Goal: Task Accomplishment & Management: Manage account settings

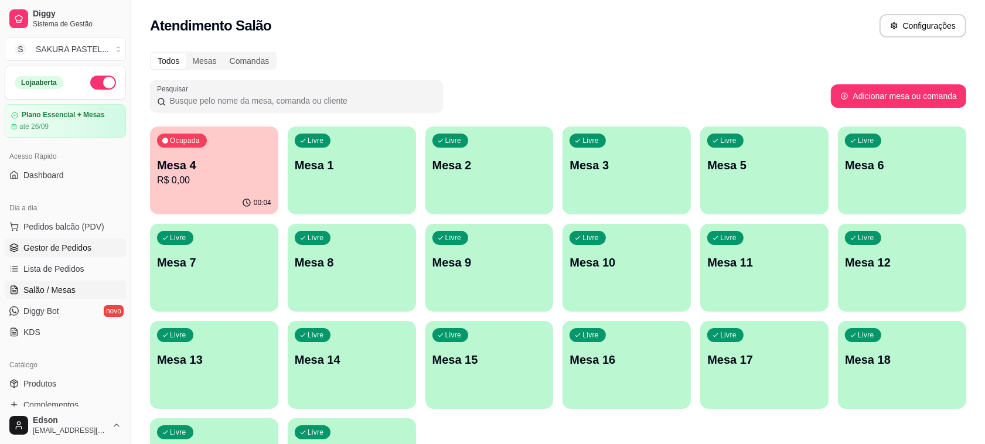
click at [62, 246] on span "Gestor de Pedidos" at bounding box center [57, 248] width 68 height 12
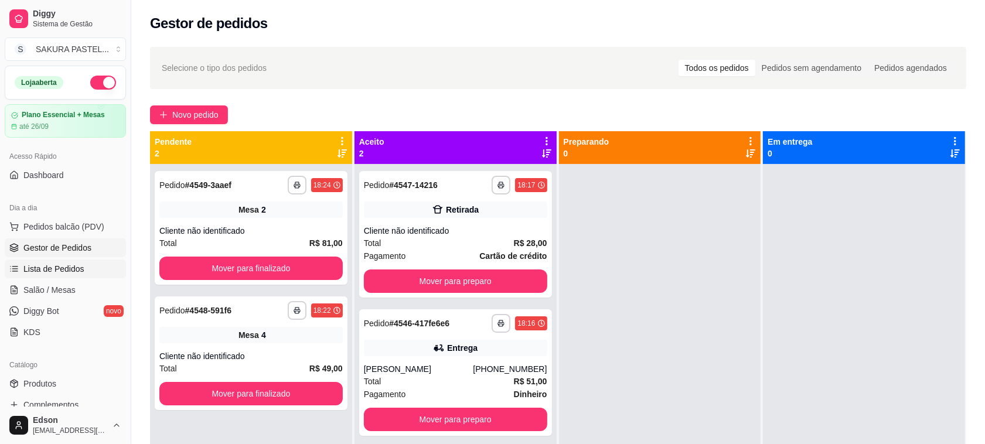
click at [60, 274] on span "Lista de Pedidos" at bounding box center [53, 269] width 61 height 12
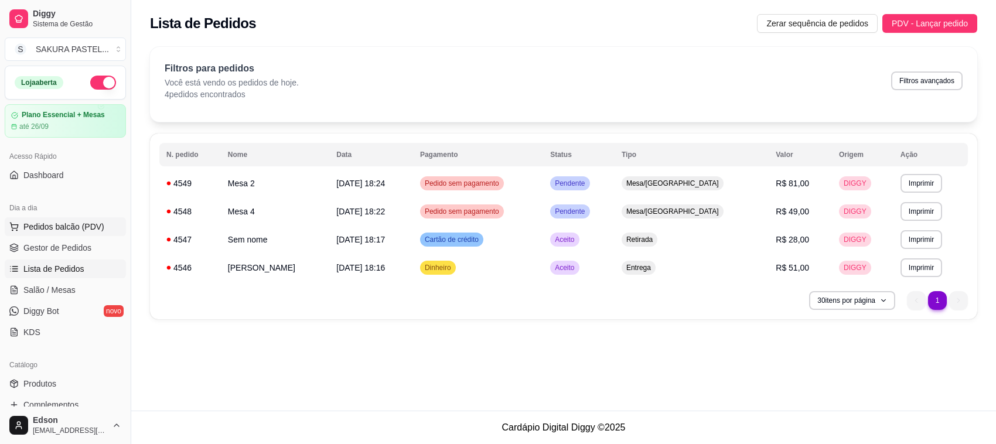
click at [43, 231] on span "Pedidos balcão (PDV)" at bounding box center [63, 227] width 81 height 12
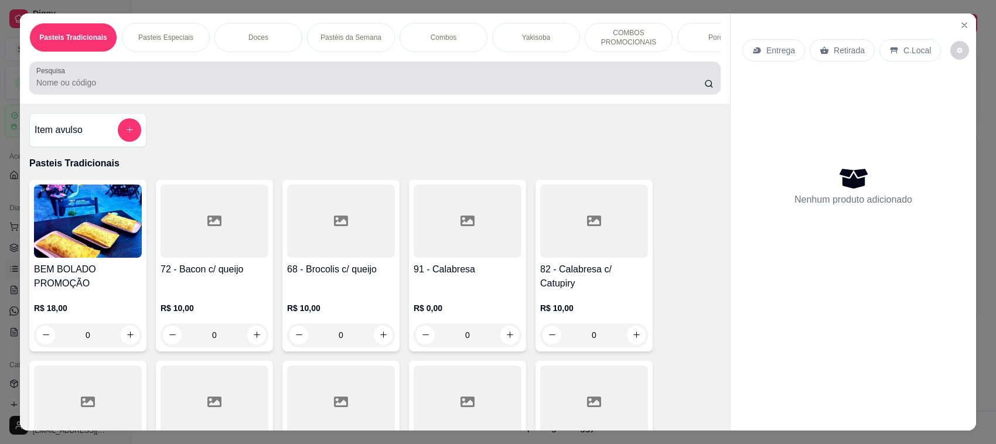
click at [213, 88] on input "Pesquisa" at bounding box center [370, 83] width 668 height 12
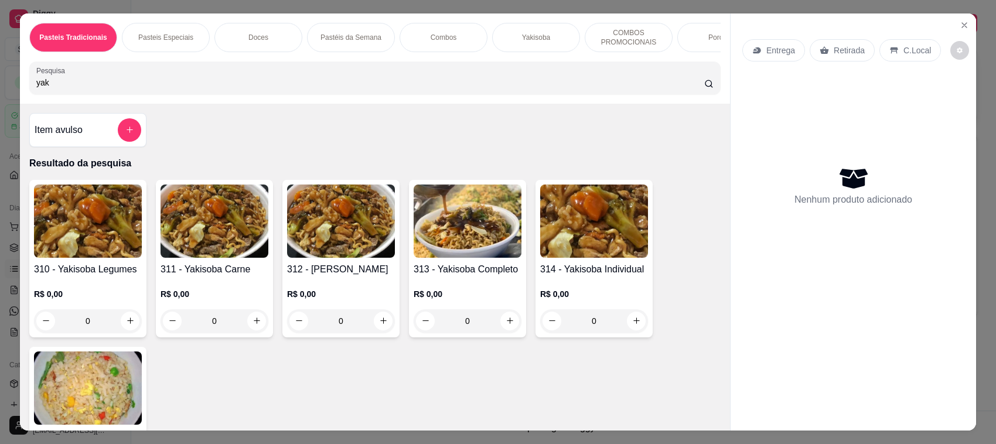
type input "yak"
click at [197, 258] on img at bounding box center [215, 221] width 108 height 73
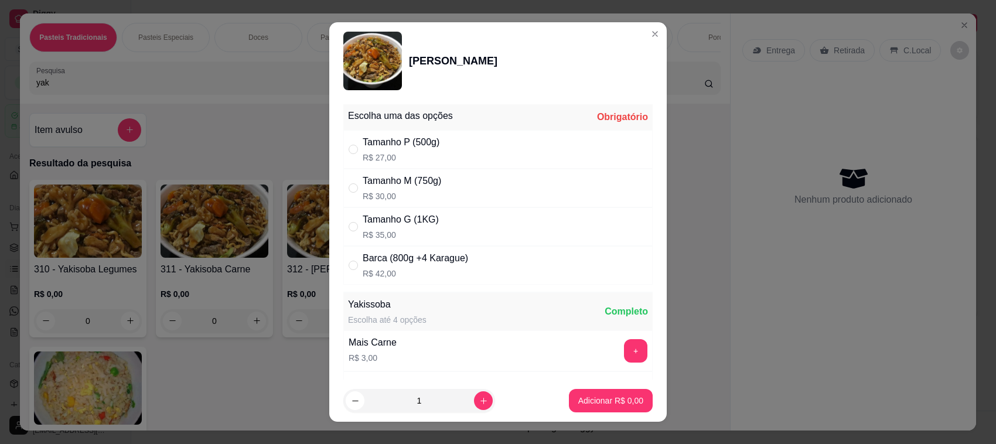
click at [423, 223] on div "Tamanho G (1KG)" at bounding box center [401, 220] width 76 height 14
radio input "true"
click at [613, 403] on p "Adicionar R$ 35,00" at bounding box center [609, 400] width 68 height 11
type input "1"
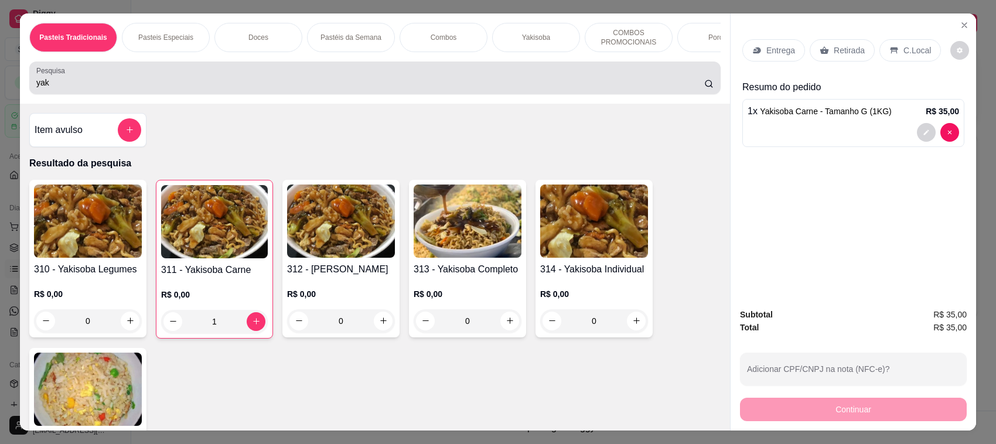
click at [250, 77] on div "yak" at bounding box center [374, 77] width 677 height 23
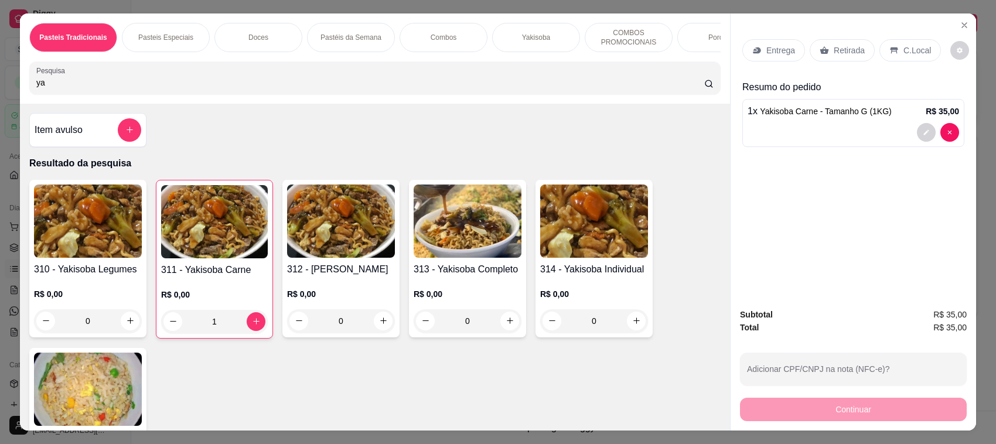
type input "y"
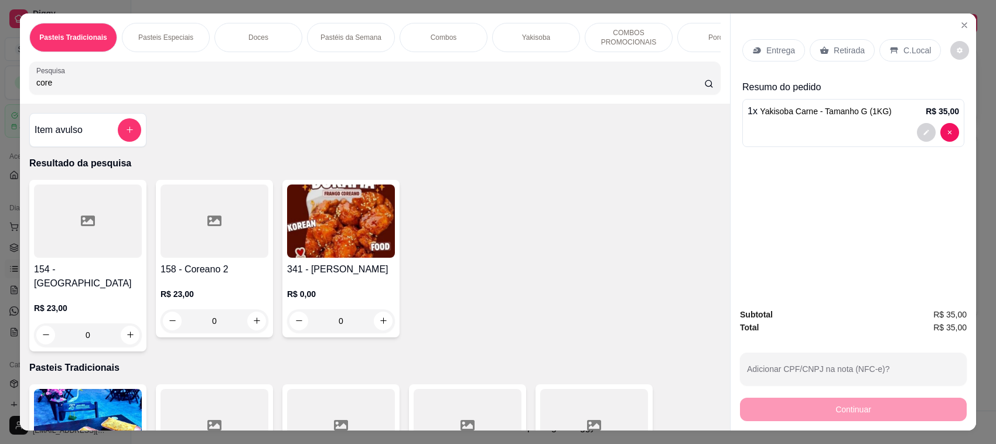
type input "core"
click at [324, 273] on h4 "341 - [PERSON_NAME]" at bounding box center [341, 269] width 108 height 14
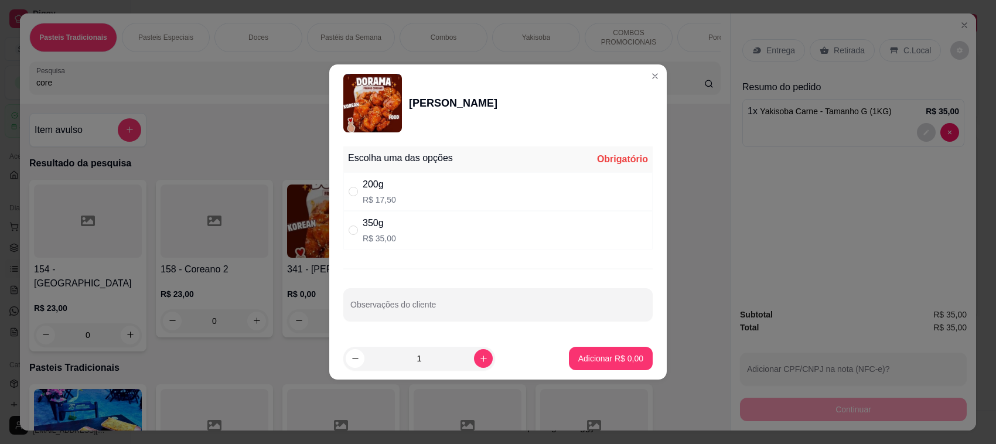
click at [467, 204] on div "200g R$ 17,50" at bounding box center [497, 191] width 309 height 39
click at [458, 229] on div "350g R$ 35,00" at bounding box center [497, 230] width 309 height 39
radio input "false"
radio input "true"
click at [438, 303] on div at bounding box center [497, 304] width 295 height 23
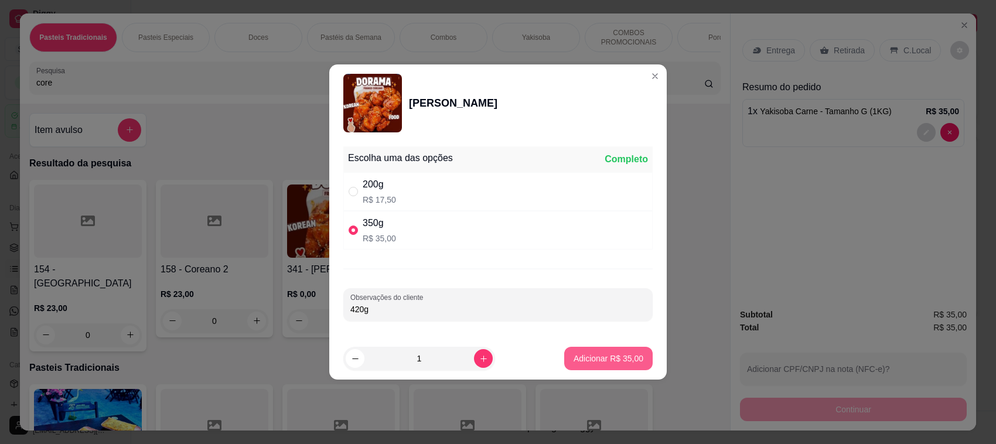
type input "420g"
click at [615, 366] on button "Adicionar R$ 35,00" at bounding box center [608, 358] width 88 height 23
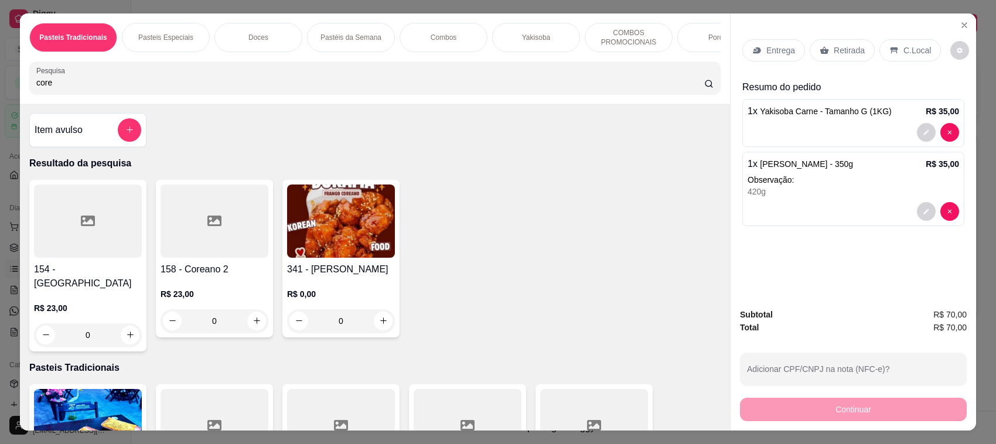
click at [868, 209] on div at bounding box center [853, 211] width 211 height 19
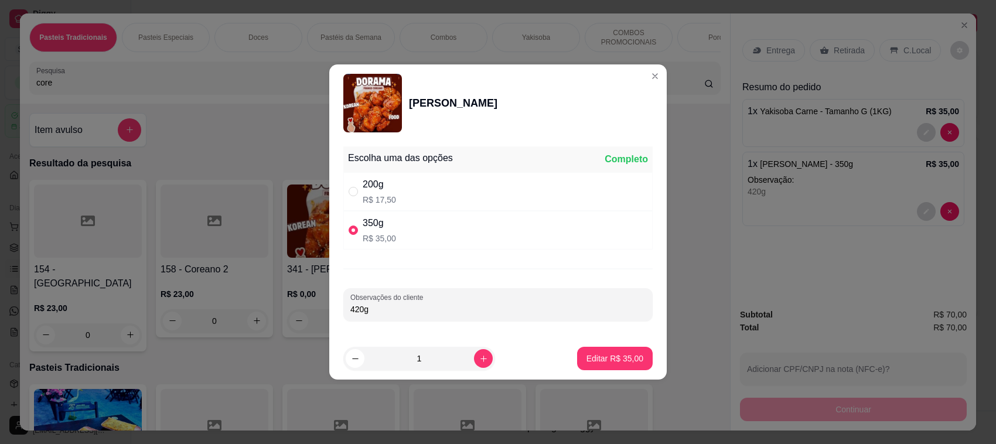
click at [437, 330] on div "Escolha uma das opções Completo 200g R$ 17,50 350g R$ 35,00 Observações do clie…" at bounding box center [497, 240] width 337 height 196
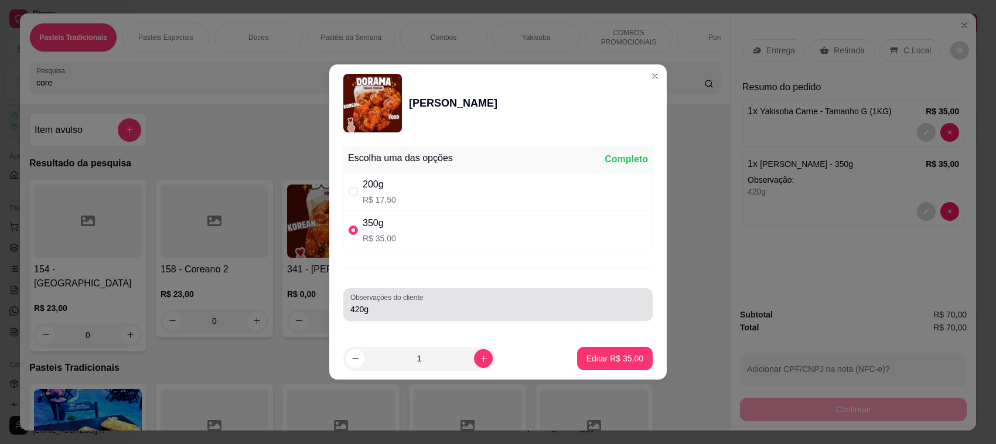
click at [439, 320] on div "Observações do cliente 420g" at bounding box center [497, 304] width 309 height 33
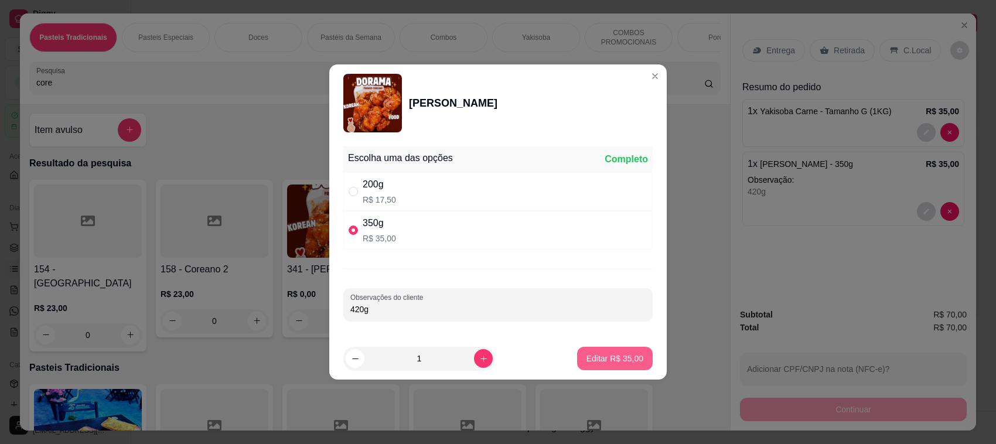
type input "420g"
click at [615, 361] on p "Editar R$ 35,00" at bounding box center [614, 359] width 57 height 12
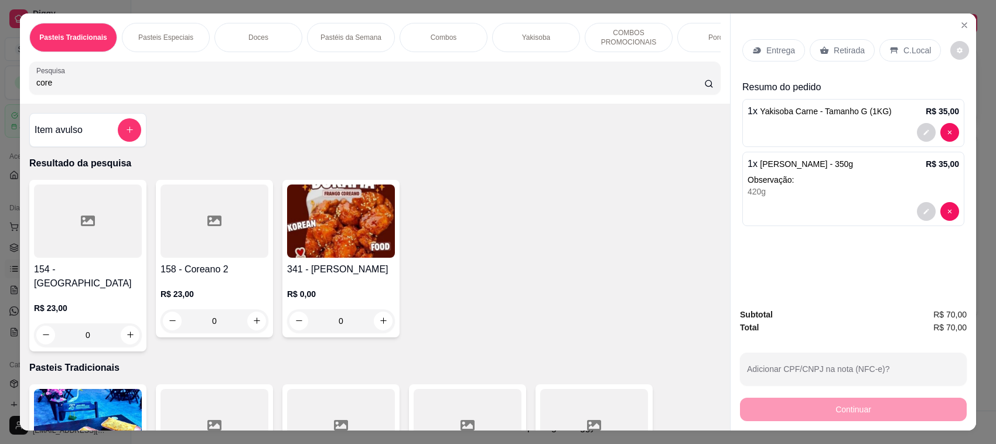
click at [821, 47] on icon at bounding box center [824, 50] width 9 height 9
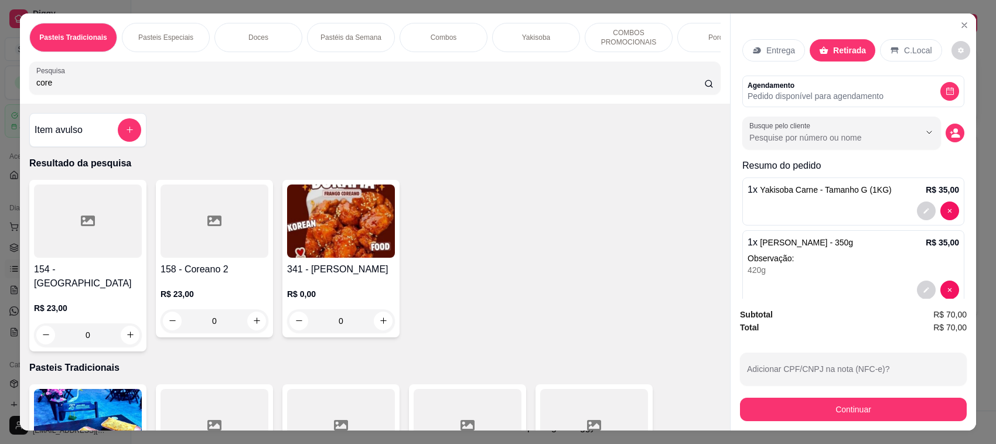
click at [191, 88] on input "core" at bounding box center [370, 83] width 668 height 12
click at [769, 45] on p "Entrega" at bounding box center [780, 51] width 29 height 12
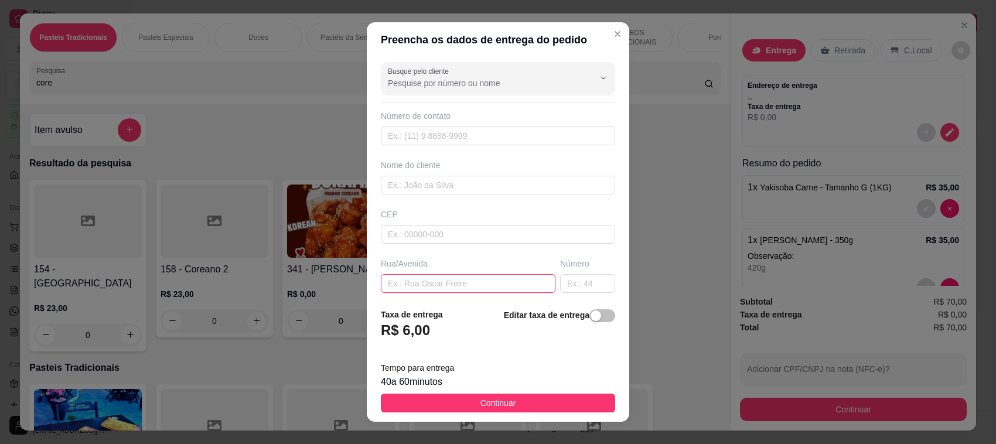
click at [487, 286] on input "text" at bounding box center [468, 283] width 175 height 19
type input "rua eire portal do lago"
click at [566, 288] on input "text" at bounding box center [587, 283] width 55 height 19
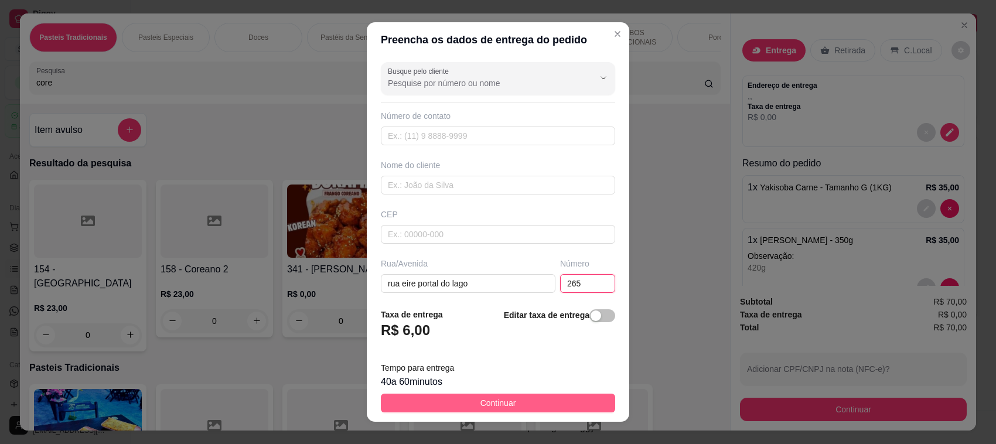
type input "265"
click at [520, 394] on button "Continuar" at bounding box center [498, 403] width 234 height 19
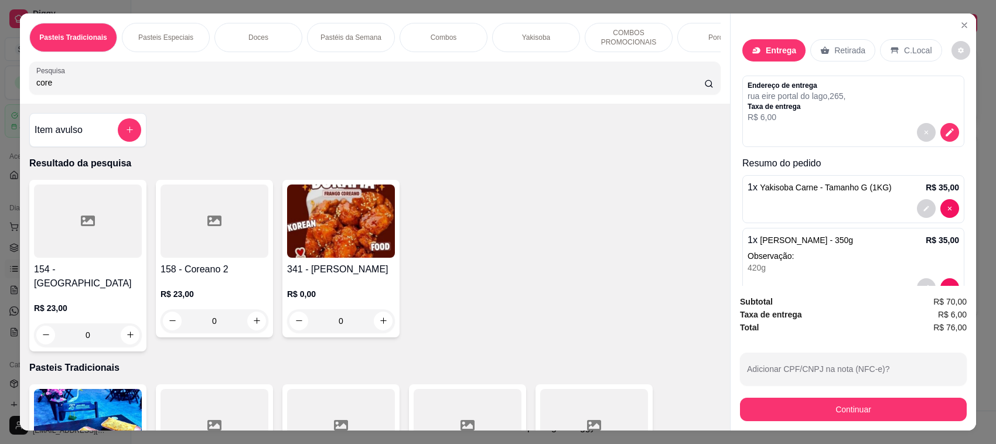
drag, startPoint x: 898, startPoint y: 329, endPoint x: 540, endPoint y: 361, distance: 359.4
click at [540, 361] on p "Pasteis Tradicionais" at bounding box center [374, 368] width 691 height 14
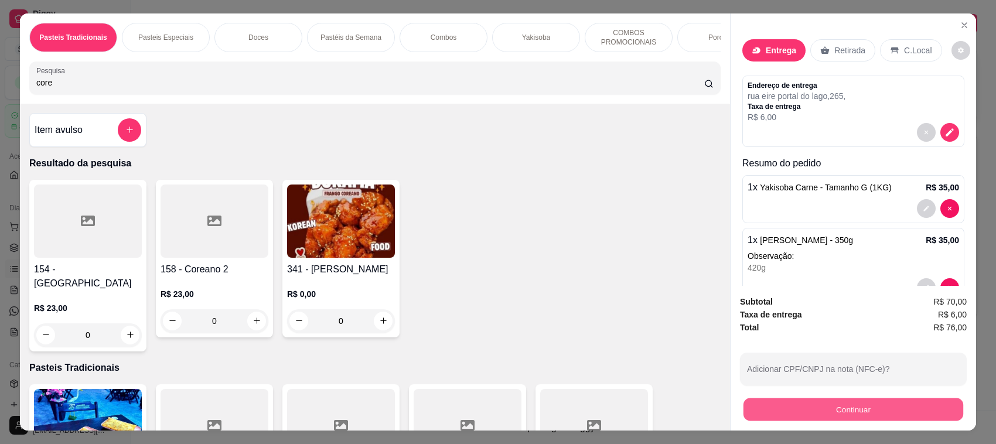
click at [817, 408] on button "Continuar" at bounding box center [853, 409] width 220 height 23
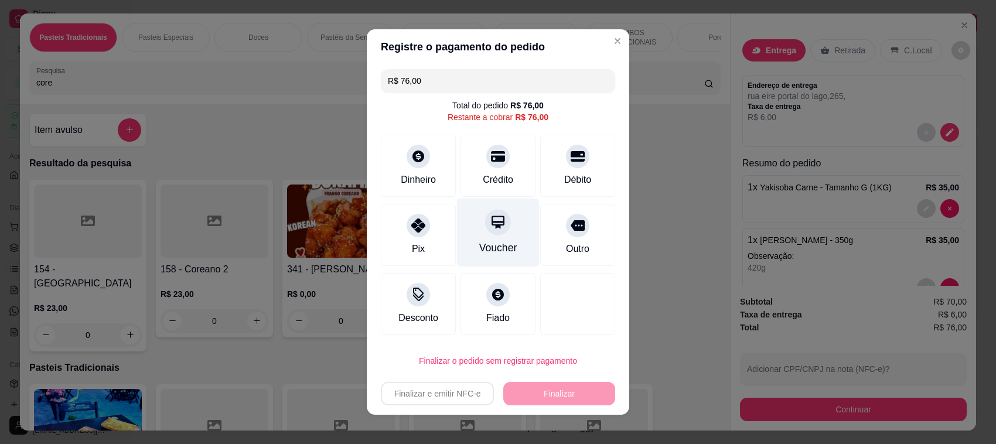
drag, startPoint x: 487, startPoint y: 234, endPoint x: 504, endPoint y: 232, distance: 17.2
drag, startPoint x: 504, startPoint y: 232, endPoint x: 552, endPoint y: 85, distance: 154.7
click at [552, 85] on input "R$ 76,00" at bounding box center [498, 80] width 220 height 23
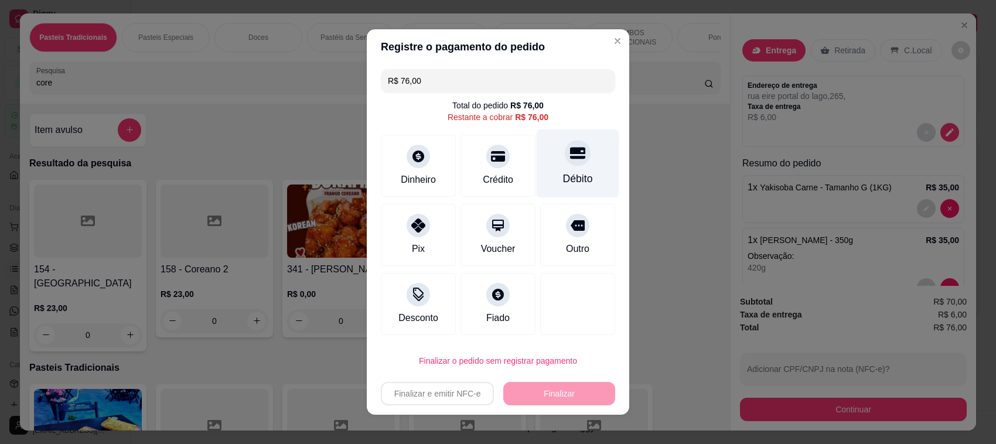
click at [573, 152] on div at bounding box center [578, 153] width 26 height 26
type input "R$ 0,00"
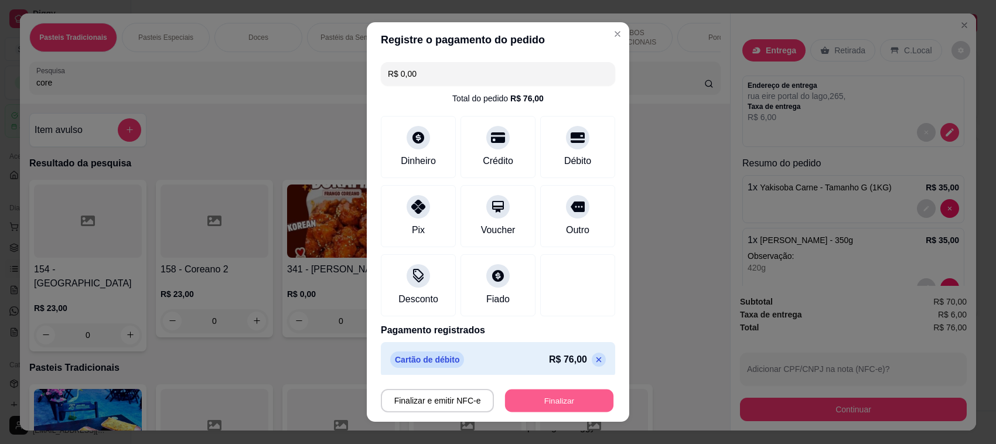
click at [555, 407] on button "Finalizar" at bounding box center [559, 401] width 108 height 23
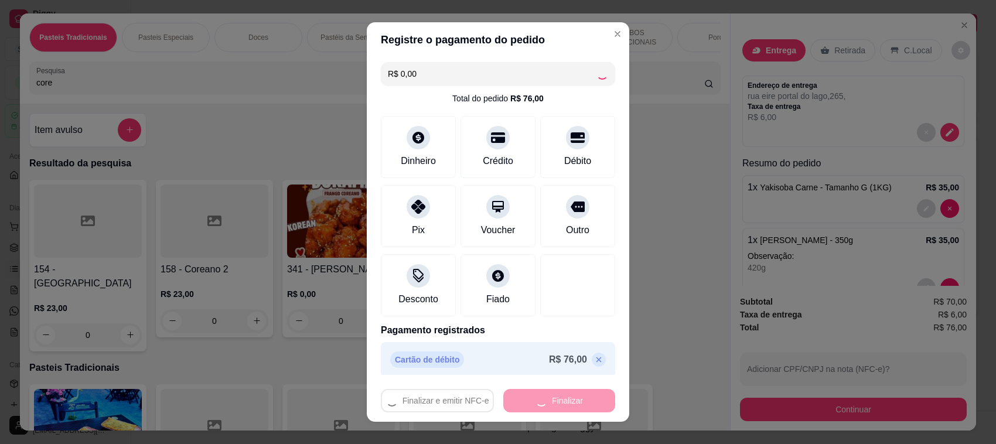
type input "0"
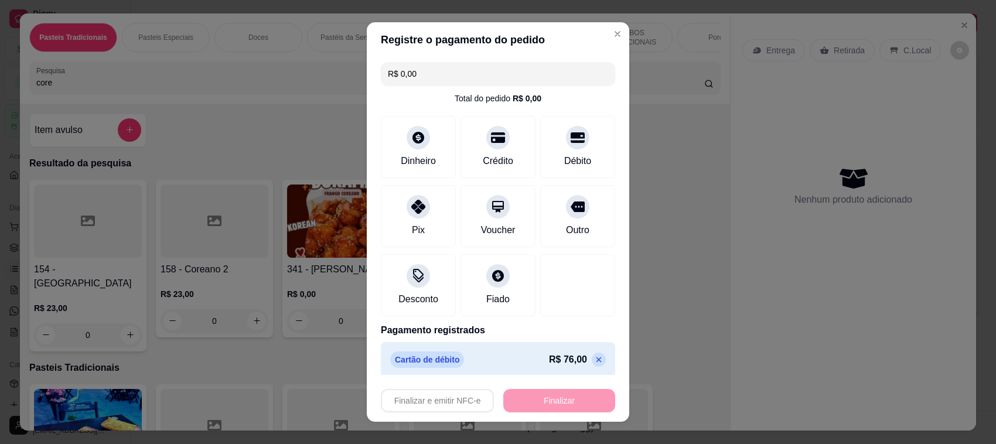
type input "-R$ 76,00"
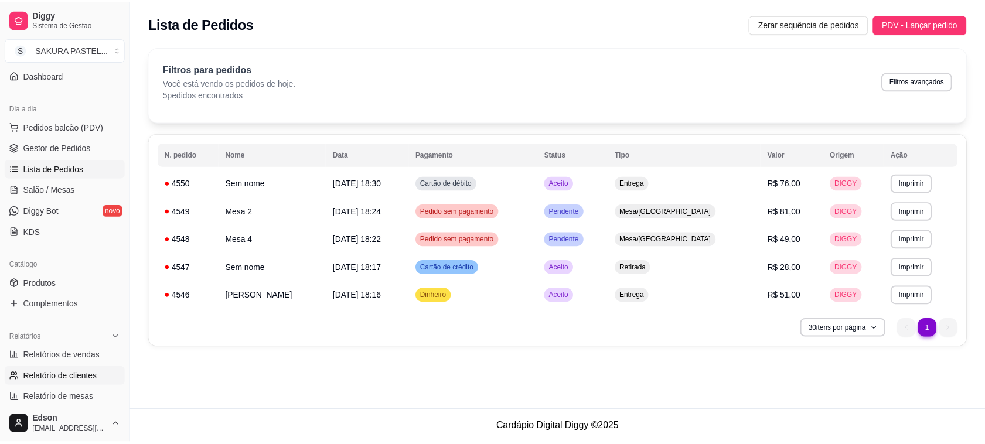
scroll to position [100, 0]
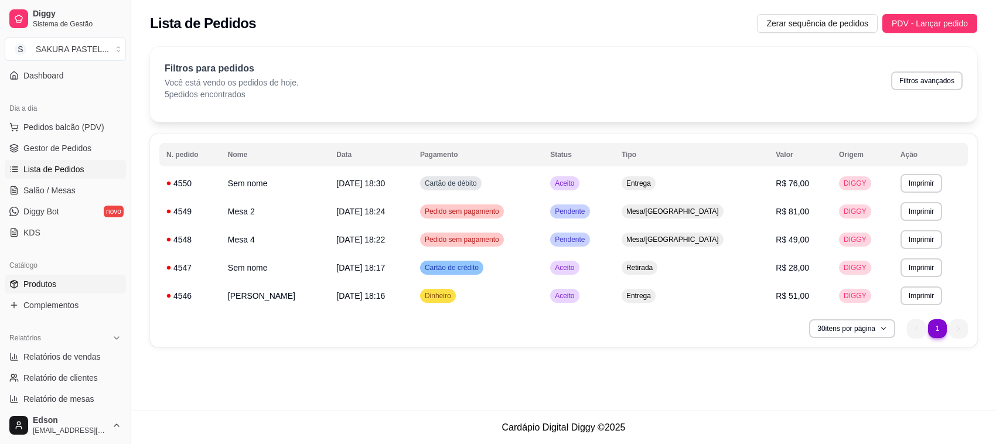
click at [72, 279] on link "Produtos" at bounding box center [65, 284] width 121 height 19
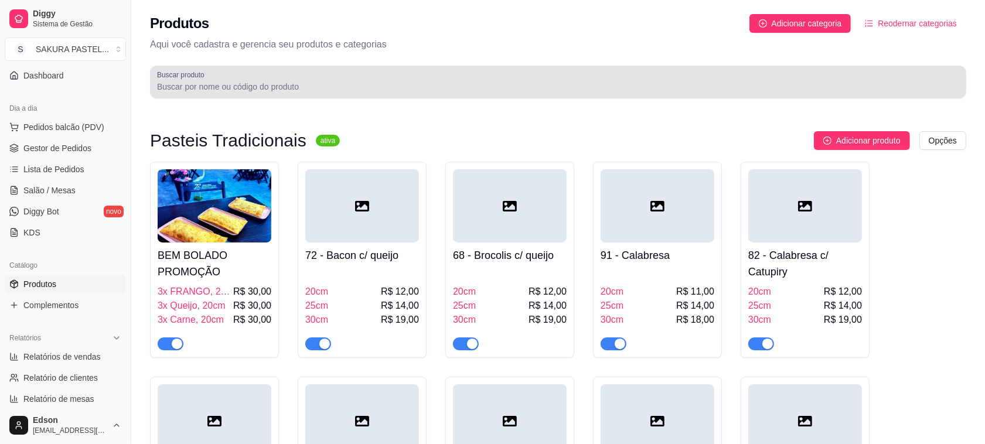
click at [309, 97] on div "Buscar produto" at bounding box center [558, 82] width 816 height 33
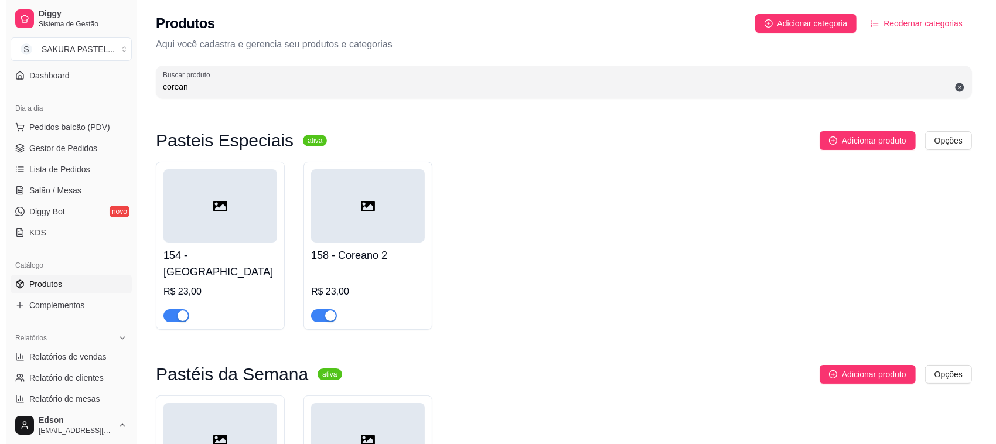
scroll to position [381, 0]
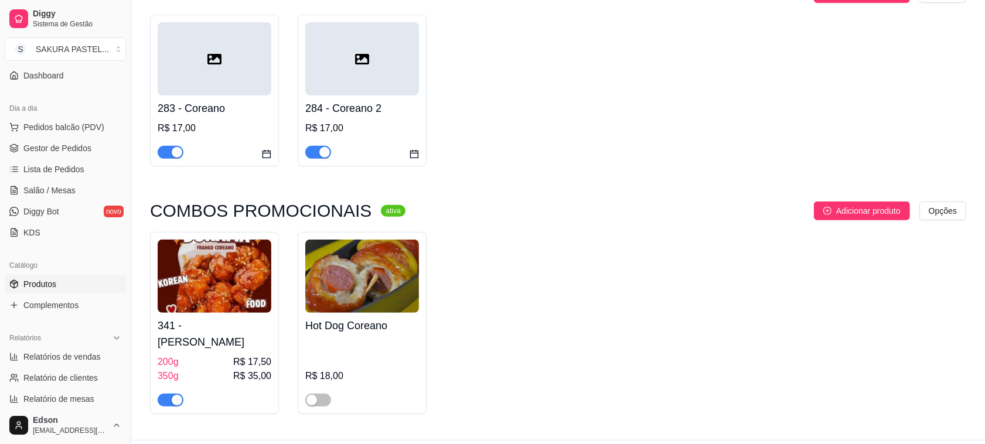
type input "corean"
click at [212, 318] on h4 "341 - [PERSON_NAME]" at bounding box center [215, 334] width 114 height 33
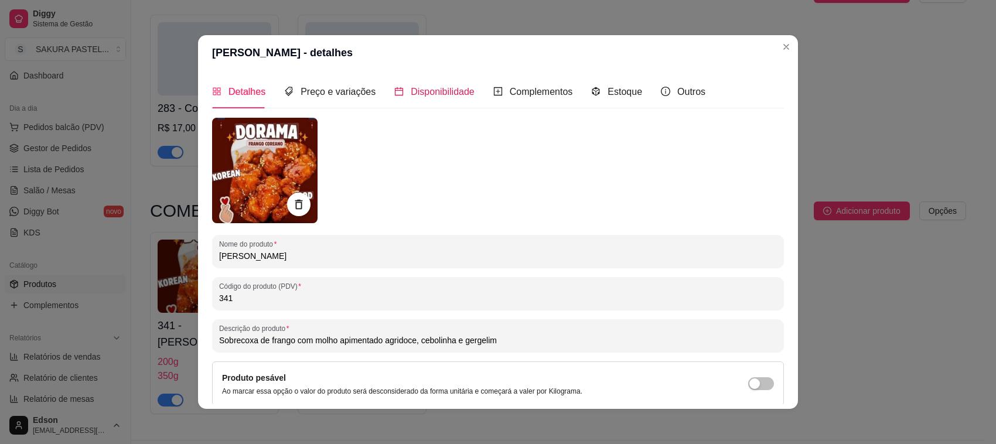
click at [437, 97] on span "Disponibilidade" at bounding box center [443, 92] width 64 height 10
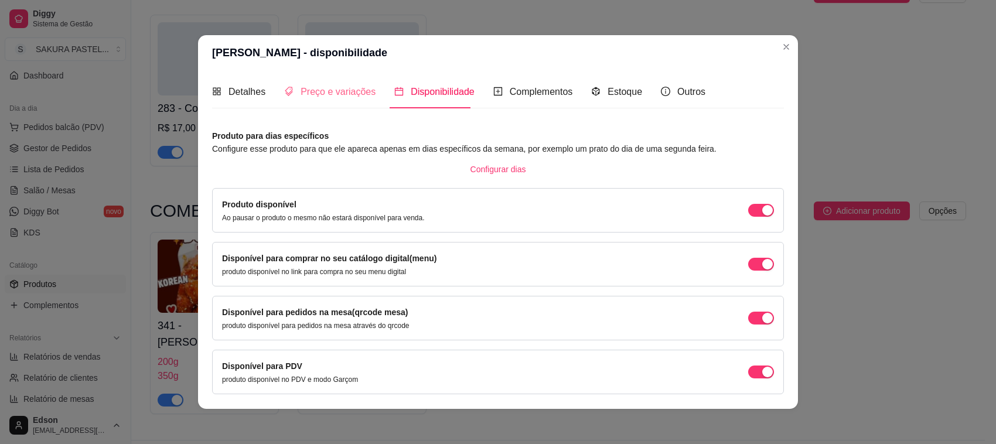
click at [343, 101] on div "Preço e variações" at bounding box center [329, 91] width 91 height 33
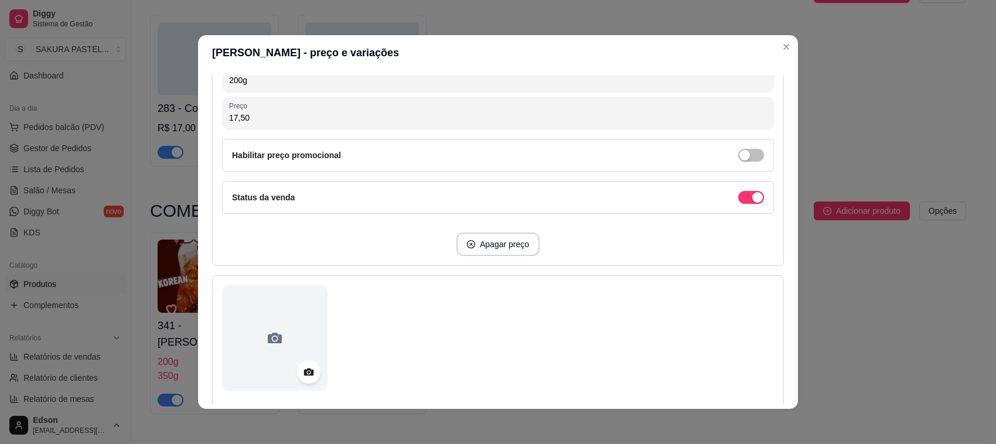
scroll to position [578, 0]
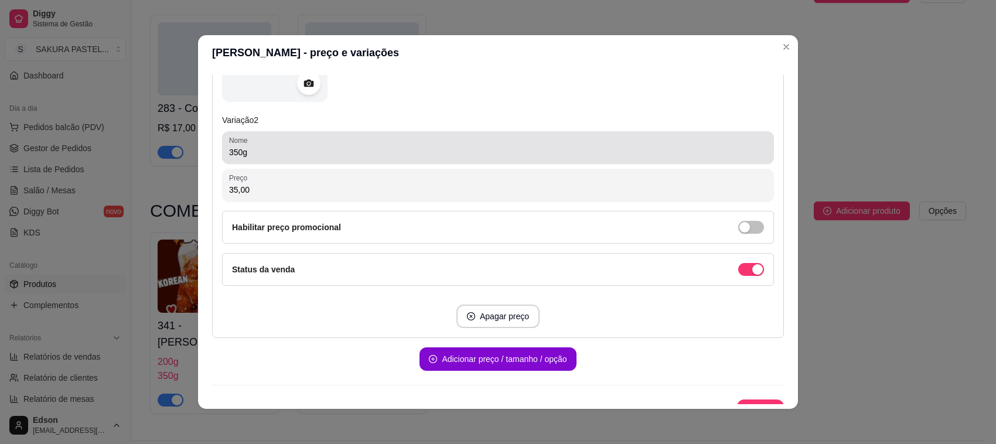
click at [305, 159] on div "350g" at bounding box center [498, 147] width 538 height 23
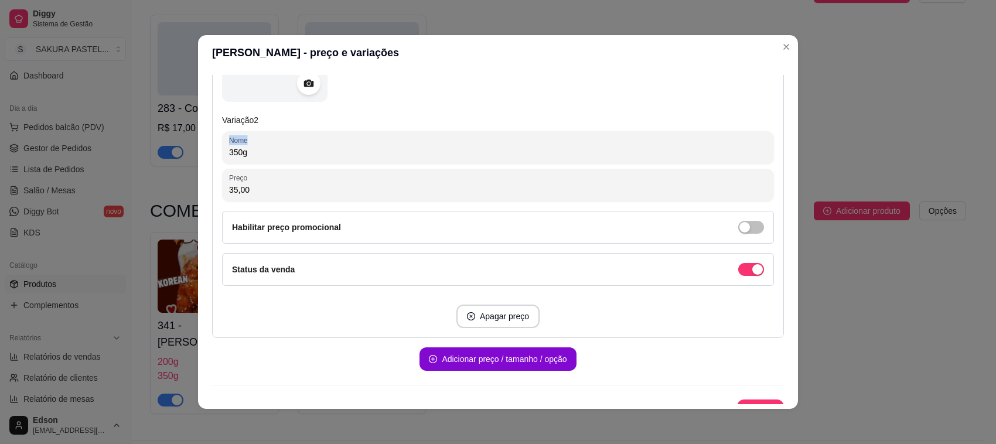
click at [305, 159] on div "350g" at bounding box center [498, 147] width 538 height 23
type input "3"
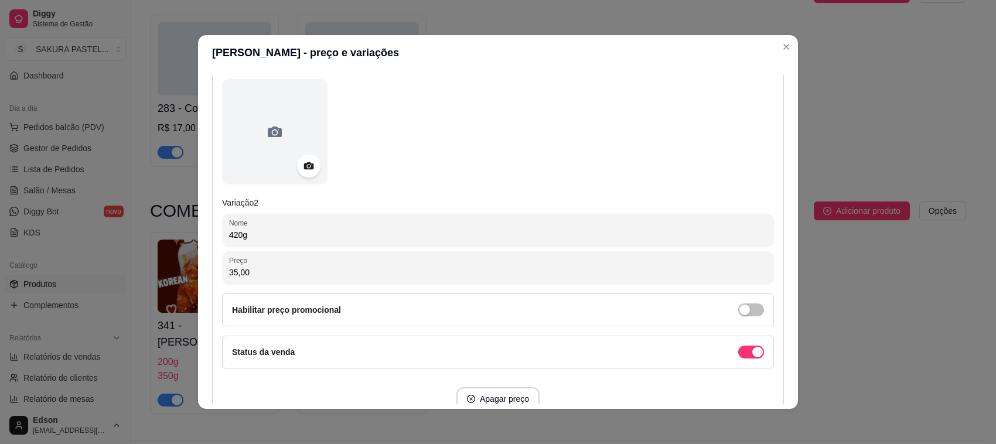
scroll to position [598, 0]
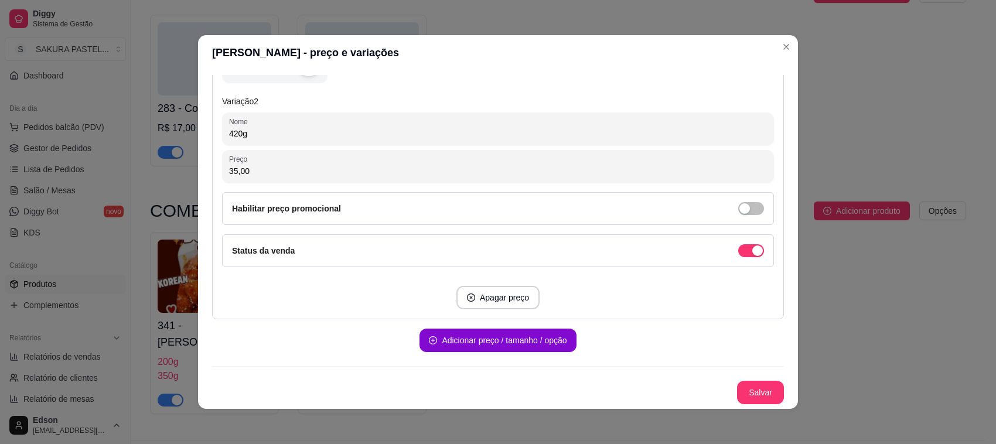
type input "420g"
click at [738, 387] on button "Salvar" at bounding box center [761, 392] width 46 height 23
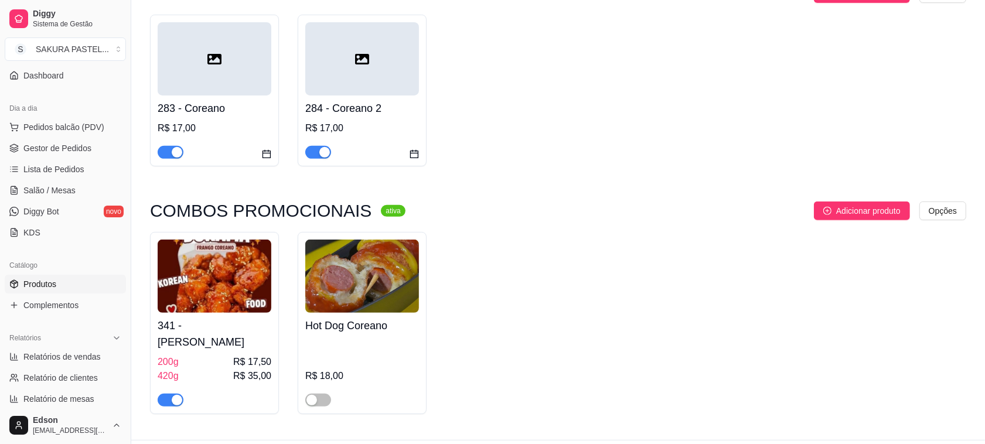
scroll to position [0, 0]
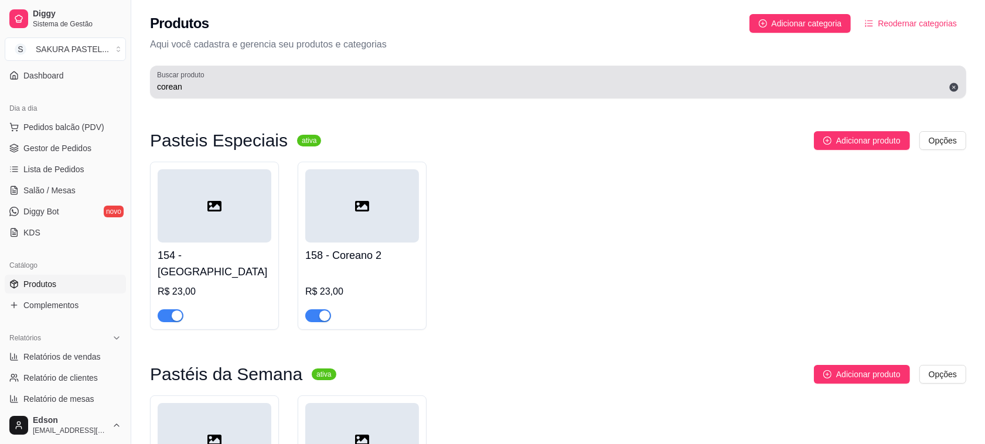
drag, startPoint x: 440, startPoint y: 86, endPoint x: 441, endPoint y: 91, distance: 6.0
click at [441, 88] on input "corean" at bounding box center [558, 87] width 802 height 12
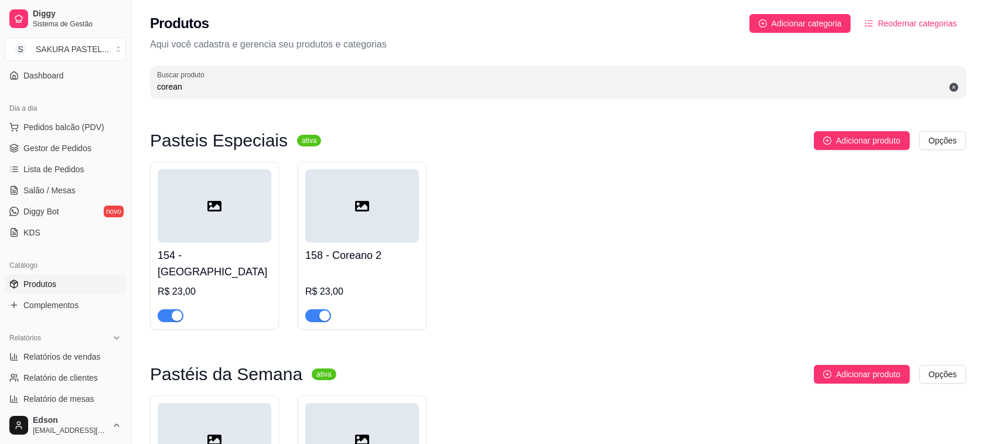
type input "coreana"
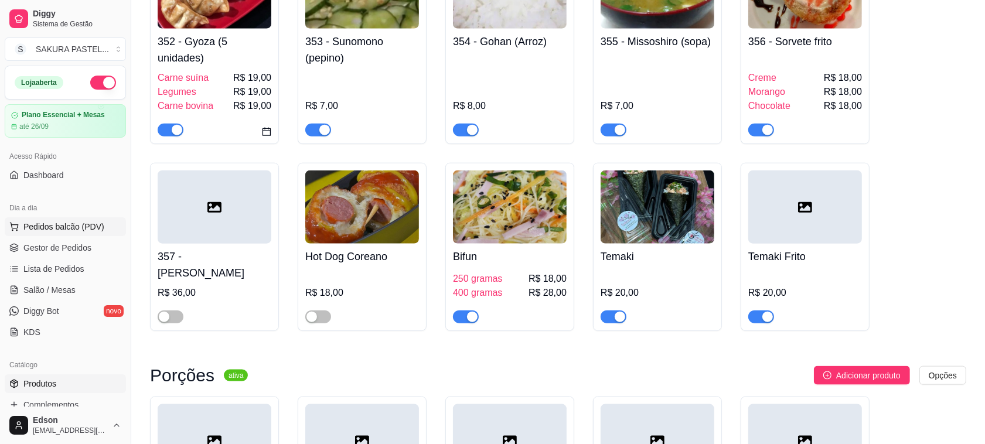
click at [98, 226] on span "Pedidos balcão (PDV)" at bounding box center [63, 227] width 81 height 12
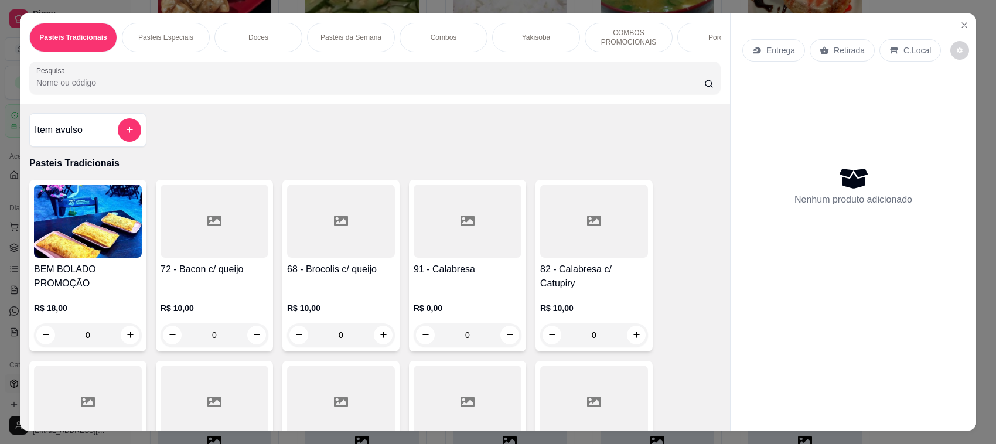
click at [835, 47] on p "Retirada" at bounding box center [849, 51] width 31 height 12
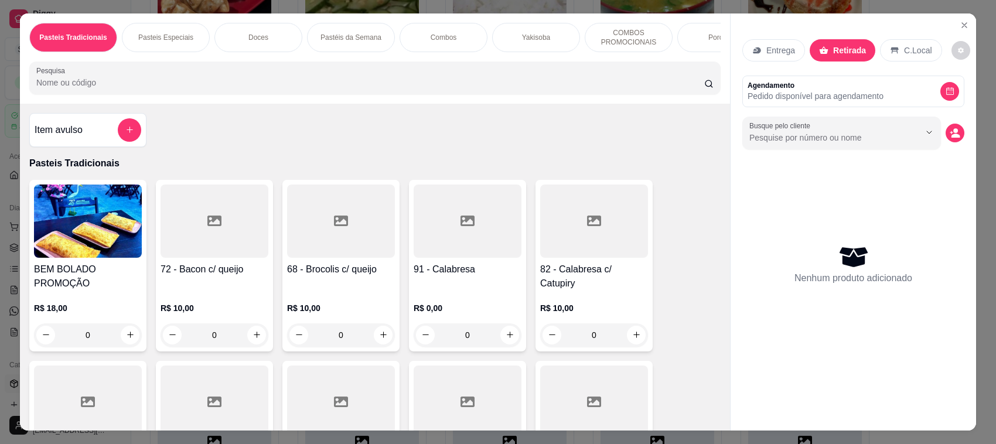
click at [487, 88] on input "Pesquisa" at bounding box center [370, 83] width 668 height 12
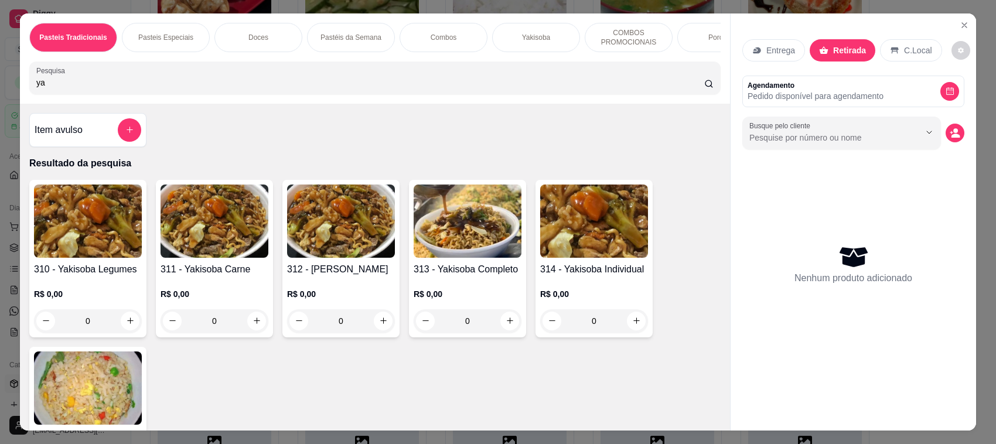
type input "ya"
click at [487, 272] on div "313 - Yakisoba Completo R$ 0,00 0" at bounding box center [467, 259] width 117 height 158
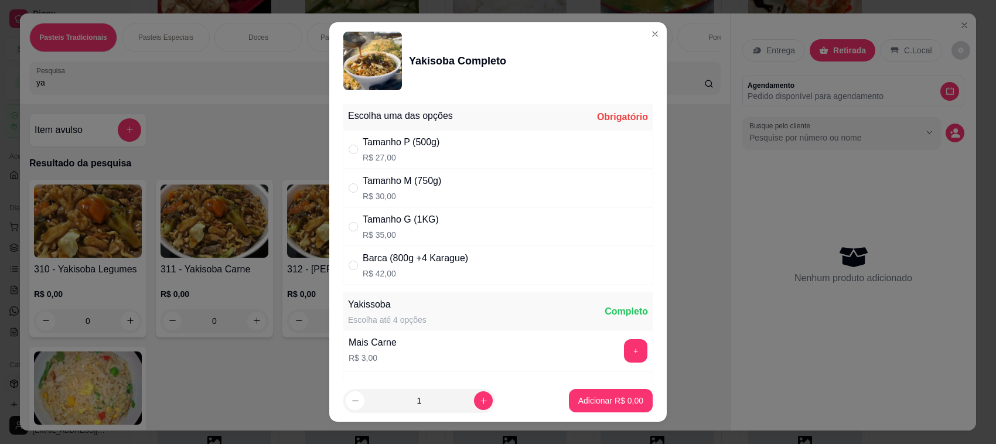
click at [446, 226] on div "Tamanho G (1KG) R$ 35,00" at bounding box center [497, 226] width 309 height 39
radio input "true"
click at [625, 399] on p "Adicionar R$ 35,00" at bounding box center [609, 401] width 70 height 12
type input "1"
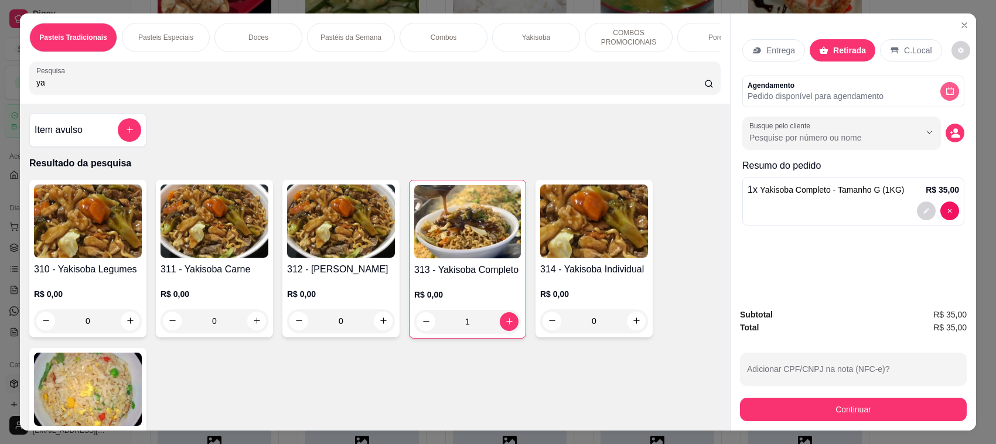
click at [940, 94] on button "decrease-product-quantity" at bounding box center [949, 91] width 19 height 19
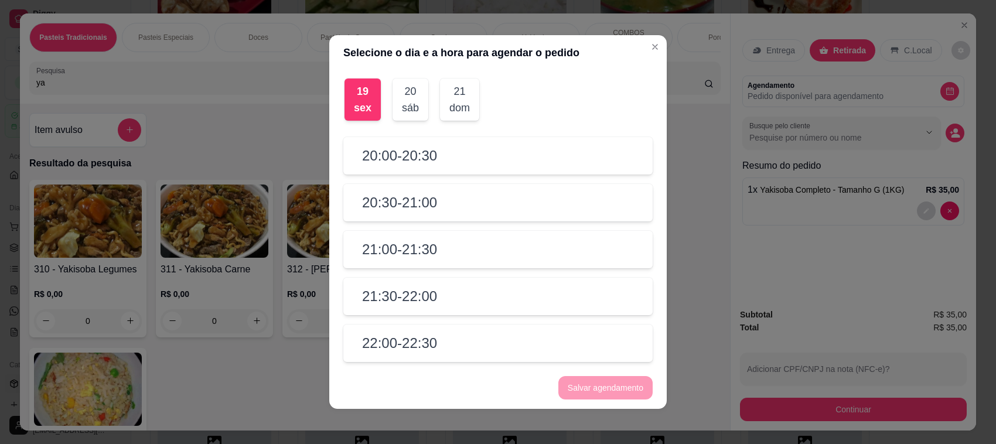
scroll to position [2, 0]
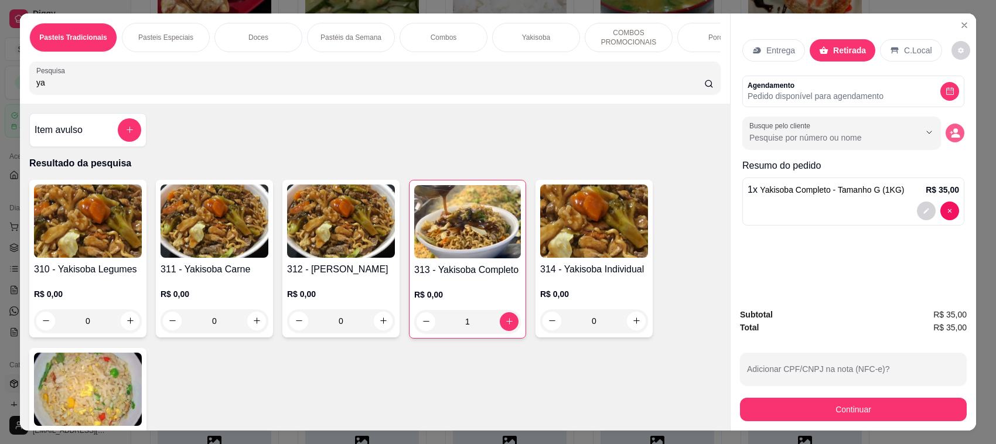
click at [954, 137] on icon "decrease-product-quantity" at bounding box center [955, 136] width 9 height 4
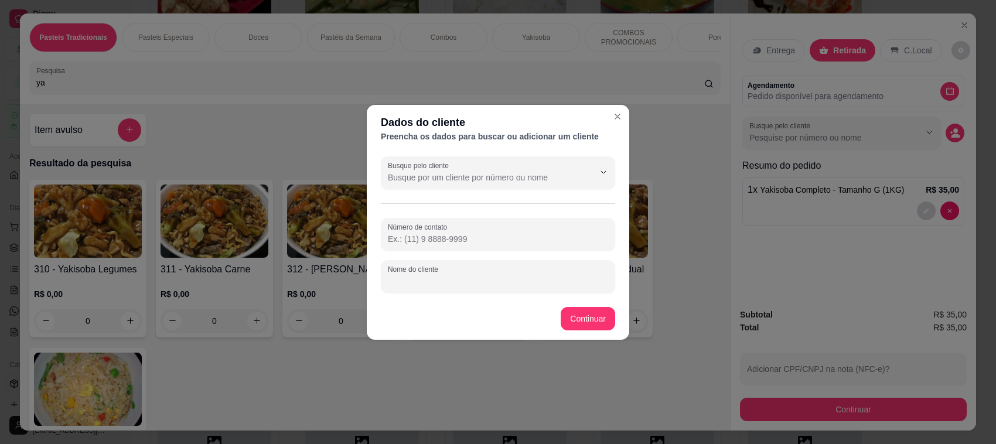
click at [506, 279] on input "Nome do cliente" at bounding box center [498, 281] width 220 height 12
type input "[PERSON_NAME]"
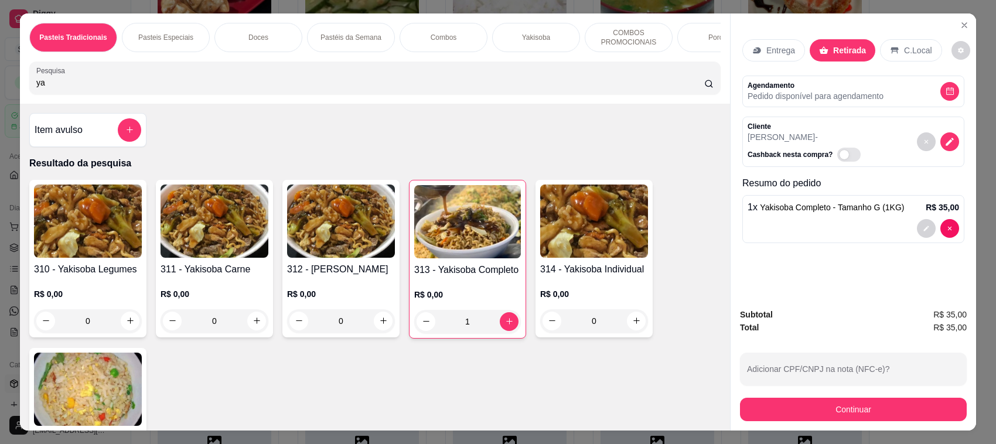
click at [901, 226] on div at bounding box center [853, 228] width 211 height 19
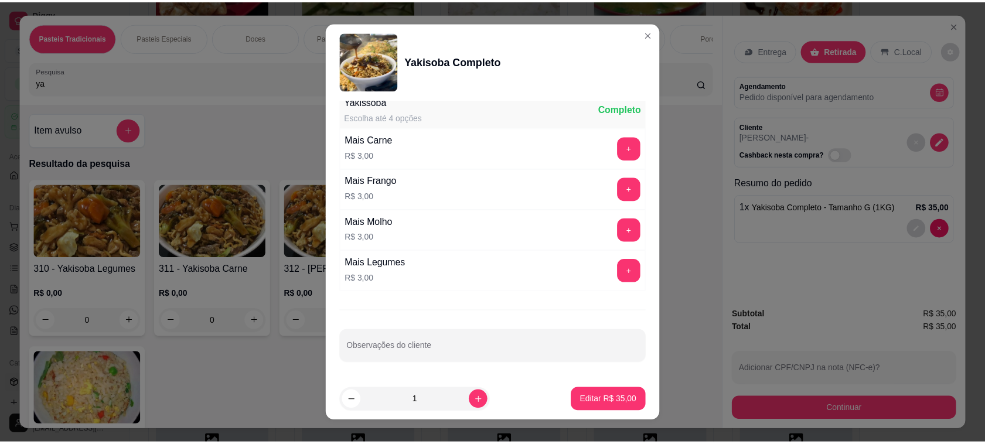
scroll to position [15, 0]
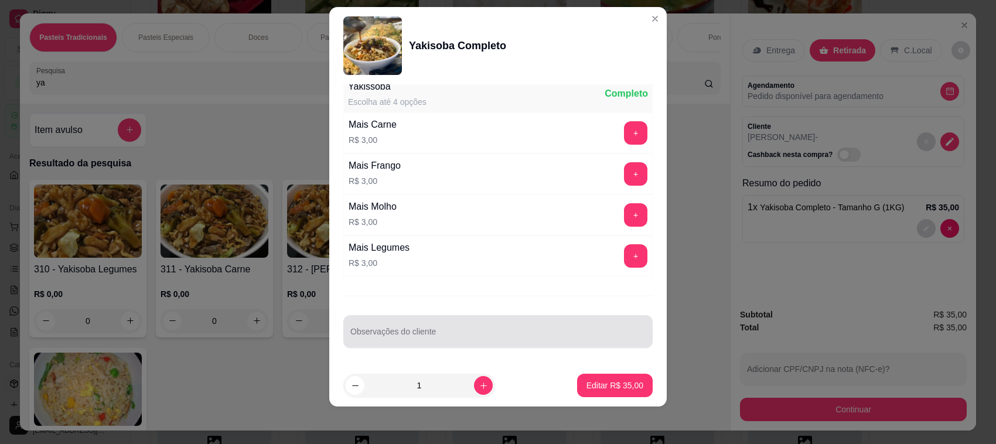
click at [464, 346] on div "Observações do cliente" at bounding box center [497, 331] width 309 height 33
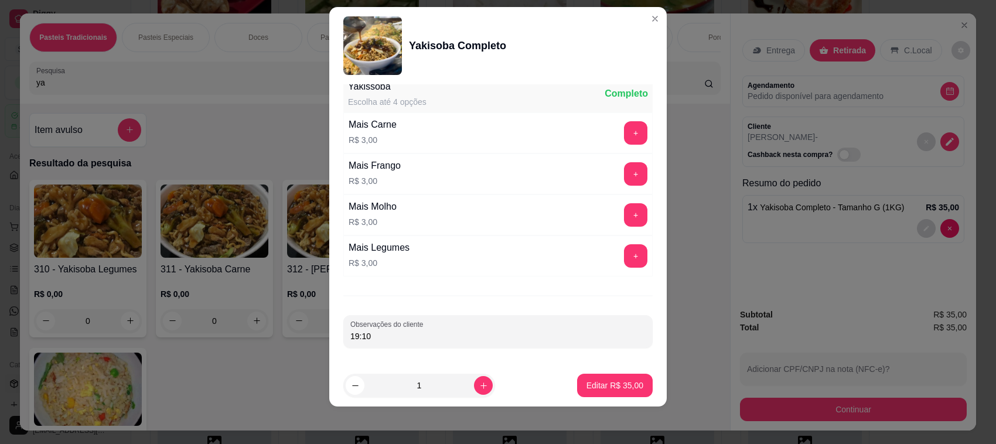
type input "19:10"
click at [601, 379] on button "Editar R$ 35,00" at bounding box center [614, 385] width 73 height 23
type input "0"
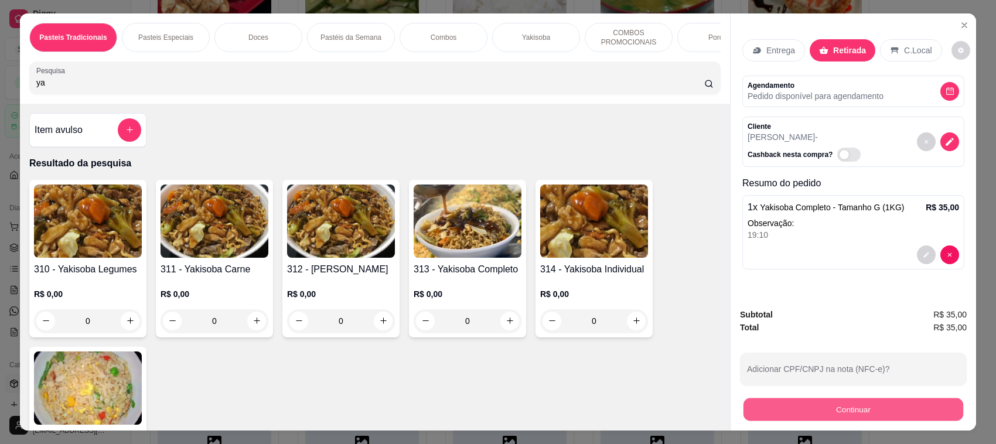
click at [793, 405] on button "Continuar" at bounding box center [853, 409] width 220 height 23
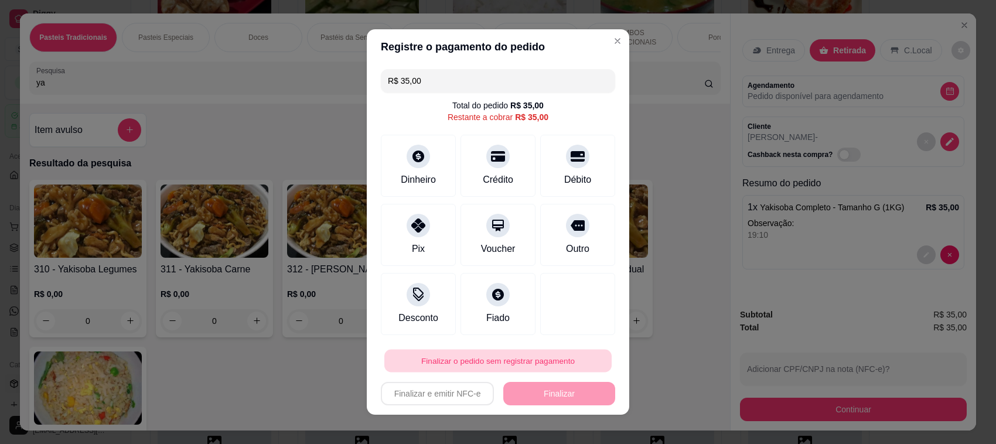
click at [507, 367] on button "Finalizar o pedido sem registrar pagamento" at bounding box center [497, 361] width 227 height 23
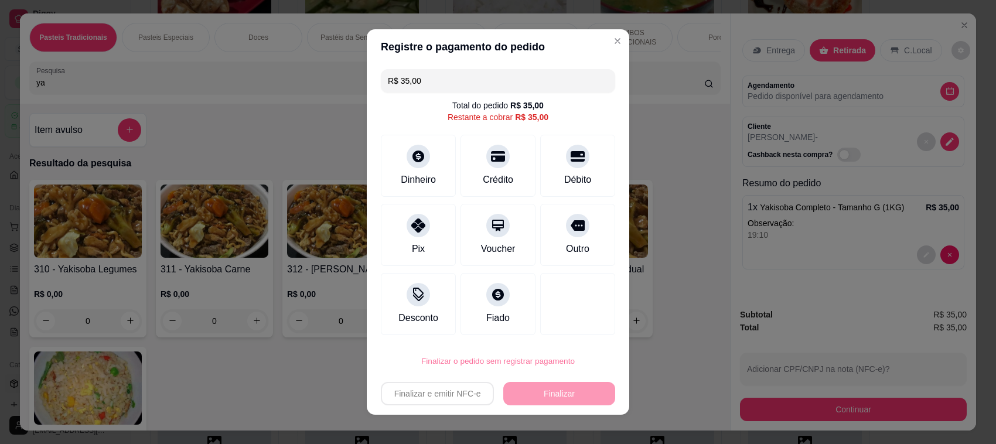
click at [576, 322] on button "Confirmar" at bounding box center [562, 328] width 43 height 18
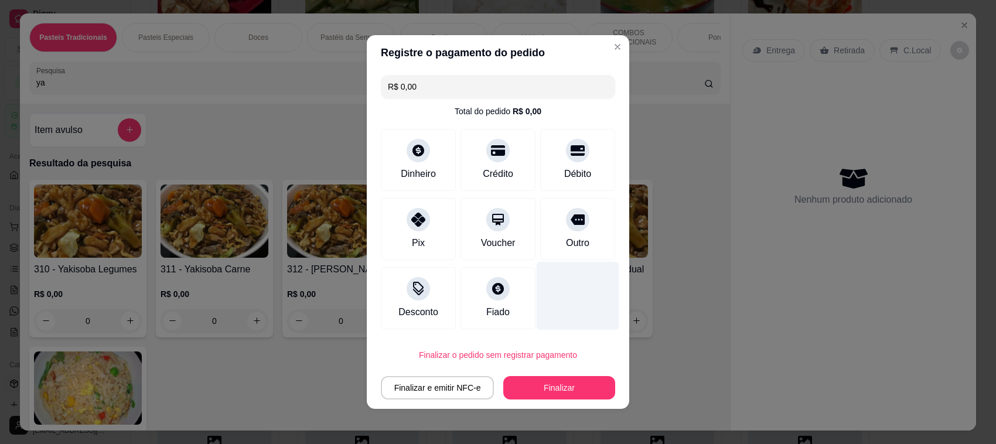
type input "R$ 0,00"
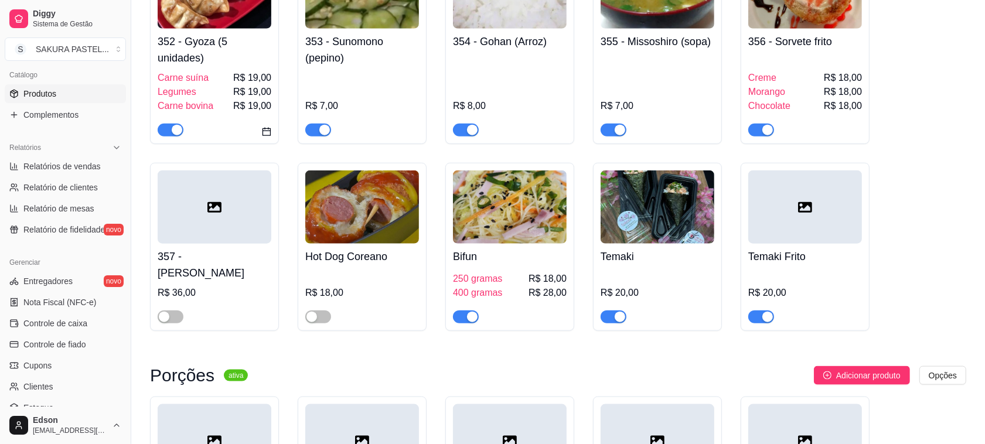
scroll to position [299, 0]
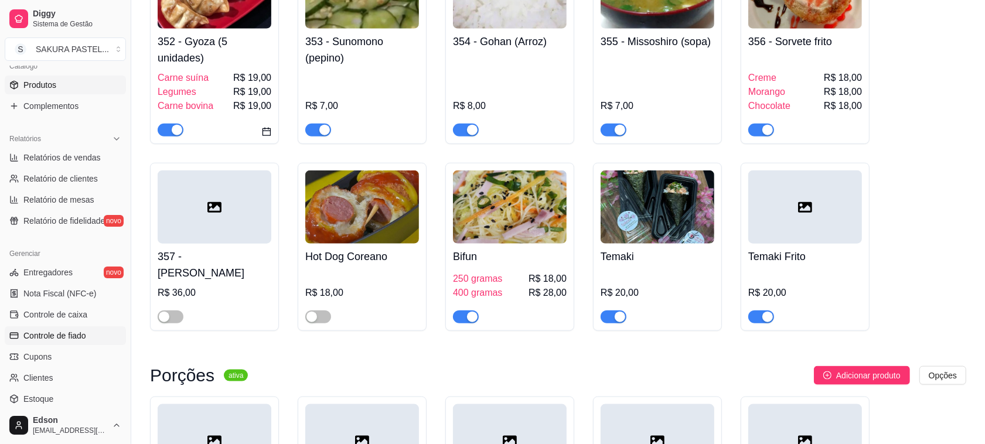
click at [73, 332] on span "Controle de fiado" at bounding box center [54, 336] width 63 height 12
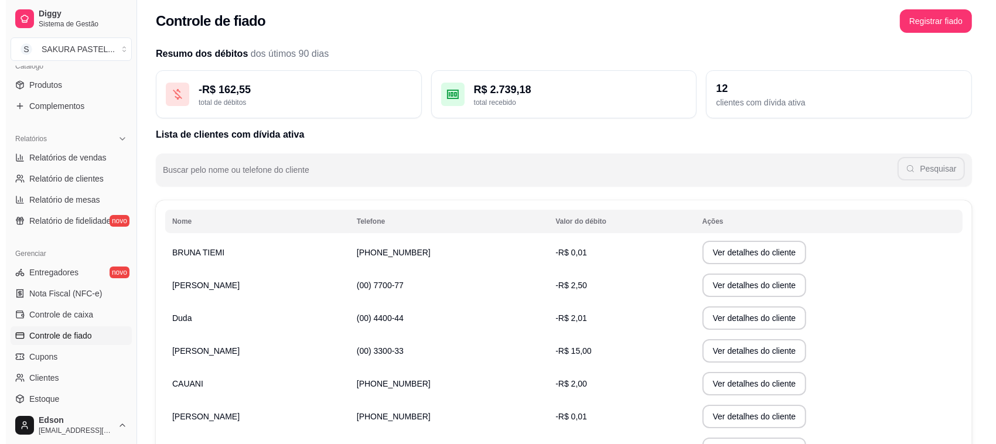
scroll to position [205, 0]
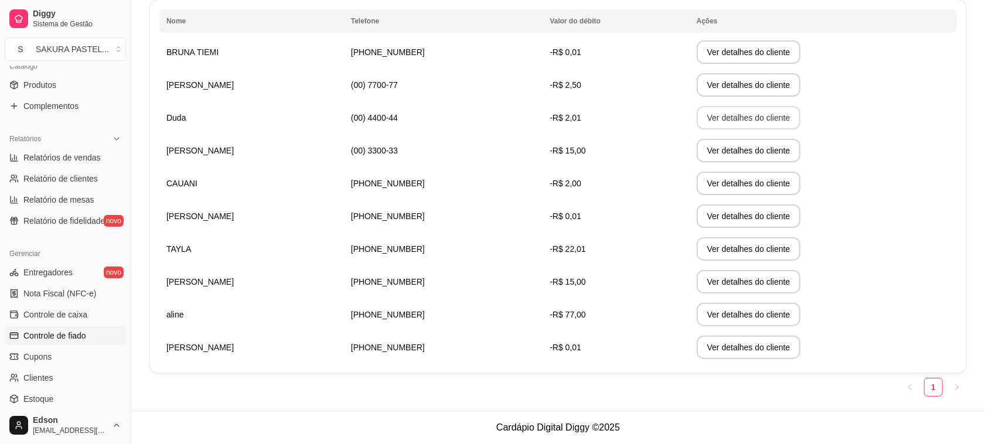
click at [698, 128] on button "Ver detalhes do cliente" at bounding box center [749, 117] width 104 height 23
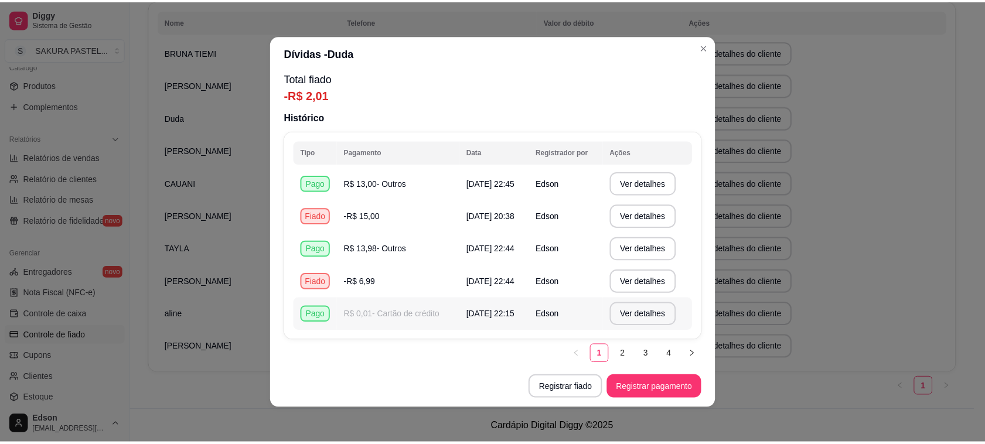
scroll to position [6, 0]
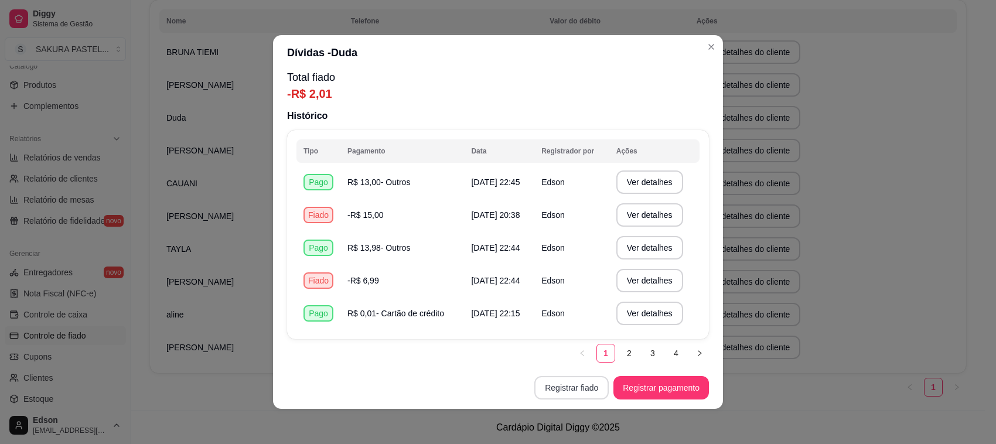
click at [569, 387] on button "Registrar fiado" at bounding box center [571, 387] width 74 height 23
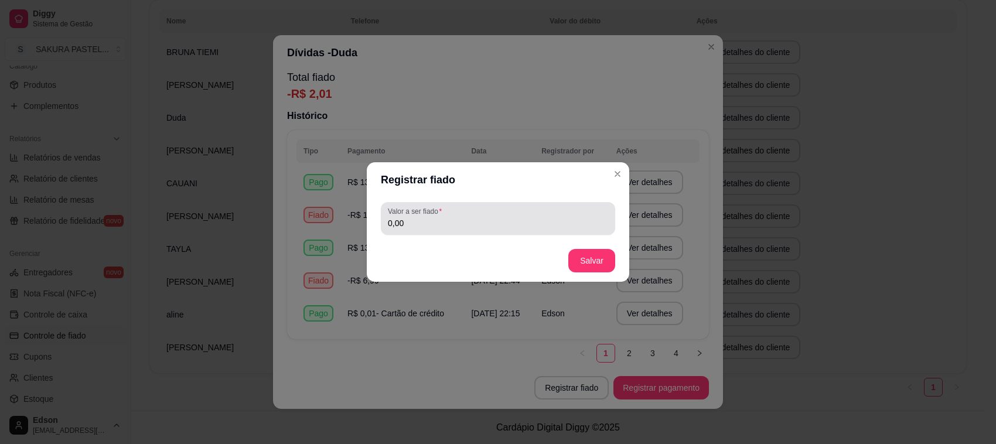
click at [490, 234] on div "Valor a ser fiado 0,00" at bounding box center [498, 218] width 234 height 33
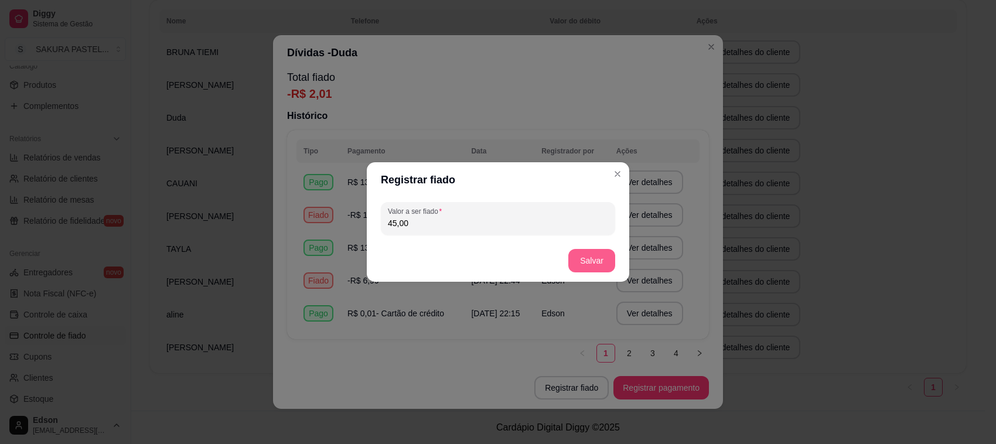
type input "45,00"
click at [608, 255] on button "Salvar" at bounding box center [591, 260] width 47 height 23
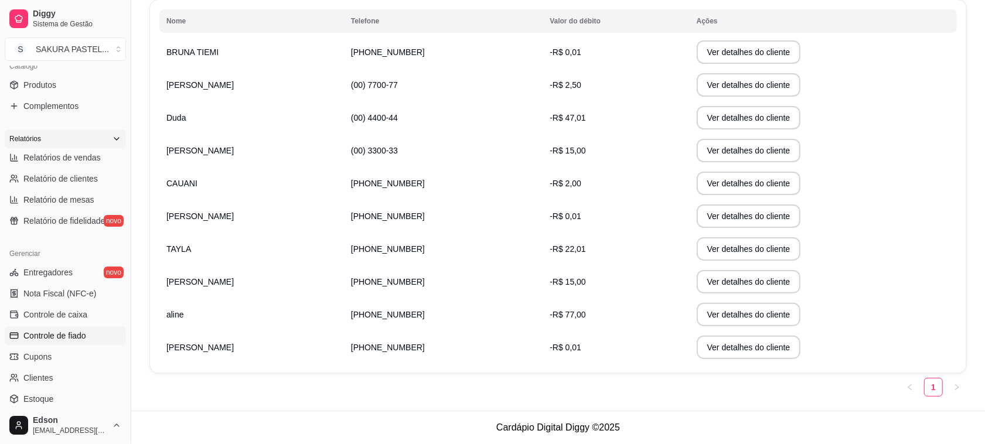
scroll to position [0, 0]
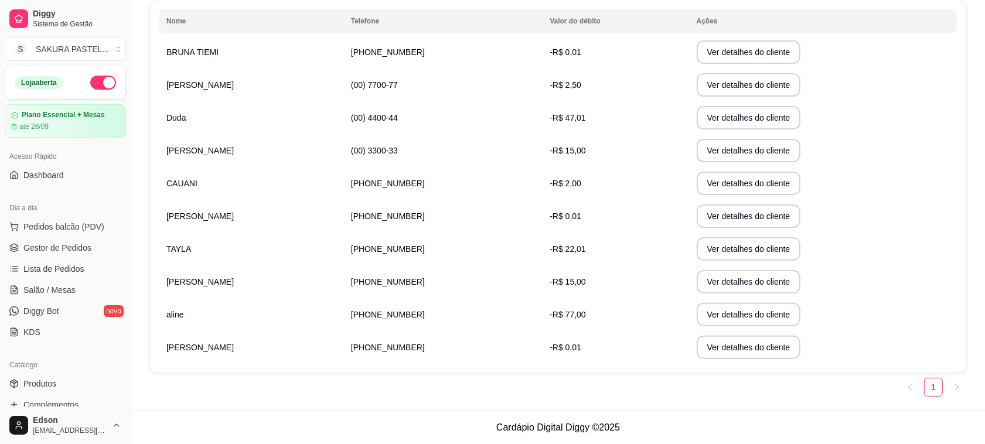
click at [71, 214] on div "Dia a dia" at bounding box center [65, 208] width 121 height 19
click at [73, 221] on span "Pedidos balcão (PDV)" at bounding box center [63, 227] width 81 height 12
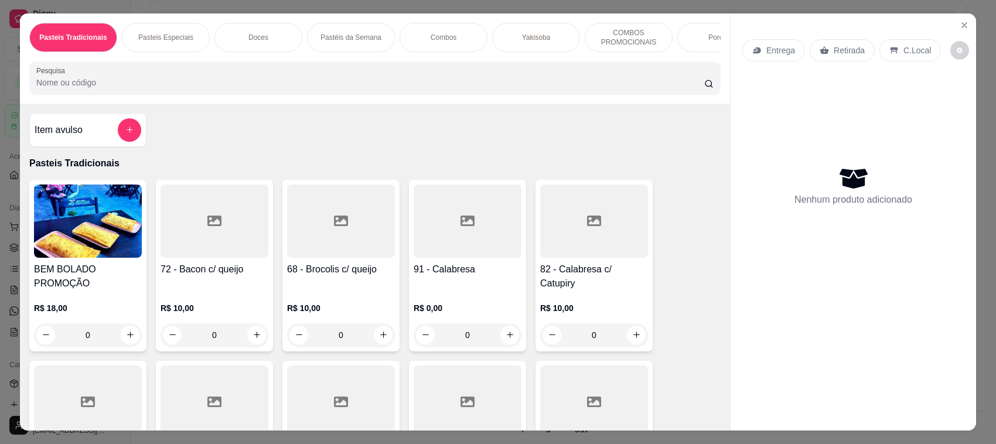
drag, startPoint x: 210, startPoint y: 120, endPoint x: 233, endPoint y: 88, distance: 39.4
click at [233, 93] on div "Pasteis Tradicionais Pasteis Especiais Doces Pastéis da Semana Combos Yakisoba …" at bounding box center [375, 222] width 710 height 418
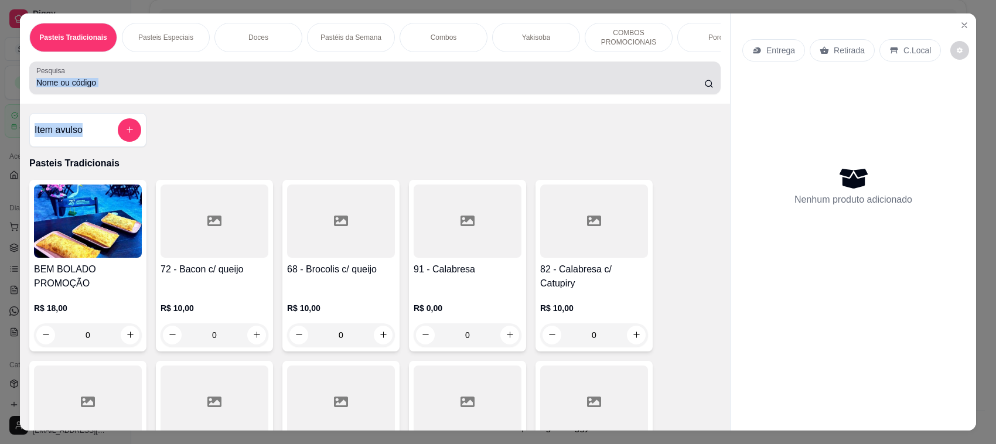
click at [233, 88] on input "Pesquisa" at bounding box center [370, 83] width 668 height 12
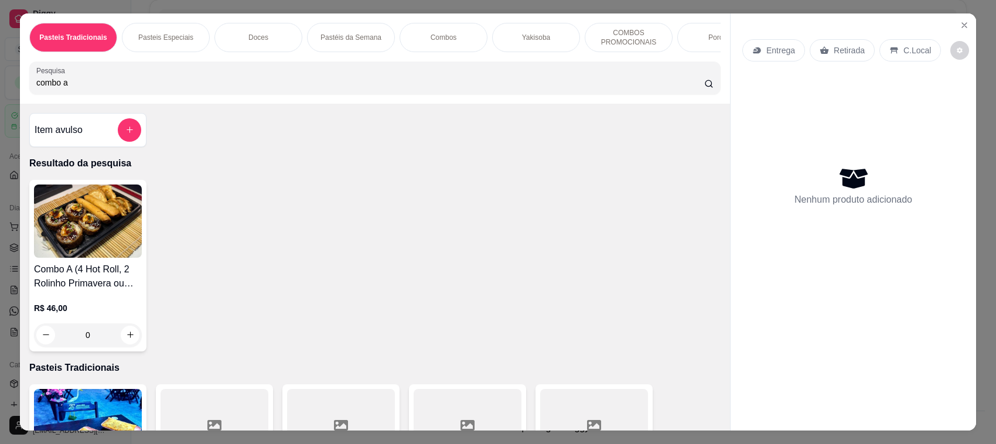
type input "combo a"
click at [66, 280] on h4 "Combo A (4 Hot Roll, 2 Rolinho Primavera ou Legumes e 4 Gyoza) + REFRI LATA!!!" at bounding box center [88, 276] width 108 height 28
click at [961, 21] on icon "Close" at bounding box center [964, 25] width 9 height 9
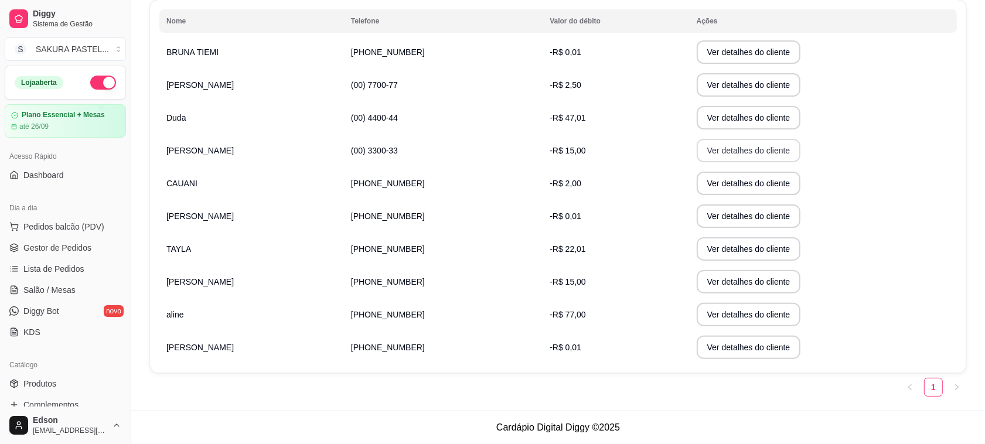
click at [715, 161] on button "Ver detalhes do cliente" at bounding box center [749, 150] width 104 height 23
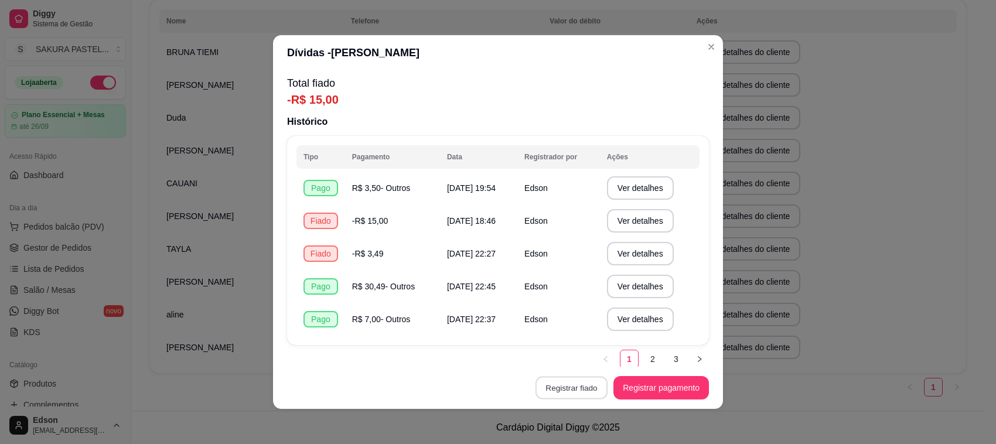
click at [563, 394] on button "Registrar fiado" at bounding box center [571, 388] width 72 height 23
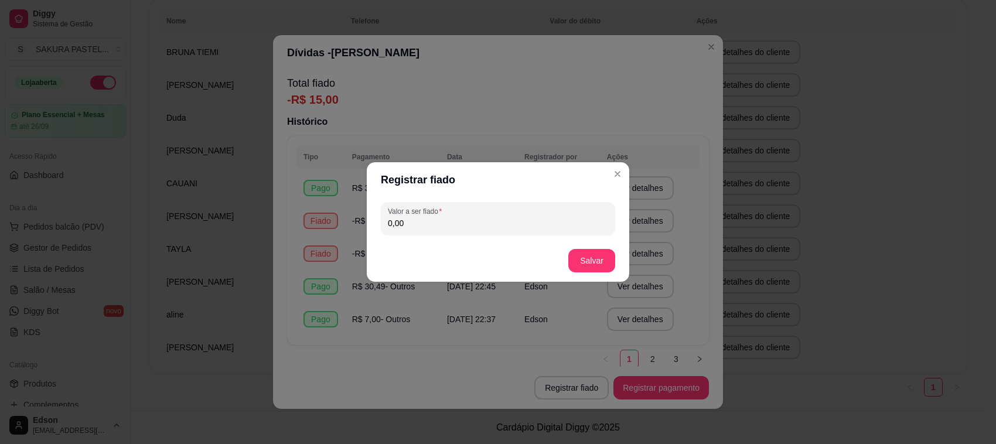
click at [487, 219] on input "0,00" at bounding box center [498, 223] width 220 height 12
type input "15,00"
click at [584, 253] on button "Salvar" at bounding box center [592, 261] width 46 height 23
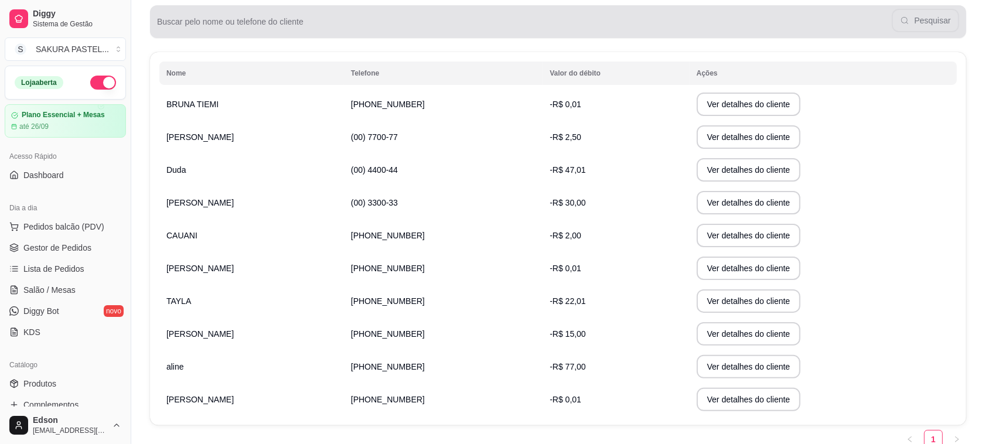
scroll to position [205, 0]
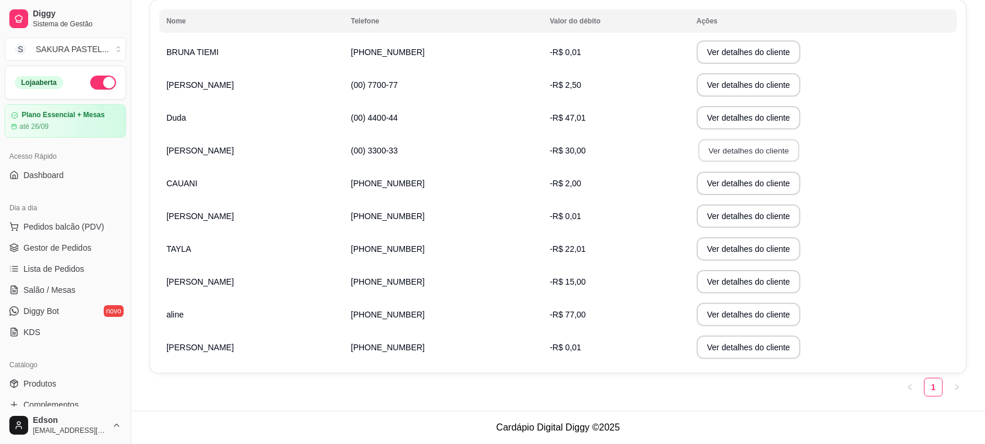
click at [701, 158] on button "Ver detalhes do cliente" at bounding box center [748, 150] width 101 height 23
click at [707, 209] on button "Ver detalhes do cliente" at bounding box center [748, 216] width 101 height 23
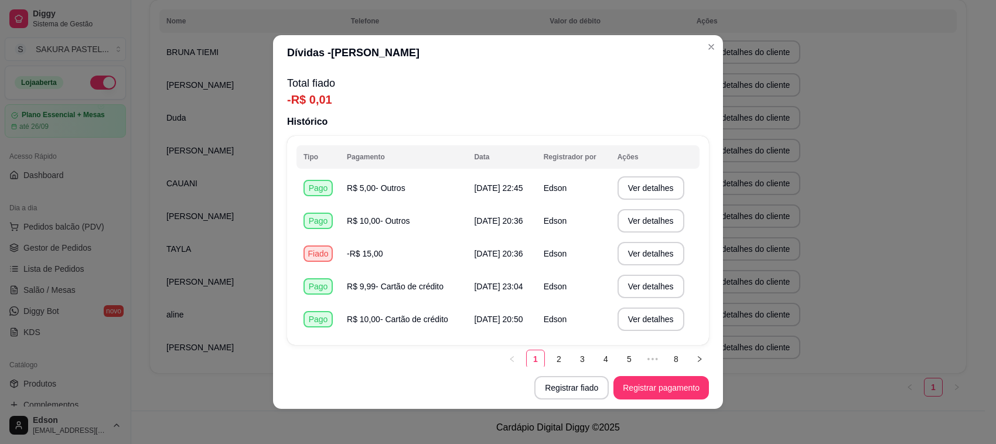
click at [532, 373] on footer "Registrar fiado Registrar pagamento" at bounding box center [498, 388] width 450 height 42
click at [572, 390] on button "Registrar fiado" at bounding box center [571, 387] width 74 height 23
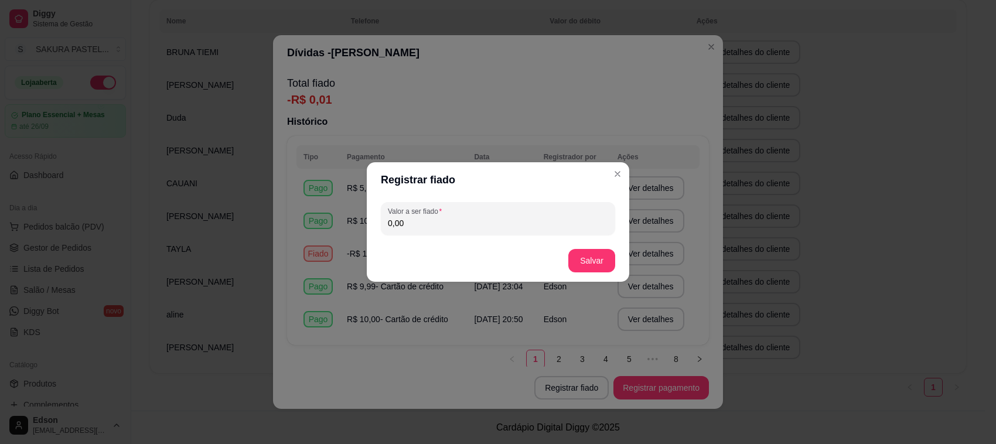
click at [490, 220] on input "0,00" at bounding box center [498, 223] width 220 height 12
type input "14,99"
click at [590, 255] on button "Salvar" at bounding box center [592, 261] width 46 height 23
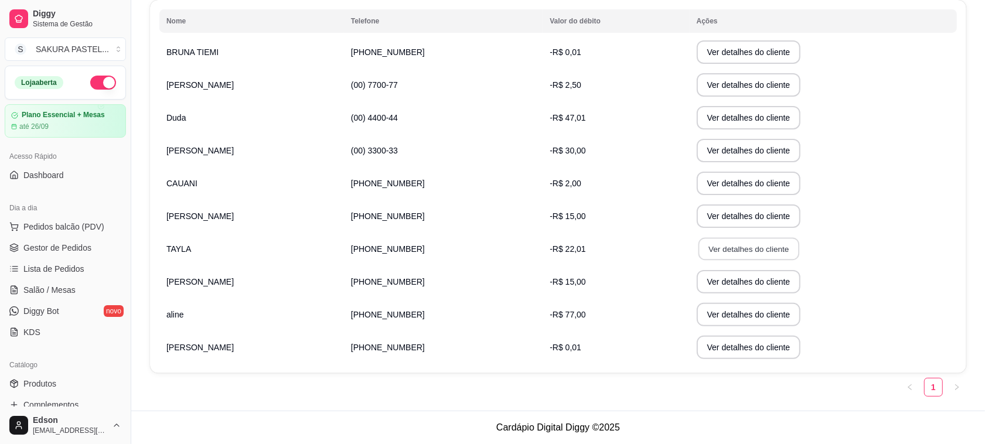
click at [725, 250] on button "Ver detalhes do cliente" at bounding box center [748, 249] width 101 height 23
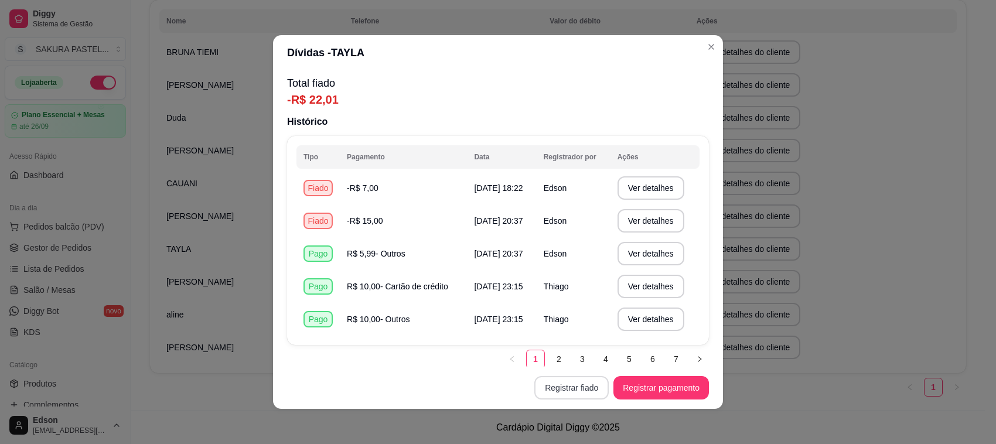
click at [590, 390] on button "Registrar fiado" at bounding box center [571, 387] width 74 height 23
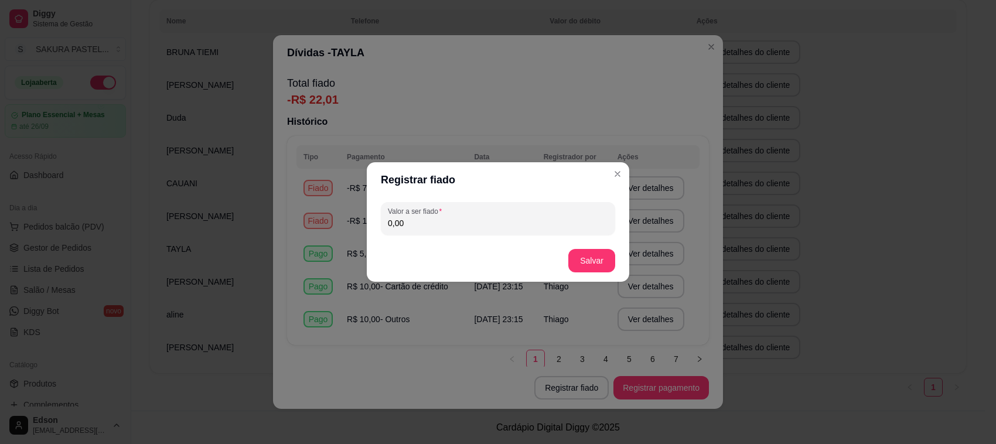
click at [528, 217] on div "0,00" at bounding box center [498, 218] width 220 height 23
type input "15,00"
click at [601, 253] on button "Salvar" at bounding box center [592, 261] width 46 height 23
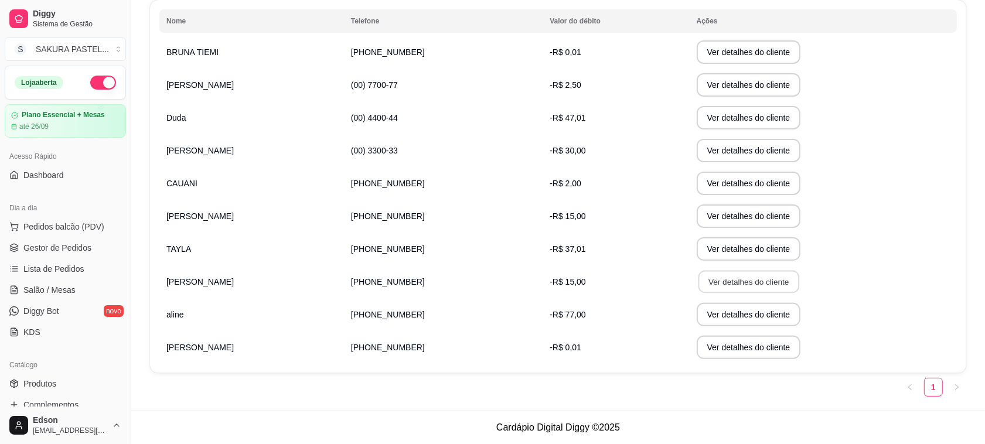
click at [703, 286] on button "Ver detalhes do cliente" at bounding box center [748, 282] width 101 height 23
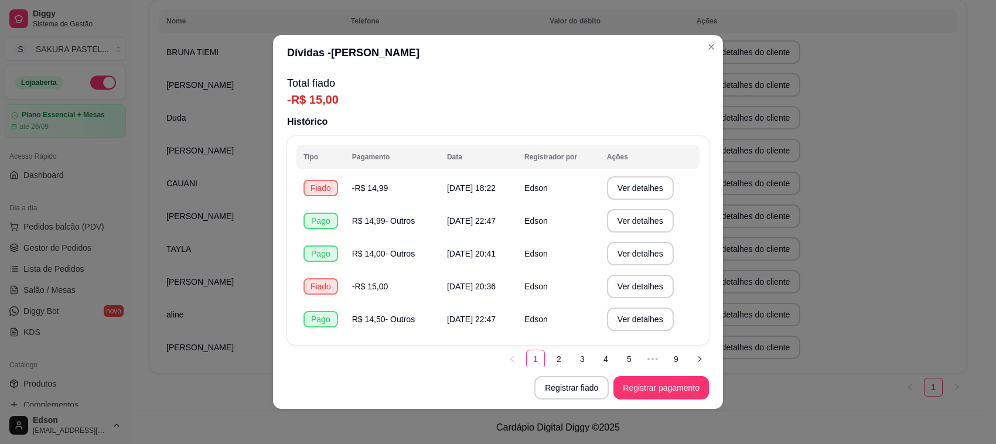
click at [550, 370] on footer "Registrar fiado Registrar pagamento" at bounding box center [498, 388] width 450 height 42
click at [550, 382] on button "Registrar fiado" at bounding box center [571, 387] width 74 height 23
click at [499, 217] on div "0,00" at bounding box center [498, 218] width 220 height 23
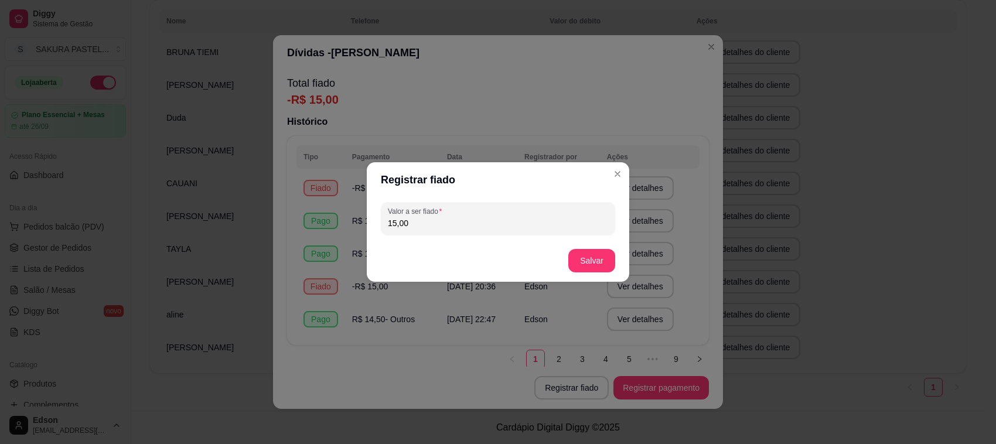
type input "15,00"
click at [593, 268] on button "Salvar" at bounding box center [592, 261] width 46 height 23
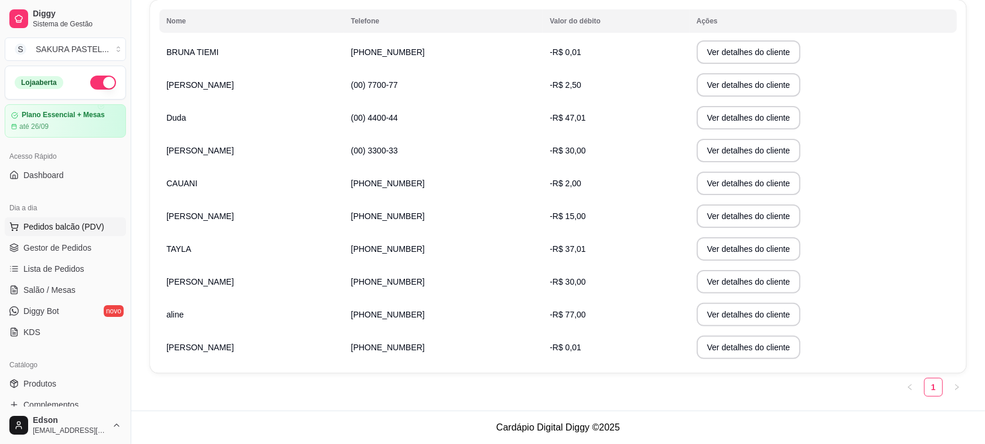
click at [88, 227] on span "Pedidos balcão (PDV)" at bounding box center [63, 227] width 81 height 12
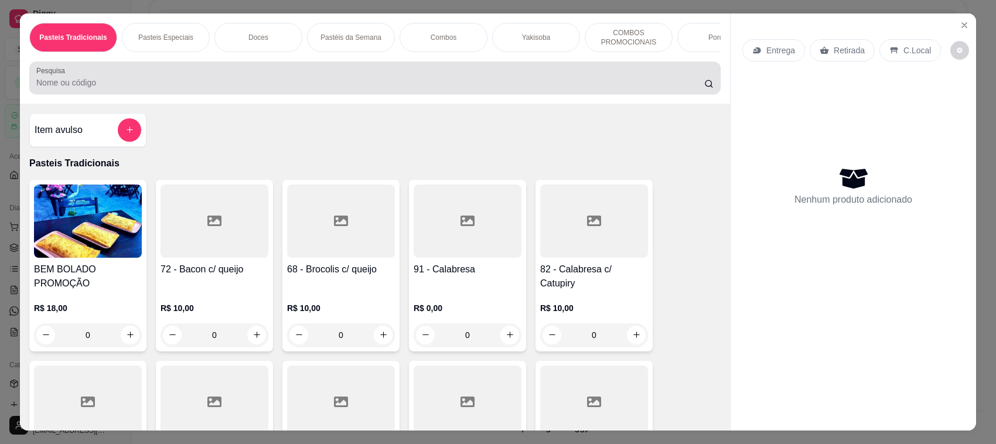
click at [234, 85] on div at bounding box center [374, 77] width 677 height 23
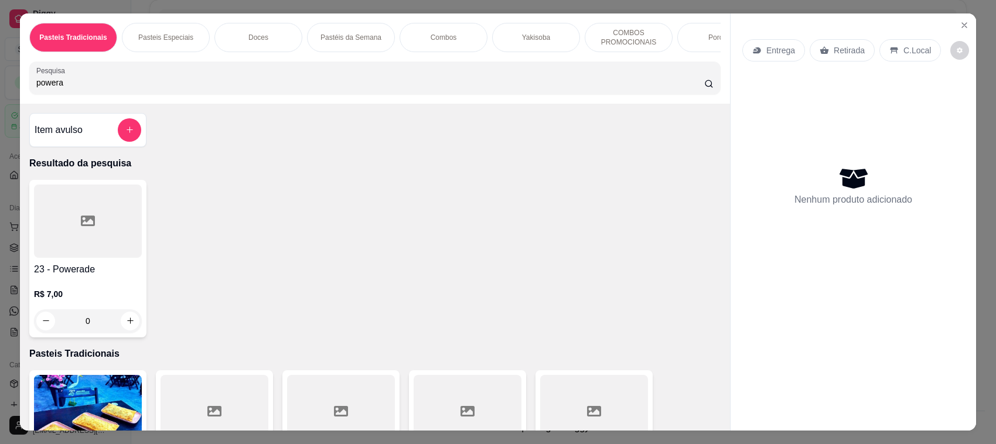
type input "powera"
click at [129, 254] on div at bounding box center [88, 221] width 108 height 73
click at [944, 15] on div "Entrega Retirada C.Local Nenhum produto adicionado" at bounding box center [853, 212] width 245 height 399
click at [960, 21] on icon "Close" at bounding box center [964, 25] width 9 height 9
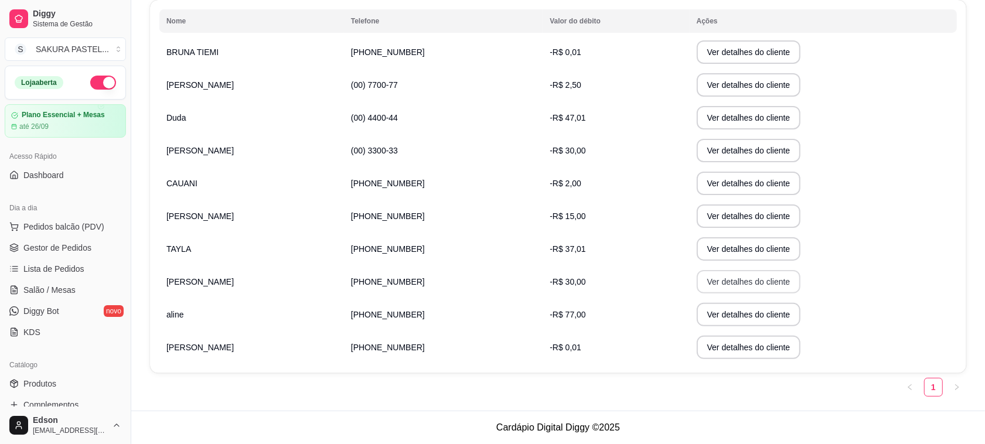
click at [748, 282] on button "Ver detalhes do cliente" at bounding box center [749, 281] width 104 height 23
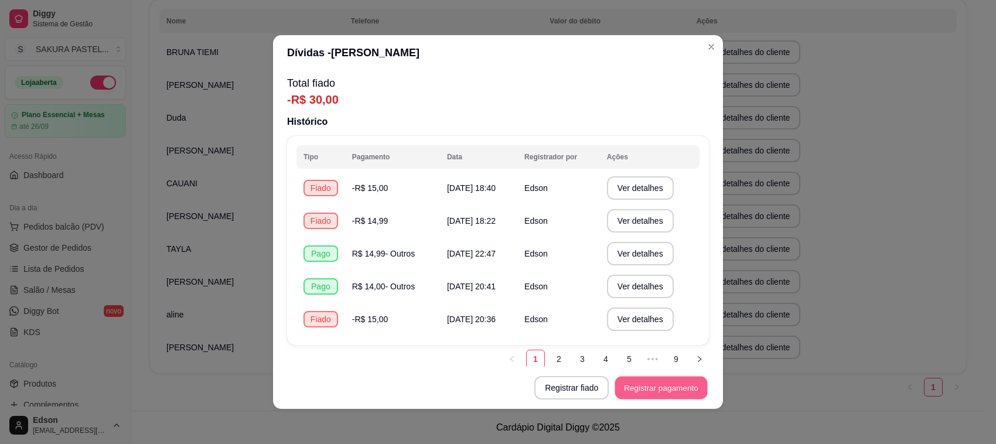
click at [640, 393] on button "Registrar pagamento" at bounding box center [661, 388] width 93 height 23
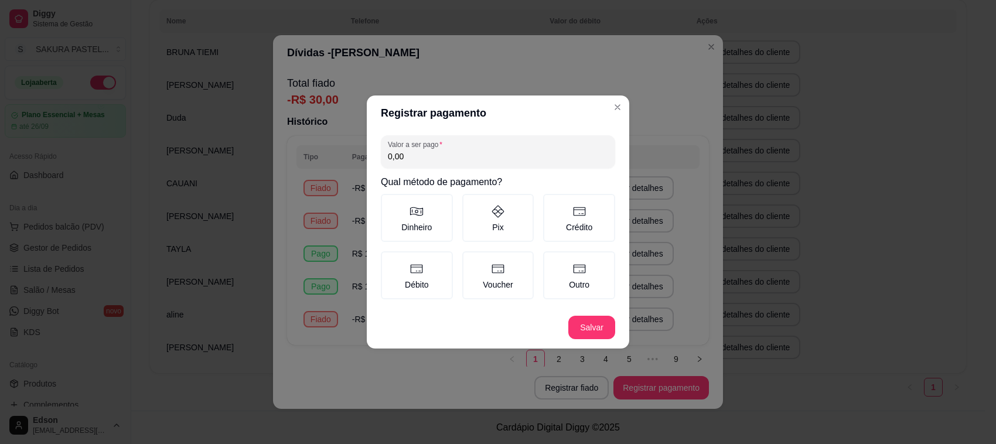
click at [473, 154] on input "0,00" at bounding box center [498, 157] width 220 height 12
type input "10,00"
drag, startPoint x: 496, startPoint y: 209, endPoint x: 622, endPoint y: 300, distance: 155.3
click at [496, 211] on icon at bounding box center [498, 211] width 14 height 14
click at [471, 203] on button "Pix" at bounding box center [466, 197] width 9 height 9
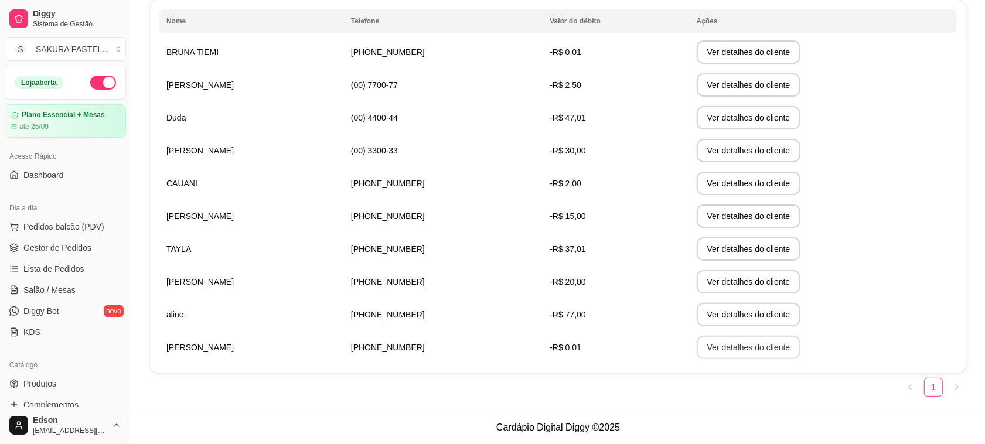
click at [768, 350] on button "Ver detalhes do cliente" at bounding box center [749, 347] width 104 height 23
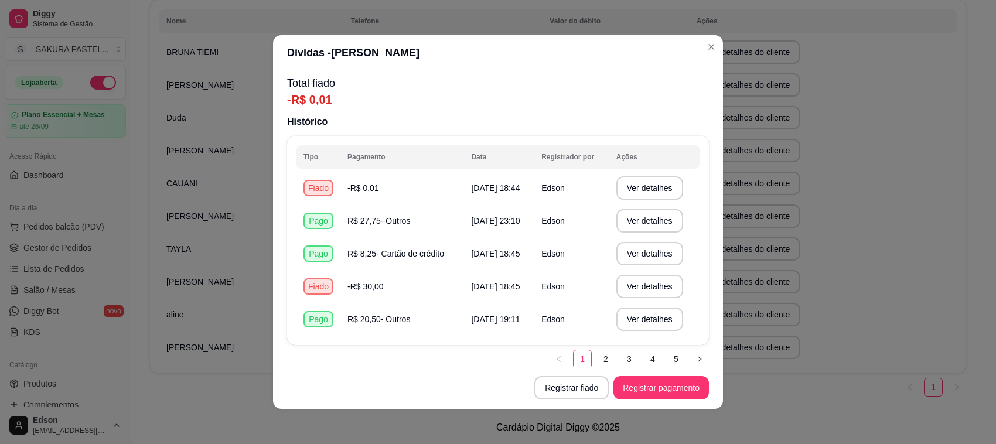
click at [551, 375] on footer "Registrar fiado Registrar pagamento" at bounding box center [498, 388] width 450 height 42
click at [565, 393] on button "Registrar fiado" at bounding box center [571, 388] width 72 height 23
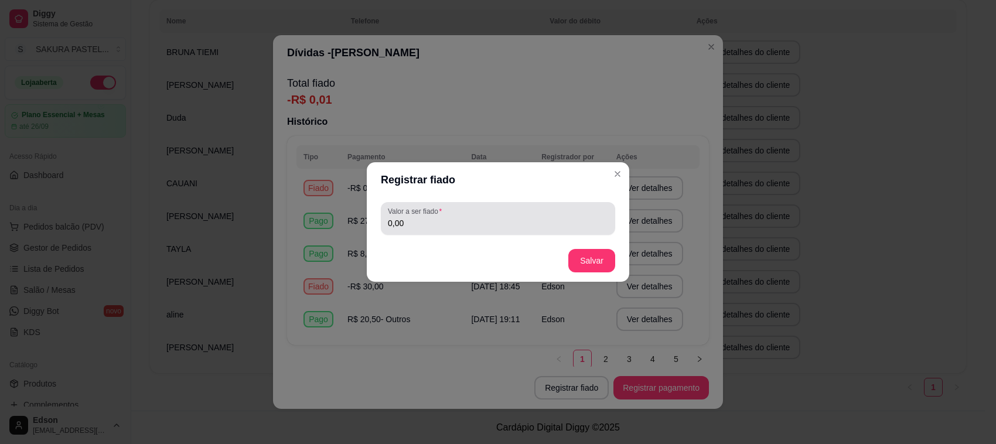
drag, startPoint x: 481, startPoint y: 211, endPoint x: 501, endPoint y: 170, distance: 45.9
click at [490, 203] on div "Valor a ser fiado 0,00" at bounding box center [498, 218] width 234 height 33
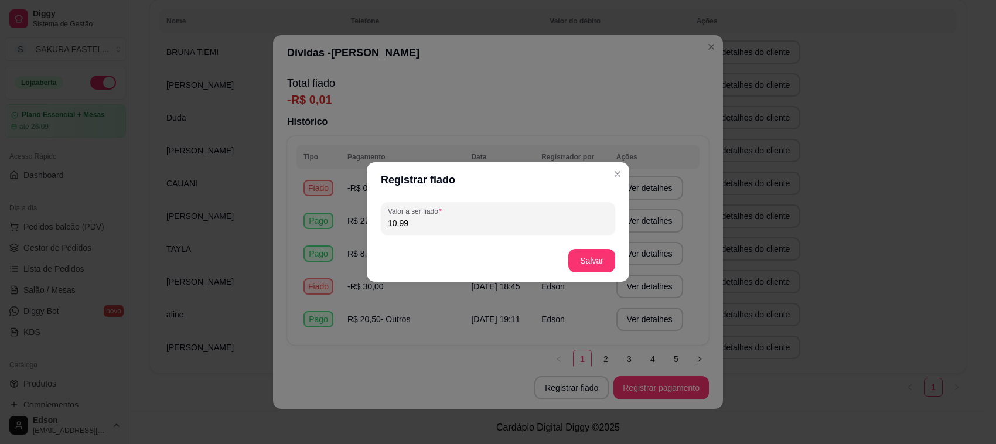
type input "10,99"
click at [592, 253] on button "Salvar" at bounding box center [592, 261] width 46 height 23
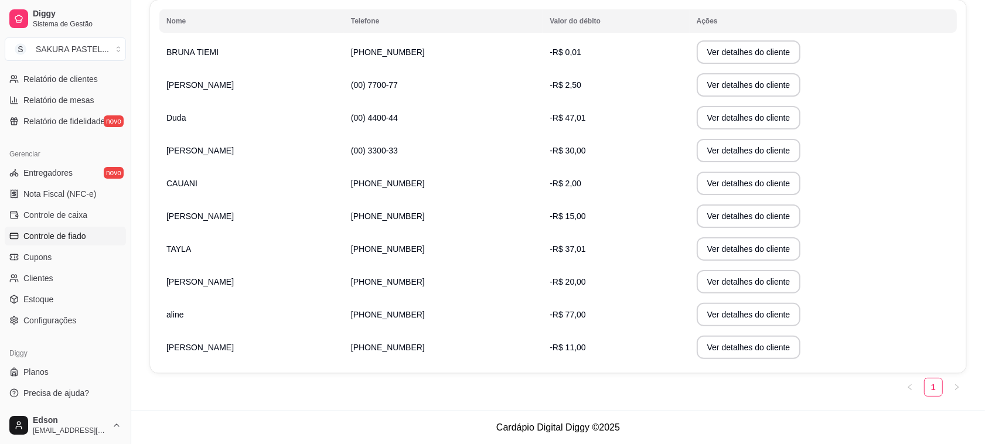
scroll to position [100, 0]
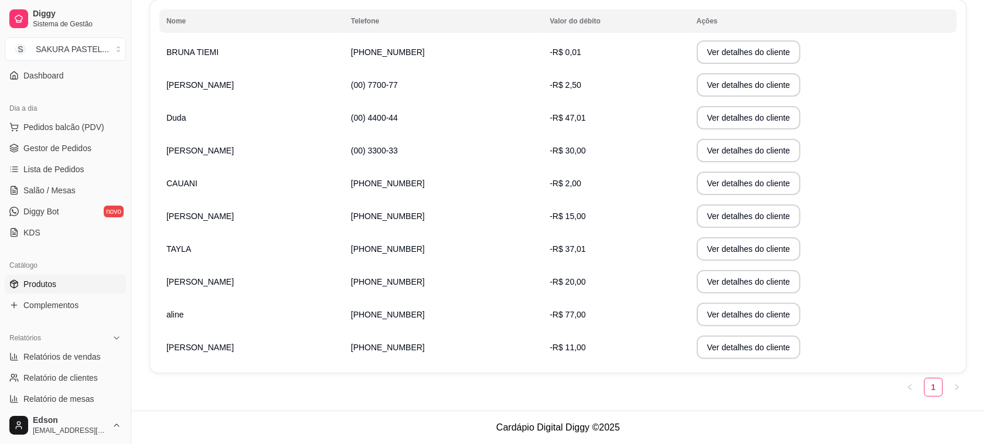
click at [54, 288] on span "Produtos" at bounding box center [39, 284] width 33 height 12
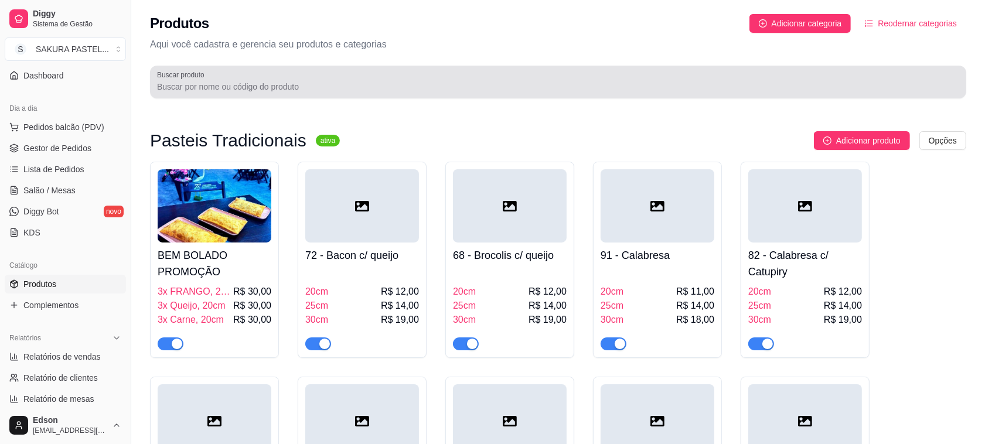
click at [285, 91] on input "Buscar produto" at bounding box center [558, 87] width 802 height 12
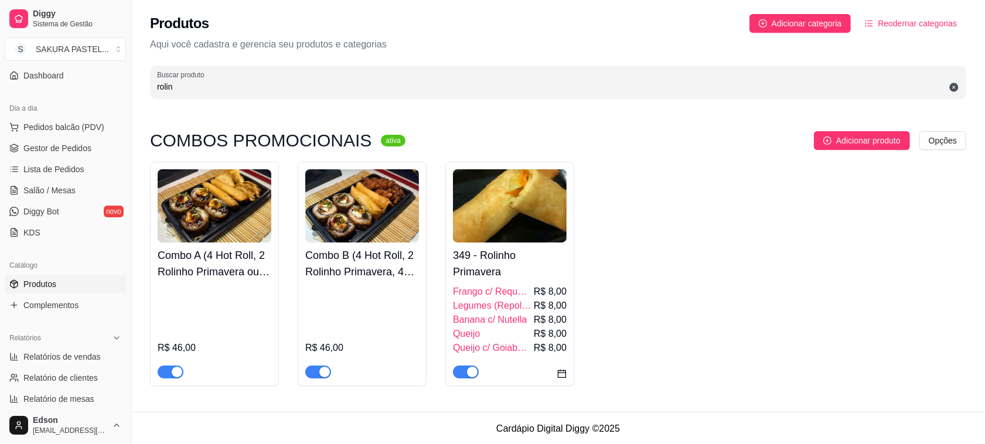
click at [503, 200] on img at bounding box center [510, 205] width 114 height 73
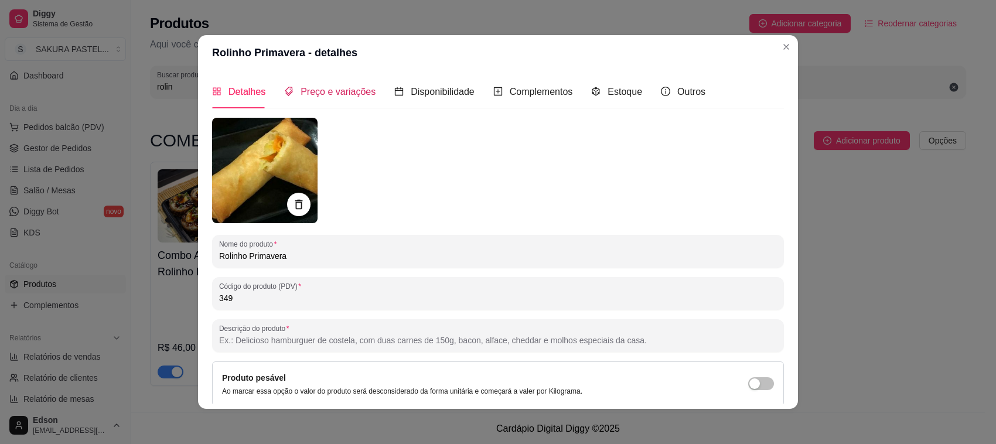
click at [344, 94] on span "Preço e variações" at bounding box center [338, 92] width 75 height 10
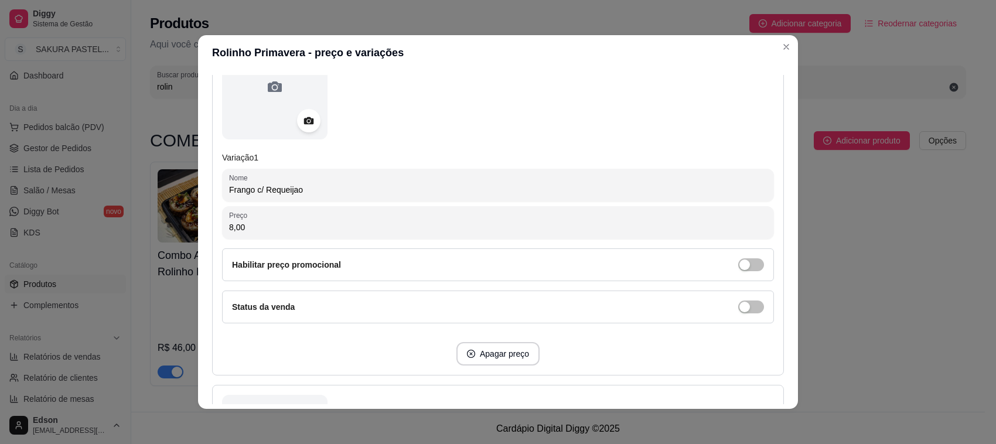
scroll to position [194, 0]
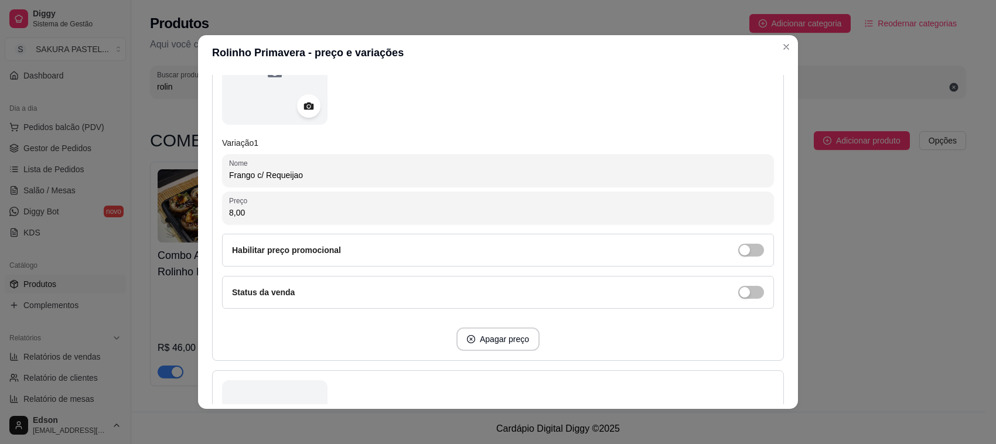
click at [747, 294] on div "Status da venda" at bounding box center [498, 292] width 532 height 13
click at [741, 290] on span "button" at bounding box center [751, 292] width 26 height 13
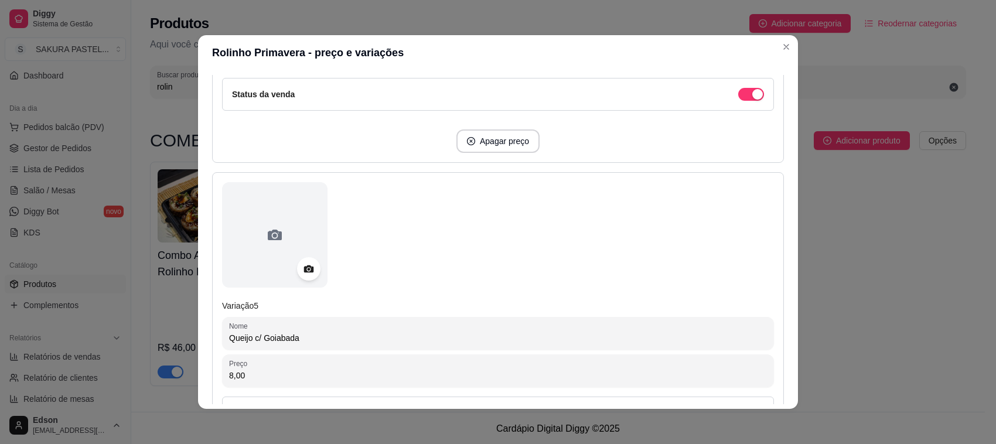
scroll to position [1683, 0]
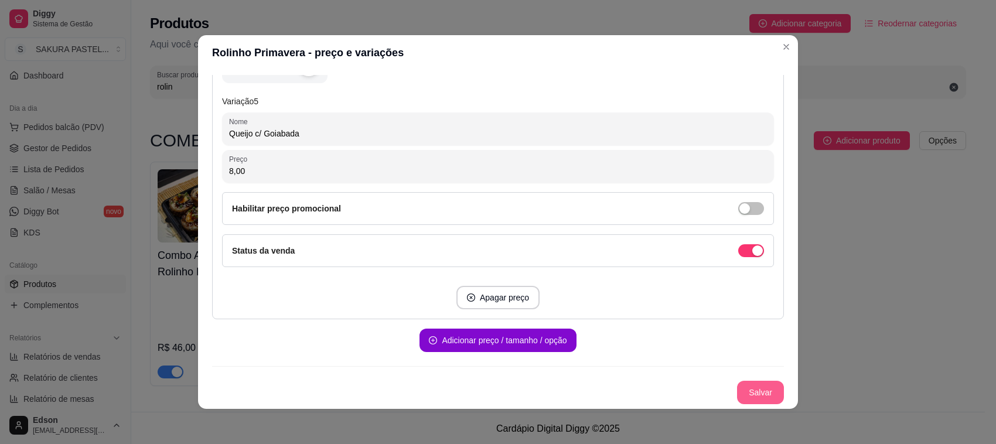
click at [754, 399] on button "Salvar" at bounding box center [760, 392] width 47 height 23
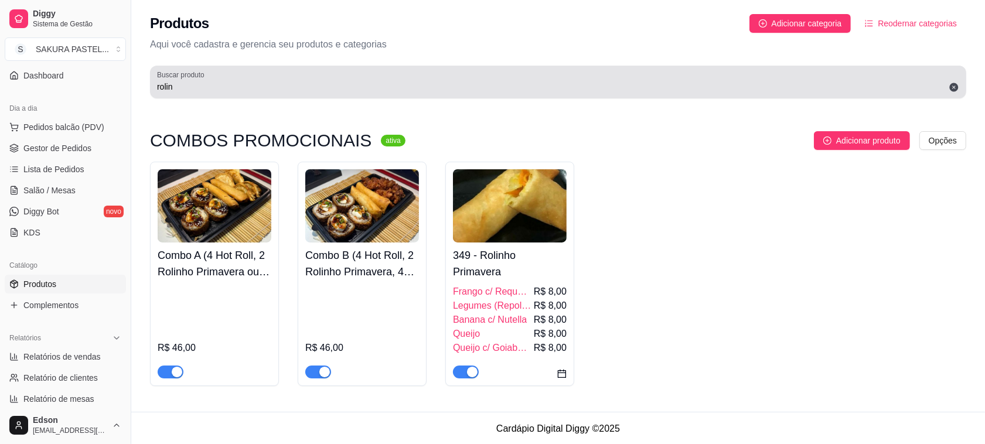
click at [250, 82] on input "rolin" at bounding box center [558, 87] width 802 height 12
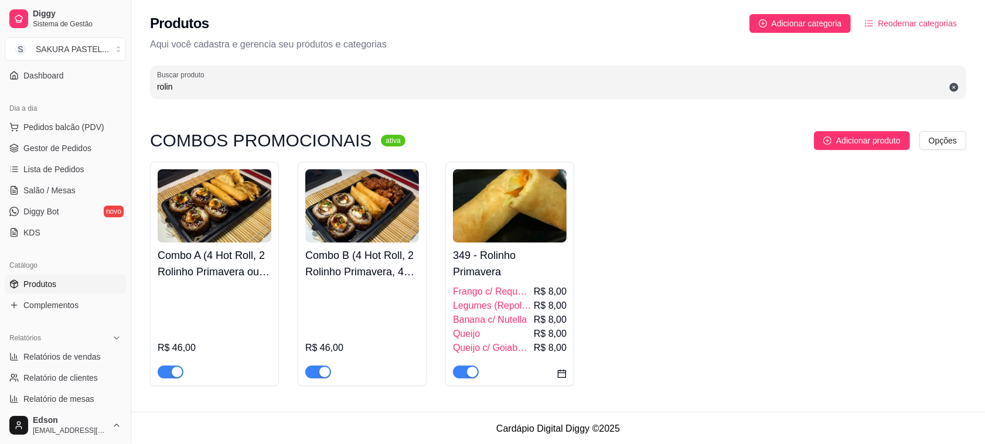
click at [250, 82] on input "rolin" at bounding box center [558, 87] width 802 height 12
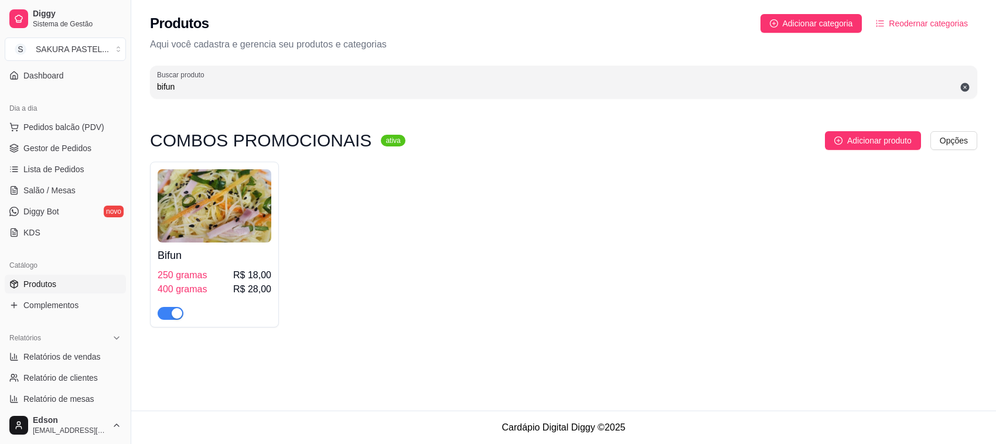
click at [252, 220] on img at bounding box center [215, 205] width 114 height 73
click at [170, 87] on input "bifun" at bounding box center [563, 87] width 813 height 12
click at [192, 91] on input "bifun" at bounding box center [563, 87] width 813 height 12
click at [183, 88] on input "bifun" at bounding box center [563, 87] width 813 height 12
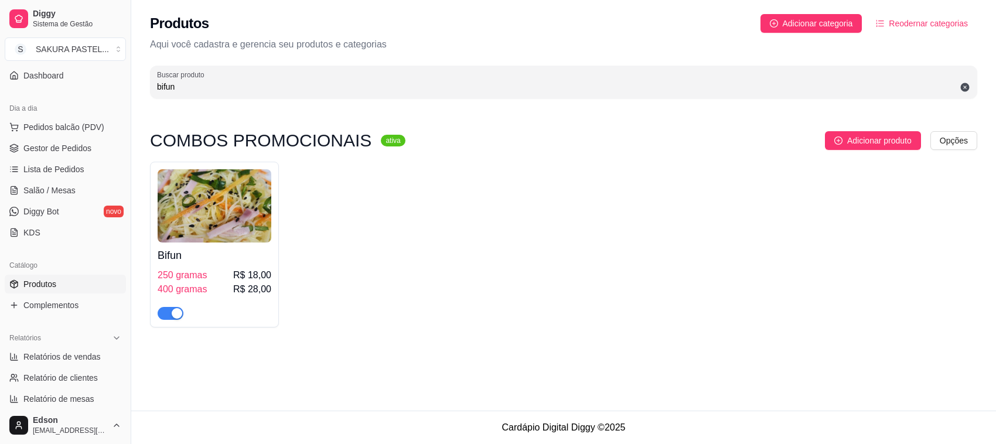
click at [183, 88] on input "bifun" at bounding box center [563, 87] width 813 height 12
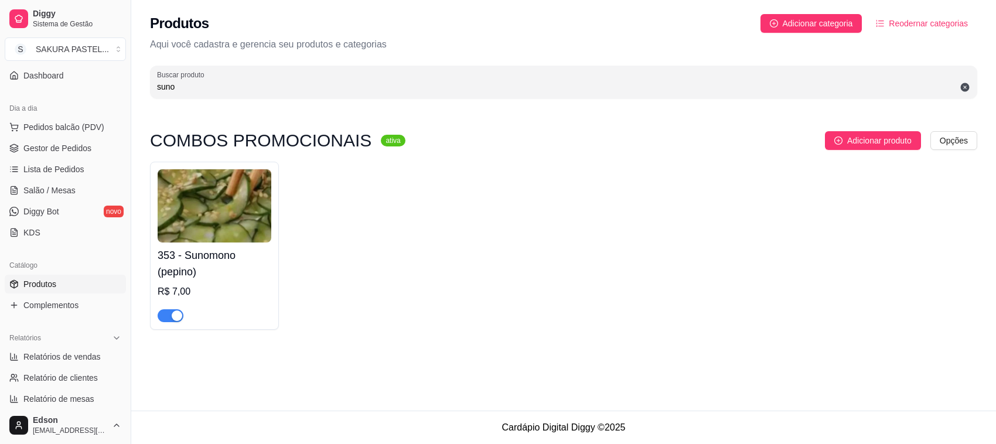
type input "suno"
click at [42, 193] on span "Salão / Mesas" at bounding box center [49, 191] width 52 height 12
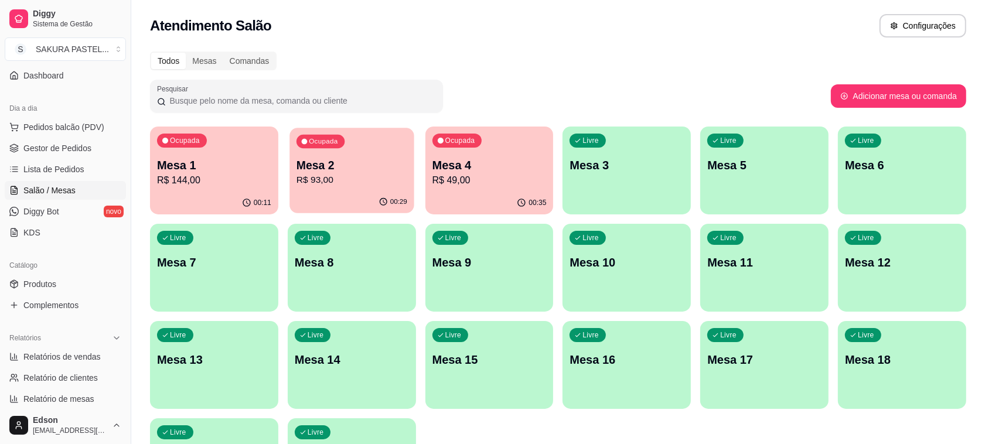
click at [314, 192] on div "00:29" at bounding box center [351, 202] width 124 height 22
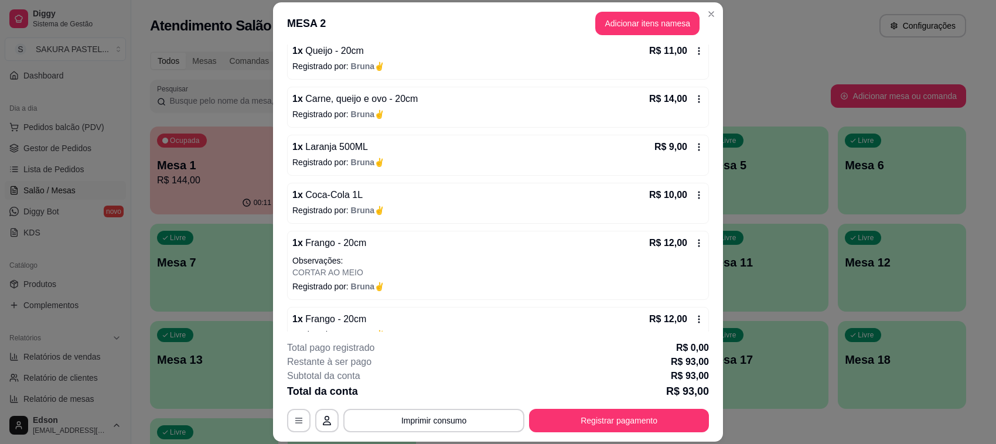
scroll to position [235, 0]
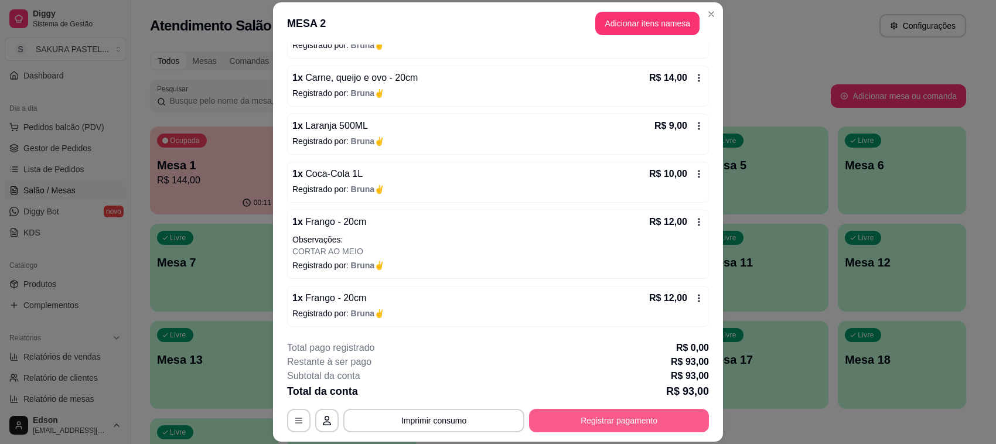
click at [622, 417] on button "Registrar pagamento" at bounding box center [619, 420] width 180 height 23
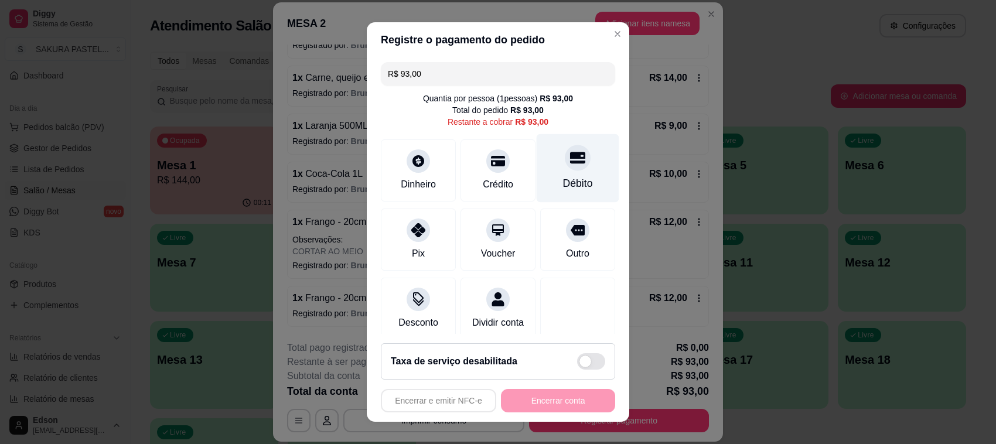
click at [537, 179] on div "Débito" at bounding box center [578, 168] width 83 height 69
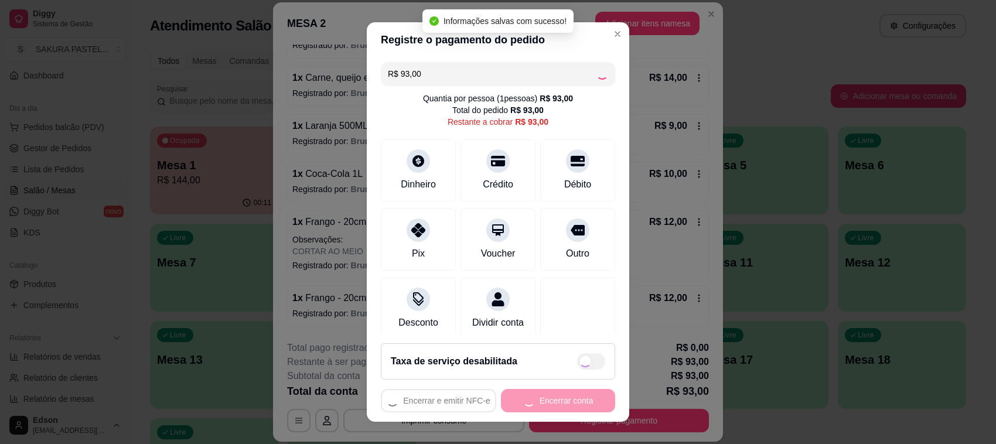
type input "R$ 0,00"
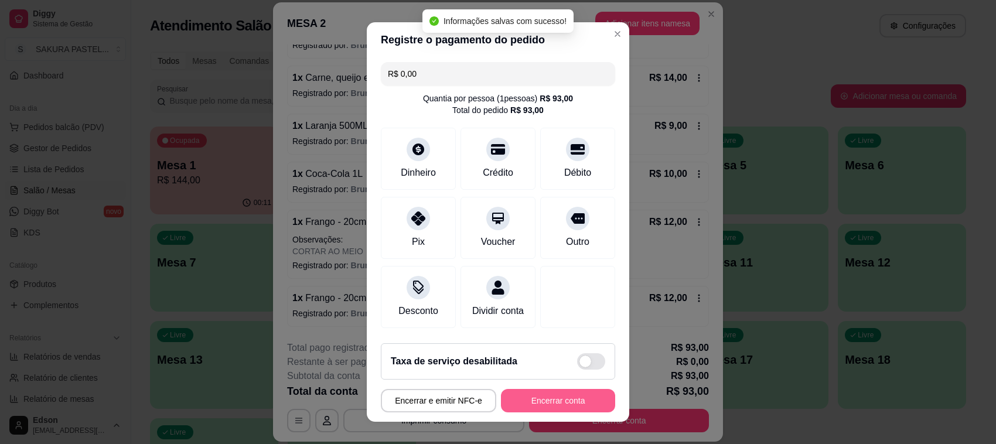
click at [576, 403] on button "Encerrar conta" at bounding box center [558, 400] width 114 height 23
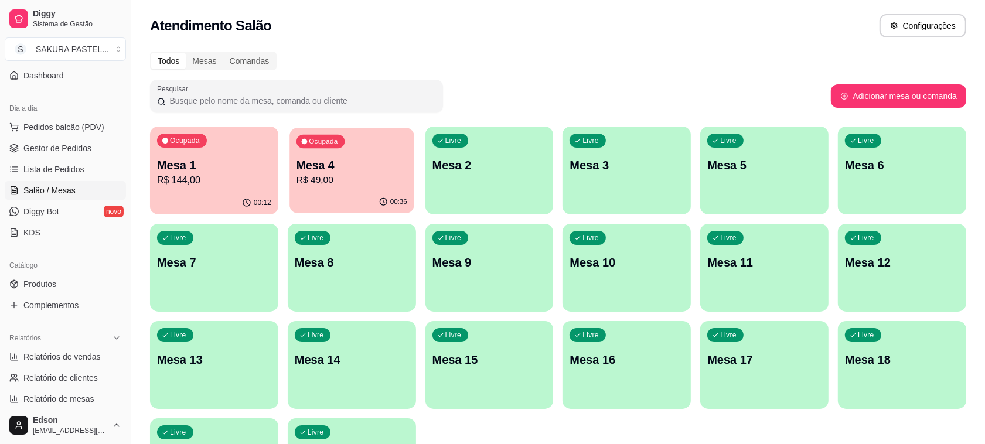
click at [329, 168] on p "Mesa 4" at bounding box center [351, 166] width 111 height 16
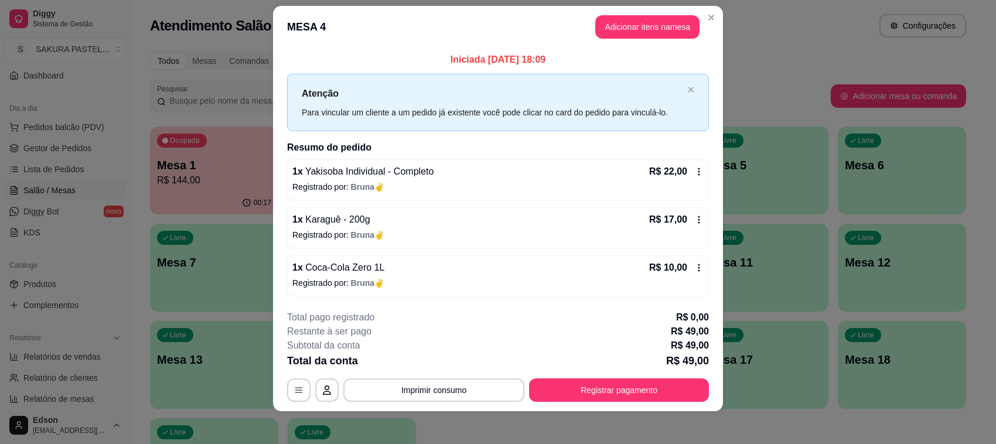
scroll to position [18, 0]
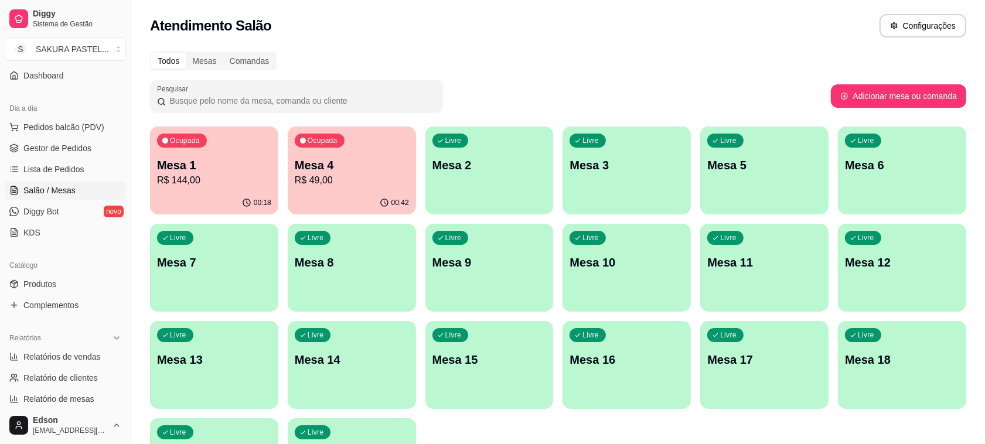
click at [399, 177] on p "R$ 49,00" at bounding box center [352, 180] width 114 height 14
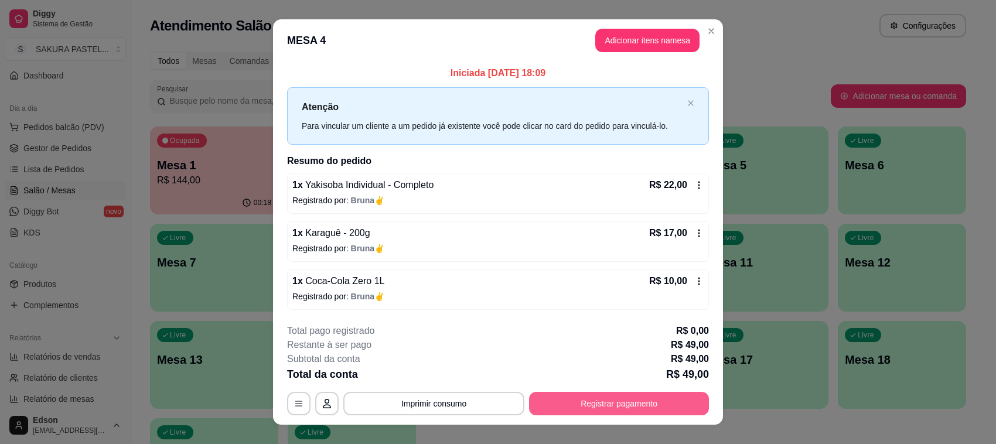
click at [664, 395] on button "Registrar pagamento" at bounding box center [619, 403] width 180 height 23
click at [601, 412] on button "Registrar pagamento" at bounding box center [619, 403] width 180 height 23
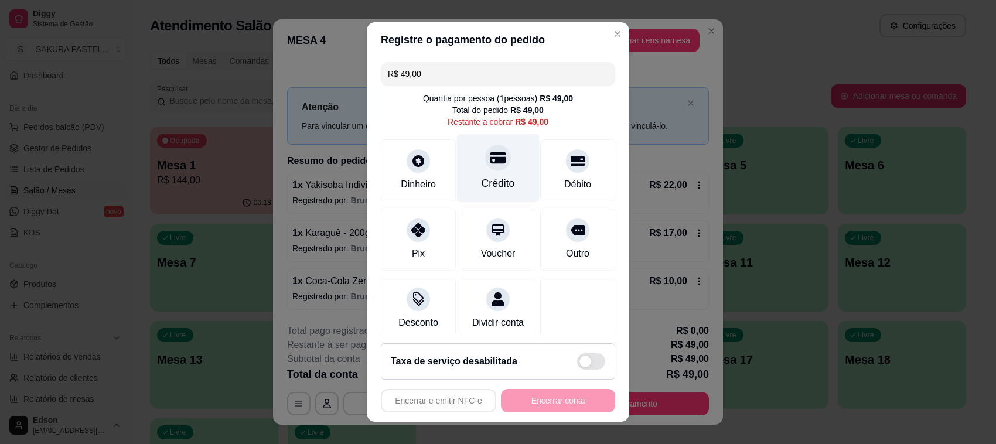
click at [490, 153] on icon at bounding box center [497, 158] width 15 height 12
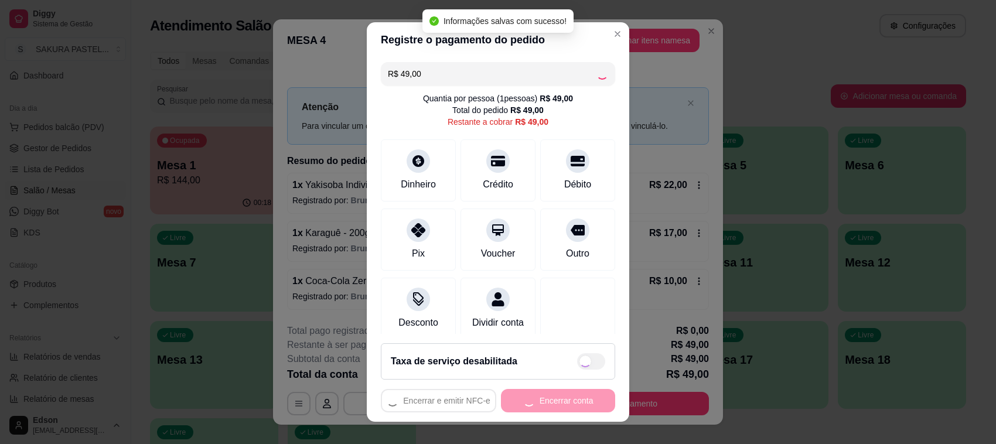
click at [554, 403] on div "Encerrar e emitir NFC-e Encerrar conta" at bounding box center [498, 400] width 234 height 23
type input "R$ 0,00"
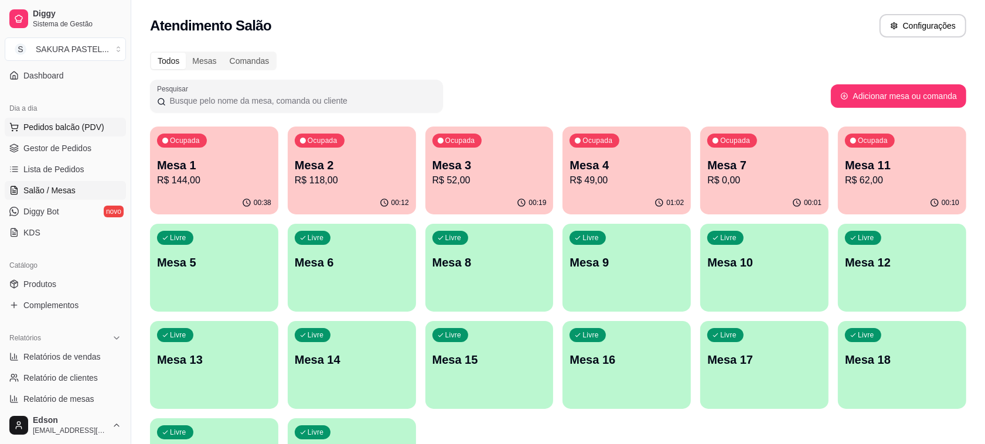
click at [66, 134] on button "Pedidos balcão (PDV)" at bounding box center [65, 127] width 121 height 19
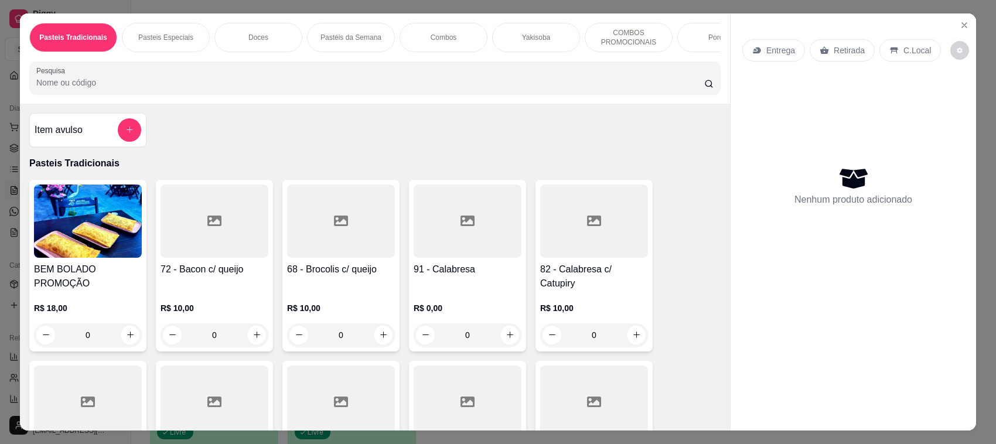
click at [847, 53] on p "Retirada" at bounding box center [849, 51] width 31 height 12
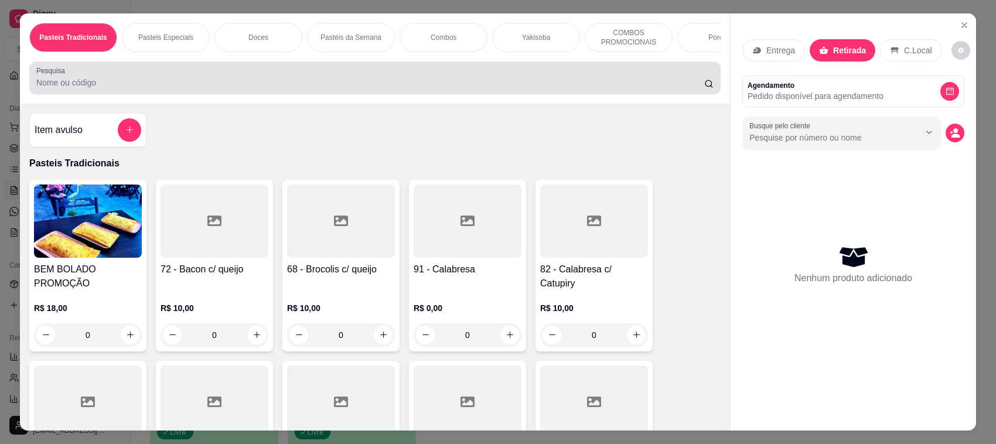
click at [350, 88] on input "Pesquisa" at bounding box center [370, 83] width 668 height 12
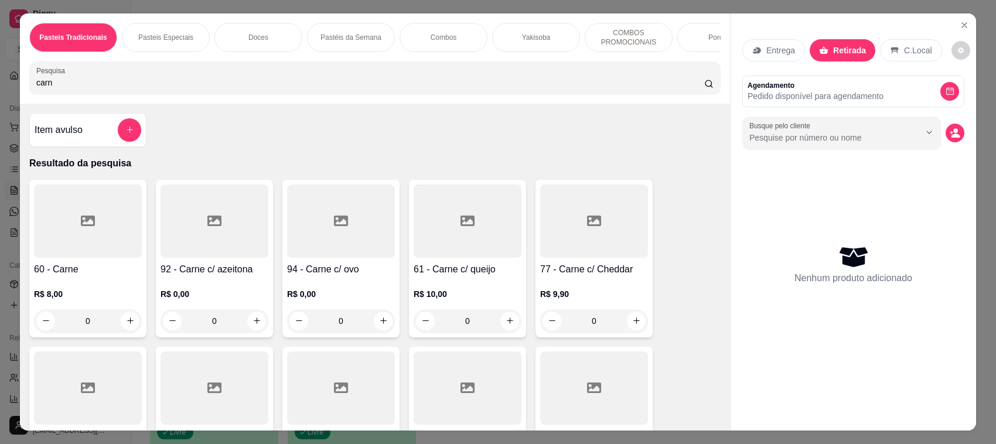
type input "carn"
click at [458, 273] on h4 "61 - Carne c/ queijo" at bounding box center [468, 269] width 108 height 14
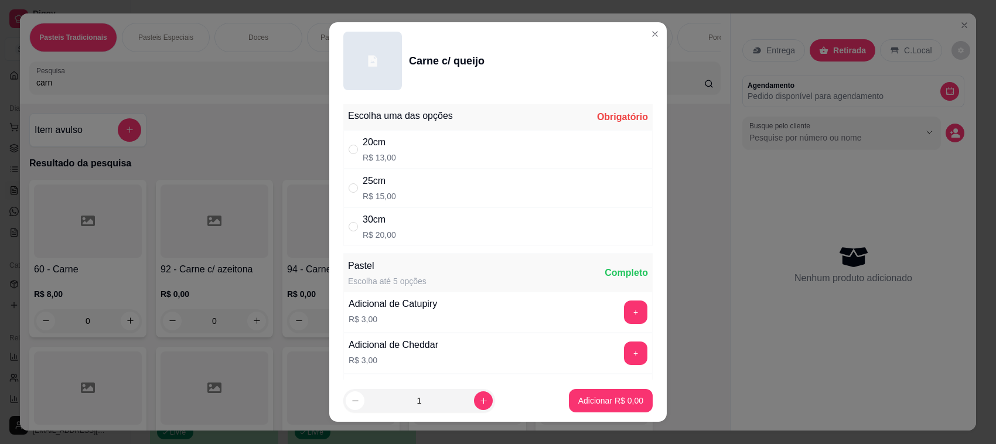
click at [417, 180] on div "25cm R$ 15,00" at bounding box center [497, 188] width 309 height 39
radio input "true"
click at [475, 401] on button "increase-product-quantity" at bounding box center [483, 400] width 19 height 19
type input "2"
click at [599, 406] on p "Adicionar R$ 30,00" at bounding box center [609, 400] width 68 height 11
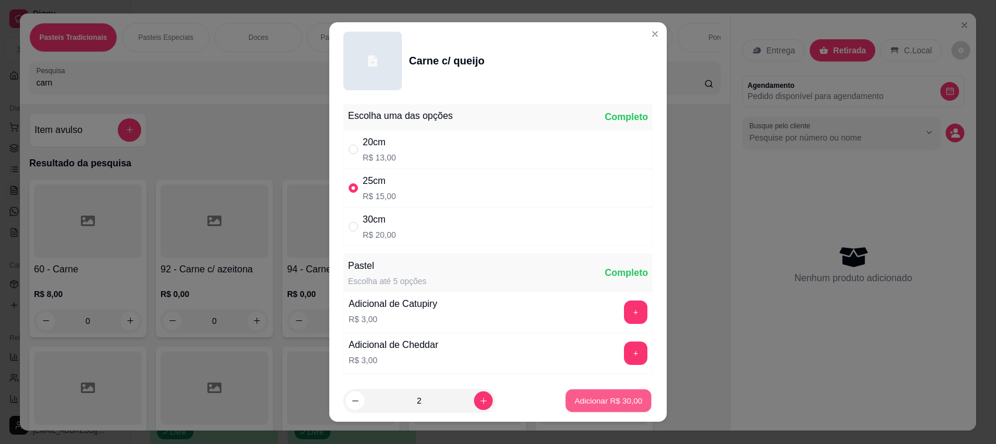
type input "2"
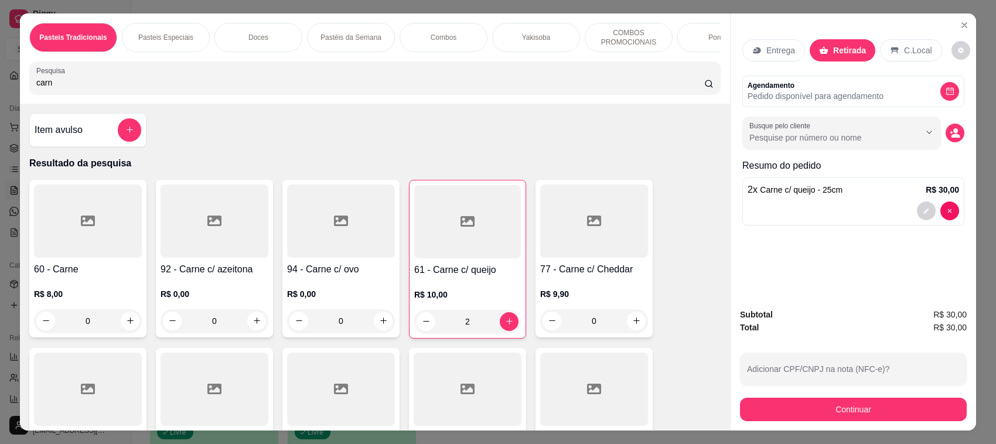
click at [73, 253] on div at bounding box center [88, 221] width 108 height 73
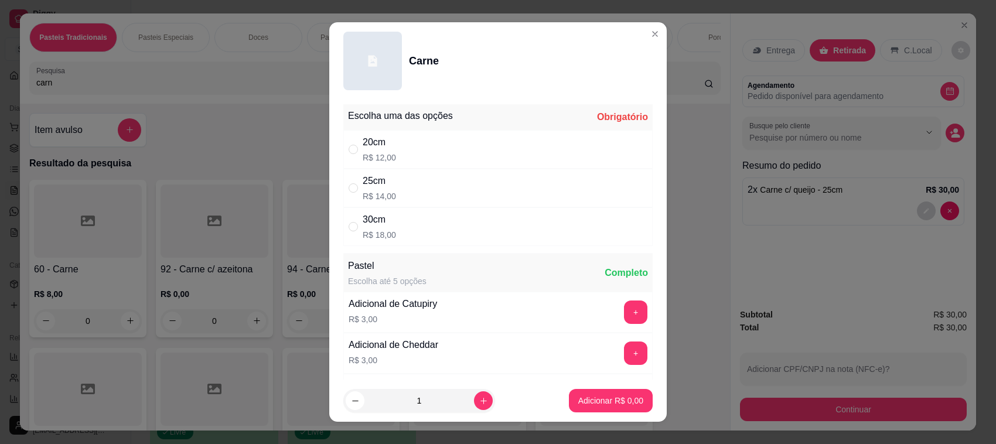
click at [426, 182] on div "25cm R$ 14,00" at bounding box center [497, 188] width 309 height 39
radio input "true"
click at [475, 405] on button "increase-product-quantity" at bounding box center [483, 400] width 19 height 19
click at [474, 405] on button "increase-product-quantity" at bounding box center [483, 400] width 19 height 19
type input "3"
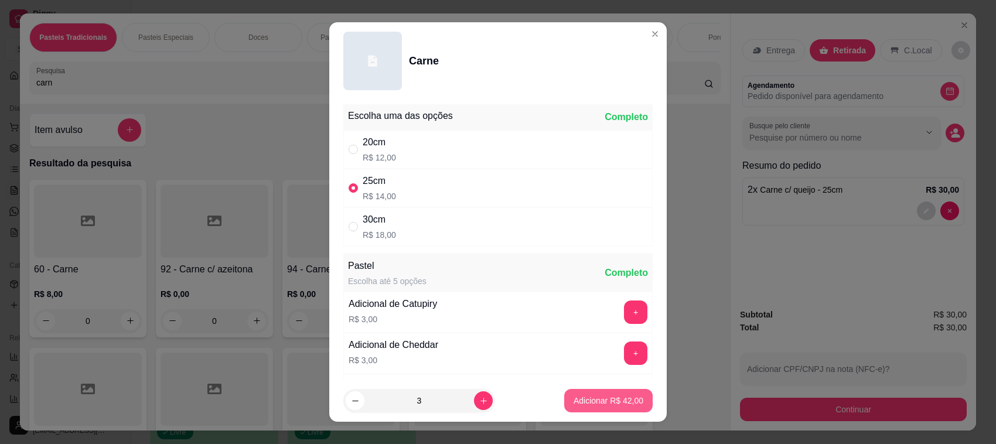
click at [585, 397] on p "Adicionar R$ 42,00" at bounding box center [609, 401] width 70 height 12
type input "3"
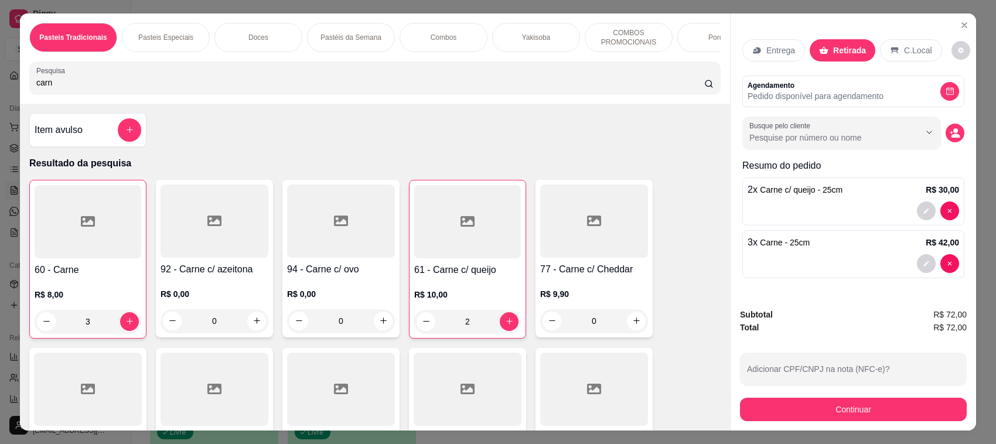
click at [342, 76] on div "Pesquisa carn" at bounding box center [374, 78] width 691 height 33
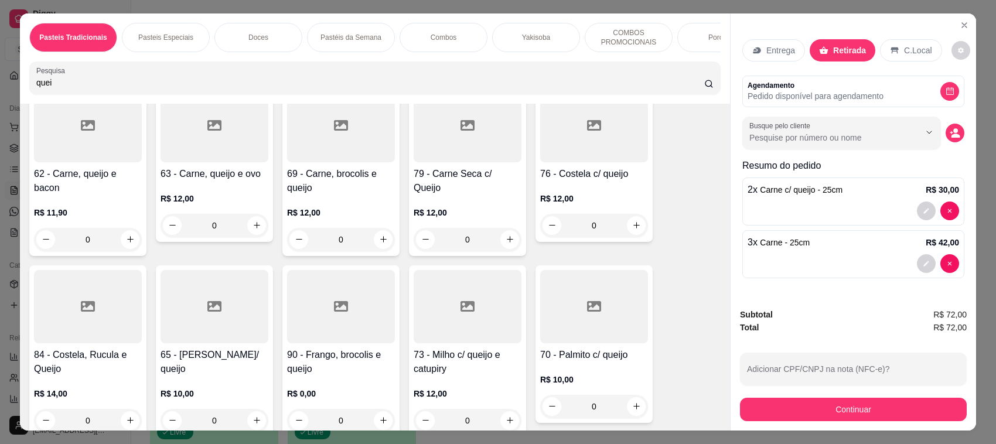
scroll to position [554, 0]
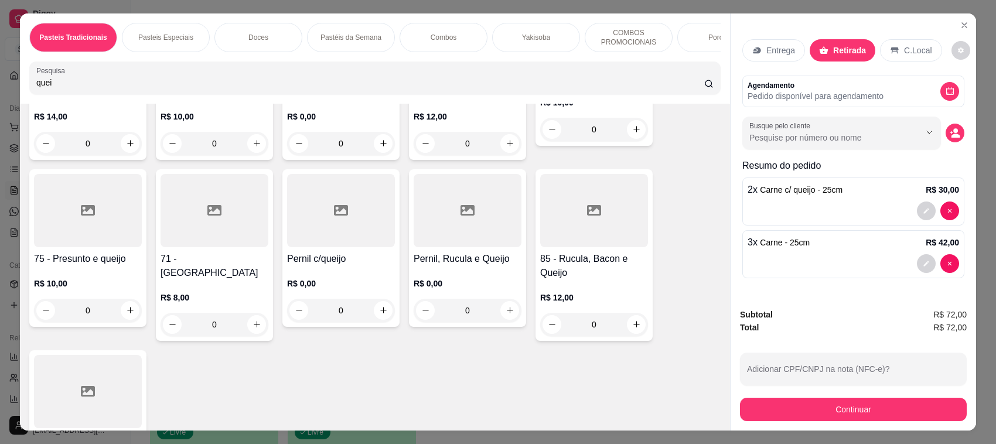
type input "quei"
click at [199, 260] on div "71 - Queijo R$ 8,00 0" at bounding box center [214, 255] width 117 height 172
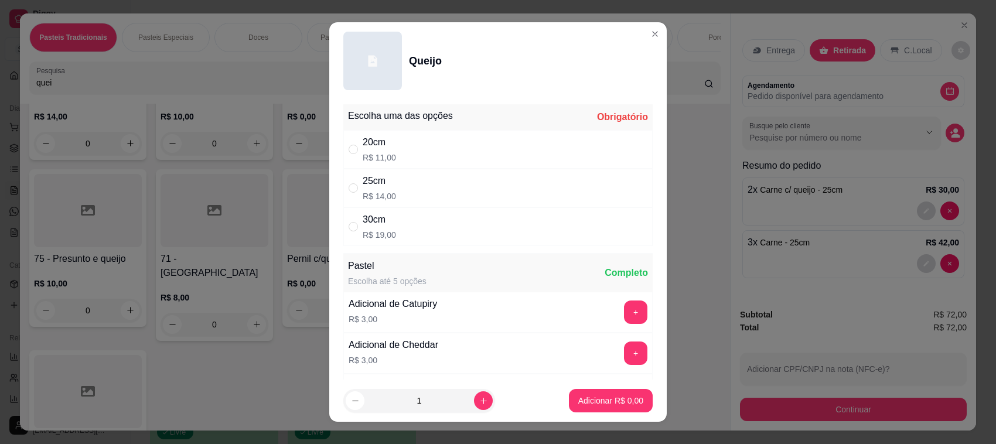
click at [411, 198] on div "25cm R$ 14,00" at bounding box center [497, 188] width 309 height 39
radio input "true"
click at [632, 400] on button "Adicionar R$ 14,00" at bounding box center [608, 401] width 86 height 23
type input "1"
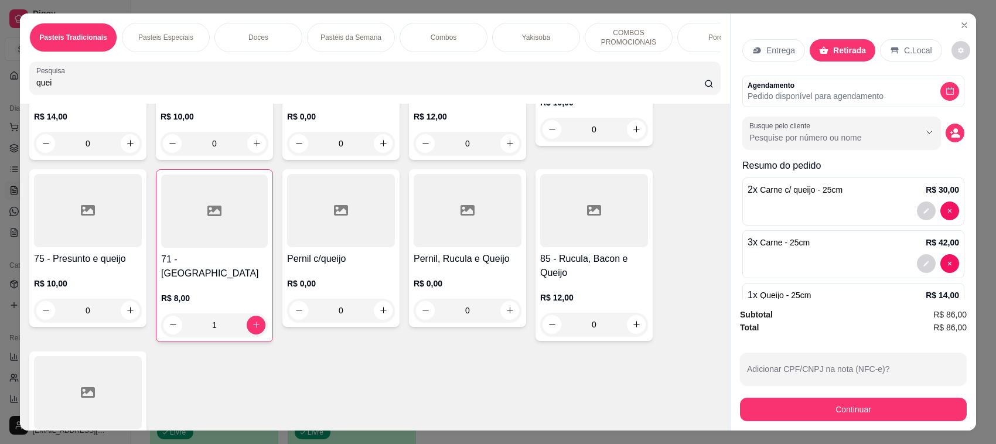
click at [195, 248] on div at bounding box center [214, 211] width 107 height 73
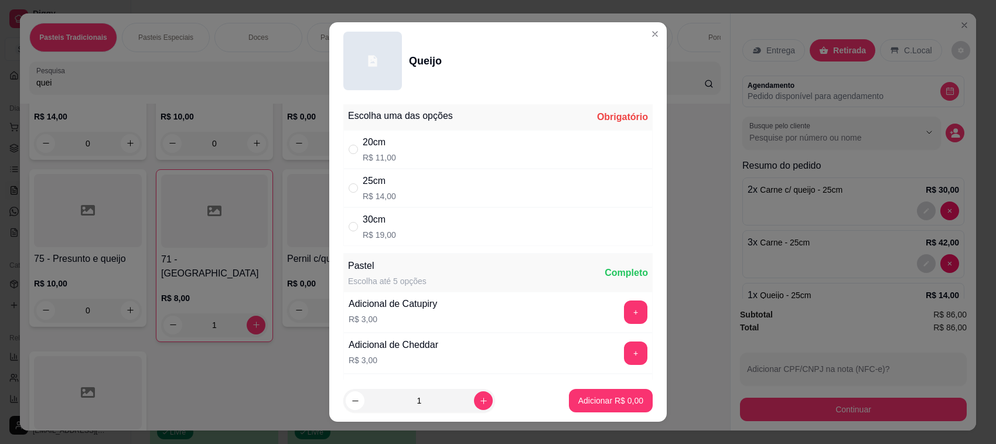
click at [452, 148] on div "20cm R$ 11,00" at bounding box center [497, 149] width 309 height 39
radio input "true"
click at [458, 402] on input "1" at bounding box center [419, 400] width 110 height 23
click at [474, 403] on button "increase-product-quantity" at bounding box center [483, 401] width 18 height 18
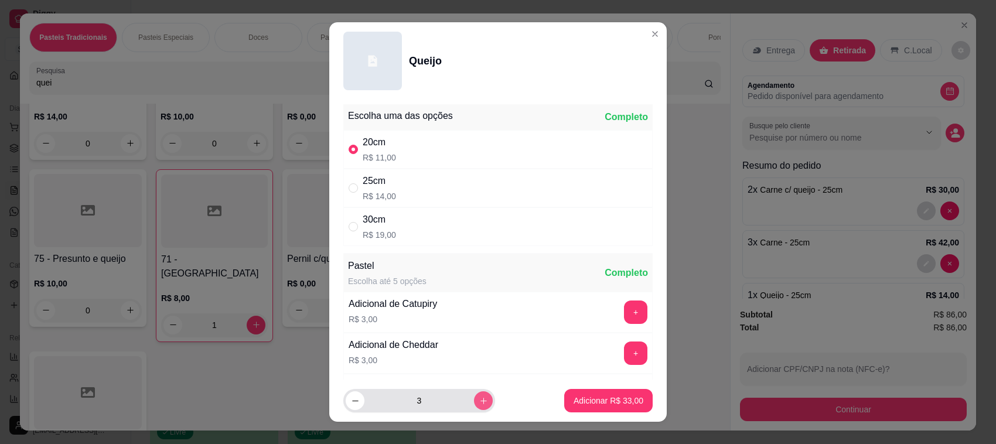
click at [474, 403] on button "increase-product-quantity" at bounding box center [483, 400] width 19 height 19
type input "4"
click at [610, 400] on p "Adicionar R$ 44,00" at bounding box center [609, 401] width 70 height 12
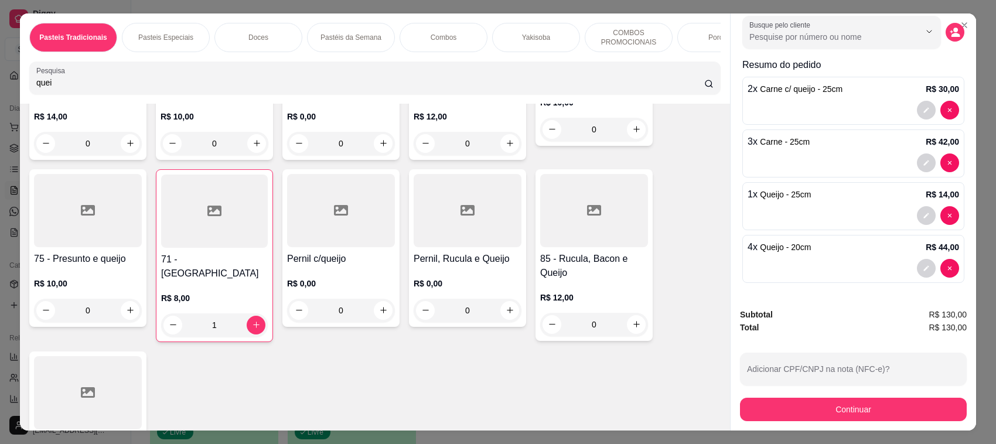
scroll to position [0, 0]
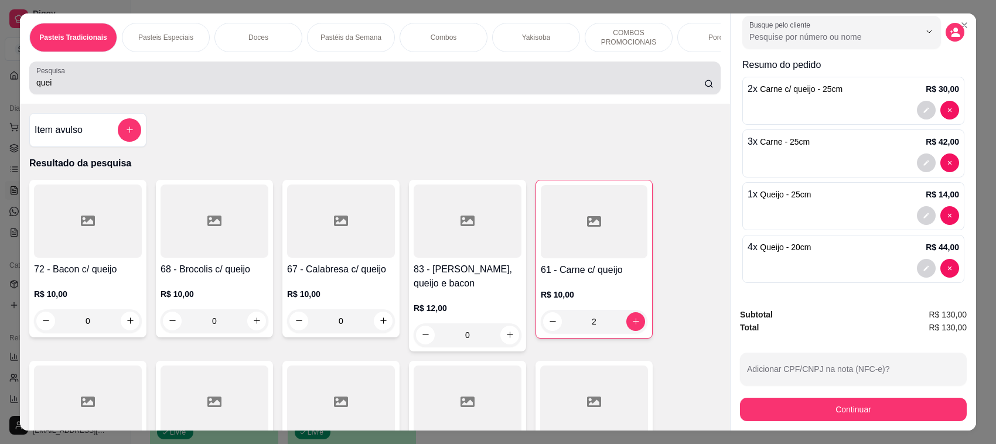
click at [417, 87] on div "quei" at bounding box center [374, 77] width 677 height 23
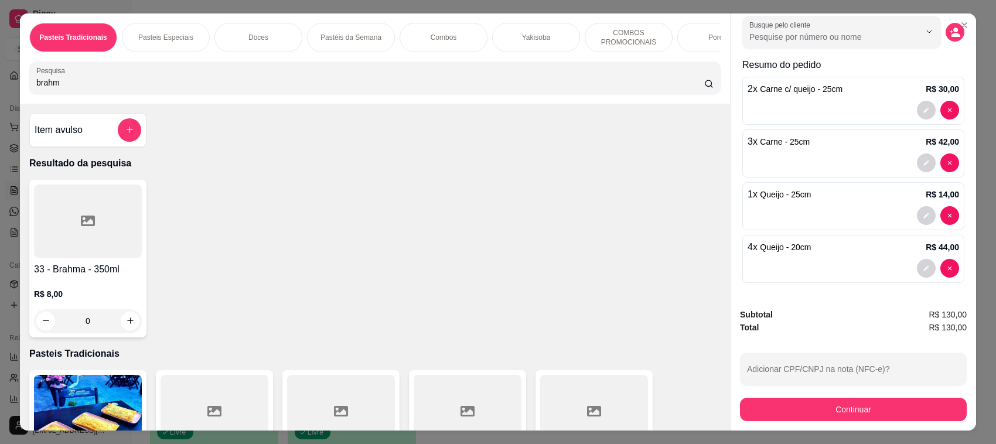
type input "brahm"
click at [128, 332] on div "0" at bounding box center [88, 320] width 108 height 23
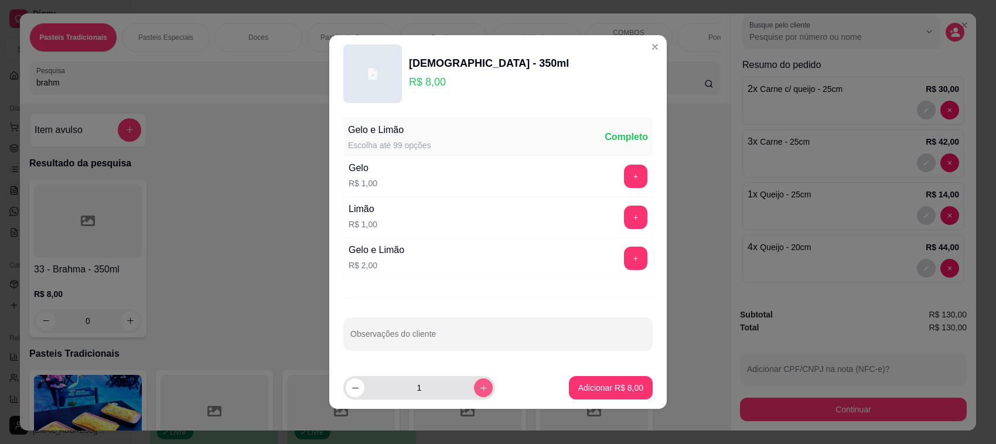
click at [480, 388] on icon "increase-product-quantity" at bounding box center [483, 388] width 6 height 6
type input "2"
click at [621, 391] on p "Adicionar R$ 16,00" at bounding box center [609, 388] width 70 height 12
type input "2"
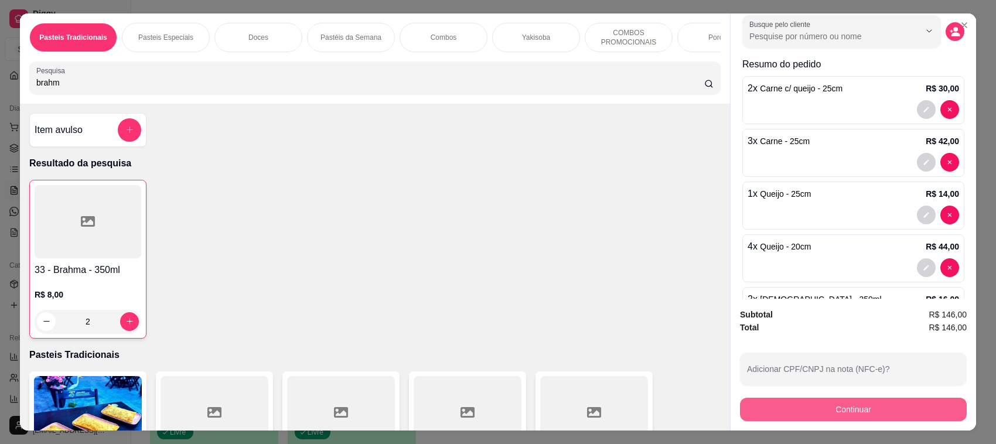
click at [848, 411] on button "Continuar" at bounding box center [853, 409] width 227 height 23
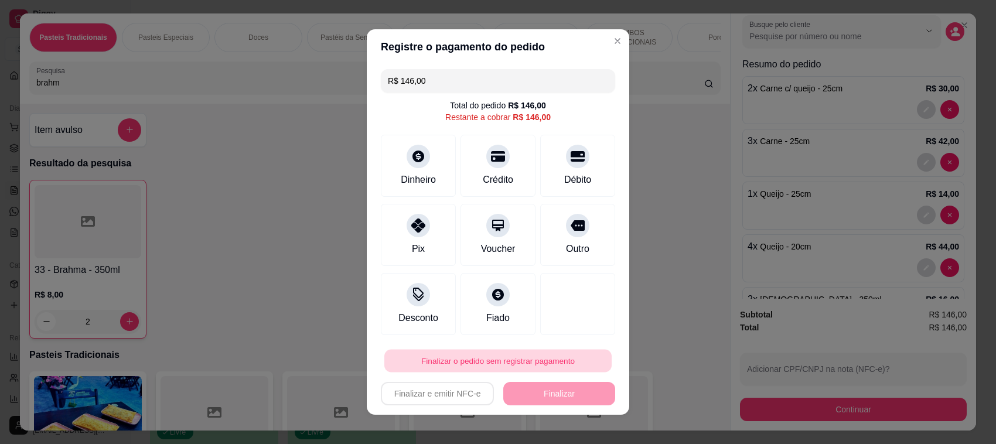
click at [478, 362] on button "Finalizar o pedido sem registrar pagamento" at bounding box center [497, 361] width 227 height 23
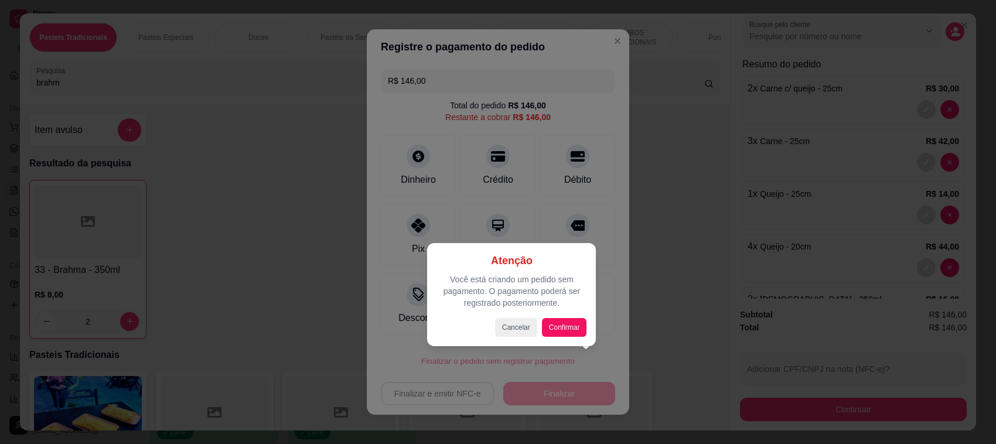
click at [596, 286] on div "Atenção Você está criando um pedido sem pagamento. O pagamento poderá ser regis…" at bounding box center [511, 294] width 169 height 103
click at [610, 280] on div at bounding box center [498, 222] width 996 height 444
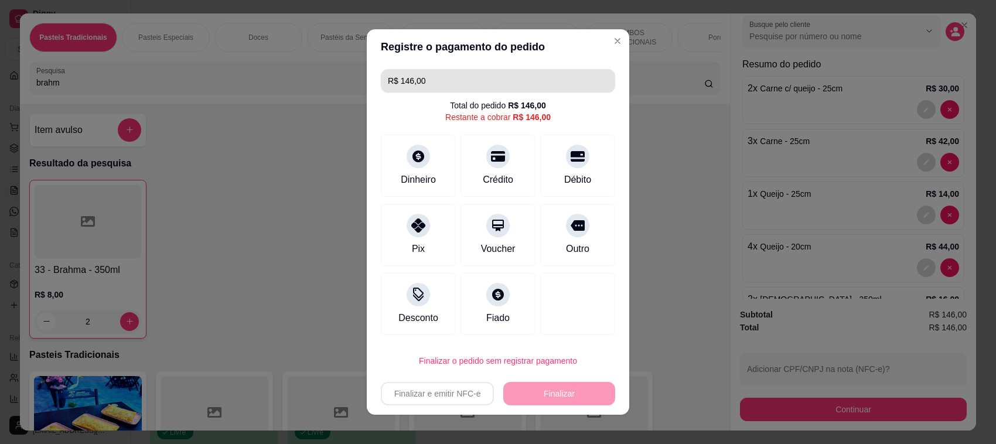
click at [530, 83] on input "R$ 146,00" at bounding box center [498, 80] width 220 height 23
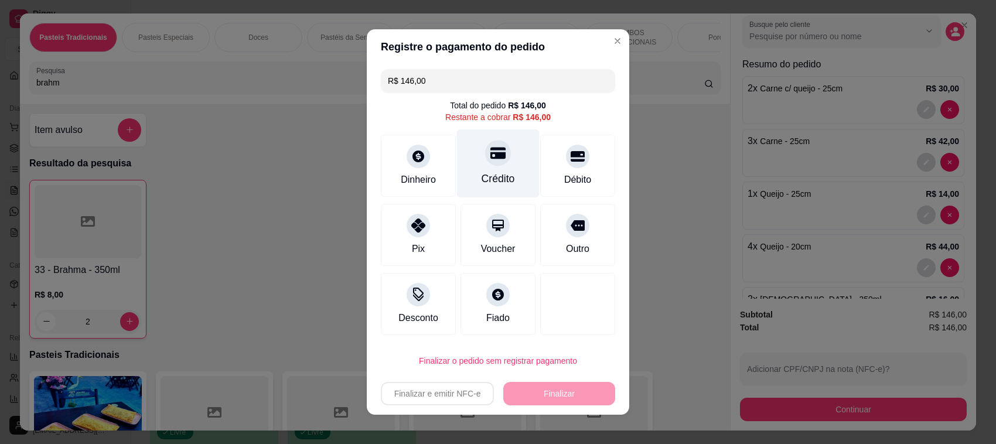
click at [495, 167] on div "Crédito" at bounding box center [498, 163] width 83 height 69
type input "R$ 0,00"
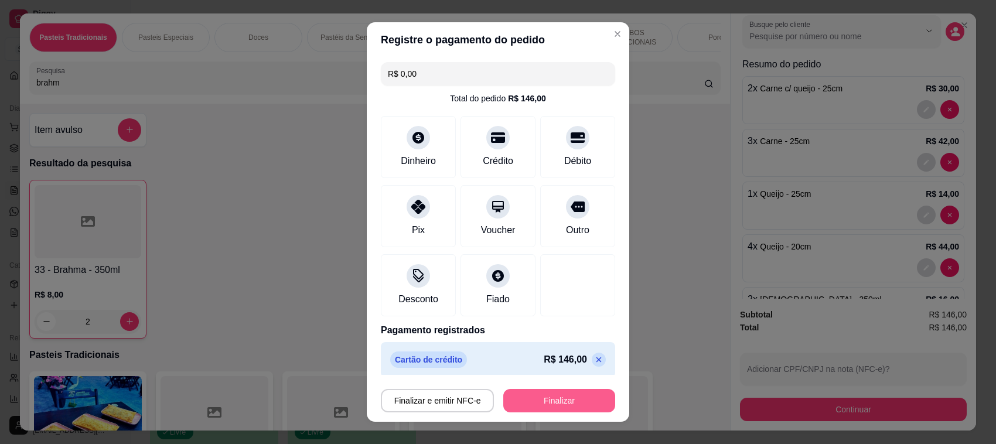
click at [511, 397] on button "Finalizar" at bounding box center [559, 400] width 112 height 23
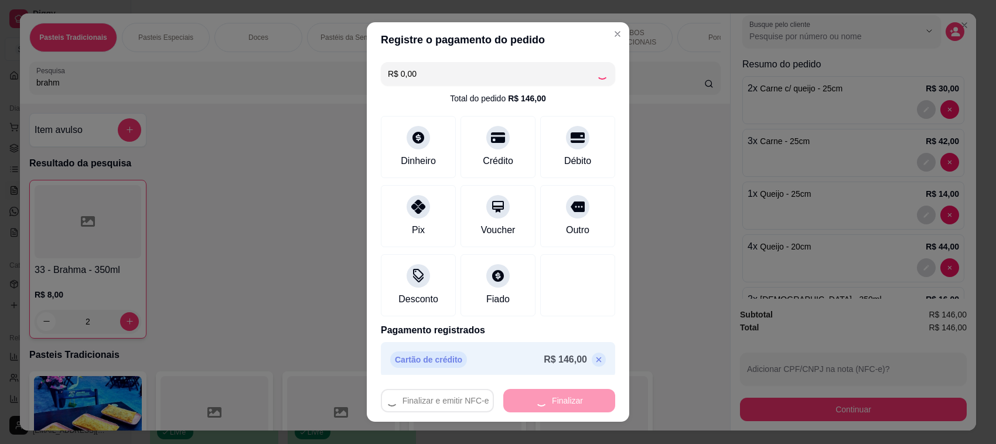
type input "0"
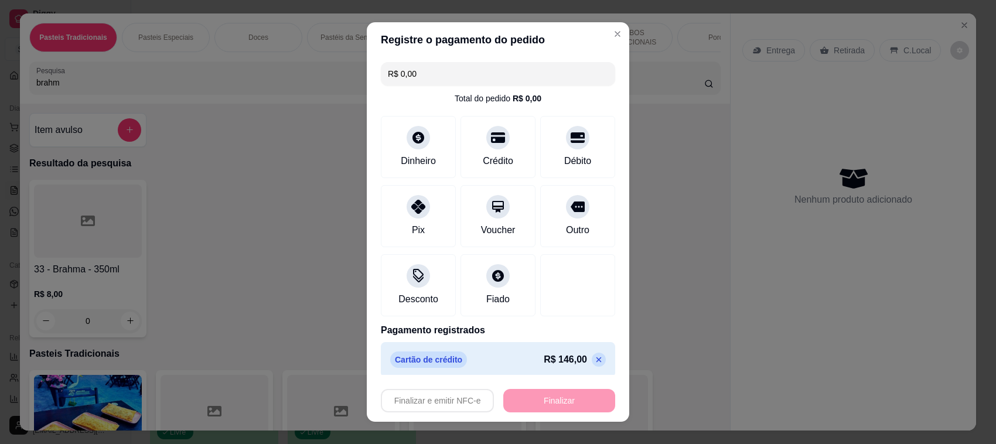
type input "-R$ 146,00"
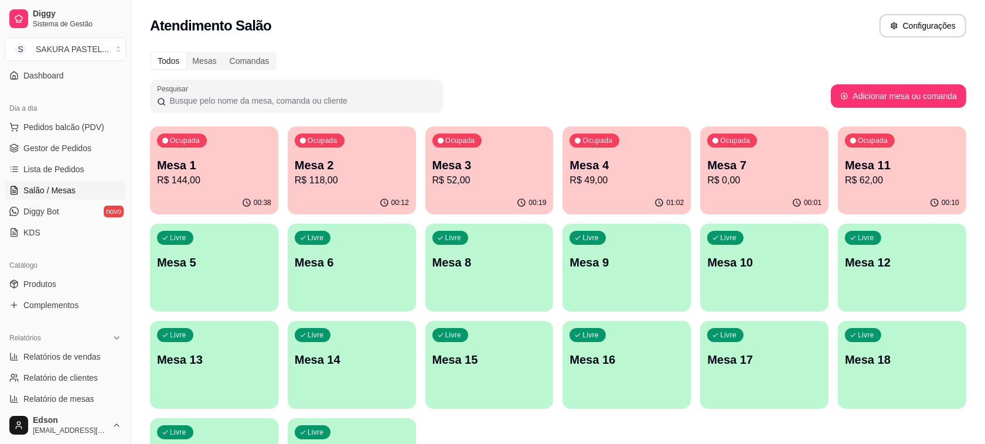
click at [780, 43] on div "Atendimento Salão Configurações" at bounding box center [558, 22] width 854 height 45
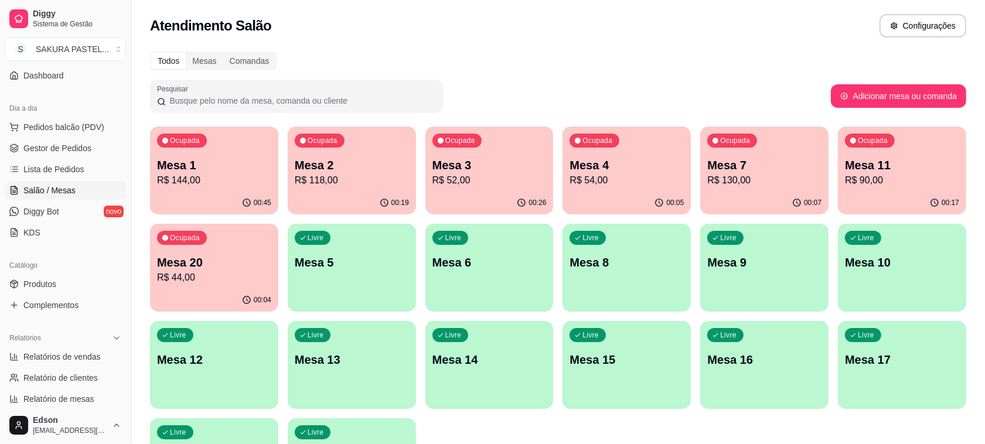
click at [744, 277] on div "Livre Mesa 9" at bounding box center [764, 261] width 128 height 74
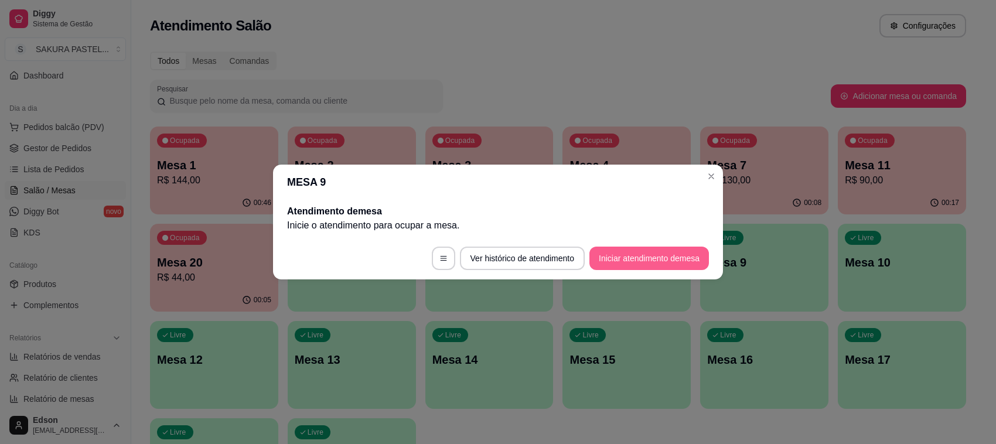
click at [640, 261] on button "Iniciar atendimento de mesa" at bounding box center [649, 258] width 120 height 23
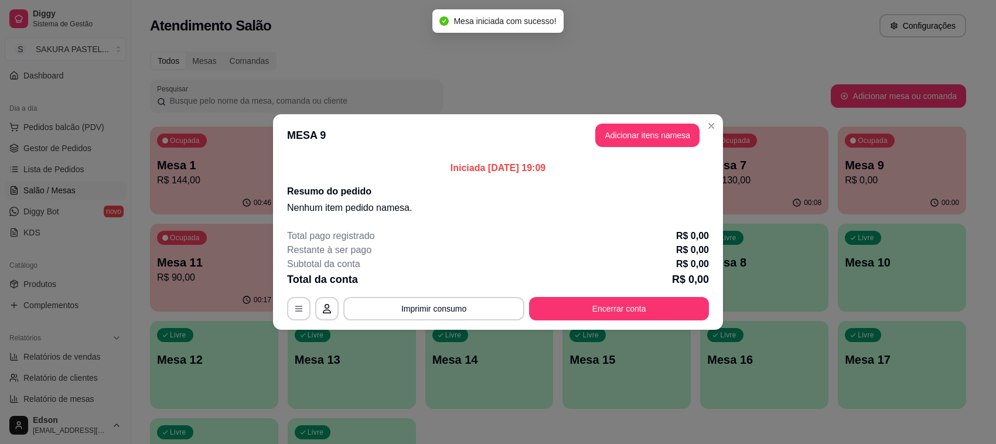
click at [664, 122] on header "MESA 9 Adicionar itens na mesa" at bounding box center [498, 135] width 450 height 42
click at [660, 129] on button "Adicionar itens na mesa" at bounding box center [647, 135] width 101 height 23
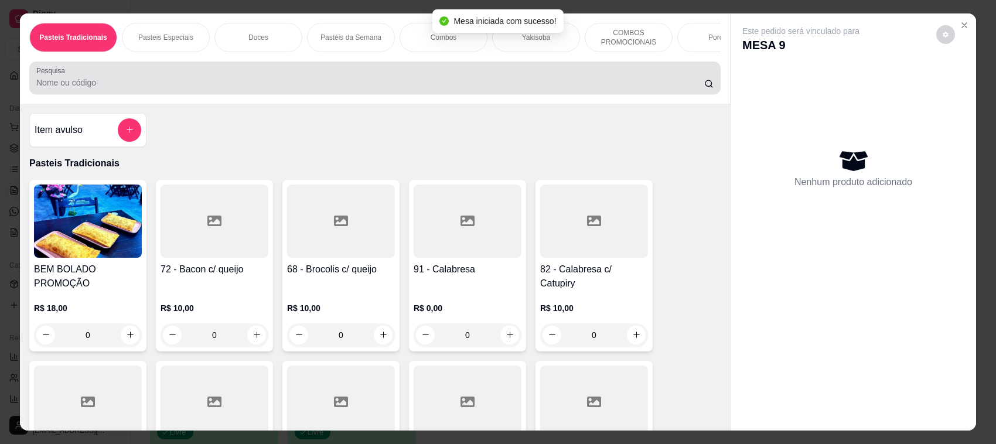
click at [393, 83] on div at bounding box center [374, 77] width 677 height 23
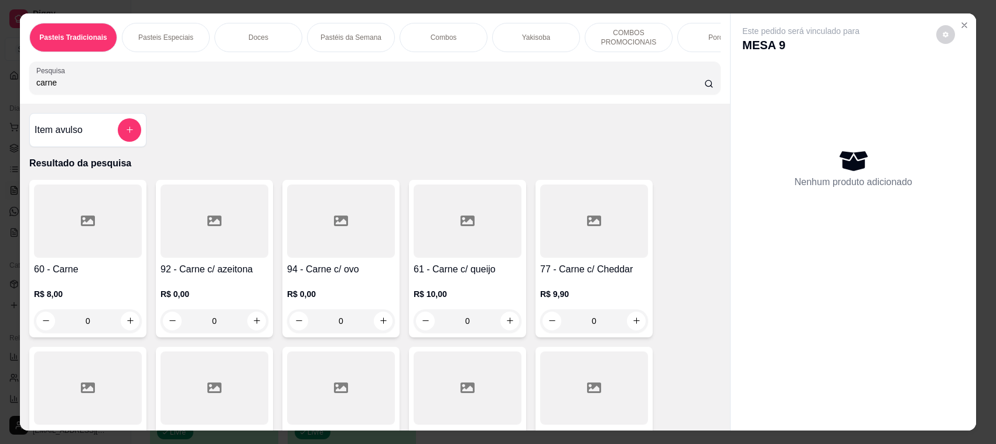
type input "carne"
click at [109, 277] on h4 "60 - Carne" at bounding box center [88, 269] width 108 height 14
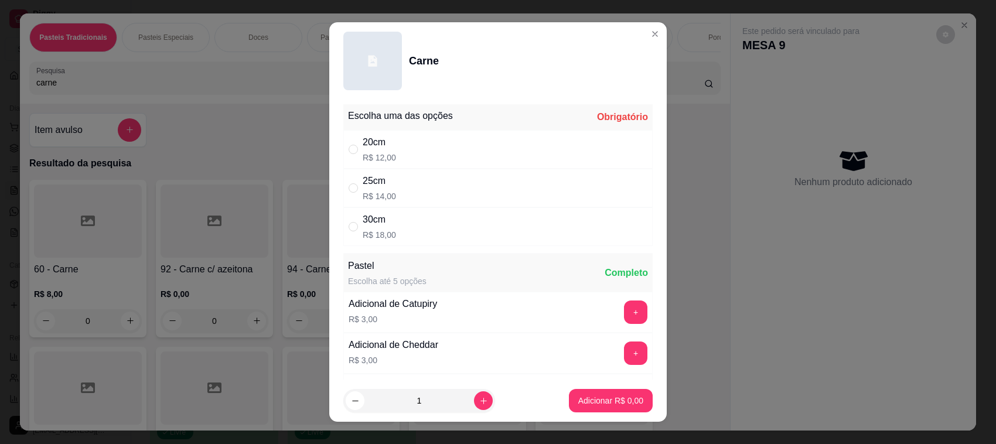
click at [399, 148] on div "20cm R$ 12,00" at bounding box center [497, 149] width 309 height 39
radio input "true"
click at [575, 395] on p "Adicionar R$ 12,00" at bounding box center [609, 400] width 68 height 11
type input "1"
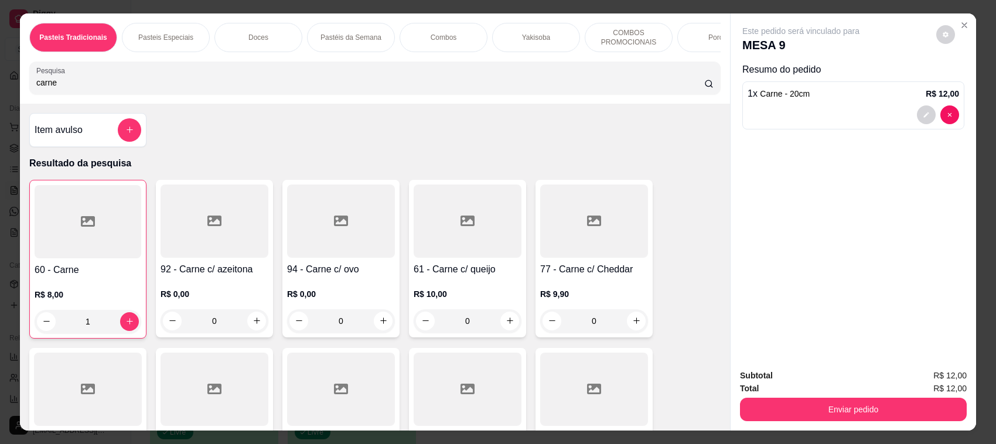
click at [66, 88] on input "carne" at bounding box center [370, 83] width 668 height 12
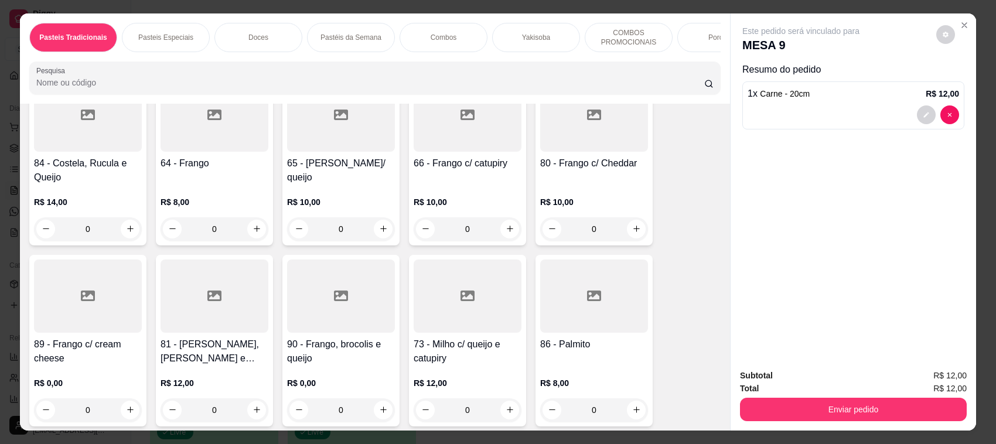
scroll to position [1107, 0]
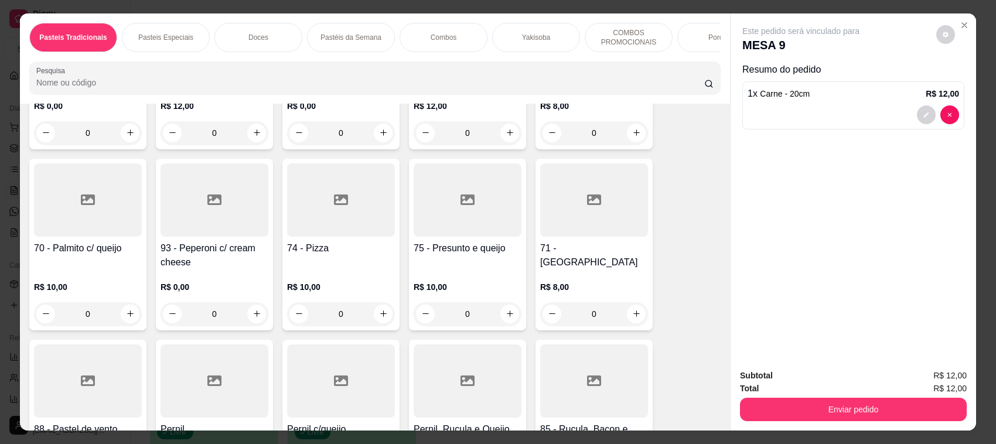
click at [554, 248] on div "71 - Queijo R$ 8,00 0" at bounding box center [593, 245] width 117 height 172
click at [504, 144] on div "20cm R$ 11,00" at bounding box center [497, 149] width 309 height 39
radio input "true"
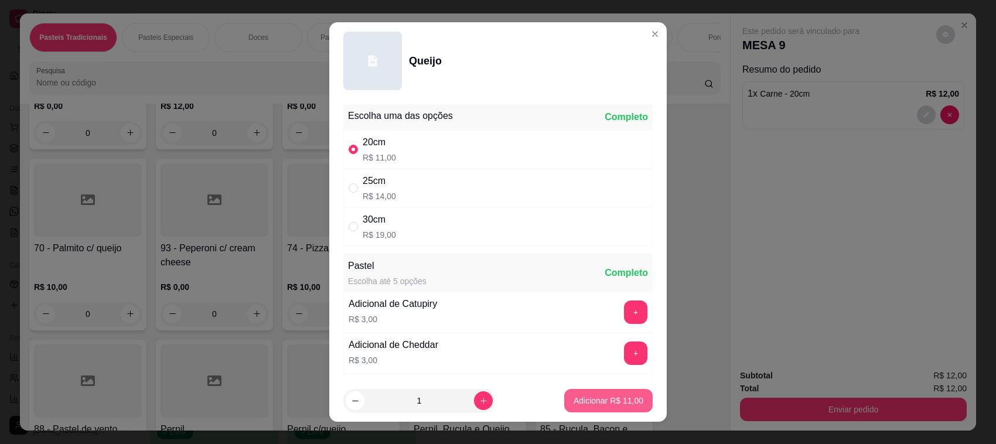
click at [619, 405] on p "Adicionar R$ 11,00" at bounding box center [609, 401] width 70 height 12
type input "1"
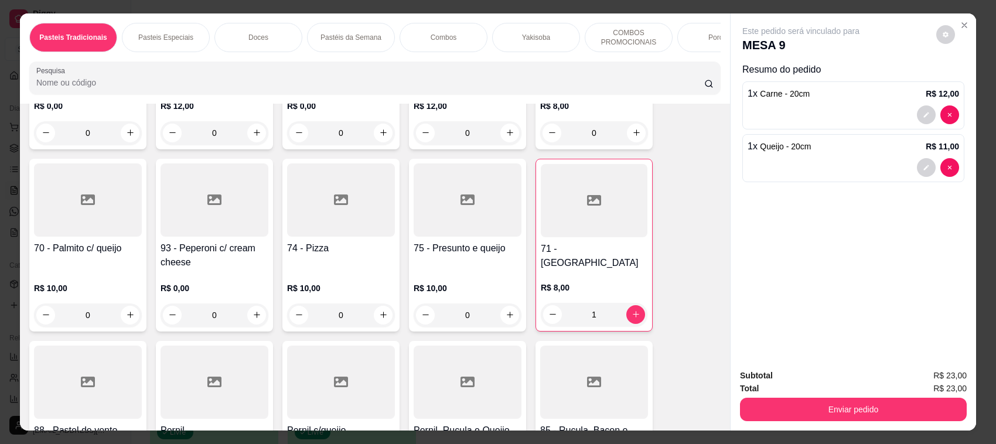
scroll to position [0, 0]
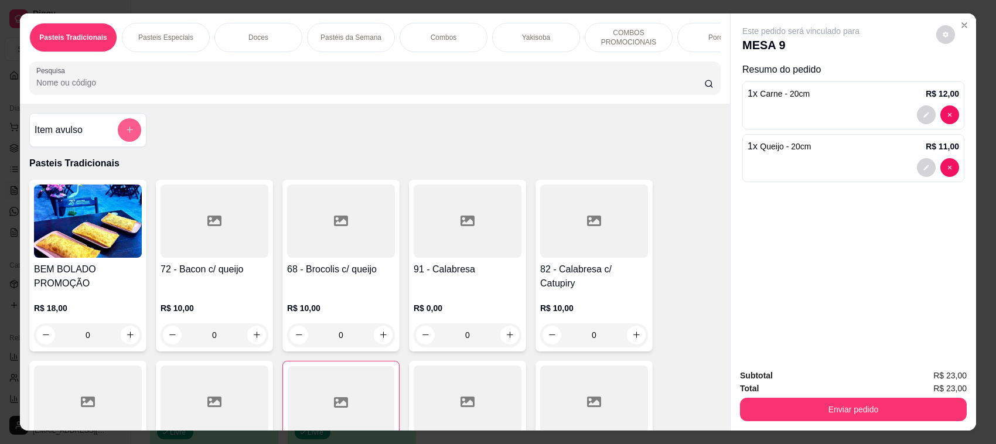
click at [119, 134] on button "add-separate-item" at bounding box center [129, 129] width 23 height 23
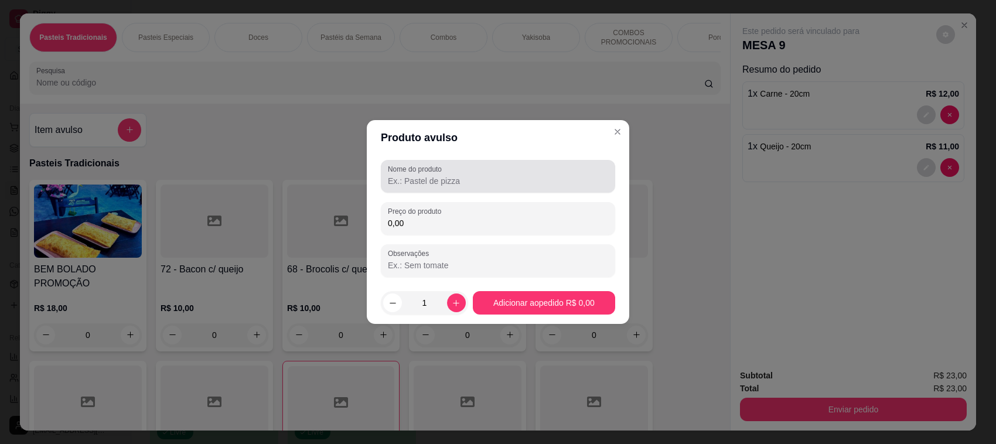
click at [425, 163] on div "Nome do produto" at bounding box center [498, 176] width 234 height 33
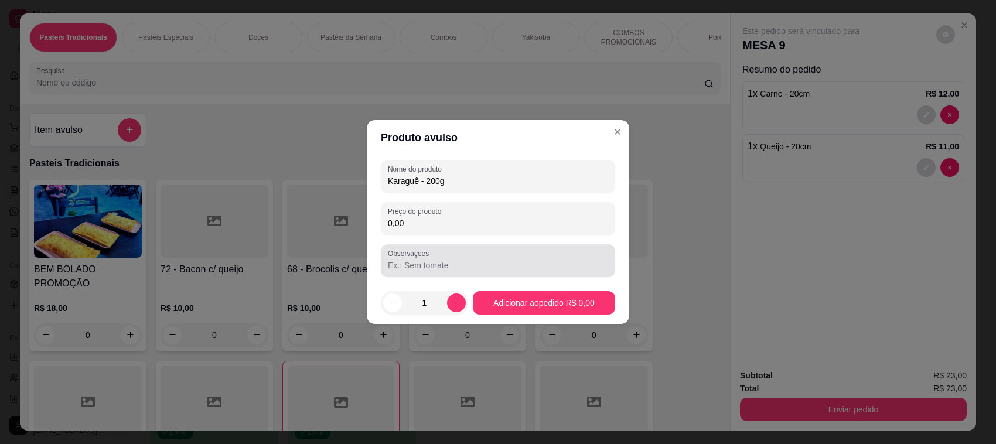
type input "Karaguê - 200g"
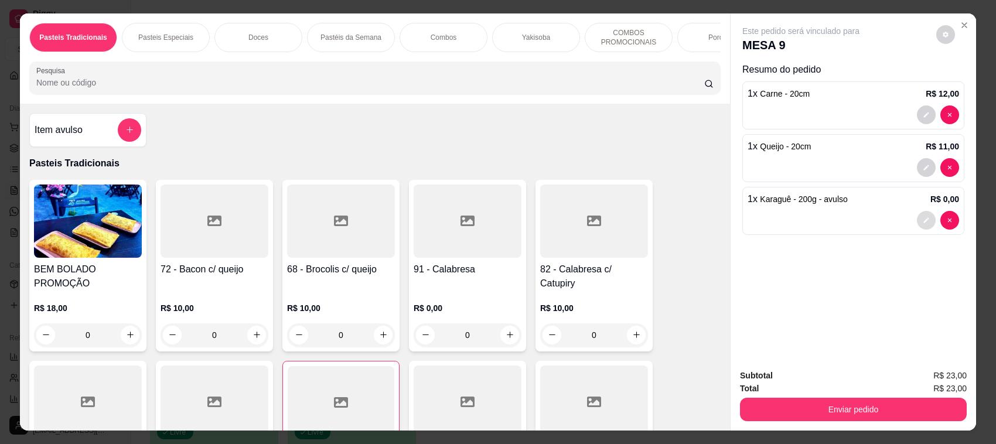
click at [920, 224] on button "decrease-product-quantity" at bounding box center [926, 220] width 19 height 19
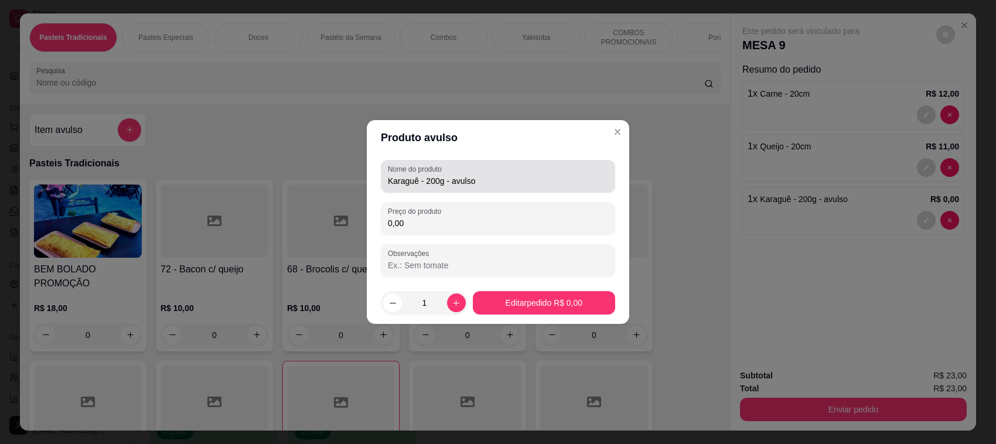
click at [516, 192] on div "Nome do produto Karaguê - 200g - avulso" at bounding box center [498, 176] width 234 height 33
click at [516, 191] on div "Nome do produto Karaguê - 200g - avulso" at bounding box center [498, 176] width 234 height 33
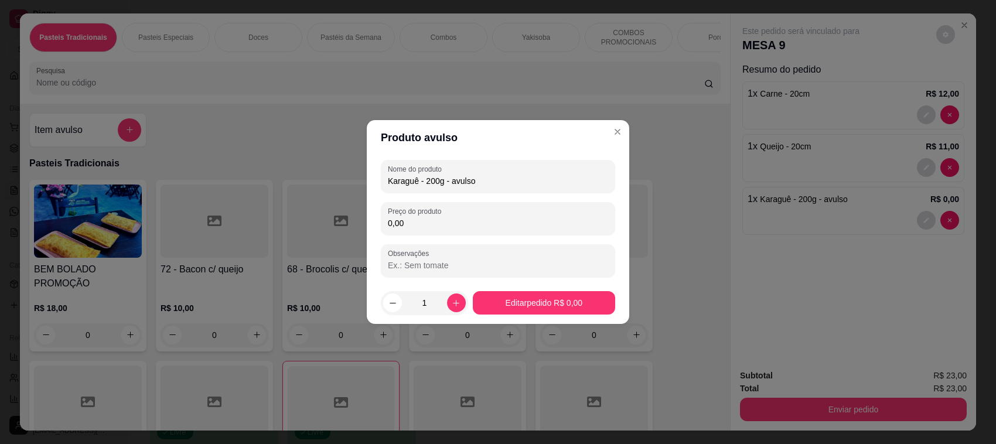
click at [516, 186] on input "Karaguê - 200g - avulso" at bounding box center [498, 181] width 220 height 12
click at [516, 185] on input "Karaguê - 200g - avulso" at bounding box center [498, 181] width 220 height 12
click at [516, 182] on input "Karaguê - 200g - avulso" at bounding box center [498, 181] width 220 height 12
click at [514, 182] on input "Karaguê - 200g - avulso" at bounding box center [498, 181] width 220 height 12
click at [513, 182] on input "Karaguê - 200g - avulso" at bounding box center [498, 181] width 220 height 12
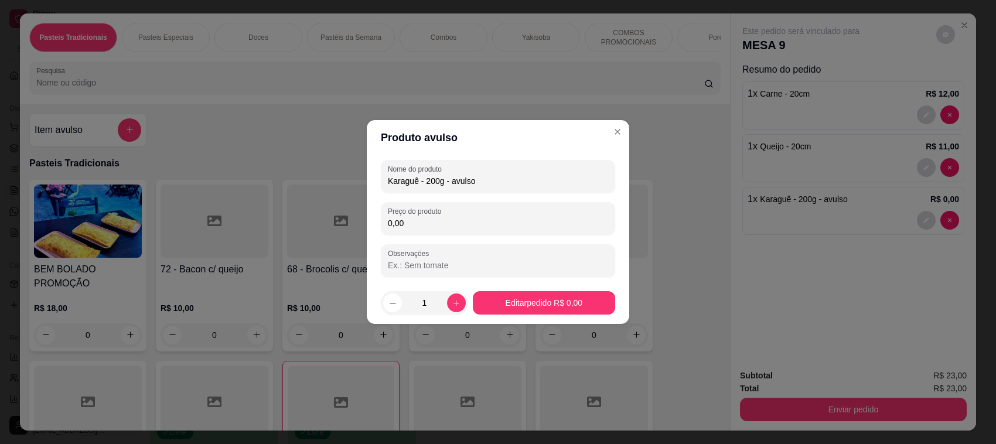
click at [513, 182] on input "Karaguê - 200g - avulso" at bounding box center [498, 181] width 220 height 12
click at [491, 179] on input "Karaguê - 200g - avulso" at bounding box center [498, 181] width 220 height 12
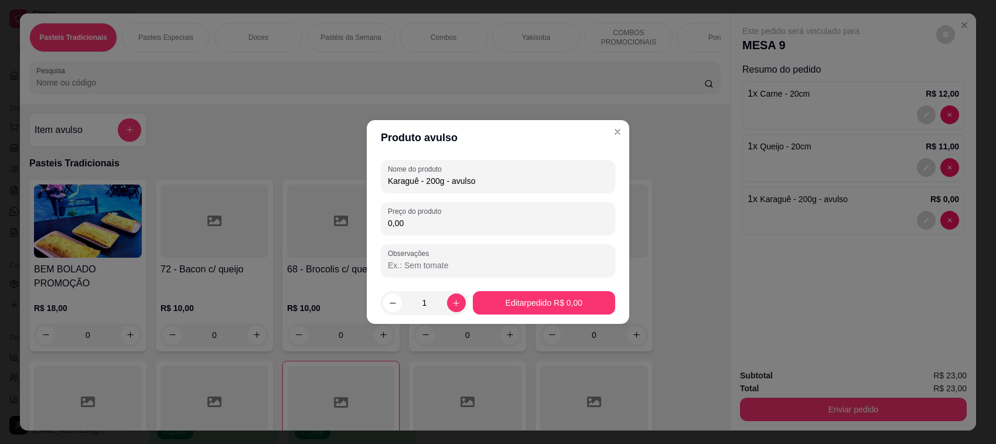
click at [491, 179] on input "Karaguê - 200g - avulso" at bounding box center [498, 181] width 220 height 12
type input "Karaguê - 200g"
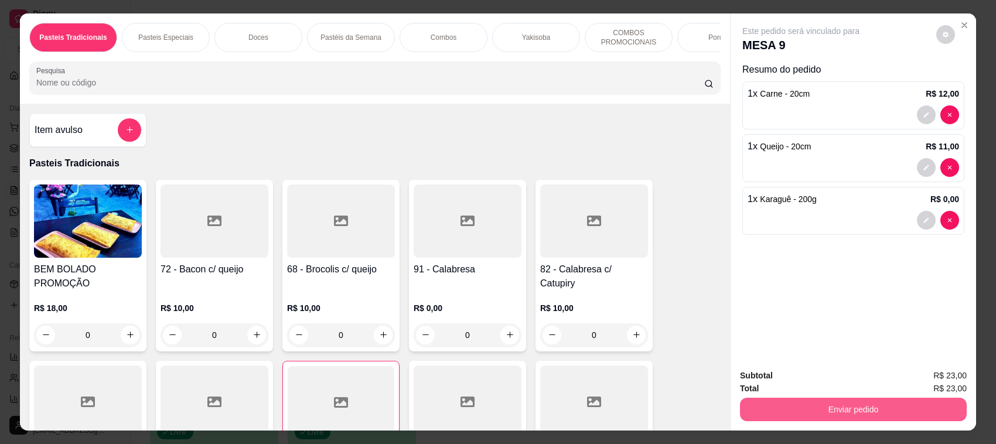
click at [875, 400] on button "Enviar pedido" at bounding box center [853, 409] width 227 height 23
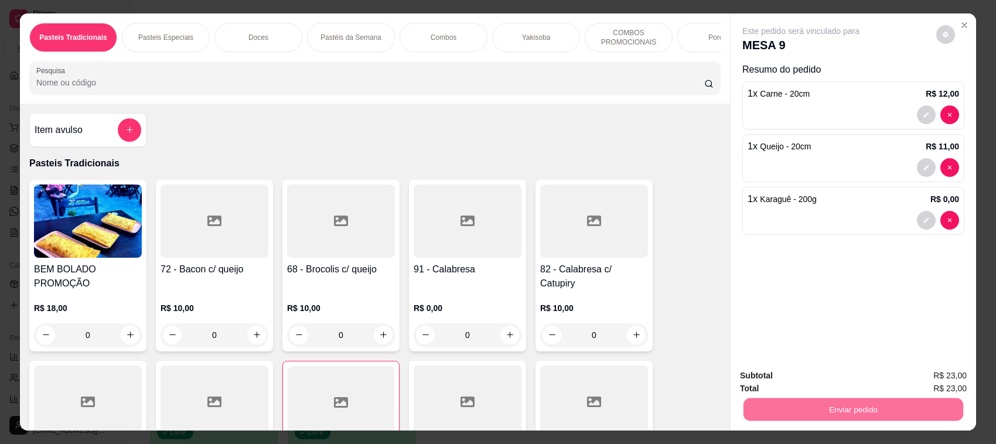
click at [842, 385] on button "Não registrar e enviar pedido" at bounding box center [814, 381] width 118 height 22
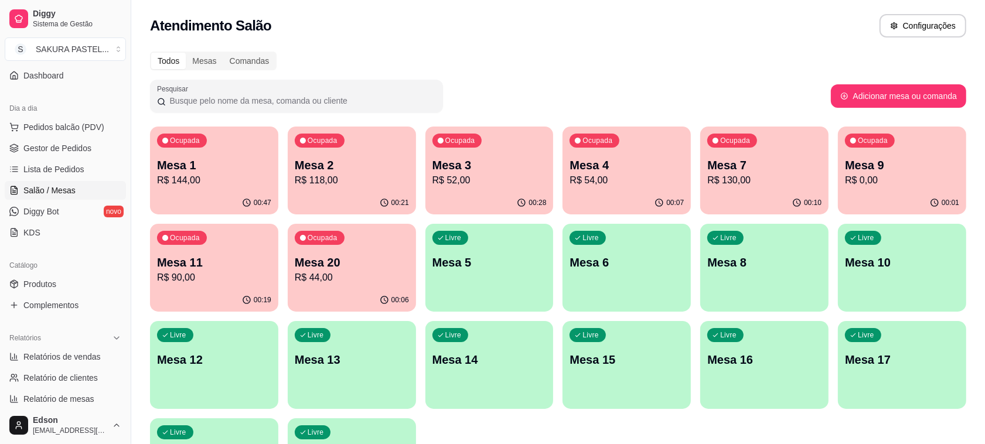
click at [236, 189] on div "Ocupada Mesa 1 R$ 144,00" at bounding box center [214, 159] width 128 height 65
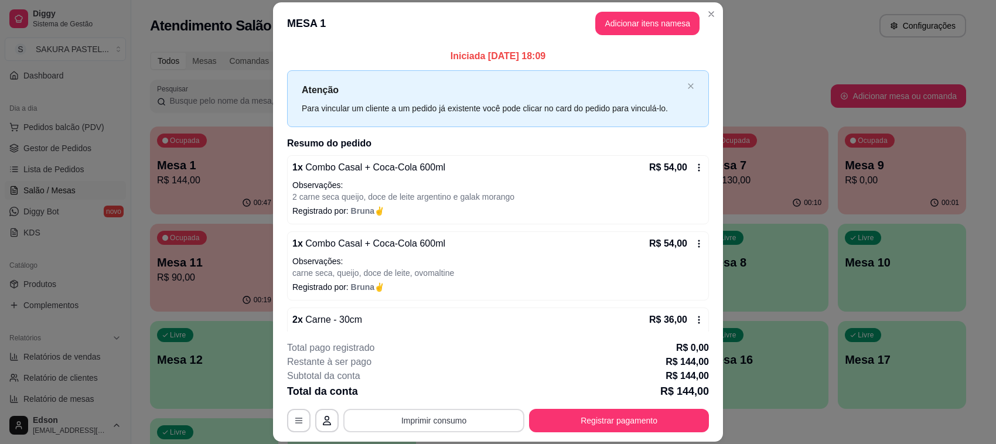
click at [460, 417] on button "Imprimir consumo" at bounding box center [433, 420] width 181 height 23
click at [446, 391] on button "Balcão" at bounding box center [432, 394] width 85 height 19
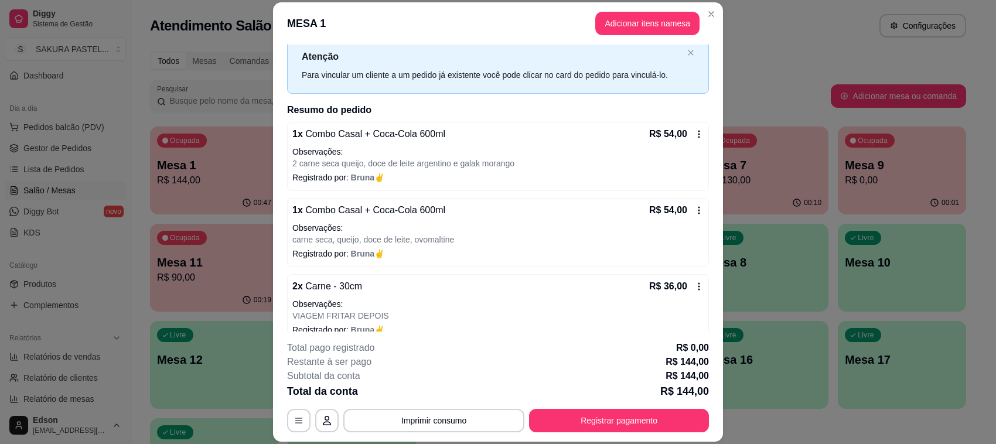
scroll to position [50, 0]
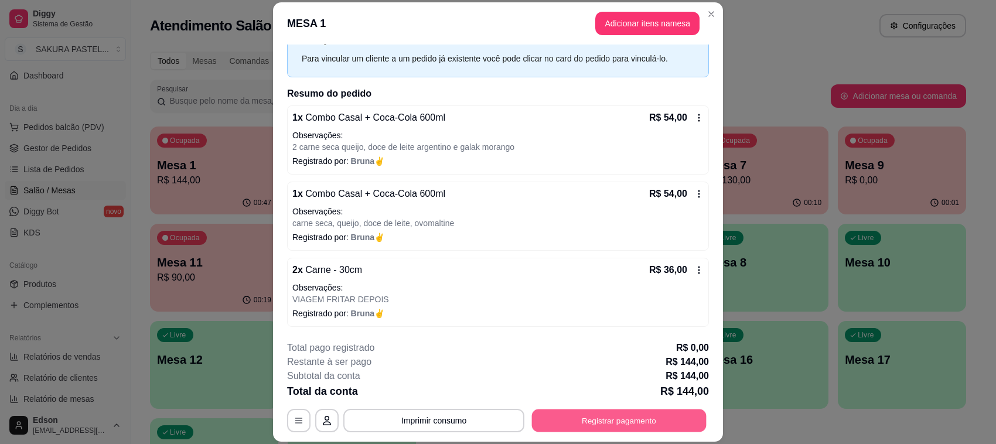
click at [645, 415] on button "Registrar pagamento" at bounding box center [619, 421] width 175 height 23
click at [643, 425] on button "Registrar pagamento" at bounding box center [619, 420] width 180 height 23
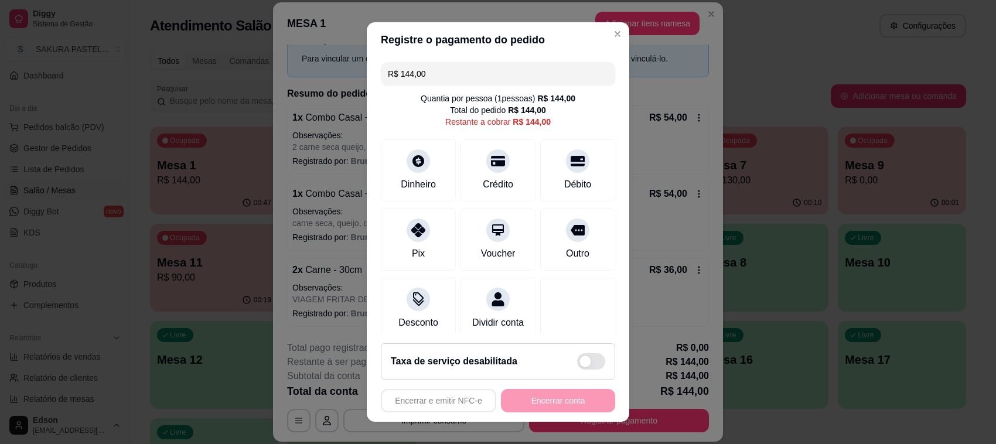
click at [492, 161] on div "Crédito" at bounding box center [497, 170] width 75 height 62
type input "R$ 0,00"
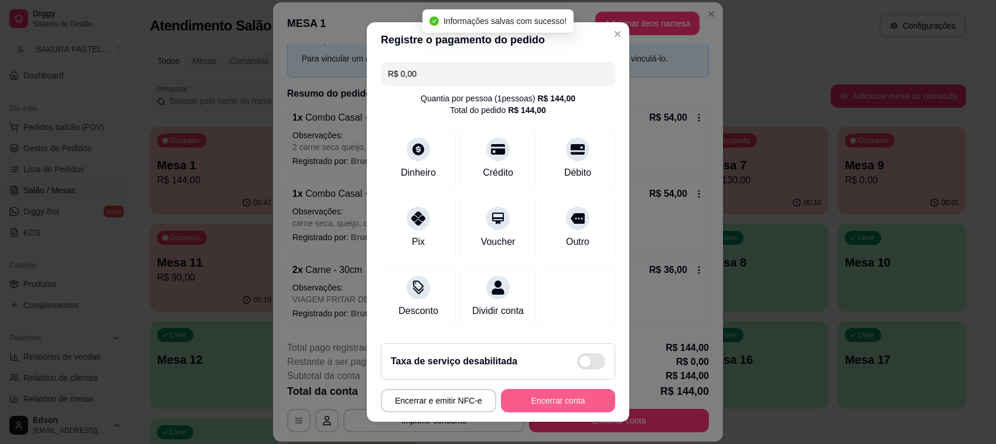
click at [566, 402] on button "Encerrar conta" at bounding box center [558, 400] width 114 height 23
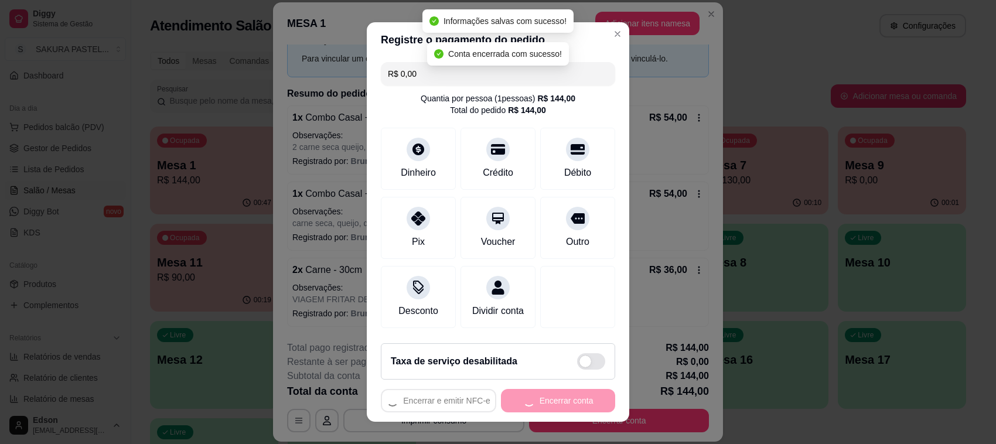
scroll to position [0, 0]
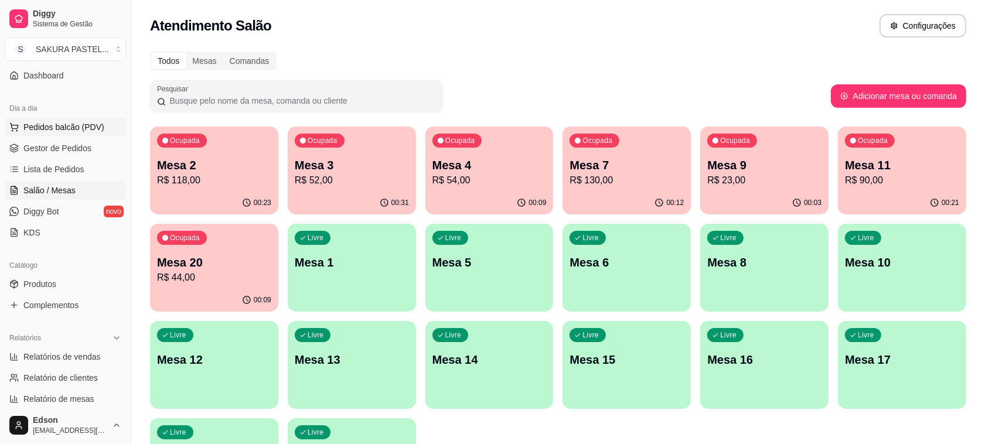
click at [76, 130] on span "Pedidos balcão (PDV)" at bounding box center [63, 127] width 81 height 12
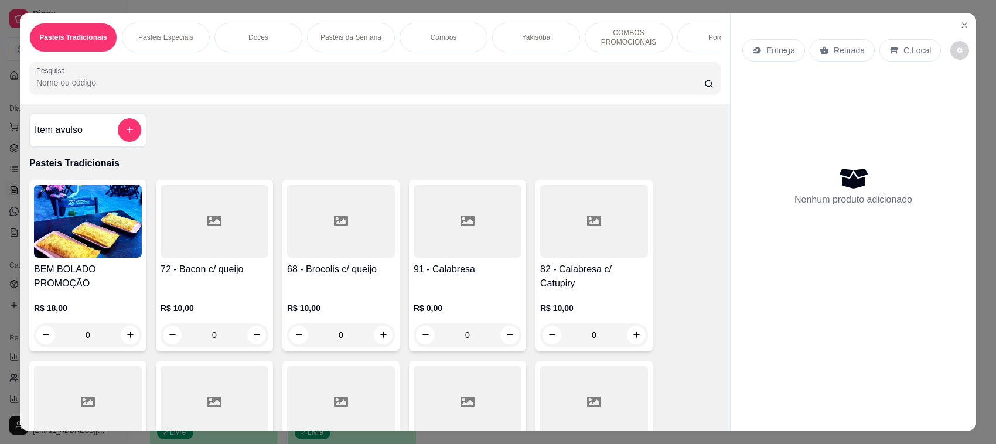
click at [845, 46] on p "Retirada" at bounding box center [849, 51] width 31 height 12
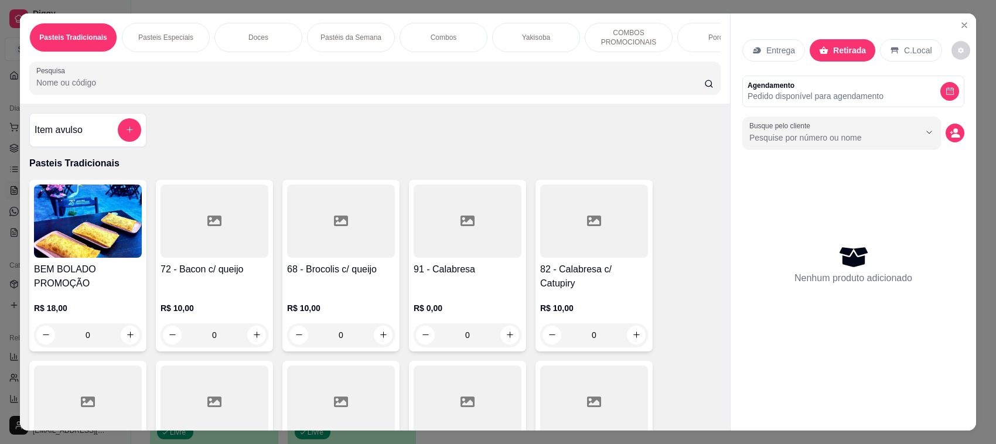
click at [506, 88] on input "Pesquisa" at bounding box center [370, 83] width 668 height 12
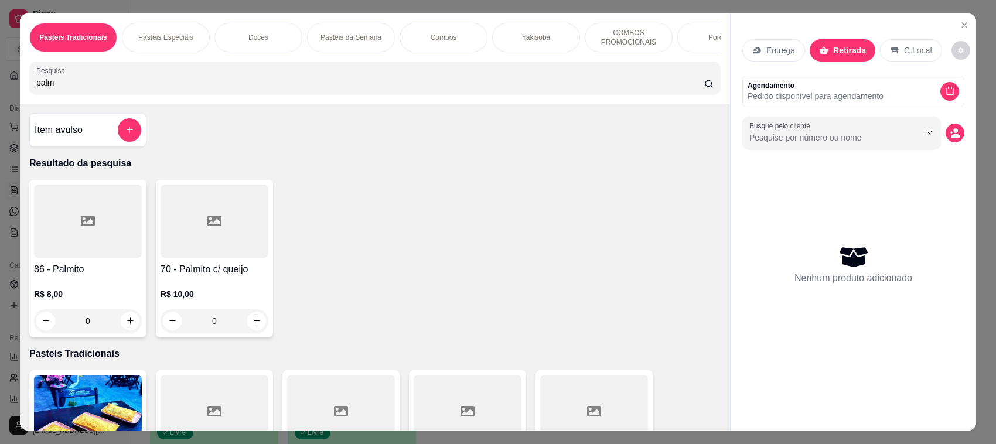
type input "palm"
click at [88, 241] on div at bounding box center [88, 221] width 108 height 73
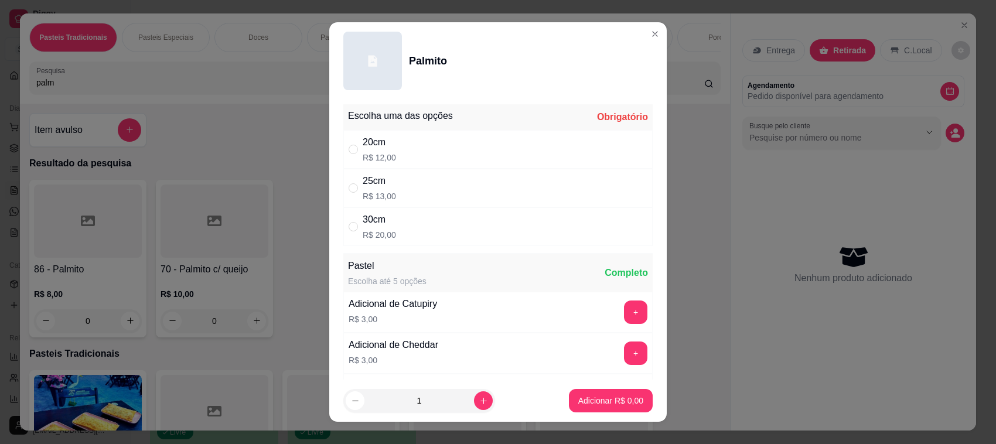
click at [397, 180] on div "25cm R$ 13,00" at bounding box center [497, 188] width 309 height 39
radio input "true"
click at [479, 402] on icon "increase-product-quantity" at bounding box center [483, 401] width 9 height 9
type input "3"
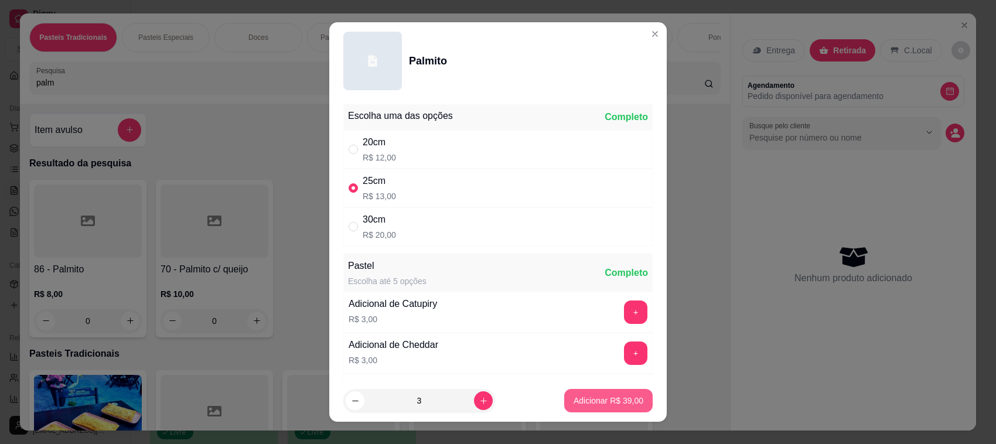
click at [586, 394] on button "Adicionar R$ 39,00" at bounding box center [608, 400] width 88 height 23
type input "3"
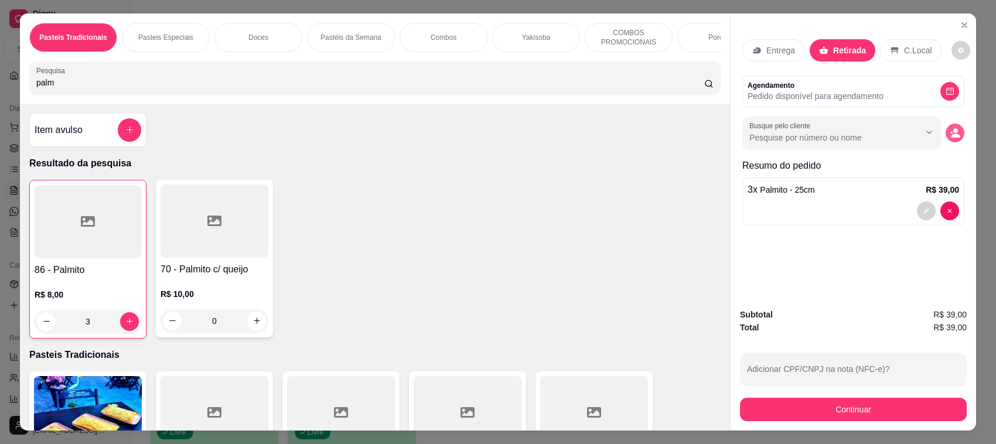
click at [950, 138] on icon "decrease-product-quantity" at bounding box center [955, 133] width 11 height 11
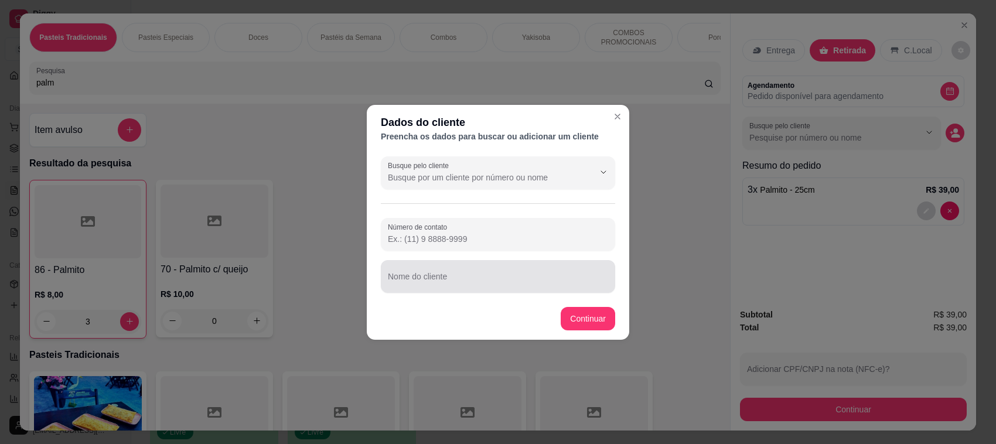
click at [466, 265] on div at bounding box center [498, 276] width 220 height 23
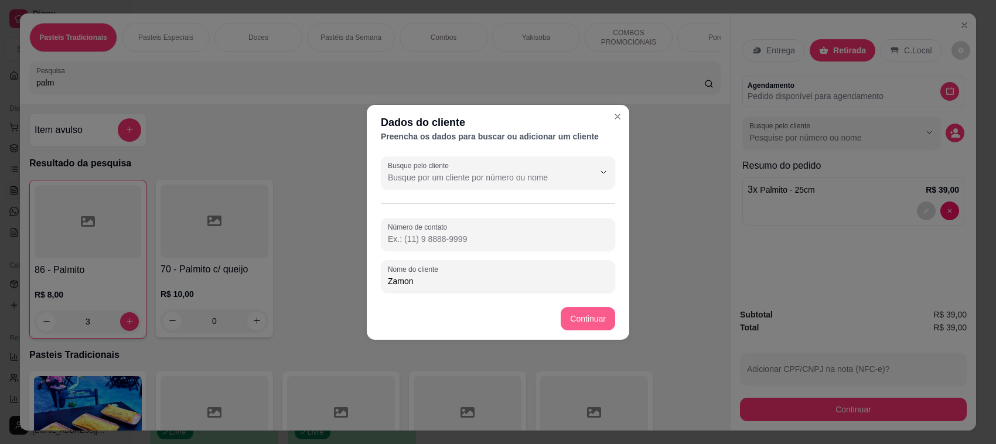
type input "Zamon"
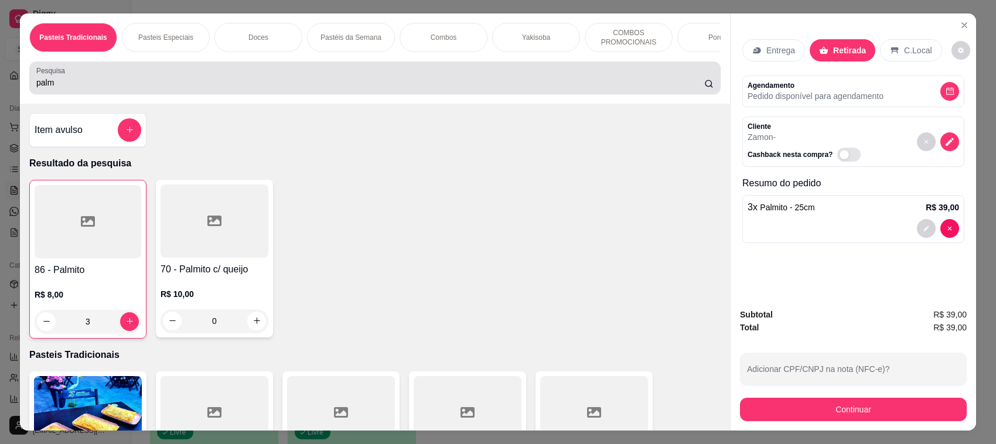
click at [425, 88] on input "palm" at bounding box center [370, 83] width 668 height 12
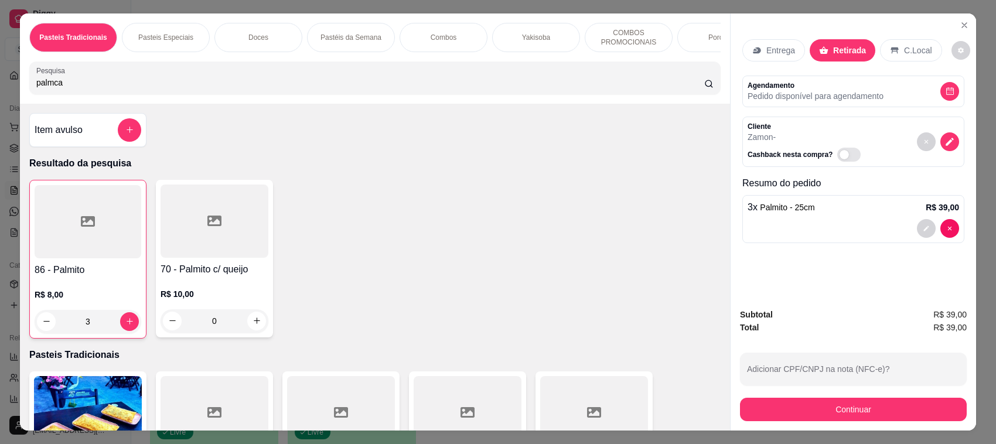
type input "palmcar"
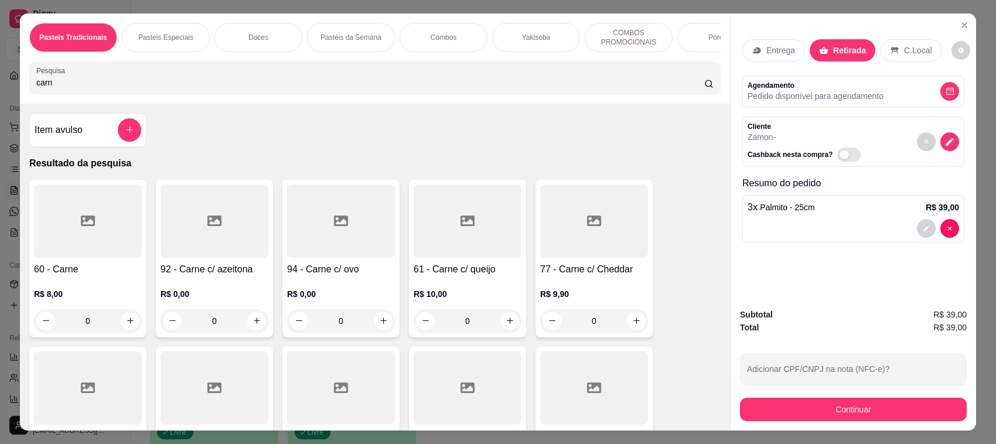
type input "carn"
click at [69, 277] on h4 "60 - Carne" at bounding box center [88, 269] width 108 height 14
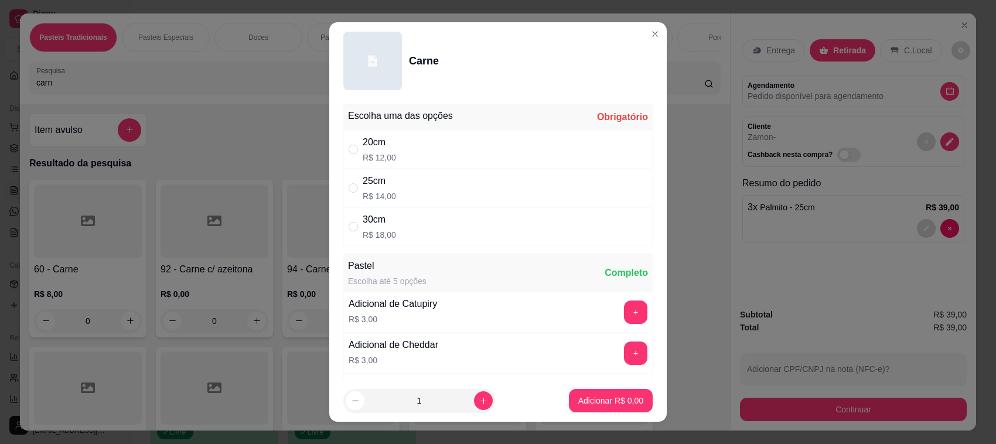
click at [364, 148] on div "20cm" at bounding box center [379, 142] width 33 height 14
click at [366, 185] on div "25cm" at bounding box center [379, 181] width 33 height 14
radio input "false"
radio input "true"
click at [605, 399] on p "Adicionar R$ 14,00" at bounding box center [609, 401] width 70 height 12
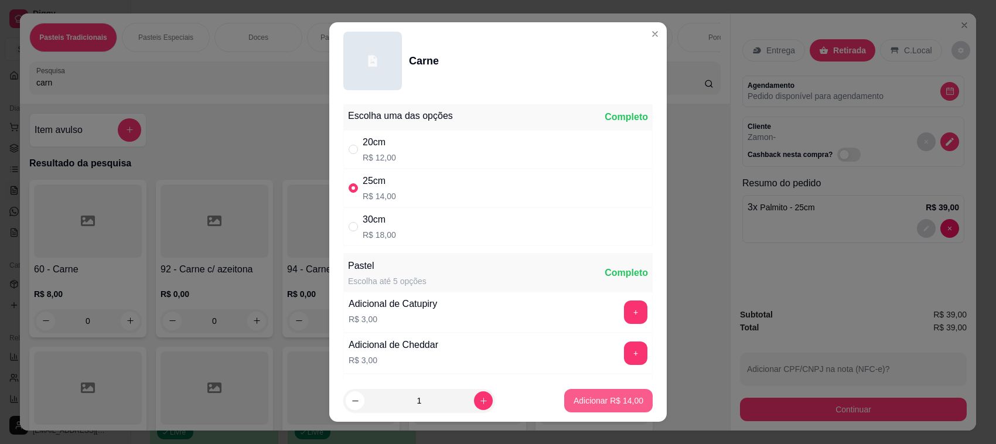
type input "1"
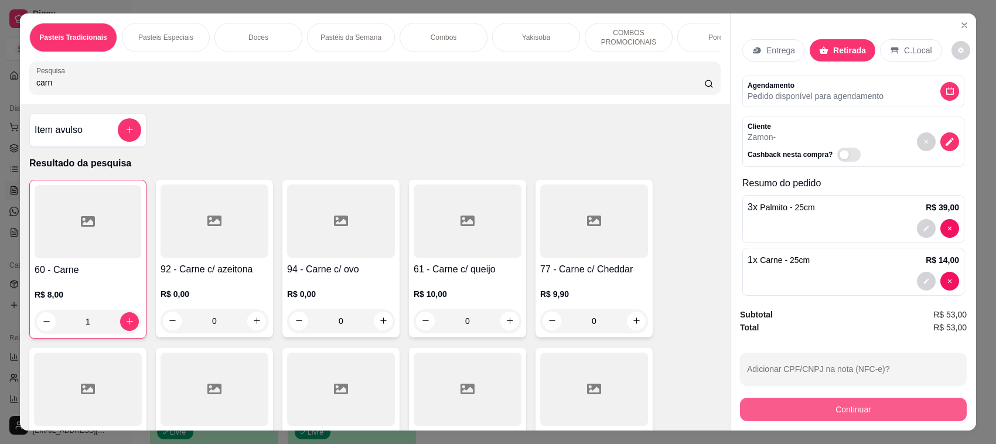
click at [916, 408] on button "Continuar" at bounding box center [853, 409] width 227 height 23
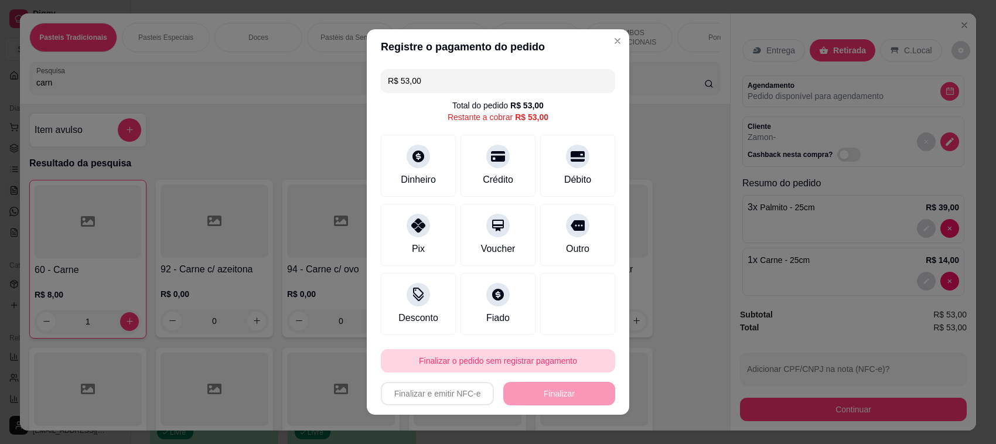
click at [449, 362] on button "Finalizar o pedido sem registrar pagamento" at bounding box center [498, 360] width 234 height 23
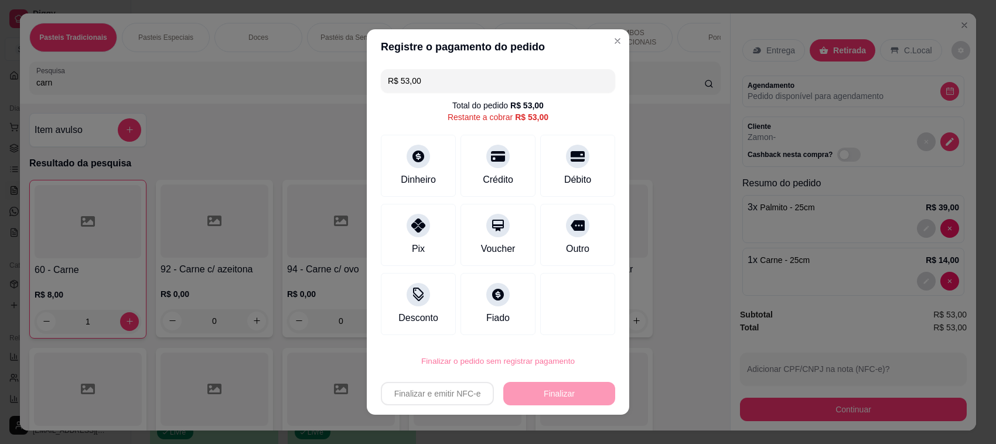
click at [552, 331] on button "Confirmar" at bounding box center [564, 328] width 42 height 18
type input "0"
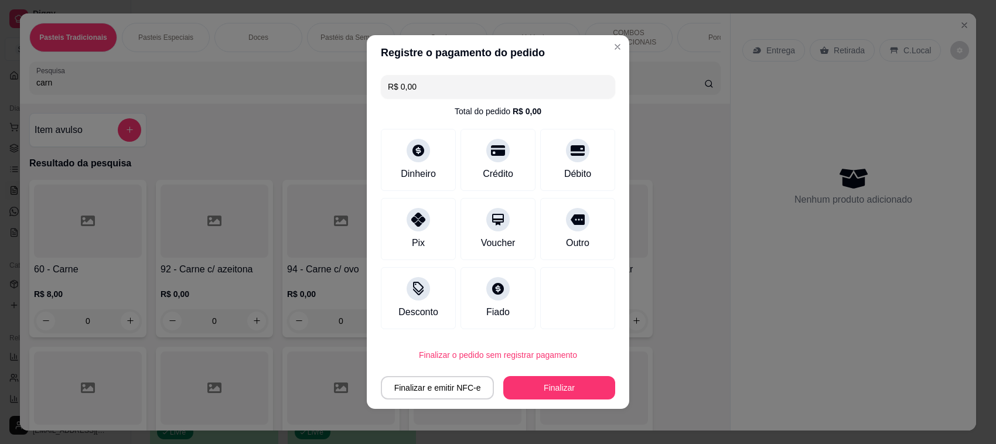
type input "R$ 0,00"
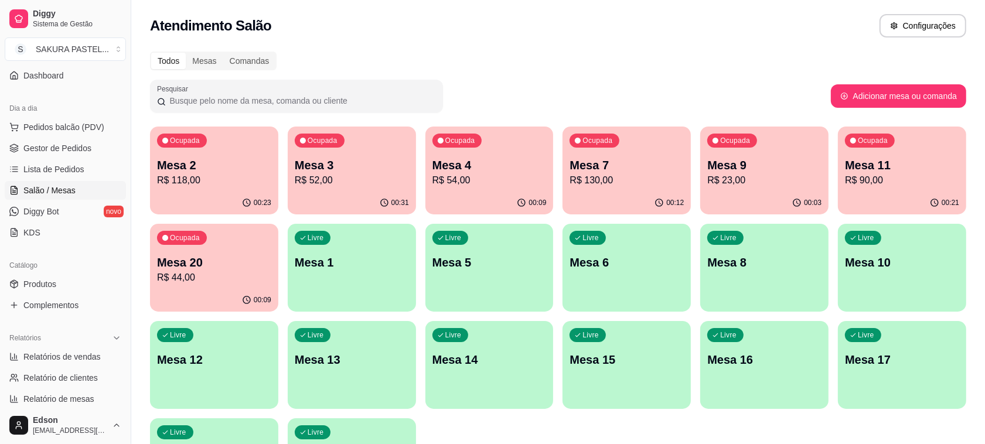
click at [358, 179] on p "R$ 52,00" at bounding box center [352, 180] width 114 height 14
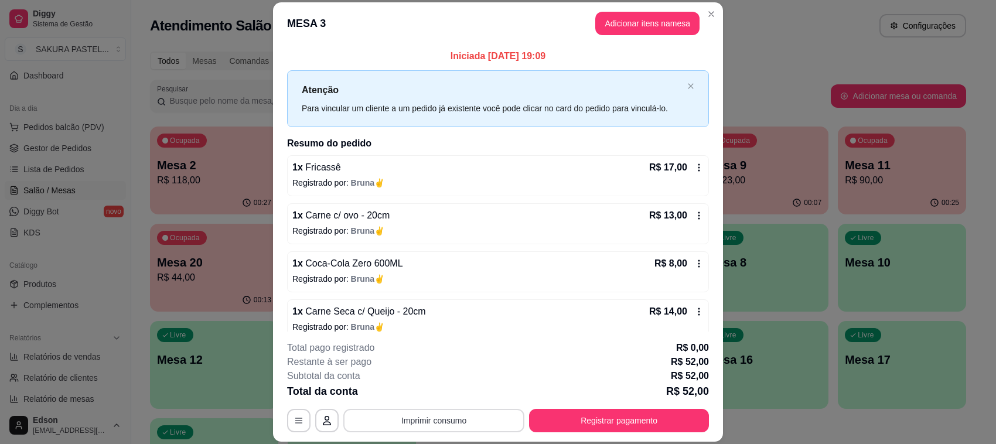
click at [405, 422] on button "Imprimir consumo" at bounding box center [433, 420] width 181 height 23
click at [424, 391] on button "Balcão" at bounding box center [432, 394] width 82 height 18
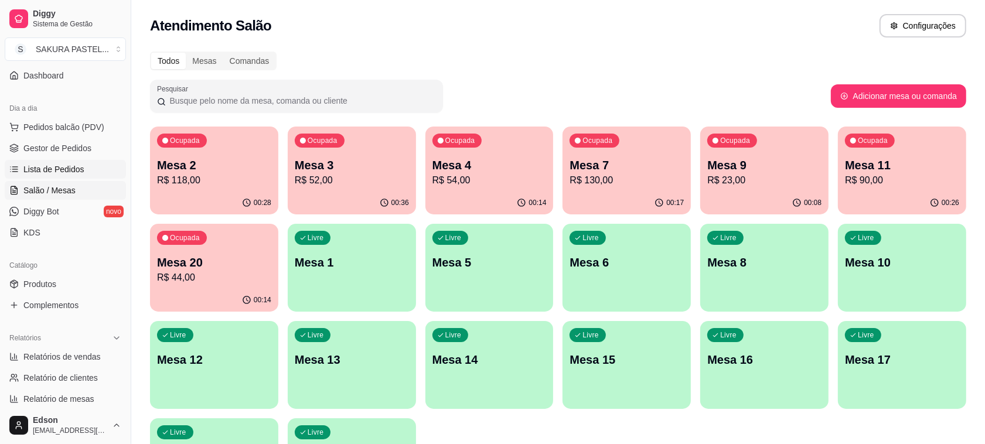
click at [23, 168] on span "Lista de Pedidos" at bounding box center [53, 169] width 61 height 12
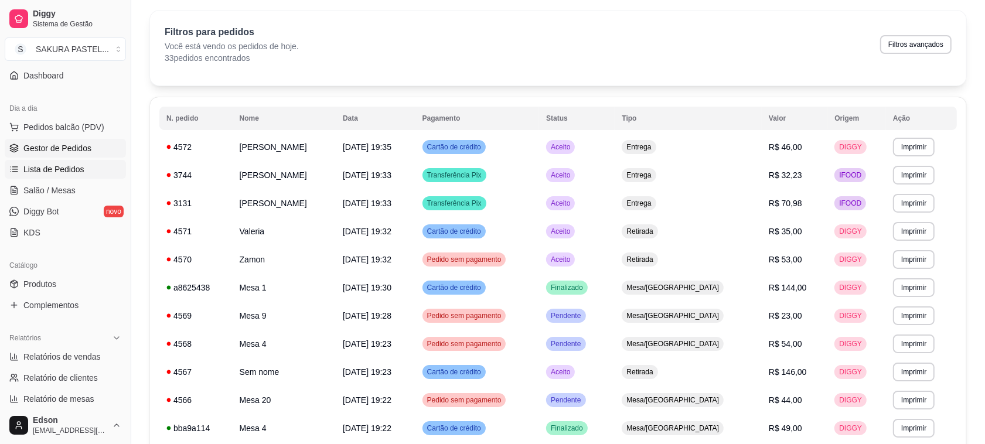
scroll to position [7, 0]
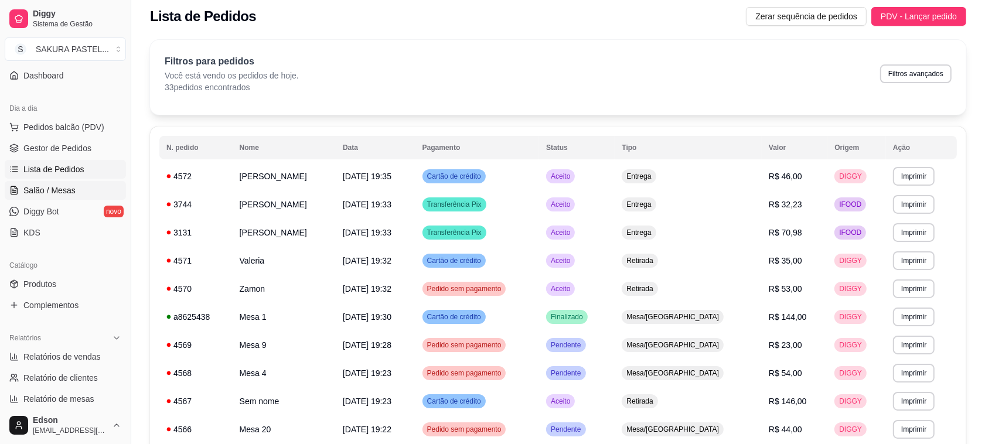
click at [77, 185] on link "Salão / Mesas" at bounding box center [65, 190] width 121 height 19
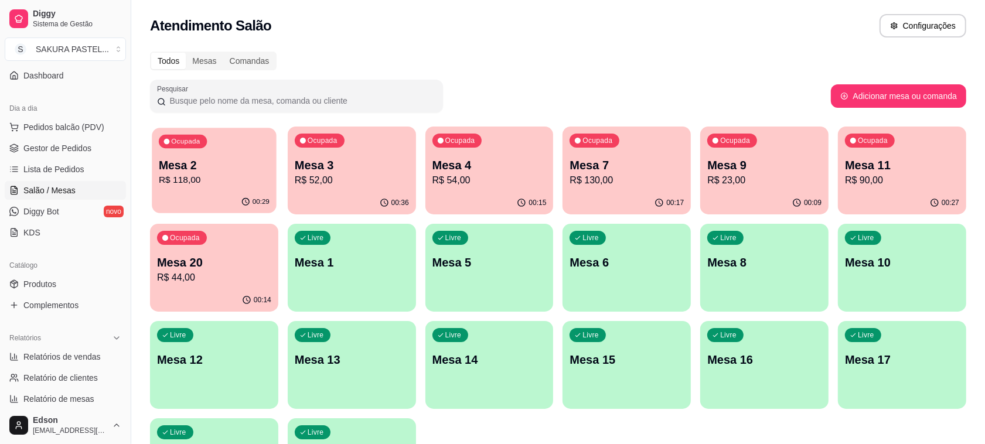
click at [221, 176] on p "R$ 118,00" at bounding box center [214, 179] width 111 height 13
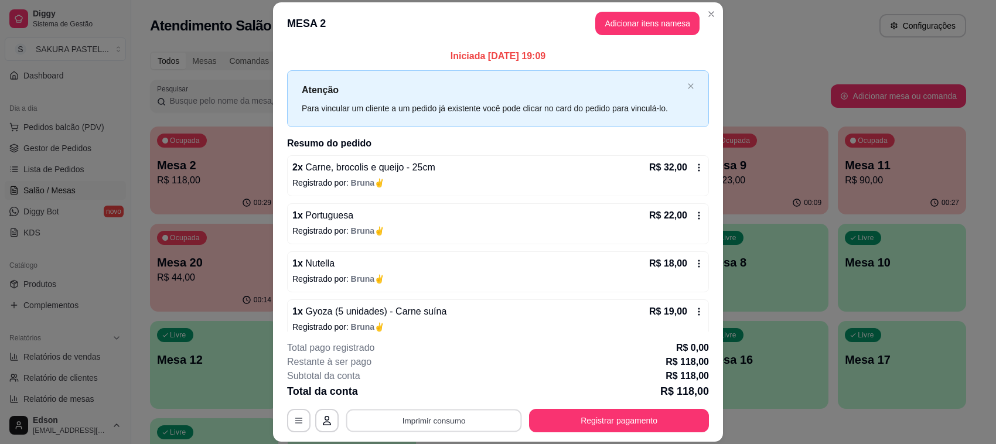
click at [469, 419] on button "Imprimir consumo" at bounding box center [434, 421] width 176 height 23
click at [446, 400] on button "Balcão" at bounding box center [432, 394] width 82 height 18
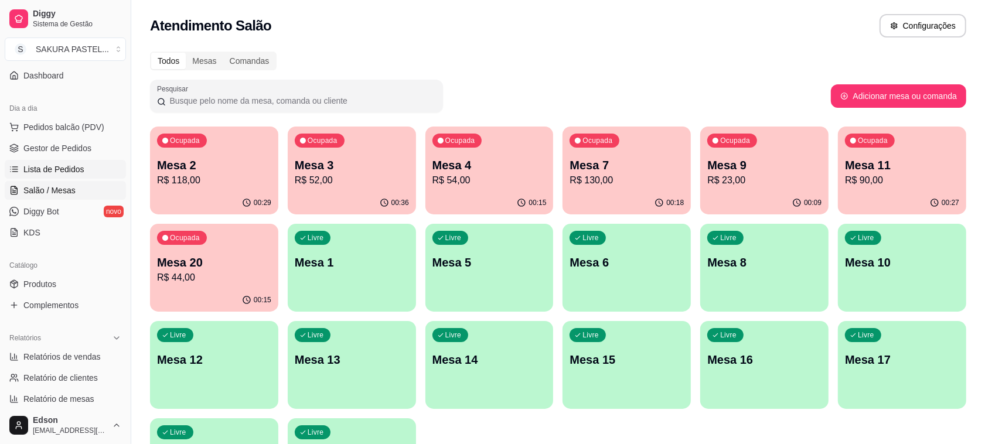
click at [50, 172] on span "Lista de Pedidos" at bounding box center [53, 169] width 61 height 12
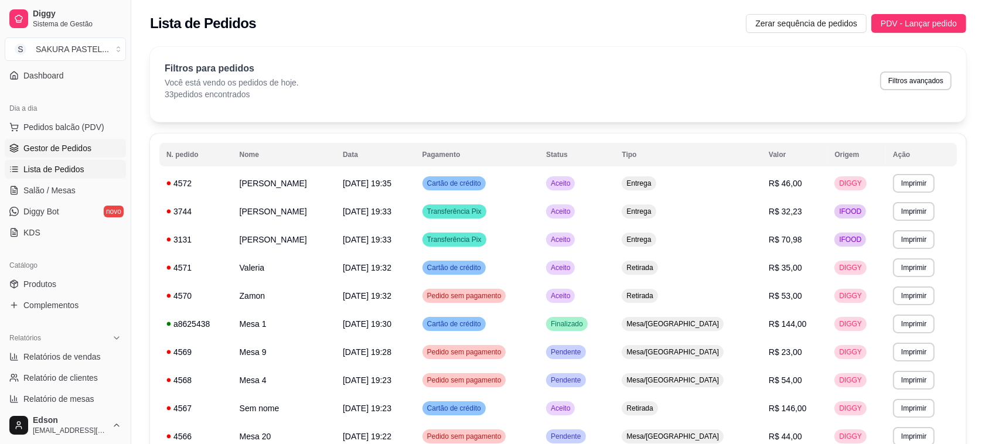
click at [54, 155] on link "Gestor de Pedidos" at bounding box center [65, 148] width 121 height 19
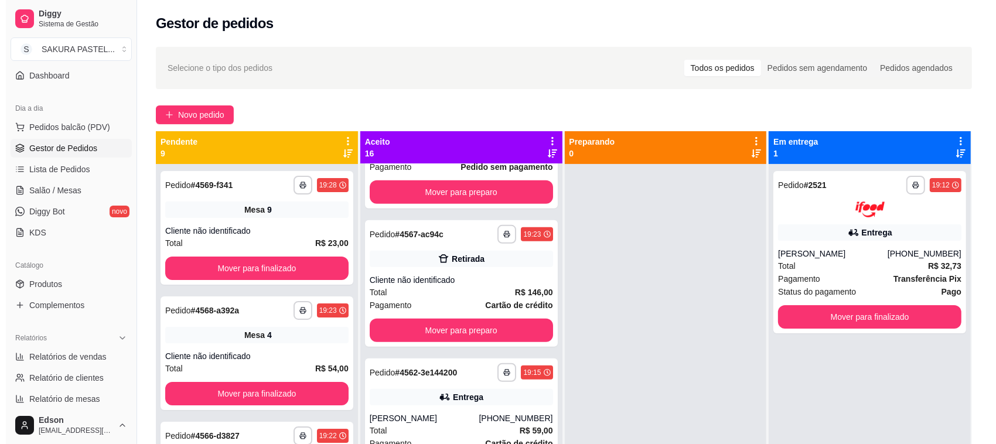
scroll to position [844, 0]
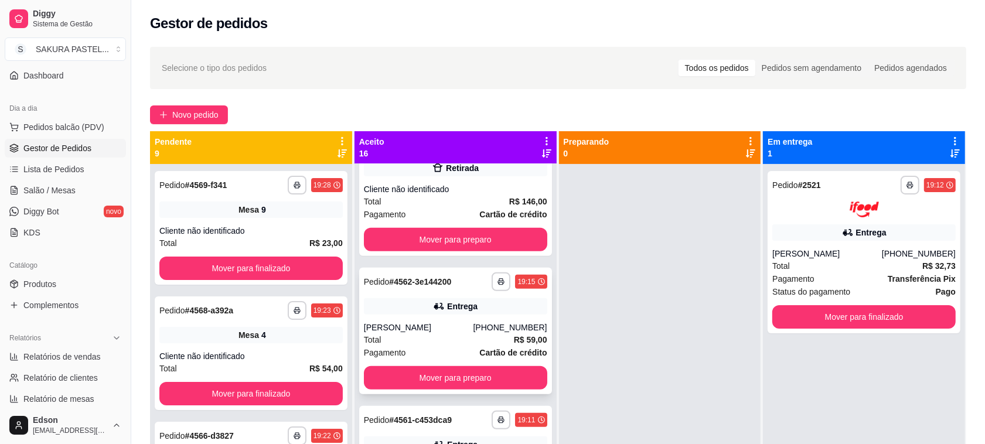
click at [479, 322] on div "[PHONE_NUMBER]" at bounding box center [510, 328] width 74 height 12
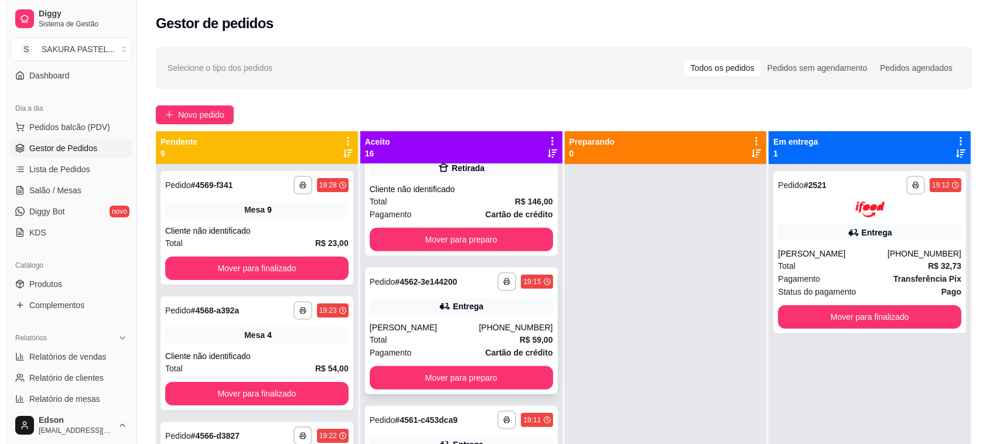
scroll to position [1233, 0]
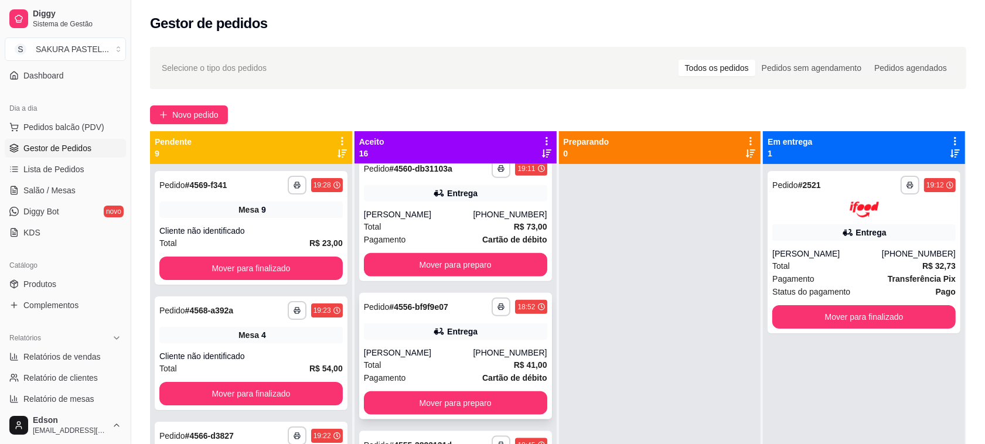
click at [493, 332] on div "Entrega" at bounding box center [455, 331] width 183 height 16
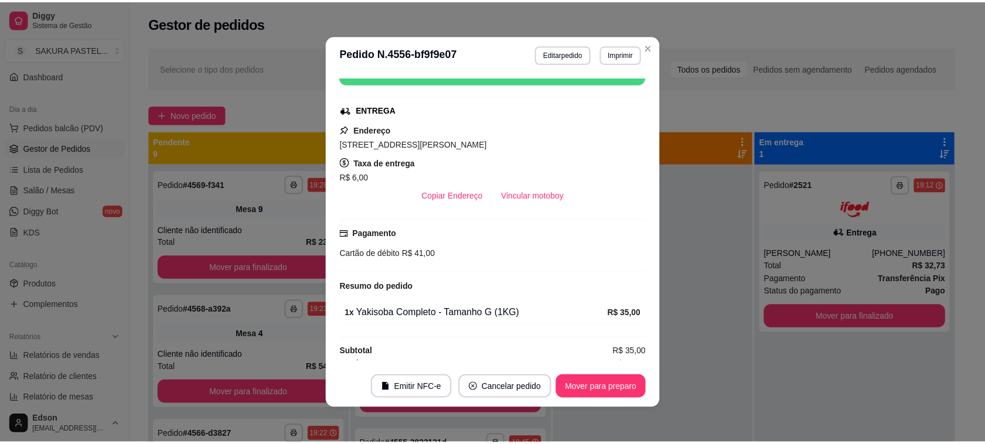
scroll to position [232, 0]
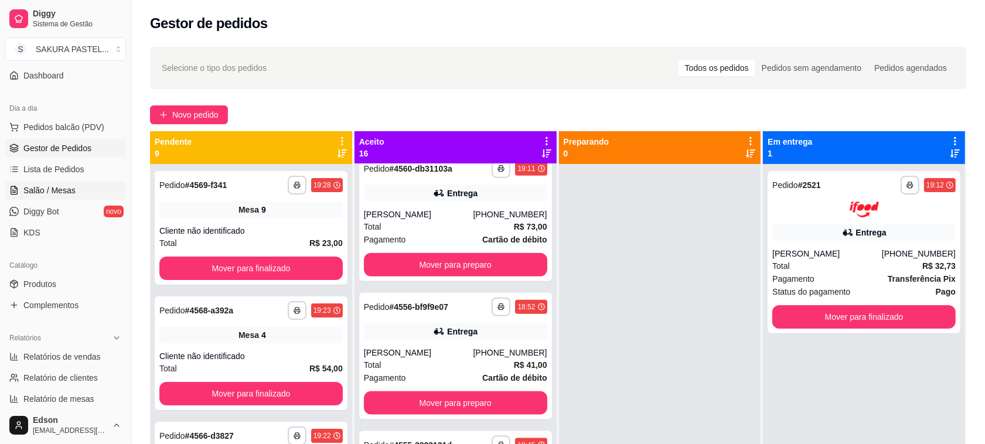
click at [44, 189] on span "Salão / Mesas" at bounding box center [49, 191] width 52 height 12
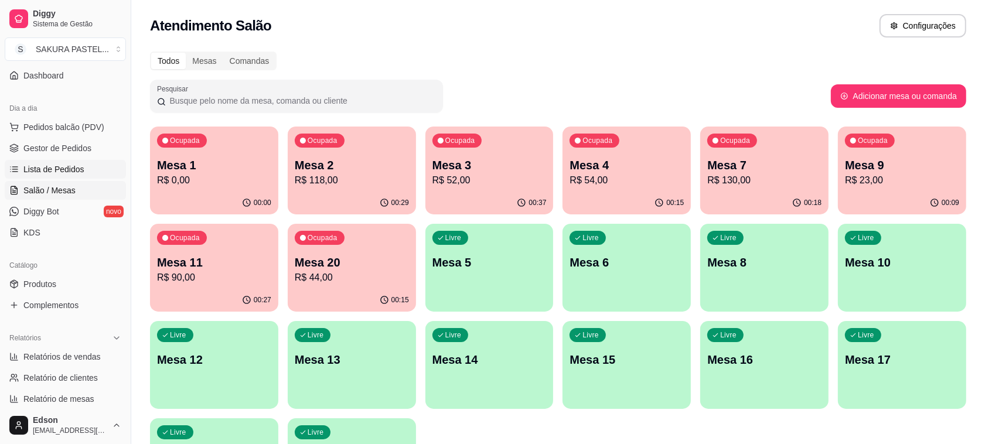
click at [45, 162] on link "Lista de Pedidos" at bounding box center [65, 169] width 121 height 19
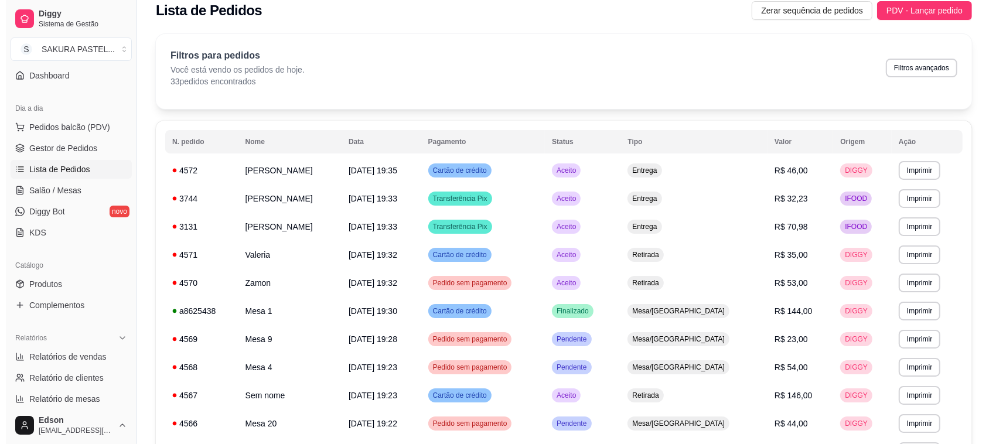
scroll to position [25, 0]
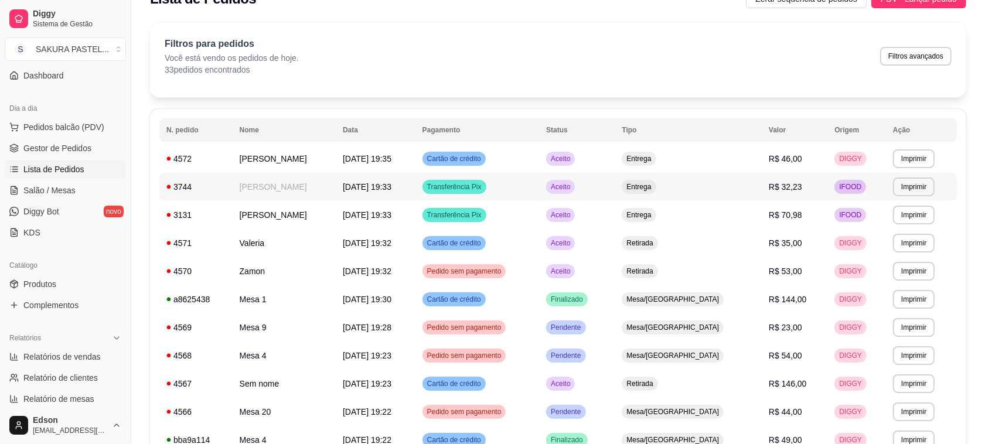
click at [752, 186] on td "Entrega" at bounding box center [688, 187] width 147 height 28
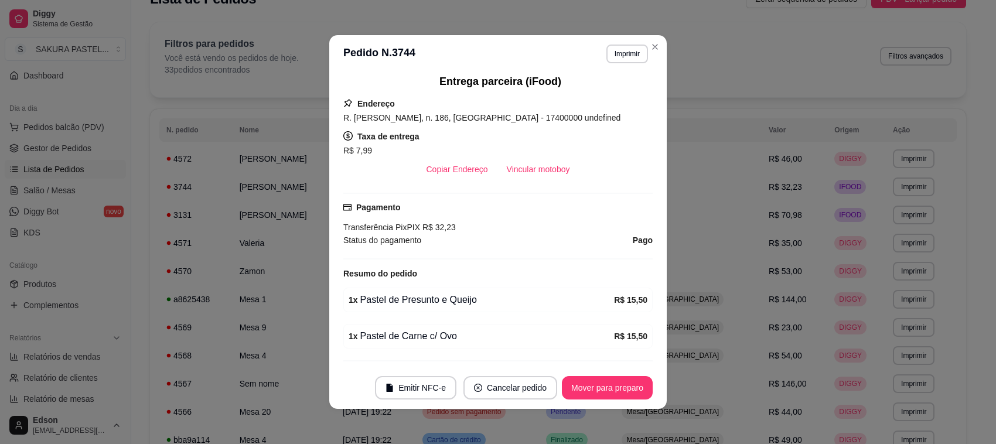
scroll to position [249, 0]
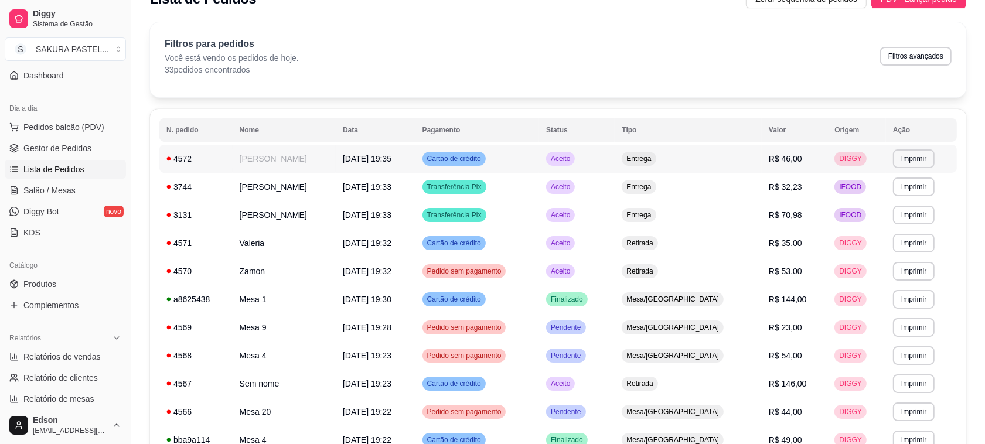
click at [769, 159] on span "R$ 46,00" at bounding box center [785, 158] width 33 height 9
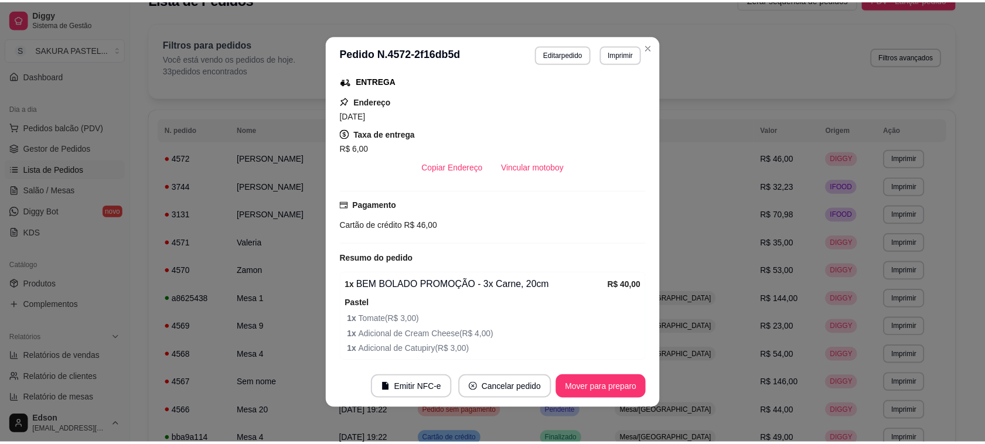
scroll to position [297, 0]
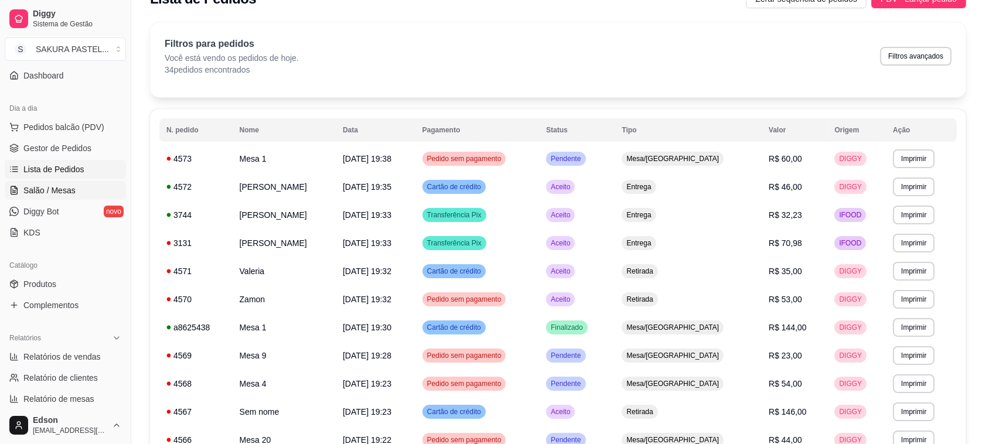
click at [53, 191] on span "Salão / Mesas" at bounding box center [49, 191] width 52 height 12
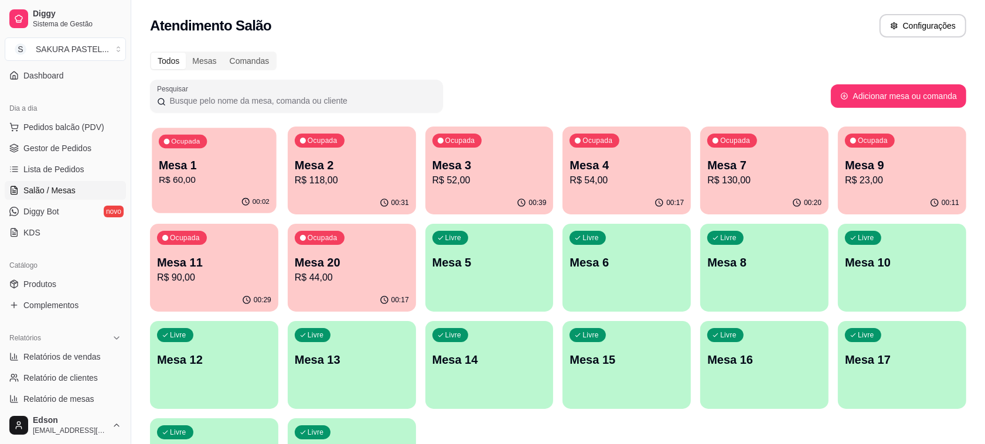
click at [220, 170] on p "Mesa 1" at bounding box center [214, 166] width 111 height 16
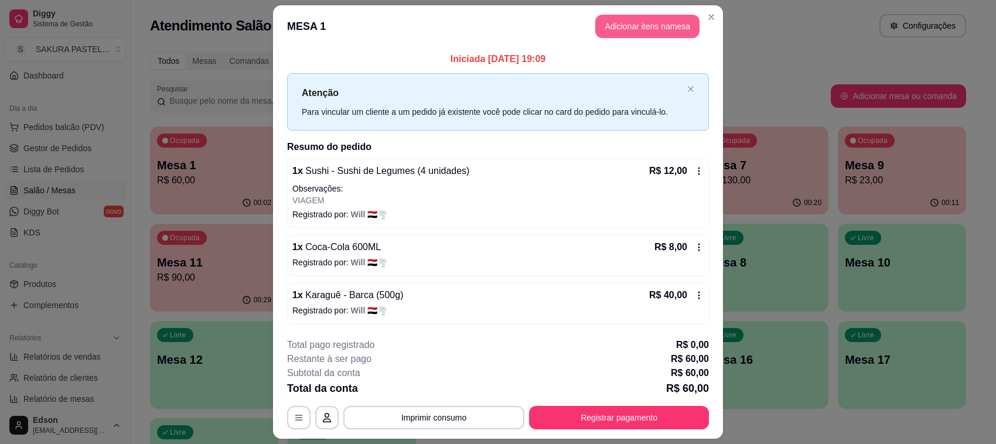
click at [636, 26] on button "Adicionar itens na mesa" at bounding box center [647, 26] width 104 height 23
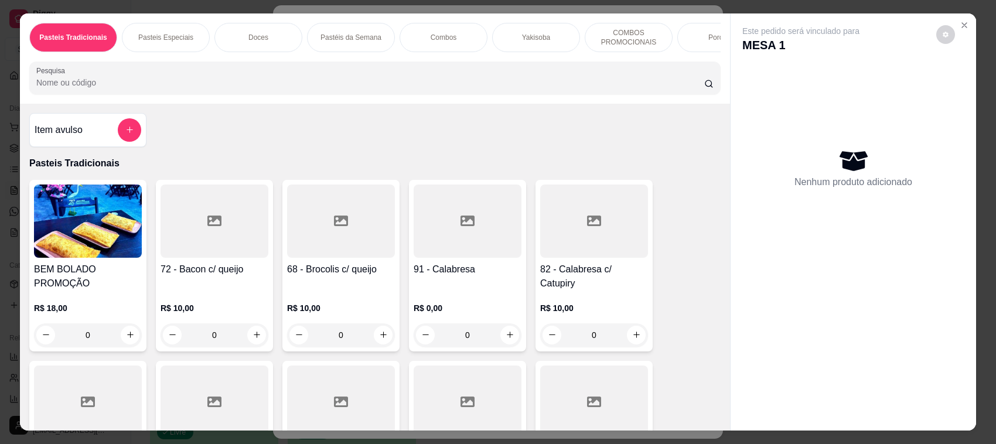
click at [385, 77] on div at bounding box center [374, 77] width 677 height 23
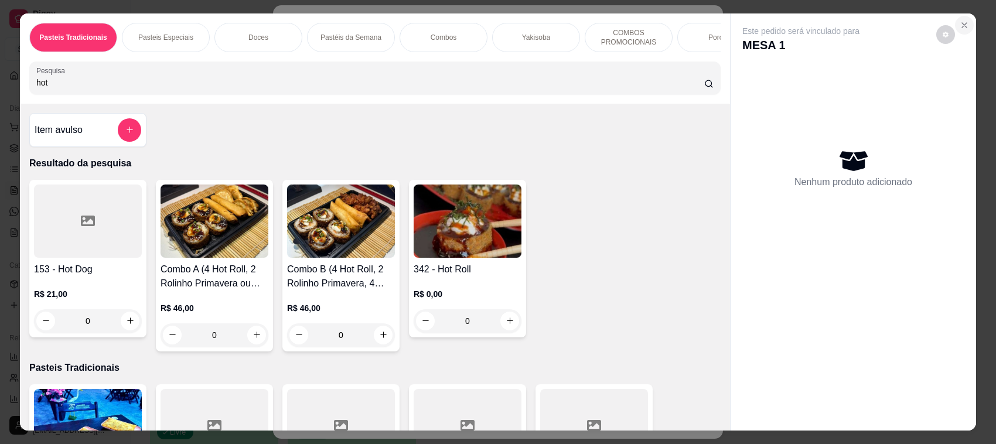
type input "hot"
click at [955, 16] on button "Close" at bounding box center [964, 25] width 19 height 19
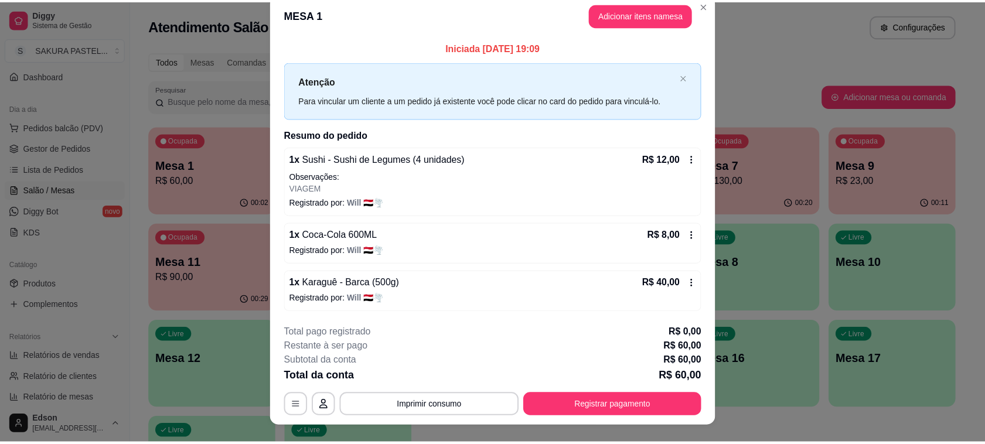
scroll to position [32, 0]
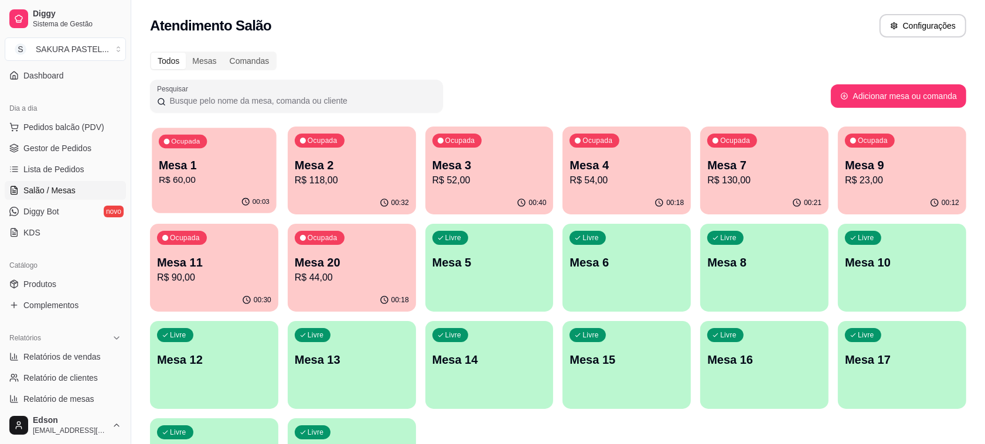
click at [189, 180] on p "R$ 60,00" at bounding box center [214, 179] width 111 height 13
click at [871, 123] on div "Todos Mesas Comandas Pesquisar Adicionar mesa ou comanda Ocupada Mesa 1 R$ 60,0…" at bounding box center [558, 283] width 854 height 476
drag, startPoint x: 871, startPoint y: 123, endPoint x: 613, endPoint y: 33, distance: 272.9
click at [613, 33] on div "Atendimento Salão Configurações" at bounding box center [558, 25] width 816 height 23
click at [746, 186] on p "R$ 130,00" at bounding box center [764, 180] width 114 height 14
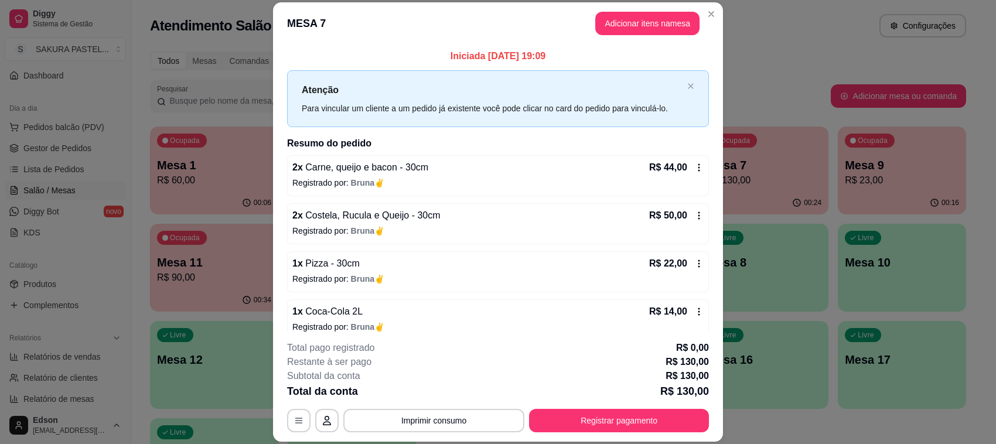
click at [449, 420] on button "Imprimir consumo" at bounding box center [433, 420] width 181 height 23
click at [429, 396] on button "Balcão" at bounding box center [432, 394] width 82 height 18
click at [688, 431] on button "Registrar pagamento" at bounding box center [619, 420] width 180 height 23
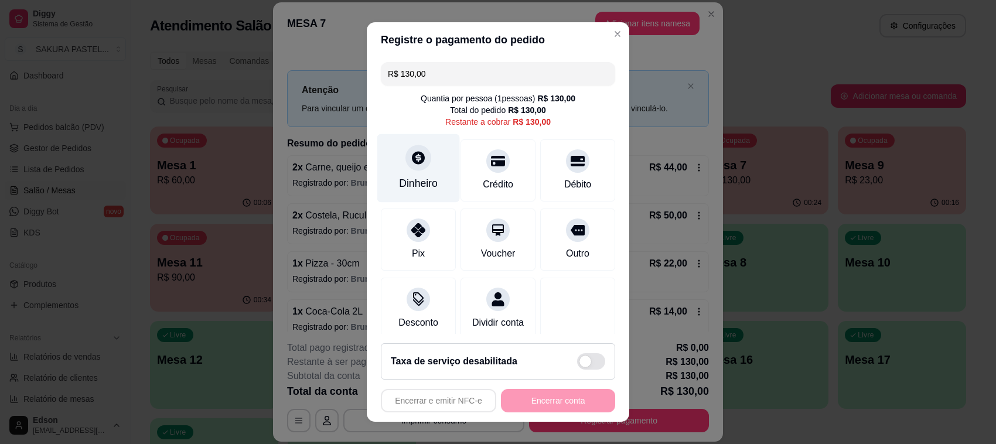
click at [416, 183] on div "Dinheiro" at bounding box center [418, 183] width 39 height 15
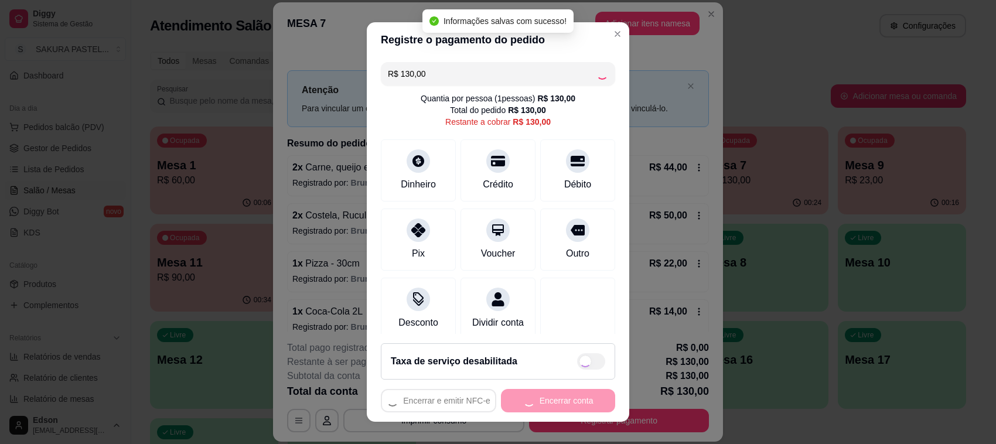
type input "R$ 0,00"
click at [573, 409] on button "Encerrar conta" at bounding box center [558, 400] width 114 height 23
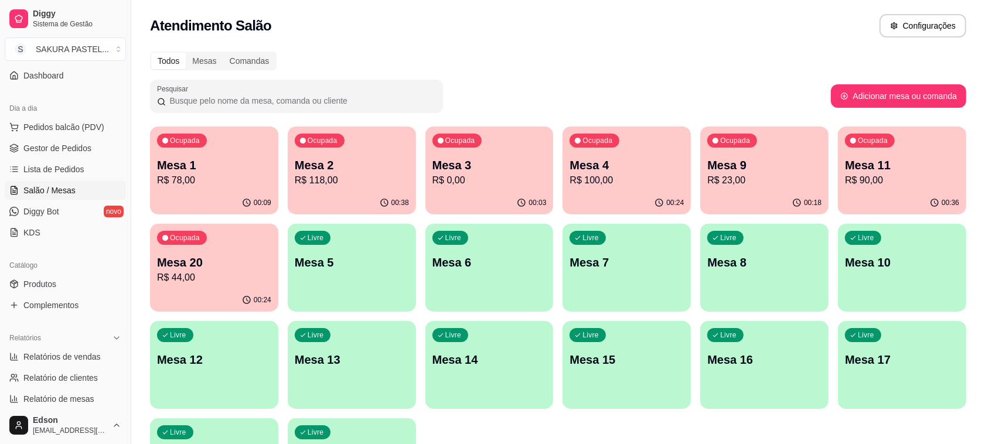
click at [40, 138] on ul "Pedidos balcão (PDV) Gestor de Pedidos Lista de Pedidos Salão / Mesas Diggy Bot…" at bounding box center [65, 180] width 121 height 124
click at [59, 139] on link "Gestor de Pedidos" at bounding box center [65, 148] width 121 height 19
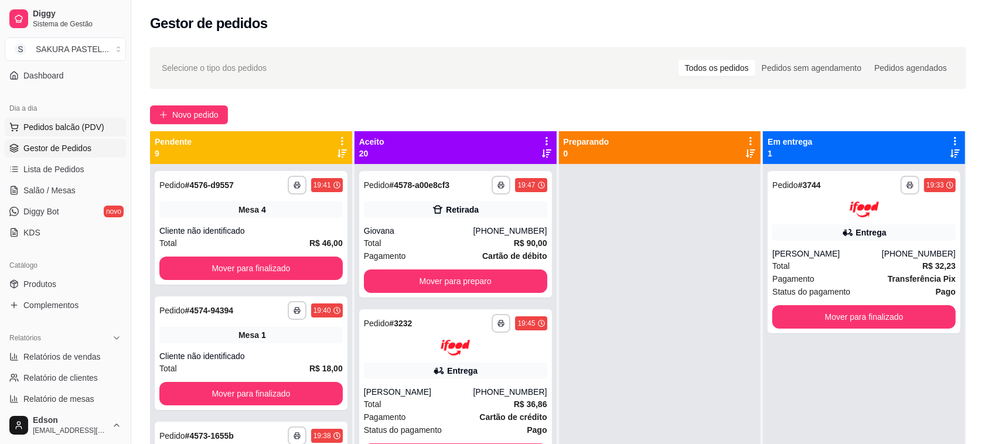
click at [91, 122] on span "Pedidos balcão (PDV)" at bounding box center [63, 127] width 81 height 12
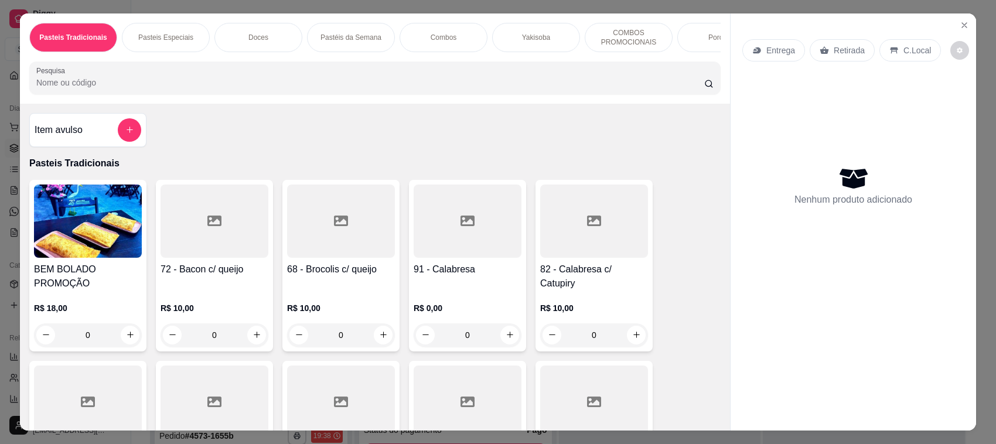
click at [830, 39] on div "Retirada" at bounding box center [842, 50] width 65 height 22
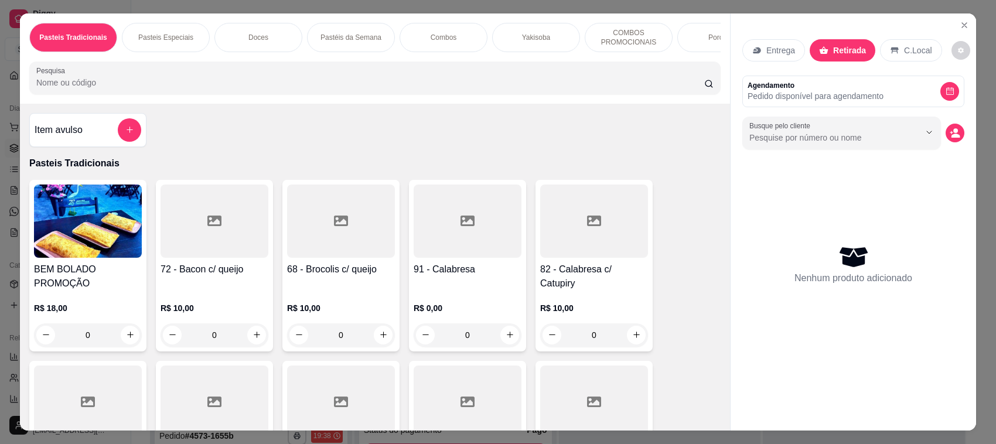
click at [535, 88] on input "Pesquisa" at bounding box center [370, 83] width 668 height 12
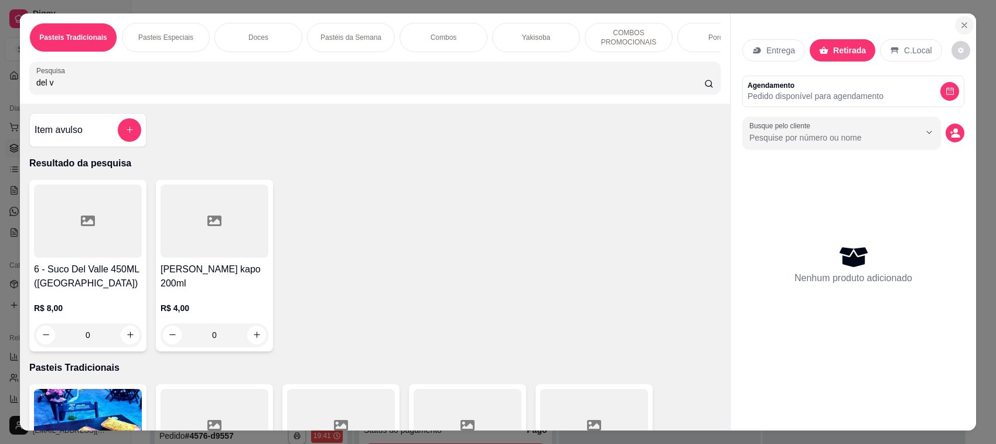
type input "del v"
click at [960, 28] on icon "Close" at bounding box center [964, 25] width 9 height 9
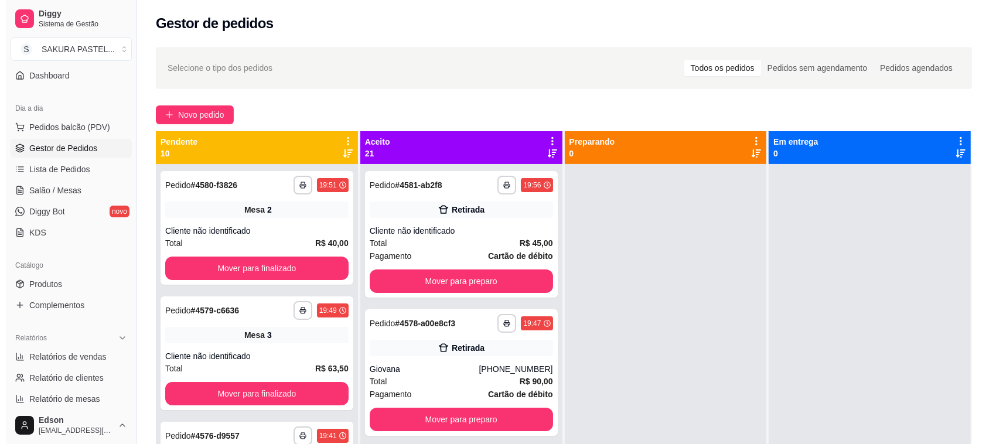
scroll to position [388, 0]
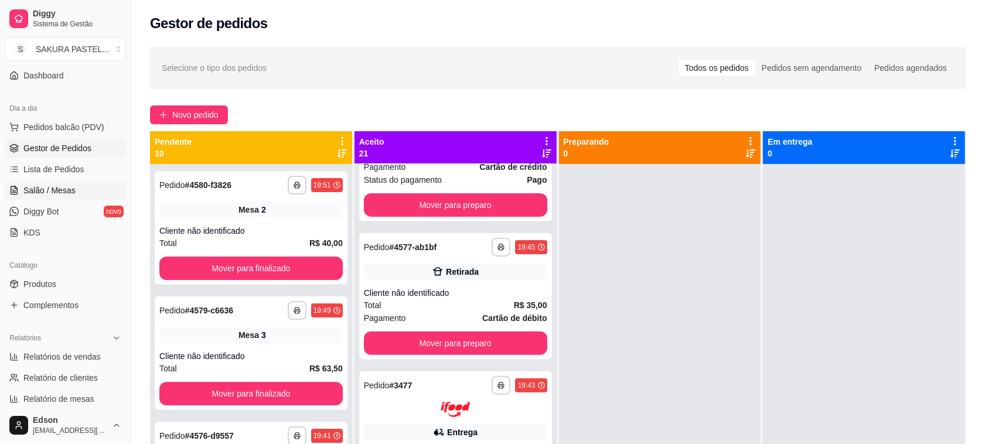
click at [59, 186] on span "Salão / Mesas" at bounding box center [49, 191] width 52 height 12
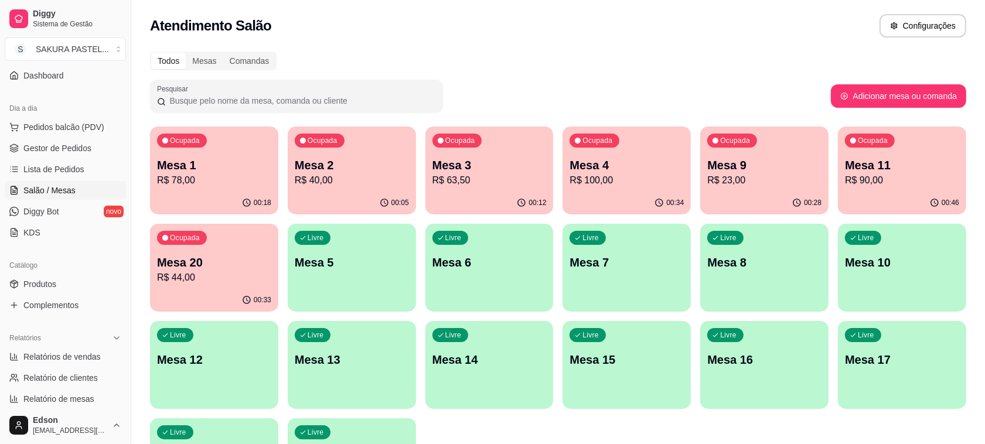
click at [924, 188] on div "Ocupada Mesa 11 R$ 90,00" at bounding box center [902, 159] width 128 height 65
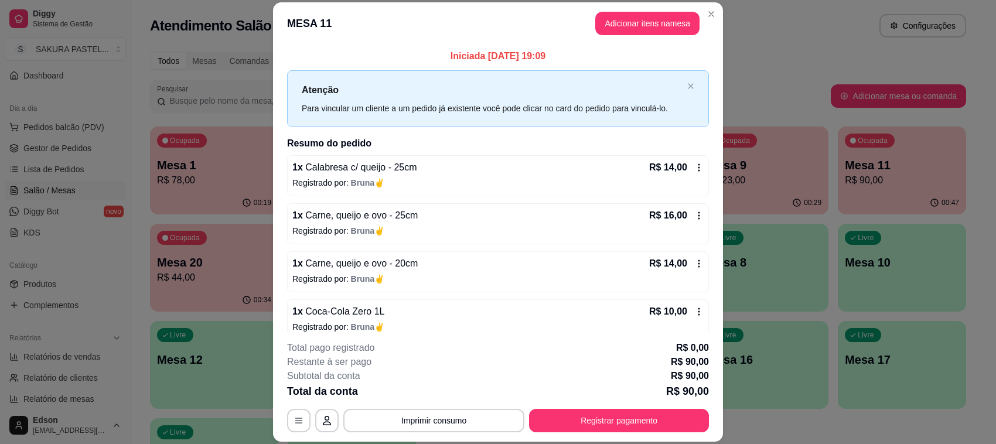
click at [428, 417] on button "Imprimir consumo" at bounding box center [433, 420] width 181 height 23
click at [429, 391] on button "Balcão" at bounding box center [432, 394] width 82 height 18
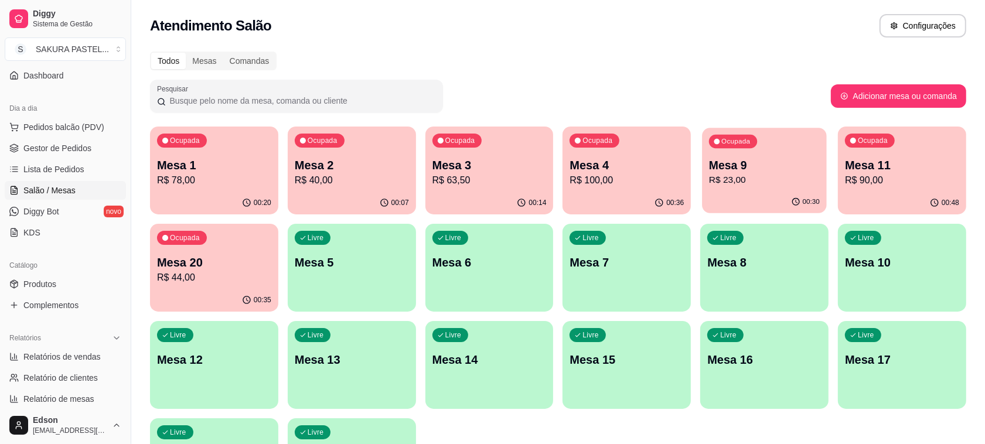
click at [791, 162] on p "Mesa 9" at bounding box center [764, 166] width 111 height 16
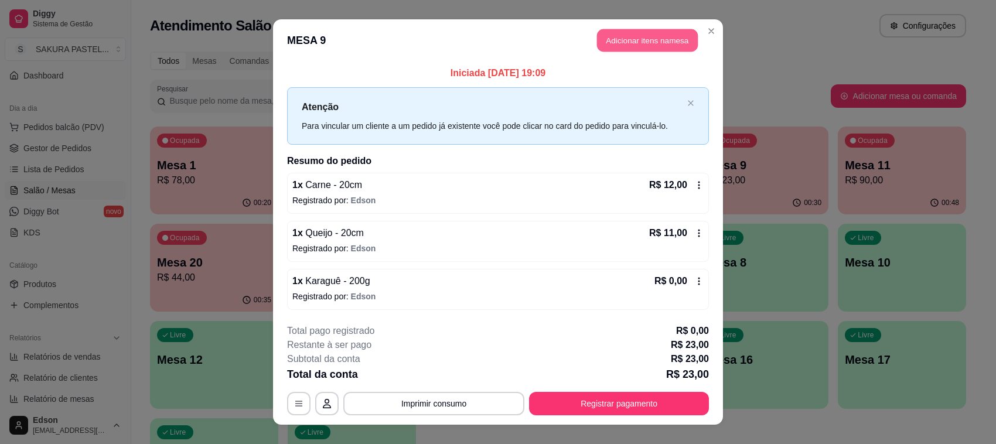
click at [633, 45] on button "Adicionar itens na mesa" at bounding box center [647, 40] width 101 height 23
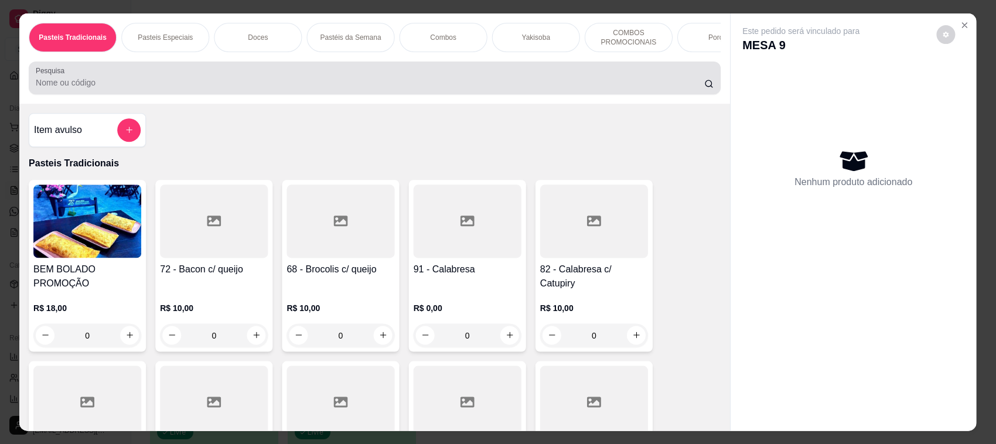
click at [256, 84] on div at bounding box center [375, 77] width 678 height 23
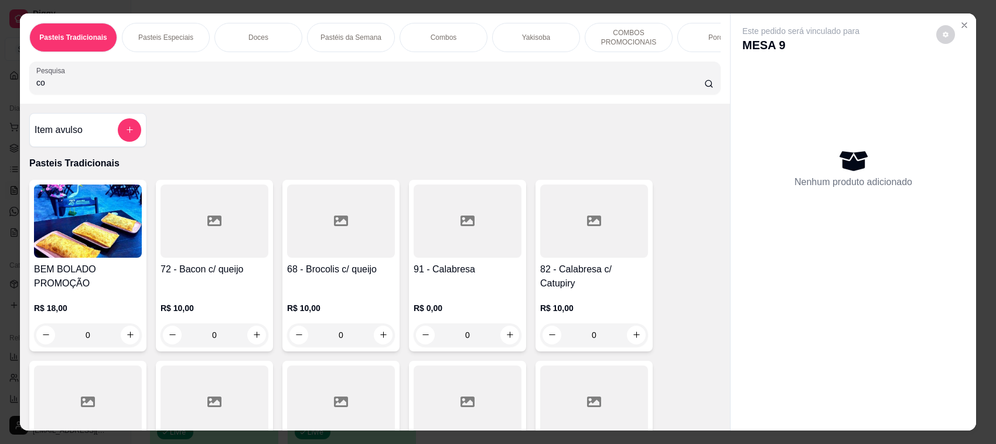
type input "coc"
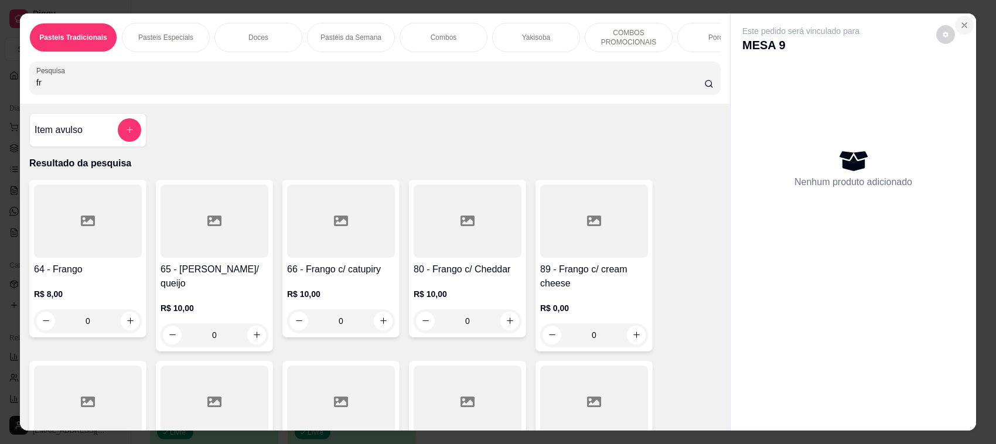
type input "fr"
click at [960, 24] on icon "Close" at bounding box center [964, 25] width 9 height 9
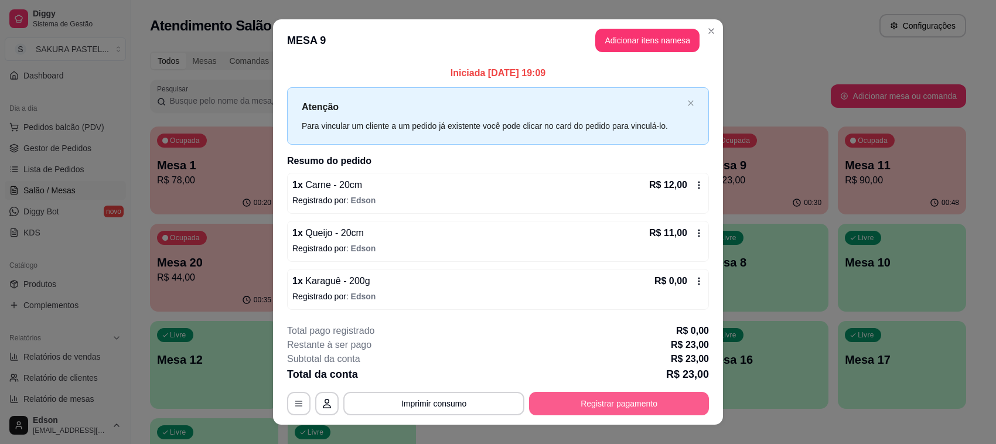
click at [643, 397] on button "Registrar pagamento" at bounding box center [619, 403] width 180 height 23
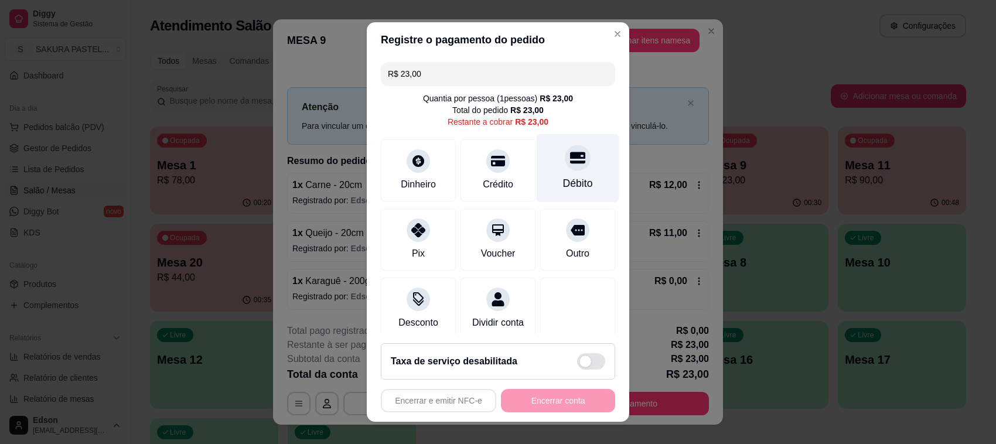
click at [570, 158] on icon at bounding box center [577, 158] width 15 height 12
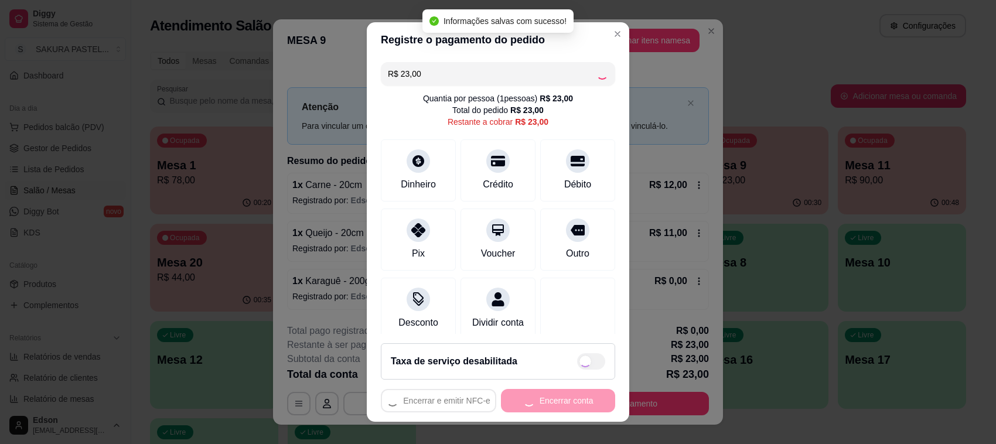
type input "R$ 0,00"
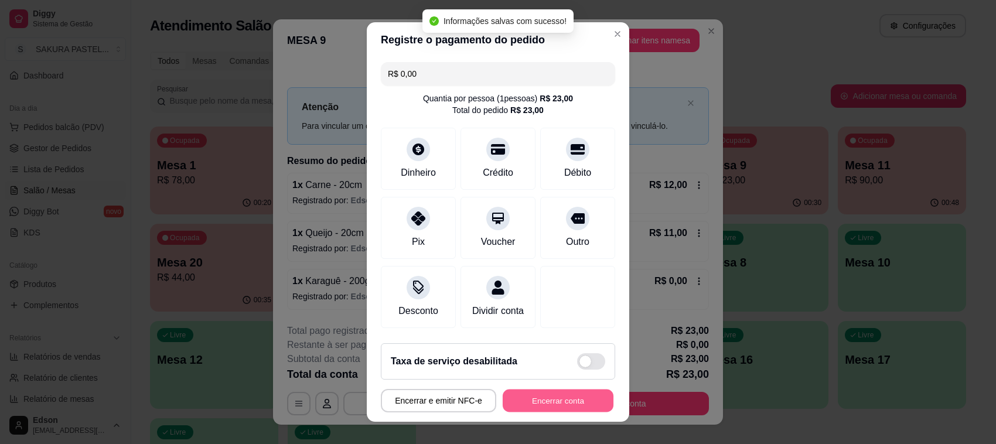
click at [562, 400] on button "Encerrar conta" at bounding box center [558, 401] width 111 height 23
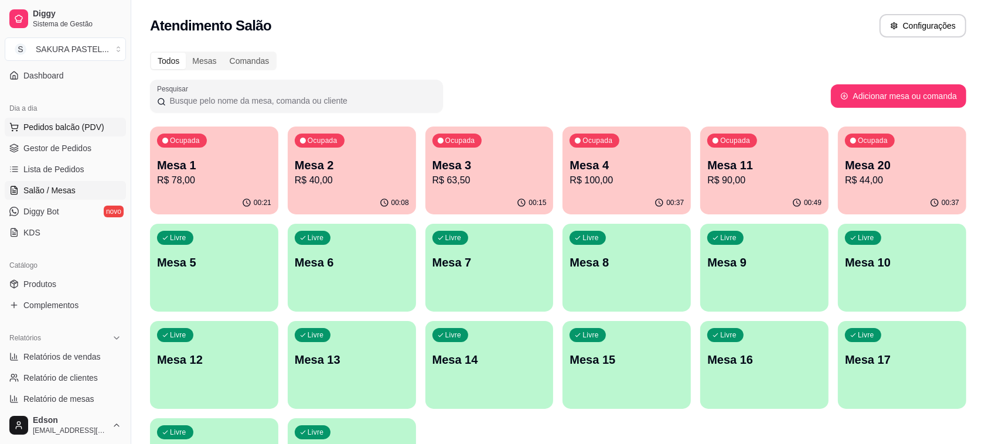
click at [62, 121] on span "Pedidos balcão (PDV)" at bounding box center [63, 127] width 81 height 12
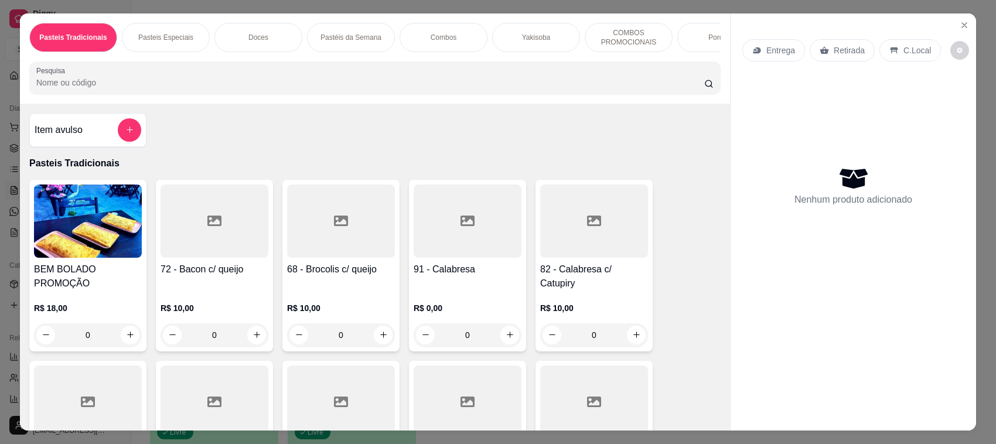
click at [850, 53] on p "Retirada" at bounding box center [849, 51] width 31 height 12
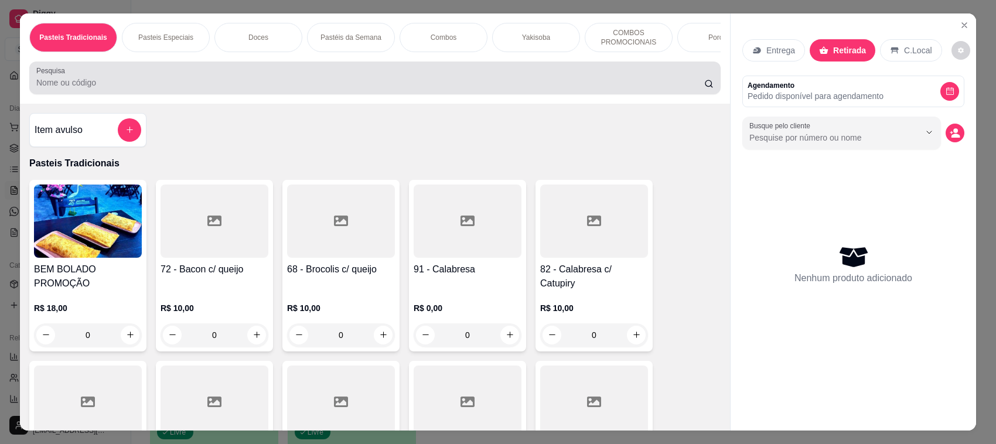
click at [337, 94] on div "Pesquisa" at bounding box center [374, 78] width 691 height 33
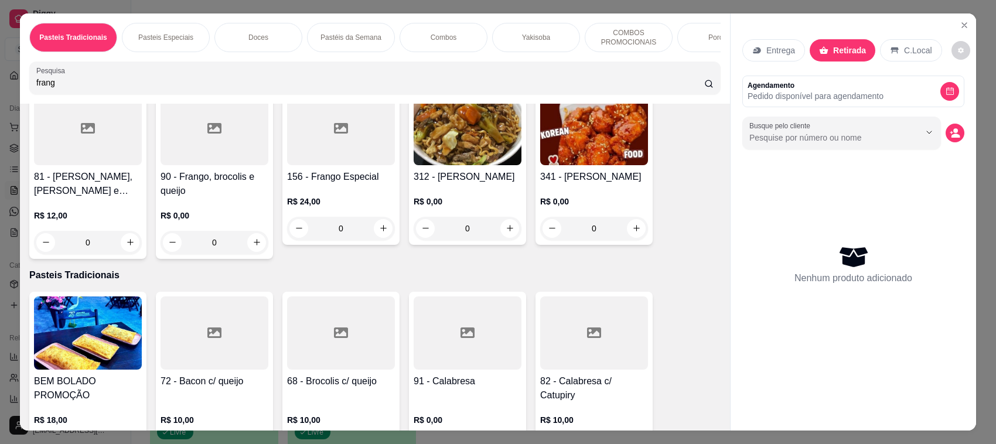
scroll to position [277, 0]
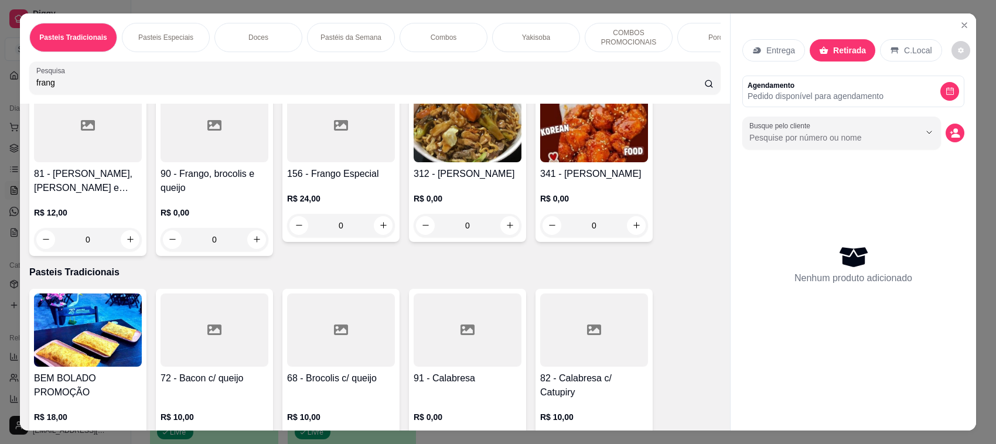
type input "frang"
click at [610, 162] on img at bounding box center [594, 125] width 108 height 73
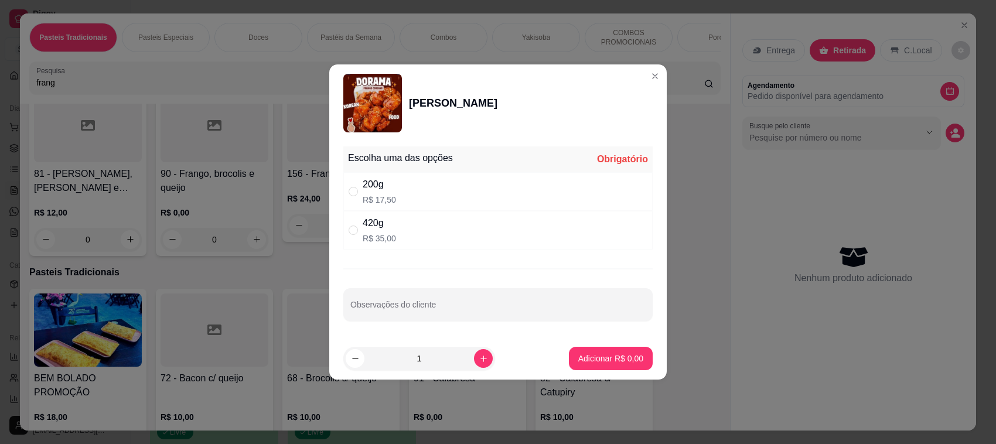
click at [402, 229] on div "420g R$ 35,00" at bounding box center [497, 230] width 309 height 39
radio input "true"
click at [601, 356] on p "Adicionar R$ 35,00" at bounding box center [609, 359] width 70 height 12
type input "1"
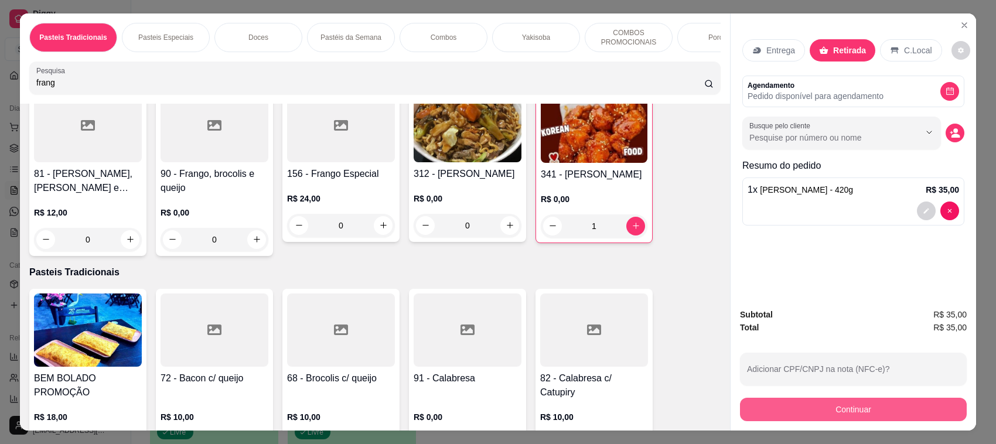
click at [860, 414] on button "Continuar" at bounding box center [853, 409] width 227 height 23
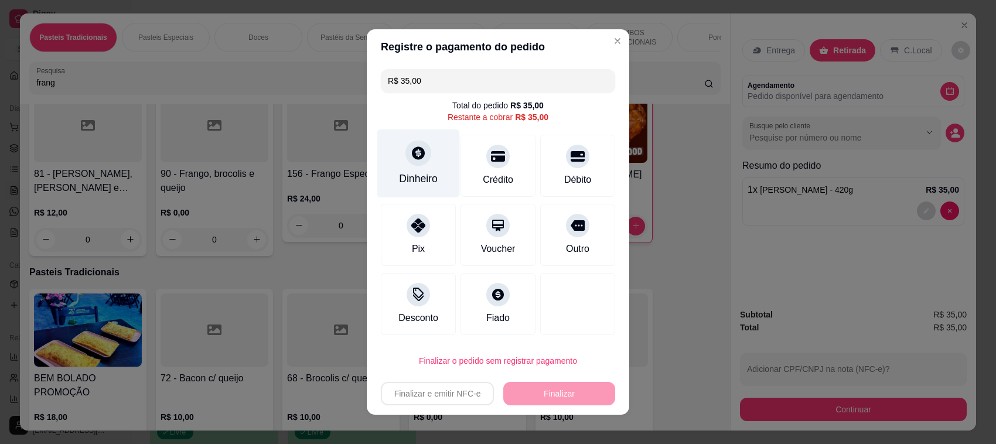
click at [405, 156] on div at bounding box center [418, 153] width 26 height 26
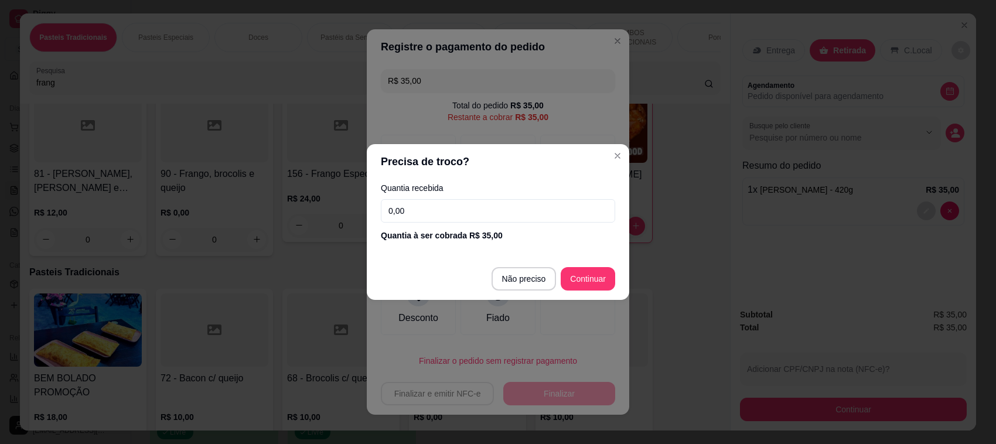
click at [504, 200] on input "0,00" at bounding box center [498, 210] width 234 height 23
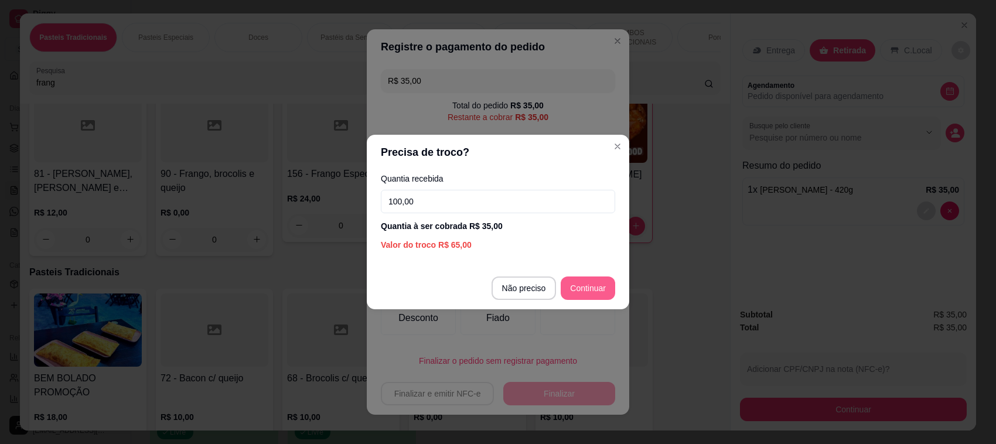
type input "100,00"
type input "R$ 0,00"
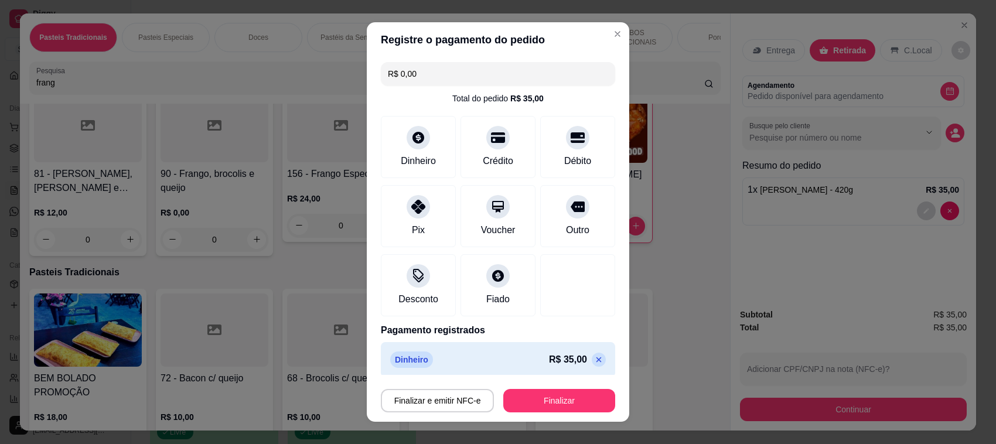
click at [550, 408] on button "Finalizar" at bounding box center [559, 400] width 112 height 23
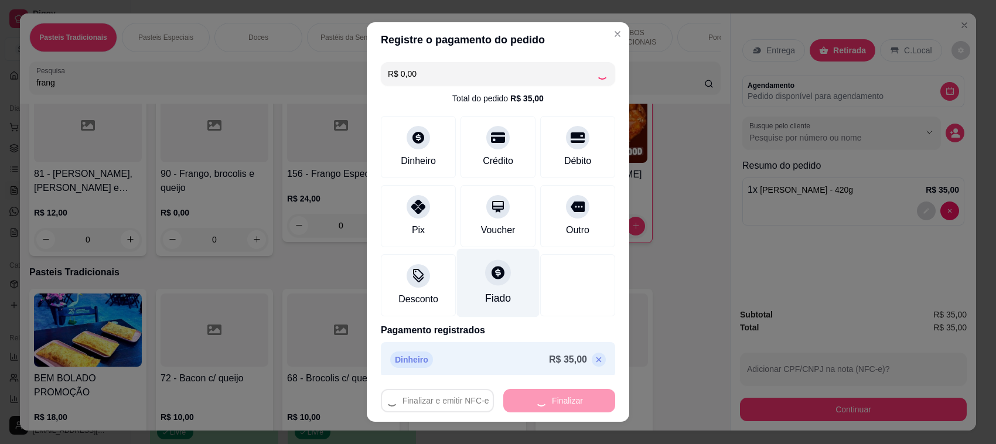
type input "0"
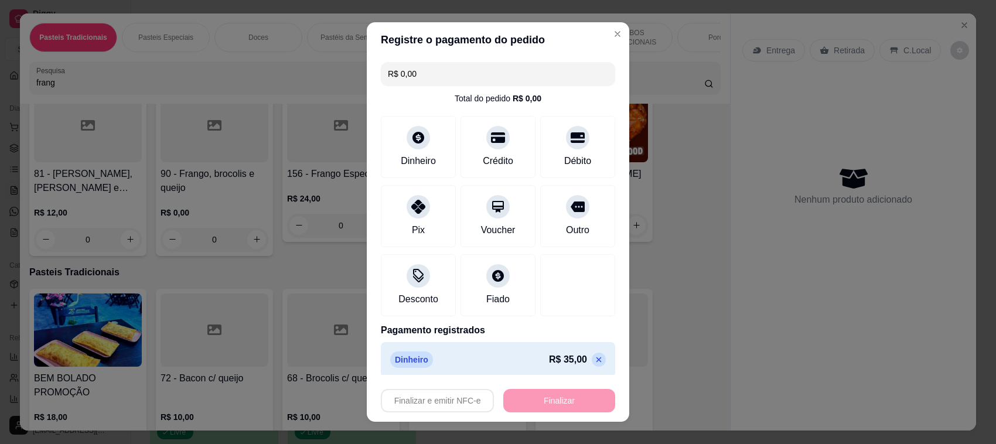
type input "-R$ 35,00"
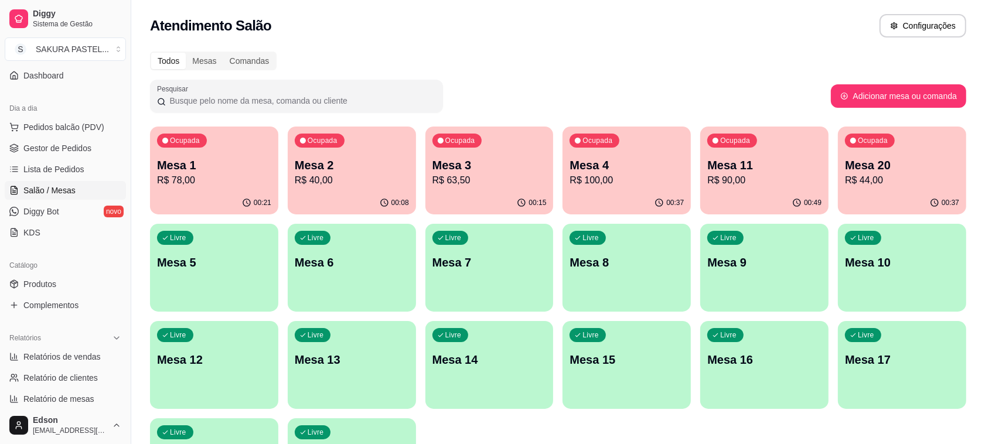
click at [730, 185] on p "R$ 90,00" at bounding box center [764, 180] width 114 height 14
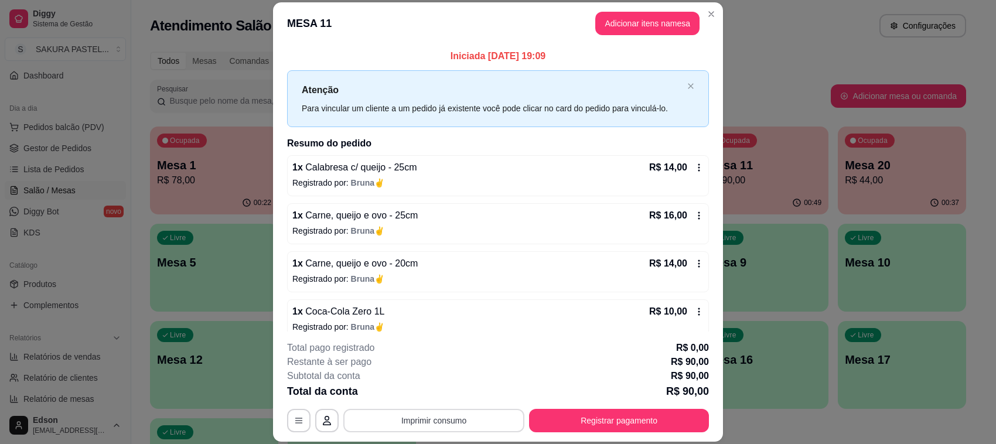
click at [417, 417] on button "Imprimir consumo" at bounding box center [433, 420] width 181 height 23
click at [438, 397] on button "Balcão" at bounding box center [432, 394] width 82 height 18
click at [639, 422] on button "Registrar pagamento" at bounding box center [619, 420] width 180 height 23
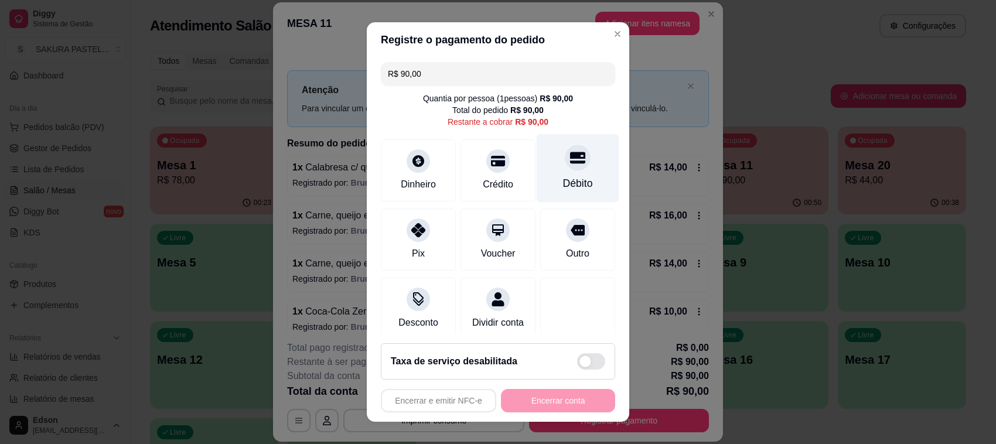
click at [546, 173] on div "Débito" at bounding box center [578, 168] width 83 height 69
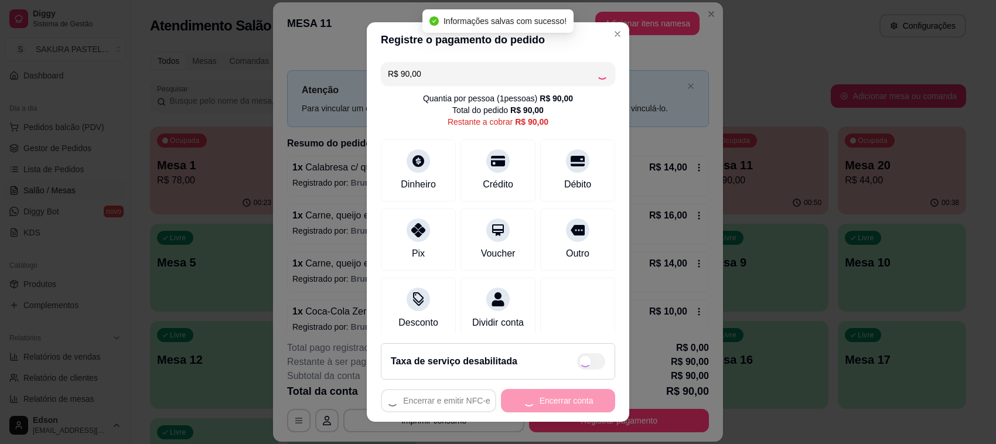
type input "R$ 0,00"
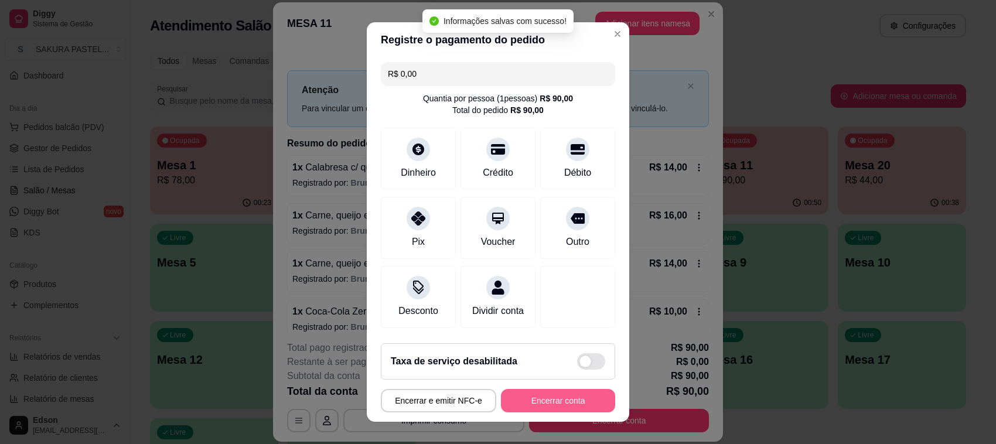
click at [564, 406] on button "Encerrar conta" at bounding box center [558, 400] width 114 height 23
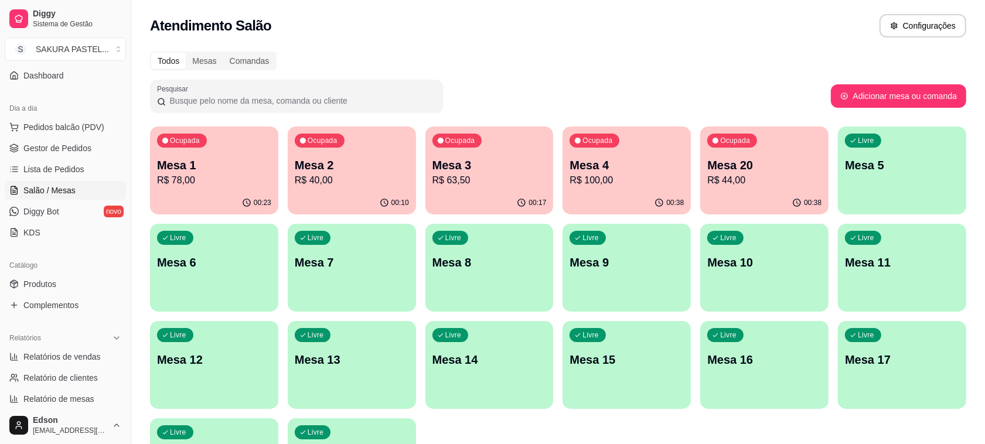
click at [592, 180] on p "R$ 100,00" at bounding box center [626, 180] width 114 height 14
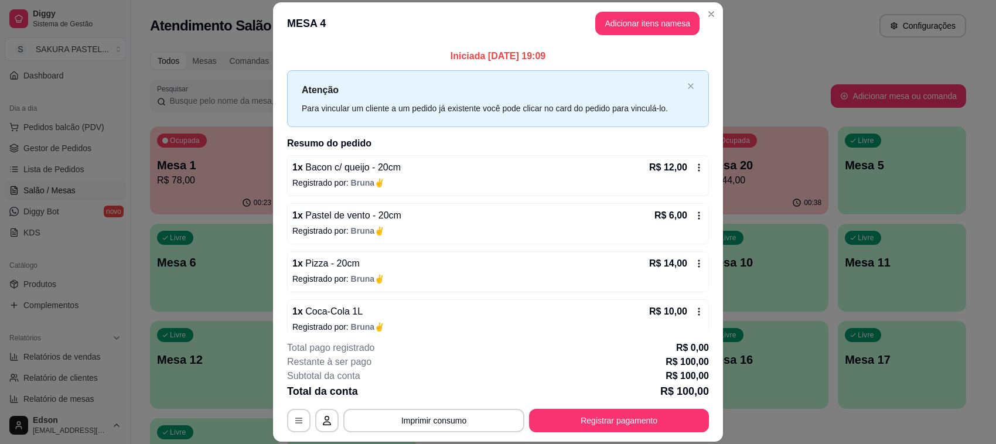
click at [440, 414] on button "Imprimir consumo" at bounding box center [433, 420] width 181 height 23
click at [451, 391] on button "Balcão" at bounding box center [432, 394] width 82 height 18
click at [654, 418] on button "Registrar pagamento" at bounding box center [619, 421] width 175 height 23
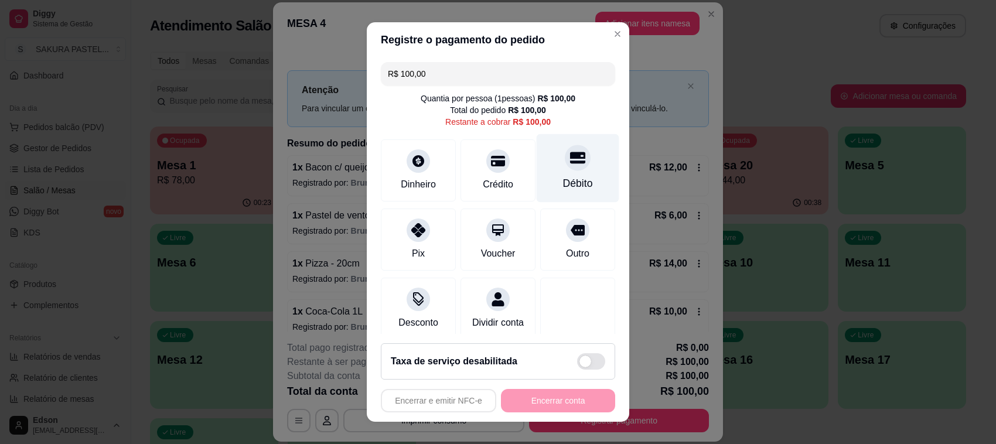
click at [565, 162] on div at bounding box center [578, 158] width 26 height 26
type input "R$ 0,00"
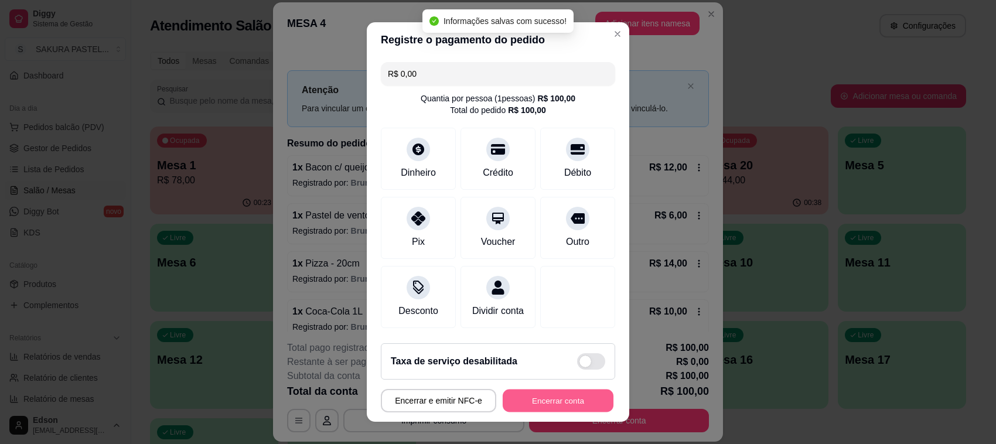
click at [557, 397] on button "Encerrar conta" at bounding box center [558, 401] width 111 height 23
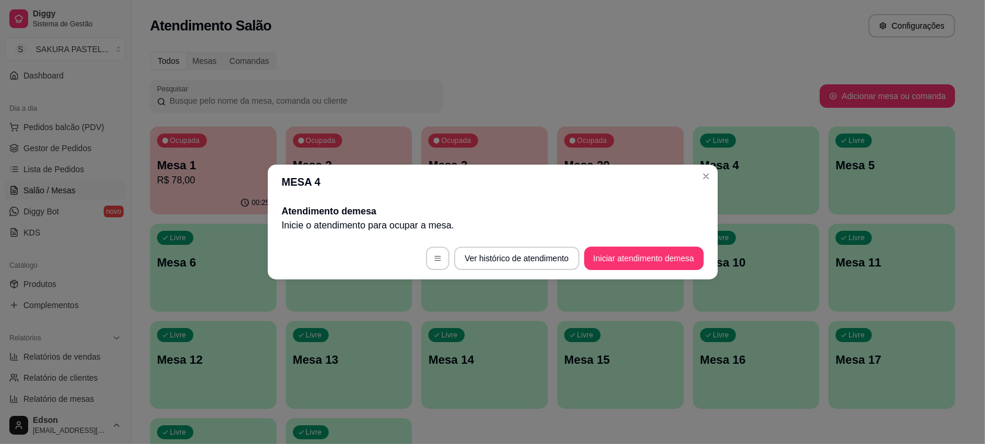
click at [189, 200] on div "00:25" at bounding box center [213, 203] width 127 height 23
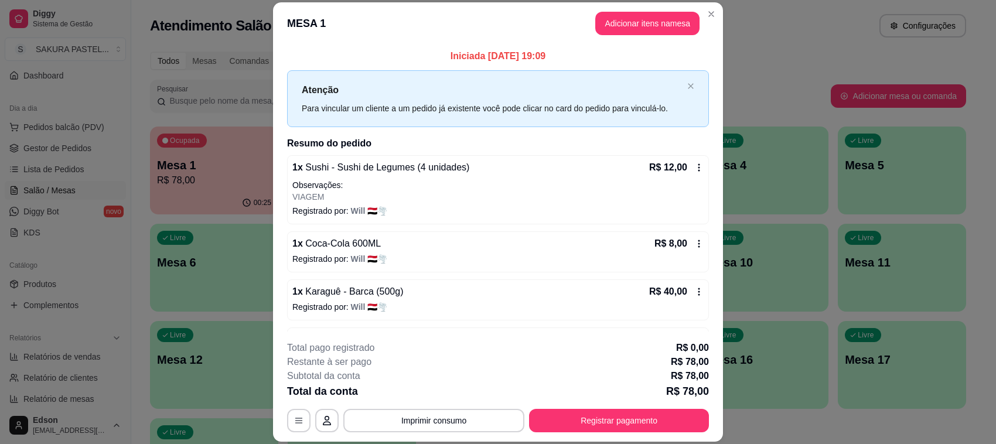
click at [443, 417] on button "Imprimir consumo" at bounding box center [433, 420] width 181 height 23
click at [438, 391] on button "Balcão" at bounding box center [432, 394] width 85 height 19
click at [572, 414] on button "Registrar pagamento" at bounding box center [619, 420] width 180 height 23
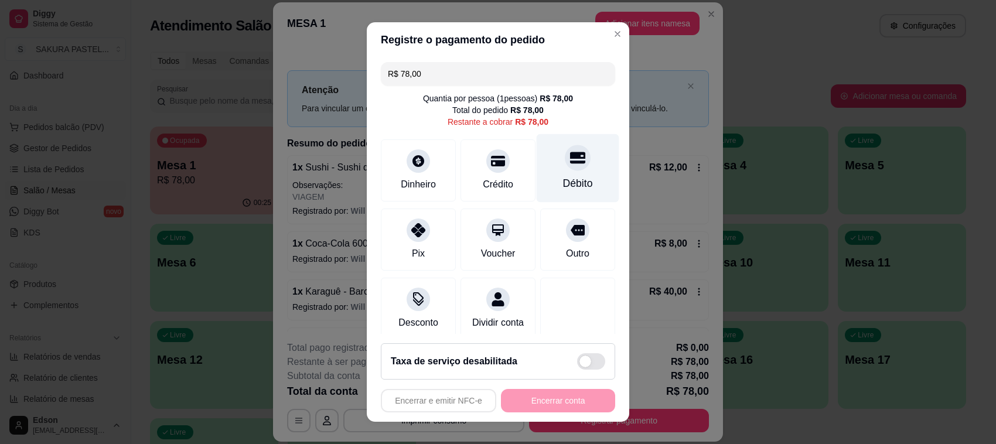
click at [569, 163] on div "Débito" at bounding box center [578, 168] width 83 height 69
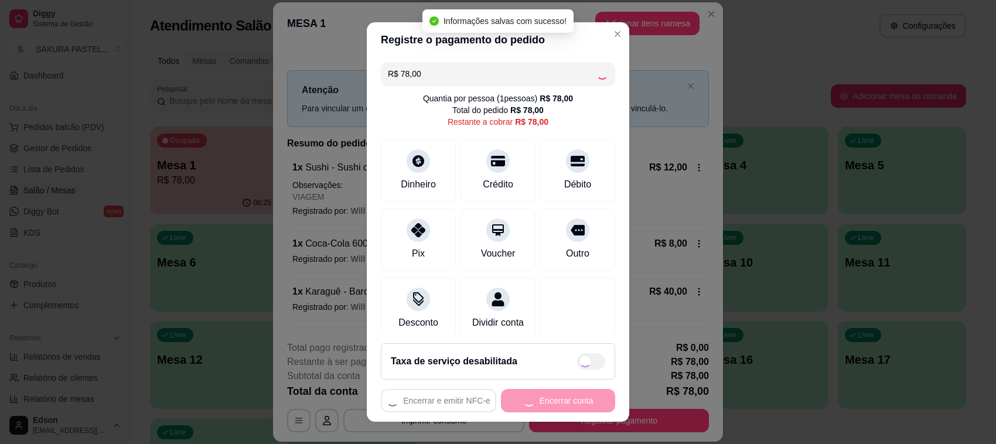
type input "R$ 0,00"
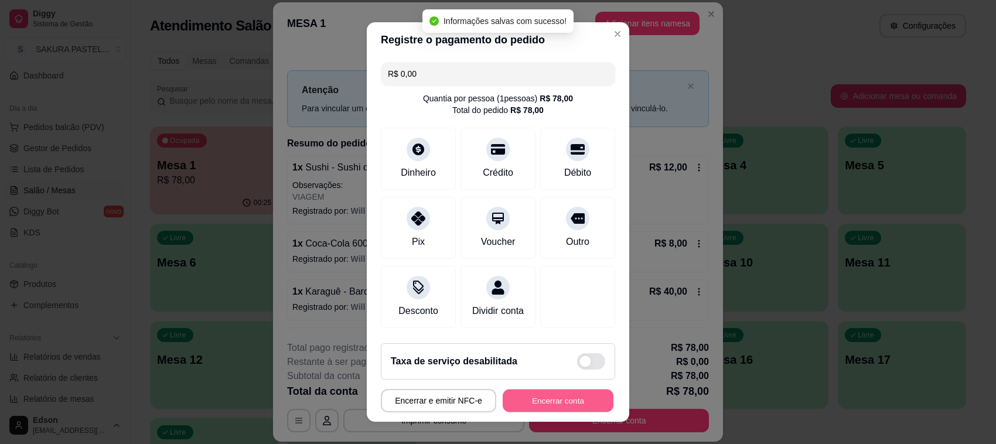
click at [562, 409] on button "Encerrar conta" at bounding box center [558, 401] width 111 height 23
click at [562, 409] on div "Encerrar e emitir NFC-e Encerrar conta" at bounding box center [498, 400] width 234 height 23
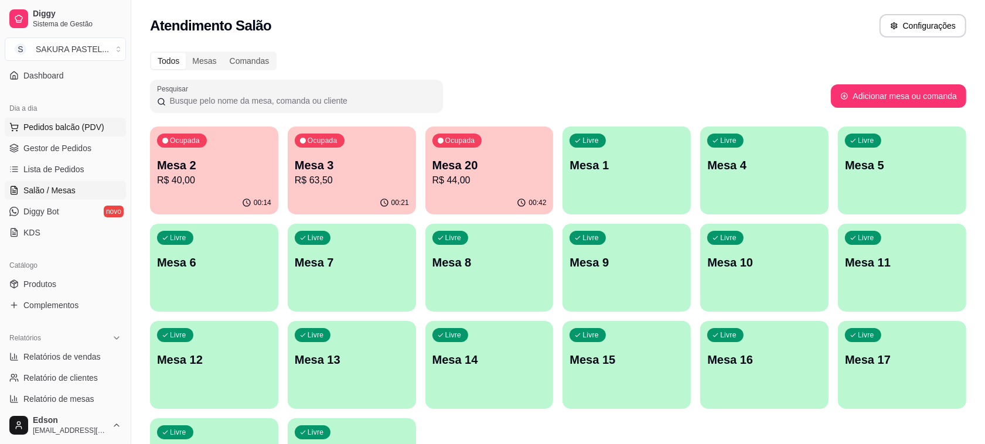
click at [84, 135] on button "Pedidos balcão (PDV)" at bounding box center [65, 127] width 121 height 19
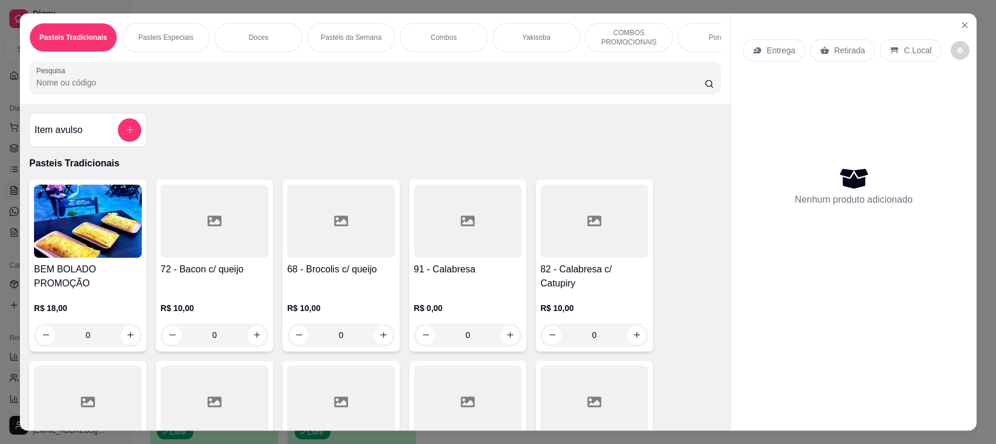
click at [826, 53] on div "Retirada" at bounding box center [842, 50] width 65 height 22
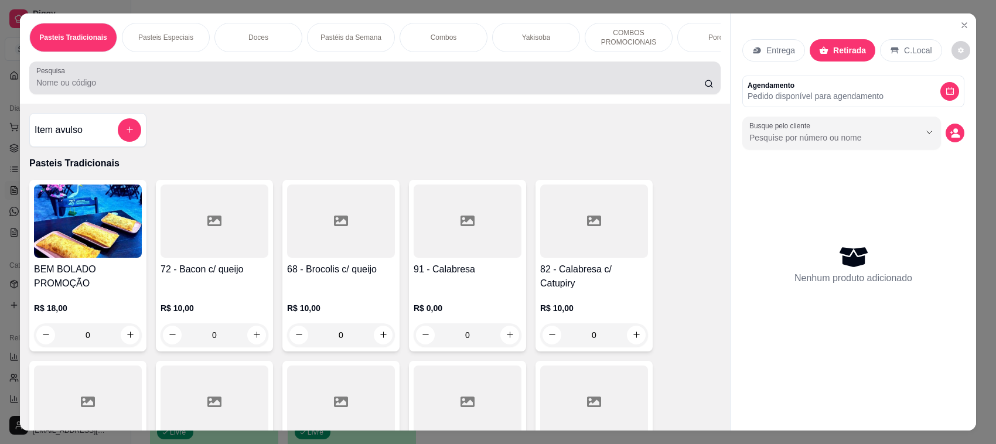
click at [423, 79] on div at bounding box center [374, 77] width 677 height 23
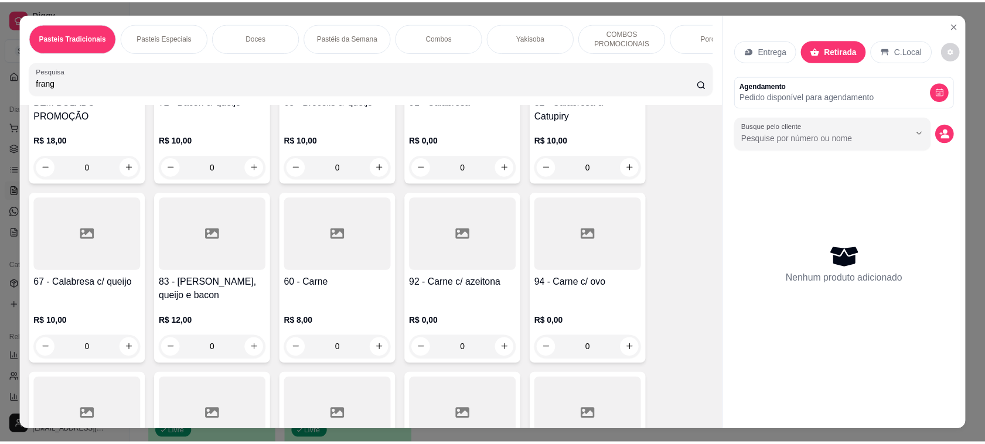
scroll to position [277, 0]
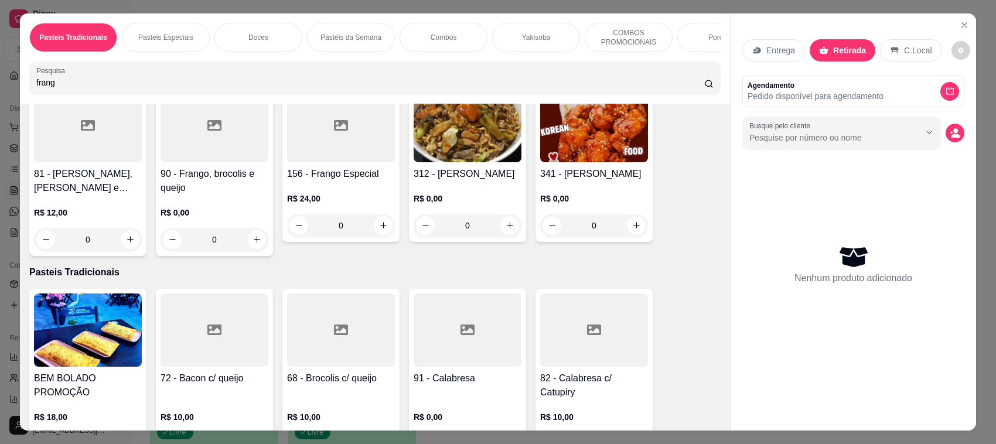
click at [634, 88] on input "frang" at bounding box center [370, 83] width 668 height 12
type input "frang"
click at [623, 139] on img at bounding box center [594, 125] width 108 height 73
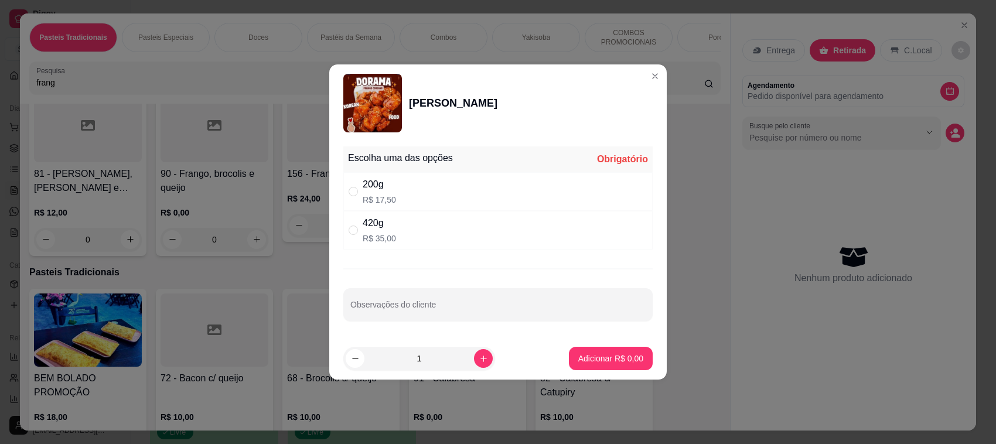
click at [417, 180] on div "200g R$ 17,50" at bounding box center [497, 191] width 309 height 39
radio input "true"
click at [598, 363] on p "Adicionar R$ 17,50" at bounding box center [609, 358] width 68 height 11
type input "1"
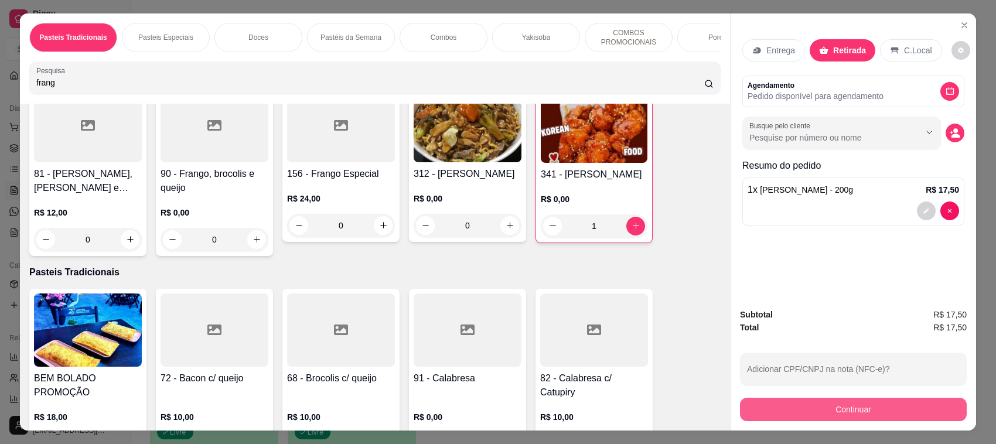
click at [857, 405] on button "Continuar" at bounding box center [853, 409] width 227 height 23
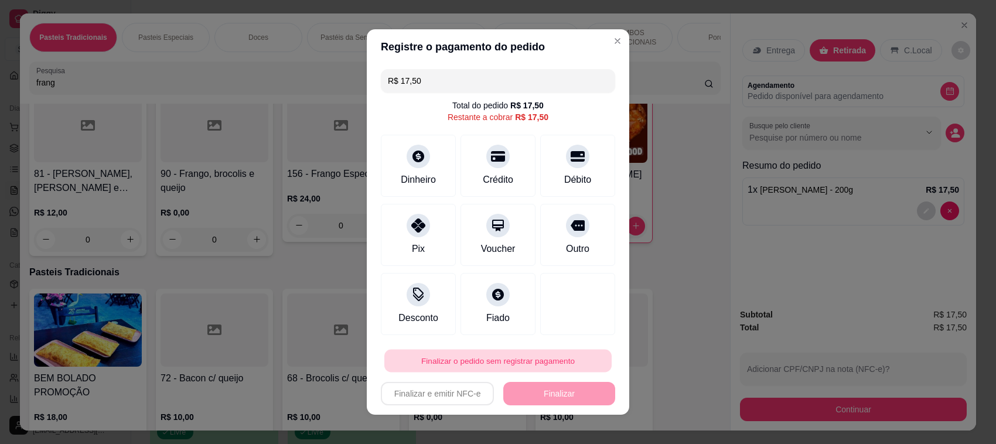
click at [487, 364] on button "Finalizar o pedido sem registrar pagamento" at bounding box center [497, 361] width 227 height 23
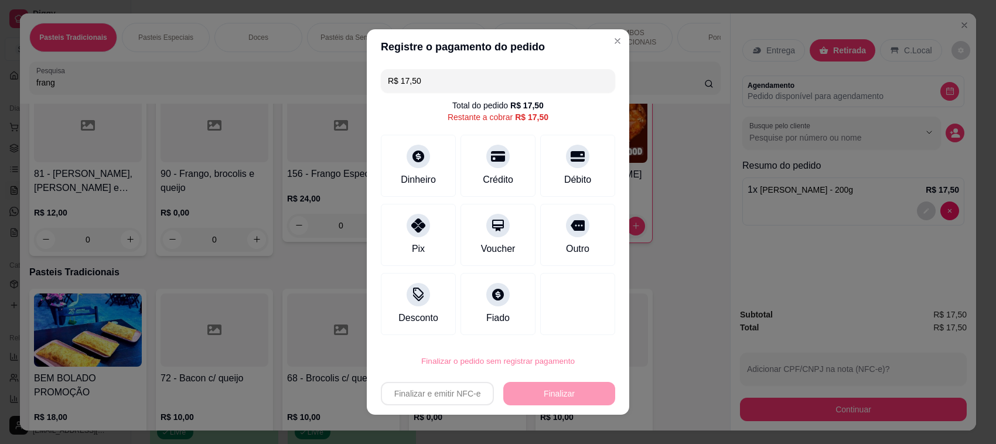
click at [552, 330] on button "Confirmar" at bounding box center [562, 328] width 43 height 18
type input "0"
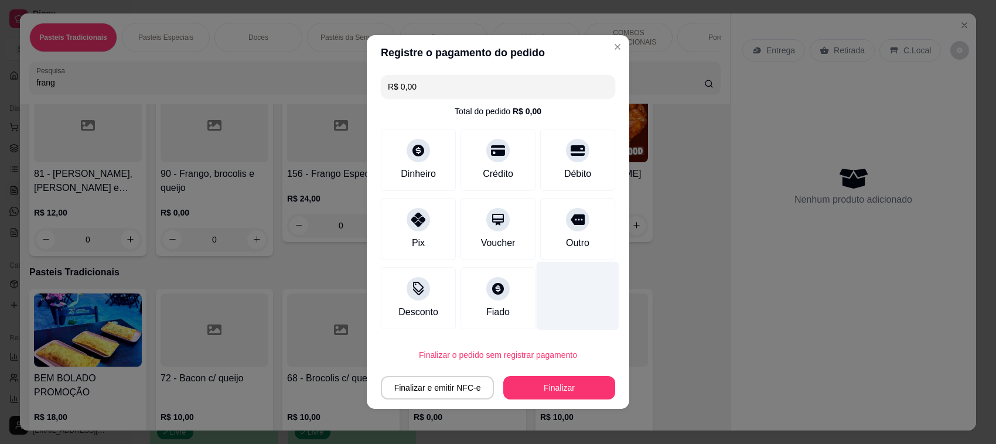
type input "R$ 0,00"
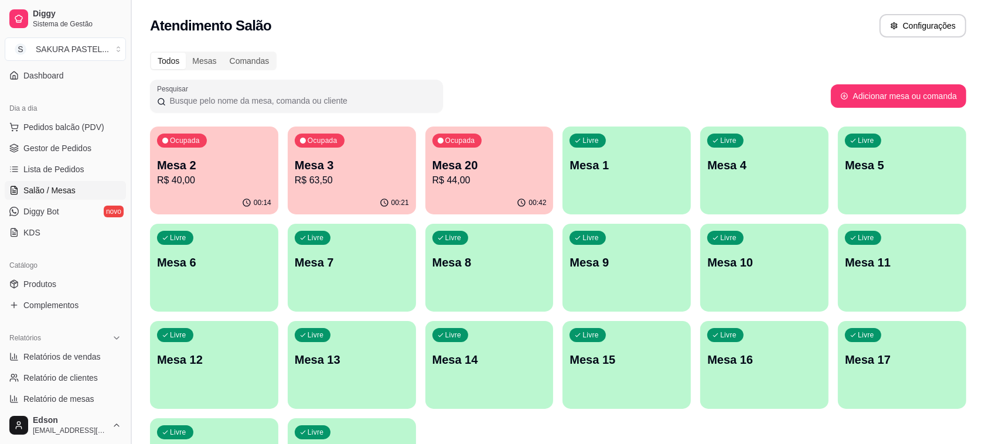
click at [126, 247] on button "Toggle Sidebar" at bounding box center [130, 222] width 9 height 444
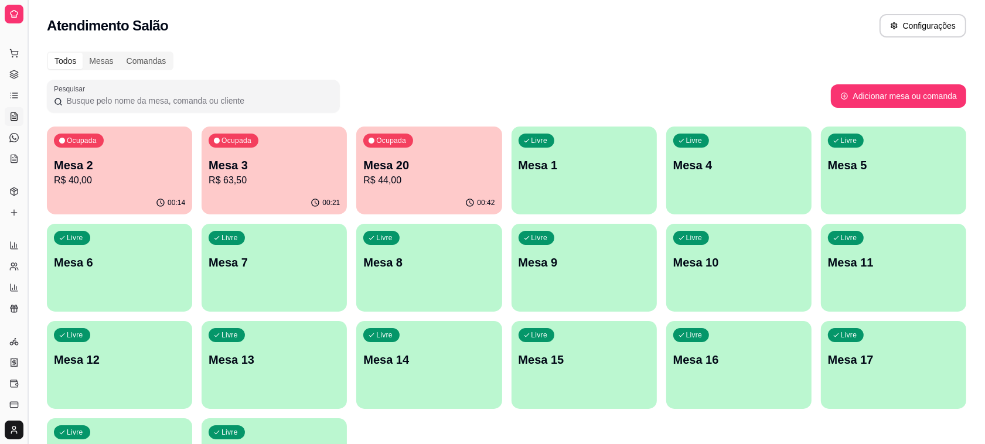
click at [30, 218] on button "Toggle Sidebar" at bounding box center [27, 222] width 9 height 444
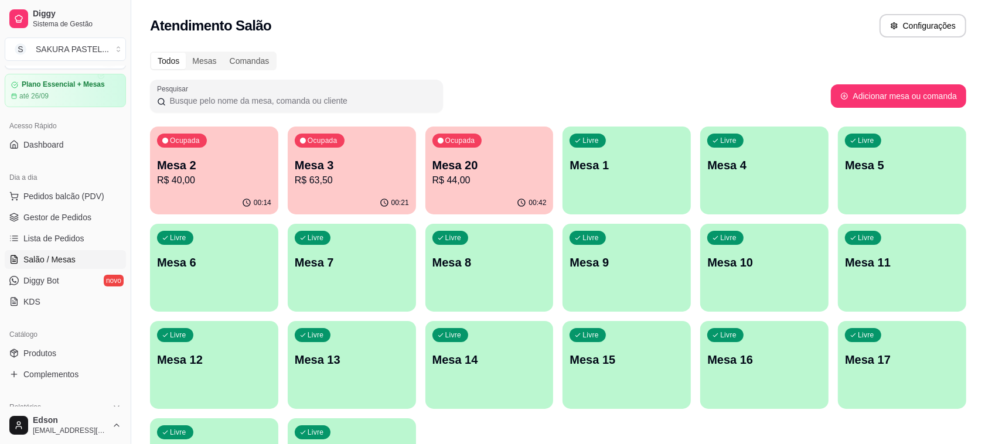
scroll to position [0, 0]
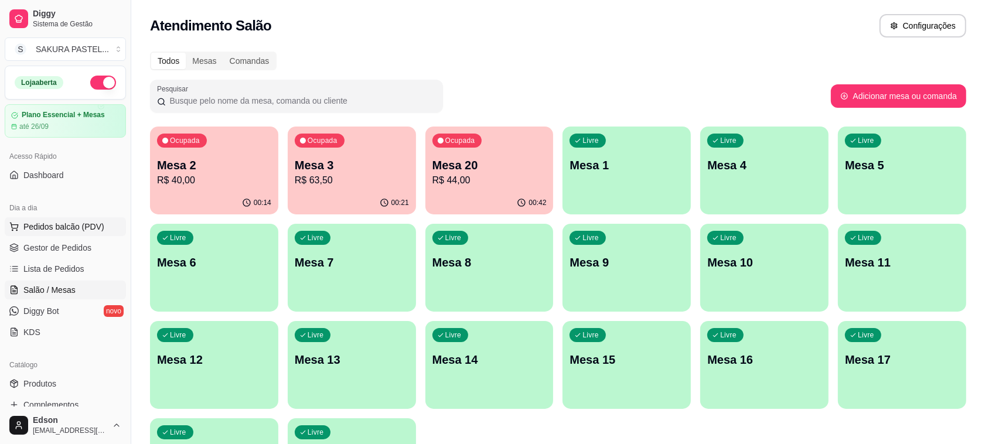
click at [60, 223] on span "Pedidos balcão (PDV)" at bounding box center [63, 227] width 81 height 12
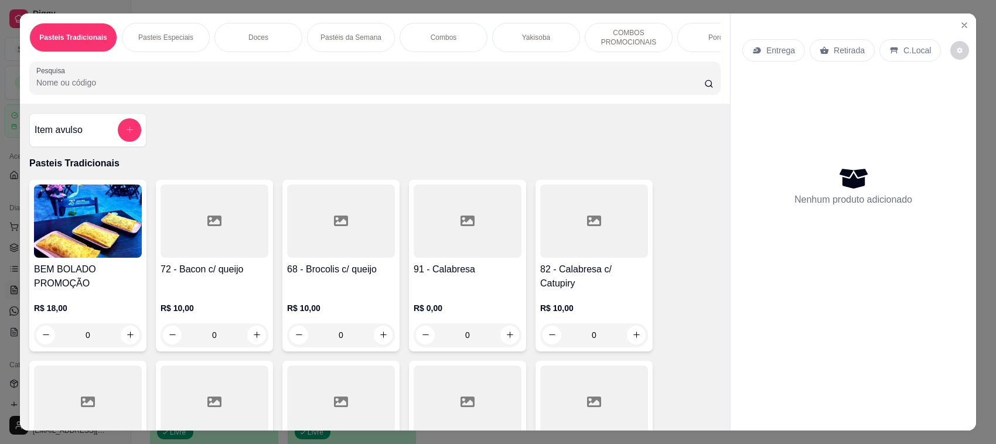
click at [523, 66] on div "Pasteis Tradicionais Pasteis Especiais Doces Pastéis da Semana Combos Yakisoba …" at bounding box center [375, 58] width 710 height 90
click at [528, 77] on div at bounding box center [374, 77] width 677 height 23
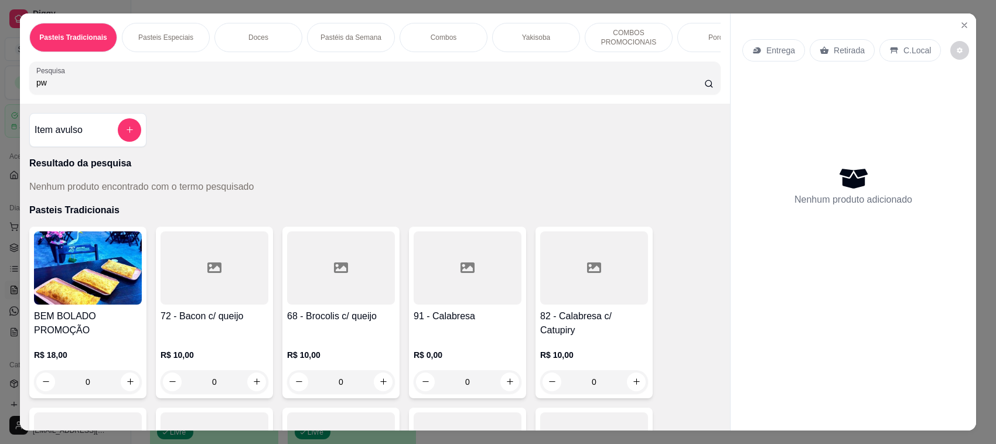
type input "p"
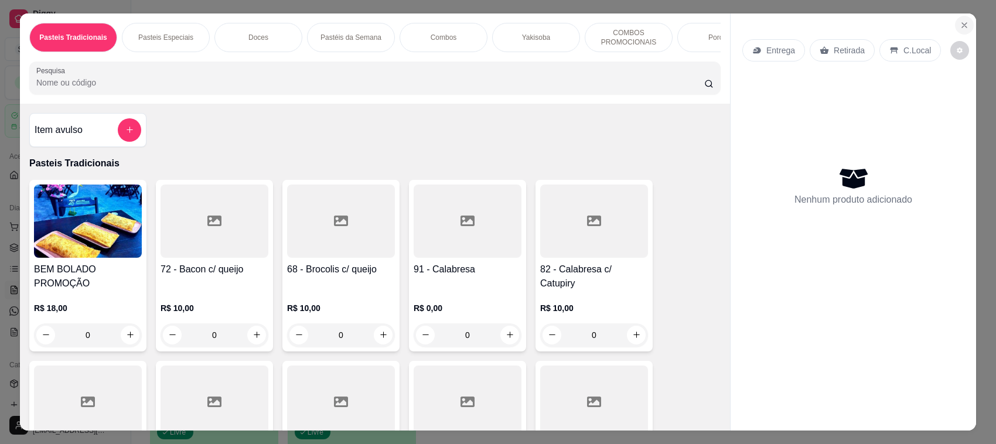
click at [960, 22] on icon "Close" at bounding box center [964, 25] width 9 height 9
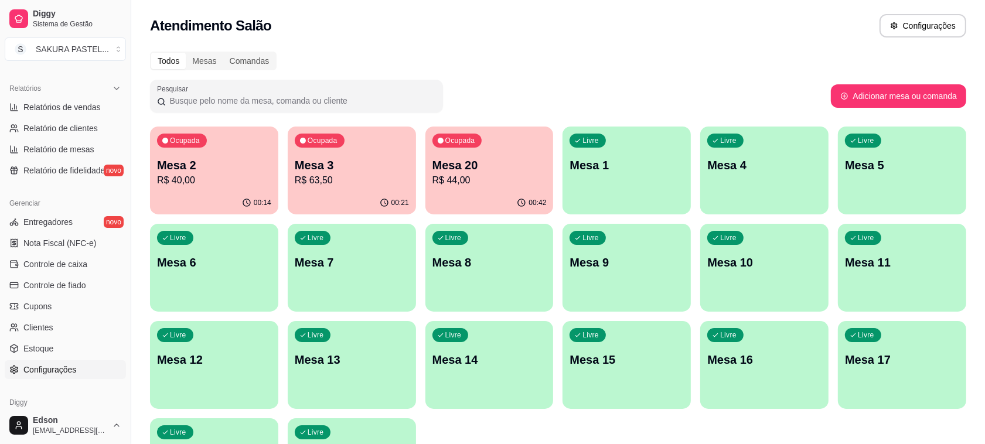
scroll to position [398, 0]
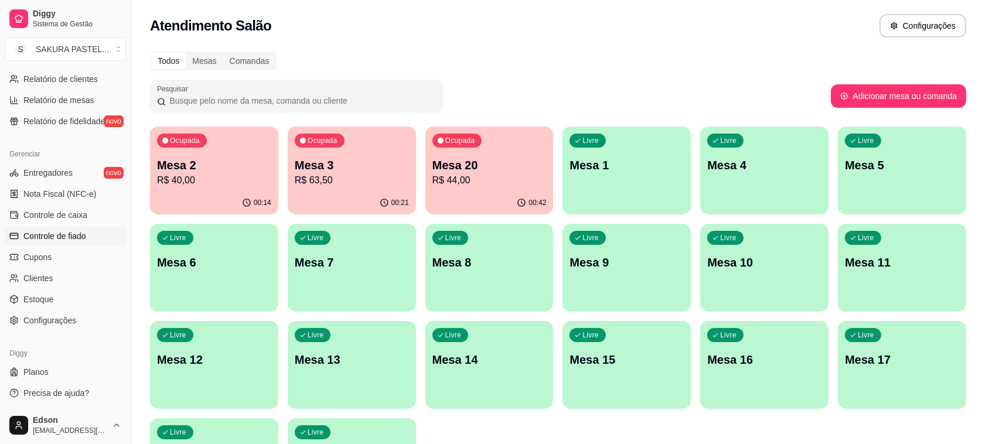
click at [66, 241] on span "Controle de fiado" at bounding box center [54, 236] width 63 height 12
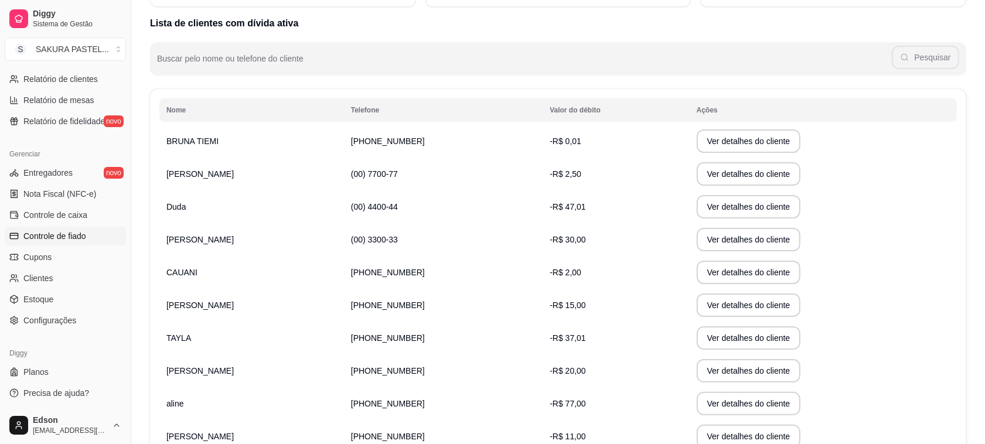
scroll to position [205, 0]
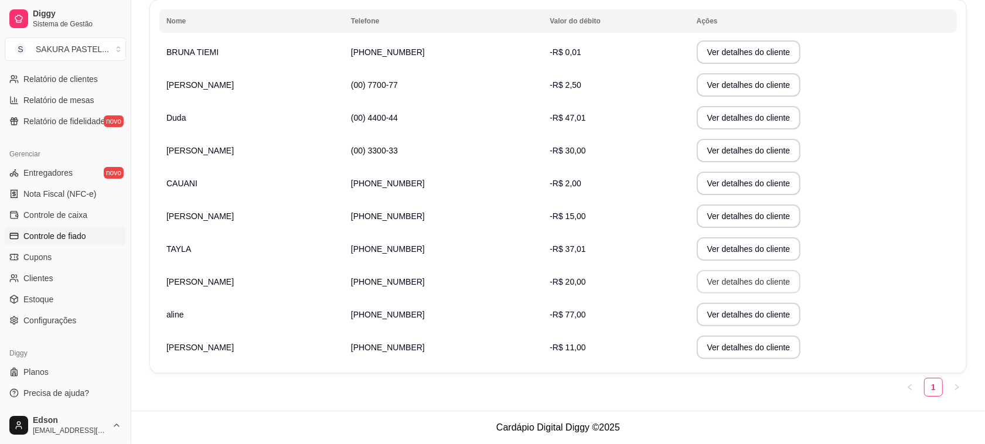
click at [698, 276] on button "Ver detalhes do cliente" at bounding box center [749, 281] width 104 height 23
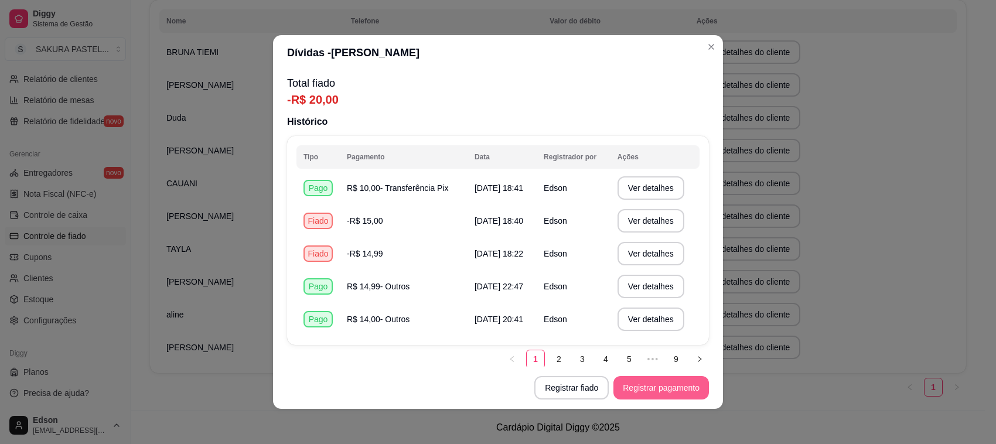
click at [661, 382] on button "Registrar pagamento" at bounding box center [660, 387] width 95 height 23
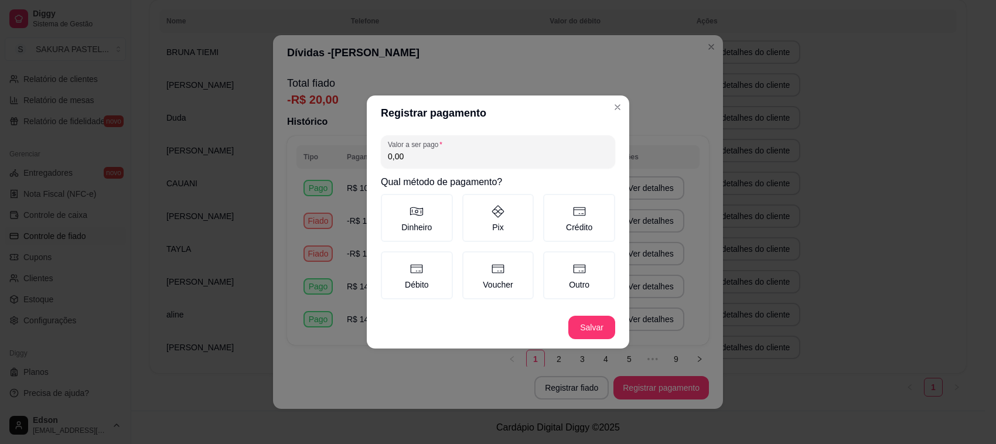
click at [465, 153] on input "0,00" at bounding box center [498, 157] width 220 height 12
type input "7,00"
click at [563, 218] on label "Crédito" at bounding box center [579, 218] width 72 height 48
click at [552, 203] on button "Crédito" at bounding box center [547, 197] width 9 height 9
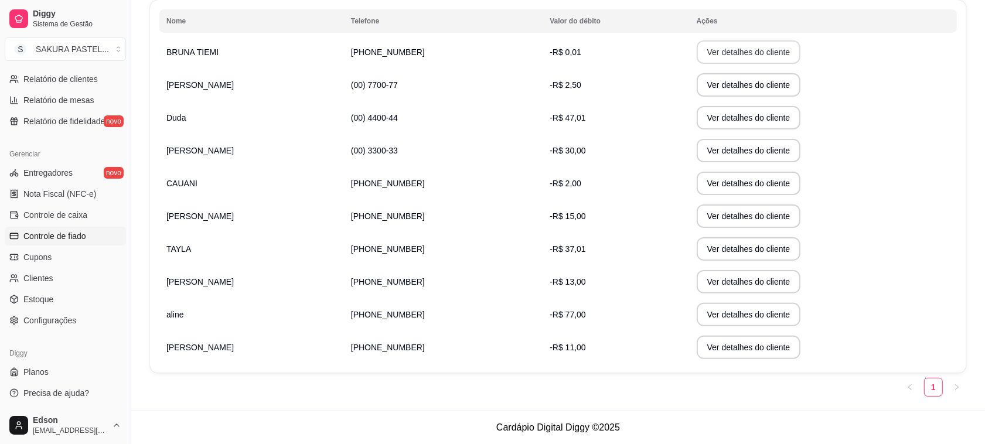
click at [711, 49] on button "Ver detalhes do cliente" at bounding box center [749, 51] width 104 height 23
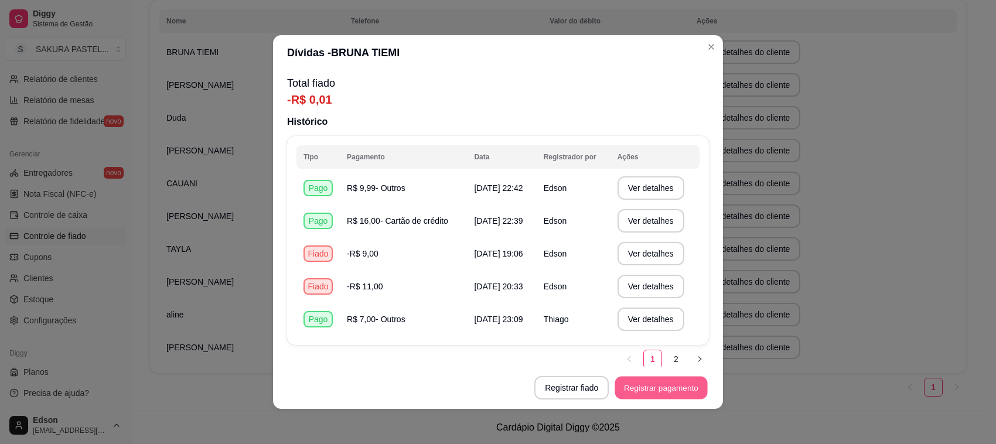
click at [691, 385] on button "Registrar pagamento" at bounding box center [661, 388] width 93 height 23
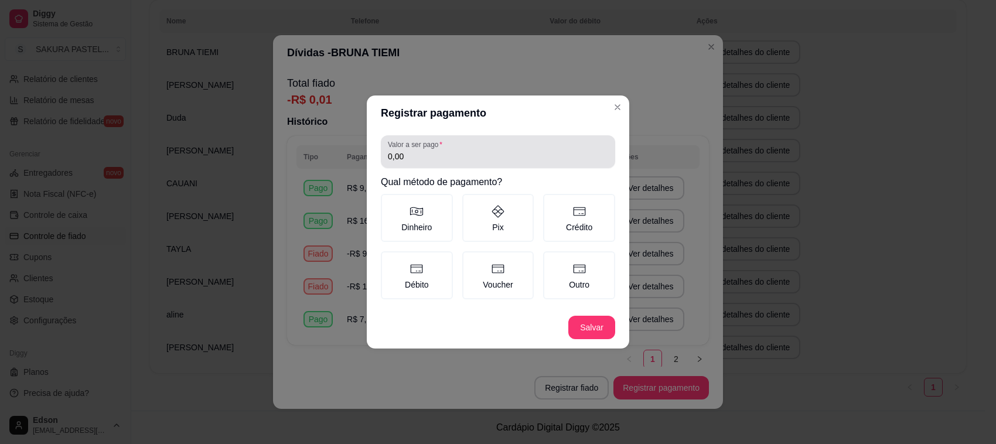
click at [476, 144] on div "0,00" at bounding box center [498, 151] width 220 height 23
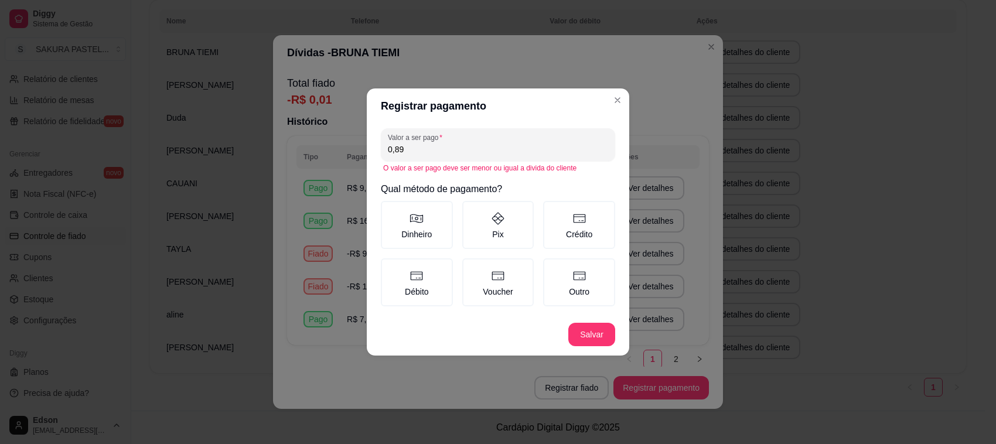
type input "8,99"
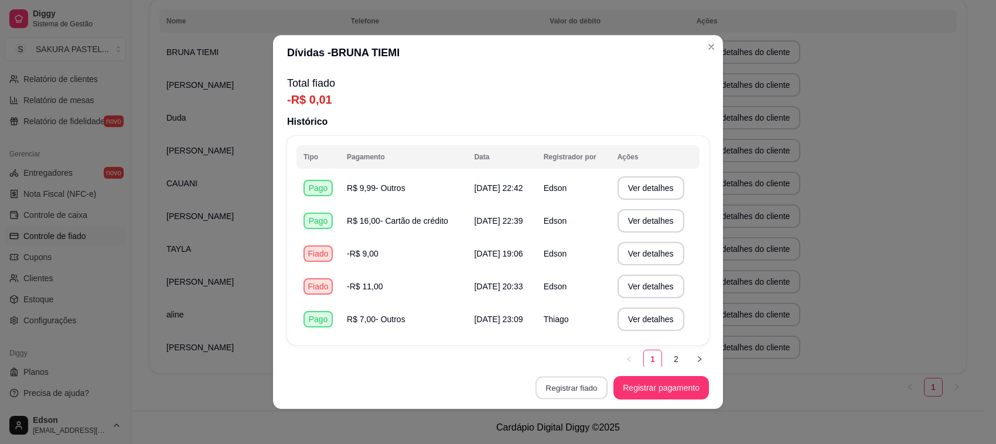
click at [567, 390] on button "Registrar fiado" at bounding box center [571, 388] width 72 height 23
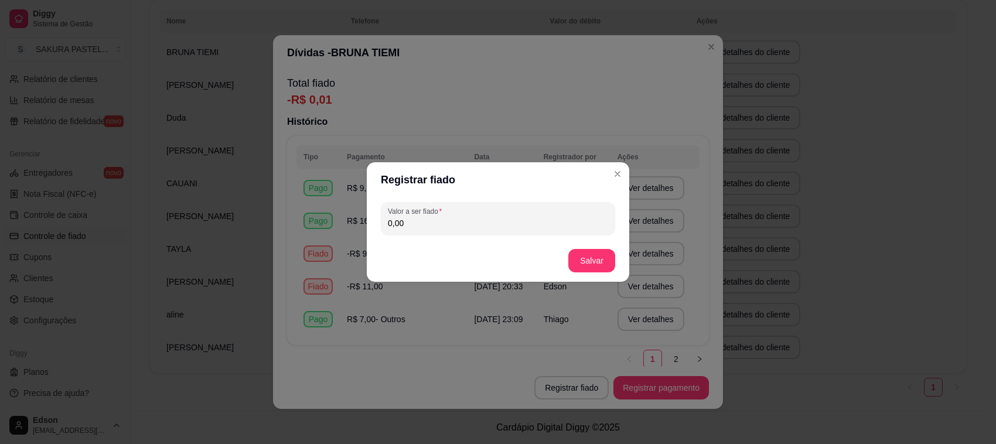
click at [524, 214] on div "0,00" at bounding box center [498, 218] width 220 height 23
type input "8,99"
click at [586, 264] on button "Salvar" at bounding box center [591, 260] width 47 height 23
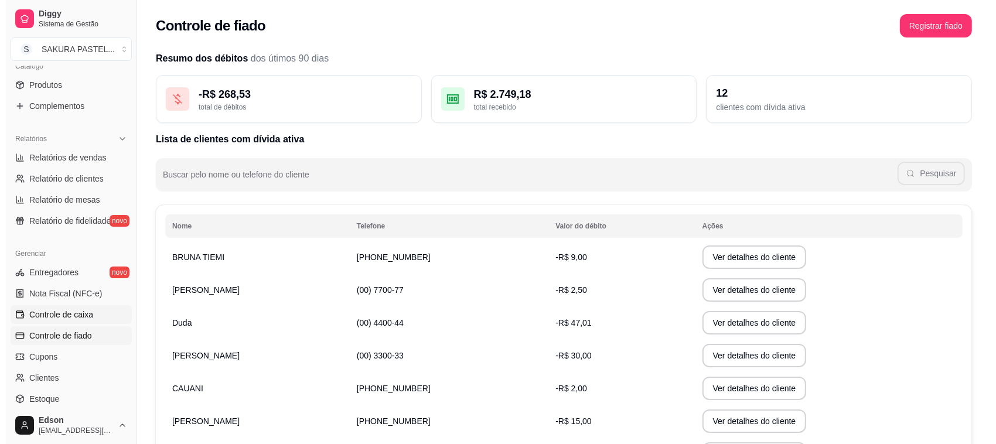
scroll to position [0, 0]
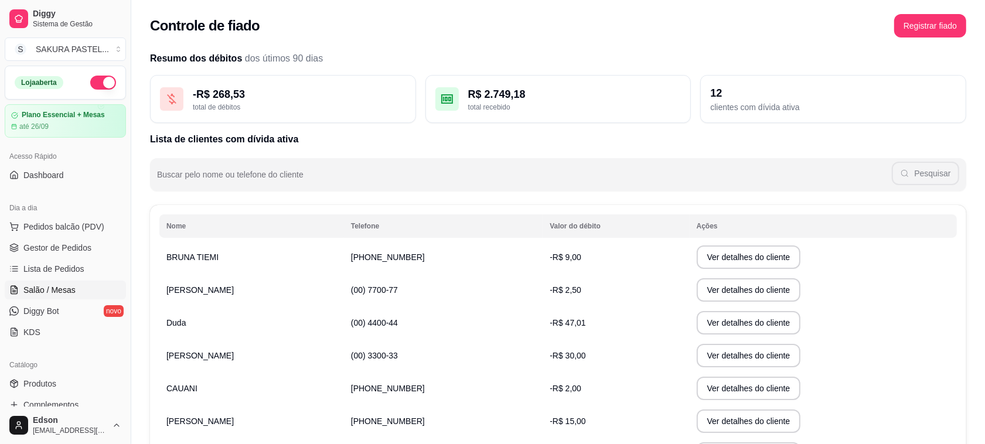
click at [59, 292] on span "Salão / Mesas" at bounding box center [49, 290] width 52 height 12
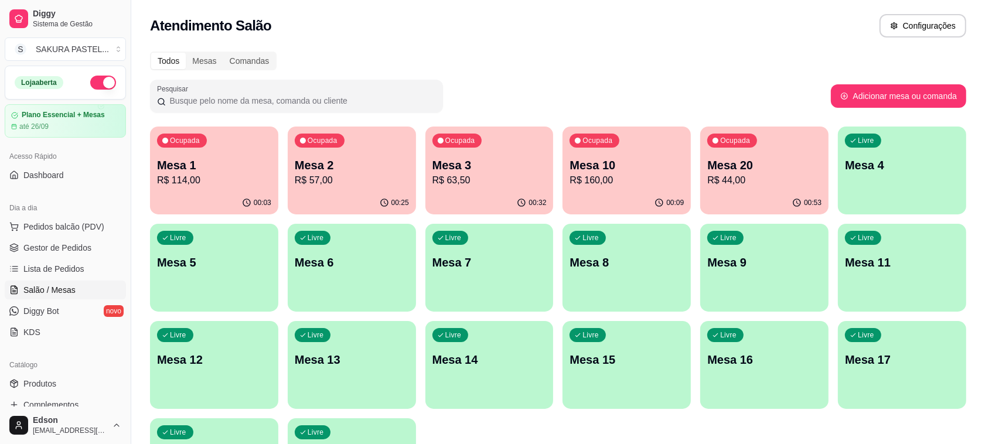
click at [498, 197] on div "00:32" at bounding box center [489, 203] width 128 height 23
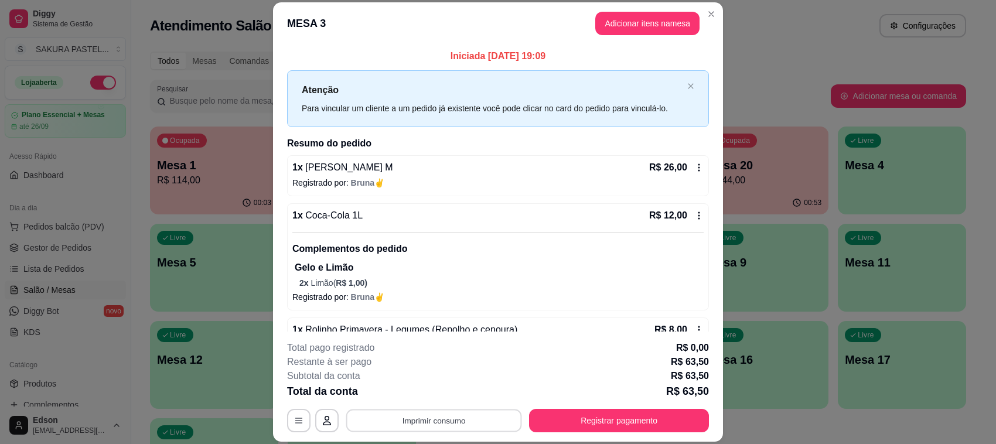
click at [458, 417] on button "Imprimir consumo" at bounding box center [434, 421] width 176 height 23
click at [442, 397] on button "Balcão" at bounding box center [432, 394] width 82 height 18
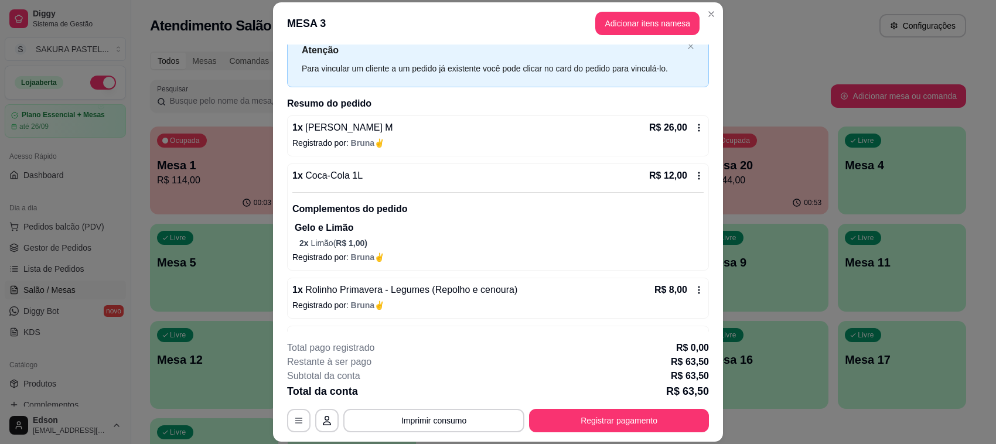
scroll to position [80, 0]
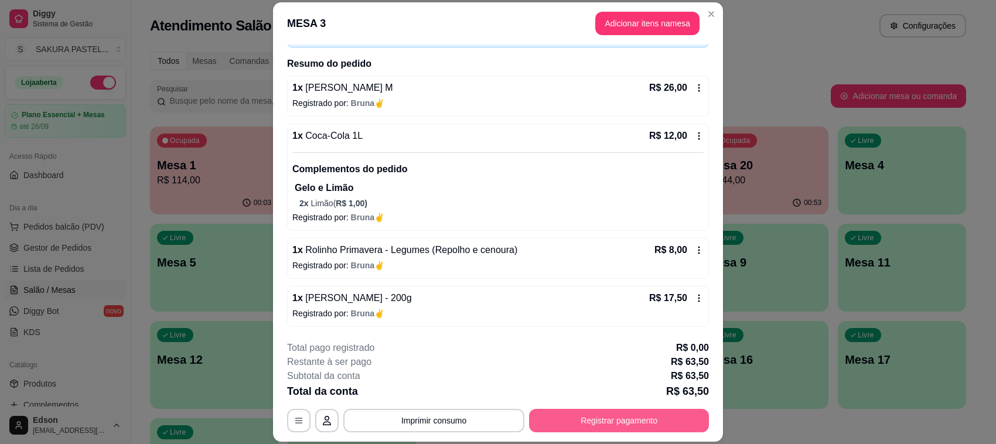
click at [601, 422] on button "Registrar pagamento" at bounding box center [619, 420] width 180 height 23
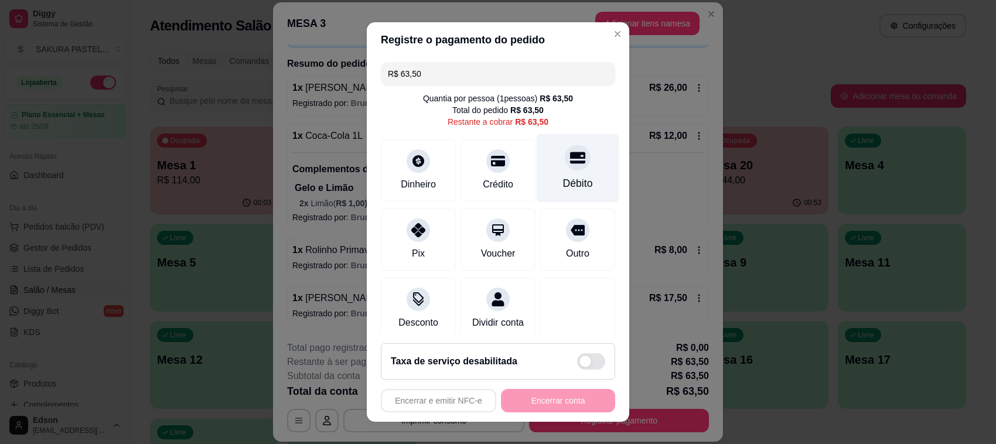
click at [567, 171] on div "Débito" at bounding box center [578, 168] width 83 height 69
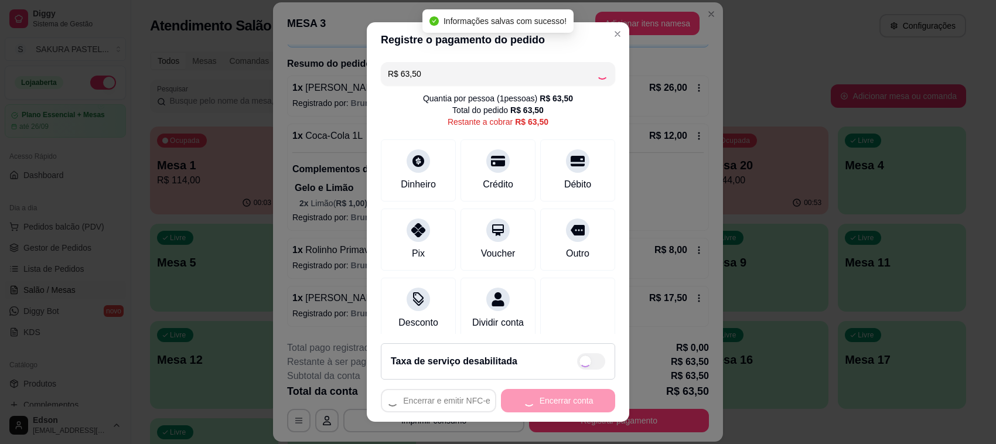
click at [573, 402] on div "Encerrar e emitir NFC-e Encerrar conta" at bounding box center [498, 400] width 234 height 23
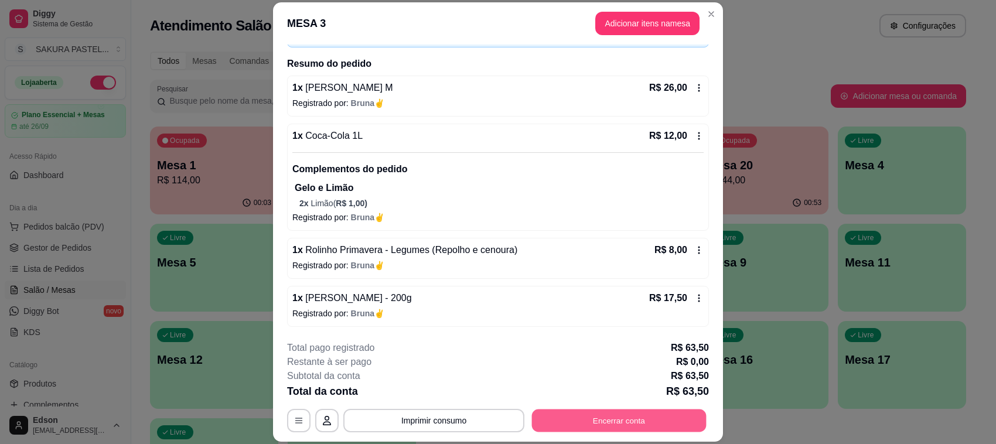
click at [627, 416] on button "Encerrar conta" at bounding box center [619, 421] width 175 height 23
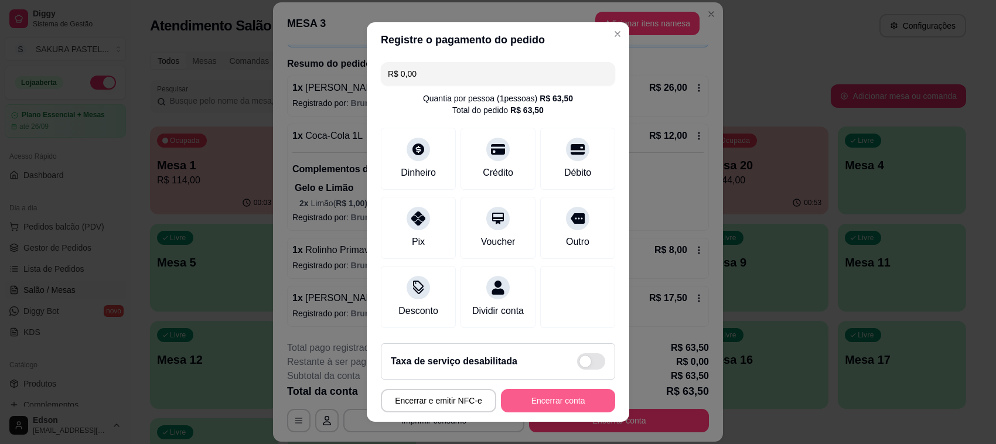
click at [542, 398] on button "Encerrar conta" at bounding box center [558, 400] width 114 height 23
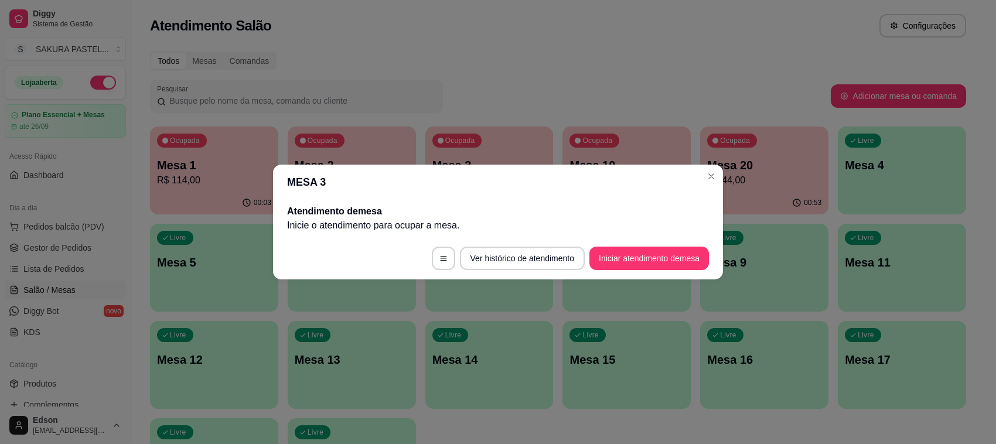
scroll to position [0, 0]
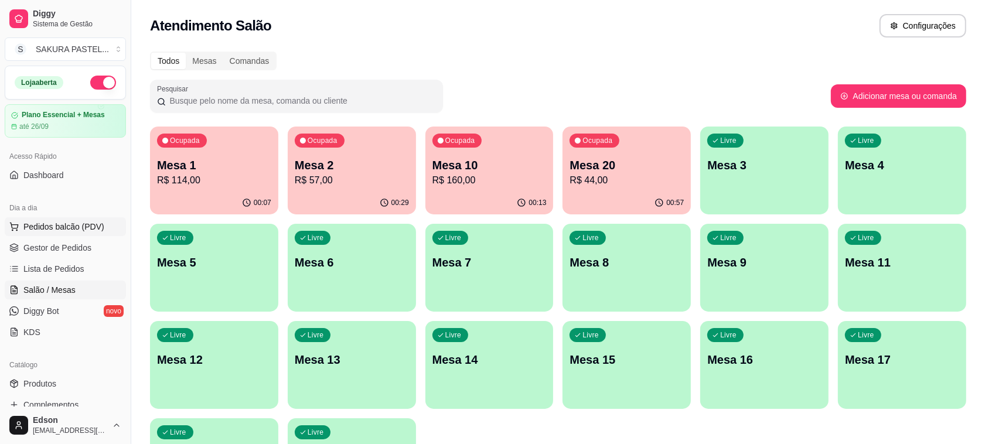
click at [86, 221] on span "Pedidos balcão (PDV)" at bounding box center [63, 227] width 81 height 12
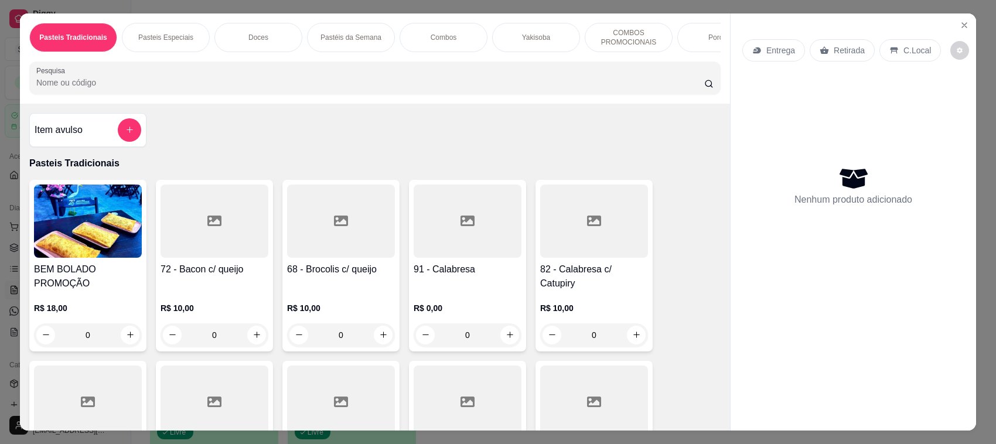
click at [851, 50] on p "Retirada" at bounding box center [849, 51] width 31 height 12
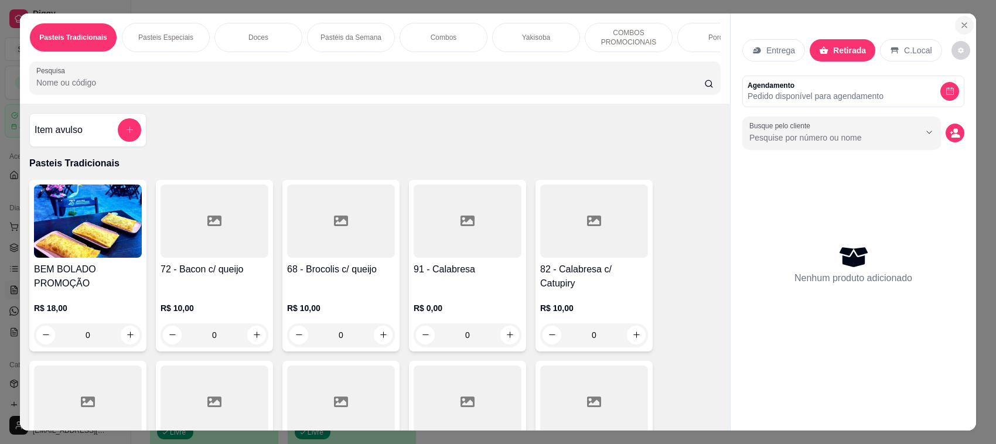
click at [955, 21] on button "Close" at bounding box center [964, 25] width 19 height 19
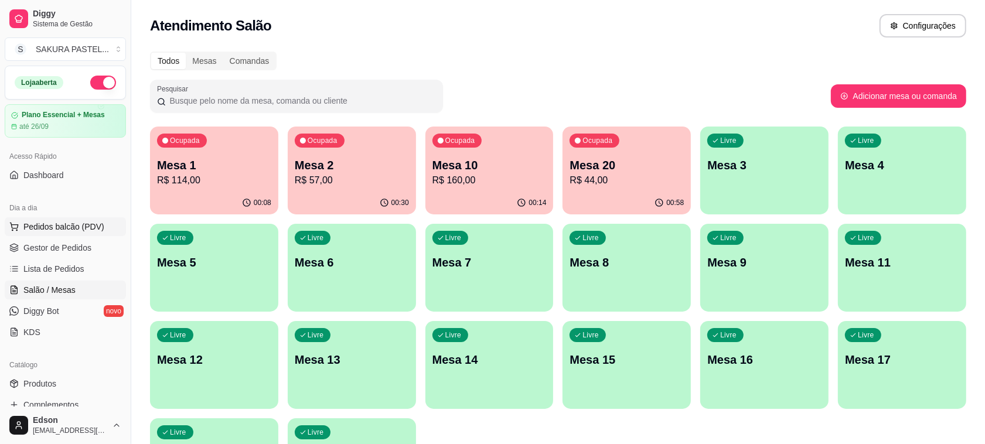
click at [53, 235] on button "Pedidos balcão (PDV)" at bounding box center [65, 226] width 121 height 19
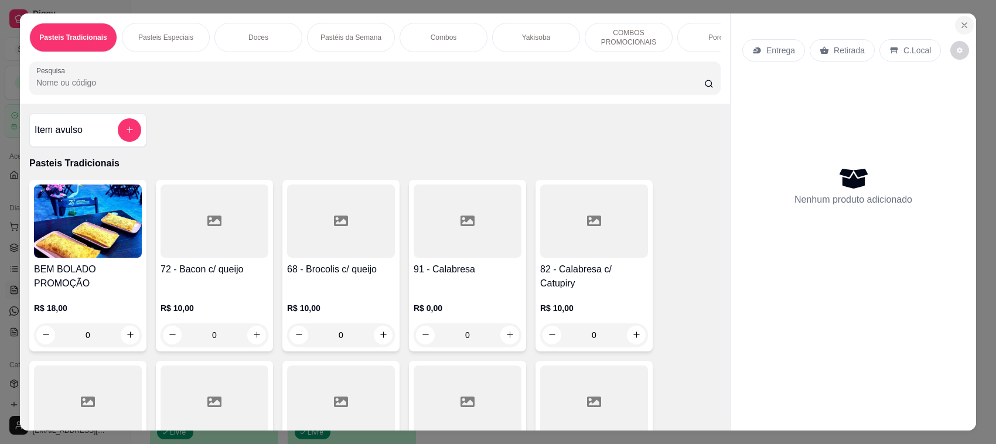
click at [960, 24] on icon "Close" at bounding box center [964, 25] width 9 height 9
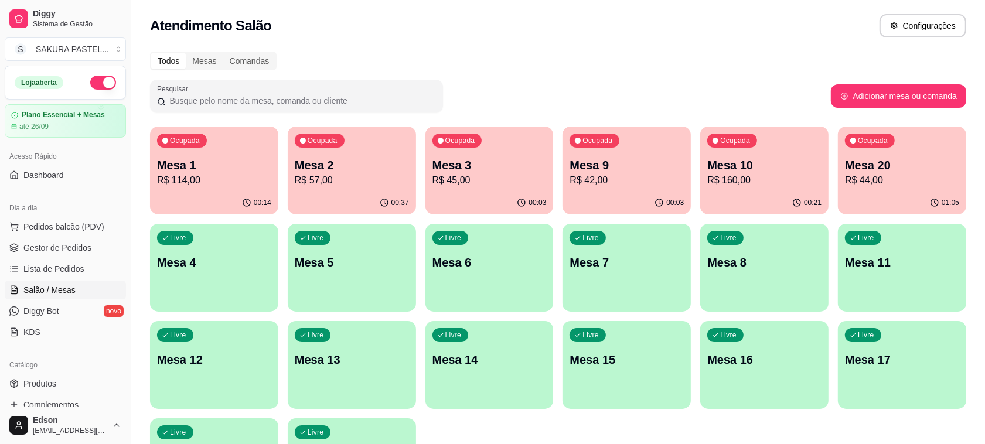
click at [194, 302] on div "button" at bounding box center [214, 305] width 128 height 14
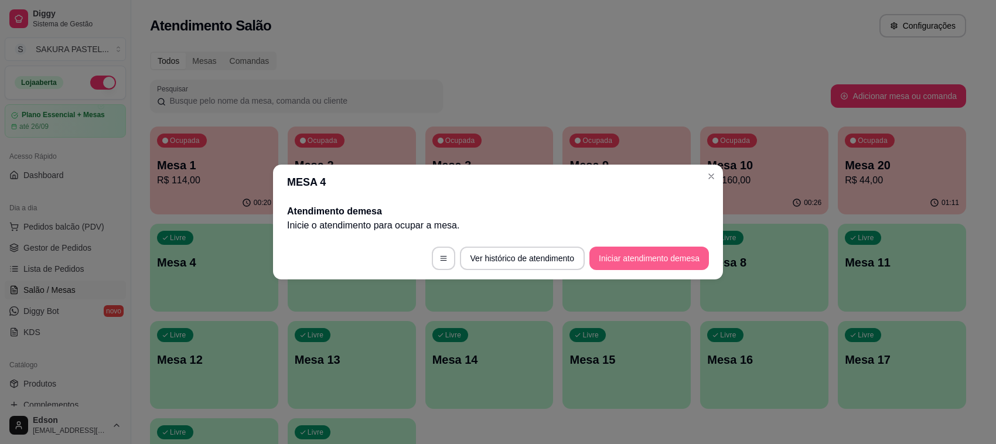
click at [663, 249] on button "Iniciar atendimento de mesa" at bounding box center [649, 258] width 120 height 23
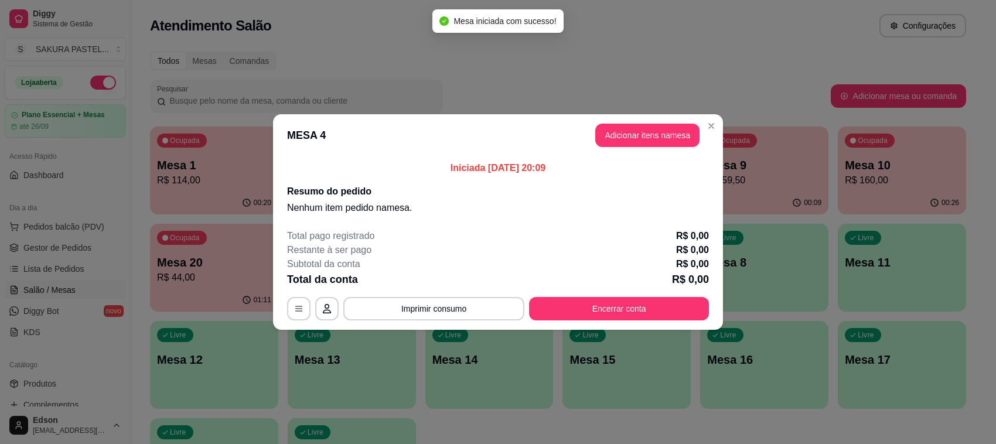
click at [640, 124] on button "Adicionar itens na mesa" at bounding box center [647, 135] width 104 height 23
click at [637, 139] on button "Adicionar itens na mesa" at bounding box center [647, 135] width 101 height 23
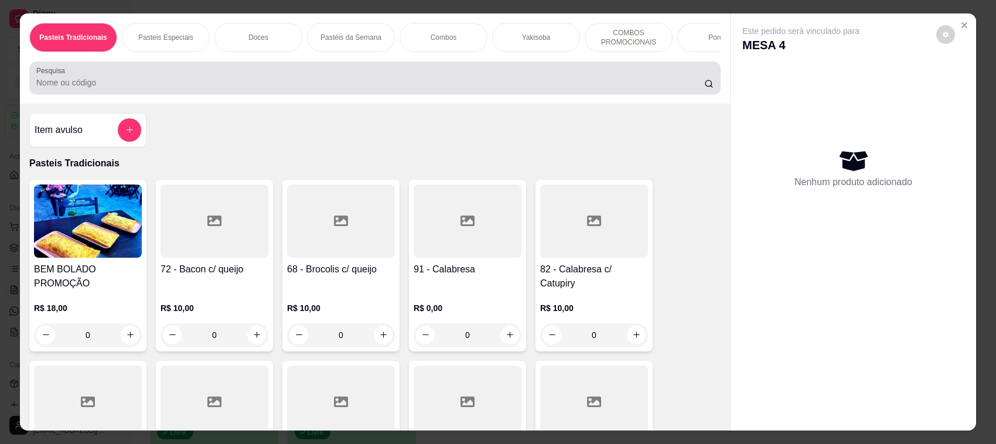
click at [529, 88] on input "Pesquisa" at bounding box center [370, 83] width 668 height 12
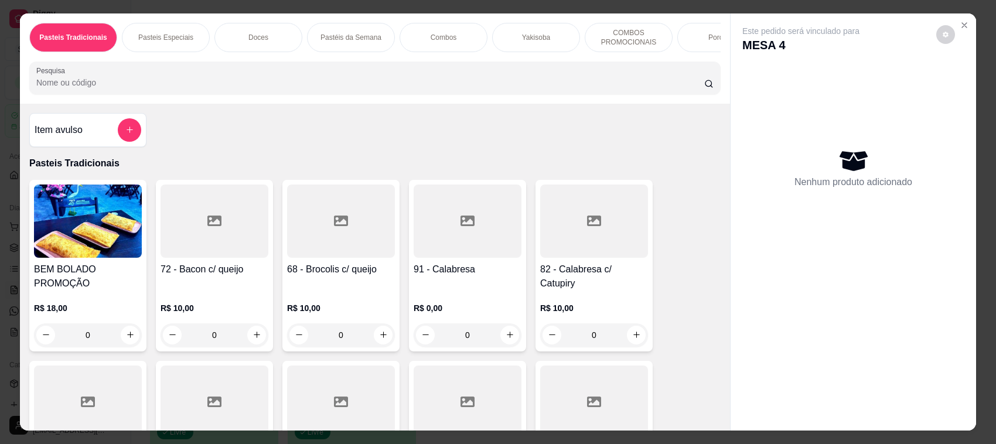
click at [421, 88] on input "Pesquisa" at bounding box center [370, 83] width 668 height 12
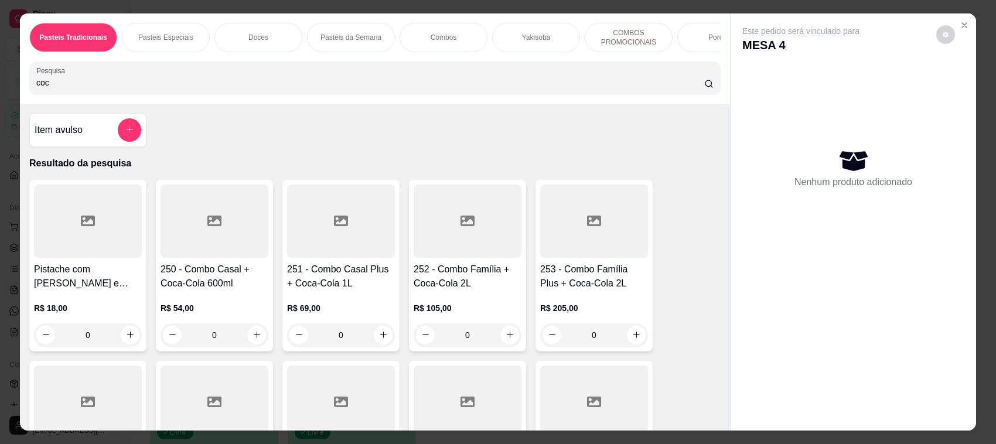
scroll to position [277, 0]
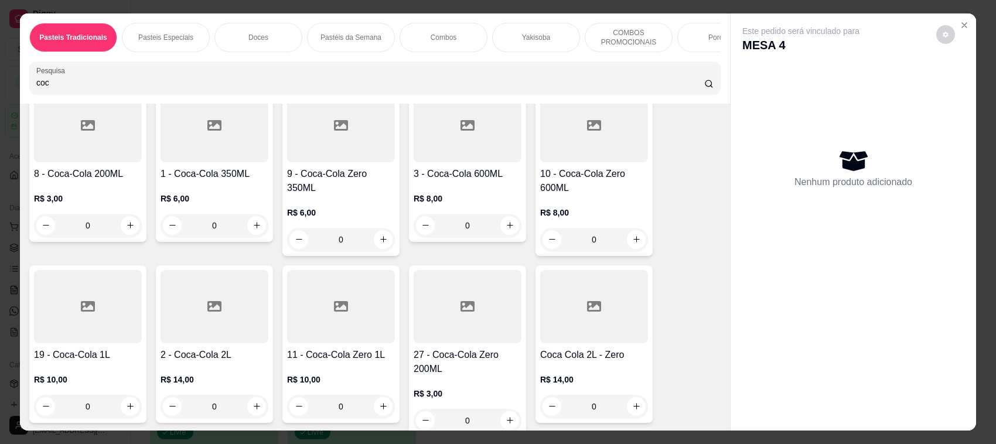
type input "coc"
click at [342, 375] on div "R$ 10,00 0" at bounding box center [341, 390] width 108 height 56
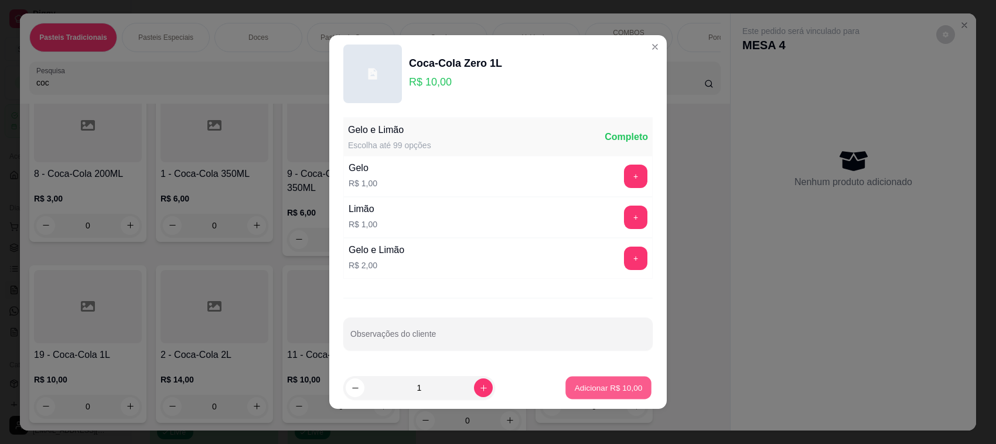
click at [622, 397] on button "Adicionar R$ 10,00" at bounding box center [608, 388] width 86 height 23
type input "1"
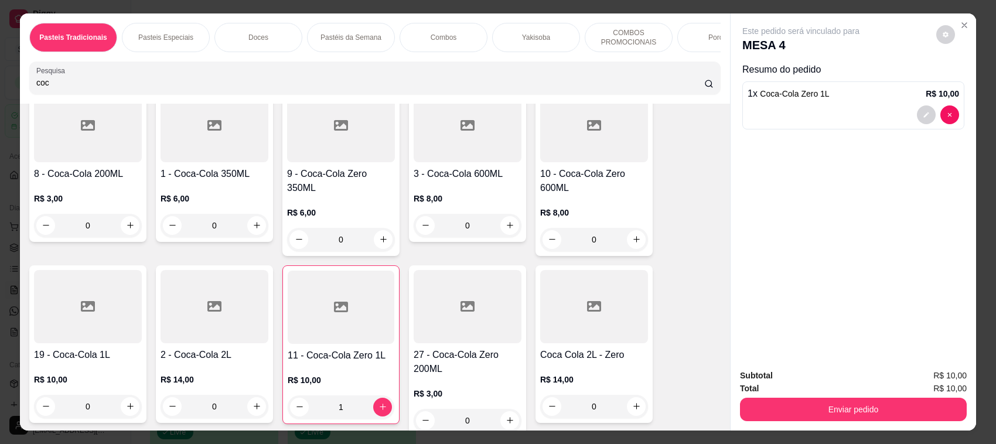
click at [305, 88] on input "coc" at bounding box center [370, 83] width 668 height 12
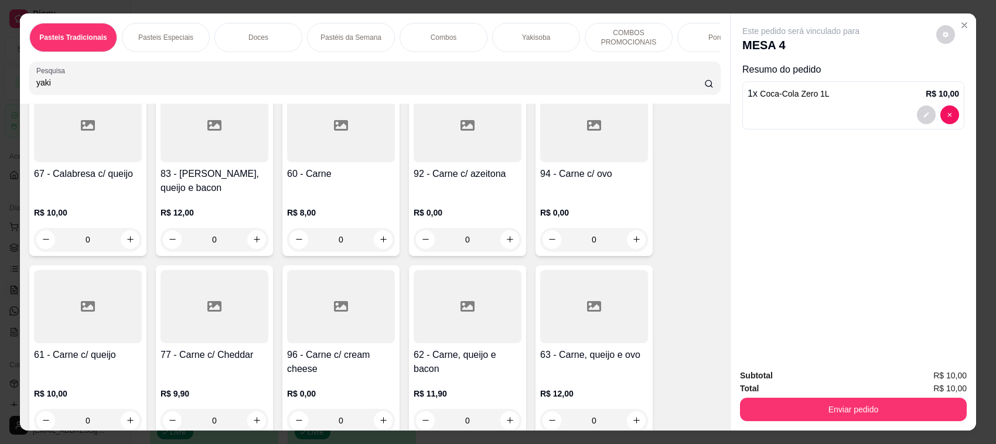
scroll to position [0, 0]
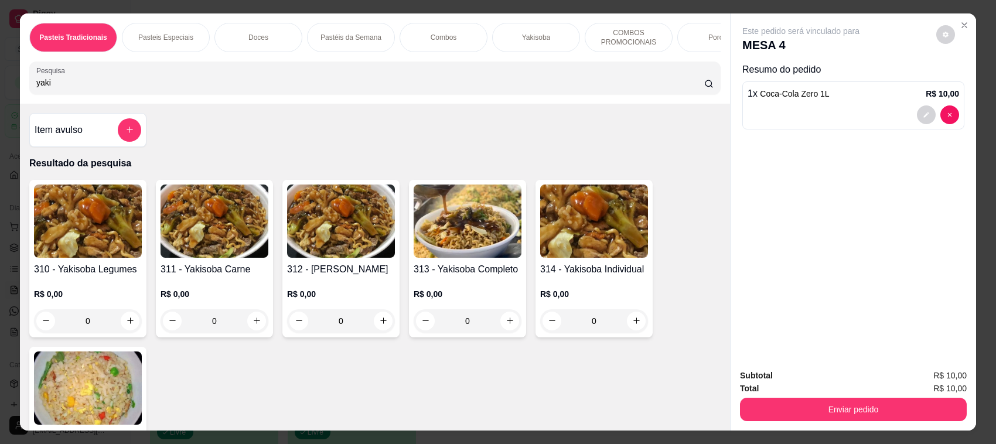
type input "yaki"
click at [476, 255] on img at bounding box center [468, 221] width 108 height 73
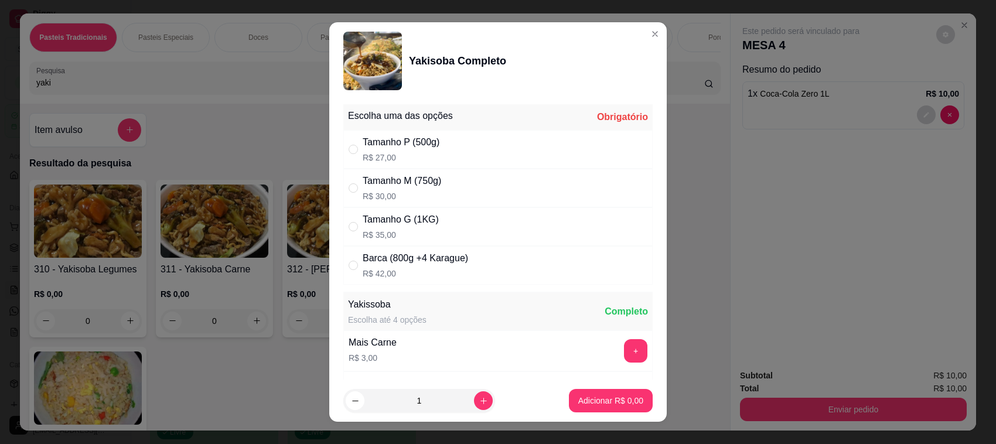
click at [453, 232] on div "Tamanho G (1KG) R$ 35,00" at bounding box center [497, 226] width 309 height 39
radio input "true"
click at [622, 400] on p "Adicionar R$ 35,00" at bounding box center [609, 401] width 70 height 12
type input "1"
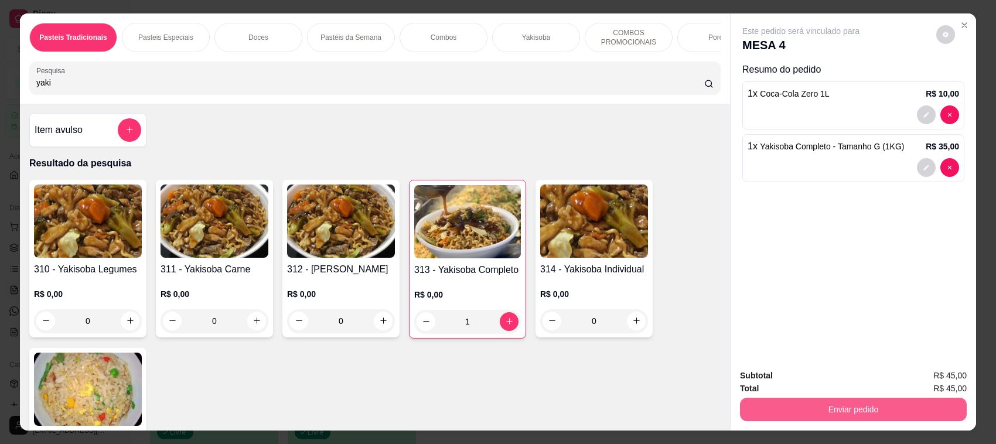
click at [796, 413] on button "Enviar pedido" at bounding box center [853, 409] width 227 height 23
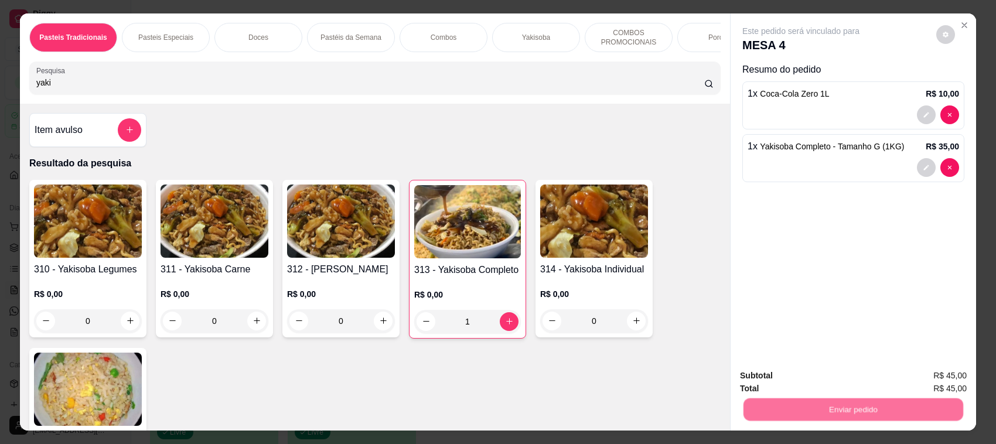
click at [785, 381] on button "Não registrar e enviar pedido" at bounding box center [814, 381] width 122 height 22
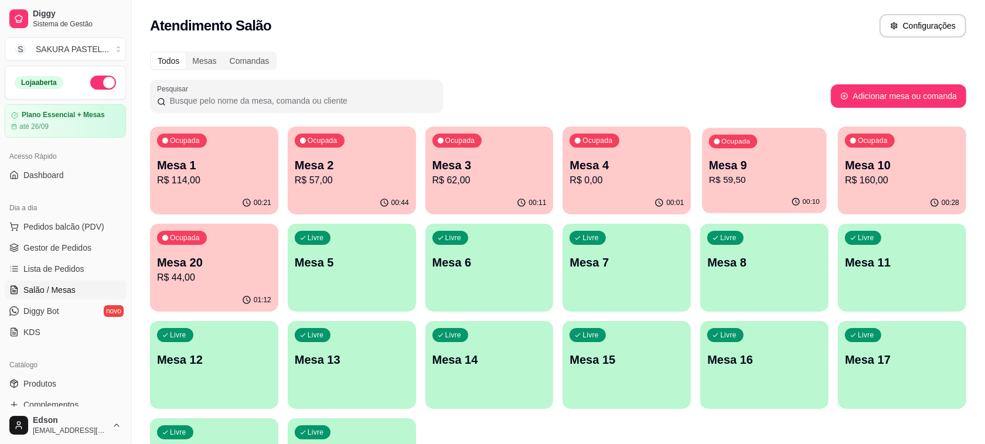
click at [742, 180] on p "R$ 59,50" at bounding box center [764, 179] width 111 height 13
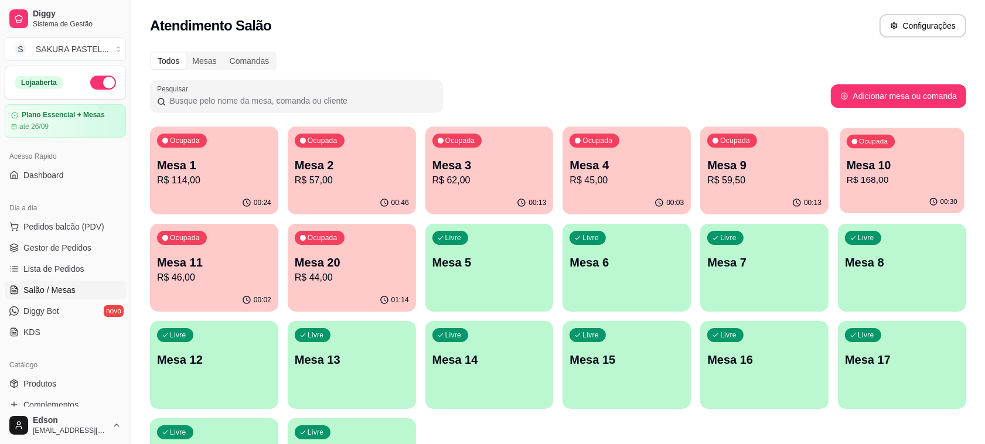
click at [879, 186] on p "R$ 168,00" at bounding box center [902, 179] width 111 height 13
click at [224, 279] on p "R$ 46,00" at bounding box center [214, 278] width 114 height 14
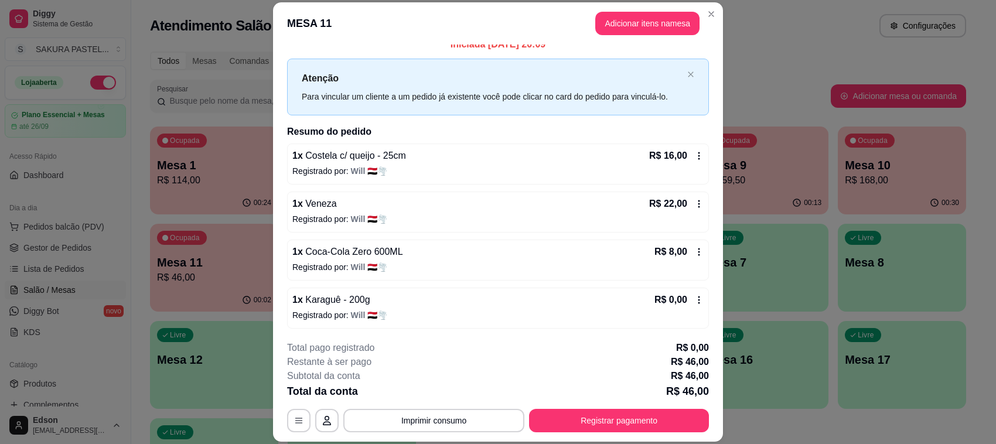
scroll to position [13, 0]
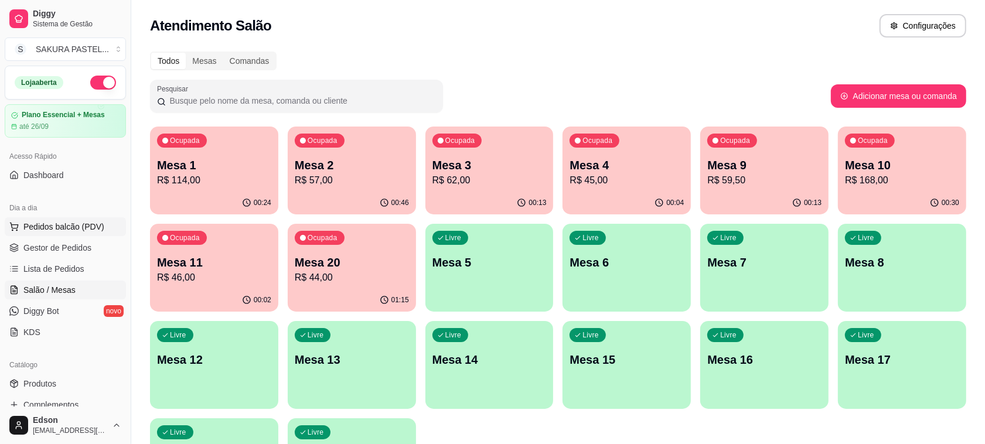
click at [68, 231] on span "Pedidos balcão (PDV)" at bounding box center [63, 227] width 81 height 12
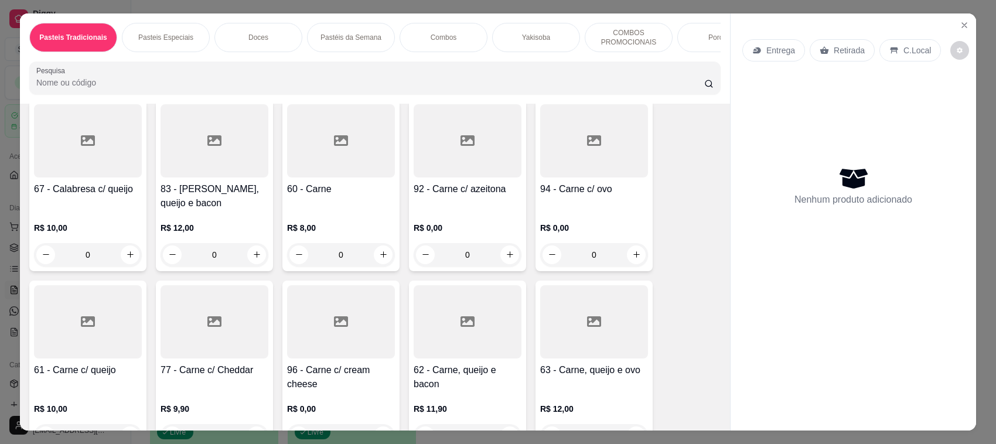
scroll to position [277, 0]
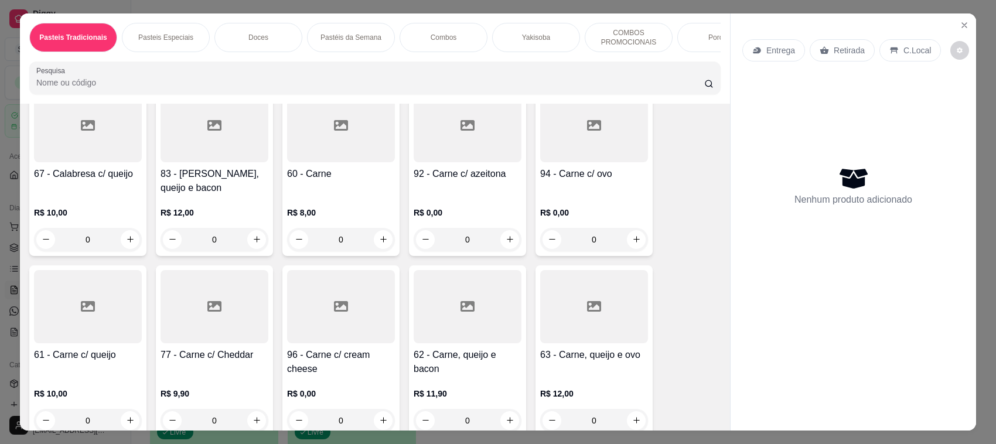
click at [349, 181] on h4 "60 - Carne" at bounding box center [341, 174] width 108 height 14
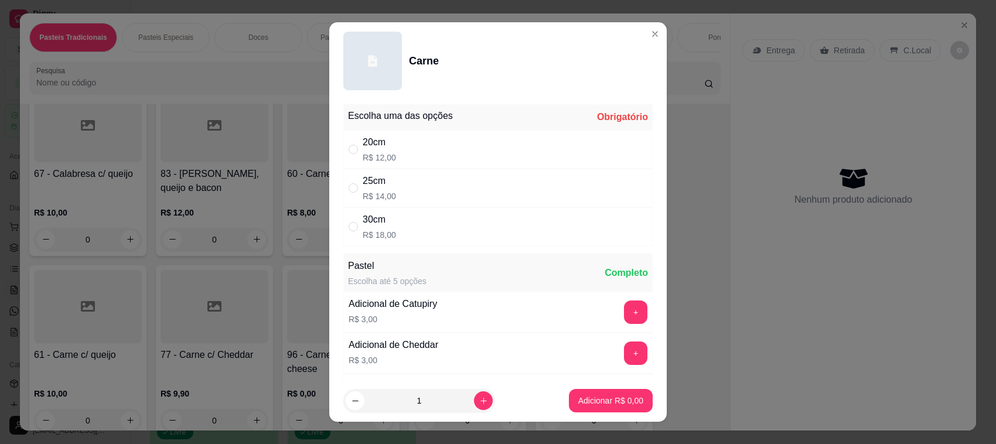
drag, startPoint x: 381, startPoint y: 179, endPoint x: 454, endPoint y: 312, distance: 152.1
click at [383, 182] on div "25cm" at bounding box center [379, 181] width 33 height 14
radio input "true"
click at [474, 393] on button "increase-product-quantity" at bounding box center [483, 401] width 18 height 18
type input "2"
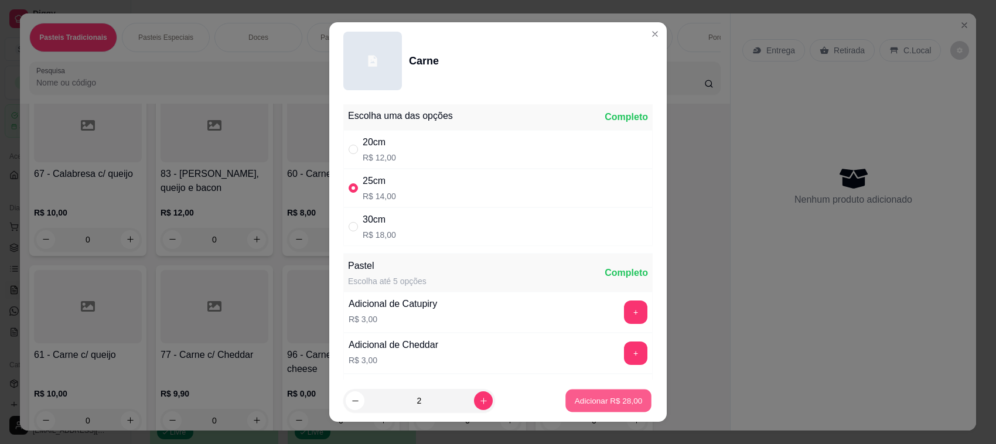
click at [590, 403] on p "Adicionar R$ 28,00" at bounding box center [609, 400] width 68 height 11
type input "2"
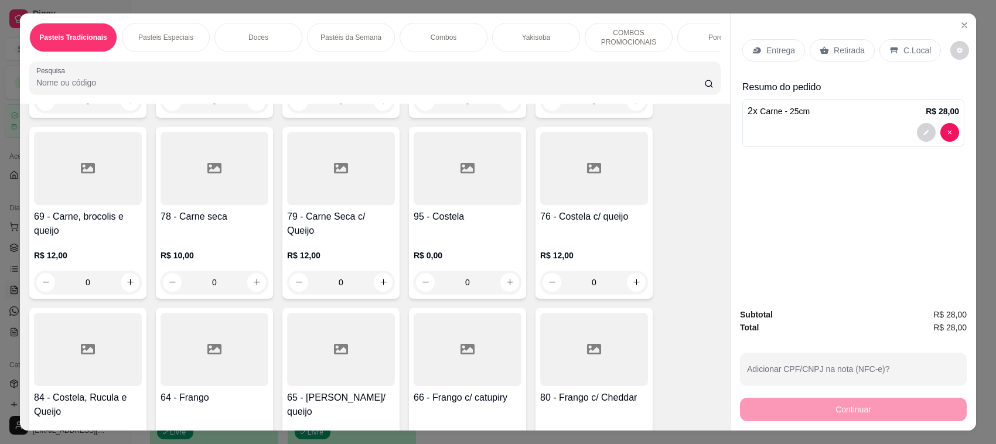
scroll to position [830, 0]
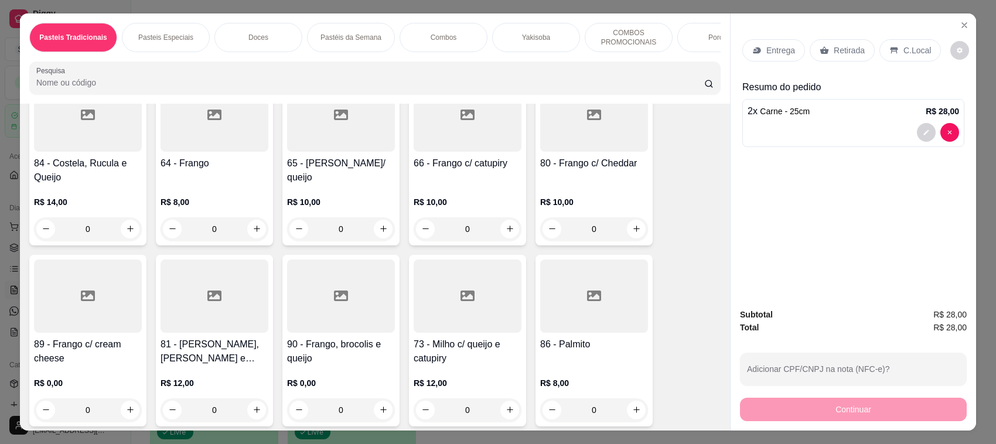
click at [214, 197] on div "R$ 8,00 0" at bounding box center [215, 213] width 108 height 56
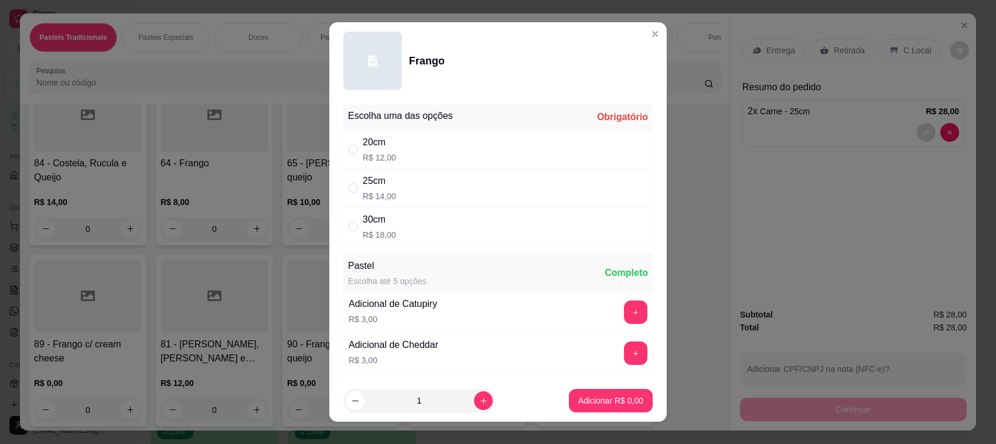
click at [414, 187] on div "25cm R$ 14,00" at bounding box center [497, 188] width 309 height 39
radio input "true"
click at [480, 401] on icon "increase-product-quantity" at bounding box center [483, 401] width 6 height 6
type input "2"
click at [598, 397] on p "Adicionar R$ 28,00" at bounding box center [609, 400] width 68 height 11
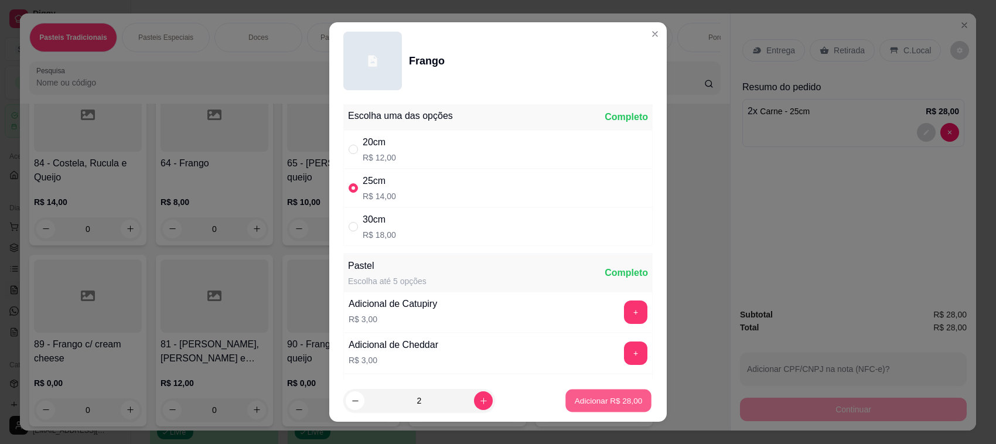
type input "2"
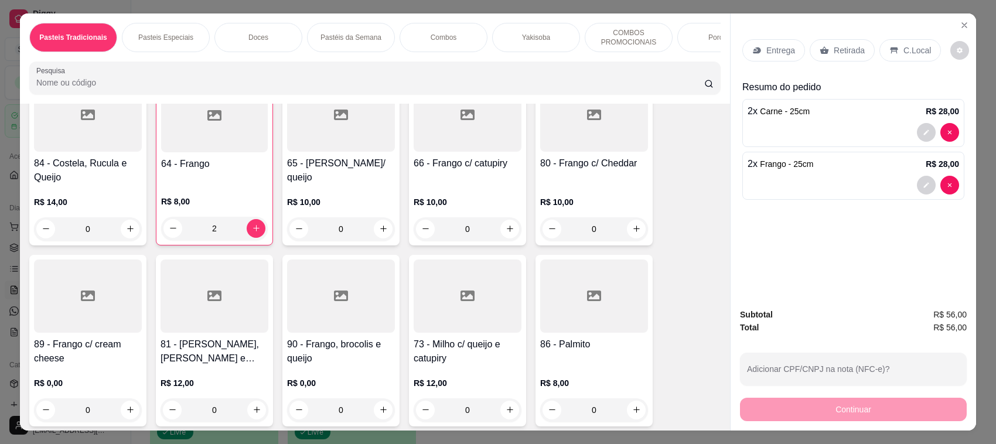
click at [835, 45] on p "Retirada" at bounding box center [849, 51] width 31 height 12
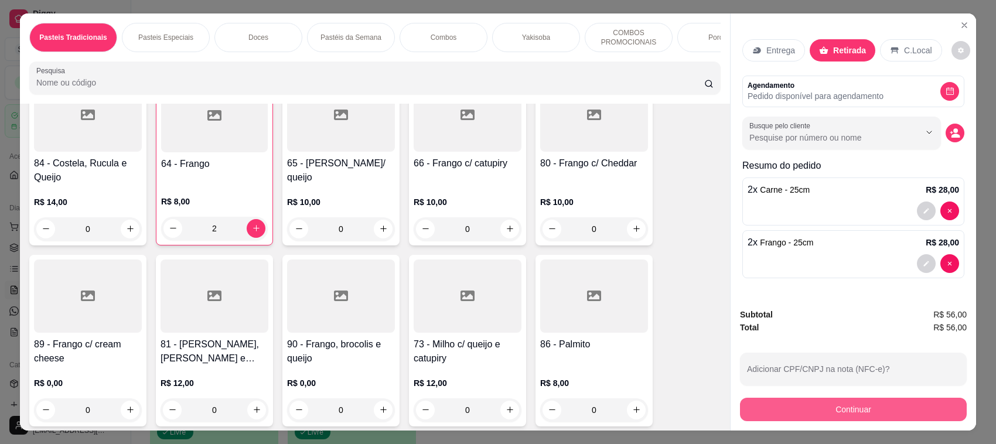
click at [824, 409] on button "Continuar" at bounding box center [853, 409] width 227 height 23
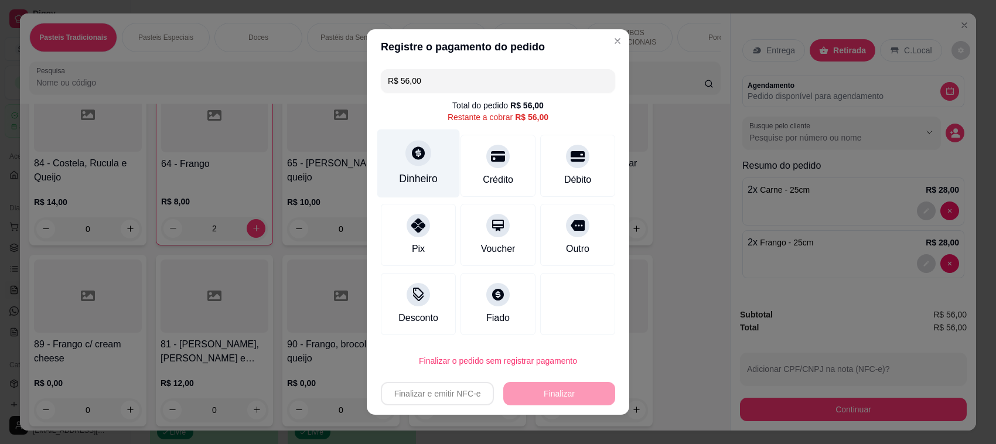
click at [405, 148] on div at bounding box center [418, 153] width 26 height 26
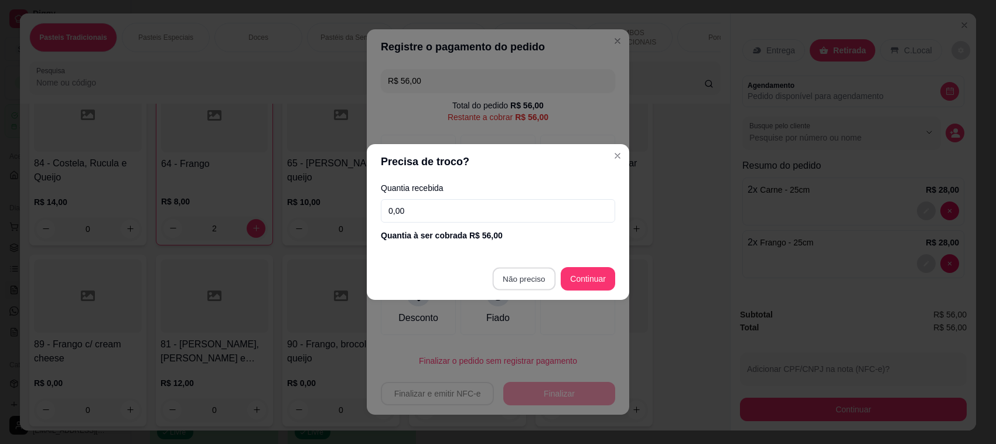
type input "R$ 0,00"
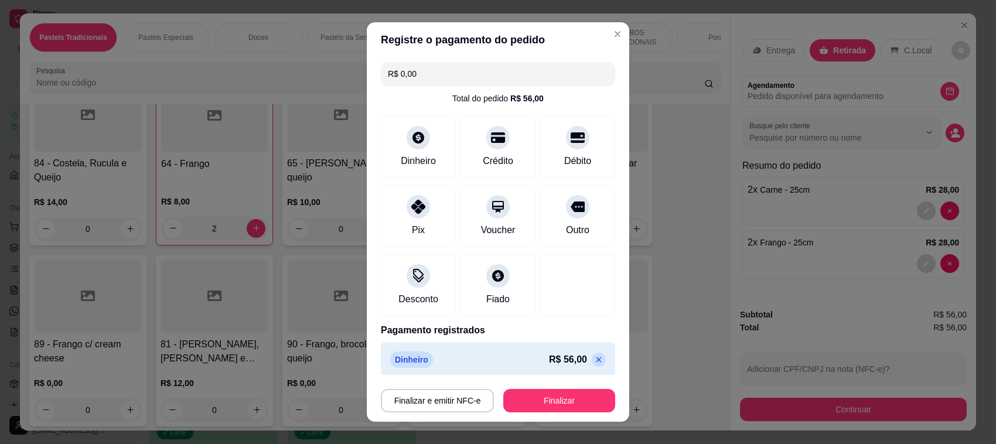
click at [551, 405] on button "Finalizar" at bounding box center [559, 400] width 112 height 23
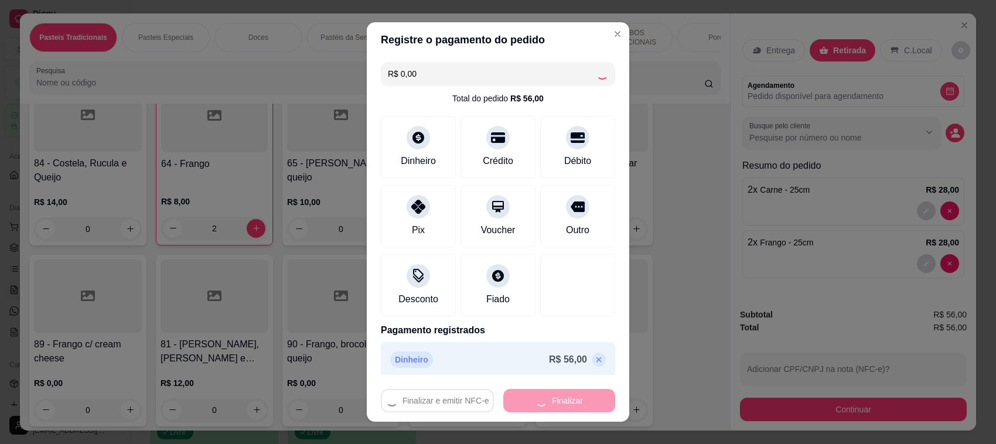
type input "0"
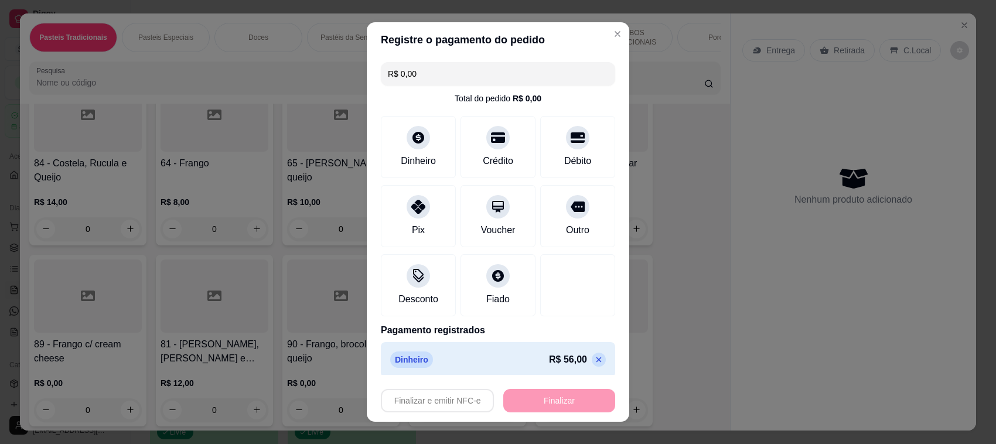
type input "-R$ 56,00"
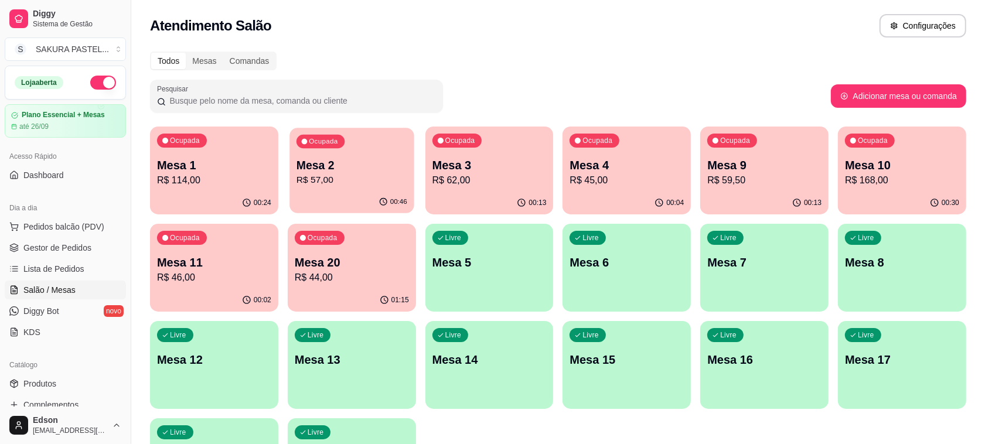
click at [359, 164] on p "Mesa 2" at bounding box center [351, 166] width 111 height 16
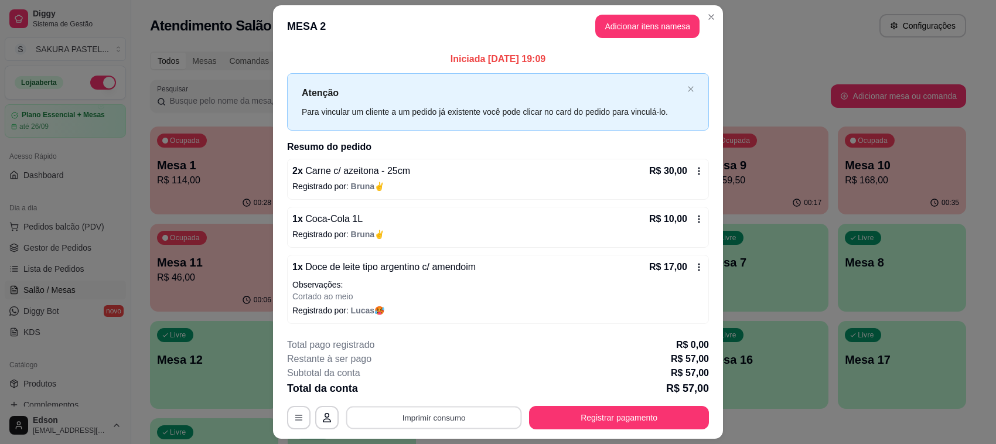
click at [494, 411] on button "Imprimir consumo" at bounding box center [434, 417] width 176 height 23
click at [452, 393] on button "Balcão" at bounding box center [432, 391] width 82 height 18
click at [636, 409] on button "Registrar pagamento" at bounding box center [619, 417] width 175 height 23
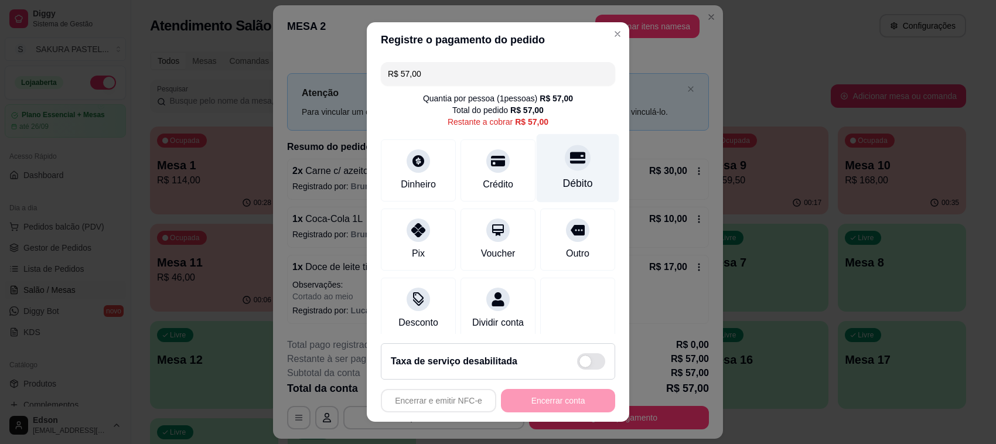
click at [575, 153] on div "Débito" at bounding box center [578, 168] width 83 height 69
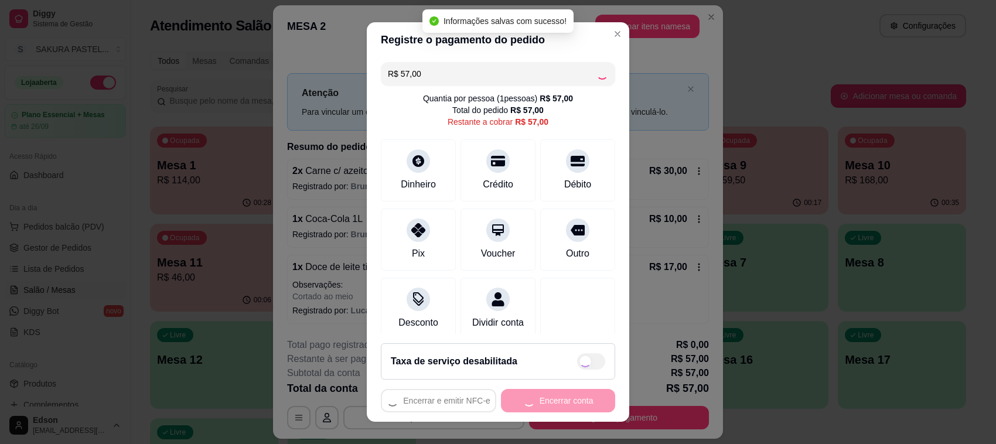
type input "R$ 0,00"
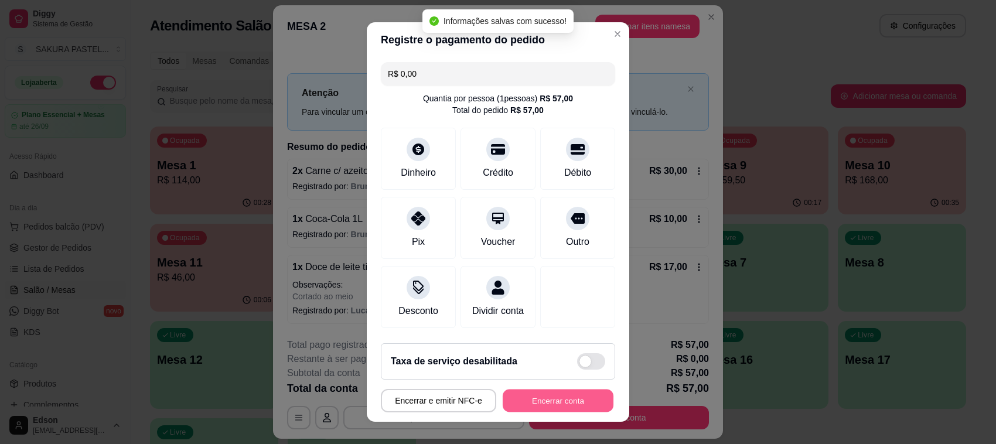
click at [571, 400] on button "Encerrar conta" at bounding box center [558, 401] width 111 height 23
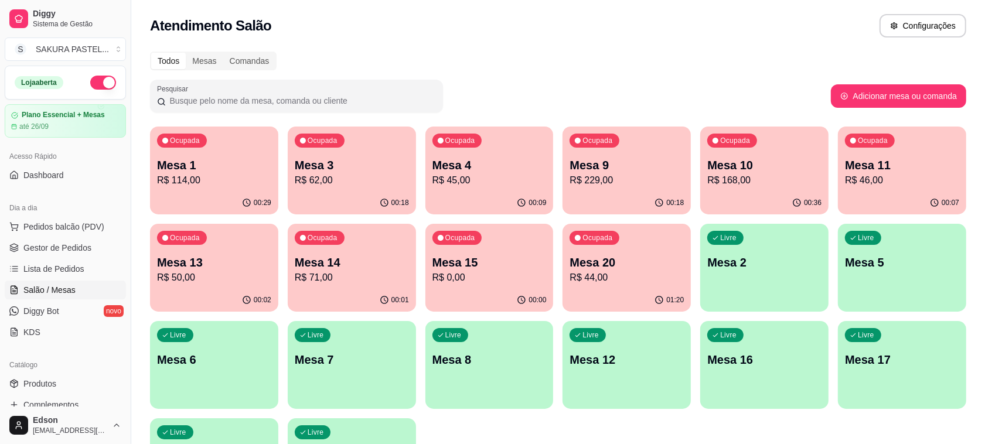
drag, startPoint x: 995, startPoint y: 258, endPoint x: 509, endPoint y: 106, distance: 509.4
click at [509, 106] on div "Pesquisar" at bounding box center [490, 96] width 681 height 33
click at [520, 66] on div "Todos Mesas Comandas" at bounding box center [558, 61] width 816 height 19
click at [548, 70] on div "Todos Mesas Comandas Pesquisar Adicionar mesa ou comanda Ocupada Mesa 1 R$ 114,…" at bounding box center [558, 283] width 854 height 476
click at [529, 95] on div "Pesquisar" at bounding box center [490, 96] width 681 height 33
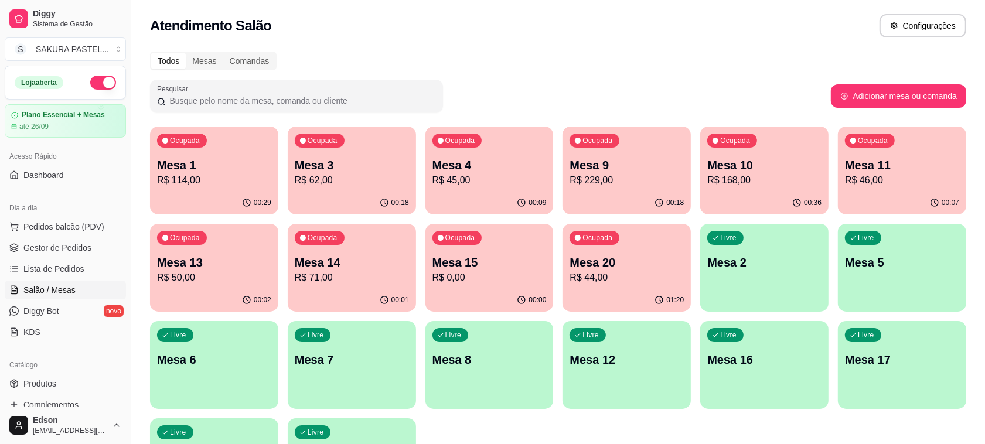
click at [551, 76] on div "Todos Mesas Comandas Pesquisar Adicionar mesa ou comanda Ocupada Mesa 1 R$ 114,…" at bounding box center [558, 283] width 854 height 476
click at [565, 66] on div "Todos Mesas Comandas" at bounding box center [558, 61] width 816 height 19
click at [786, 185] on p "R$ 168,00" at bounding box center [764, 180] width 114 height 14
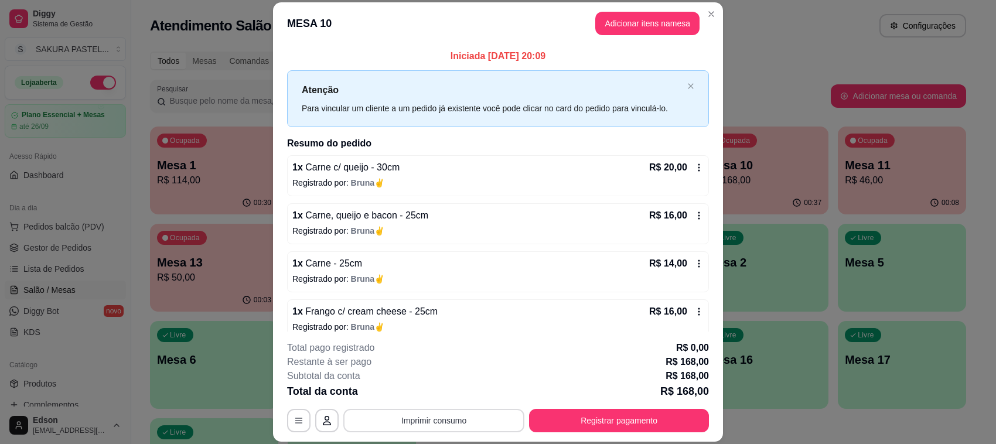
click at [449, 413] on button "Imprimir consumo" at bounding box center [433, 420] width 181 height 23
click at [451, 398] on button "Balcão" at bounding box center [432, 394] width 85 height 19
click at [639, 352] on footer "**********" at bounding box center [498, 387] width 450 height 110
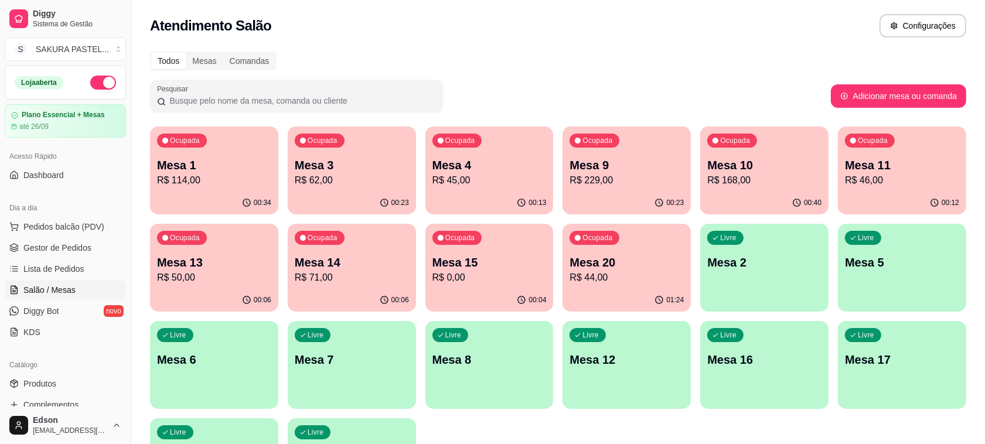
click at [378, 179] on p "R$ 62,00" at bounding box center [352, 180] width 114 height 14
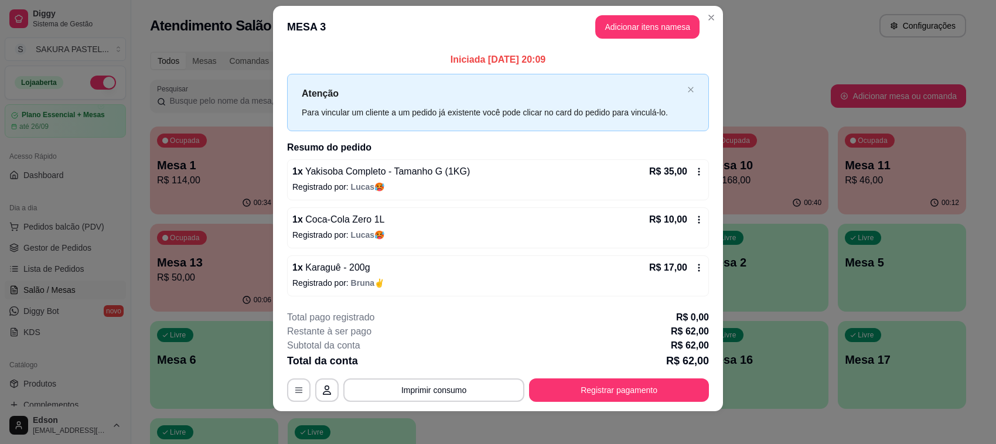
scroll to position [18, 0]
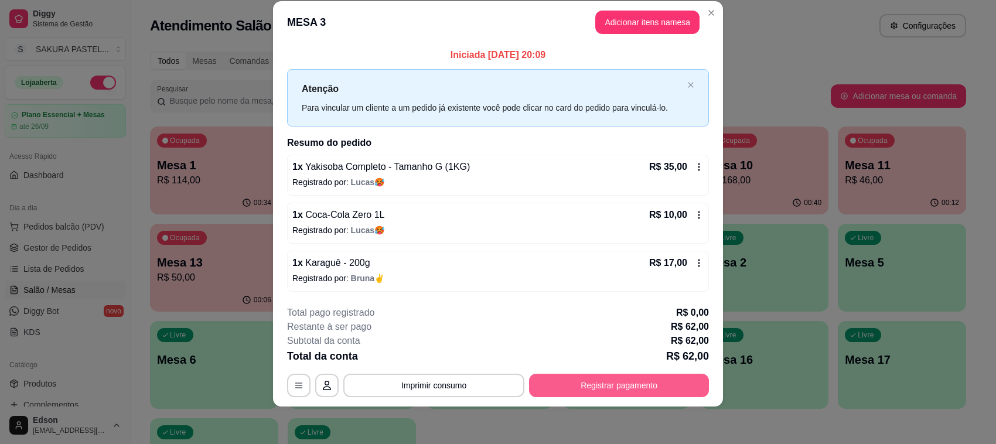
click at [629, 387] on button "Registrar pagamento" at bounding box center [619, 385] width 180 height 23
click at [490, 162] on icon at bounding box center [497, 158] width 15 height 12
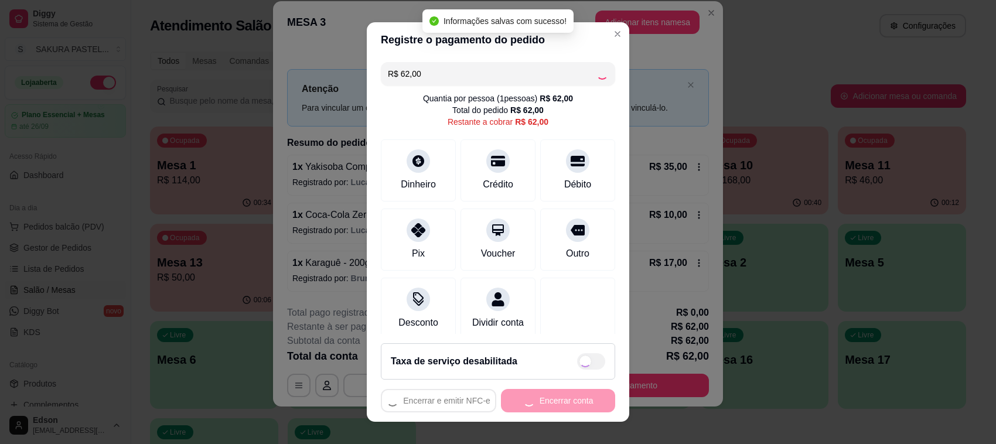
type input "R$ 0,00"
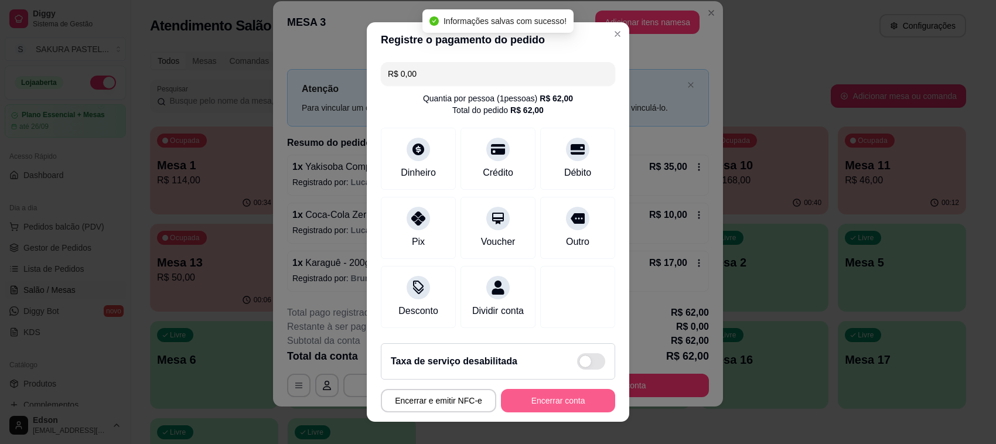
click at [576, 402] on button "Encerrar conta" at bounding box center [558, 400] width 114 height 23
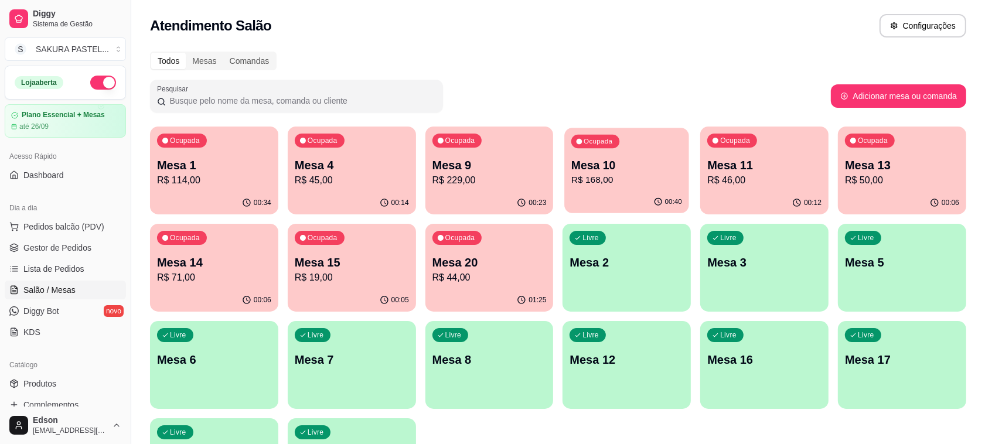
click at [643, 159] on p "Mesa 10" at bounding box center [626, 166] width 111 height 16
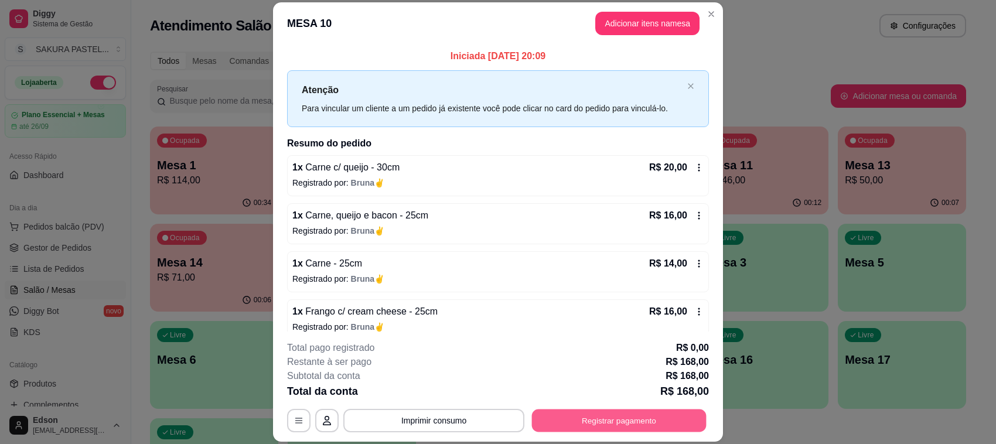
click at [616, 421] on button "Registrar pagamento" at bounding box center [619, 421] width 175 height 23
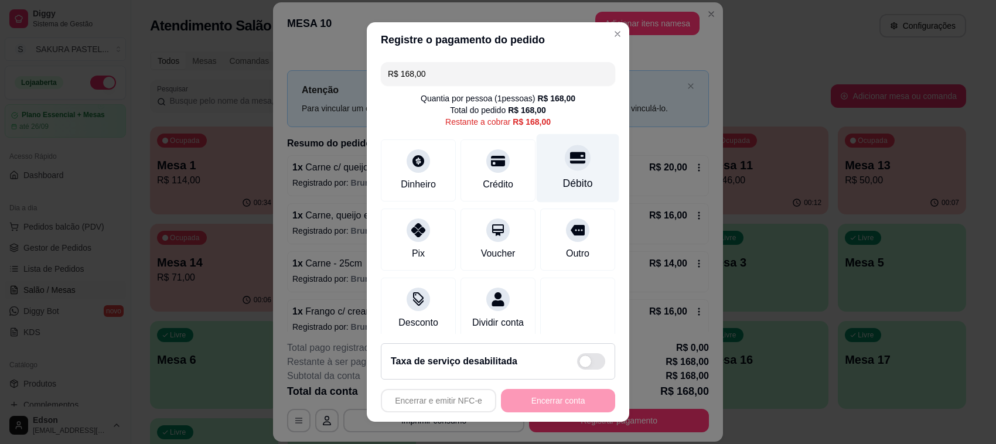
click at [570, 165] on icon at bounding box center [577, 157] width 15 height 15
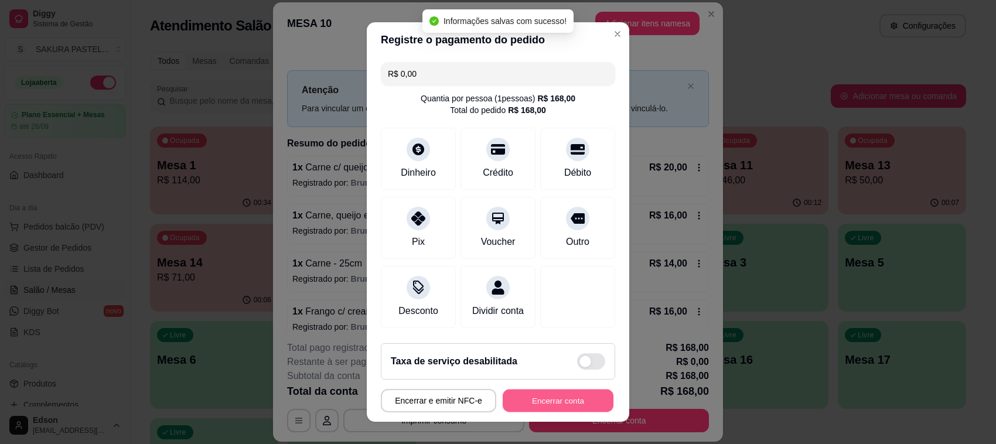
type input "R$ 0,00"
click at [571, 406] on button "Encerrar conta" at bounding box center [558, 401] width 111 height 23
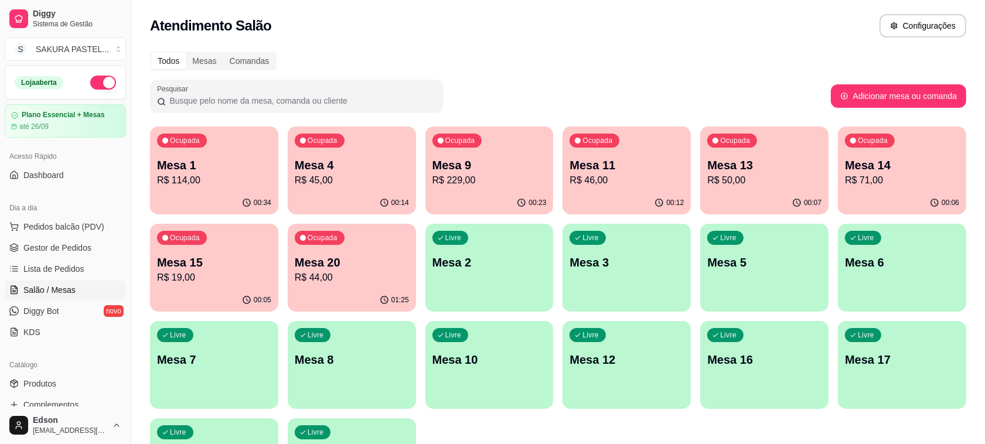
click at [349, 294] on div "01:25" at bounding box center [352, 300] width 128 height 23
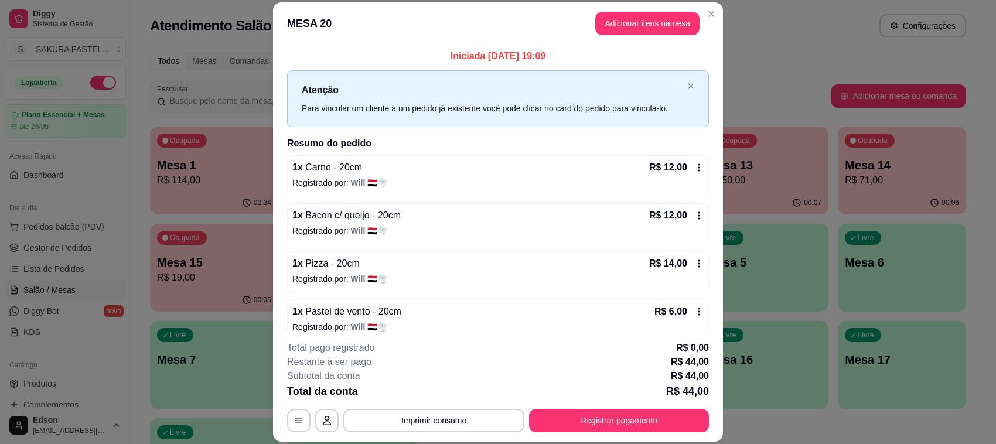
click at [671, 162] on div "R$ 12,00" at bounding box center [676, 168] width 54 height 14
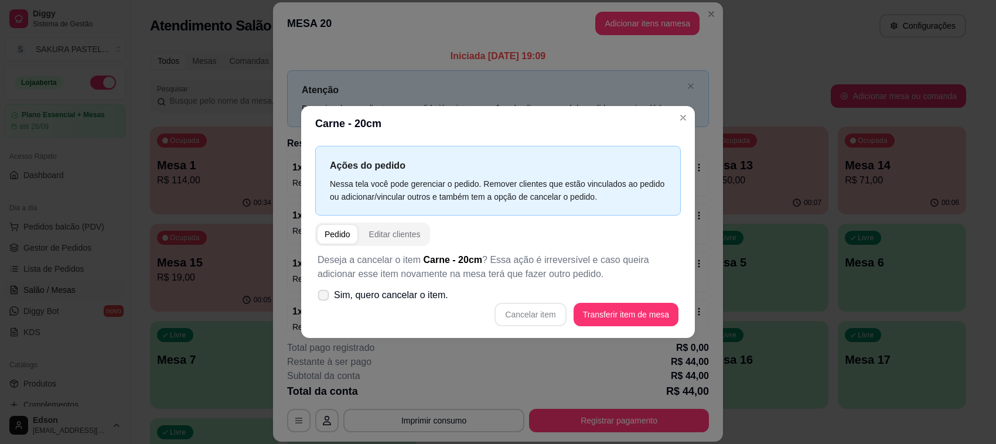
click at [420, 303] on label "Sim, quero cancelar o item." at bounding box center [383, 295] width 140 height 23
click at [325, 303] on input "Sim, quero cancelar o item." at bounding box center [321, 302] width 8 height 8
checkbox input "true"
click at [538, 309] on button "Cancelar item" at bounding box center [531, 314] width 70 height 23
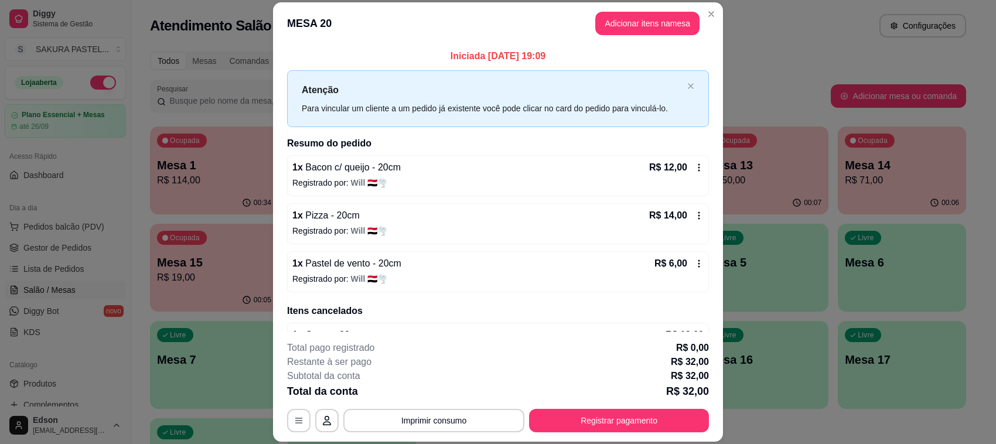
click at [688, 214] on div "1 x Pizza - 20cm R$ 14,00 Registrado por: Will 🇾🇪🌪️" at bounding box center [498, 223] width 422 height 41
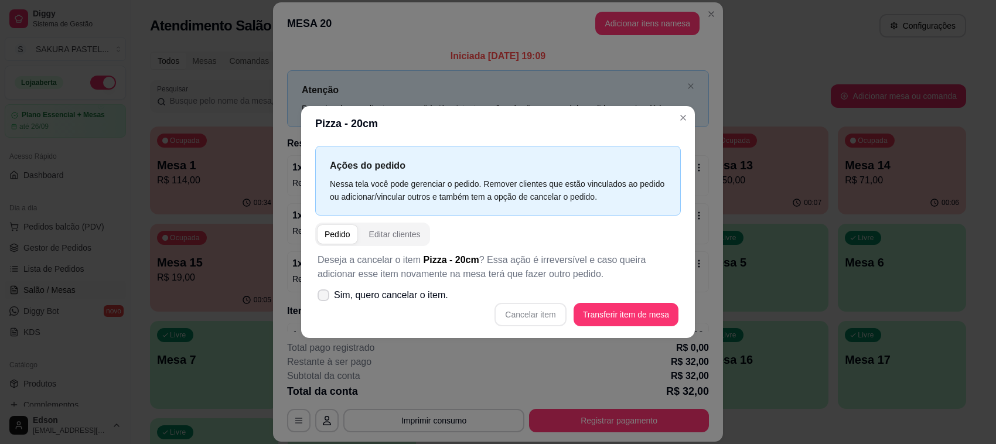
click at [457, 299] on div "Deseja a cancelar o item Pizza - 20cm ? Essa ação é irreversível e caso queira …" at bounding box center [498, 289] width 366 height 87
click at [440, 302] on span "Sim, quero cancelar o item." at bounding box center [391, 295] width 114 height 14
click at [325, 303] on input "Sim, quero cancelar o item." at bounding box center [321, 302] width 8 height 8
checkbox input "true"
click at [511, 320] on button "Cancelar item" at bounding box center [529, 314] width 71 height 23
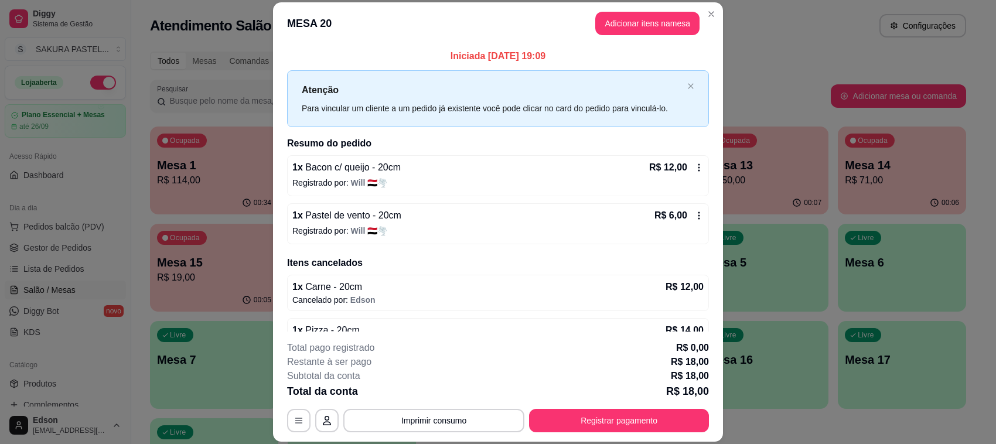
drag, startPoint x: 699, startPoint y: 294, endPoint x: 678, endPoint y: 261, distance: 38.7
click at [693, 285] on div "Iniciada [DATE] 19:09 Atenção Para vincular um cliente a um pedido já existente…" at bounding box center [498, 188] width 450 height 287
click at [668, 217] on p "R$ 6,00" at bounding box center [670, 216] width 33 height 14
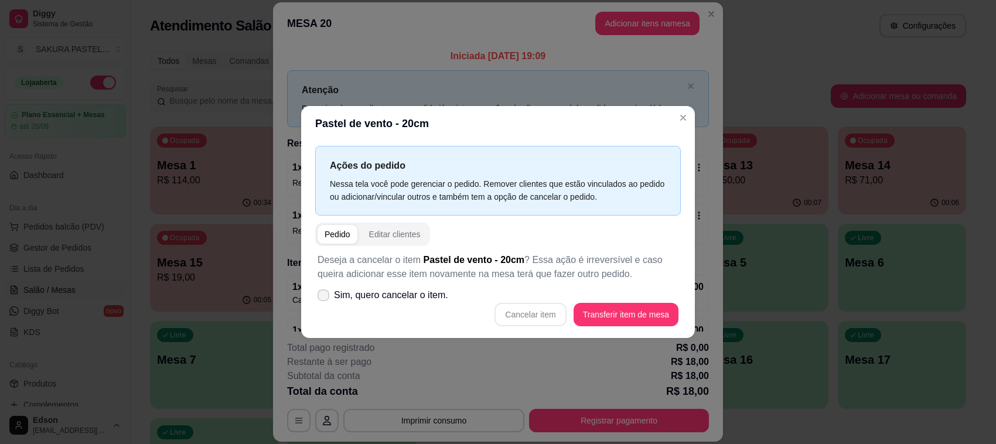
click at [434, 297] on span "Sim, quero cancelar o item." at bounding box center [391, 295] width 114 height 14
click at [325, 298] on input "Sim, quero cancelar o item." at bounding box center [321, 302] width 8 height 8
checkbox input "true"
click at [535, 324] on button "Cancelar item" at bounding box center [529, 314] width 71 height 23
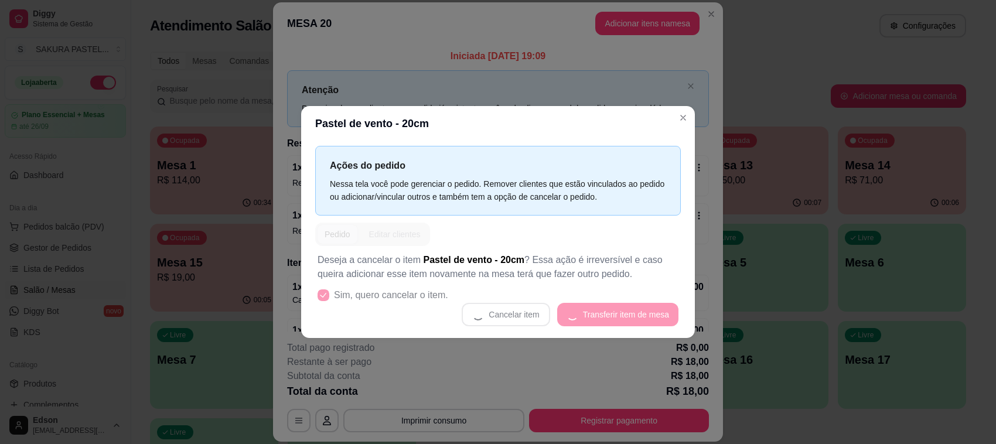
drag, startPoint x: 535, startPoint y: 335, endPoint x: 622, endPoint y: 203, distance: 158.1
click at [535, 335] on div "Ações do pedido Nessa tela você pode gerenciar o pedido. Remover clientes que e…" at bounding box center [498, 239] width 394 height 197
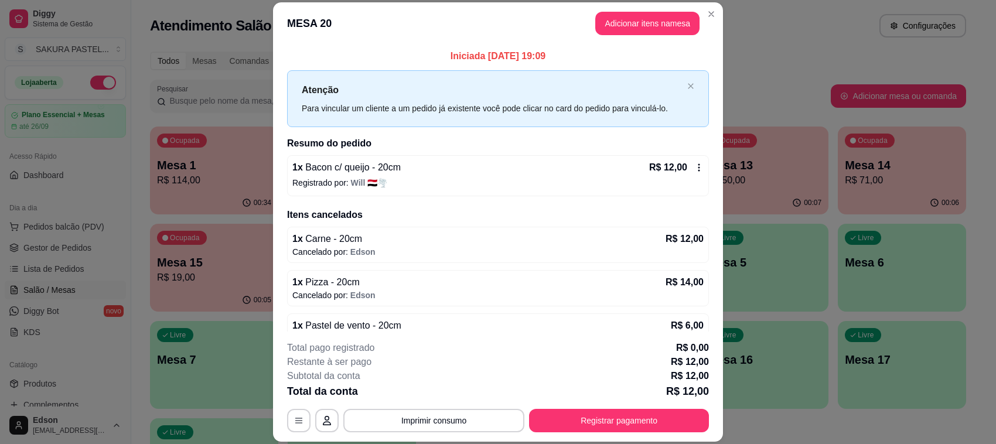
click at [672, 168] on div "R$ 12,00" at bounding box center [676, 168] width 54 height 14
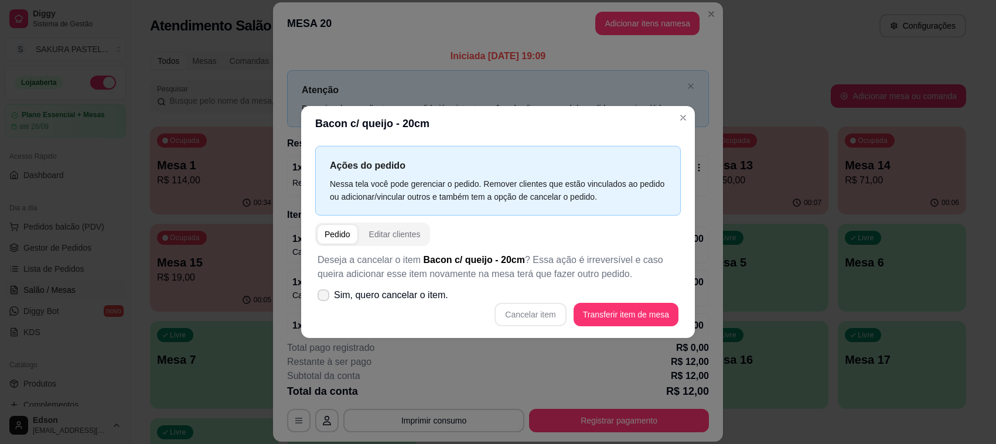
click at [403, 300] on span "Sim, quero cancelar o item." at bounding box center [391, 295] width 114 height 14
click at [325, 300] on input "Sim, quero cancelar o item." at bounding box center [321, 302] width 8 height 8
checkbox input "true"
click at [520, 312] on button "Cancelar item" at bounding box center [529, 314] width 71 height 23
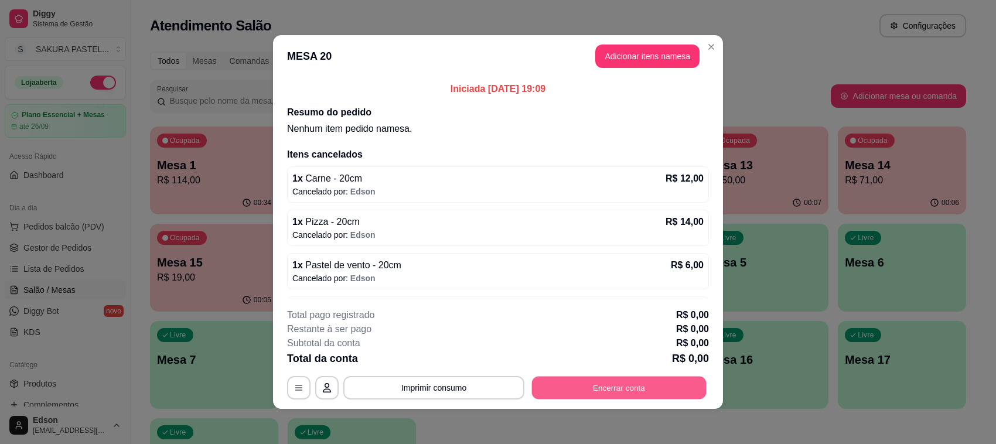
click at [602, 382] on button "Encerrar conta" at bounding box center [619, 388] width 175 height 23
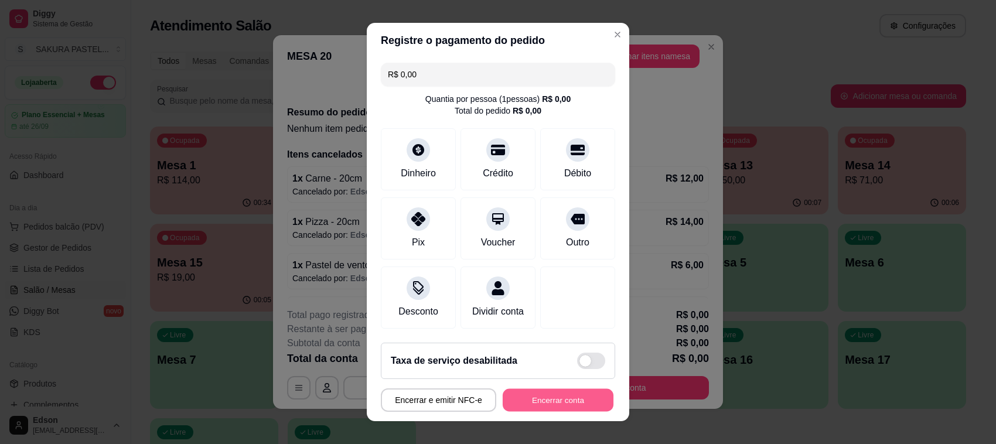
click at [543, 396] on button "Encerrar conta" at bounding box center [558, 400] width 111 height 23
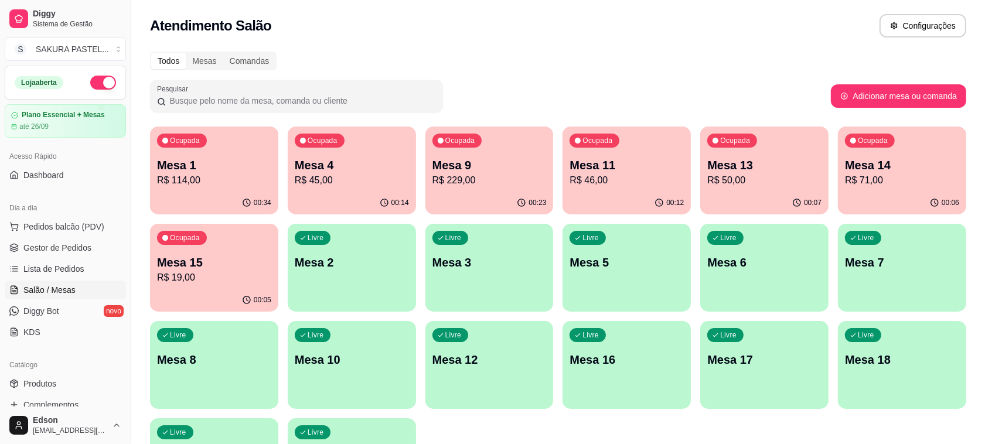
click at [359, 185] on p "R$ 45,00" at bounding box center [352, 180] width 114 height 14
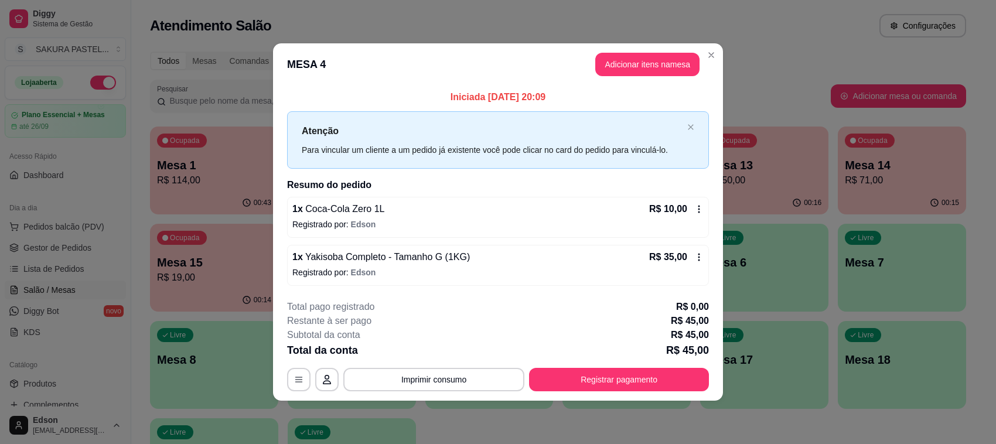
click at [631, 356] on div "Total da conta R$ 45,00" at bounding box center [498, 350] width 422 height 16
click at [636, 367] on div "**********" at bounding box center [498, 345] width 422 height 91
click at [627, 387] on button "Registrar pagamento" at bounding box center [619, 379] width 180 height 23
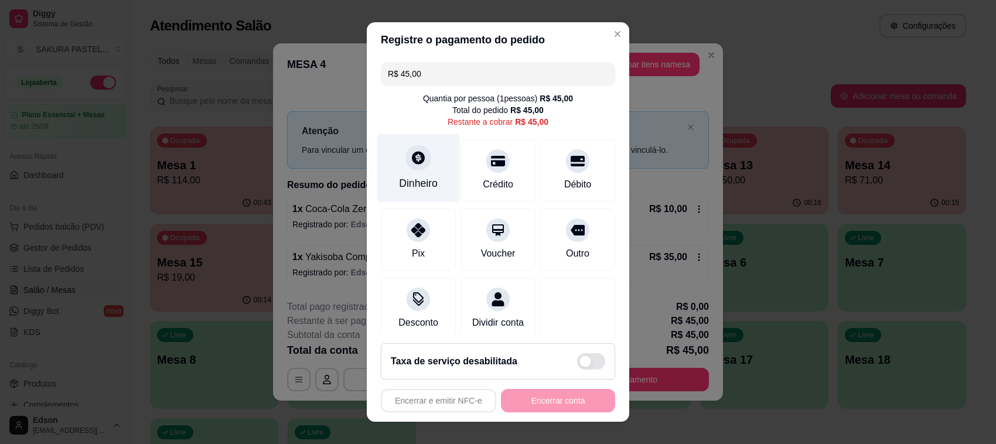
click at [411, 179] on div "Dinheiro" at bounding box center [418, 183] width 39 height 15
type input "R$ 0,00"
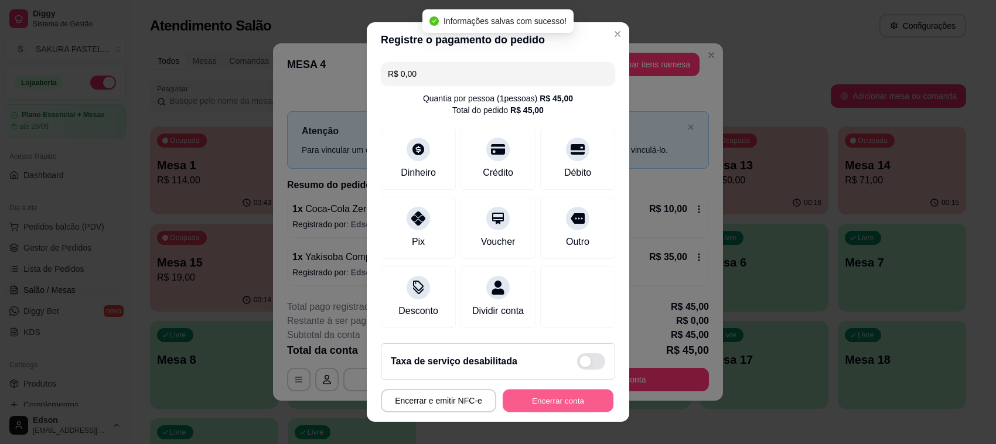
click at [552, 400] on button "Encerrar conta" at bounding box center [558, 401] width 111 height 23
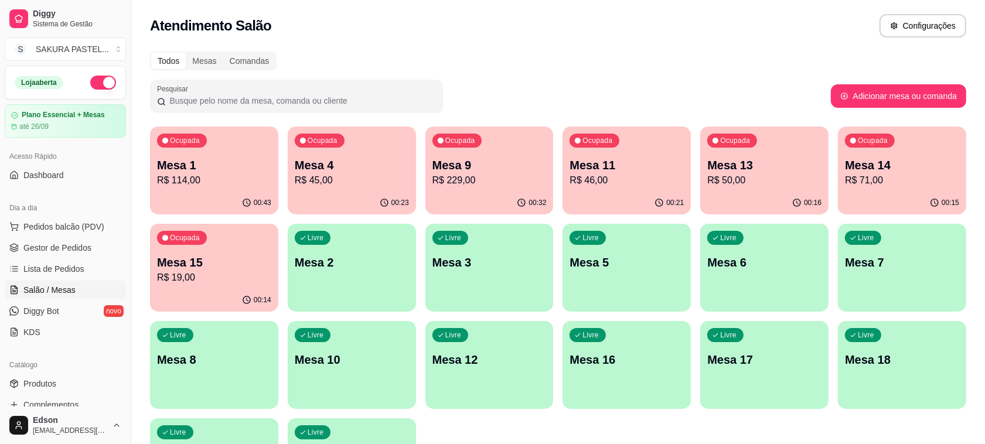
click at [195, 177] on p "R$ 114,00" at bounding box center [214, 180] width 114 height 14
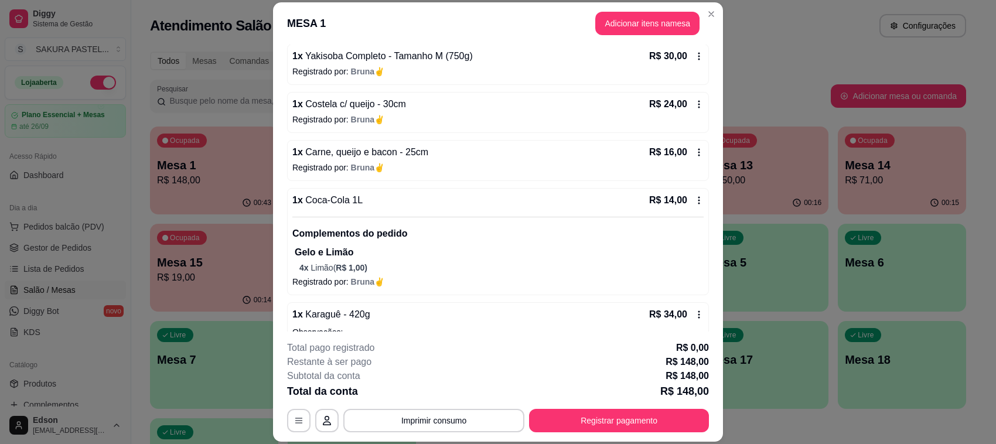
scroll to position [271, 0]
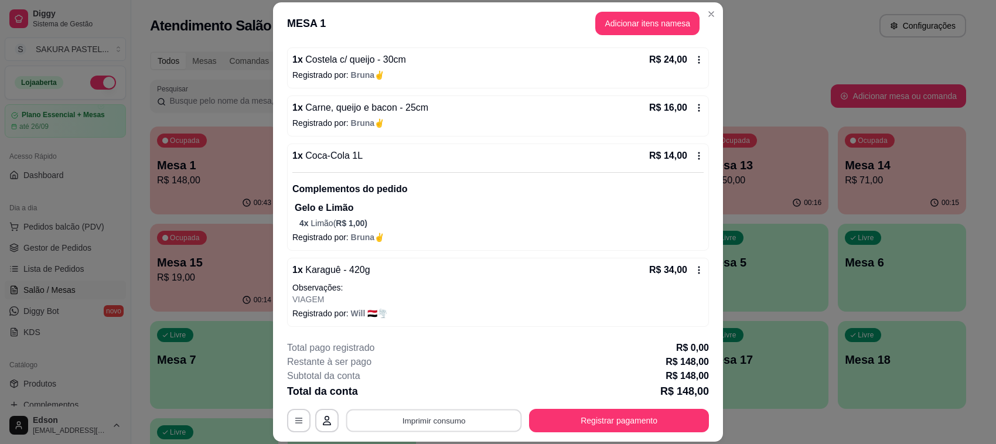
click at [475, 422] on button "Imprimir consumo" at bounding box center [434, 421] width 176 height 23
click at [441, 396] on button "Balcão" at bounding box center [432, 394] width 82 height 18
click at [607, 422] on button "Registrar pagamento" at bounding box center [619, 420] width 180 height 23
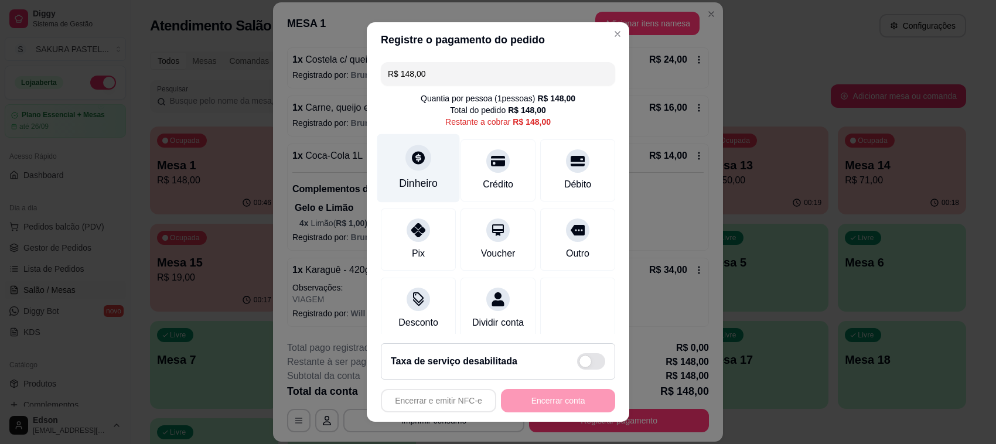
click at [418, 162] on div at bounding box center [418, 158] width 26 height 26
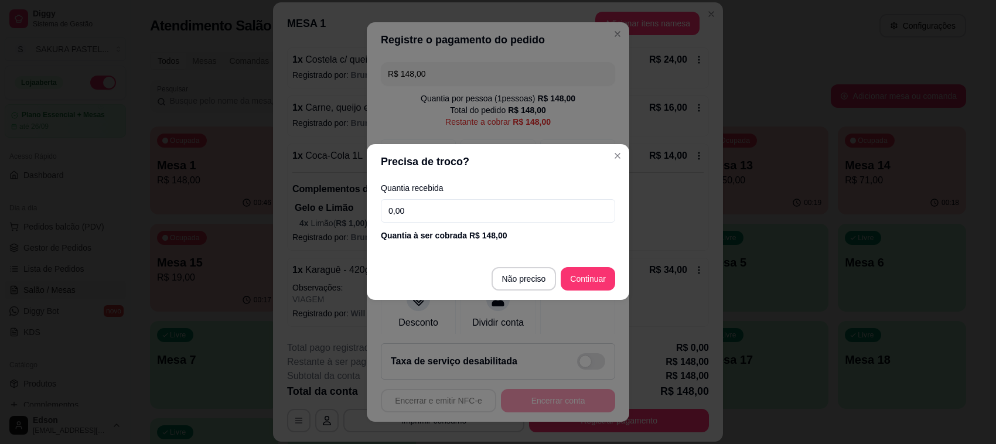
click at [455, 200] on input "0,00" at bounding box center [498, 210] width 234 height 23
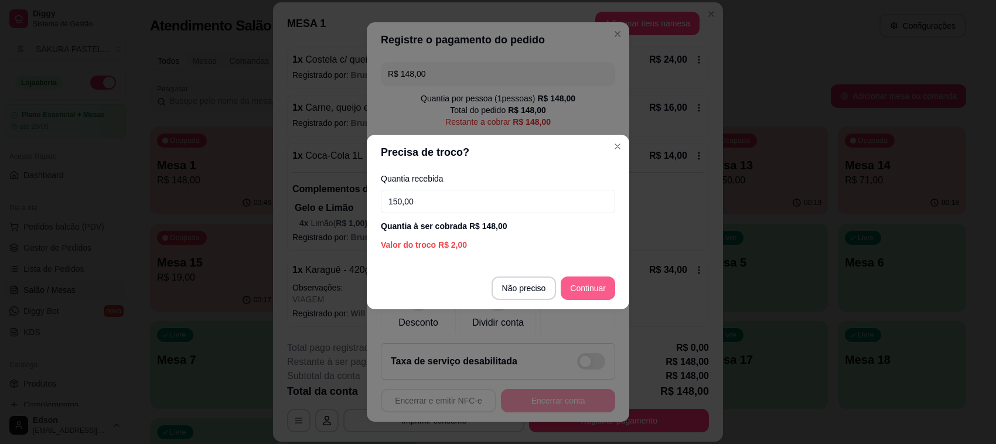
type input "150,00"
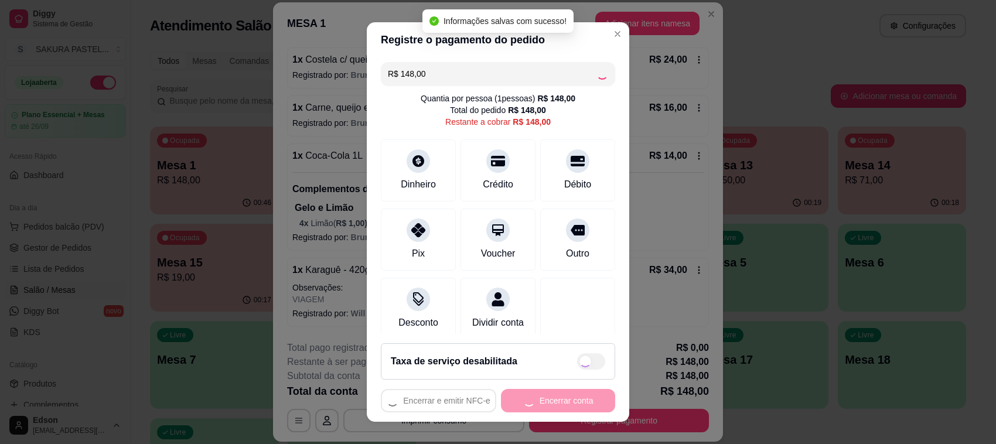
type input "R$ 0,00"
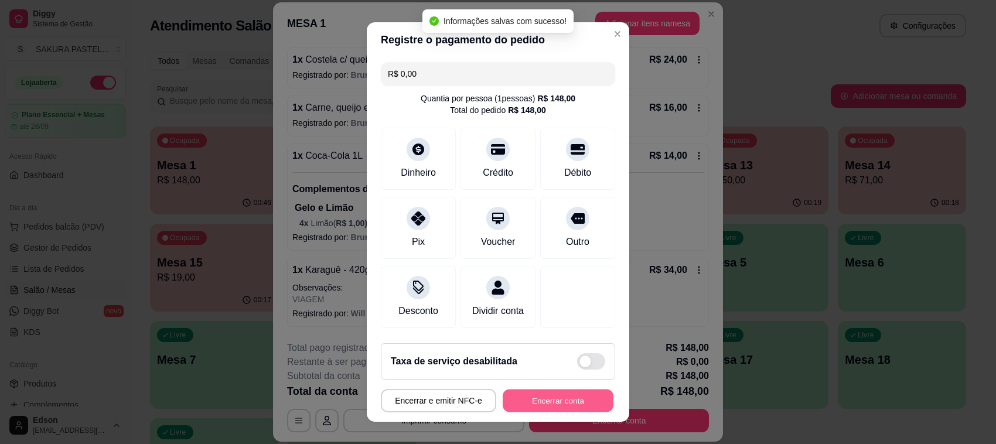
click at [551, 408] on button "Encerrar conta" at bounding box center [558, 401] width 111 height 23
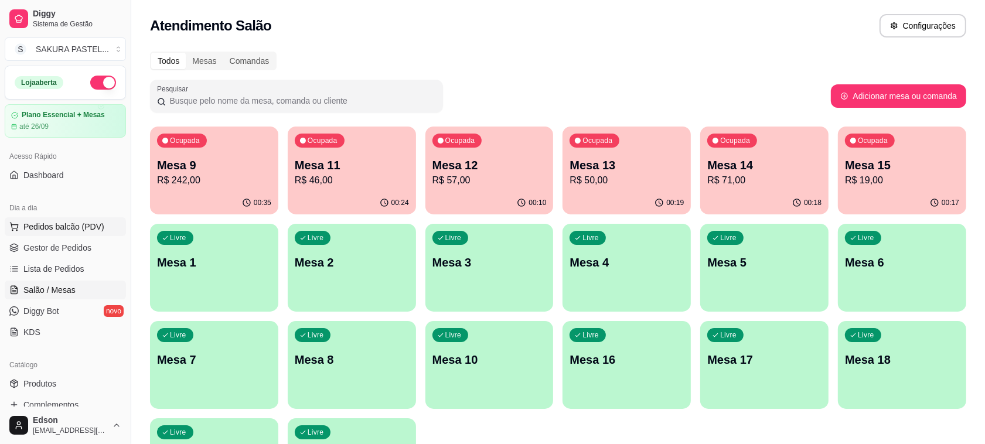
click at [72, 232] on span "Pedidos balcão (PDV)" at bounding box center [63, 227] width 81 height 12
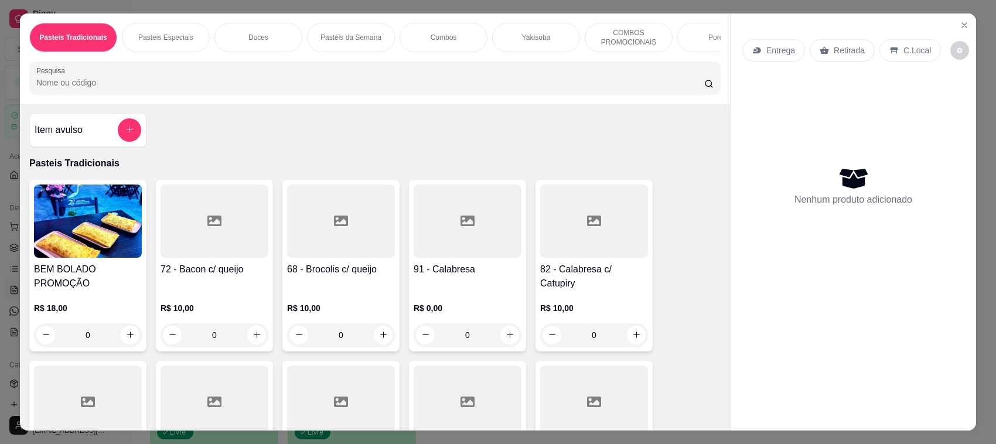
click at [154, 76] on div "Pesquisa" at bounding box center [374, 78] width 691 height 33
click at [81, 220] on img at bounding box center [88, 221] width 108 height 73
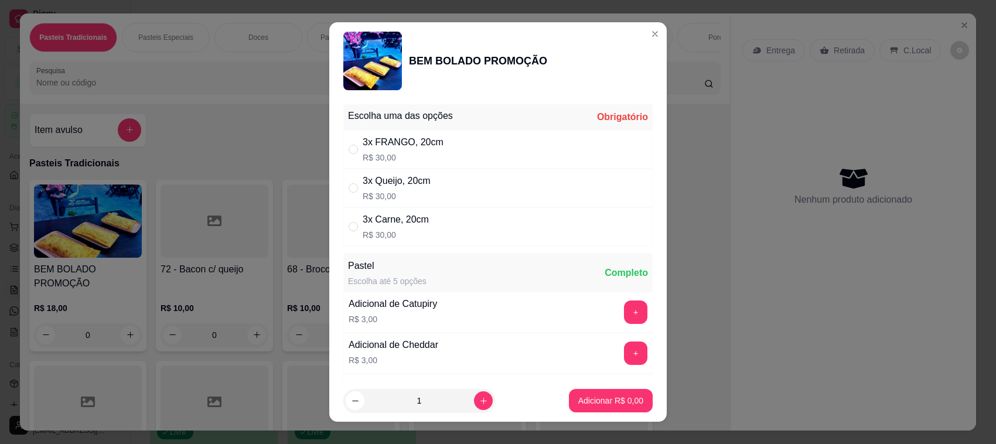
drag, startPoint x: 449, startPoint y: 215, endPoint x: 504, endPoint y: 259, distance: 70.9
click at [449, 216] on div "3x Carne, 20cm R$ 30,00" at bounding box center [497, 226] width 309 height 39
radio input "true"
click at [626, 405] on p "Adicionar R$ 30,00" at bounding box center [609, 401] width 70 height 12
type input "1"
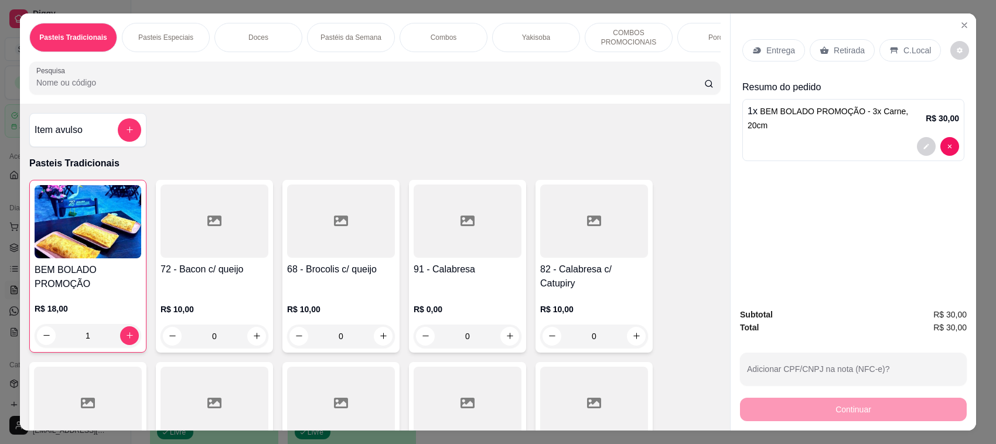
click at [844, 47] on p "Retirada" at bounding box center [849, 51] width 31 height 12
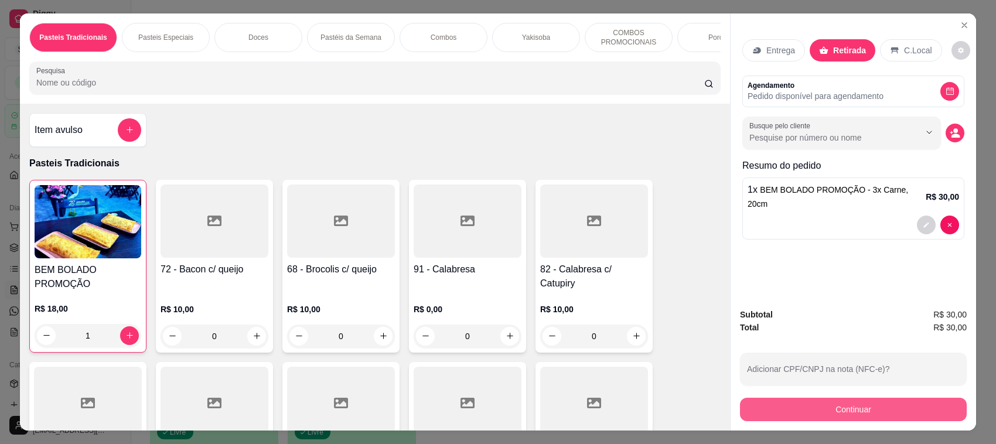
click at [830, 417] on button "Continuar" at bounding box center [853, 409] width 227 height 23
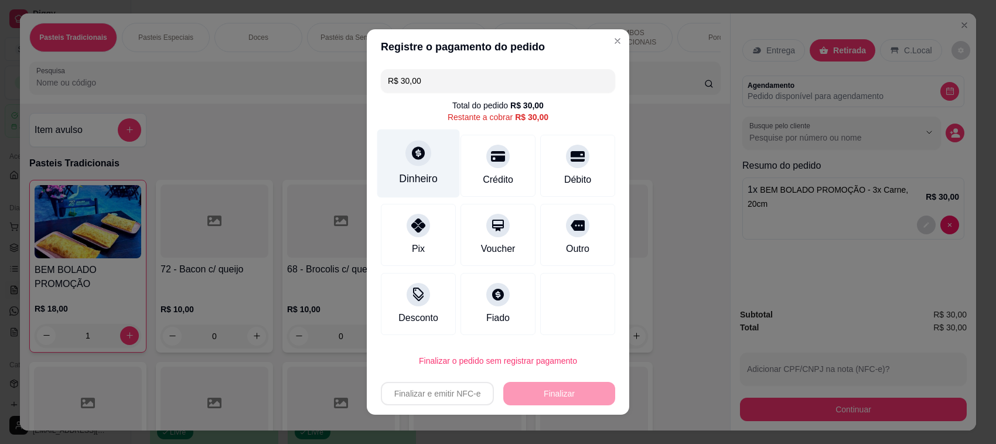
click at [408, 165] on div at bounding box center [418, 153] width 26 height 26
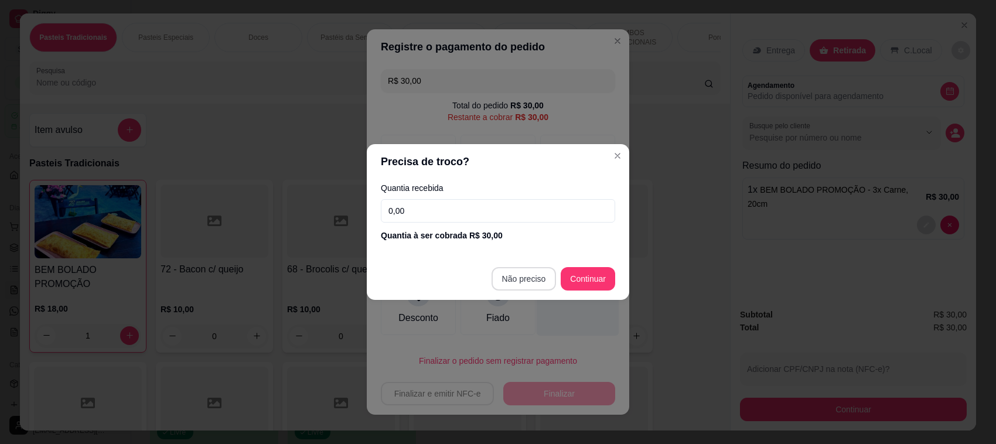
type input "R$ 0,00"
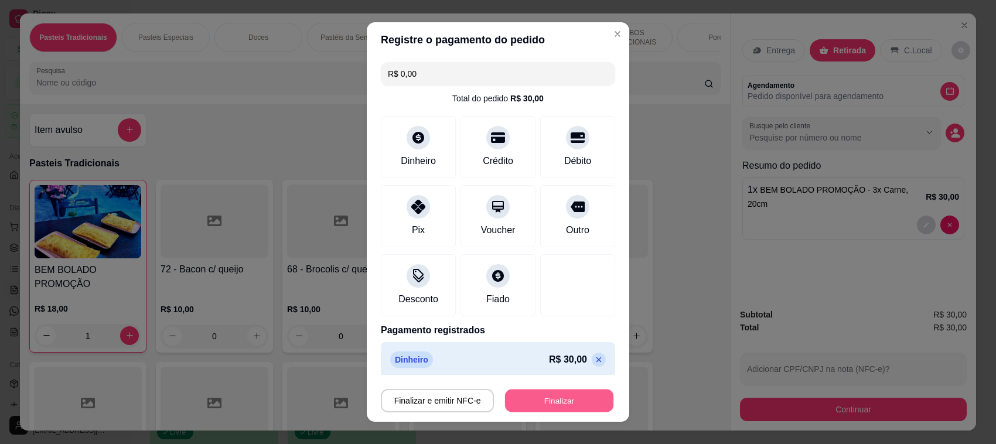
click at [565, 400] on button "Finalizar" at bounding box center [559, 401] width 108 height 23
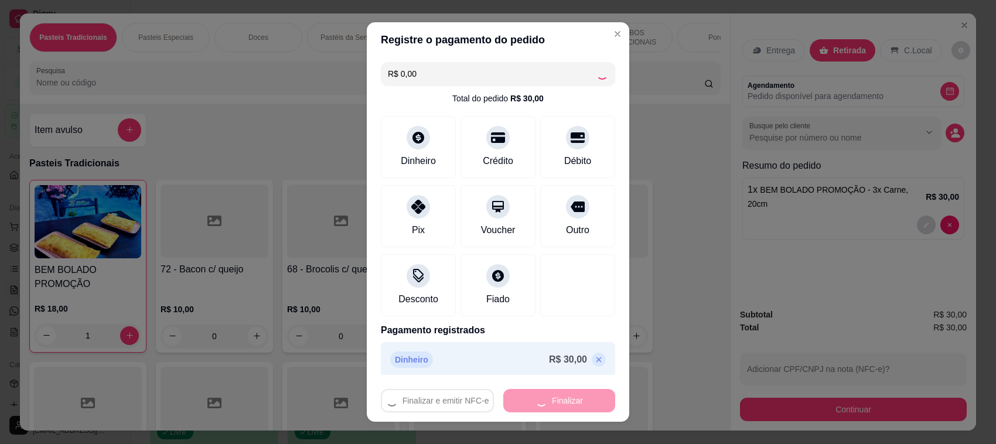
type input "0"
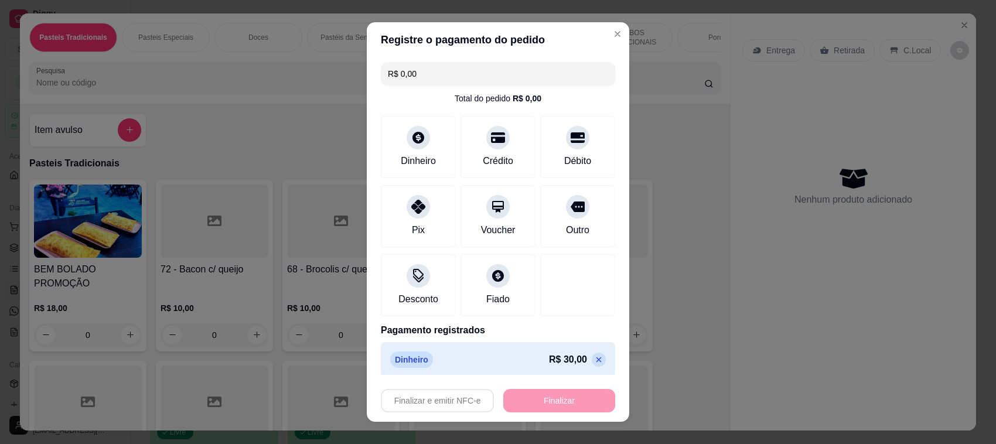
type input "-R$ 30,00"
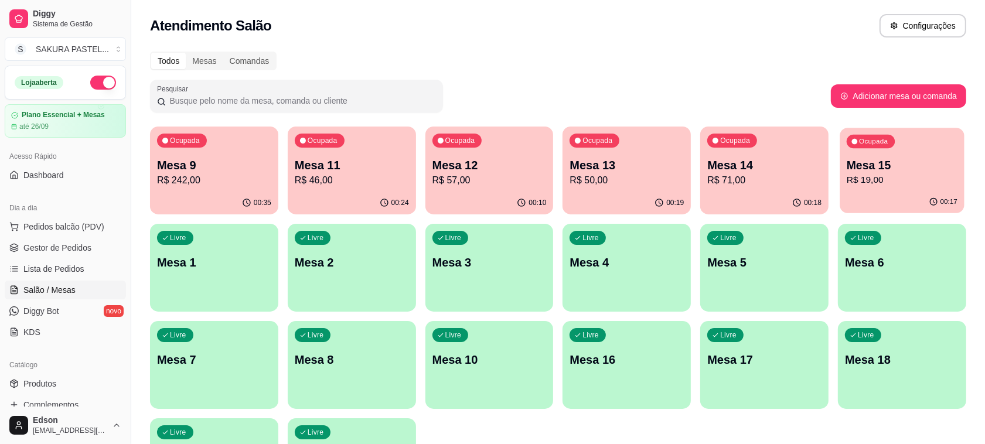
click at [862, 296] on div "Ocupada Mesa 9 R$ 242,00 00:35 Ocupada Mesa 11 R$ 46,00 00:24 Ocupada Mesa 12 R…" at bounding box center [558, 317] width 816 height 380
click at [144, 166] on div "Todos Mesas Comandas Pesquisar Adicionar mesa ou comanda Ocupada Mesa 9 R$ 242,…" at bounding box center [558, 283] width 854 height 476
click at [217, 166] on p "Mesa 9" at bounding box center [214, 166] width 111 height 16
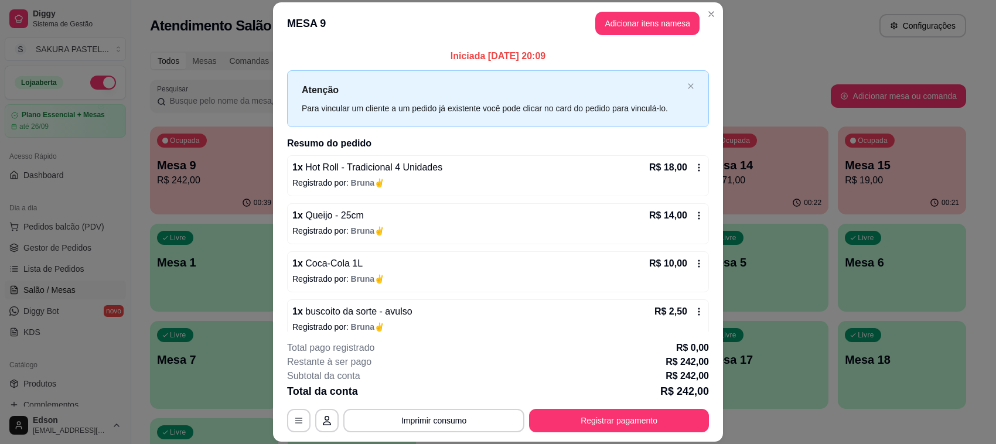
click at [598, 37] on header "MESA 9 Adicionar itens na mesa" at bounding box center [498, 23] width 450 height 42
click at [616, 22] on button "Adicionar itens na mesa" at bounding box center [647, 23] width 104 height 23
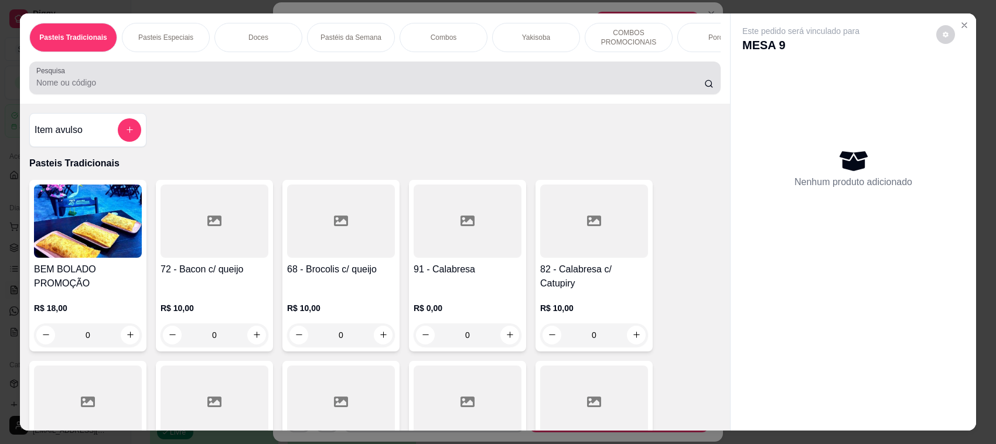
click at [498, 83] on div at bounding box center [374, 77] width 677 height 23
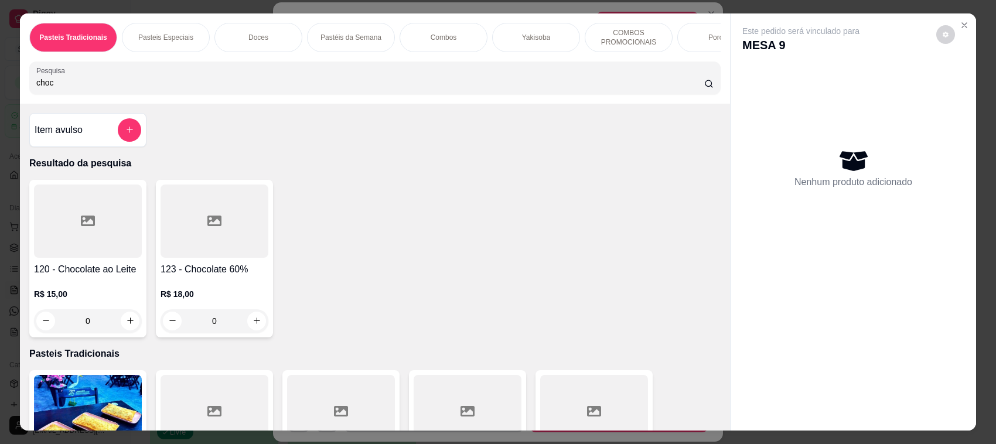
type input "choc"
click at [118, 274] on h4 "120 - Chocolate ao Leite" at bounding box center [88, 269] width 108 height 14
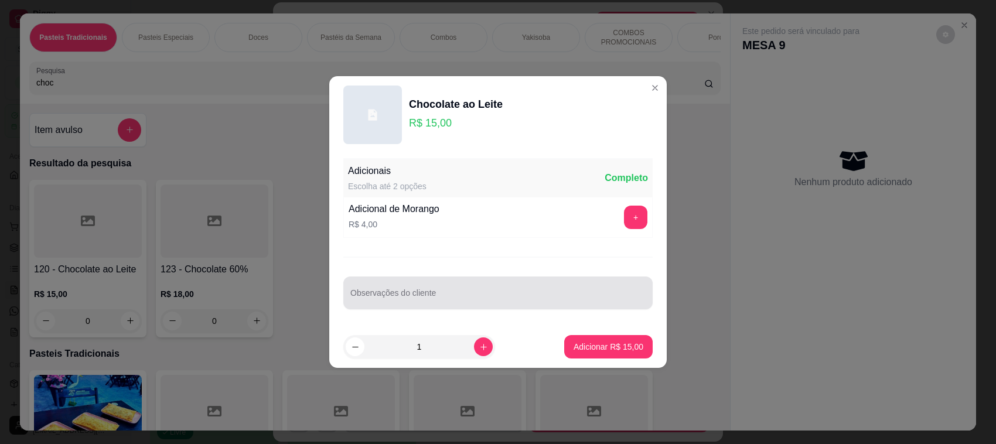
click at [470, 290] on div at bounding box center [497, 292] width 295 height 23
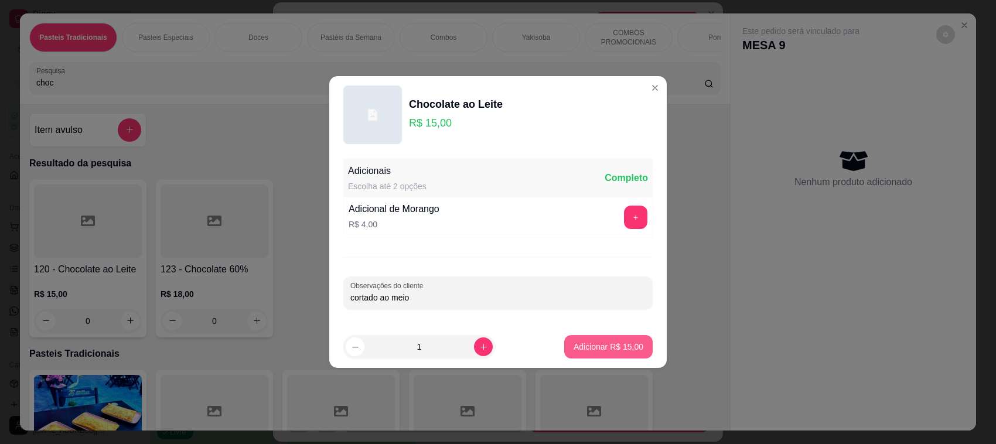
type input "cortado ao meio"
click at [616, 347] on p "Adicionar R$ 15,00" at bounding box center [609, 347] width 70 height 12
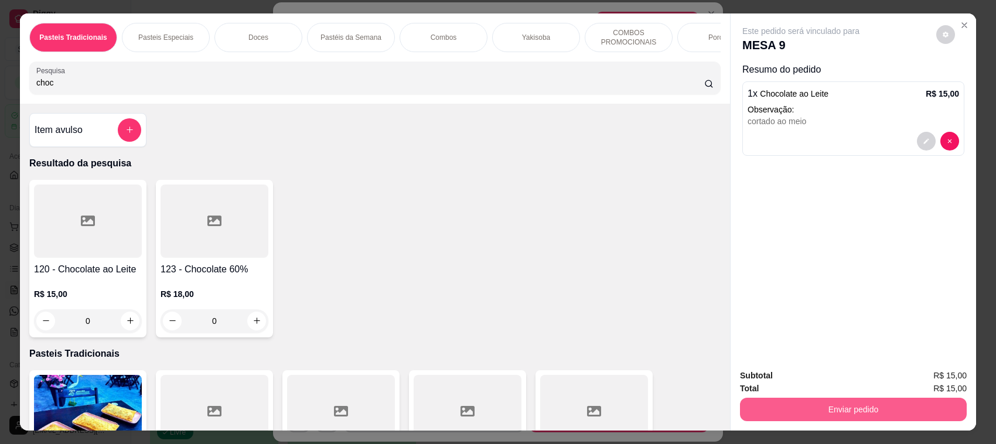
click at [877, 414] on button "Enviar pedido" at bounding box center [853, 409] width 227 height 23
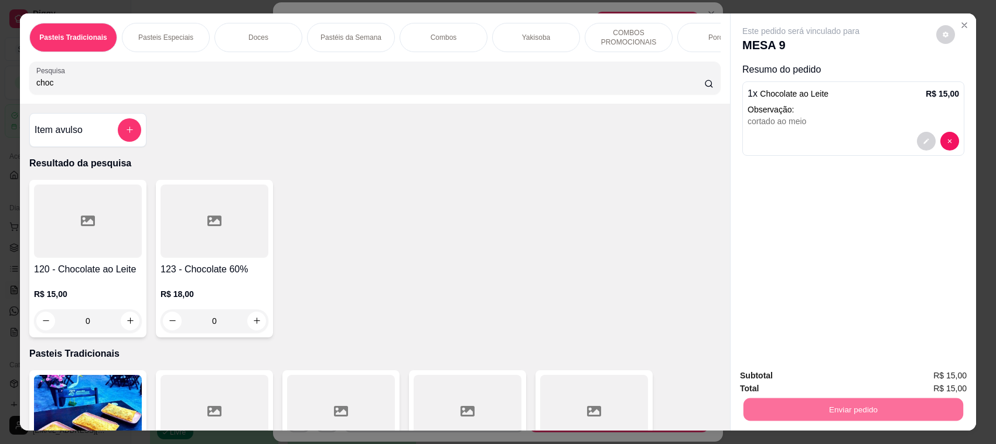
click at [783, 377] on button "Não registrar e enviar pedido" at bounding box center [814, 381] width 122 height 22
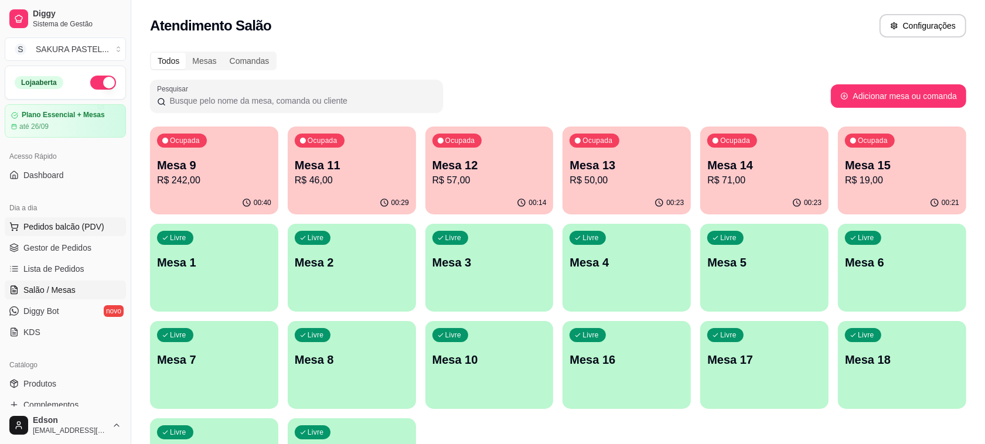
click at [57, 227] on span "Pedidos balcão (PDV)" at bounding box center [63, 227] width 81 height 12
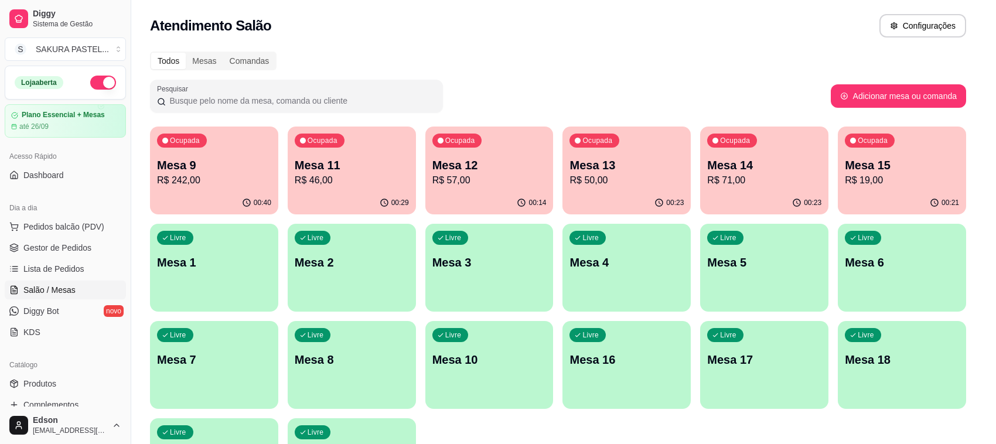
click at [845, 45] on p "Retirada" at bounding box center [849, 51] width 31 height 12
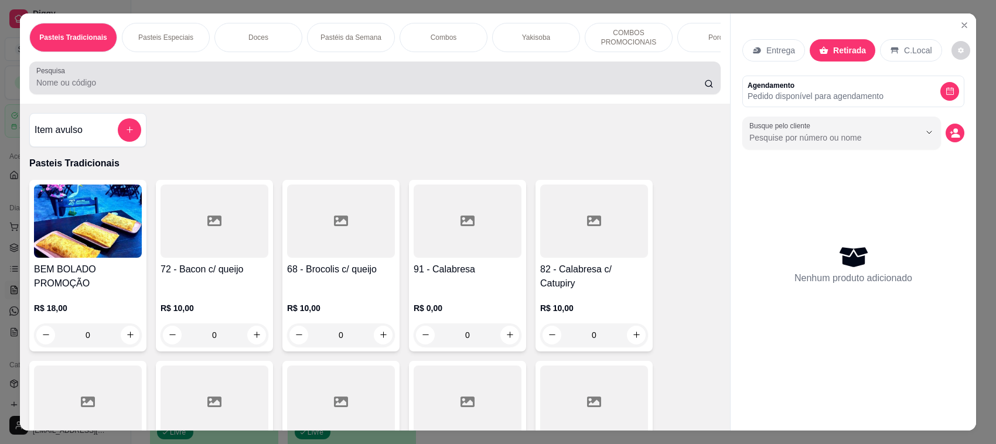
click at [216, 94] on div "Pesquisa" at bounding box center [374, 78] width 691 height 33
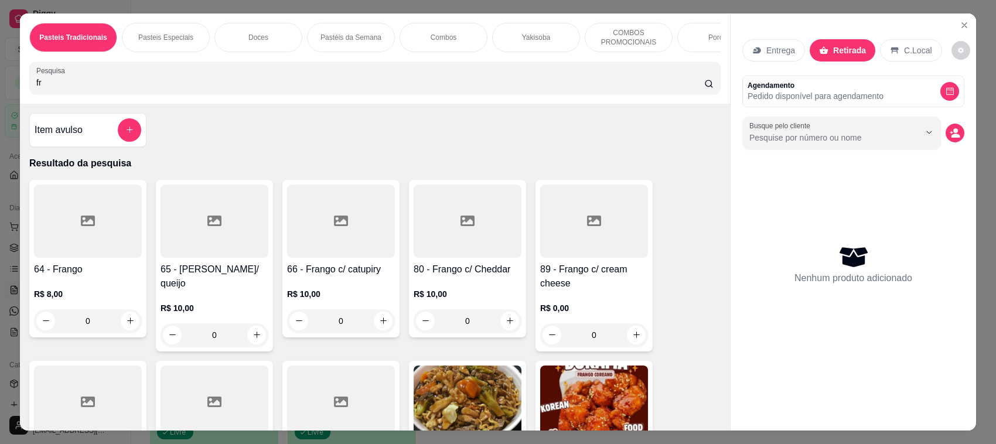
type input "f"
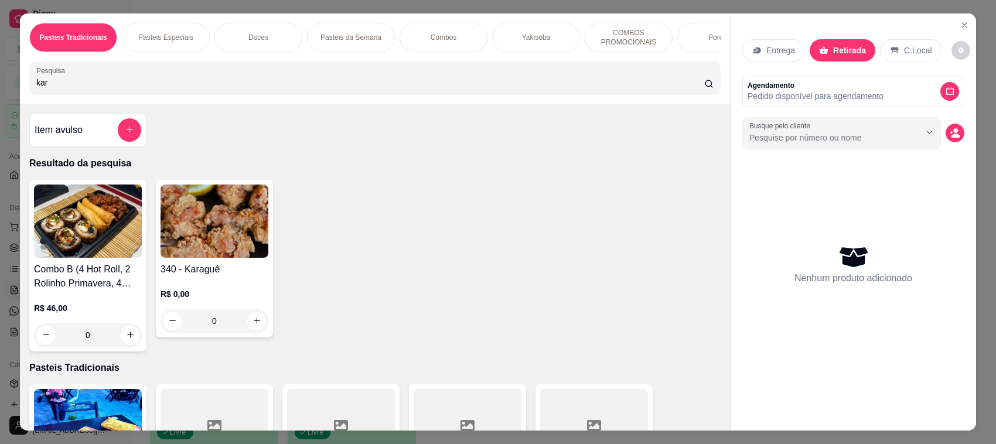
type input "kar"
click at [191, 277] on h4 "340 - Karaguê" at bounding box center [215, 269] width 108 height 14
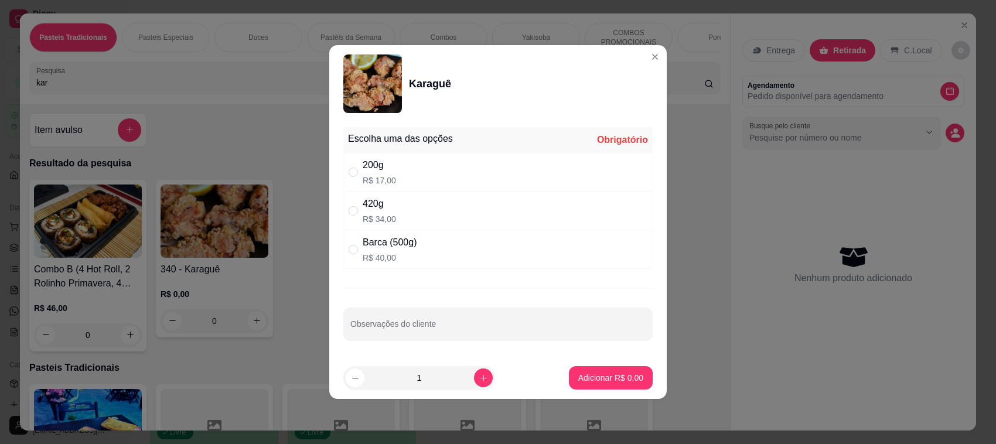
click at [450, 202] on div "420g R$ 34,00" at bounding box center [497, 211] width 309 height 39
radio input "true"
click at [418, 167] on div "200g R$ 17,00" at bounding box center [497, 172] width 309 height 39
radio input "true"
radio input "false"
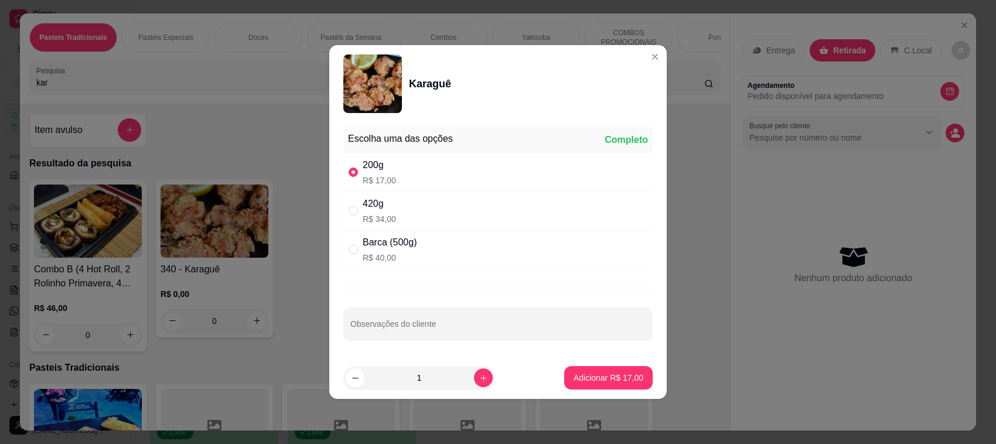
click at [438, 223] on div "420g R$ 34,00" at bounding box center [497, 211] width 309 height 39
radio input "false"
radio input "true"
click at [619, 376] on p "Adicionar R$ 34,00" at bounding box center [609, 377] width 68 height 11
type input "1"
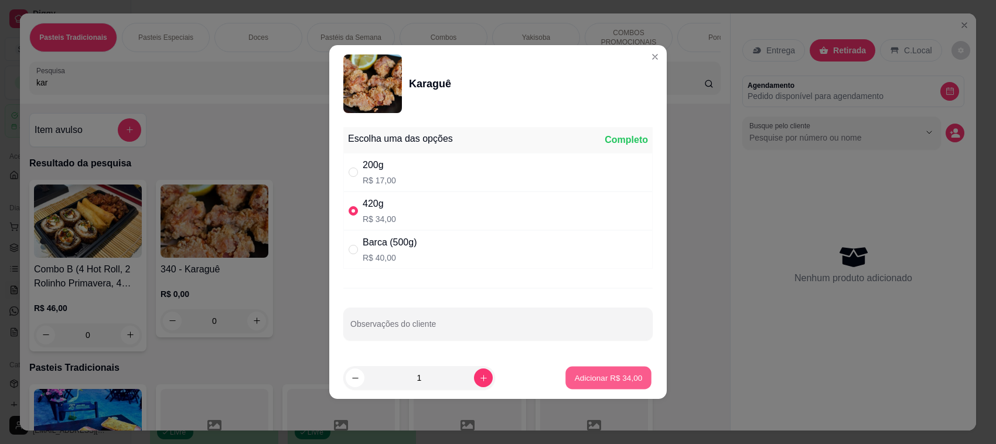
type input "1"
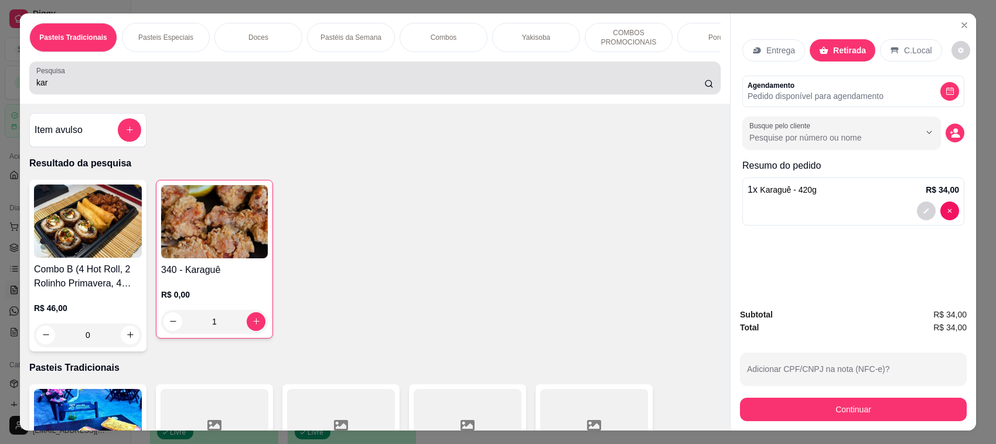
click at [293, 77] on div "kar" at bounding box center [374, 77] width 677 height 23
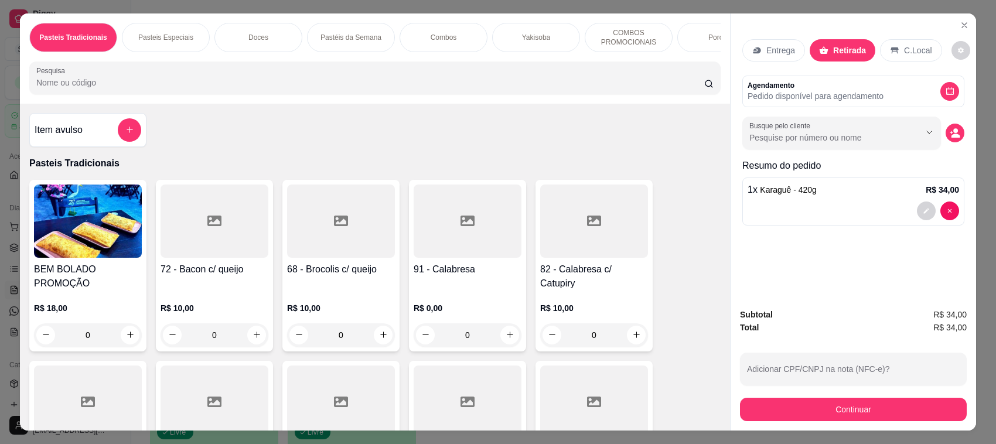
click at [849, 213] on div at bounding box center [853, 211] width 211 height 19
click at [214, 88] on input "Pesquisa" at bounding box center [370, 83] width 668 height 12
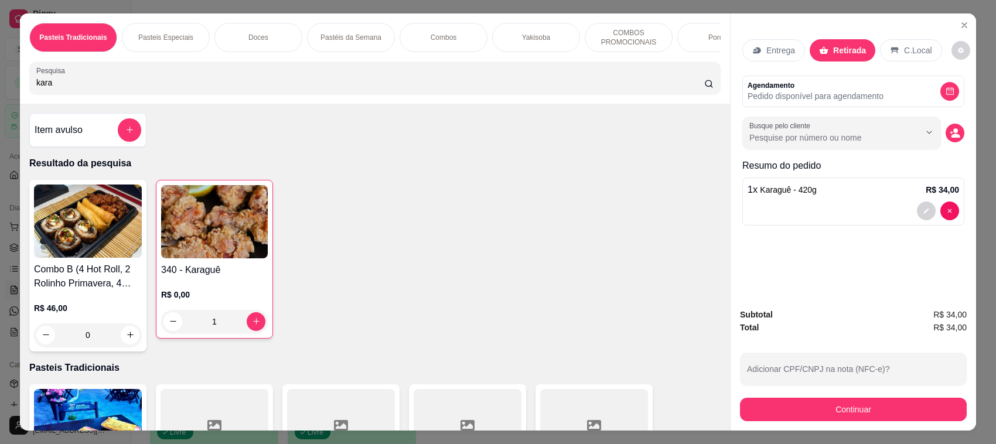
type input "kara"
click at [172, 251] on img at bounding box center [214, 221] width 107 height 73
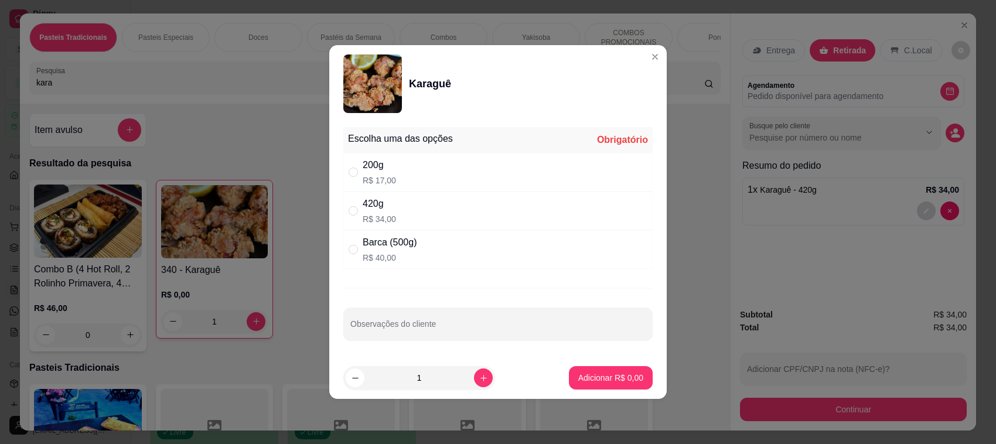
click at [413, 170] on div "200g R$ 17,00" at bounding box center [497, 172] width 309 height 39
radio input "true"
click at [610, 397] on footer "1 Adicionar R$ 17,00" at bounding box center [497, 378] width 337 height 42
click at [608, 387] on button "Adicionar R$ 17,00" at bounding box center [608, 377] width 88 height 23
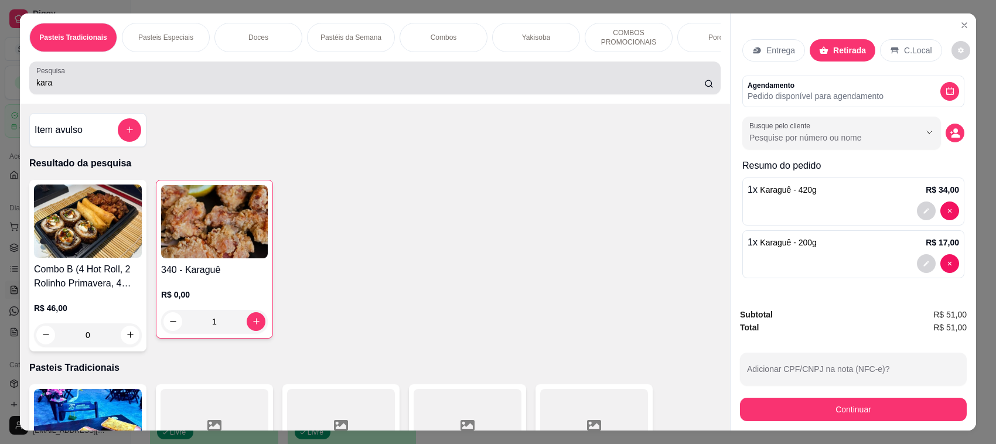
click at [576, 88] on input "kara" at bounding box center [370, 83] width 668 height 12
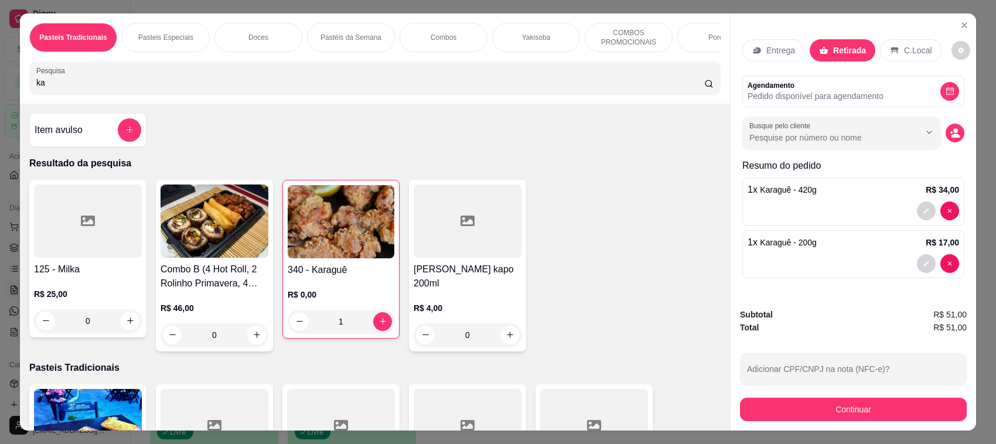
type input "k"
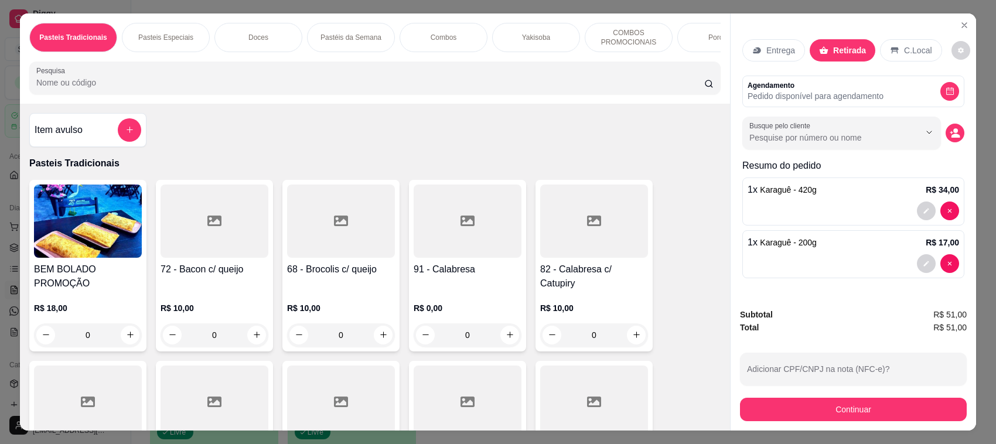
click at [862, 30] on div "Entrega Retirada C.Local" at bounding box center [853, 50] width 222 height 41
click at [330, 88] on input "Pesquisa" at bounding box center [370, 83] width 668 height 12
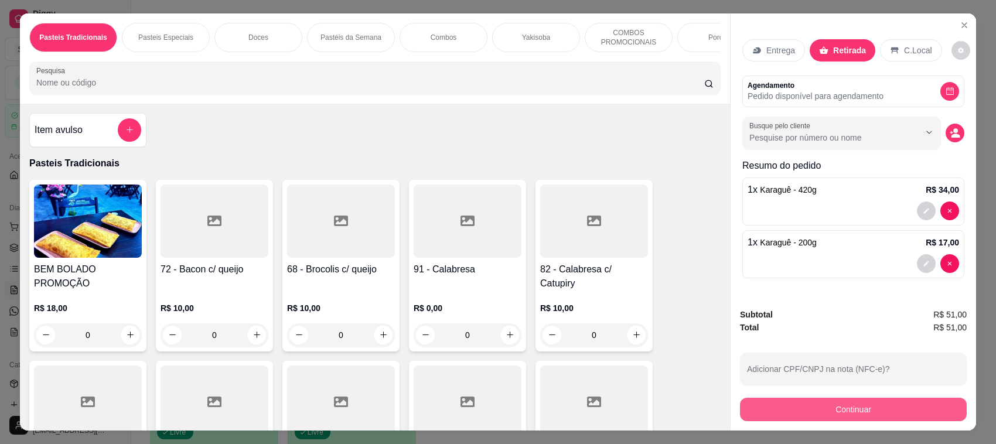
click at [832, 419] on button "Continuar" at bounding box center [853, 409] width 227 height 23
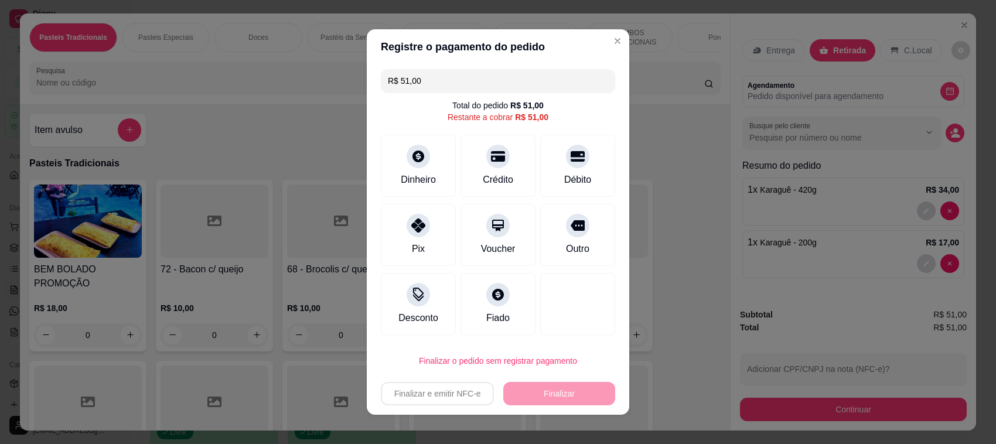
drag, startPoint x: 490, startPoint y: 162, endPoint x: 621, endPoint y: 425, distance: 293.2
click at [490, 165] on div at bounding box center [497, 156] width 23 height 23
type input "R$ 0,00"
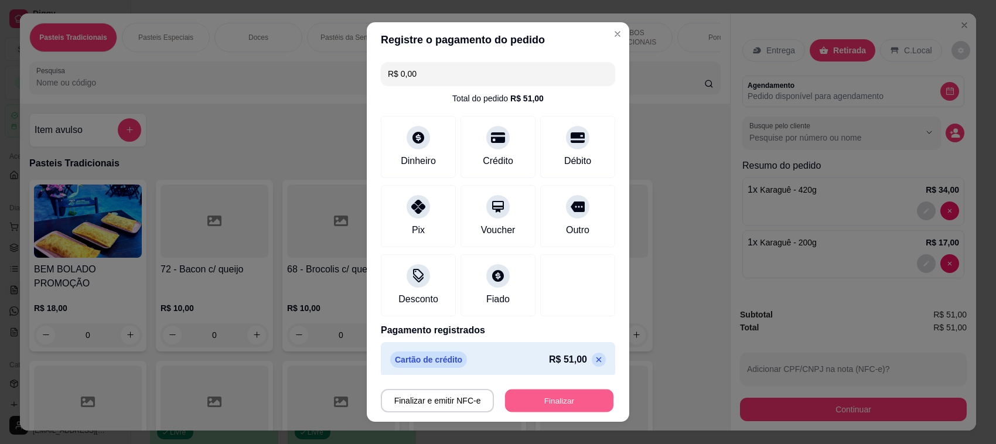
click at [576, 395] on button "Finalizar" at bounding box center [559, 401] width 108 height 23
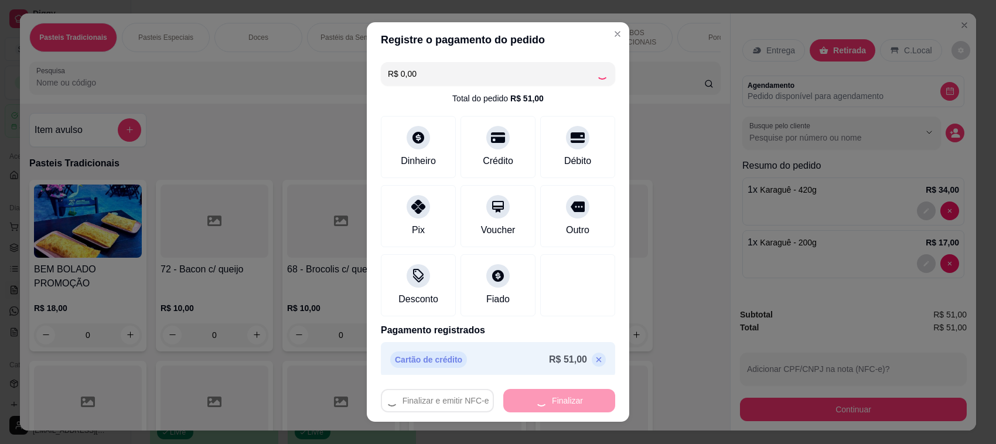
type input "0"
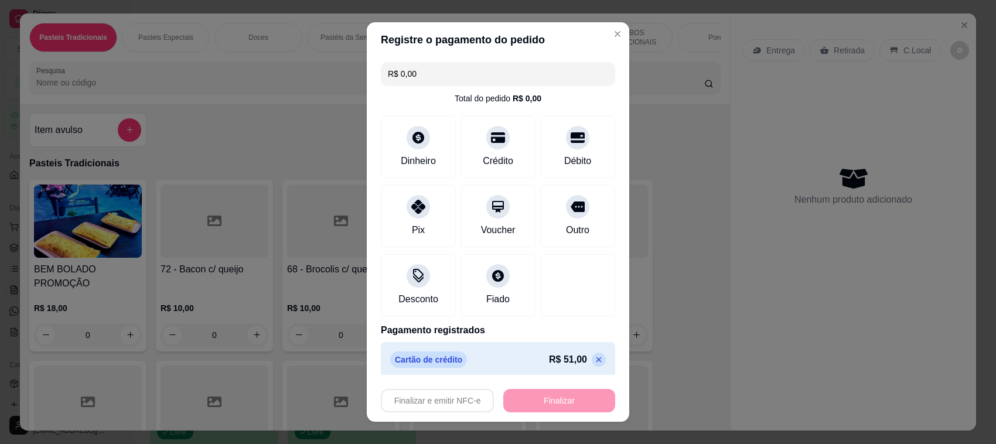
type input "-R$ 51,00"
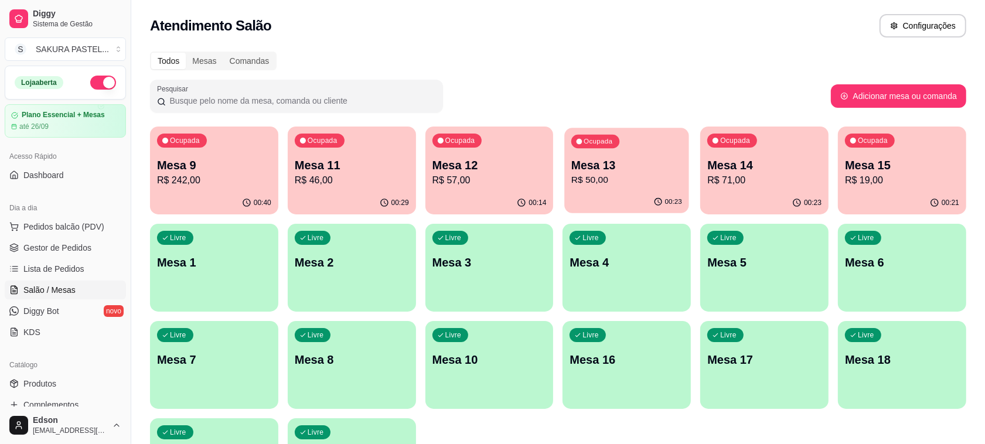
click at [662, 191] on div "Ocupada Mesa 13 R$ 50,00" at bounding box center [627, 159] width 124 height 63
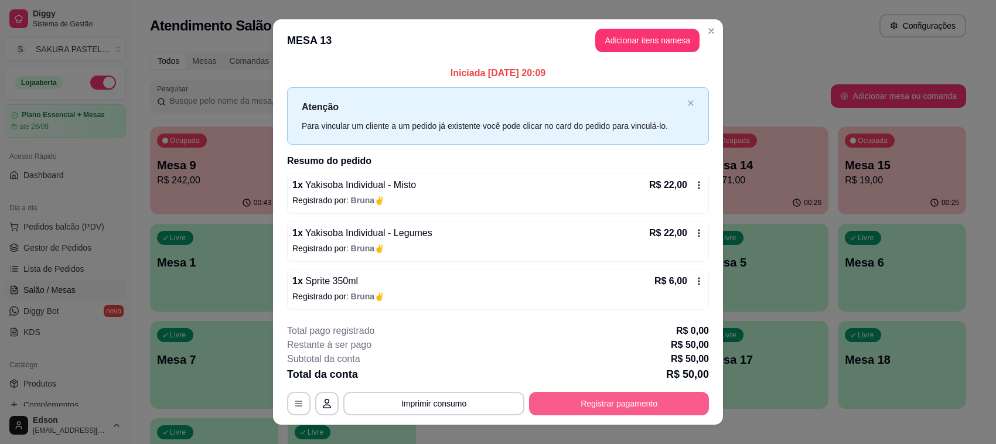
click at [593, 408] on button "Registrar pagamento" at bounding box center [619, 403] width 180 height 23
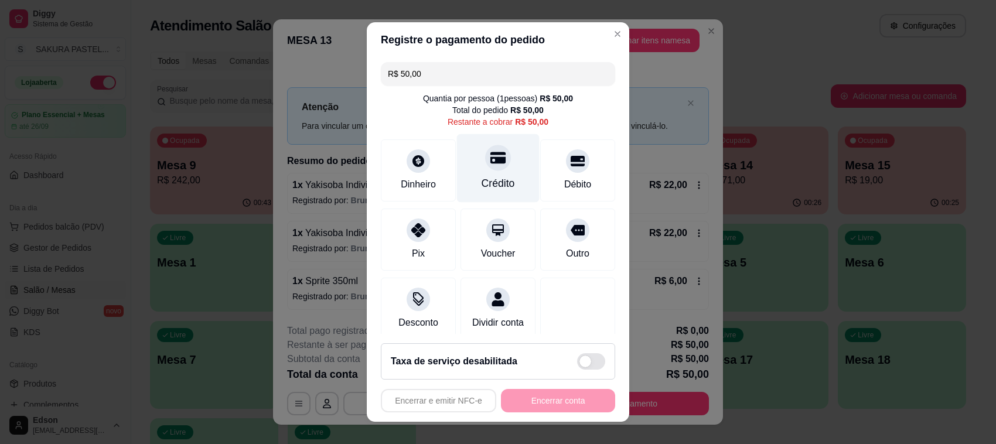
click at [482, 173] on div "Crédito" at bounding box center [498, 168] width 83 height 69
click at [555, 408] on div "Encerrar e emitir NFC-e Encerrar conta" at bounding box center [498, 400] width 234 height 23
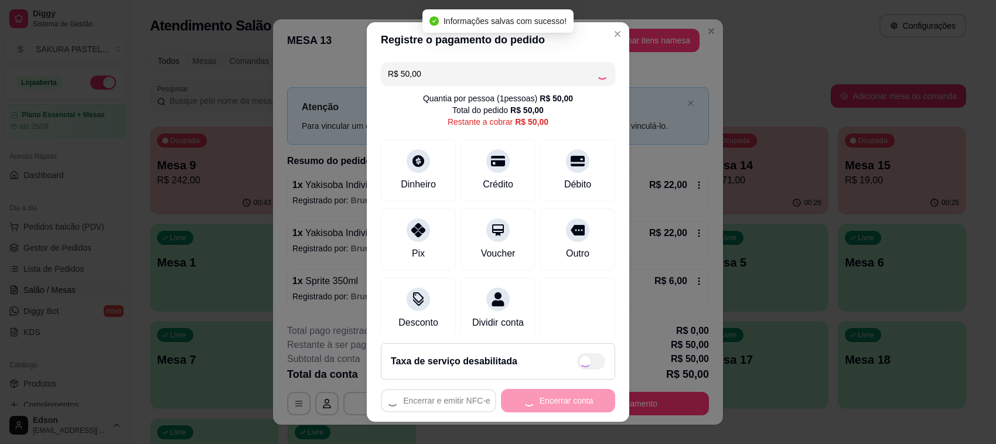
type input "R$ 0,00"
click at [555, 408] on div "Encerrar e emitir NFC-e Encerrar conta" at bounding box center [498, 400] width 234 height 23
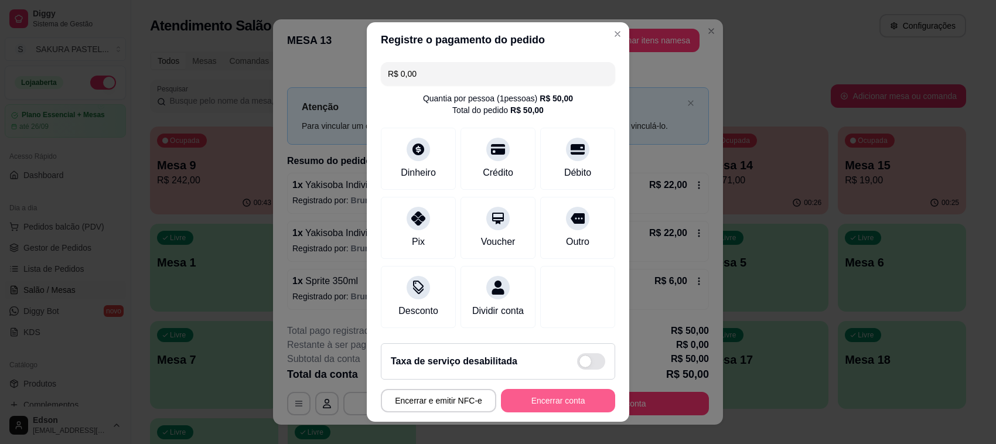
click at [554, 406] on button "Encerrar conta" at bounding box center [558, 400] width 114 height 23
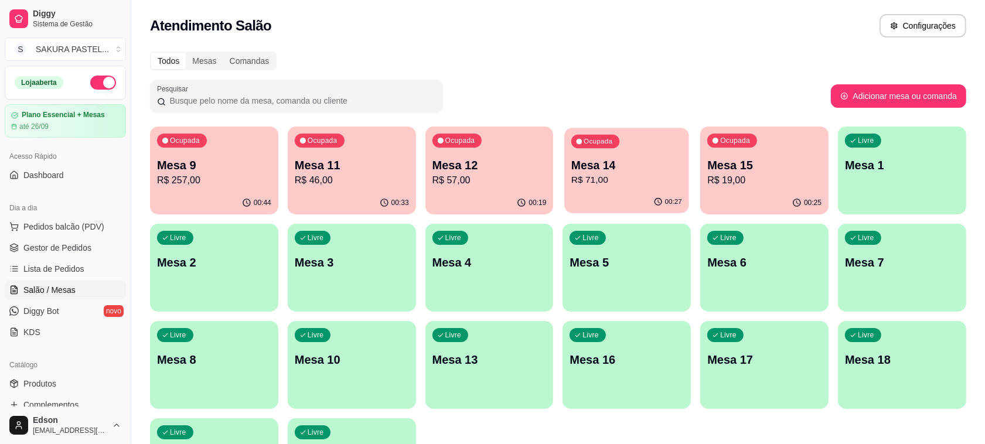
click at [674, 182] on p "R$ 71,00" at bounding box center [626, 179] width 111 height 13
click at [743, 206] on div "00:26" at bounding box center [764, 202] width 124 height 22
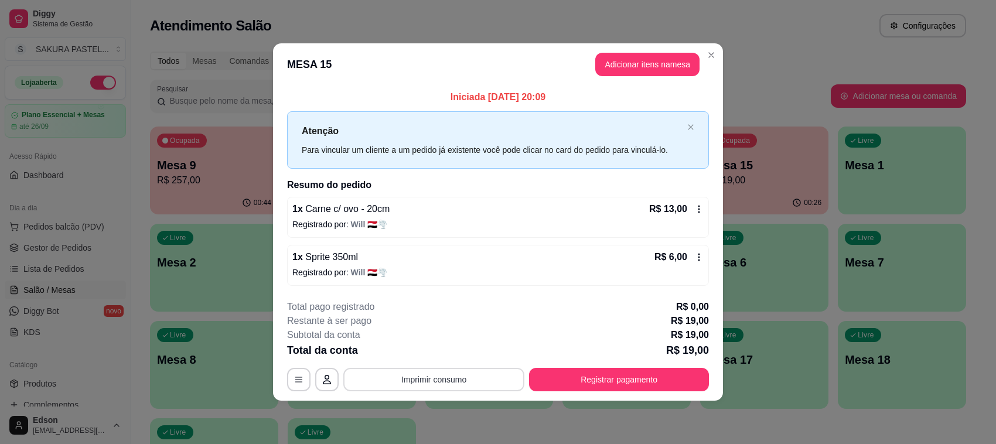
click at [470, 387] on button "Imprimir consumo" at bounding box center [433, 379] width 181 height 23
click at [451, 358] on button "Balcão" at bounding box center [438, 354] width 68 height 15
click at [613, 363] on div "**********" at bounding box center [498, 345] width 422 height 91
click at [599, 373] on button "Registrar pagamento" at bounding box center [619, 379] width 180 height 23
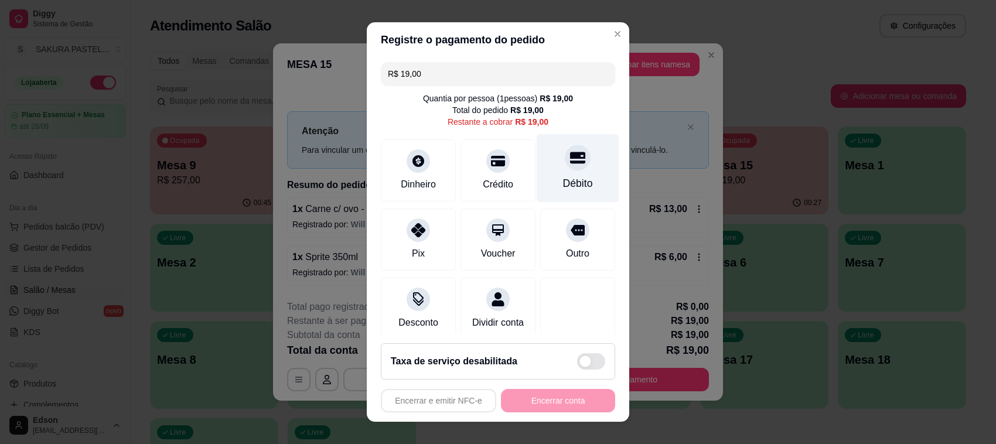
click at [537, 156] on div "Débito" at bounding box center [578, 168] width 83 height 69
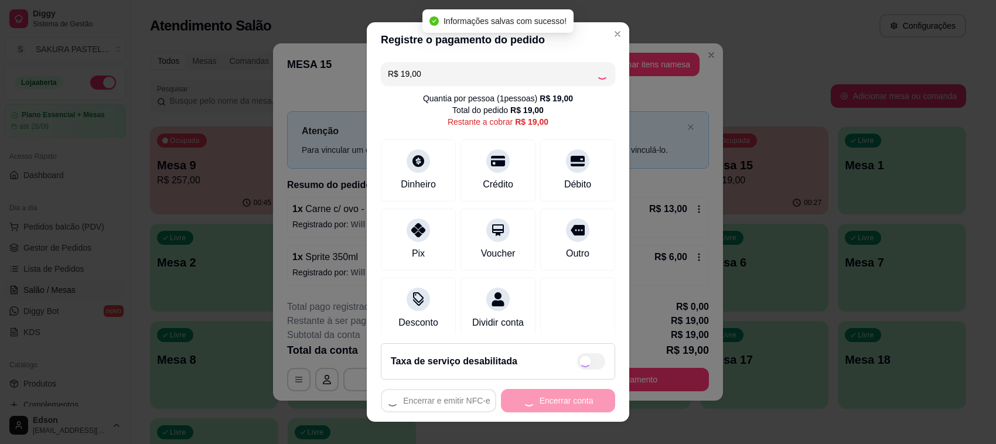
type input "R$ 0,00"
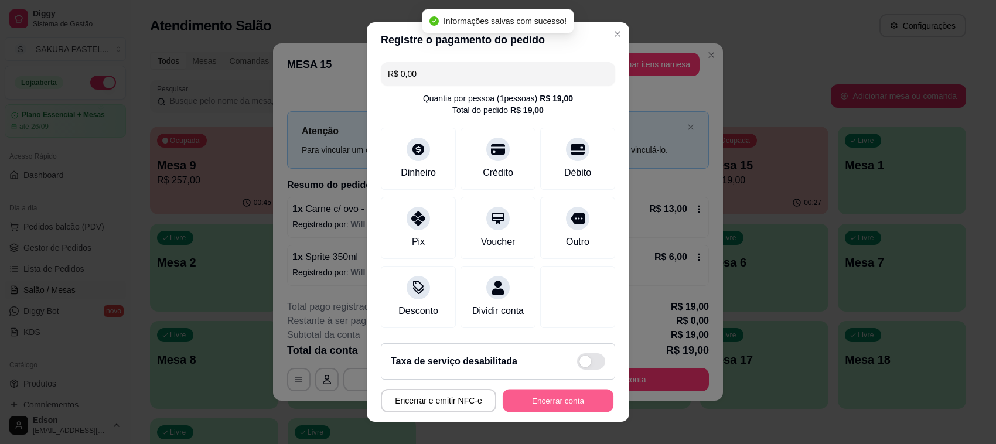
click at [558, 402] on button "Encerrar conta" at bounding box center [558, 401] width 111 height 23
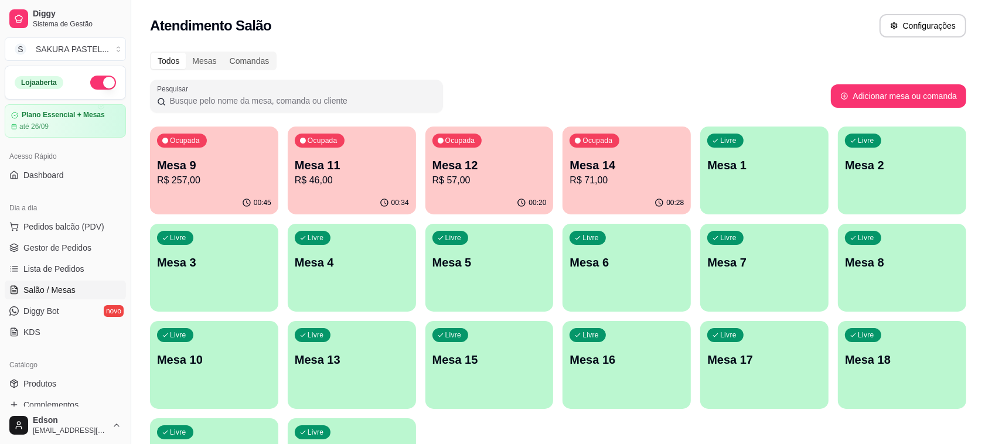
click at [499, 200] on div "00:20" at bounding box center [489, 203] width 128 height 23
click at [285, 186] on div "Ocupada Mesa 9 R$ 257,00 00:45 Ocupada Mesa 11 R$ 46,00 00:34 Ocupada Mesa 12 R…" at bounding box center [558, 317] width 816 height 380
click at [346, 186] on p "R$ 46,00" at bounding box center [352, 180] width 114 height 14
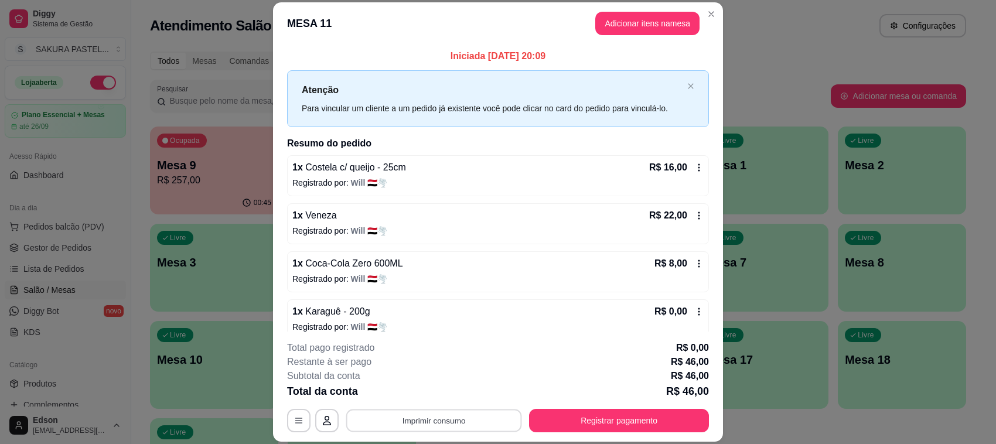
click at [458, 419] on button "Imprimir consumo" at bounding box center [434, 421] width 176 height 23
click at [437, 410] on button "Imprimir consumo" at bounding box center [434, 421] width 176 height 23
click at [437, 408] on div "**********" at bounding box center [498, 386] width 422 height 91
click at [435, 425] on button "Imprimir consumo" at bounding box center [434, 421] width 176 height 23
click at [434, 402] on button "Balcão" at bounding box center [432, 394] width 82 height 18
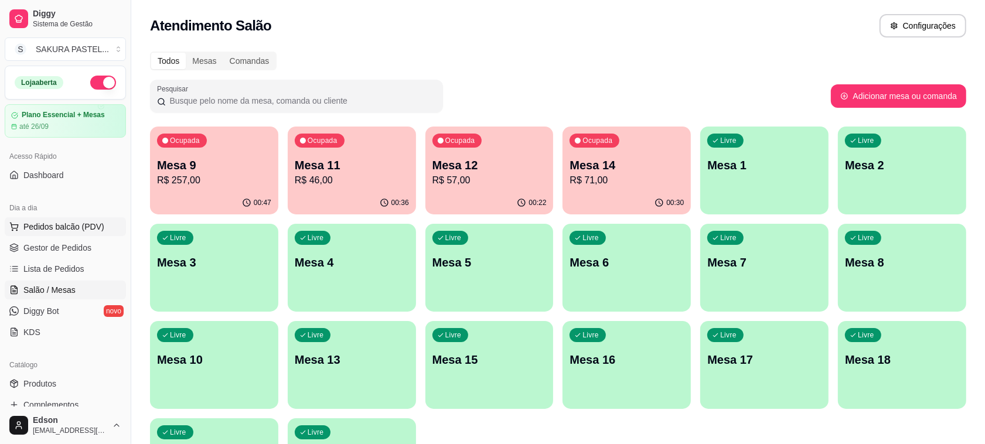
click at [106, 223] on button "Pedidos balcão (PDV)" at bounding box center [65, 226] width 121 height 19
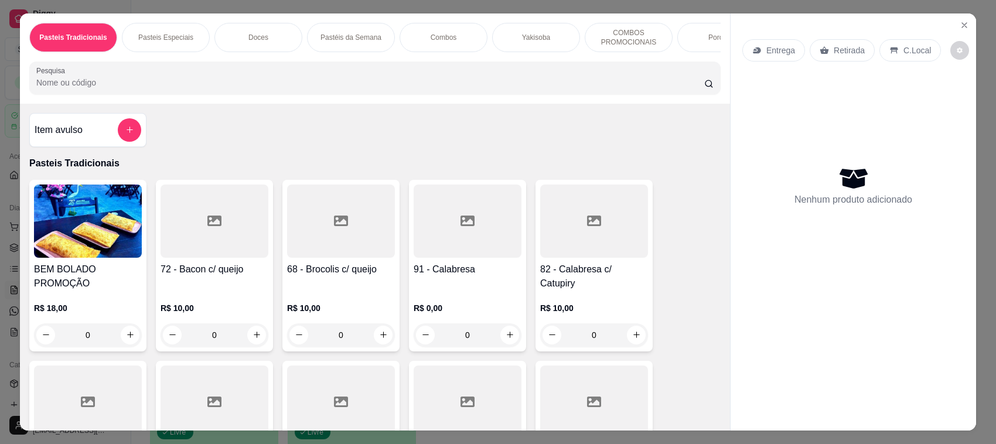
drag, startPoint x: 847, startPoint y: 62, endPoint x: 786, endPoint y: 59, distance: 61.0
click at [847, 62] on div "Entrega Retirada C.Local" at bounding box center [853, 50] width 222 height 41
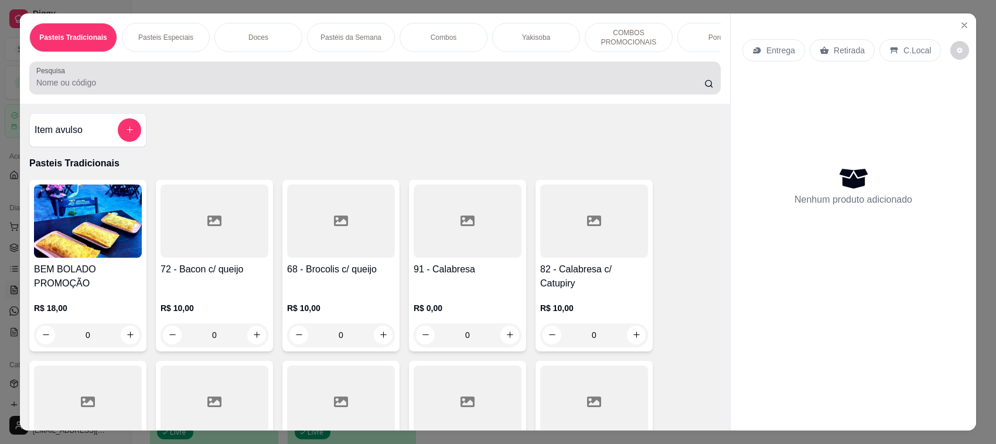
click at [608, 86] on div at bounding box center [374, 77] width 677 height 23
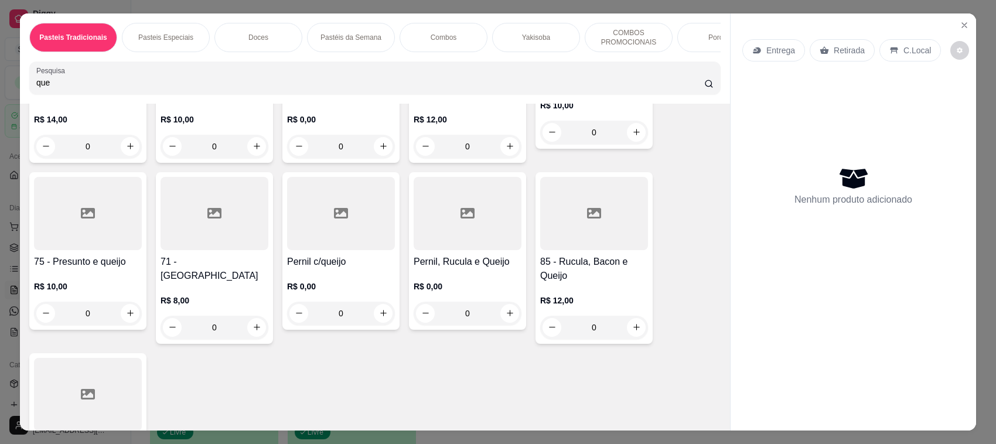
scroll to position [554, 0]
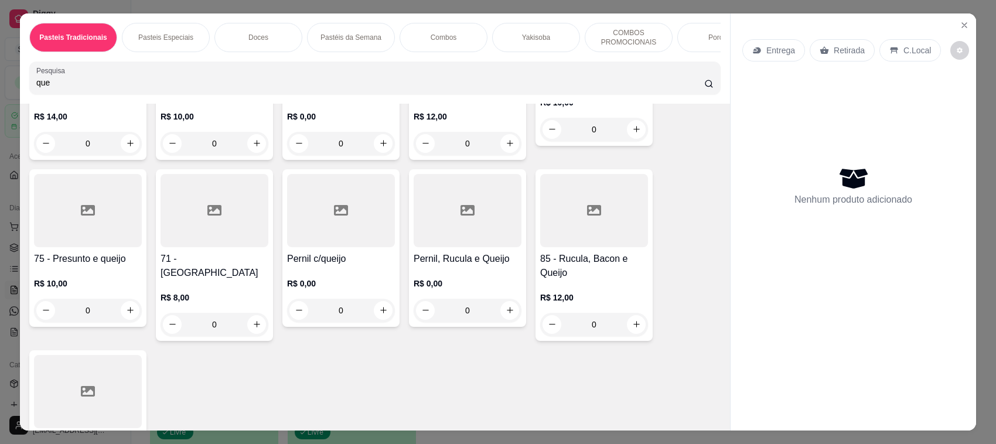
type input "que"
click at [190, 247] on div at bounding box center [215, 210] width 108 height 73
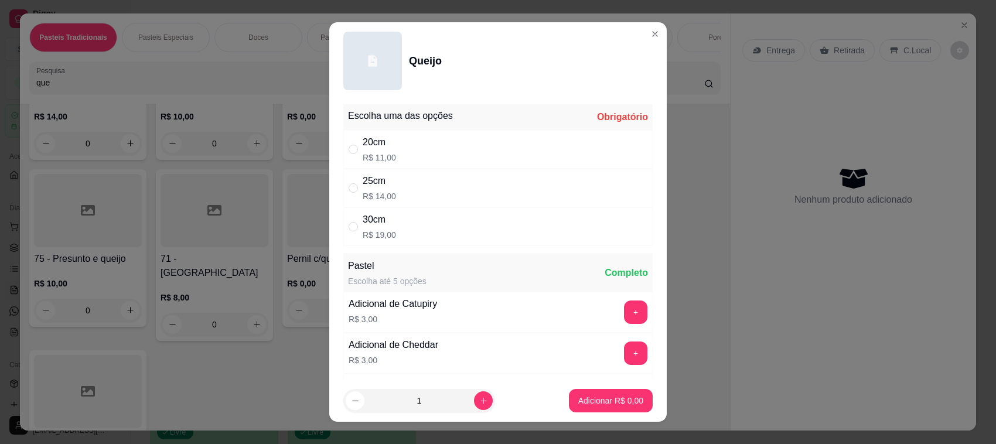
click at [450, 238] on div "30cm R$ 19,00" at bounding box center [497, 226] width 309 height 39
radio input "true"
click at [608, 402] on p "Adicionar R$ 19,00" at bounding box center [609, 400] width 68 height 11
type input "1"
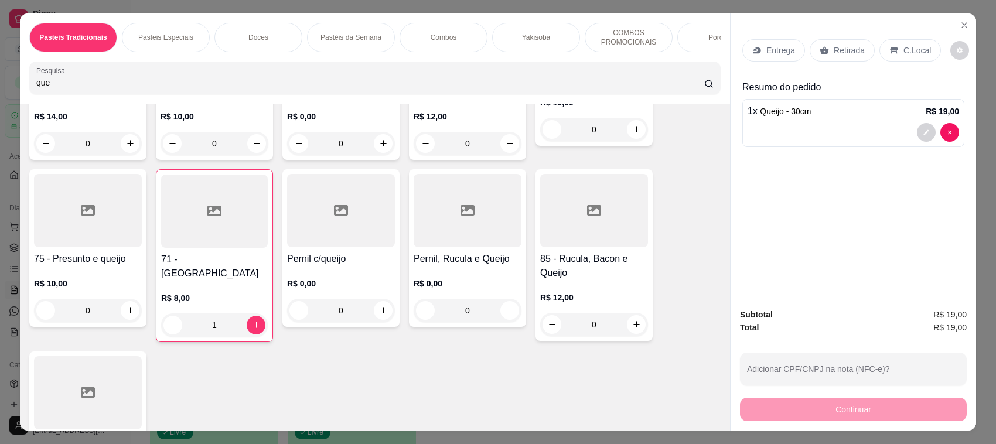
click at [841, 39] on div "Retirada" at bounding box center [842, 50] width 65 height 22
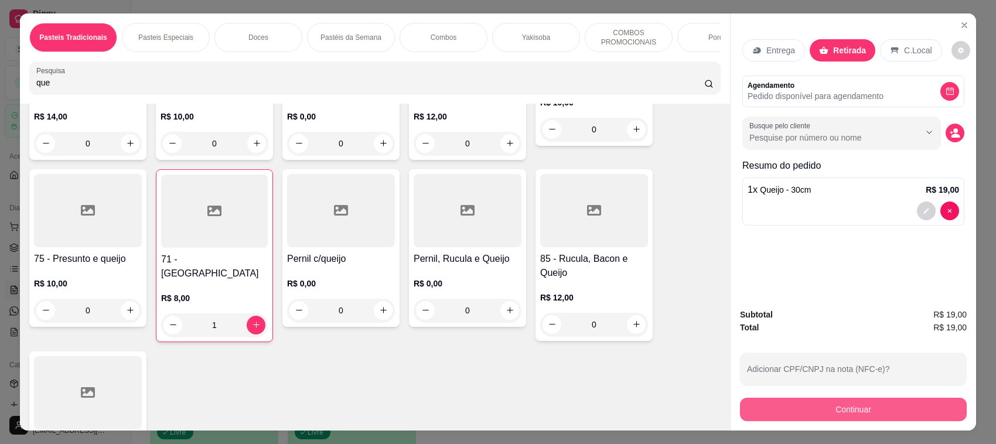
click at [811, 418] on button "Continuar" at bounding box center [853, 409] width 227 height 23
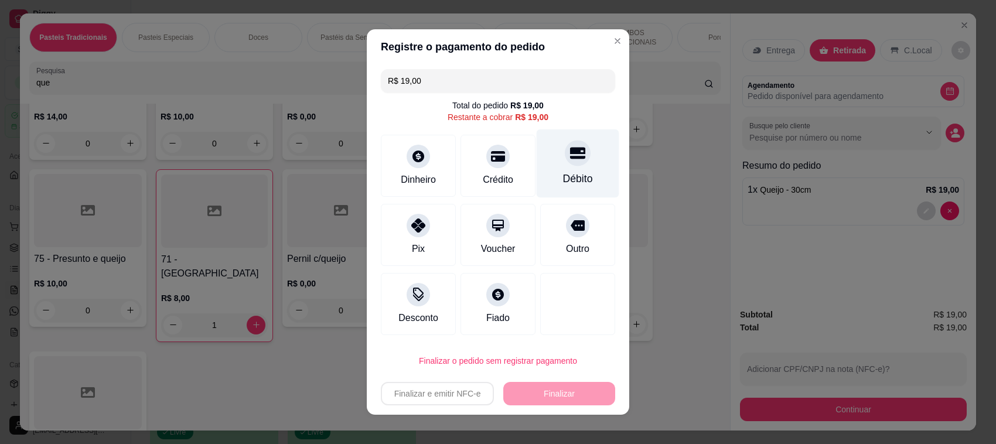
click at [565, 156] on div at bounding box center [578, 153] width 26 height 26
type input "R$ 0,00"
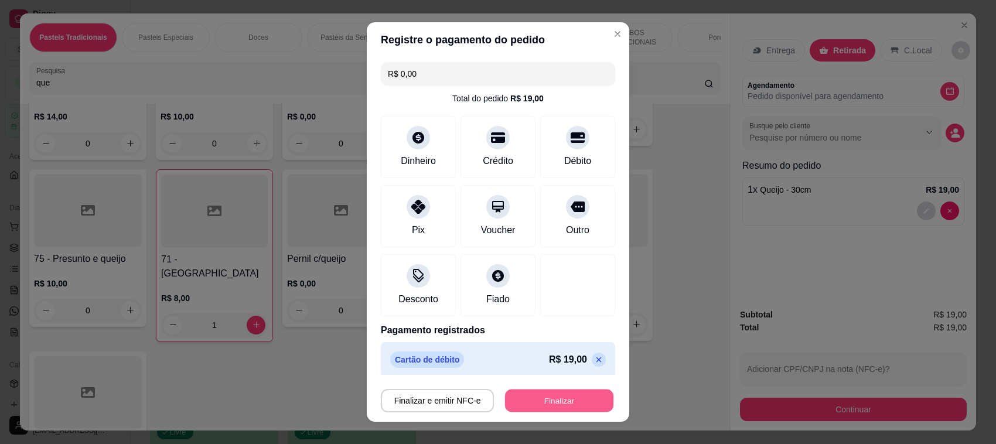
click at [538, 403] on button "Finalizar" at bounding box center [559, 401] width 108 height 23
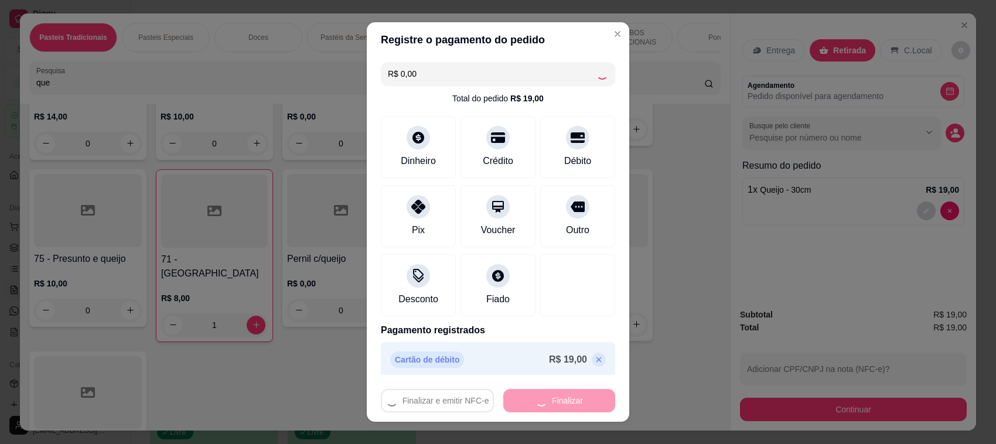
type input "0"
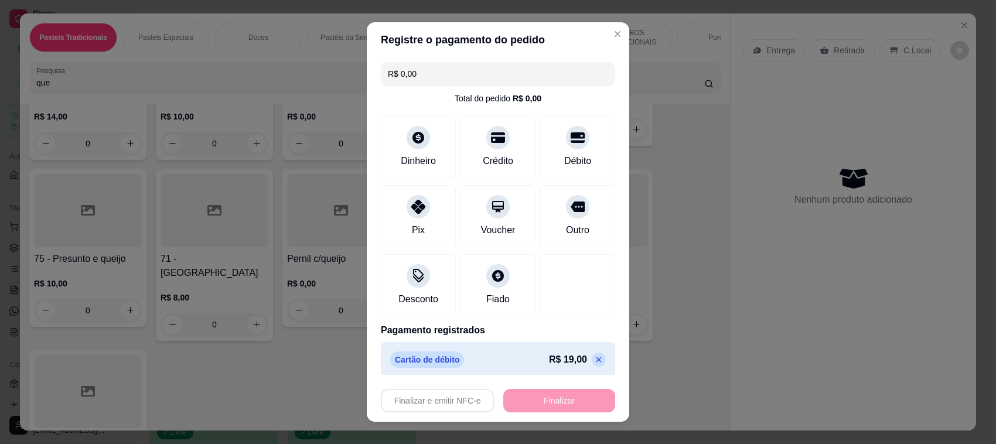
type input "-R$ 19,00"
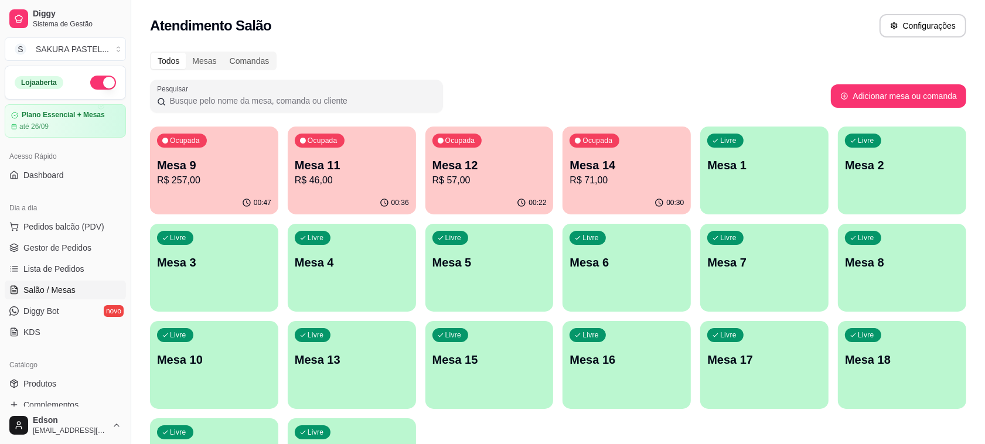
click at [497, 159] on p "Mesa 12" at bounding box center [489, 165] width 114 height 16
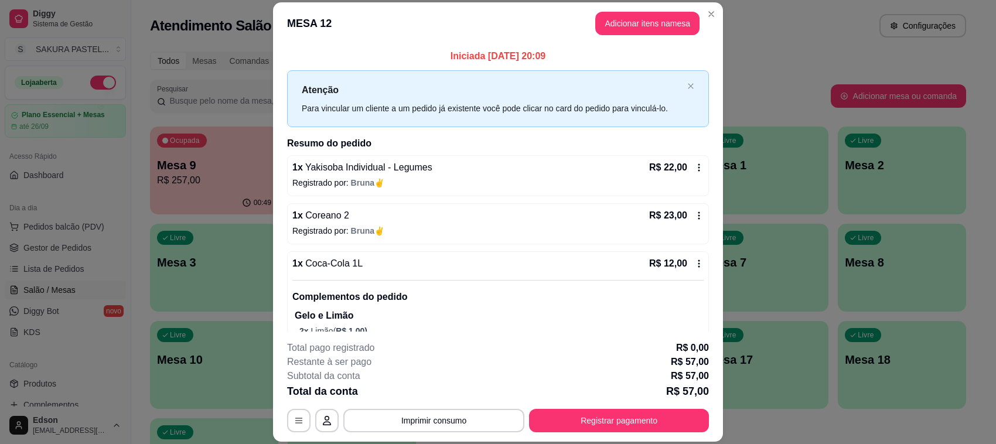
click at [403, 434] on footer "**********" at bounding box center [498, 387] width 450 height 110
click at [412, 428] on button "Imprimir consumo" at bounding box center [433, 420] width 181 height 23
click at [427, 400] on button "Balcão" at bounding box center [432, 394] width 85 height 19
click at [683, 413] on button "Registrar pagamento" at bounding box center [619, 420] width 180 height 23
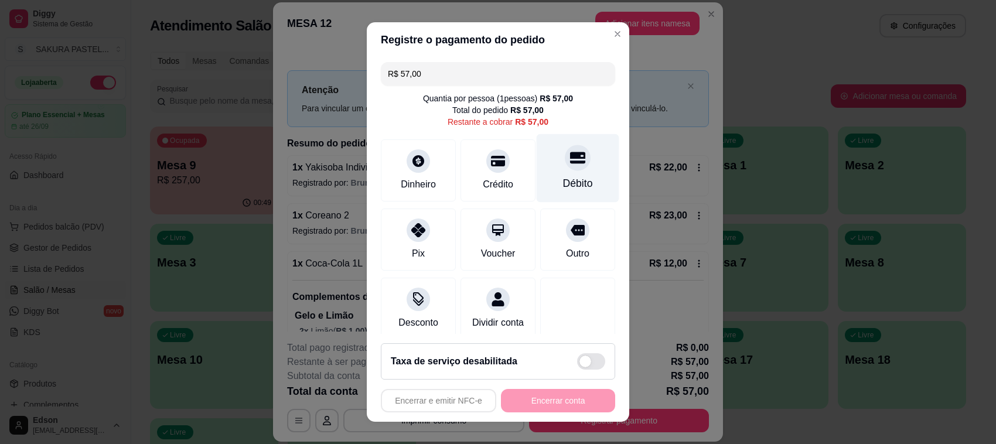
click at [564, 186] on div "Débito" at bounding box center [578, 183] width 30 height 15
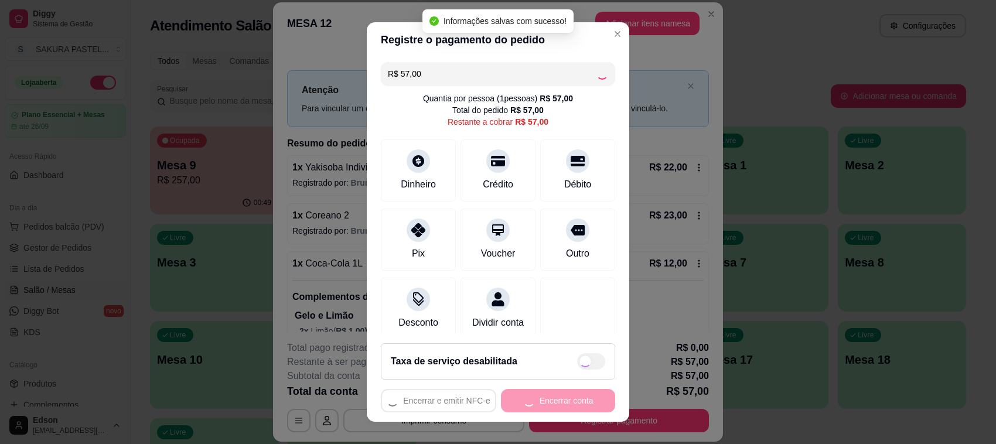
type input "R$ 0,00"
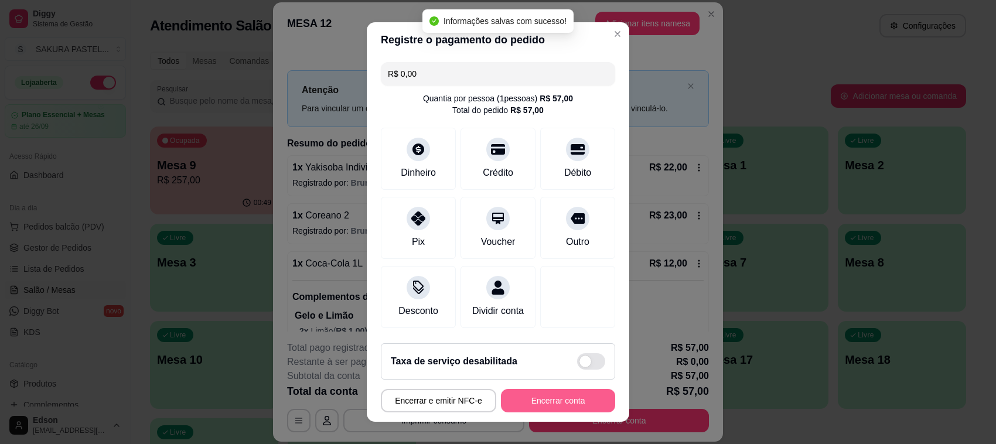
click at [558, 405] on button "Encerrar conta" at bounding box center [558, 400] width 114 height 23
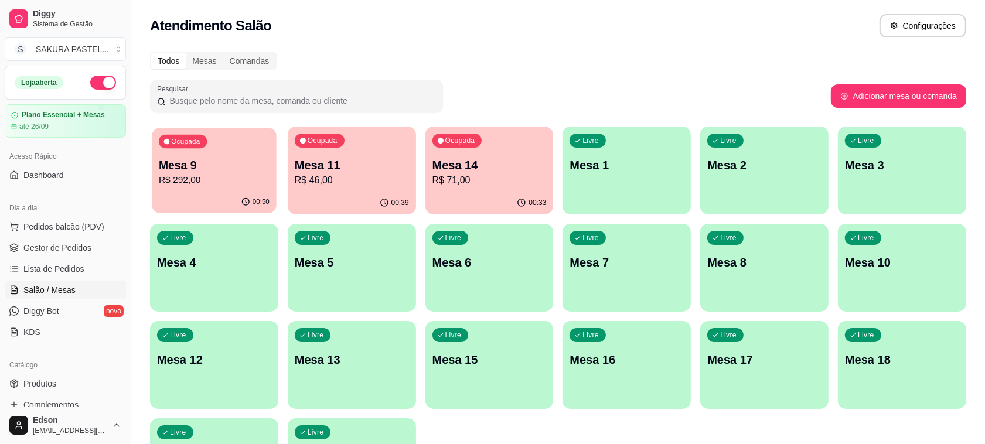
click at [224, 179] on p "R$ 292,00" at bounding box center [214, 179] width 111 height 13
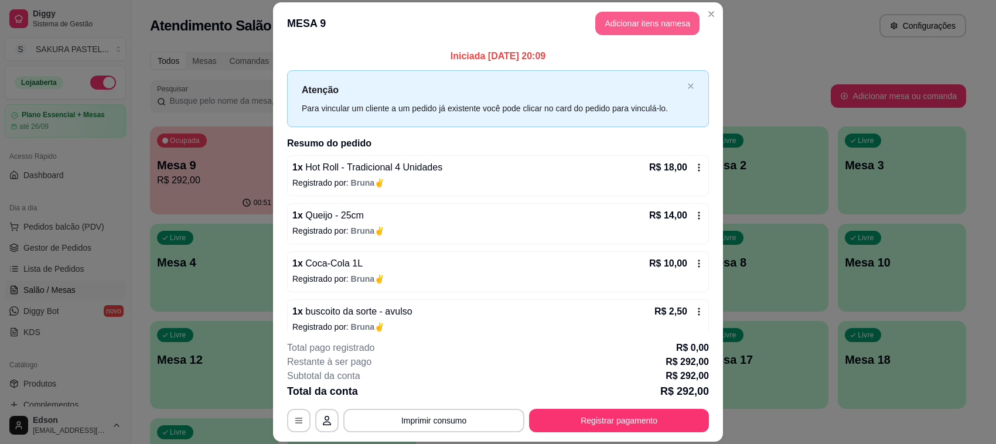
click at [632, 40] on header "MESA 9 Adicionar itens na mesa" at bounding box center [498, 23] width 450 height 42
click at [632, 33] on button "Adicionar itens na mesa" at bounding box center [647, 23] width 104 height 23
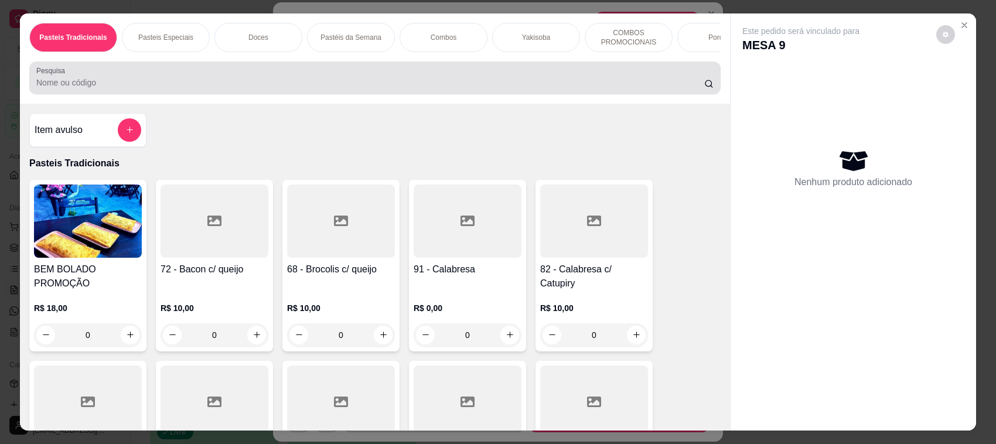
click at [420, 88] on input "Pesquisa" at bounding box center [370, 83] width 668 height 12
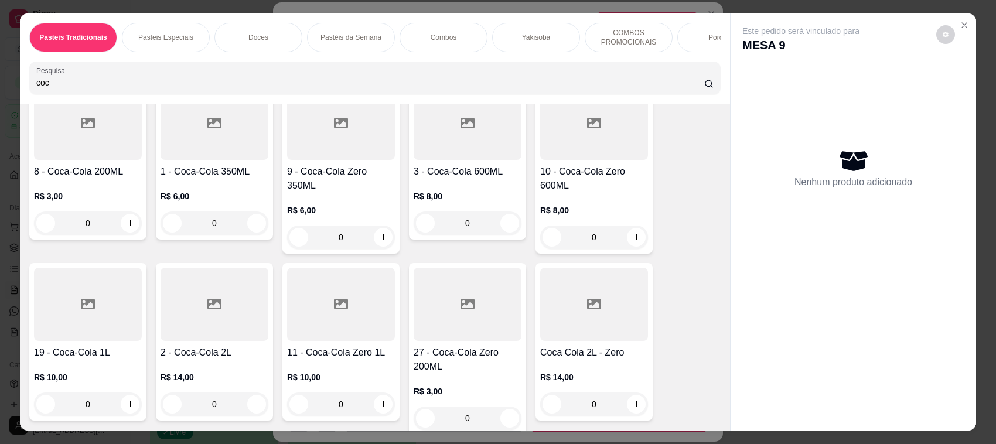
scroll to position [277, 0]
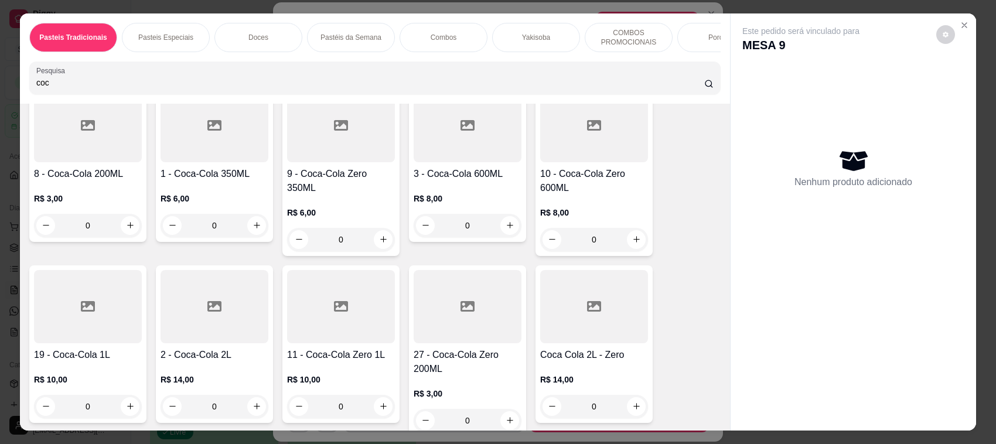
type input "coc"
click at [123, 411] on div "0" at bounding box center [88, 406] width 108 height 23
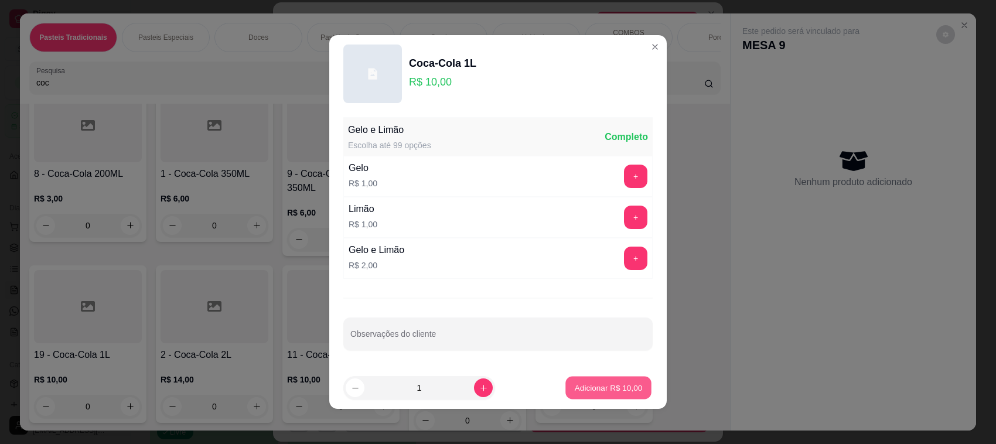
click at [587, 384] on p "Adicionar R$ 10,00" at bounding box center [609, 387] width 68 height 11
type input "1"
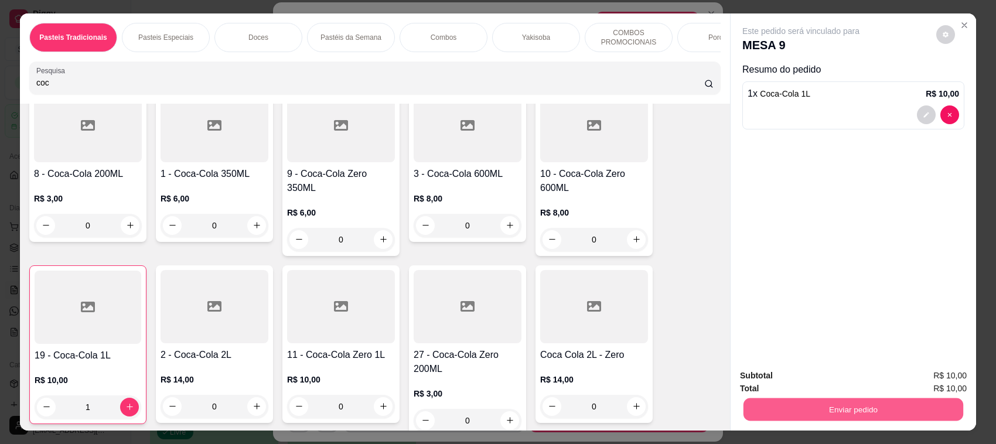
click at [871, 417] on button "Enviar pedido" at bounding box center [853, 409] width 220 height 23
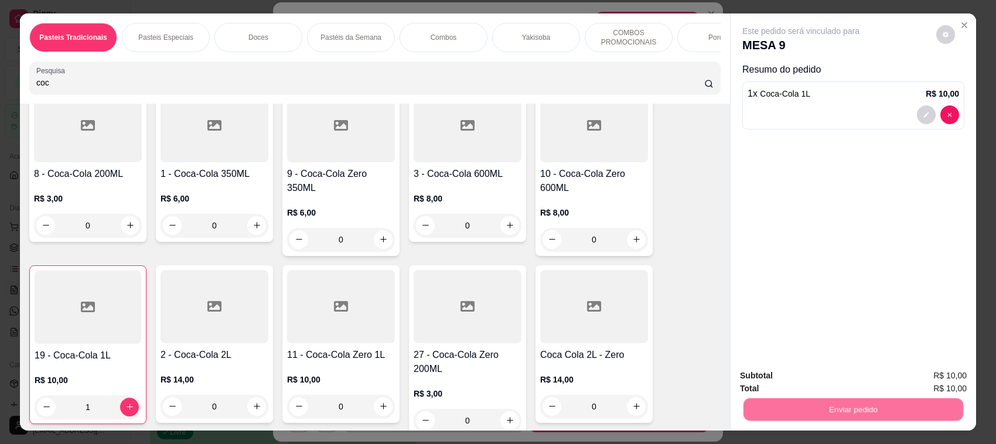
click at [803, 384] on button "Não registrar e enviar pedido" at bounding box center [814, 381] width 118 height 22
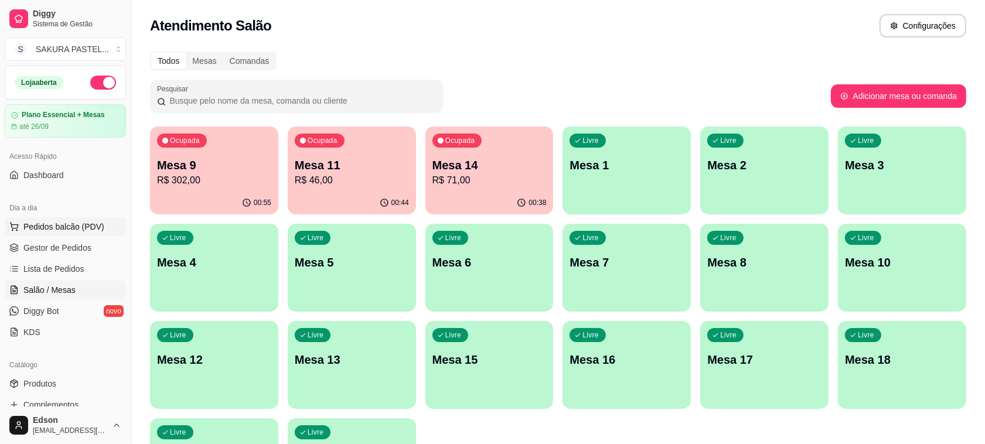
click at [86, 218] on button "Pedidos balcão (PDV)" at bounding box center [65, 226] width 121 height 19
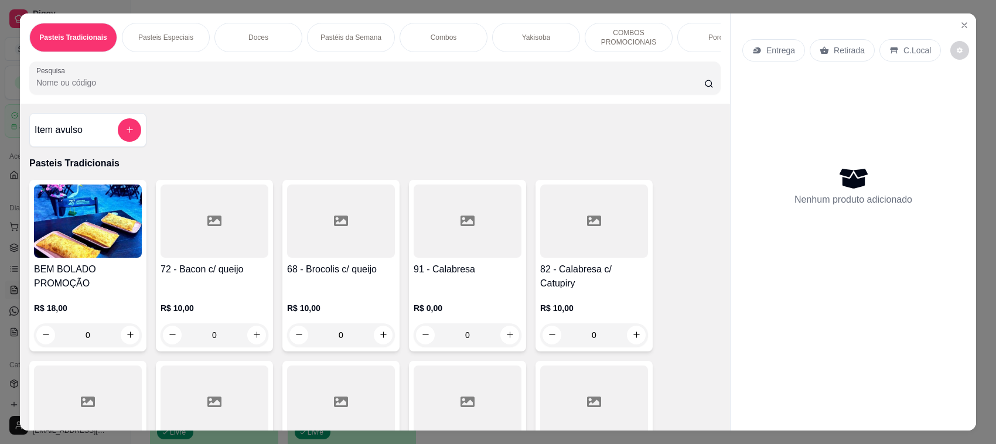
click at [836, 33] on div "Entrega Retirada C.Local" at bounding box center [853, 50] width 222 height 41
click at [839, 46] on p "Retirada" at bounding box center [849, 51] width 31 height 12
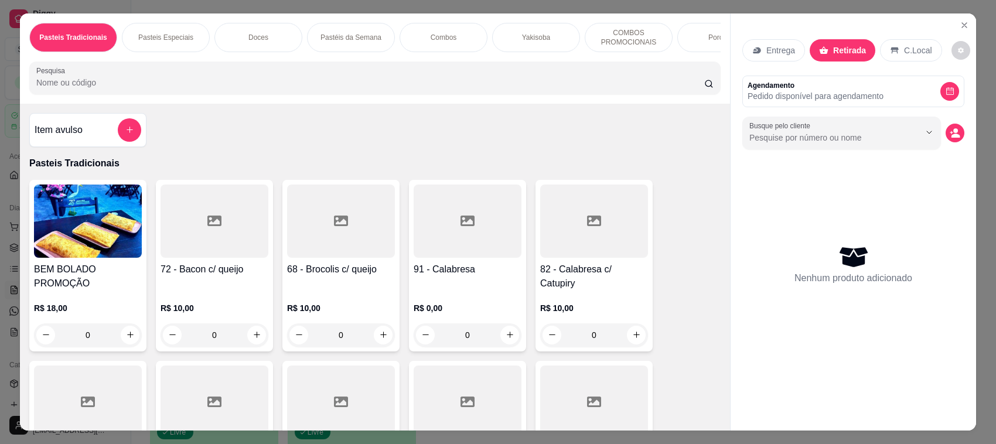
drag, startPoint x: 545, startPoint y: 104, endPoint x: 574, endPoint y: 7, distance: 100.8
click at [545, 94] on div "Pesquisa" at bounding box center [374, 78] width 691 height 33
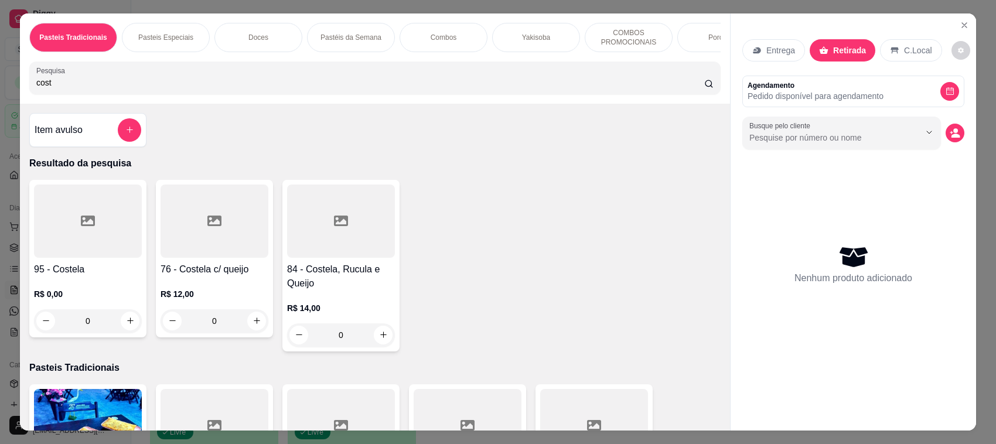
type input "cost"
click at [230, 277] on h4 "76 - Costela c/ queijo" at bounding box center [215, 269] width 108 height 14
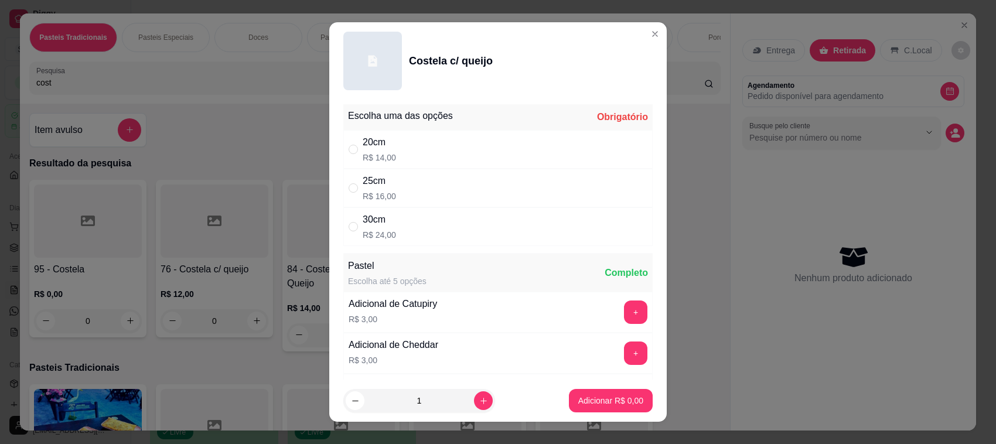
click at [425, 240] on div "30cm R$ 24,00" at bounding box center [497, 226] width 309 height 39
radio input "true"
click at [576, 408] on button "Adicionar R$ 24,00" at bounding box center [608, 400] width 88 height 23
type input "1"
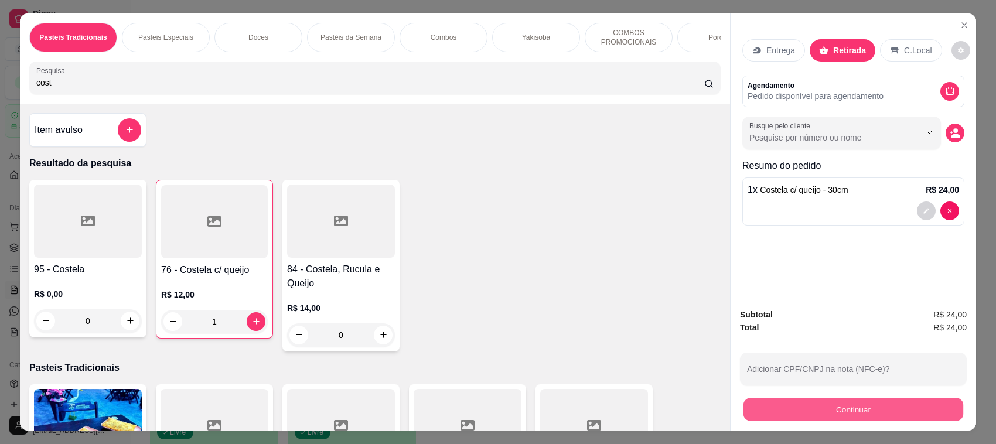
click at [837, 412] on button "Continuar" at bounding box center [853, 409] width 220 height 23
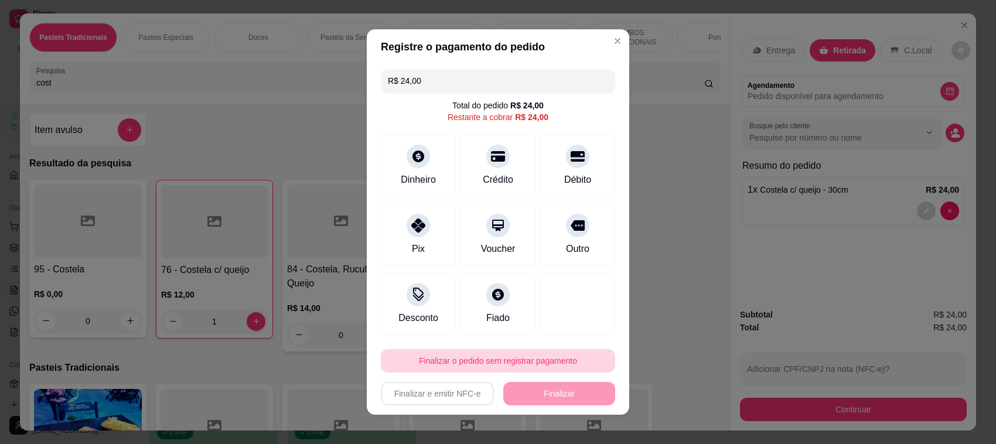
click at [542, 361] on button "Finalizar o pedido sem registrar pagamento" at bounding box center [498, 360] width 234 height 23
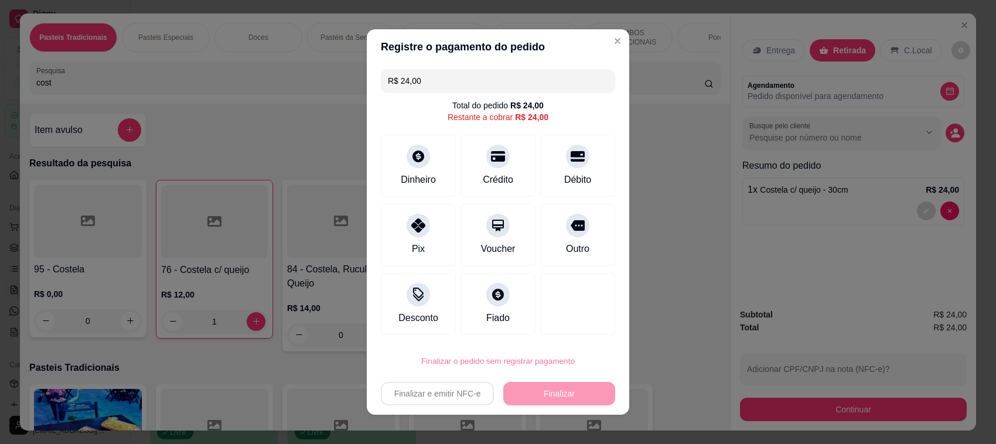
click at [560, 332] on button "Confirmar" at bounding box center [562, 328] width 43 height 18
type input "0"
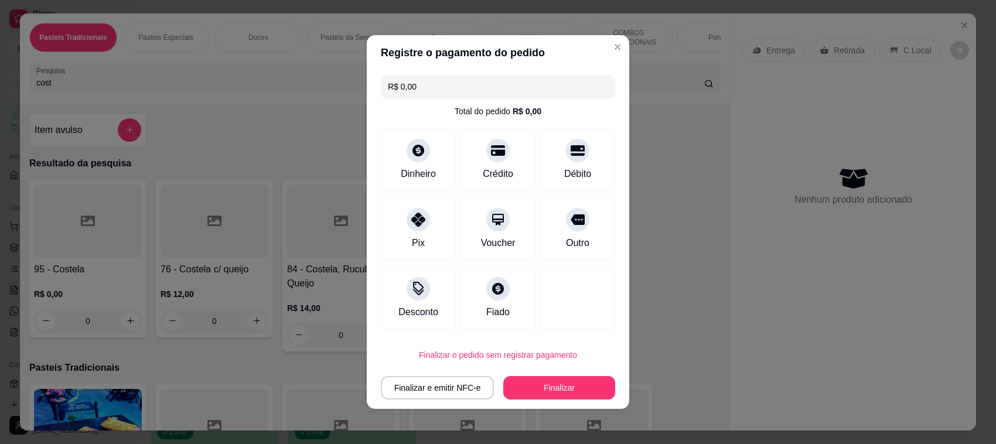
type input "R$ 0,00"
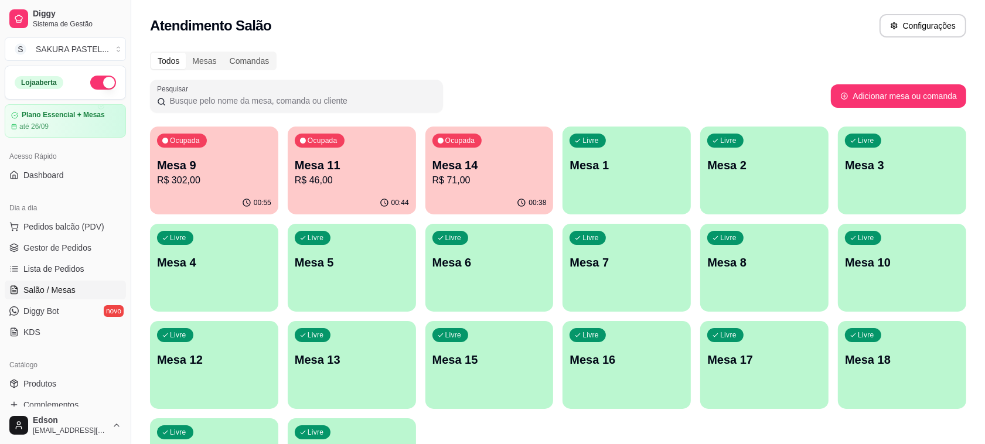
click at [238, 185] on p "R$ 302,00" at bounding box center [214, 180] width 114 height 14
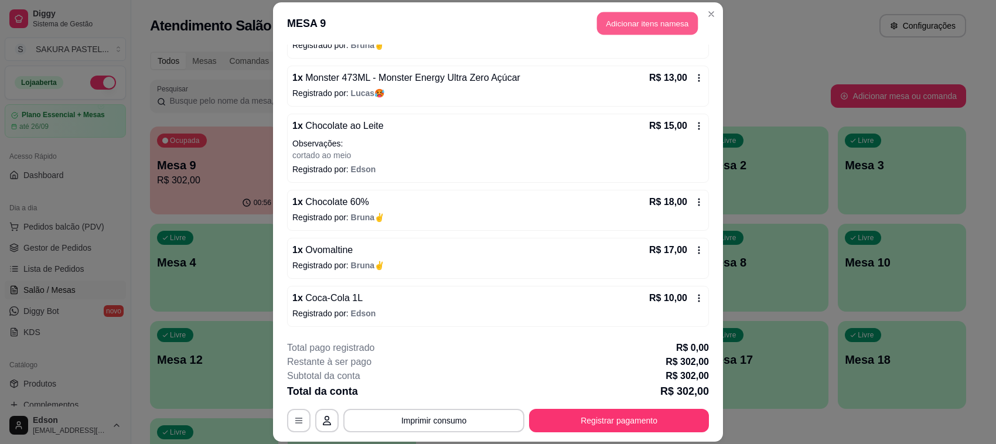
click at [639, 13] on button "Adicionar itens na mesa" at bounding box center [647, 23] width 101 height 23
click at [414, 85] on div at bounding box center [374, 77] width 677 height 23
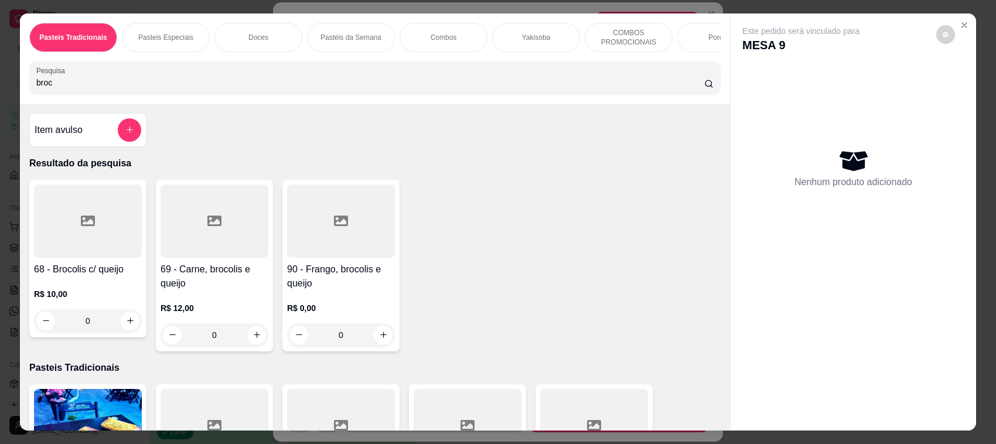
type input "broc"
click at [113, 289] on div "R$ 10,00 0" at bounding box center [88, 305] width 108 height 56
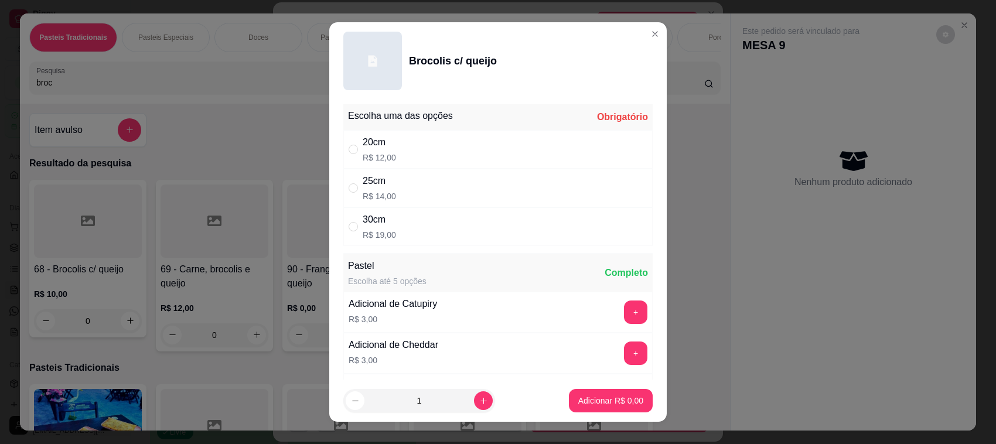
click at [384, 147] on div "20cm" at bounding box center [379, 142] width 33 height 14
radio input "true"
click at [574, 395] on p "Adicionar R$ 12,00" at bounding box center [609, 401] width 70 height 12
type input "1"
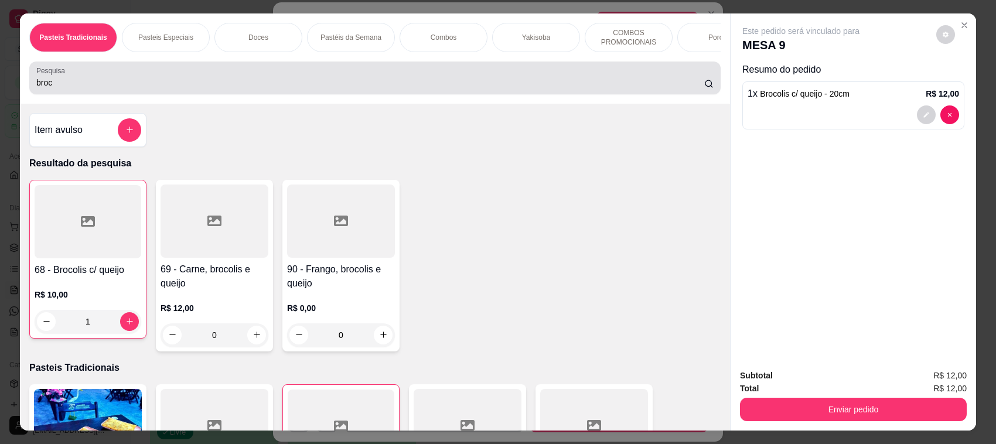
click at [211, 86] on div "broc" at bounding box center [374, 77] width 677 height 23
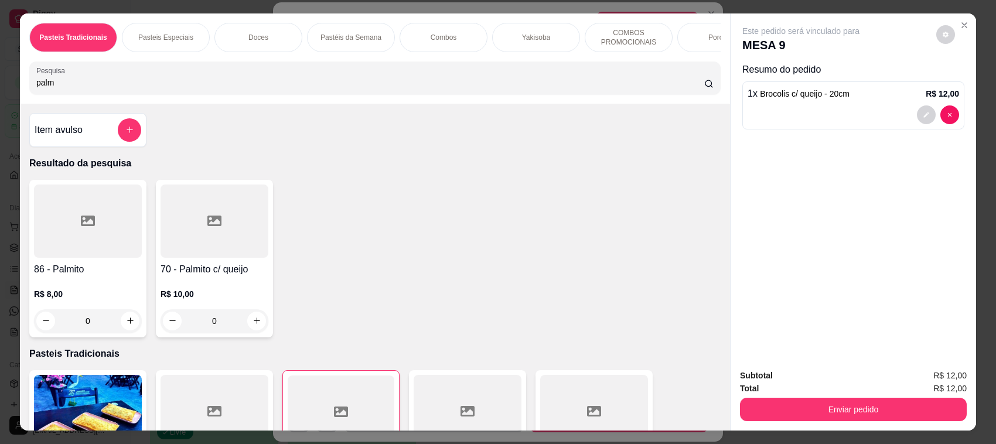
type input "palm"
drag, startPoint x: 209, startPoint y: 255, endPoint x: 206, endPoint y: 262, distance: 8.4
click at [206, 258] on div at bounding box center [215, 221] width 108 height 73
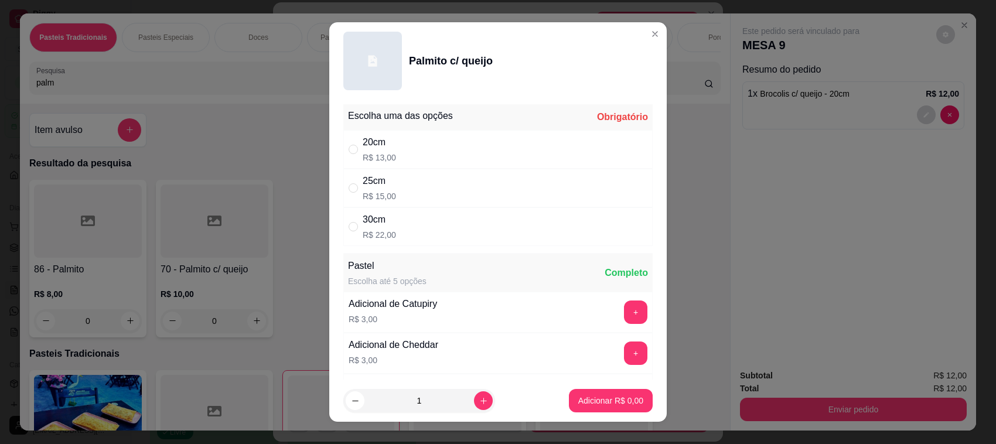
click at [410, 139] on div "20cm R$ 13,00" at bounding box center [497, 149] width 309 height 39
click at [578, 408] on button "Adicionar R$ 13,00" at bounding box center [608, 400] width 88 height 23
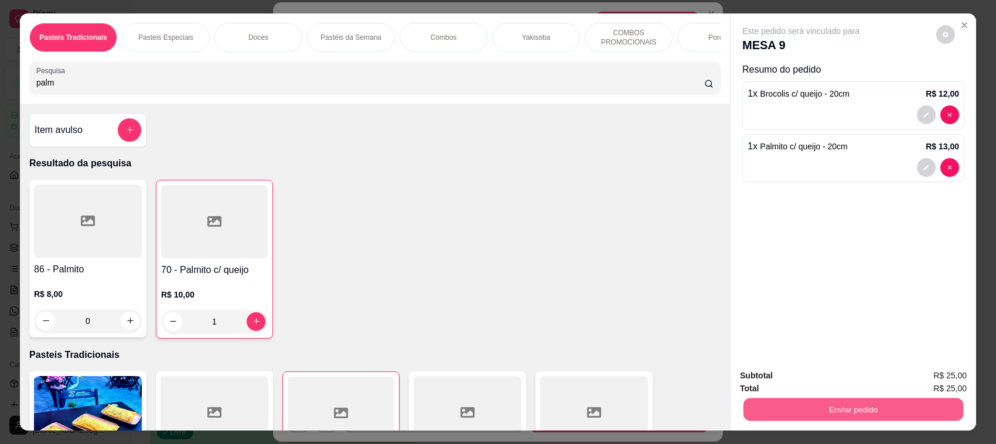
click at [907, 415] on button "Enviar pedido" at bounding box center [853, 409] width 220 height 23
click at [864, 379] on button "Não registrar e enviar pedido" at bounding box center [814, 381] width 118 height 22
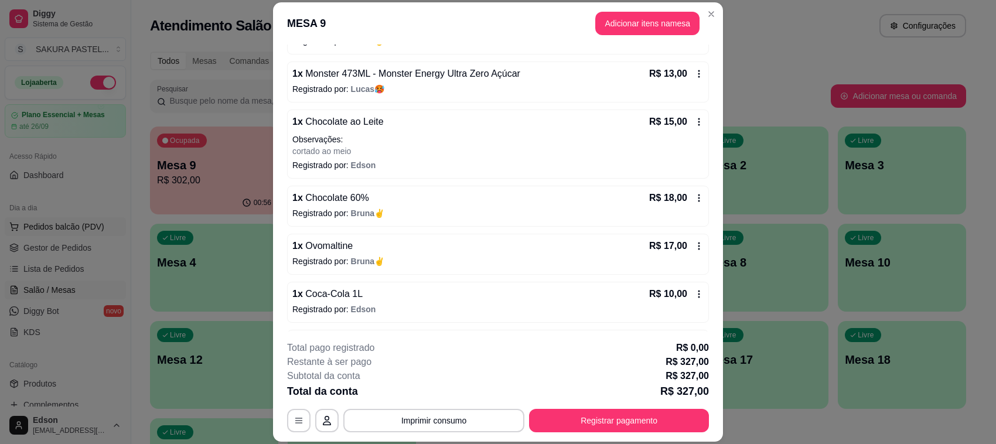
drag, startPoint x: 0, startPoint y: 296, endPoint x: 84, endPoint y: 221, distance: 112.4
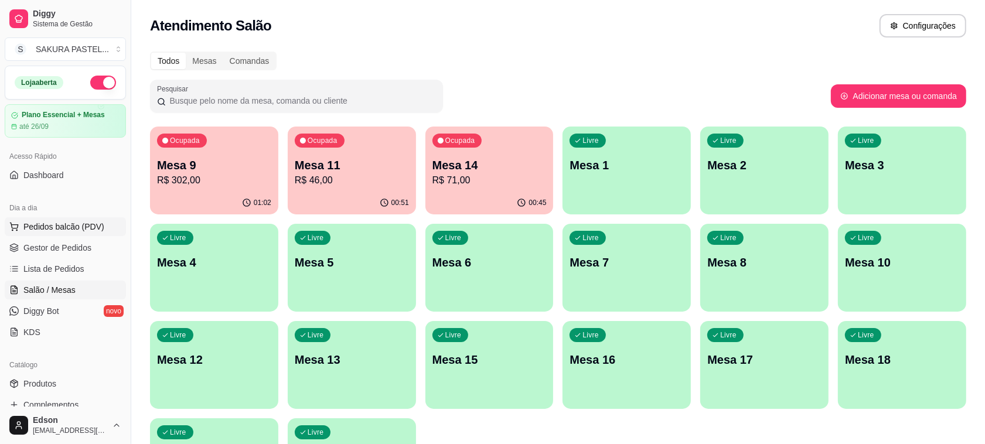
click at [79, 221] on span "Pedidos balcão (PDV)" at bounding box center [63, 227] width 81 height 12
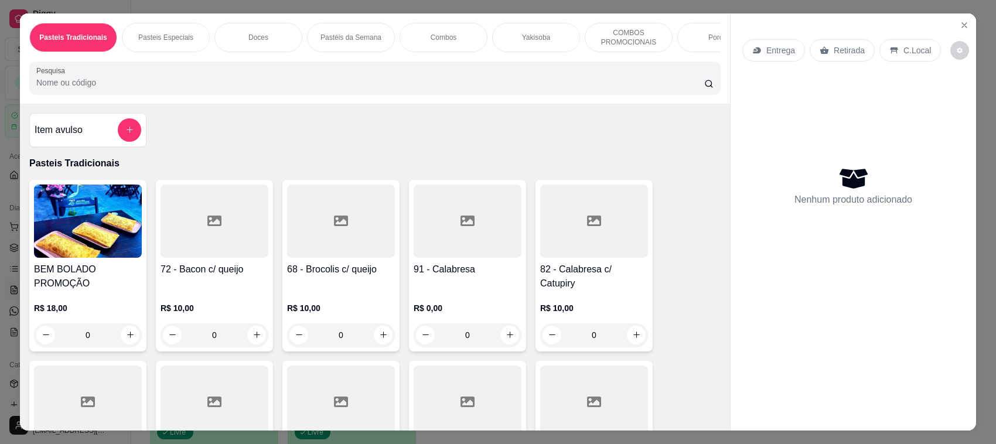
click at [822, 49] on icon at bounding box center [824, 50] width 9 height 9
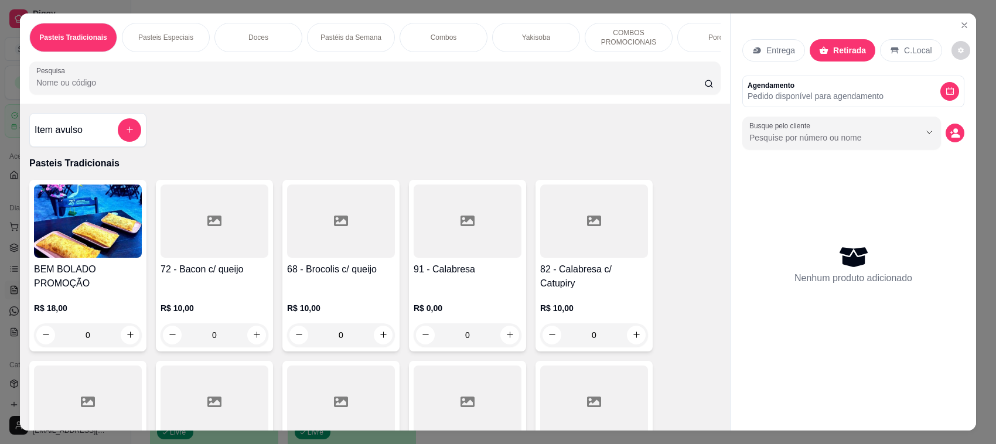
click at [378, 104] on div "Pasteis Tradicionais Pasteis Especiais Doces Pastéis da Semana Combos Yakisoba …" at bounding box center [375, 58] width 710 height 90
click at [381, 88] on input "Pesquisa" at bounding box center [370, 83] width 668 height 12
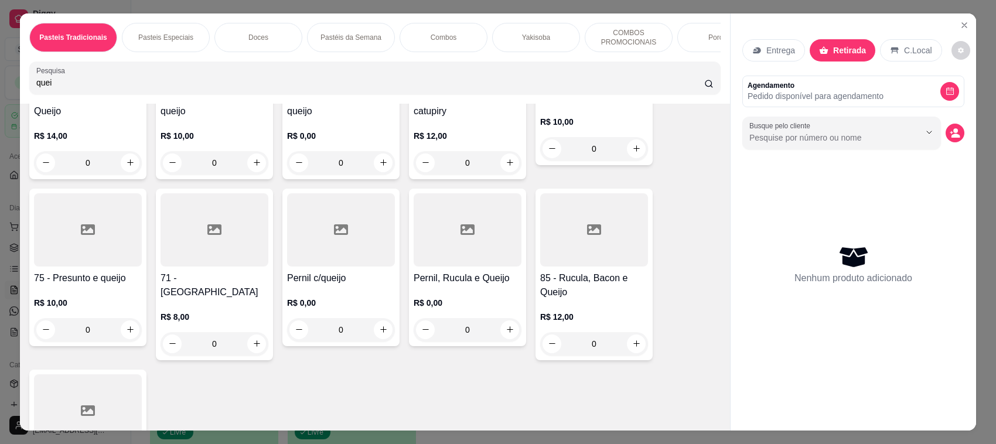
scroll to position [554, 0]
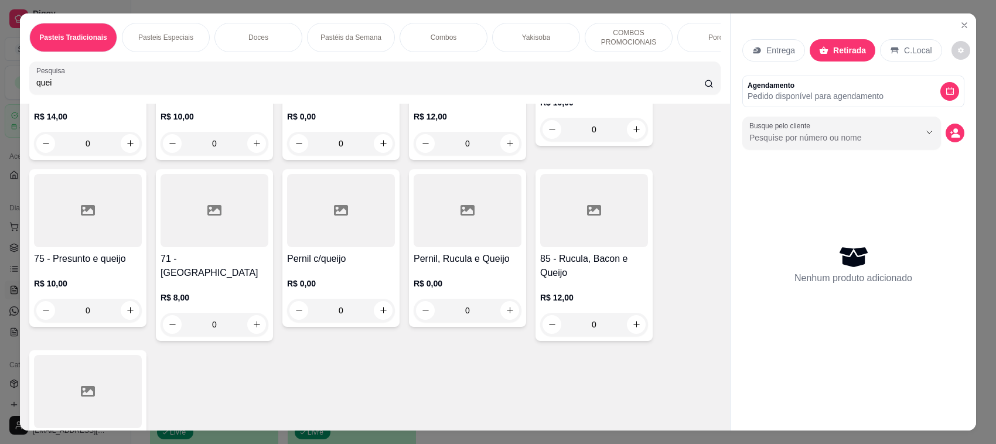
click at [220, 259] on div "71 - Queijo R$ 8,00 0" at bounding box center [214, 255] width 117 height 172
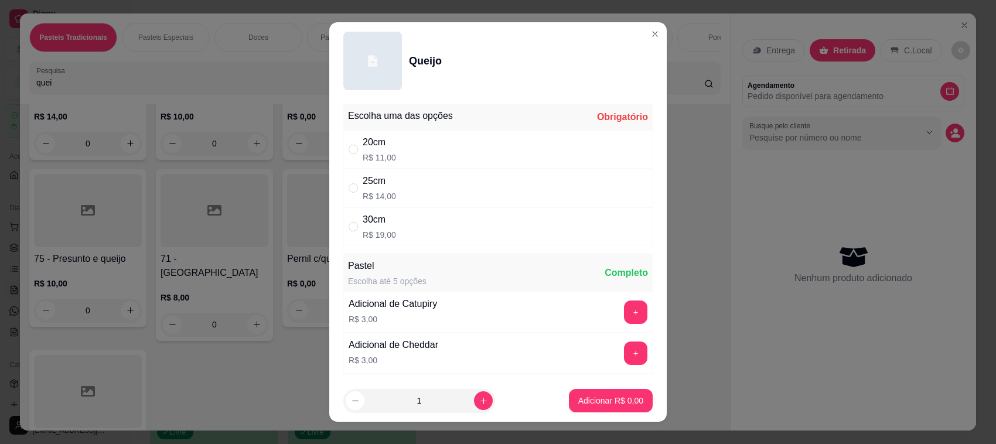
click at [403, 144] on div "20cm R$ 11,00" at bounding box center [497, 149] width 309 height 39
click at [608, 394] on button "Adicionar R$ 11,00" at bounding box center [608, 400] width 88 height 23
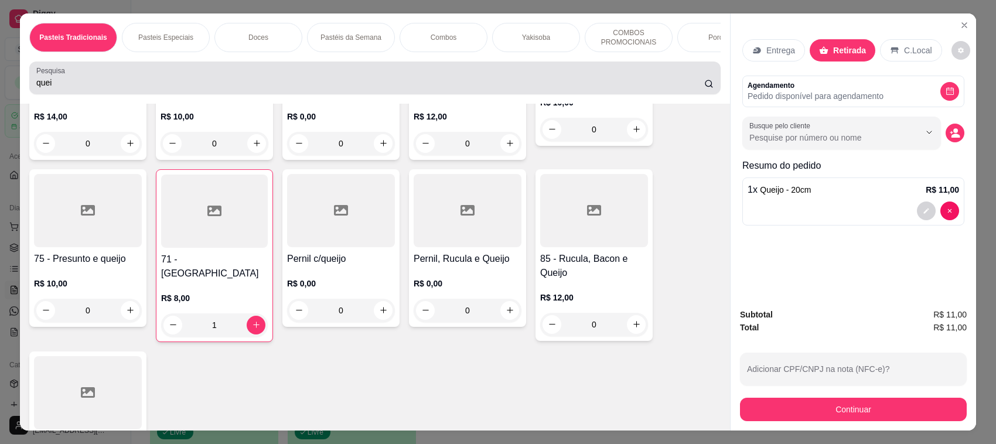
click at [414, 76] on div "Pesquisa quei" at bounding box center [374, 78] width 691 height 33
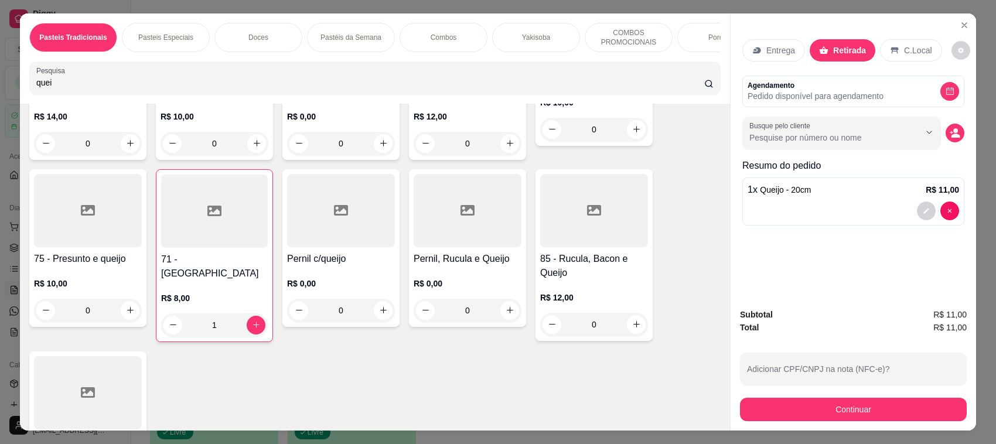
click at [203, 244] on div at bounding box center [214, 211] width 107 height 73
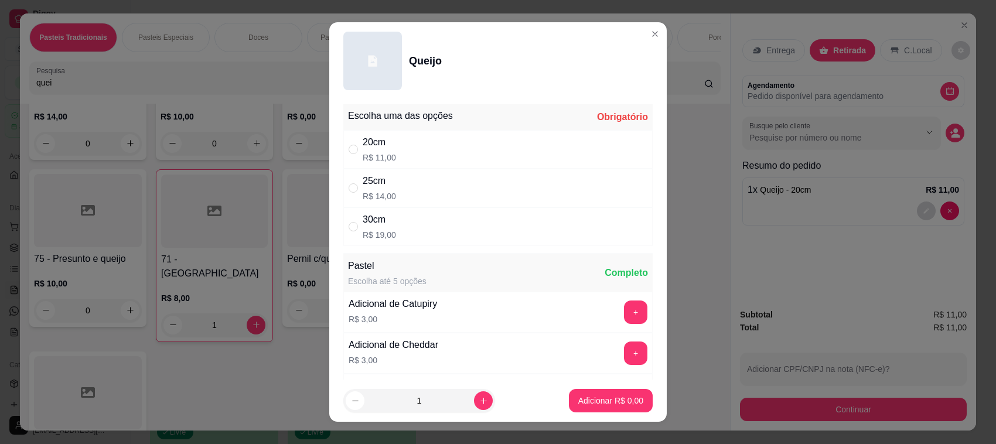
click at [438, 151] on div "20cm R$ 11,00" at bounding box center [497, 149] width 309 height 39
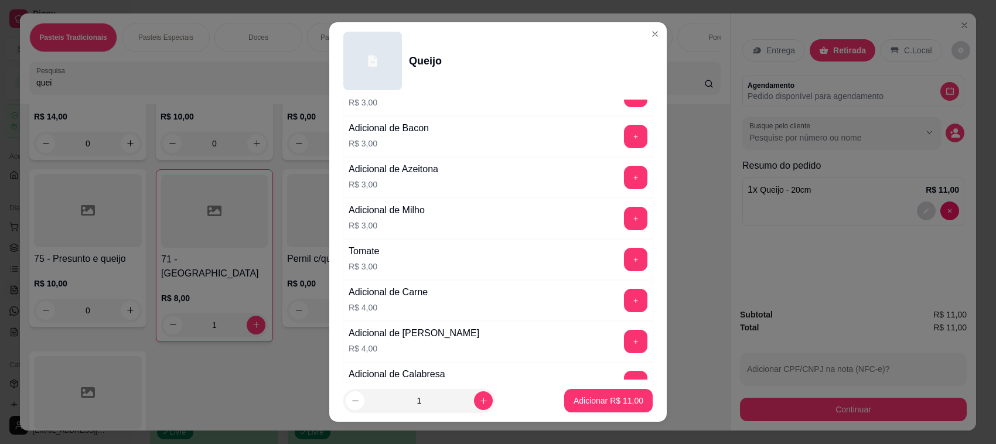
scroll to position [245, 0]
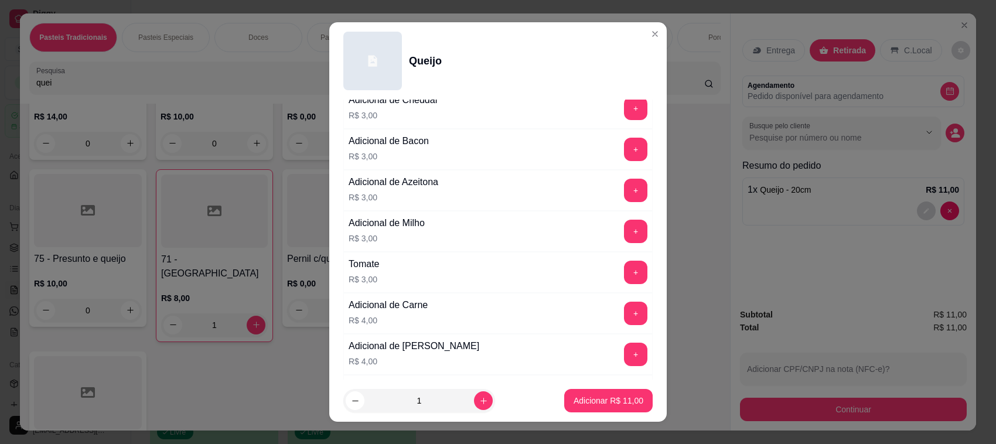
click at [624, 226] on button "+" at bounding box center [635, 231] width 23 height 23
click at [619, 411] on button "Adicionar R$ 14,00" at bounding box center [608, 401] width 86 height 23
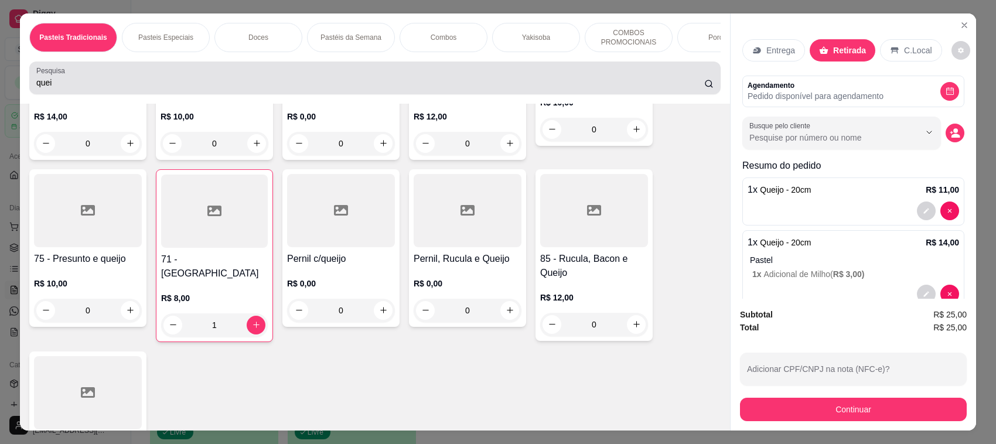
click at [253, 87] on div "quei" at bounding box center [374, 77] width 677 height 23
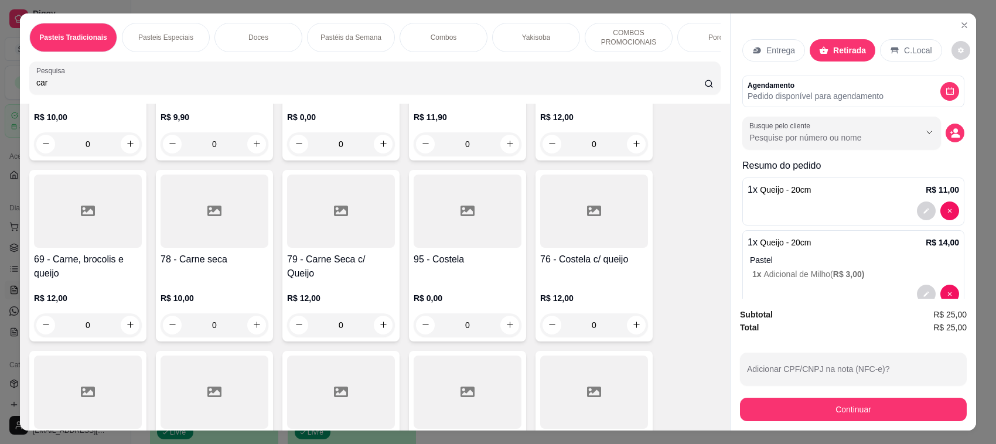
scroll to position [0, 0]
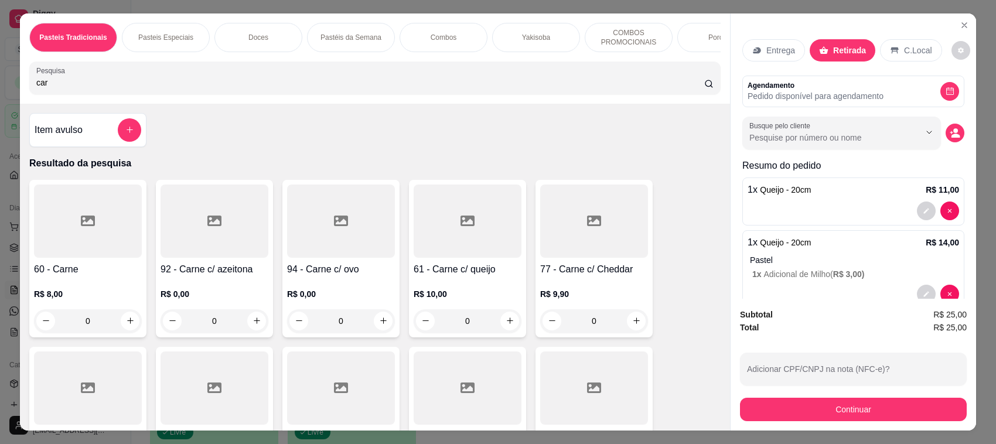
click at [88, 277] on h4 "60 - Carne" at bounding box center [88, 269] width 108 height 14
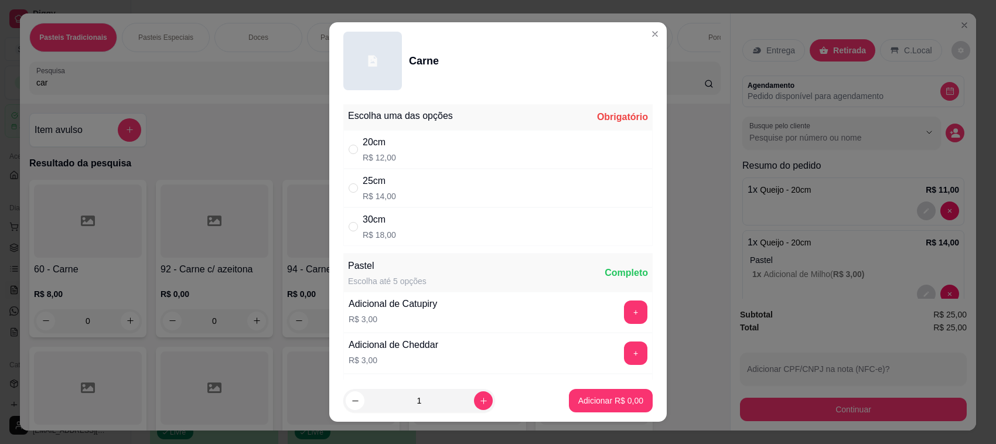
click at [425, 151] on div "20cm R$ 12,00" at bounding box center [497, 149] width 309 height 39
click at [474, 394] on button "increase-product-quantity" at bounding box center [483, 401] width 18 height 18
click at [564, 401] on button "Adicionar R$ 24,00" at bounding box center [608, 400] width 88 height 23
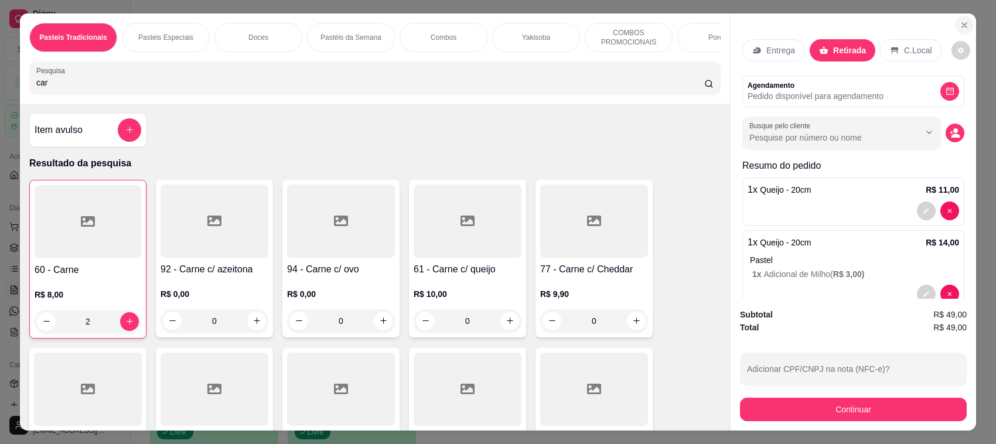
click at [960, 22] on icon "Close" at bounding box center [964, 25] width 9 height 9
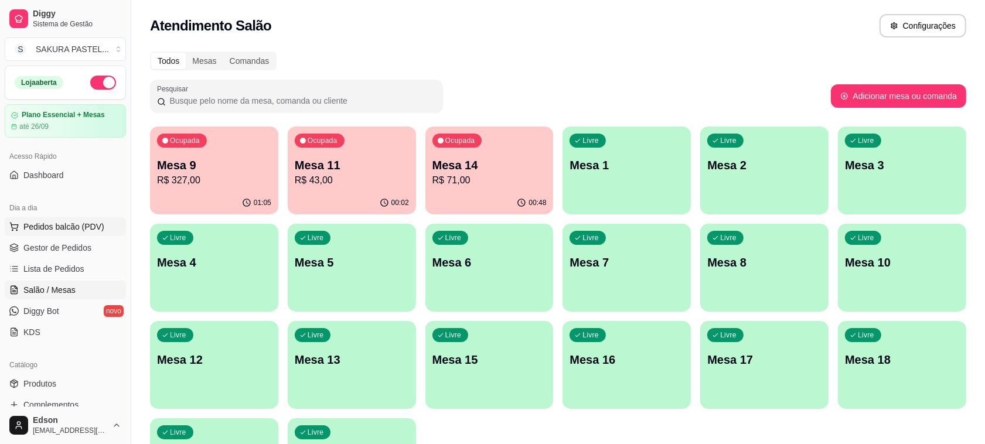
click at [64, 224] on span "Pedidos balcão (PDV)" at bounding box center [63, 227] width 81 height 12
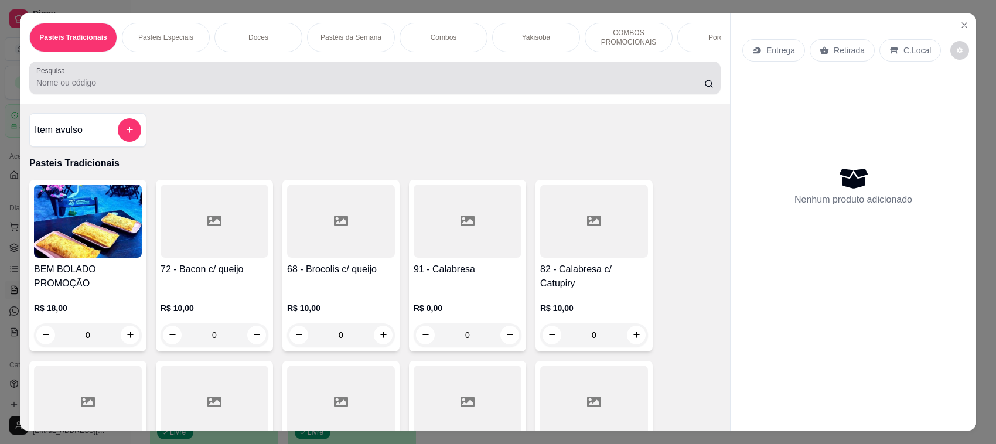
click at [211, 86] on div at bounding box center [374, 77] width 677 height 23
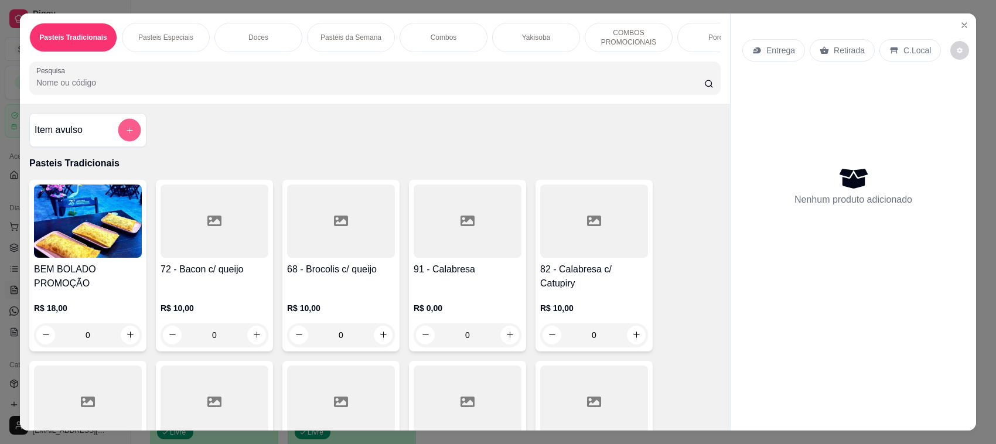
click at [125, 134] on icon "add-separate-item" at bounding box center [129, 129] width 9 height 9
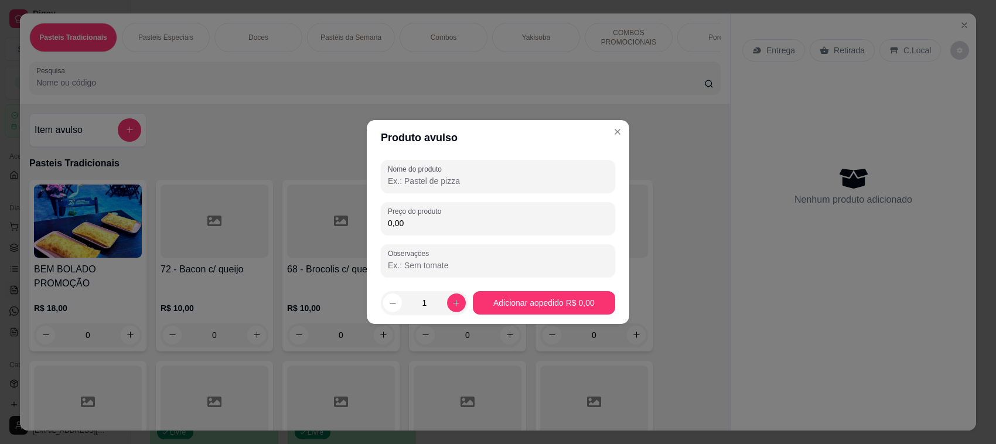
click at [436, 185] on input "Nome do produto" at bounding box center [498, 181] width 220 height 12
click at [445, 223] on input "0,00" at bounding box center [498, 223] width 220 height 12
drag, startPoint x: 388, startPoint y: 180, endPoint x: 527, endPoint y: 180, distance: 138.8
click at [527, 180] on input "UMA MASSA DE PASTEL 10 REAIS" at bounding box center [498, 181] width 220 height 12
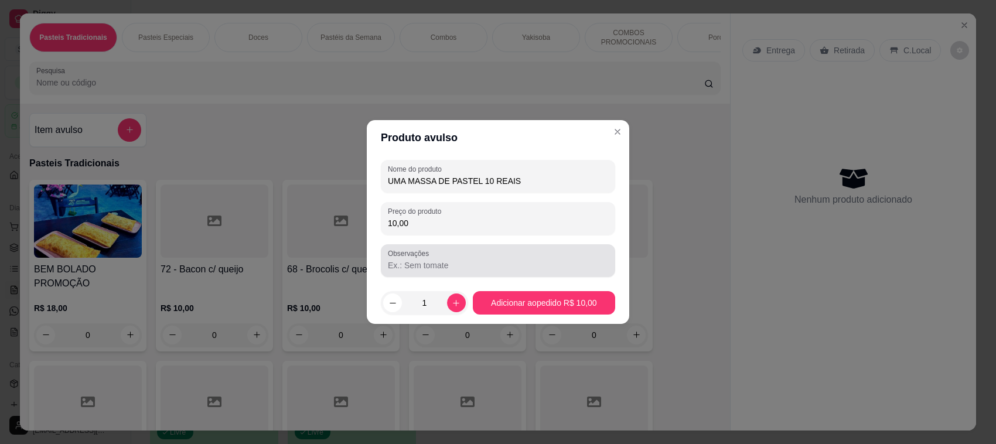
click at [425, 271] on input "Observações" at bounding box center [498, 266] width 220 height 12
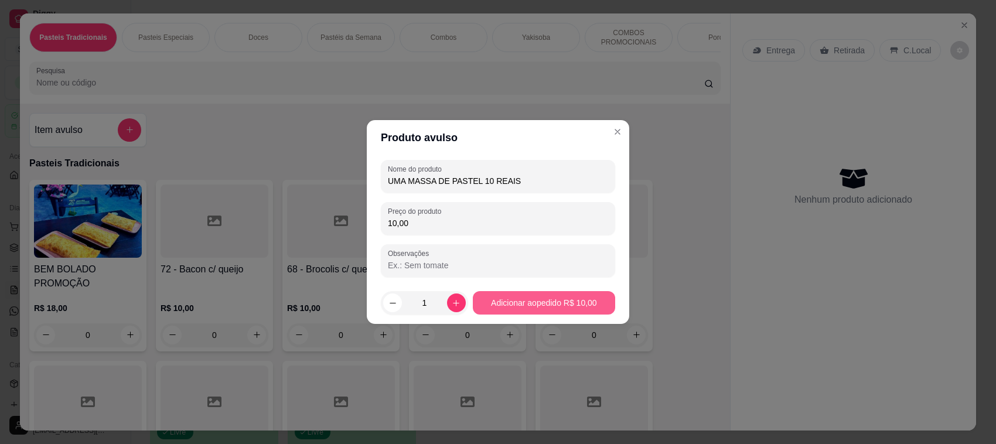
paste input "UMA MASSA DE PASTEL 10 REAIS"
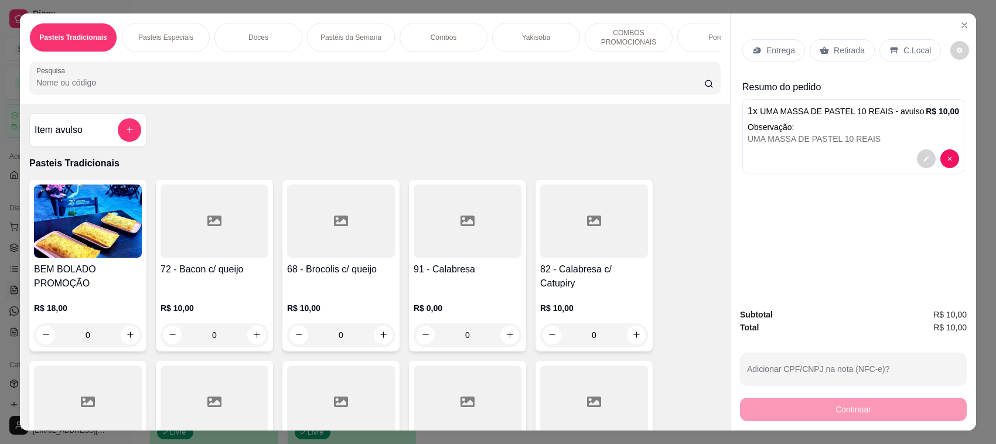
click at [917, 155] on button "decrease-product-quantity" at bounding box center [926, 158] width 19 height 19
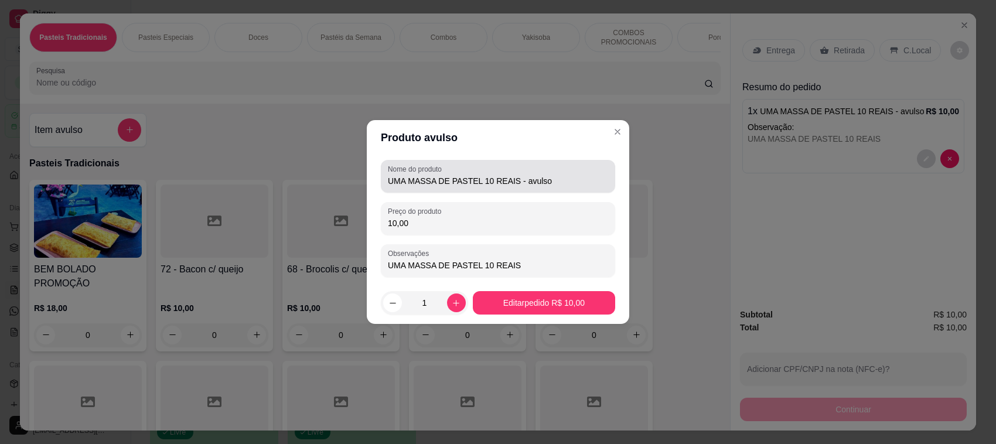
click at [540, 182] on input "UMA MASSA DE PASTEL 10 REAIS - avulso" at bounding box center [498, 181] width 220 height 12
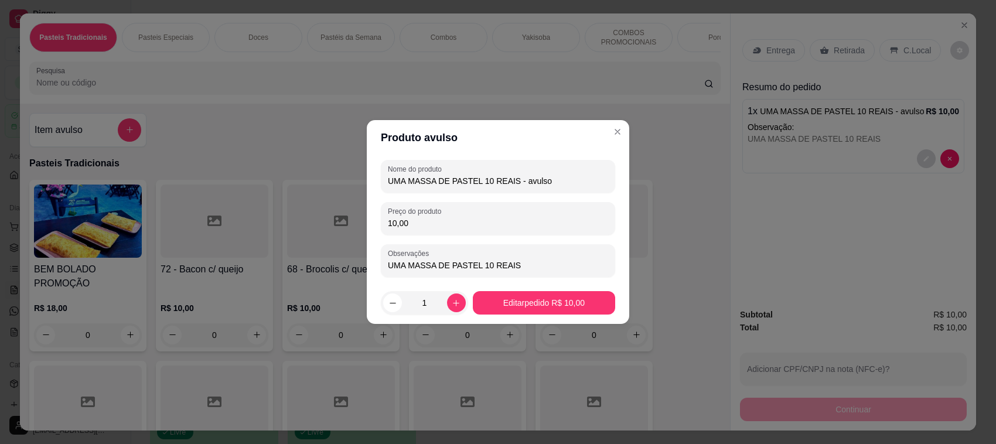
click at [542, 182] on input "UMA MASSA DE PASTEL 10 REAIS - avulso" at bounding box center [498, 181] width 220 height 12
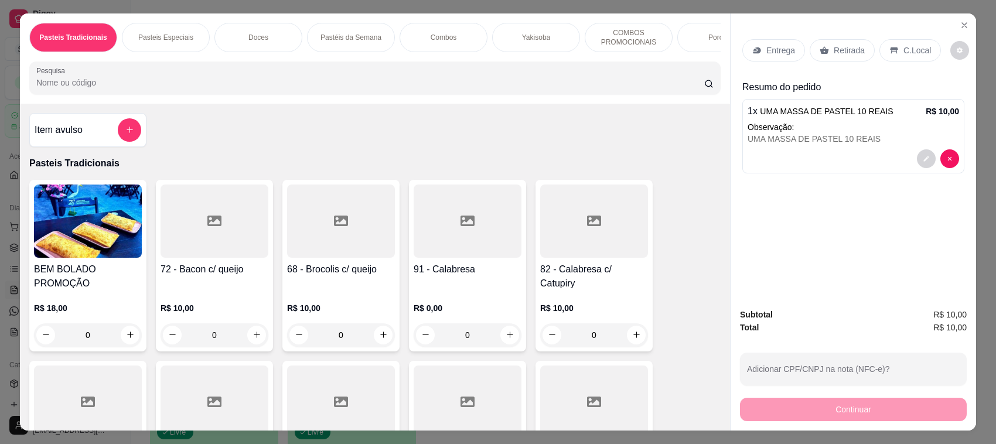
click at [840, 52] on p "Retirada" at bounding box center [849, 51] width 31 height 12
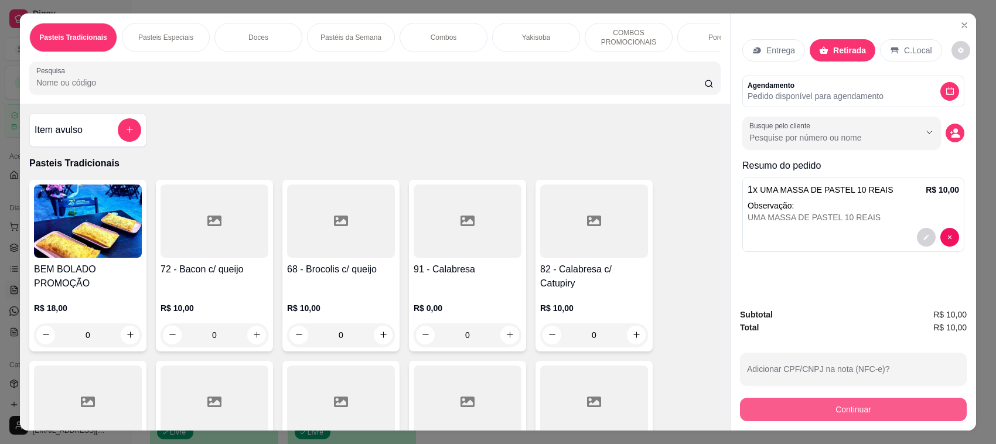
click at [880, 400] on button "Continuar" at bounding box center [853, 409] width 227 height 23
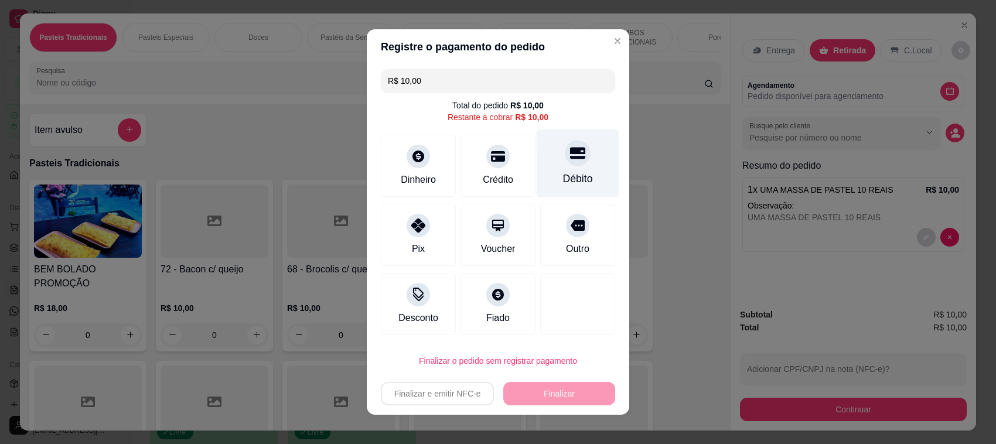
click at [552, 189] on div "Débito" at bounding box center [578, 163] width 83 height 69
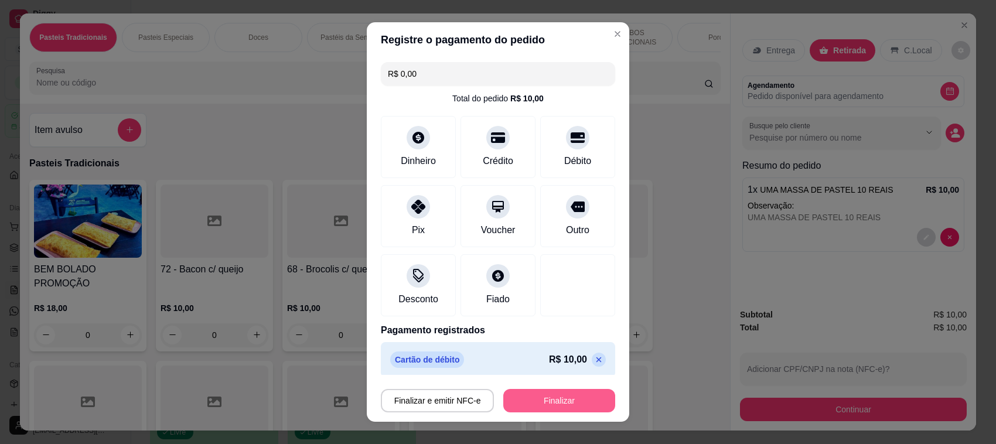
click at [565, 398] on button "Finalizar" at bounding box center [559, 400] width 112 height 23
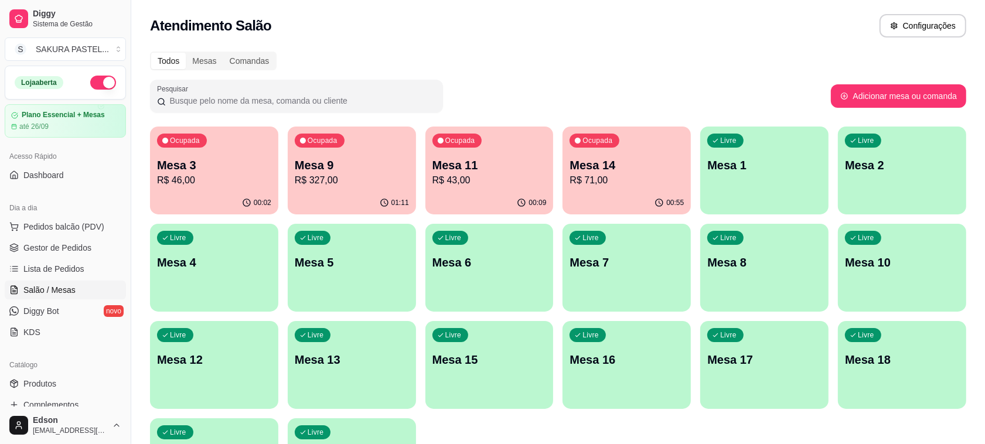
click at [504, 174] on p "R$ 43,00" at bounding box center [489, 180] width 114 height 14
click at [485, 163] on p "Mesa 11" at bounding box center [489, 165] width 114 height 16
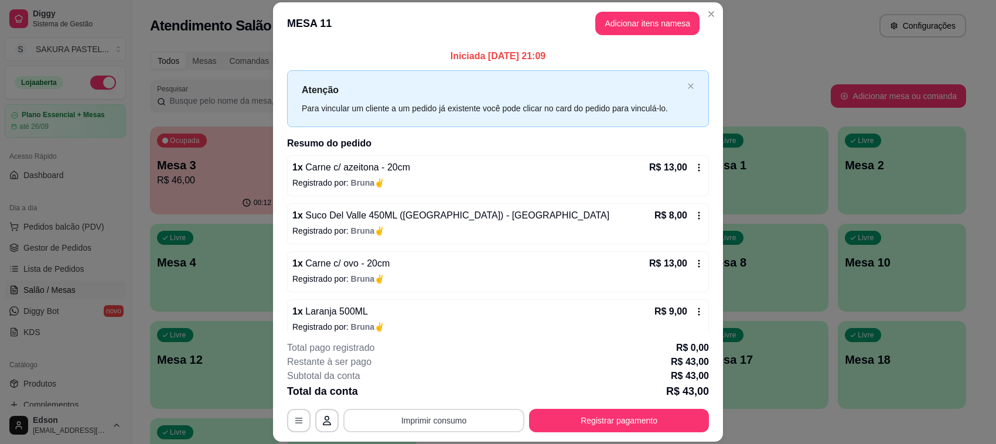
click at [423, 419] on button "Imprimir consumo" at bounding box center [433, 420] width 181 height 23
click at [438, 399] on button "Balcão" at bounding box center [432, 394] width 85 height 19
click at [616, 417] on button "Registrar pagamento" at bounding box center [619, 420] width 180 height 23
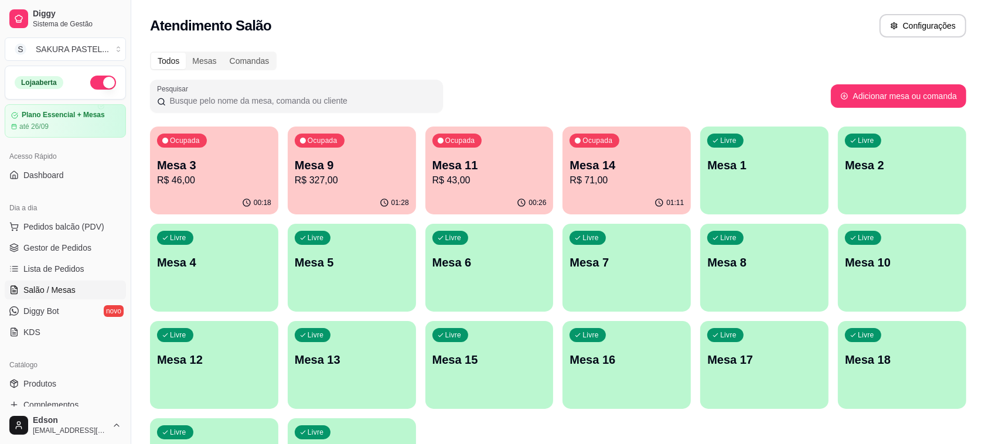
click at [356, 200] on div "01:28" at bounding box center [352, 203] width 128 height 23
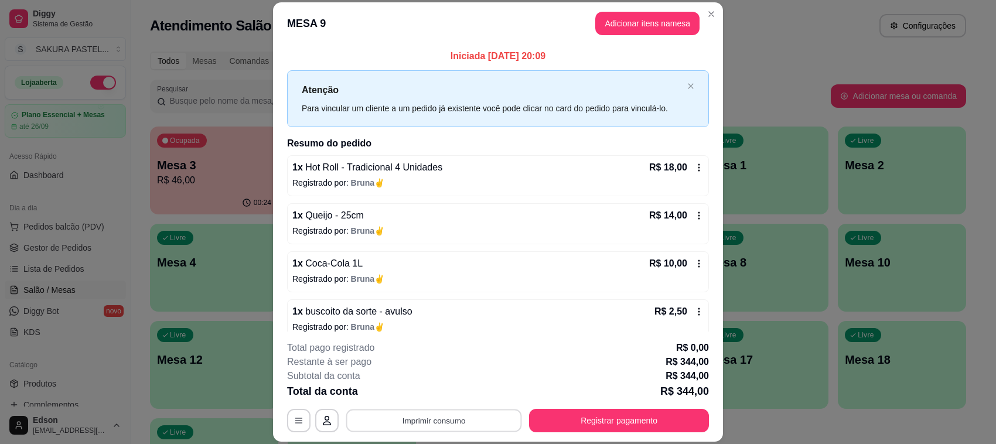
click at [463, 427] on button "Imprimir consumo" at bounding box center [434, 421] width 176 height 23
click at [419, 388] on button "Balcão" at bounding box center [432, 394] width 85 height 19
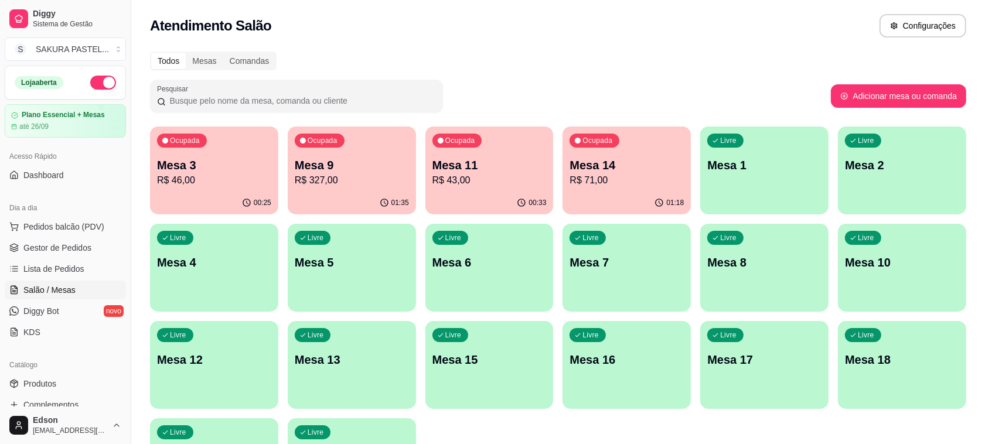
click at [209, 230] on div "Ocupada Mesa 3 R$ 46,00 00:25 Ocupada Mesa 9 R$ 327,00 01:35 Ocupada Mesa 11 R$…" at bounding box center [558, 317] width 816 height 380
click at [220, 188] on div "Ocupada Mesa 3 R$ 46,00" at bounding box center [214, 159] width 124 height 63
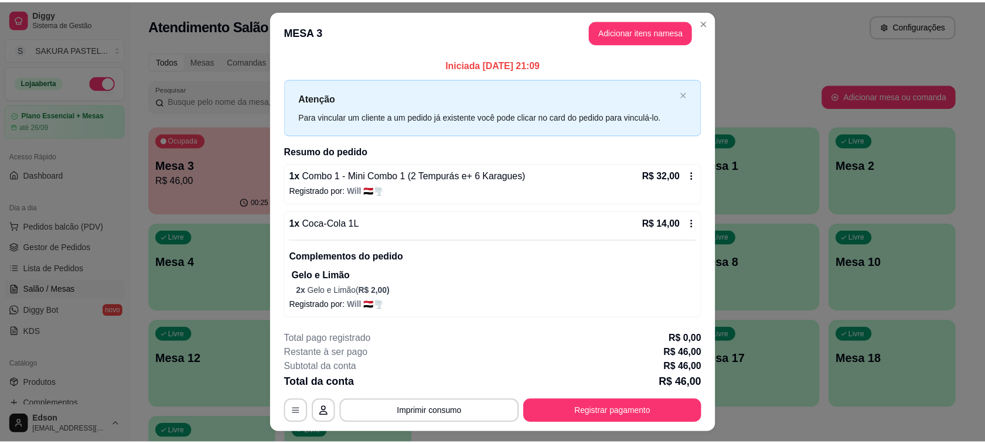
scroll to position [27, 0]
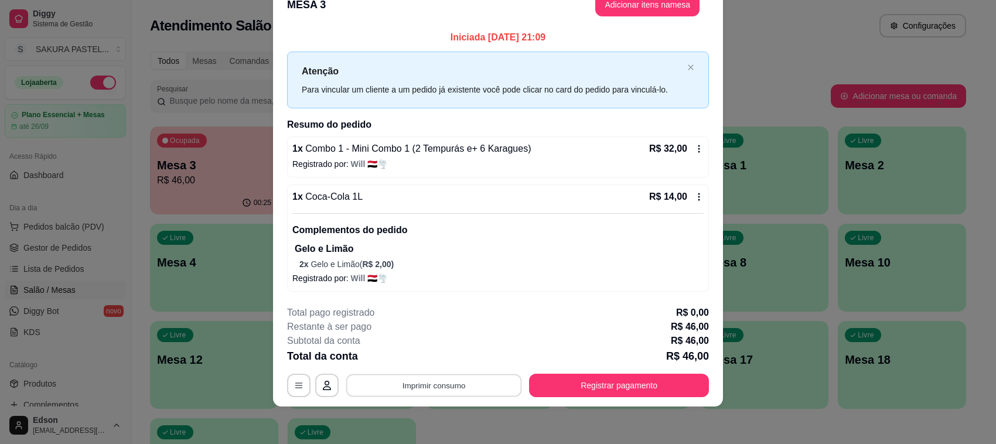
click at [479, 397] on div "**********" at bounding box center [498, 385] width 422 height 23
click at [435, 364] on button "Balcão" at bounding box center [432, 359] width 82 height 18
click at [220, 236] on div "**********" at bounding box center [498, 222] width 996 height 444
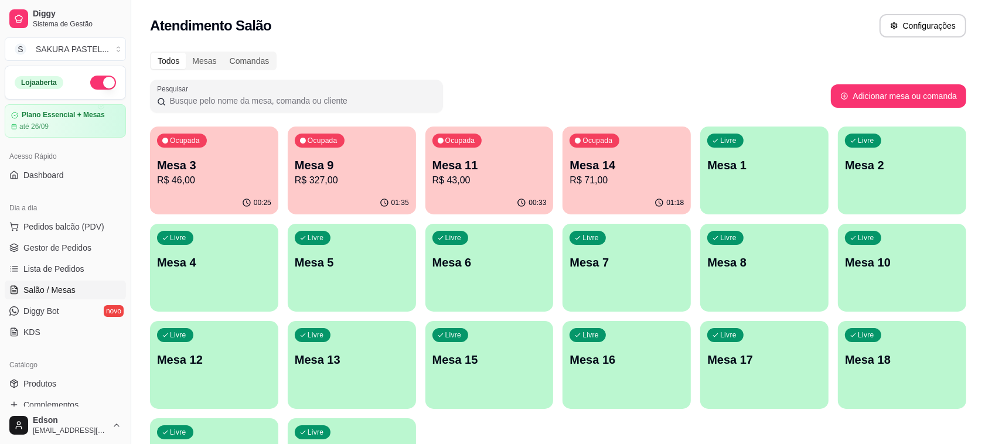
click at [650, 173] on p "R$ 71,00" at bounding box center [626, 180] width 114 height 14
click at [489, 183] on p "R$ 43,00" at bounding box center [489, 180] width 114 height 14
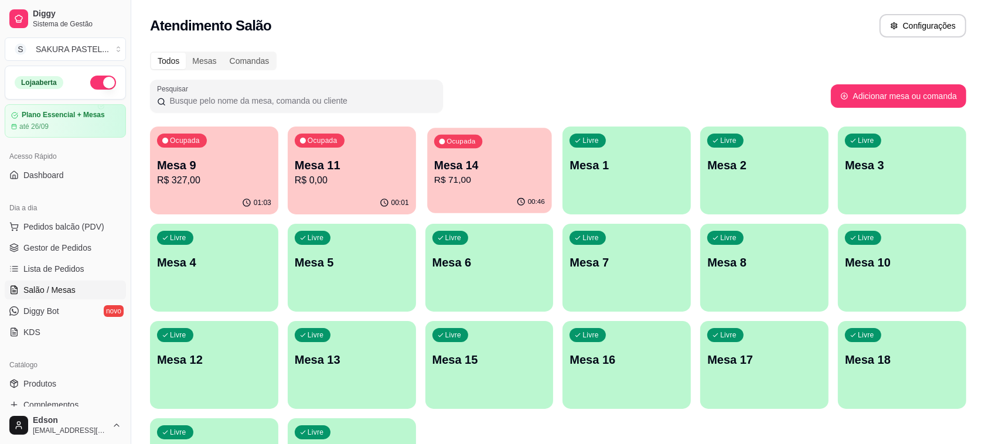
click at [463, 182] on p "R$ 71,00" at bounding box center [489, 179] width 111 height 13
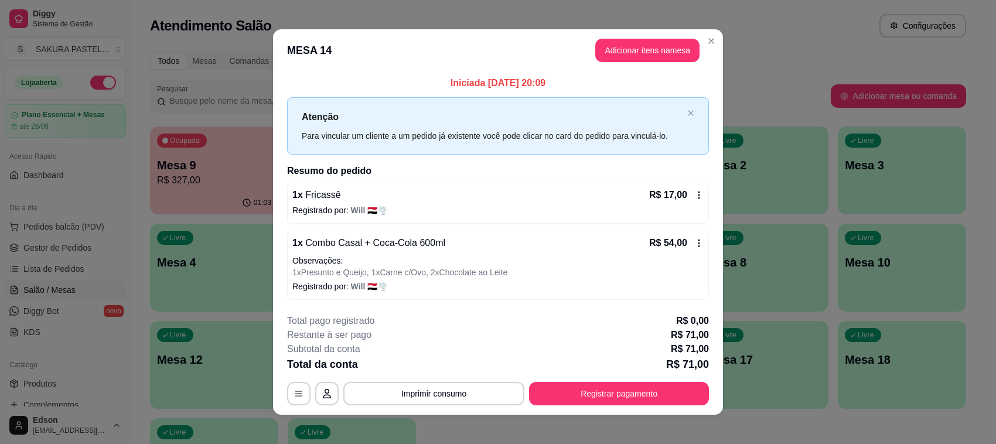
click at [696, 359] on p "R$ 71,00" at bounding box center [687, 364] width 43 height 16
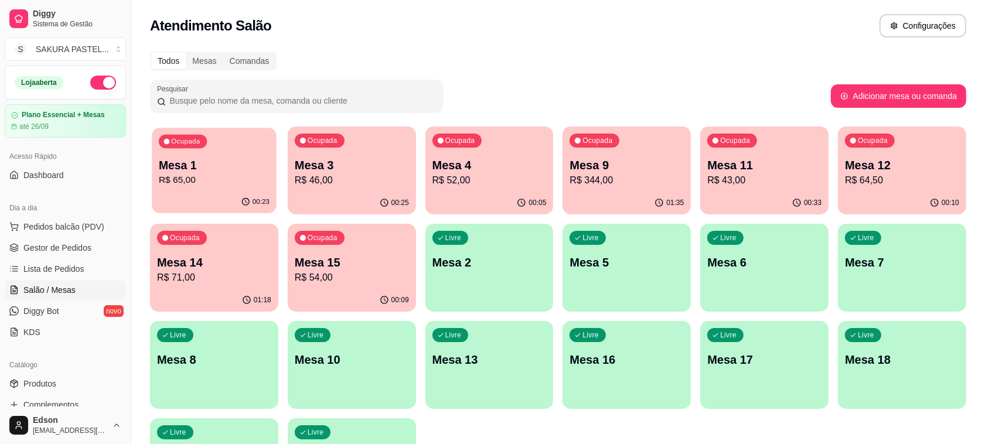
click at [231, 190] on div "Ocupada Mesa 1 R$ 65,00" at bounding box center [214, 159] width 124 height 63
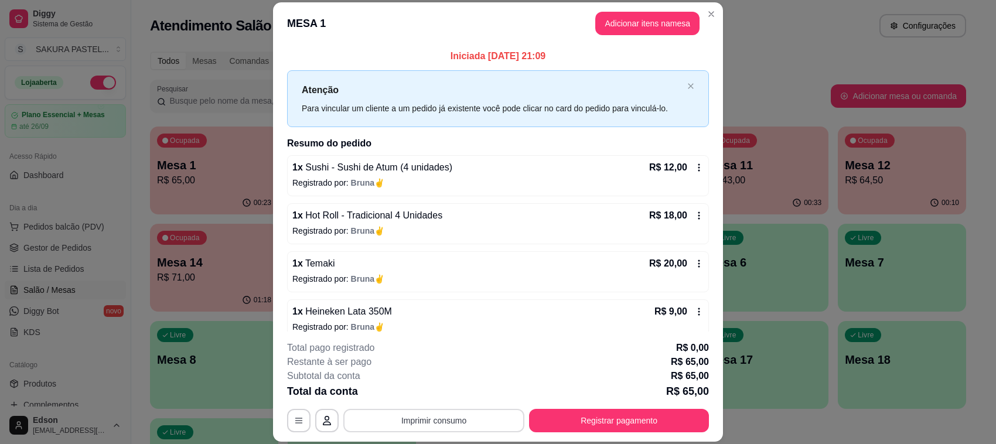
click at [469, 426] on button "Imprimir consumo" at bounding box center [433, 420] width 181 height 23
click at [434, 397] on button "Balcão" at bounding box center [432, 394] width 85 height 19
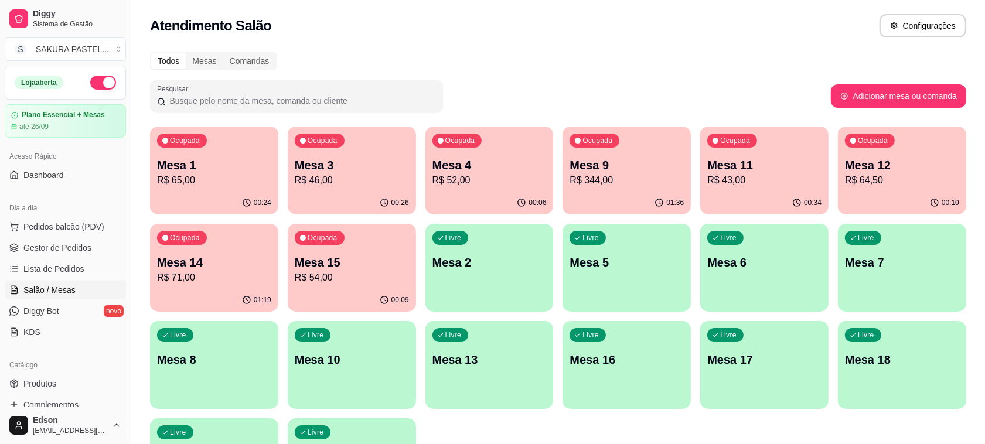
click at [628, 173] on p "R$ 344,00" at bounding box center [626, 180] width 114 height 14
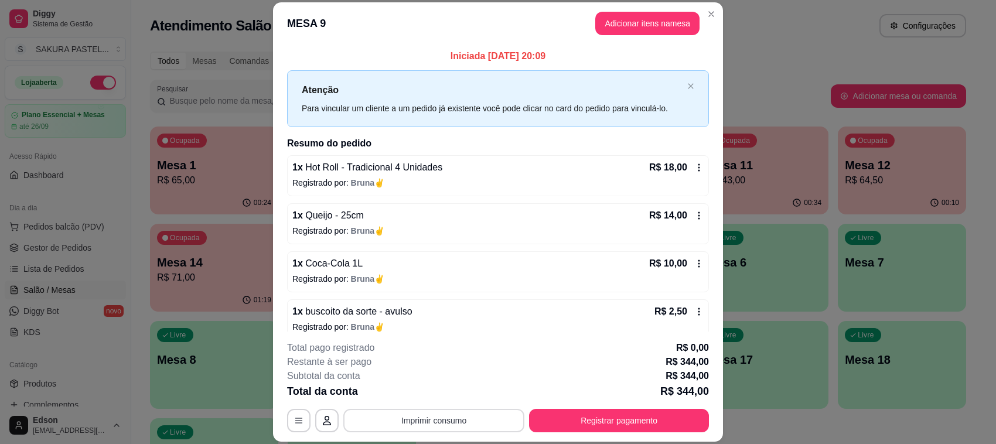
click at [466, 417] on button "Imprimir consumo" at bounding box center [433, 420] width 181 height 23
click at [444, 398] on button "Balcão" at bounding box center [432, 394] width 85 height 19
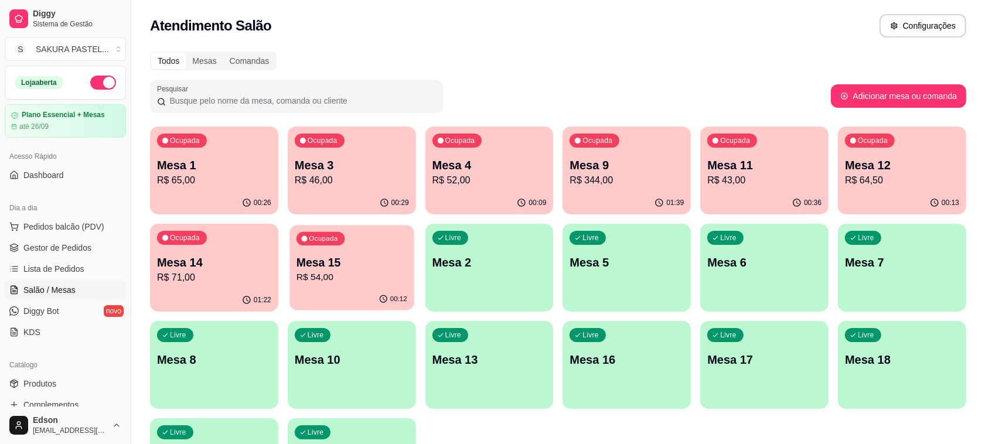
click at [406, 247] on div "Ocupada Mesa 15 R$ 54,00" at bounding box center [351, 256] width 124 height 63
click at [634, 171] on p "Mesa 9" at bounding box center [626, 166] width 111 height 16
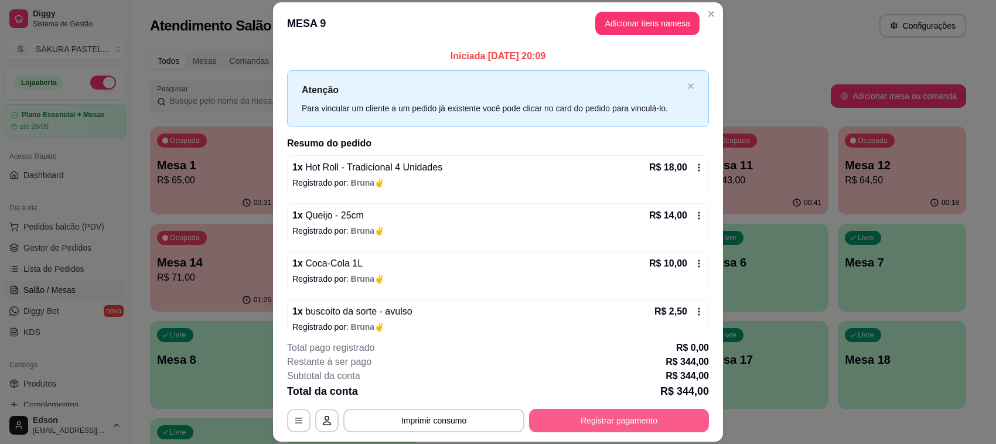
click at [616, 428] on button "Registrar pagamento" at bounding box center [619, 420] width 180 height 23
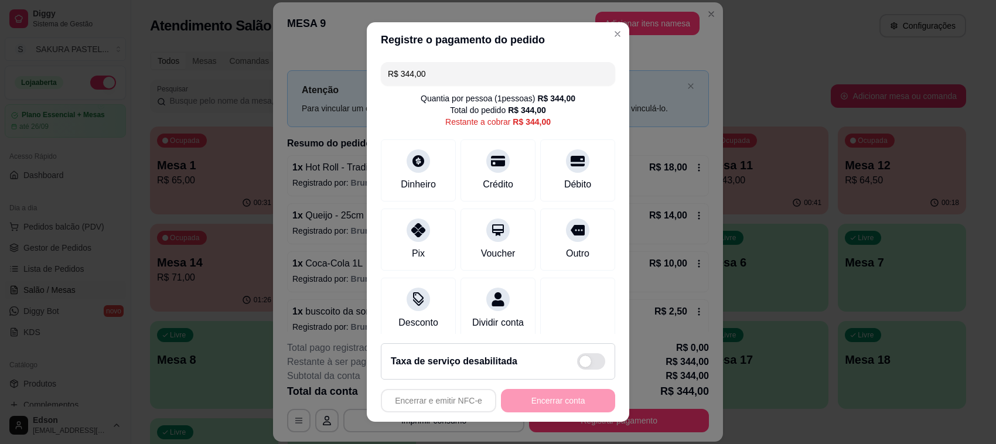
click at [448, 91] on div "R$ 344,00 Quantia por pessoa ( 1 pessoas) R$ 344,00 Total do pedido R$ 344,00 R…" at bounding box center [498, 195] width 262 height 277
click at [452, 73] on input "R$ 344,00" at bounding box center [498, 73] width 220 height 23
click at [483, 177] on div "Crédito" at bounding box center [498, 183] width 33 height 15
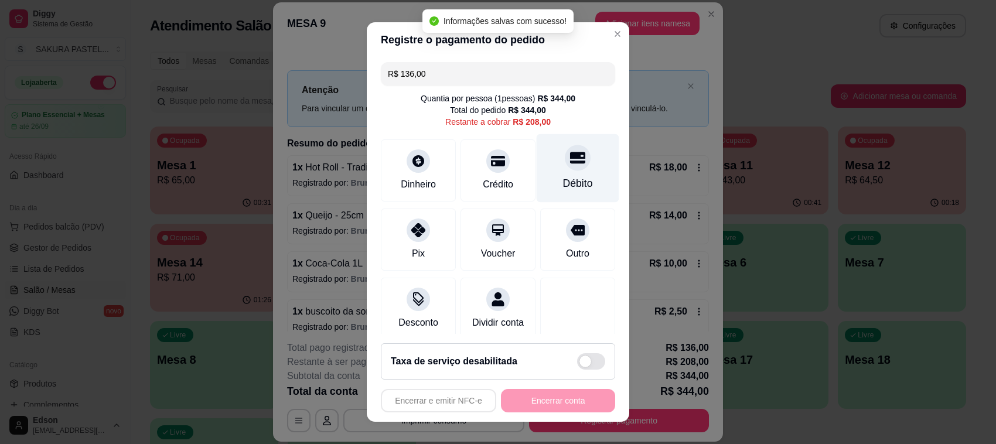
type input "R$ 208,00"
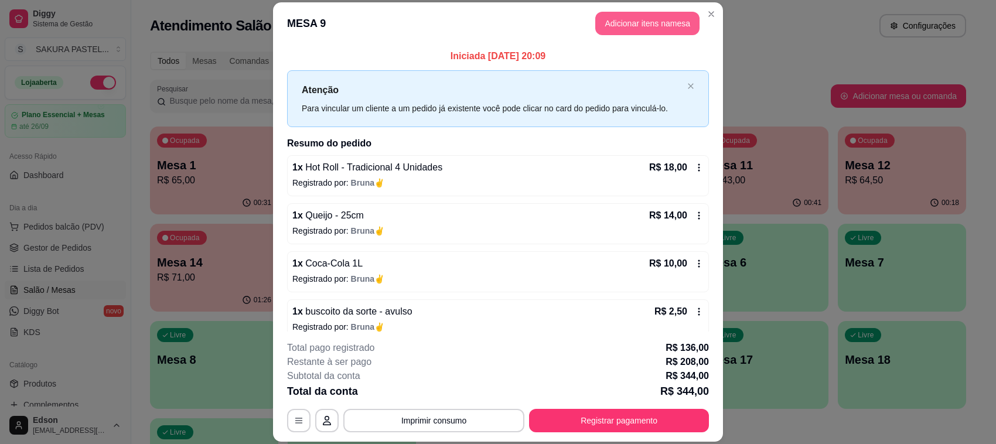
click at [660, 24] on button "Adicionar itens na mesa" at bounding box center [647, 23] width 104 height 23
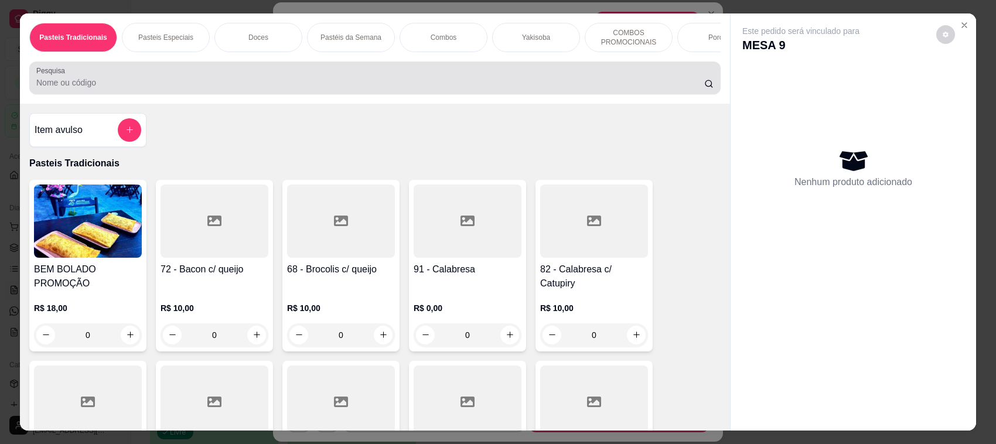
click at [372, 88] on input "Pesquisa" at bounding box center [370, 83] width 668 height 12
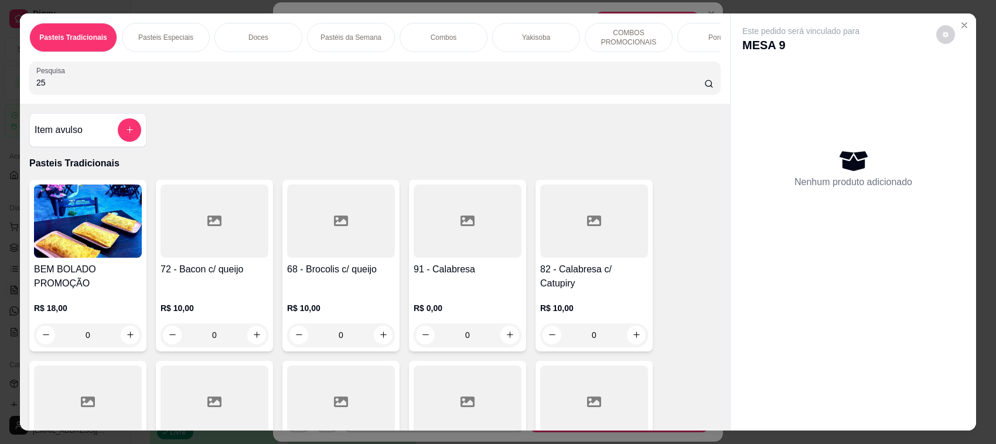
type input "2"
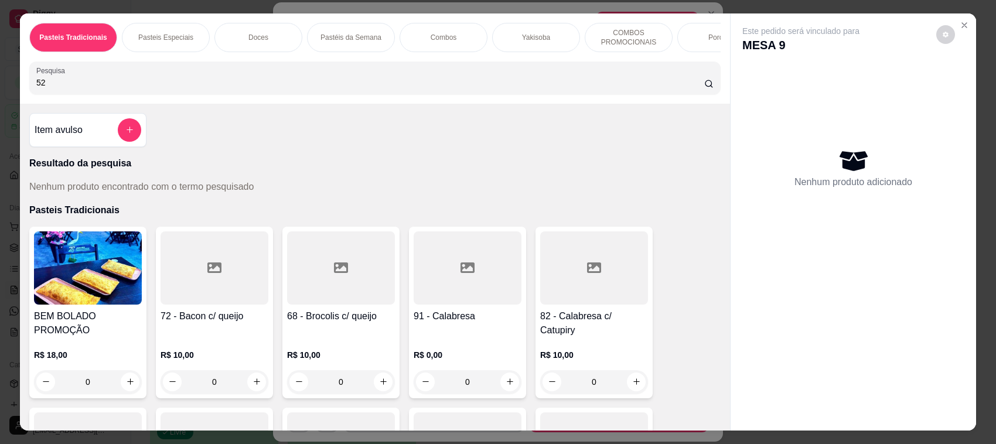
type input "5"
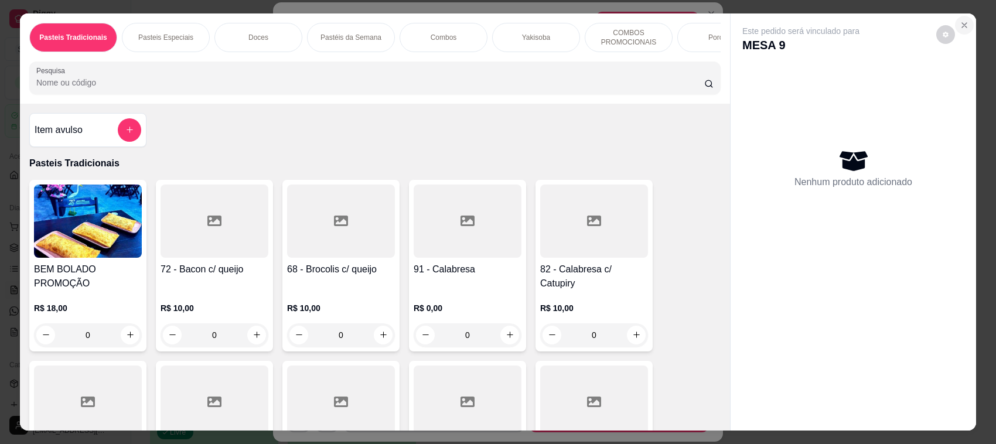
click at [960, 21] on icon "Close" at bounding box center [964, 25] width 9 height 9
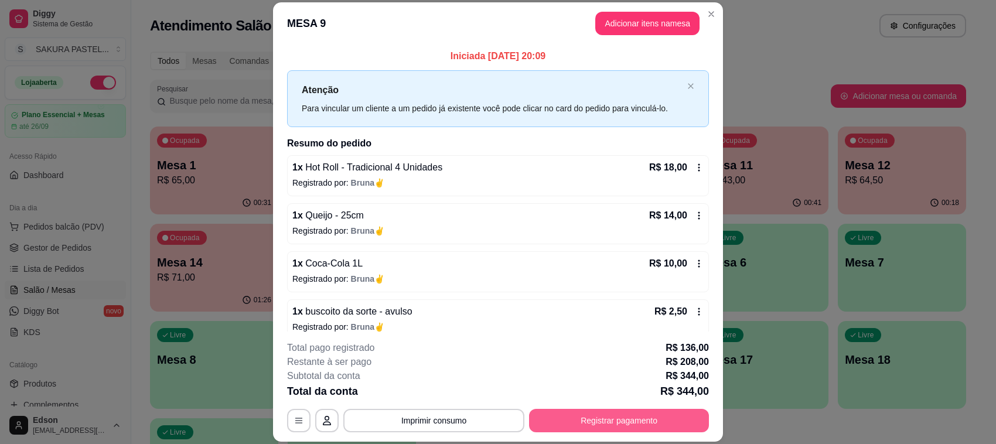
click at [651, 426] on button "Registrar pagamento" at bounding box center [619, 420] width 180 height 23
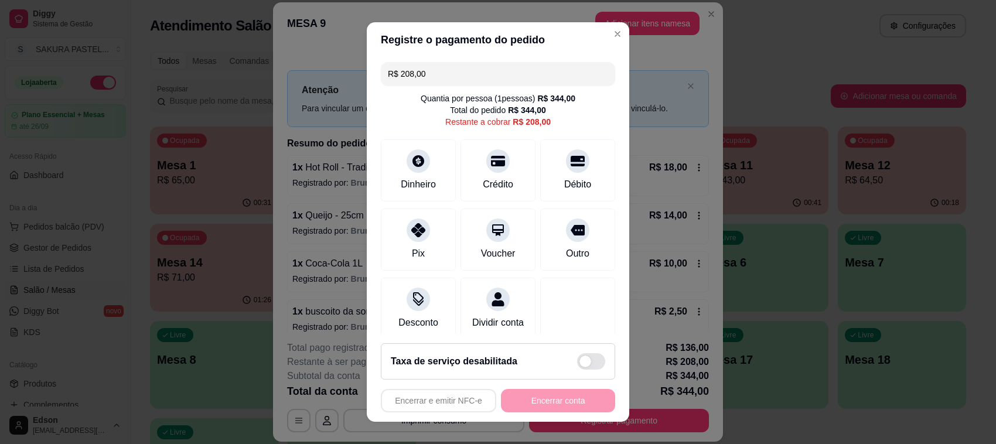
click at [432, 79] on input "R$ 208,00" at bounding box center [498, 73] width 220 height 23
click at [572, 178] on div "Débito" at bounding box center [578, 168] width 83 height 69
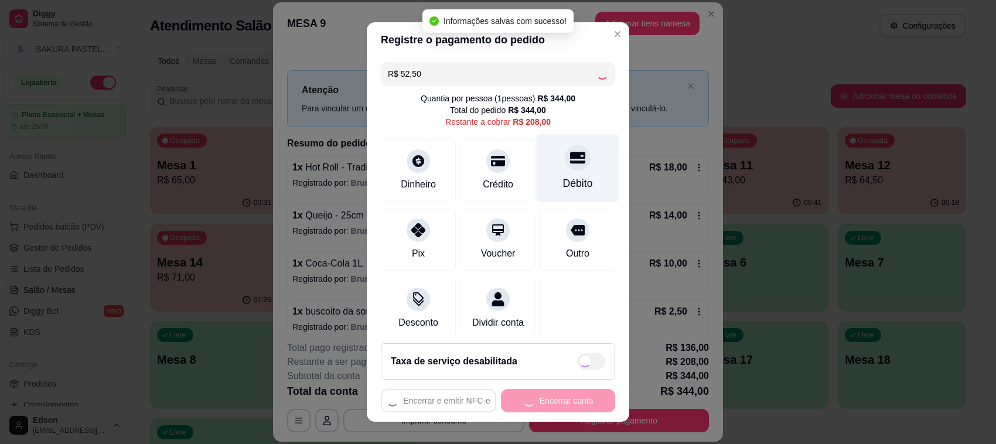
type input "R$ 155,50"
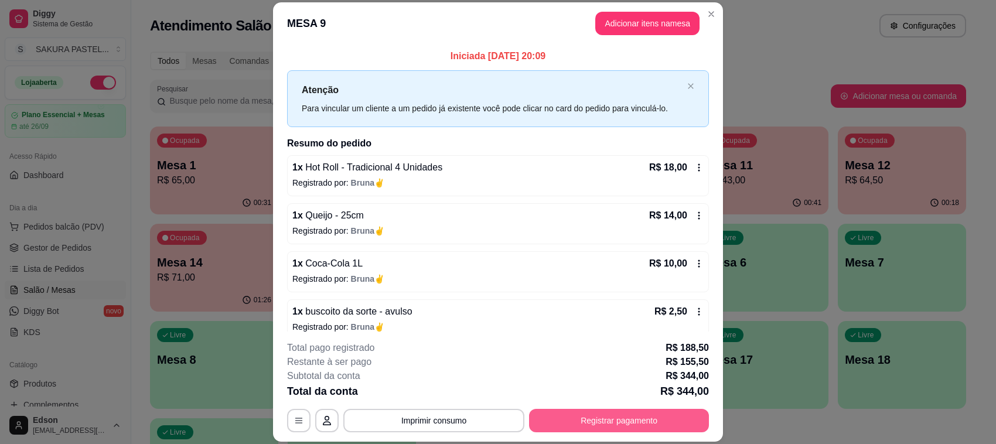
click at [646, 416] on button "Registrar pagamento" at bounding box center [619, 420] width 180 height 23
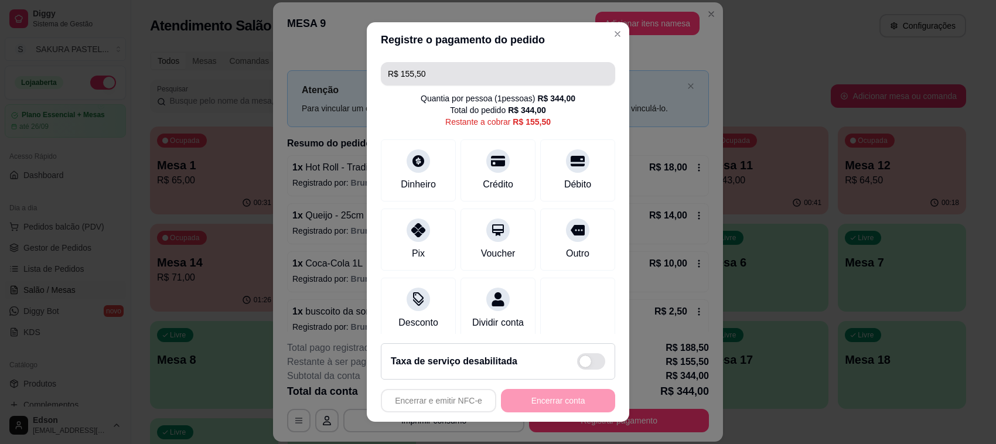
click at [501, 60] on div "R$ 155,50 Quantia por pessoa ( 1 pessoas) R$ 344,00 Total do pedido R$ 344,00 R…" at bounding box center [498, 195] width 262 height 277
click at [501, 70] on input "R$ 155,50" at bounding box center [498, 73] width 220 height 23
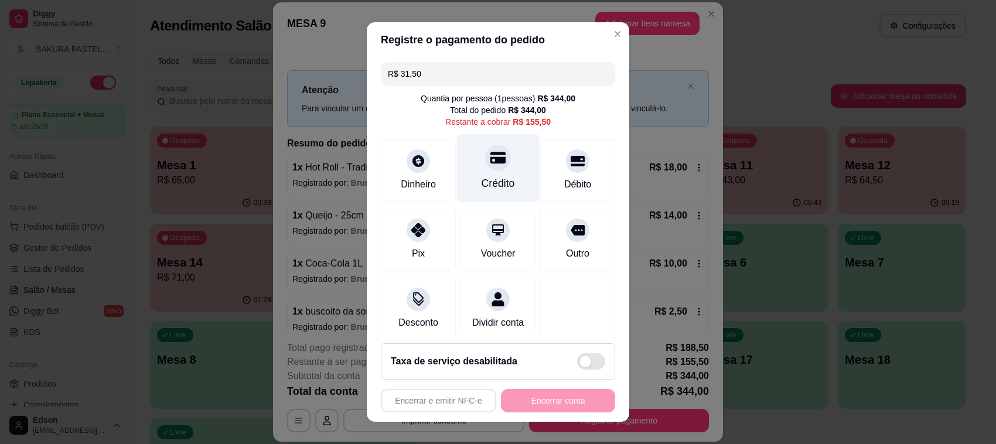
click at [482, 176] on div "Crédito" at bounding box center [498, 183] width 33 height 15
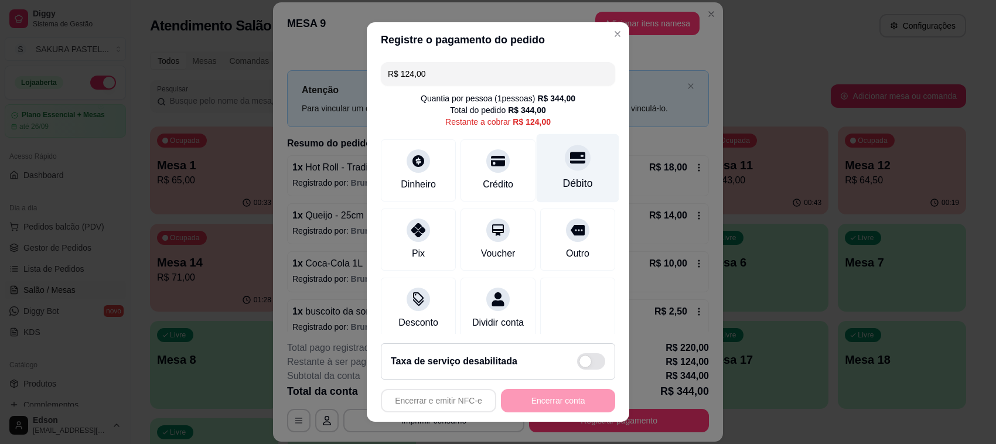
click at [539, 144] on div "Débito" at bounding box center [578, 168] width 83 height 69
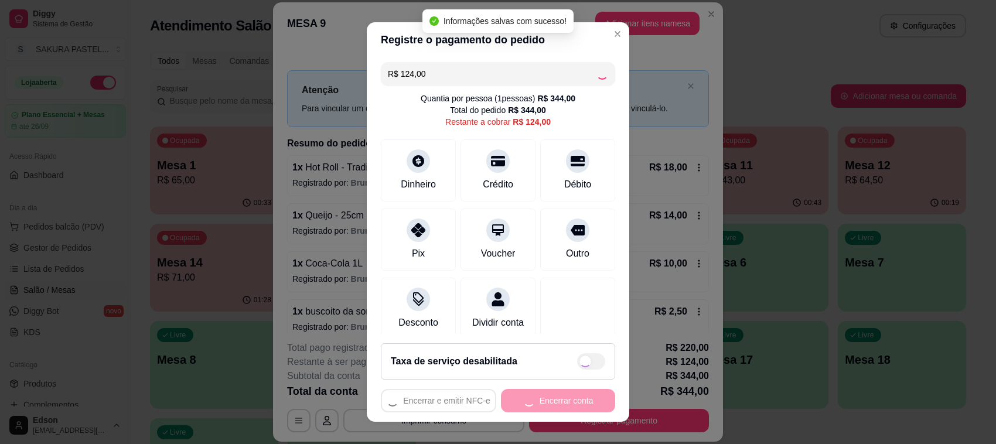
type input "R$ 0,00"
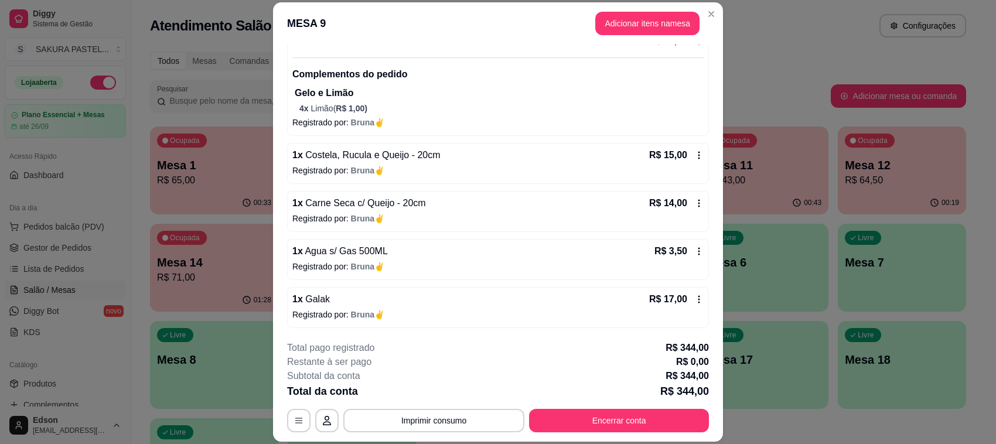
scroll to position [756, 0]
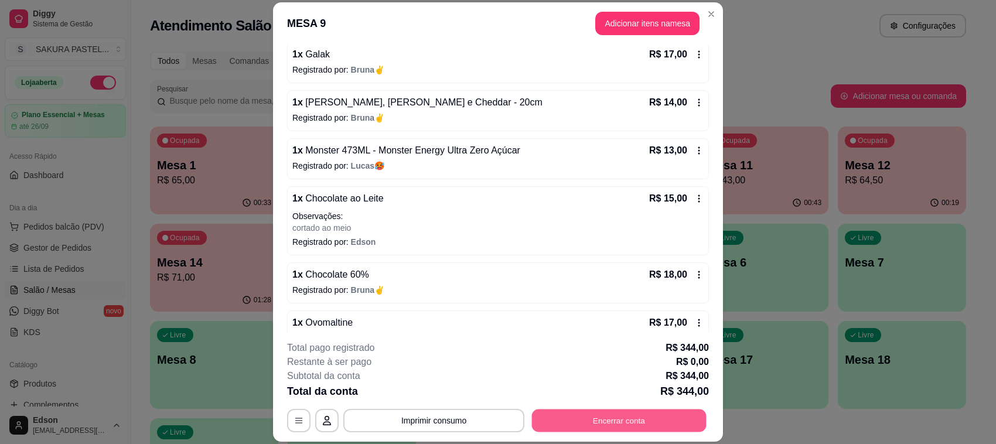
click at [651, 422] on button "Encerrar conta" at bounding box center [619, 421] width 175 height 23
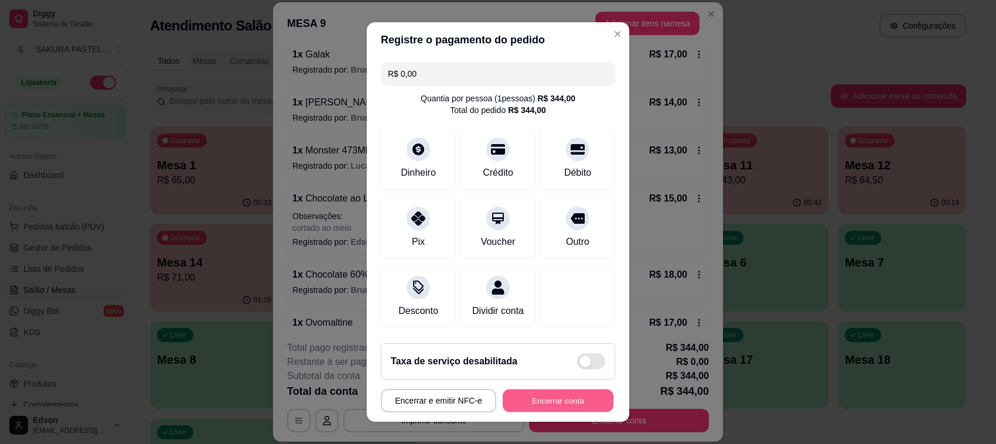
click at [568, 402] on button "Encerrar conta" at bounding box center [558, 401] width 111 height 23
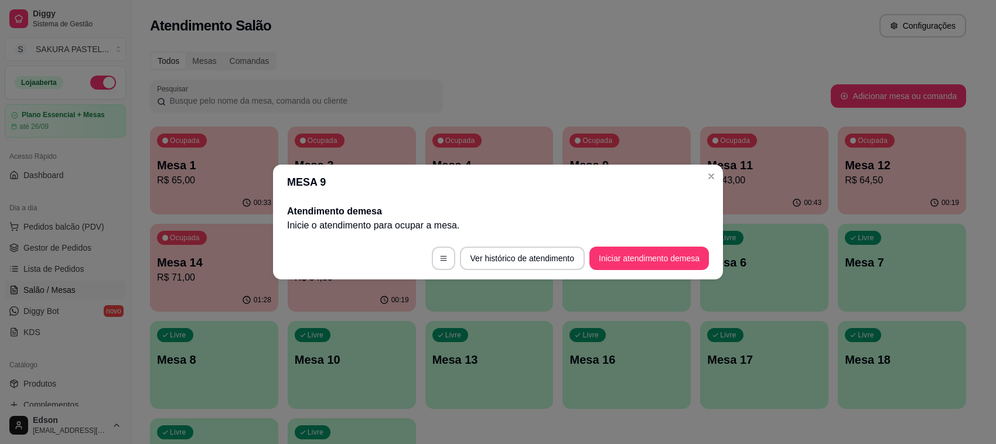
scroll to position [0, 0]
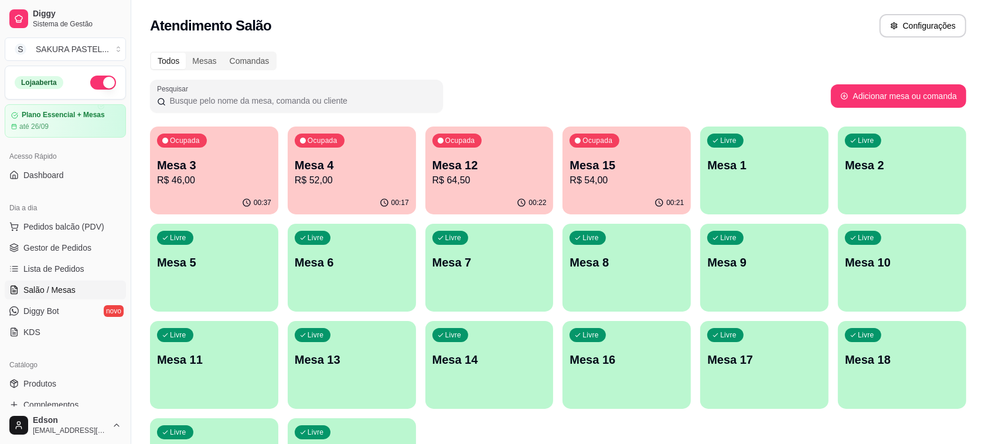
drag, startPoint x: 230, startPoint y: 223, endPoint x: 378, endPoint y: 77, distance: 208.0
click at [378, 77] on div "Todos Mesas Comandas Pesquisar Adicionar mesa ou comanda Ocupada Mesa 3 R$ 46,0…" at bounding box center [558, 283] width 854 height 476
click at [322, 162] on p "Mesa 4" at bounding box center [352, 165] width 114 height 16
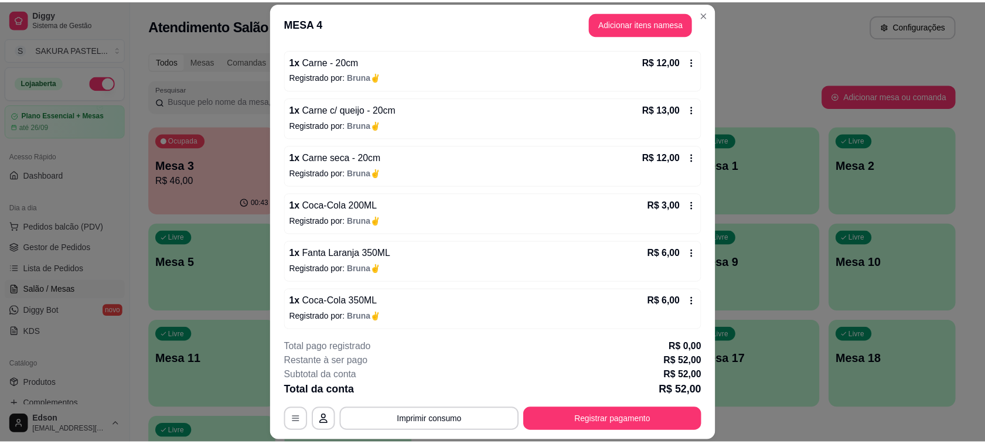
scroll to position [110, 0]
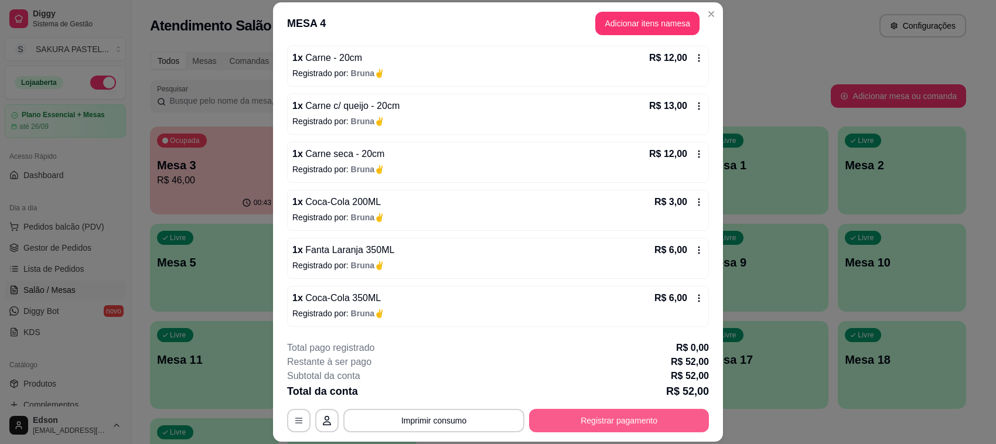
click at [630, 417] on button "Registrar pagamento" at bounding box center [619, 420] width 180 height 23
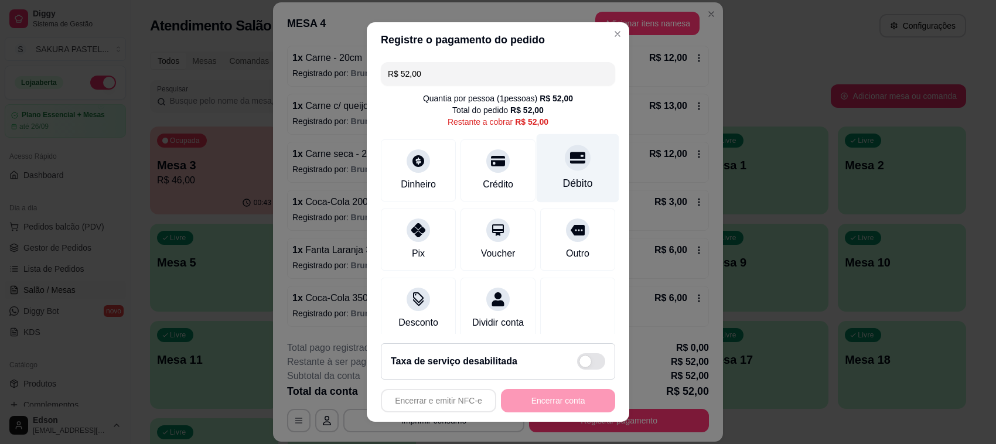
click at [572, 156] on div "Débito" at bounding box center [578, 168] width 83 height 69
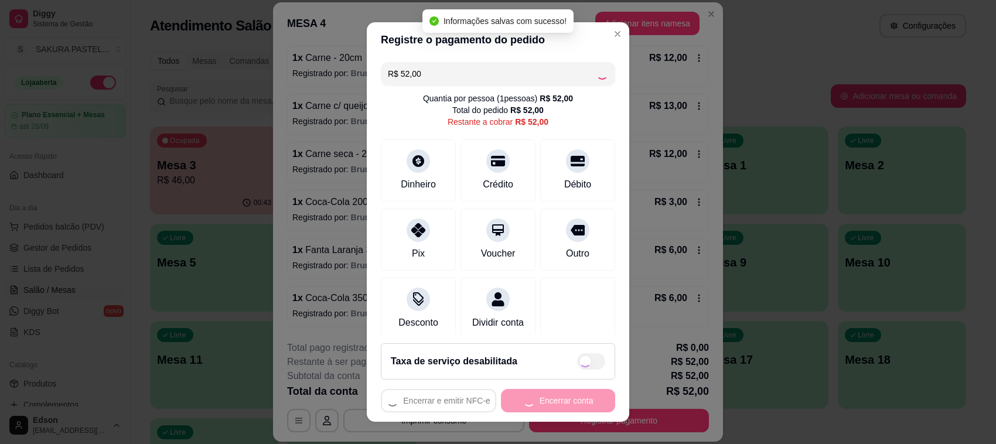
type input "R$ 0,00"
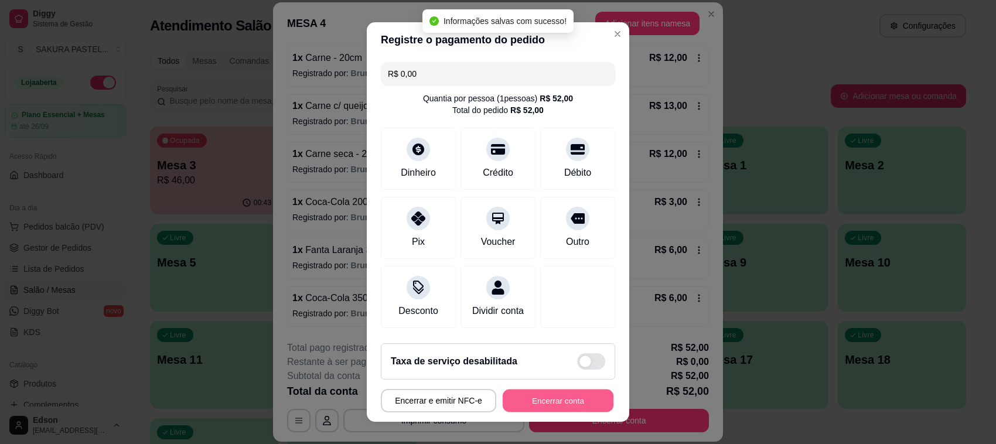
click at [587, 398] on button "Encerrar conta" at bounding box center [558, 401] width 111 height 23
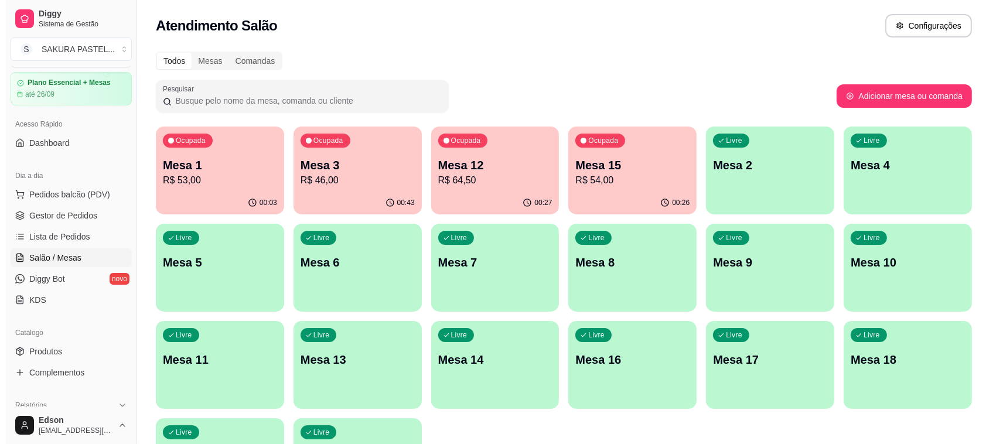
scroll to position [0, 0]
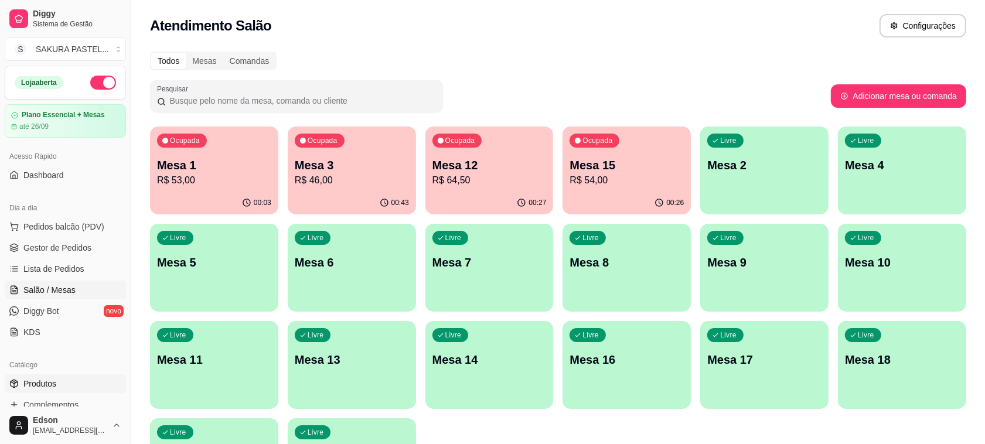
click at [75, 382] on link "Produtos" at bounding box center [65, 383] width 121 height 19
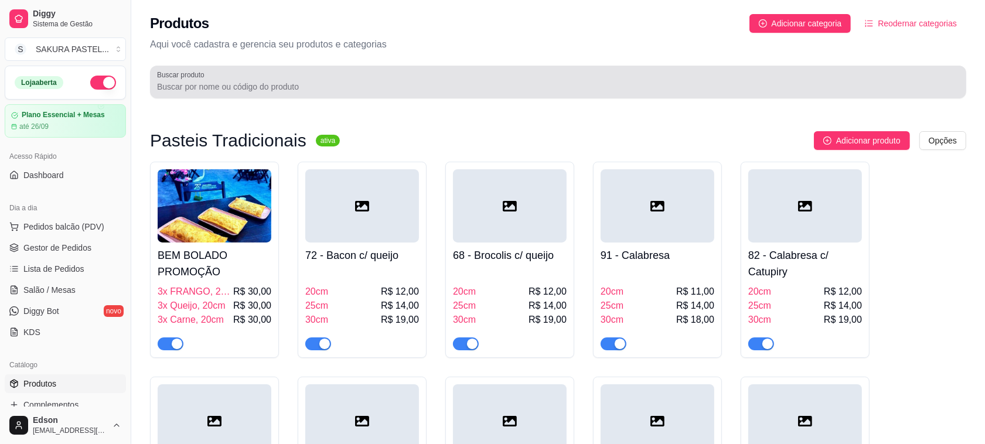
click at [250, 80] on div at bounding box center [558, 81] width 802 height 23
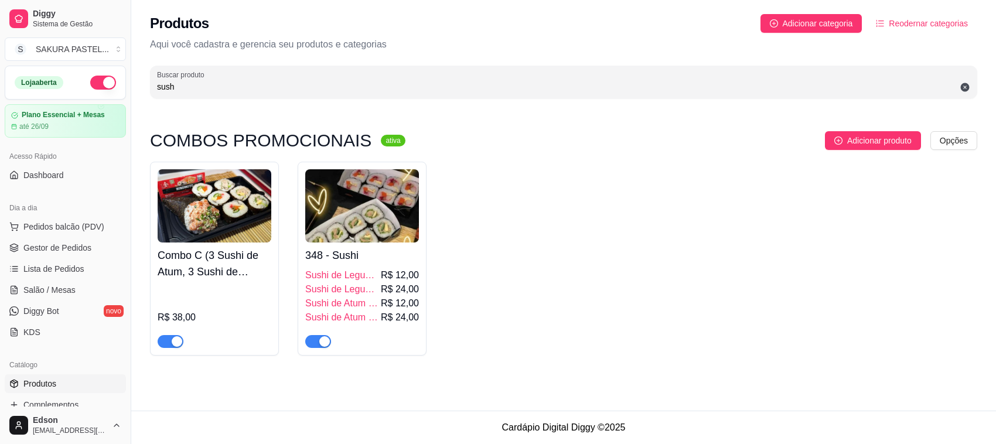
type input "sush"
click at [377, 282] on span "Sushi de Legumes (8 unidades)" at bounding box center [341, 289] width 73 height 14
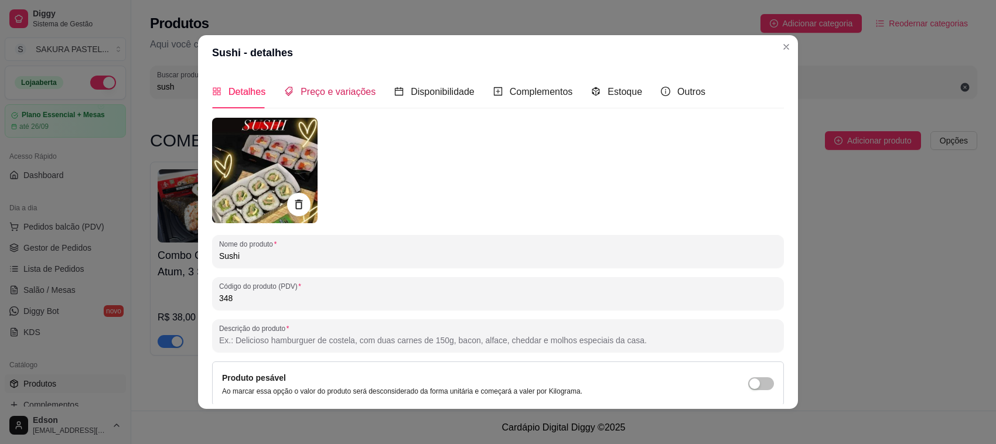
drag, startPoint x: 346, startPoint y: 98, endPoint x: 353, endPoint y: 94, distance: 8.7
click at [346, 98] on div "Preço e variações" at bounding box center [329, 91] width 91 height 15
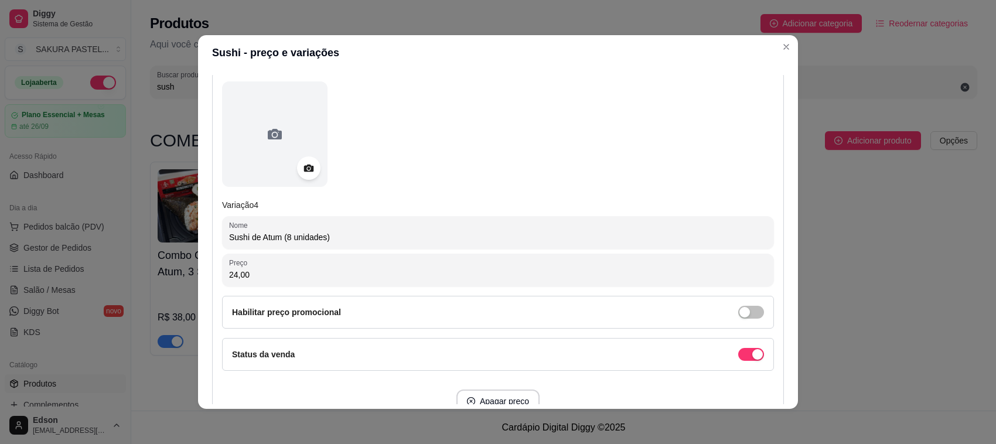
scroll to position [1321, 0]
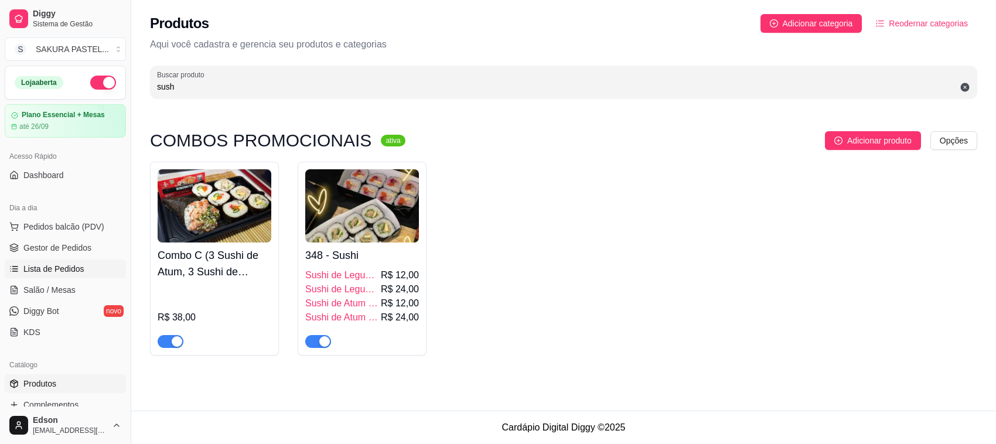
drag, startPoint x: 65, startPoint y: 288, endPoint x: 63, endPoint y: 268, distance: 20.6
click at [65, 288] on span "Salão / Mesas" at bounding box center [49, 290] width 52 height 12
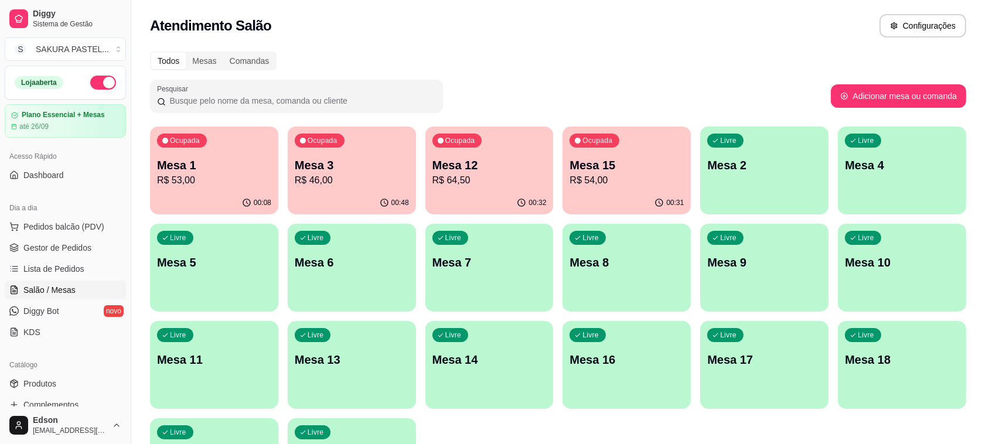
click at [493, 185] on p "R$ 64,50" at bounding box center [489, 180] width 114 height 14
click at [360, 162] on p "Mesa 3" at bounding box center [352, 165] width 114 height 16
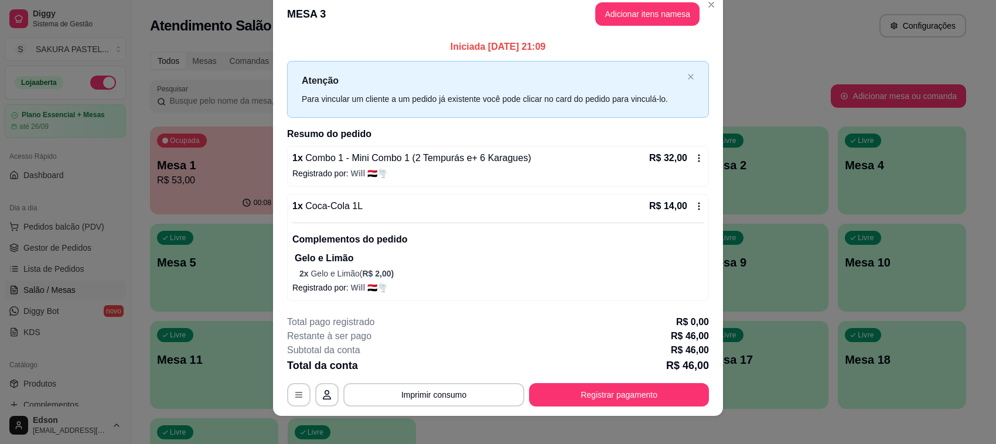
scroll to position [27, 0]
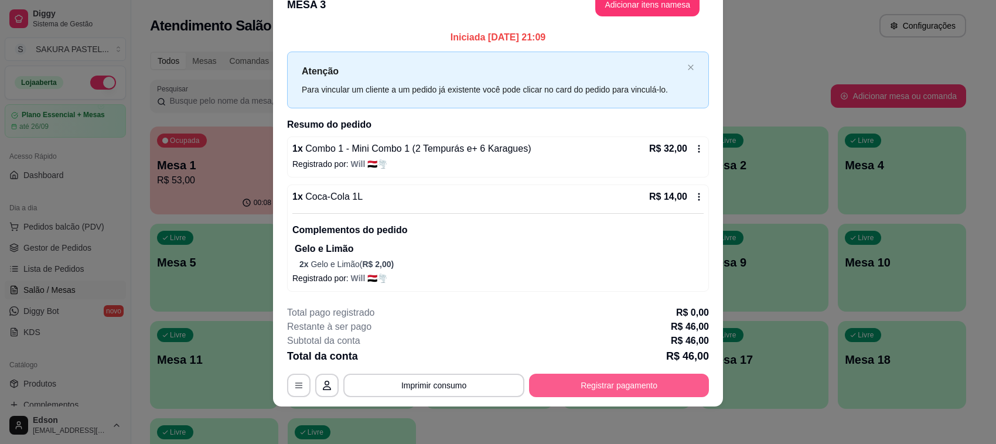
click at [623, 396] on button "Registrar pagamento" at bounding box center [619, 385] width 180 height 23
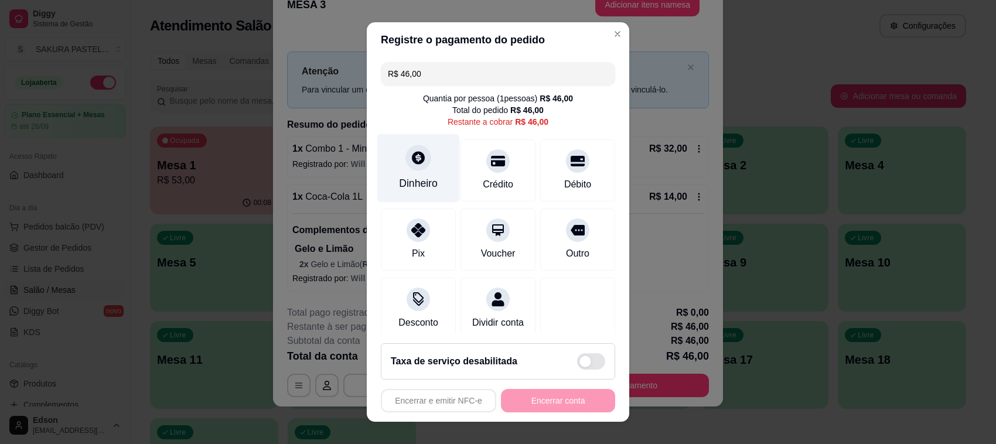
click at [428, 160] on div "Dinheiro" at bounding box center [418, 168] width 83 height 69
type input "R$ 0,00"
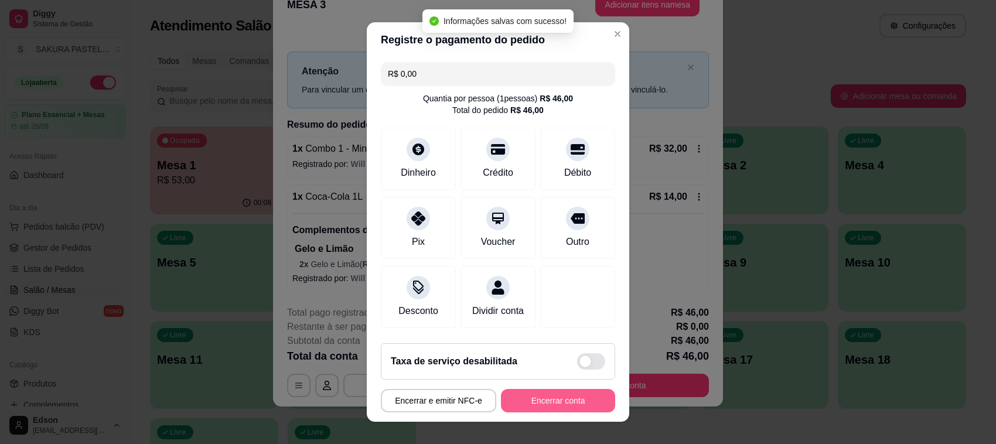
click at [570, 411] on button "Encerrar conta" at bounding box center [558, 400] width 114 height 23
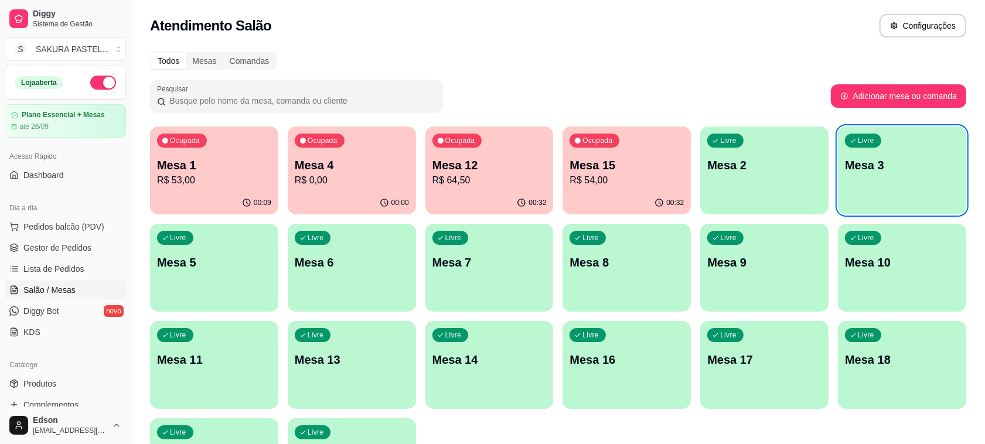
click at [487, 173] on p "R$ 64,50" at bounding box center [489, 180] width 114 height 14
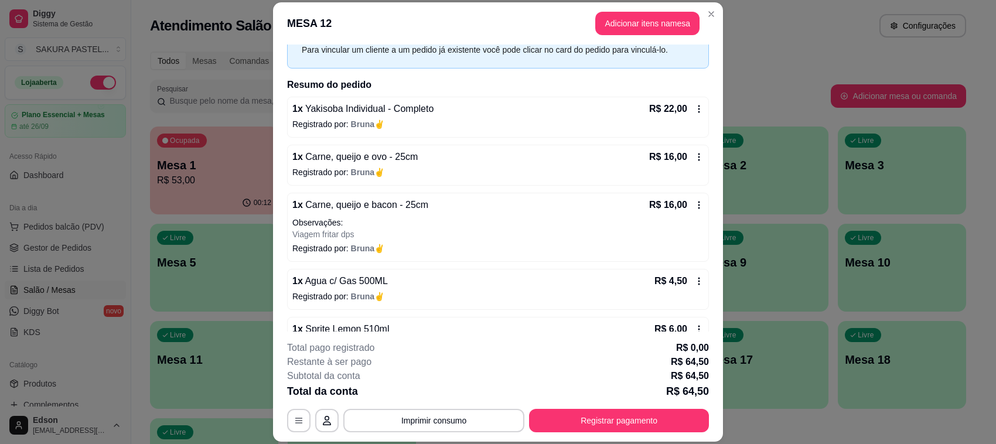
scroll to position [90, 0]
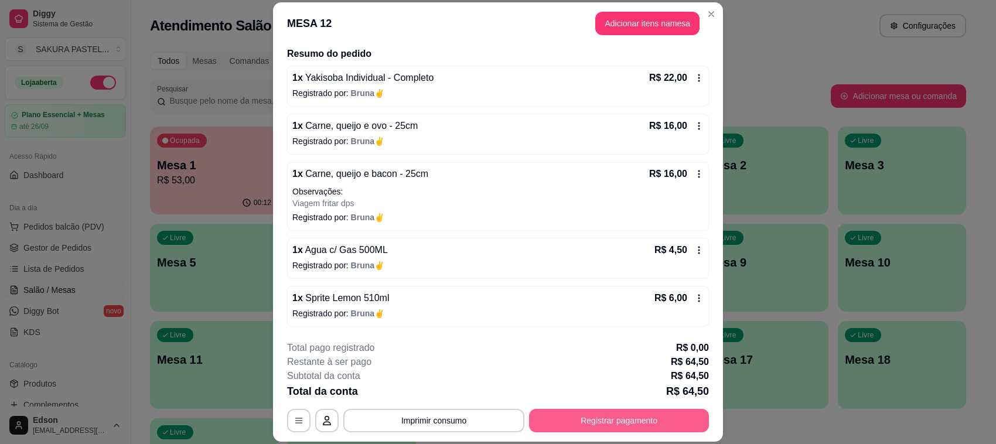
click at [649, 426] on button "Registrar pagamento" at bounding box center [619, 420] width 180 height 23
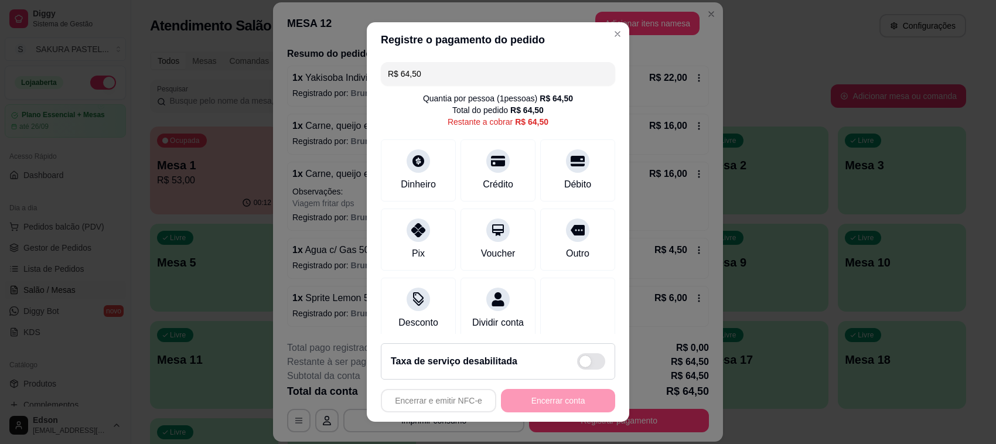
click at [418, 78] on input "R$ 64,50" at bounding box center [498, 73] width 220 height 23
click at [570, 167] on div "Débito" at bounding box center [578, 168] width 83 height 69
type input "R$ 42,50"
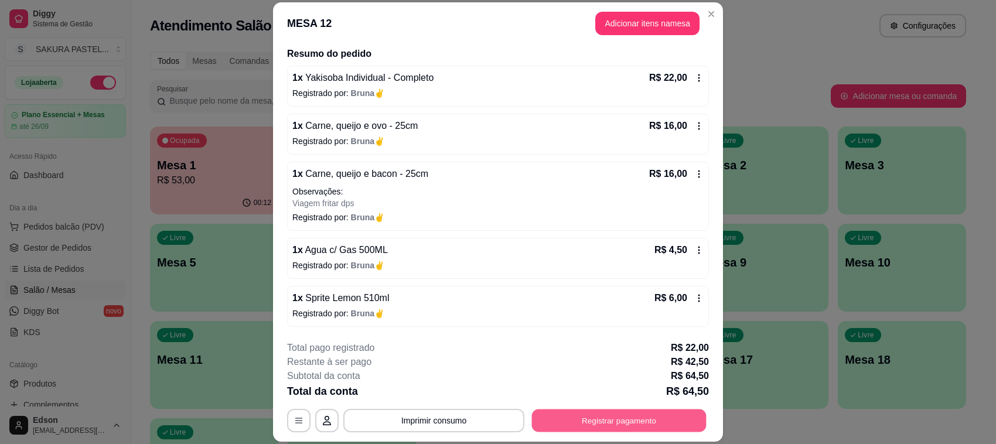
click at [636, 420] on button "Registrar pagamento" at bounding box center [619, 421] width 175 height 23
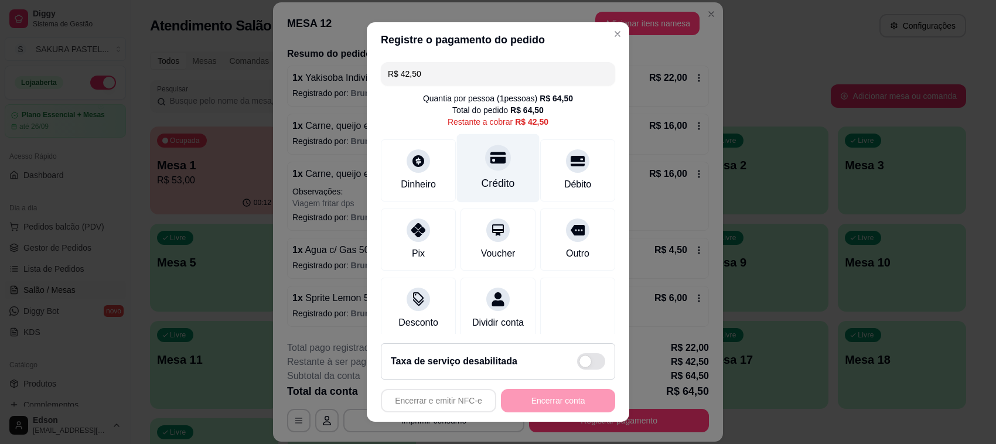
click at [493, 185] on div "Crédito" at bounding box center [498, 183] width 33 height 15
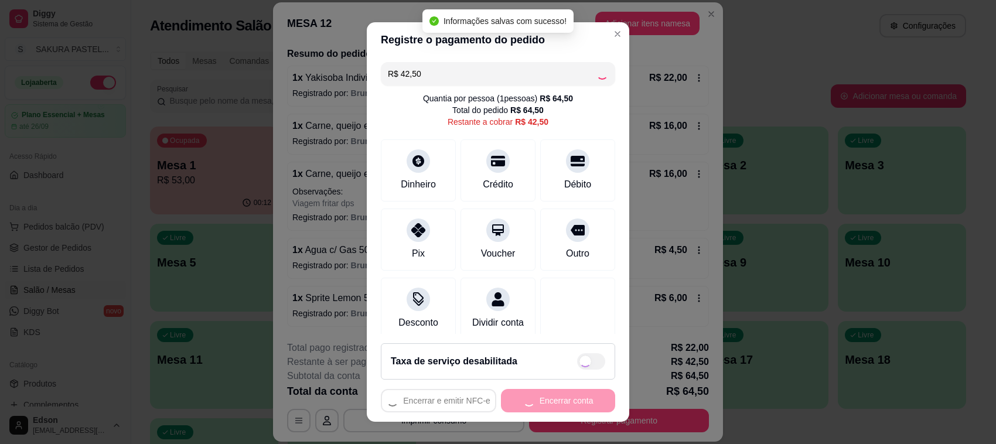
type input "R$ 0,00"
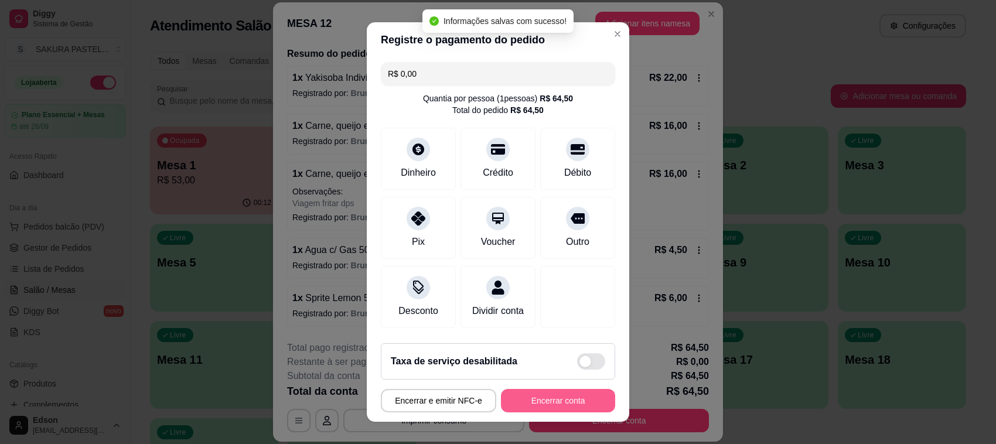
click at [534, 405] on button "Encerrar conta" at bounding box center [558, 400] width 114 height 23
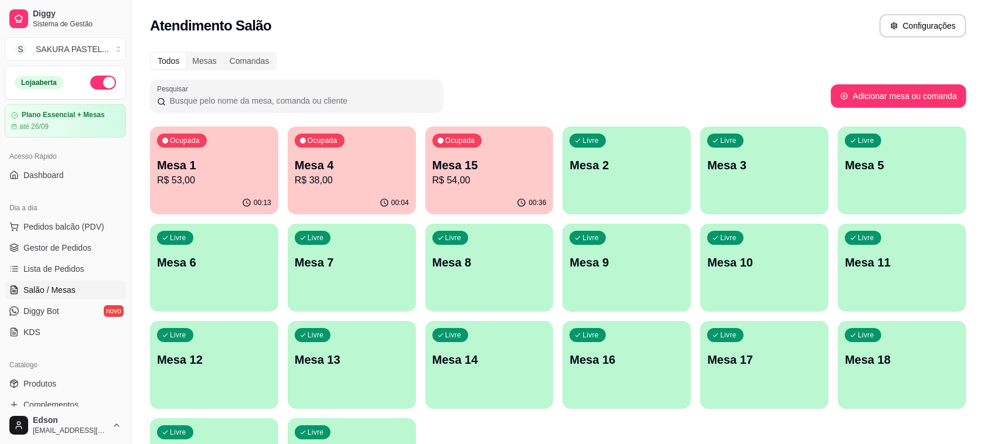
click at [158, 160] on p "Mesa 1" at bounding box center [214, 165] width 114 height 16
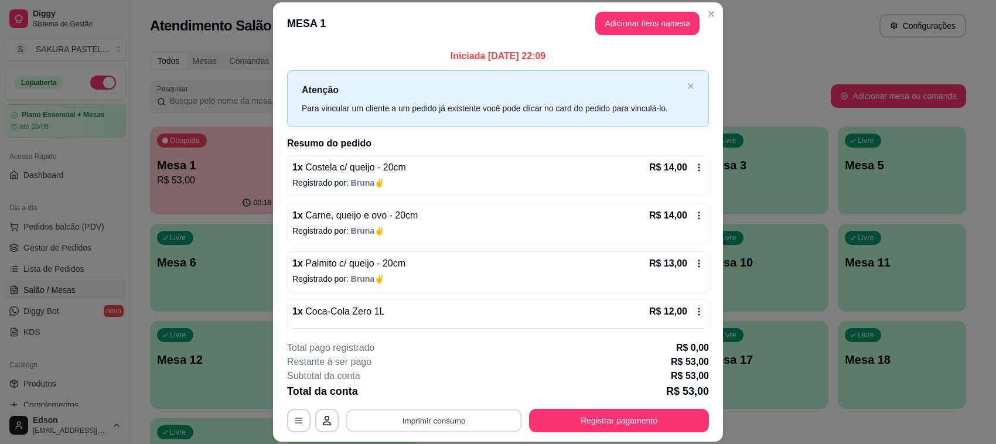
click at [452, 418] on button "Imprimir consumo" at bounding box center [434, 421] width 176 height 23
click at [449, 400] on button "Balcão" at bounding box center [432, 394] width 85 height 19
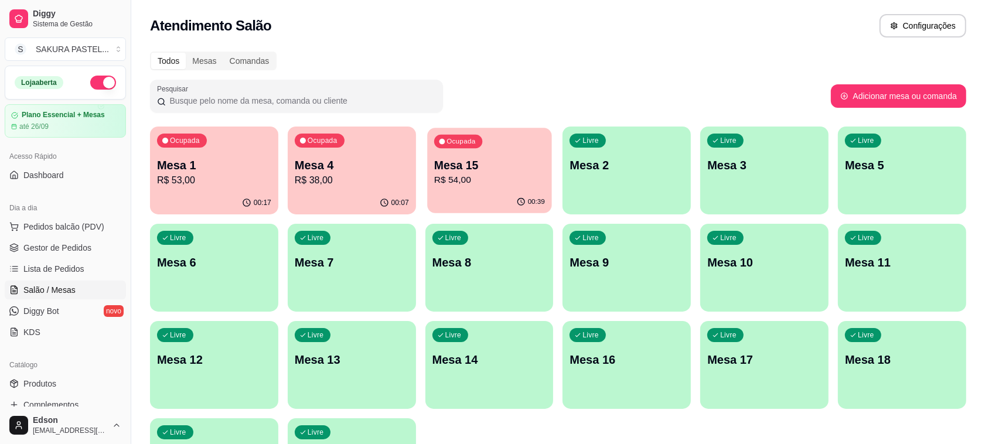
click at [479, 183] on p "R$ 54,00" at bounding box center [489, 179] width 111 height 13
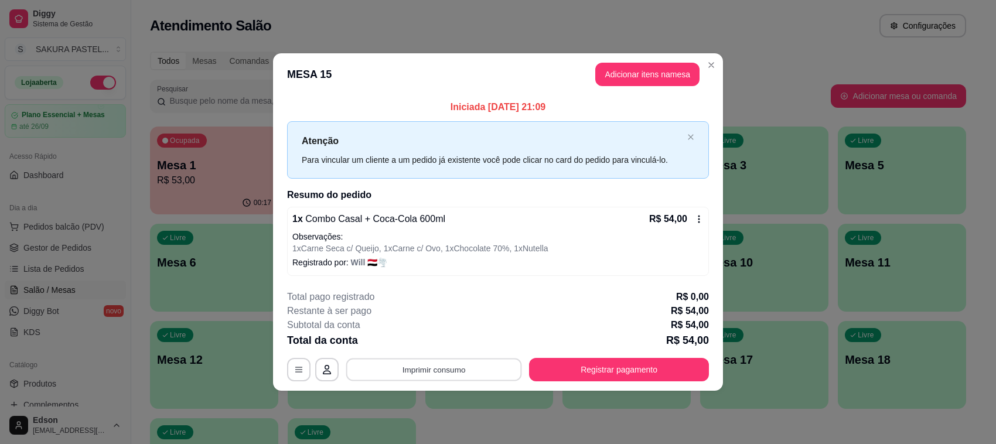
click at [420, 375] on button "Imprimir consumo" at bounding box center [434, 369] width 176 height 23
click at [438, 349] on button "Balcão" at bounding box center [437, 342] width 85 height 19
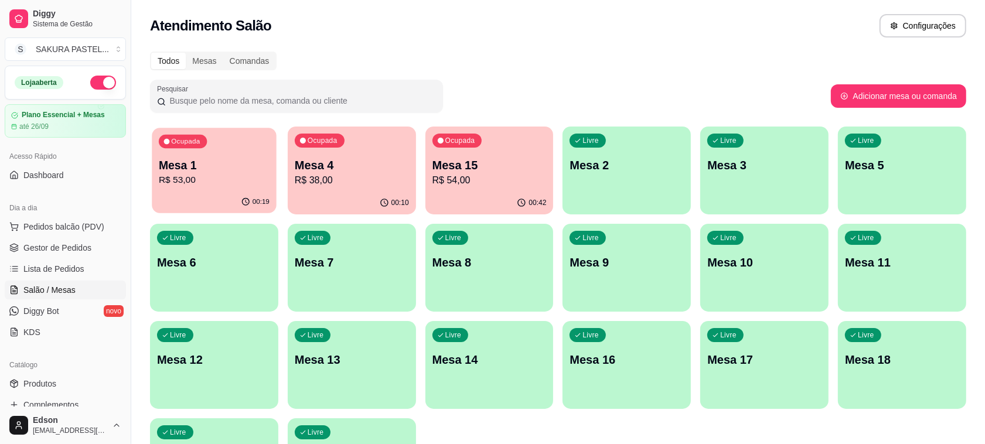
click at [240, 196] on div "00:19" at bounding box center [214, 202] width 124 height 22
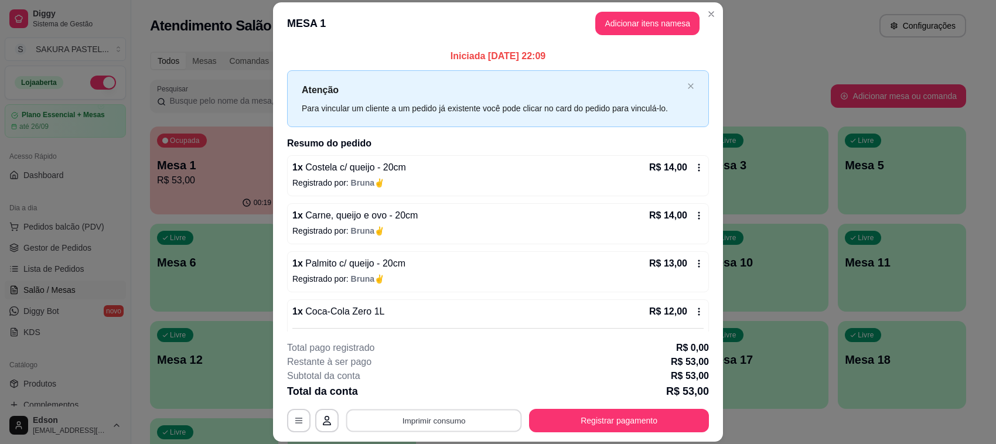
click at [408, 417] on button "Imprimir consumo" at bounding box center [434, 421] width 176 height 23
click at [411, 394] on button "Balcão" at bounding box center [432, 394] width 85 height 19
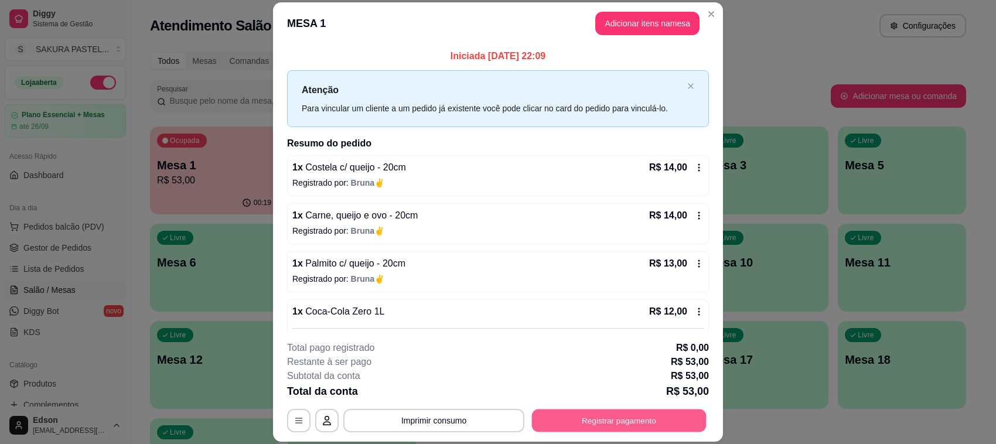
click at [624, 424] on button "Registrar pagamento" at bounding box center [619, 421] width 175 height 23
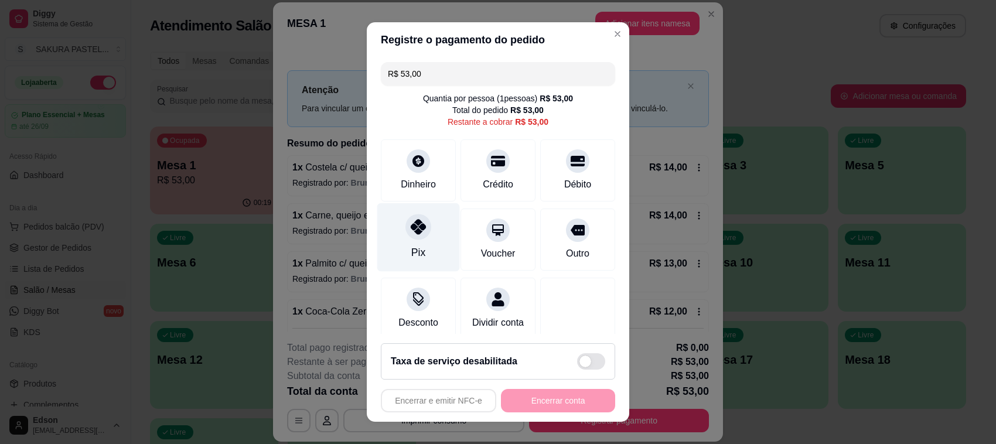
click at [418, 235] on div at bounding box center [418, 227] width 26 height 26
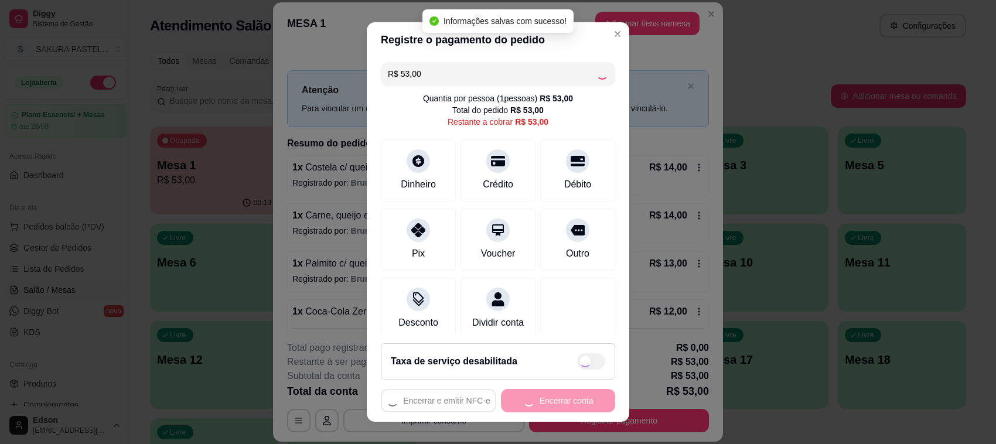
type input "R$ 0,00"
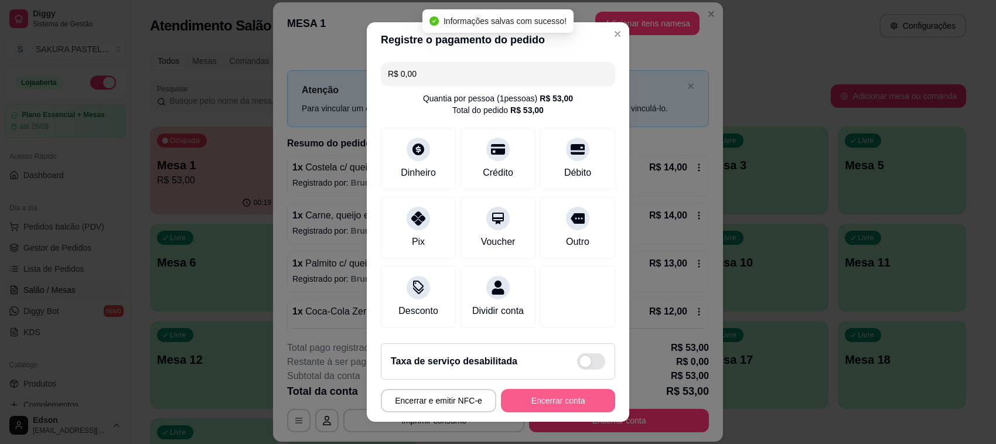
click at [564, 404] on button "Encerrar conta" at bounding box center [558, 400] width 114 height 23
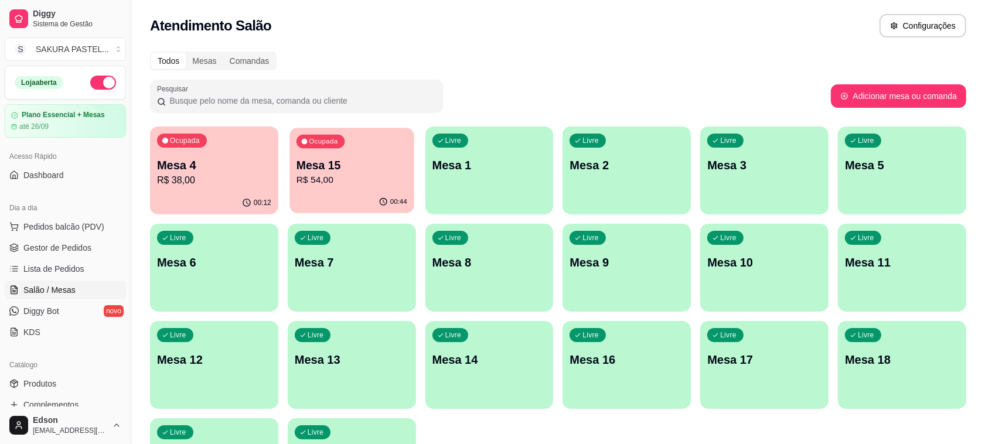
click at [354, 142] on div "Ocupada Mesa 15 R$ 54,00" at bounding box center [351, 159] width 124 height 63
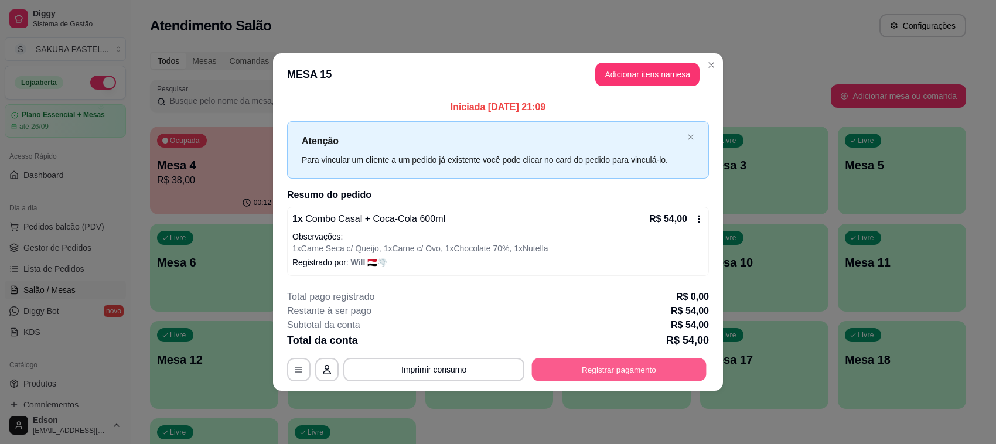
click at [687, 363] on button "Registrar pagamento" at bounding box center [619, 369] width 175 height 23
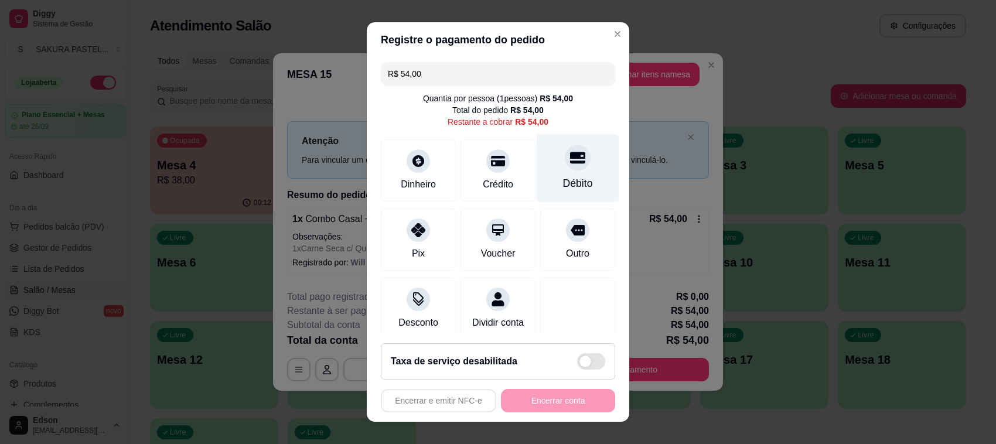
click at [571, 153] on div "Débito" at bounding box center [578, 168] width 83 height 69
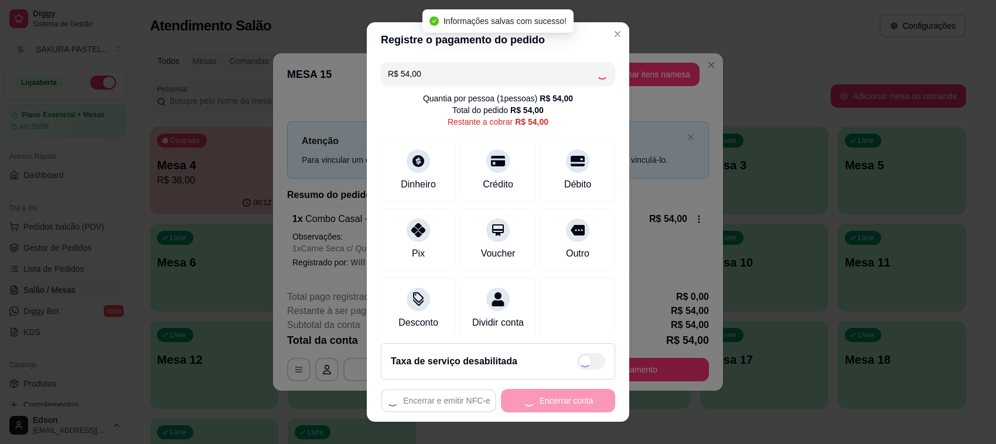
type input "R$ 0,00"
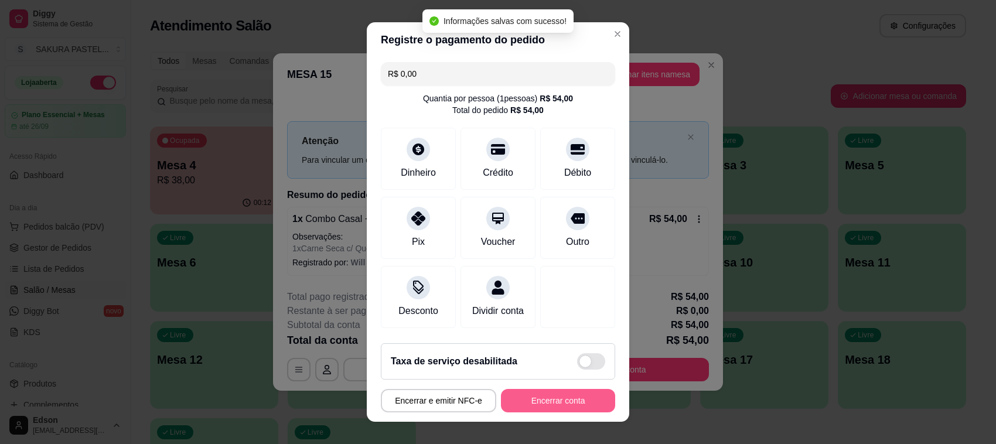
click at [567, 406] on button "Encerrar conta" at bounding box center [558, 400] width 114 height 23
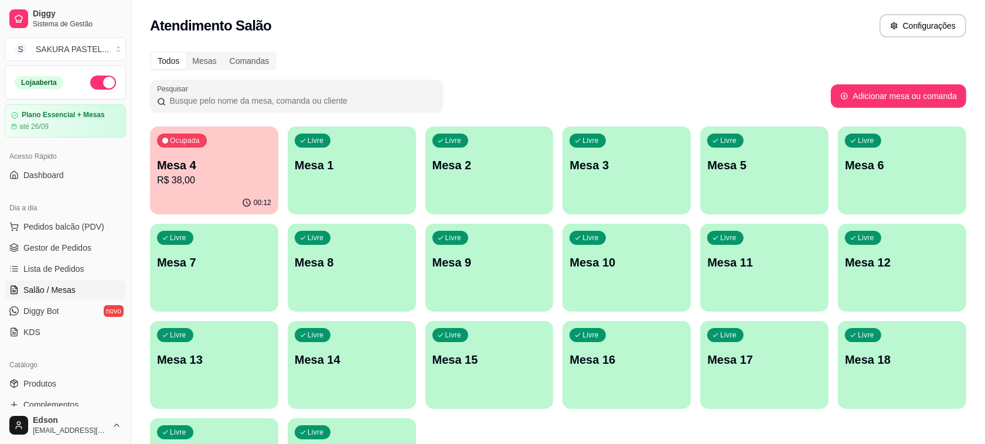
click at [92, 80] on button "button" at bounding box center [103, 83] width 26 height 14
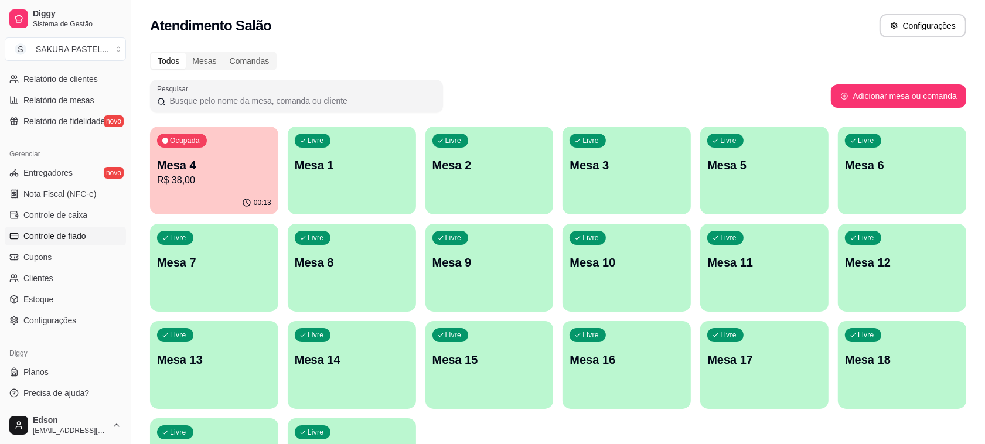
click at [79, 234] on span "Controle de fiado" at bounding box center [54, 236] width 63 height 12
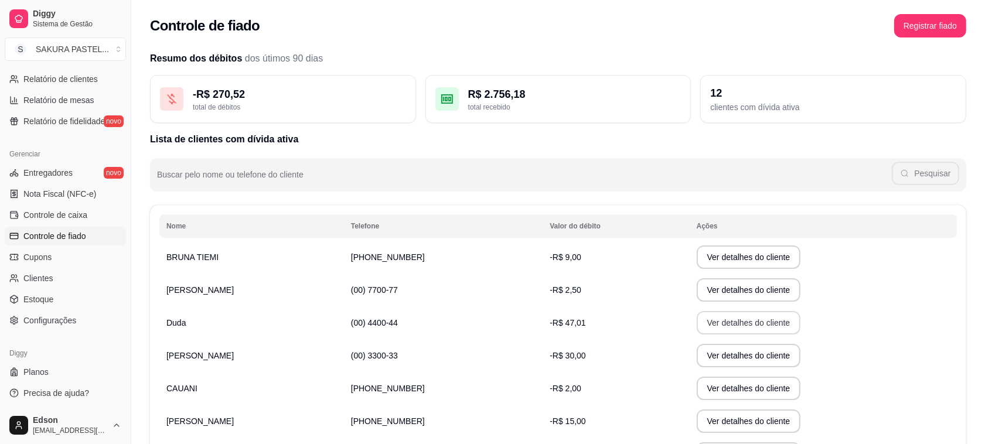
click at [701, 330] on button "Ver detalhes do cliente" at bounding box center [749, 322] width 104 height 23
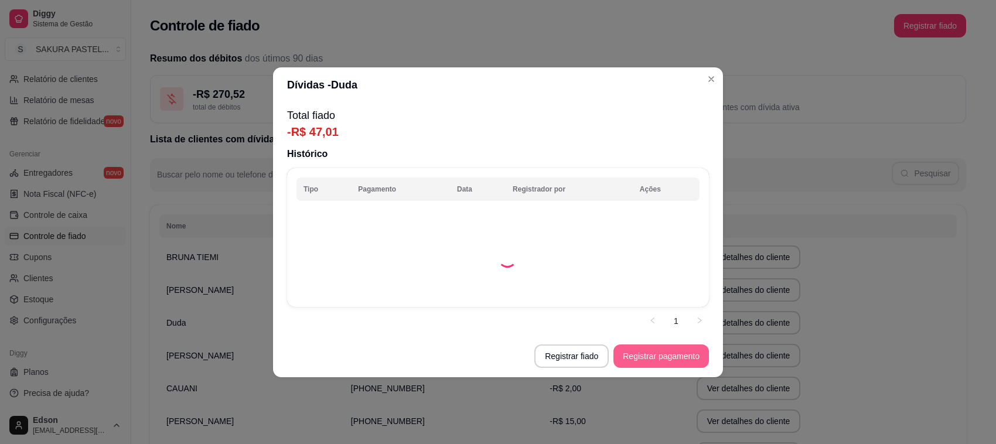
click at [649, 353] on button "Registrar pagamento" at bounding box center [660, 355] width 95 height 23
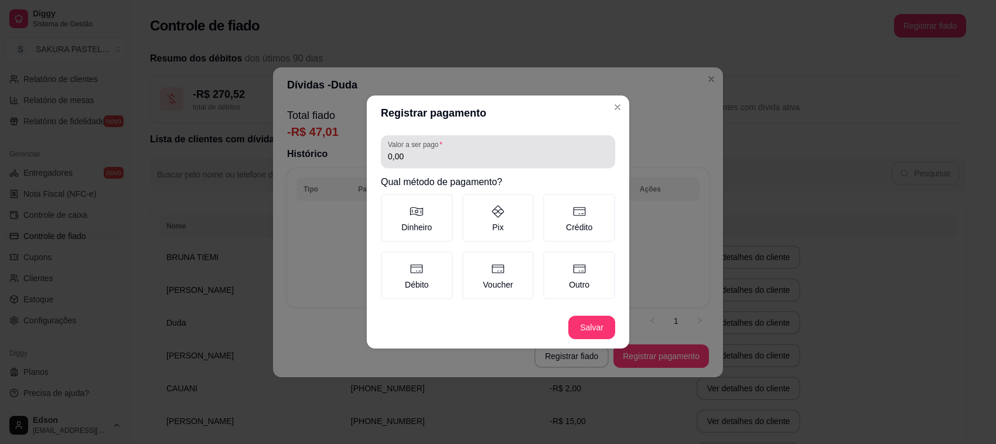
click at [450, 159] on input "0,00" at bounding box center [498, 157] width 220 height 12
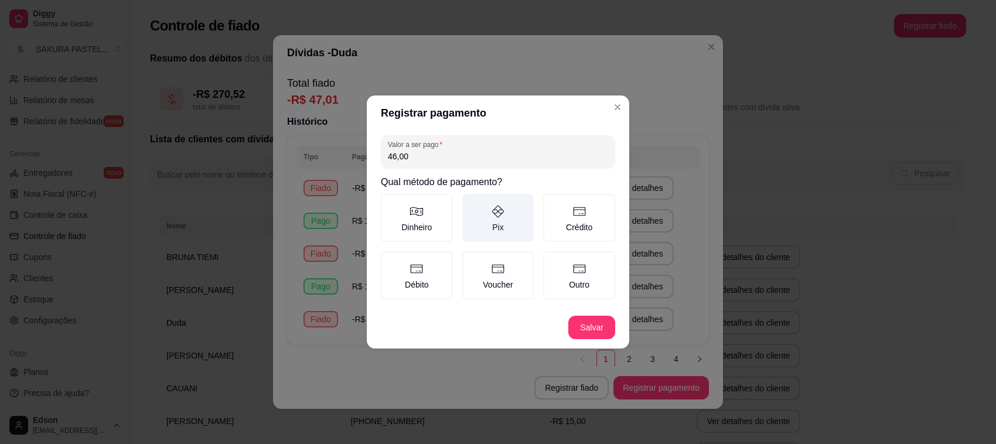
type input "46,00"
click at [516, 215] on label "Pix" at bounding box center [498, 218] width 72 height 48
click at [471, 203] on button "Pix" at bounding box center [466, 197] width 9 height 9
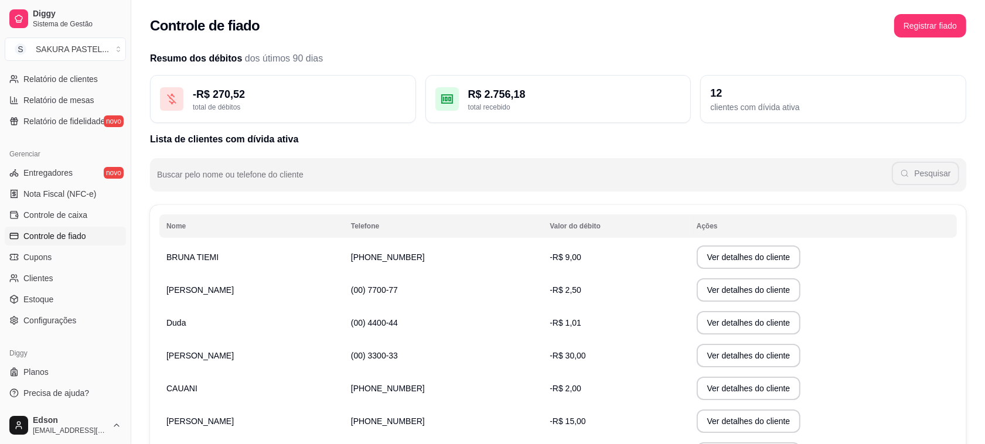
scroll to position [205, 0]
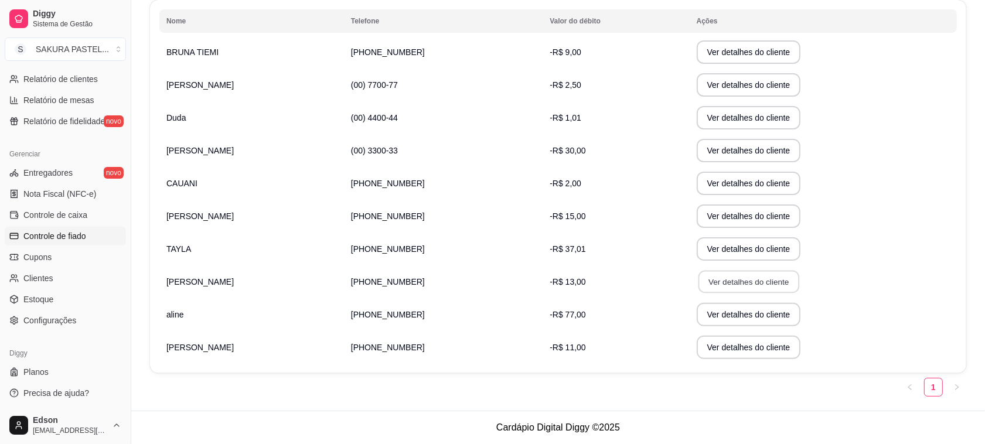
click at [732, 288] on button "Ver detalhes do cliente" at bounding box center [748, 282] width 101 height 23
click at [703, 148] on button "Ver detalhes do cliente" at bounding box center [749, 150] width 104 height 23
click at [737, 283] on button "Ver detalhes do cliente" at bounding box center [748, 282] width 101 height 23
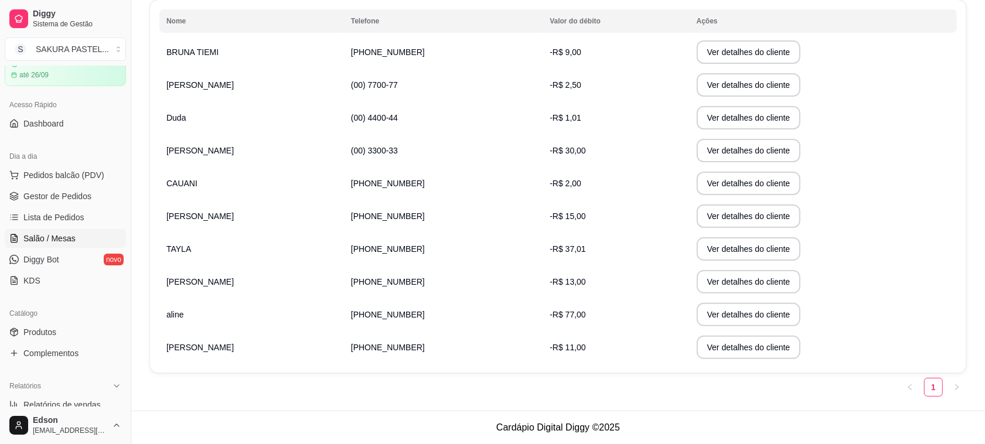
scroll to position [0, 0]
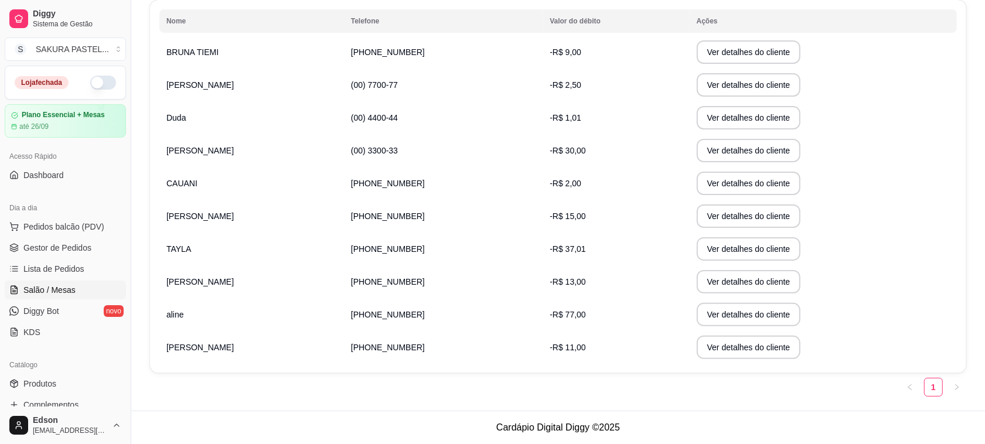
click at [46, 291] on span "Salão / Mesas" at bounding box center [49, 290] width 52 height 12
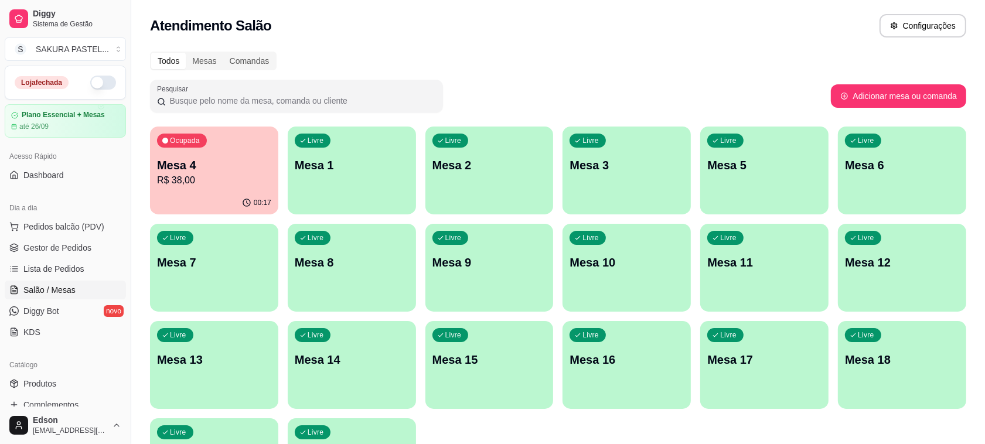
click at [192, 170] on p "Mesa 4" at bounding box center [214, 165] width 114 height 16
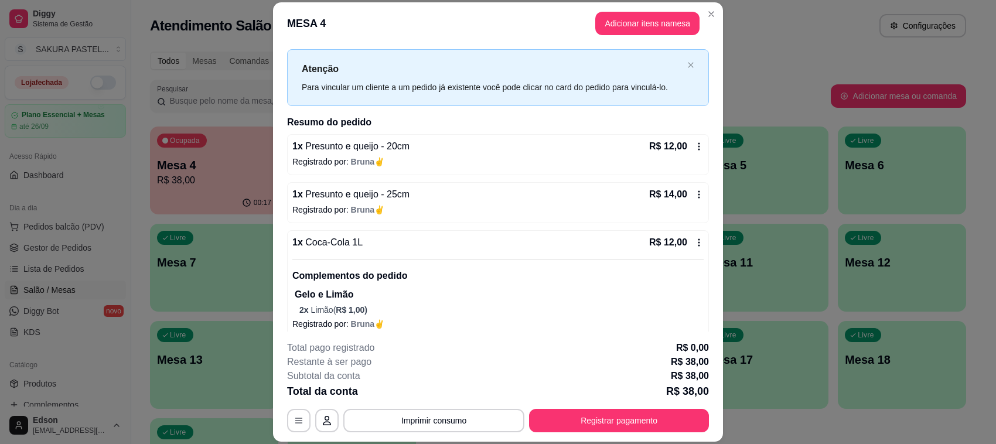
scroll to position [31, 0]
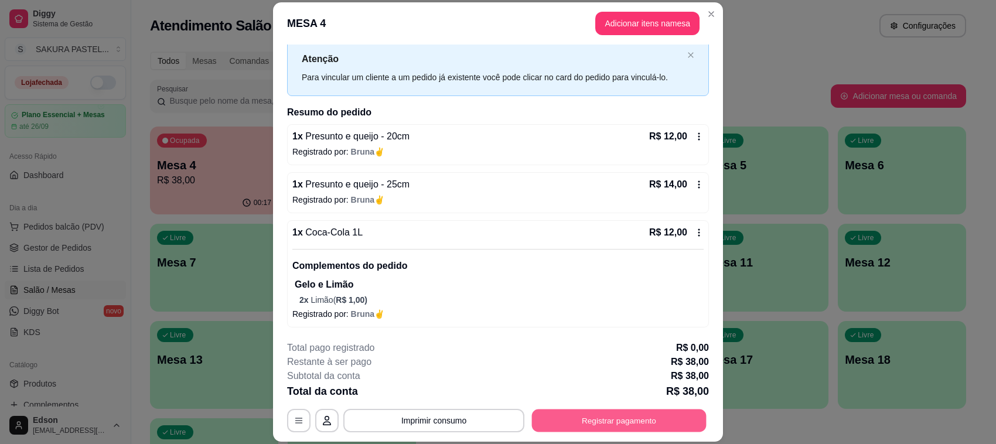
click at [691, 413] on button "Registrar pagamento" at bounding box center [619, 421] width 175 height 23
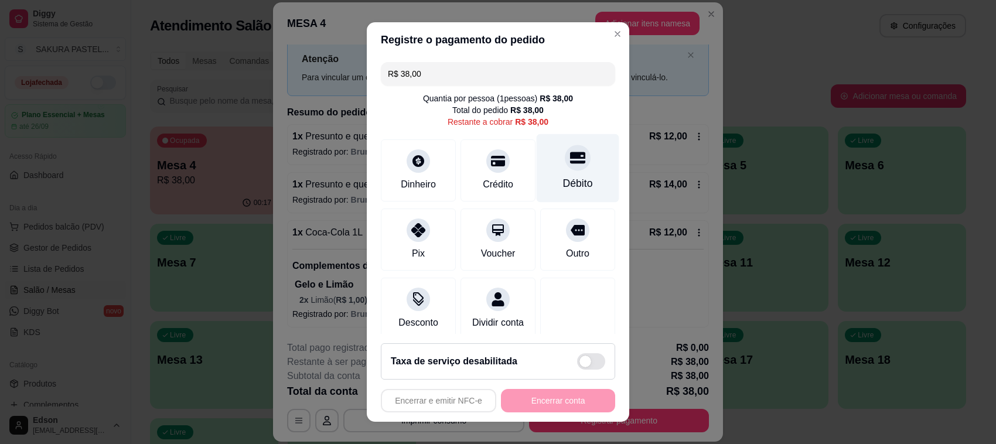
click at [563, 180] on div "Débito" at bounding box center [578, 183] width 30 height 15
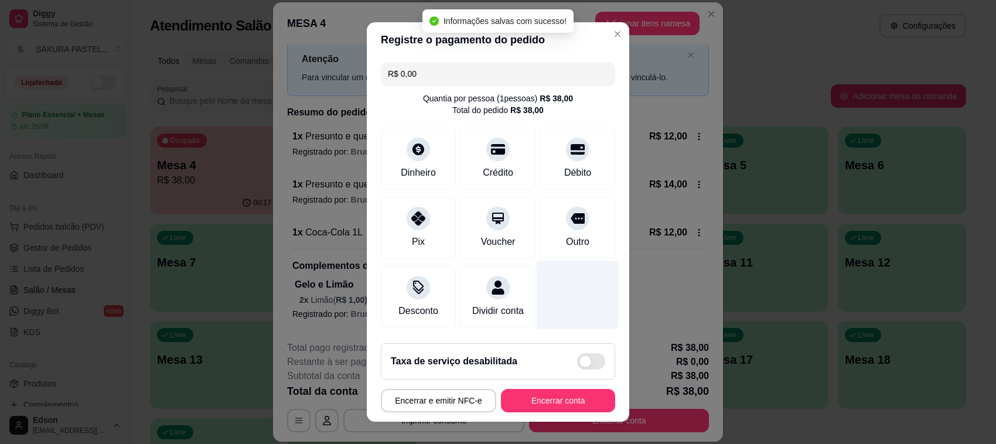
scroll to position [74, 0]
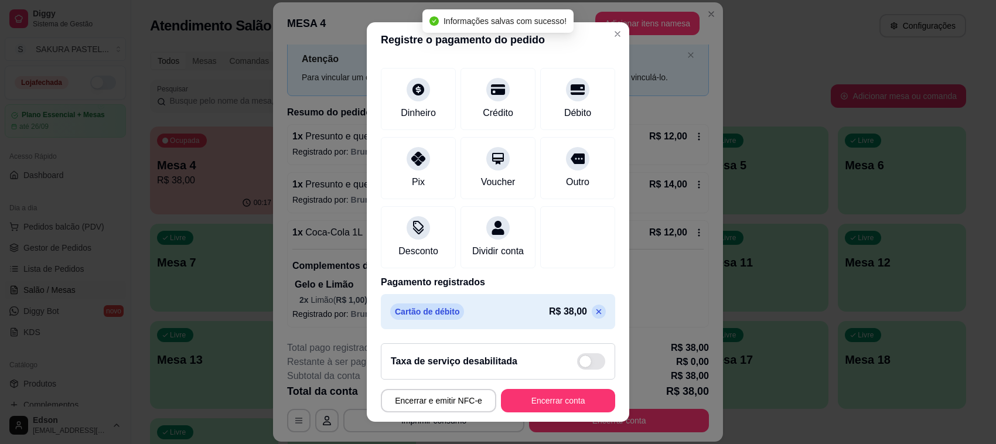
click at [594, 311] on icon at bounding box center [598, 311] width 9 height 9
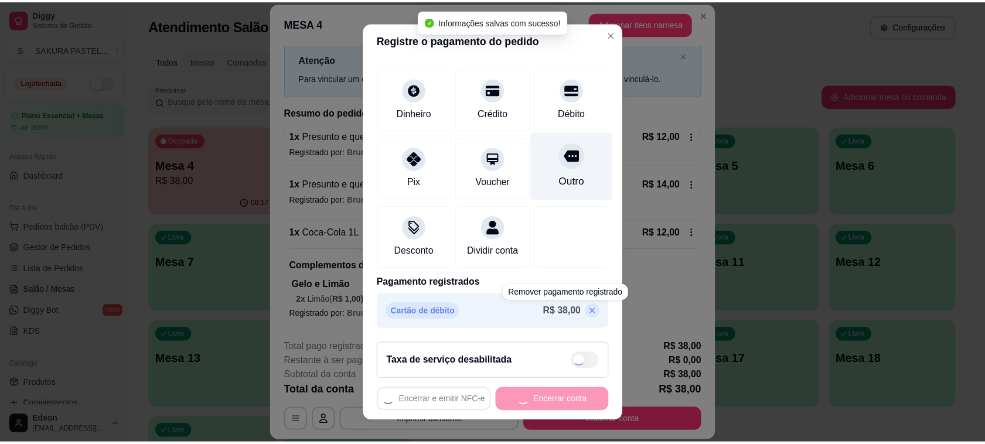
scroll to position [0, 0]
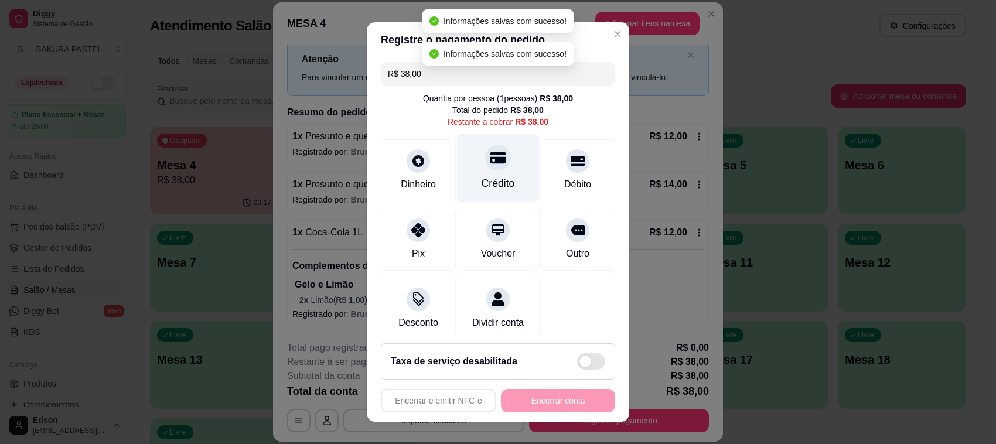
click at [498, 156] on div "Crédito" at bounding box center [498, 168] width 83 height 69
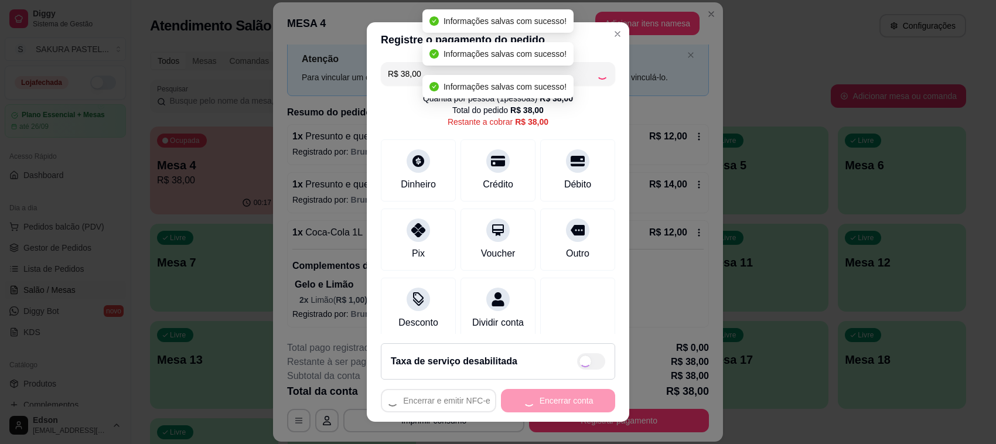
type input "R$ 0,00"
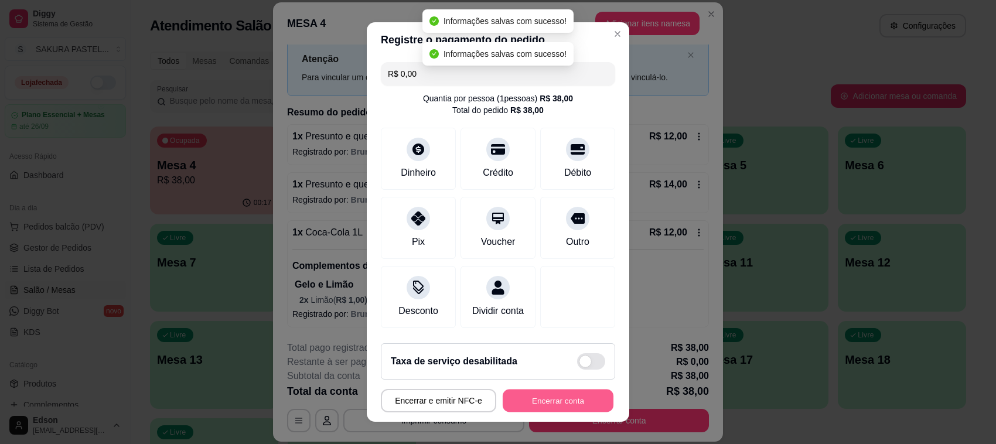
click at [529, 398] on button "Encerrar conta" at bounding box center [558, 401] width 111 height 23
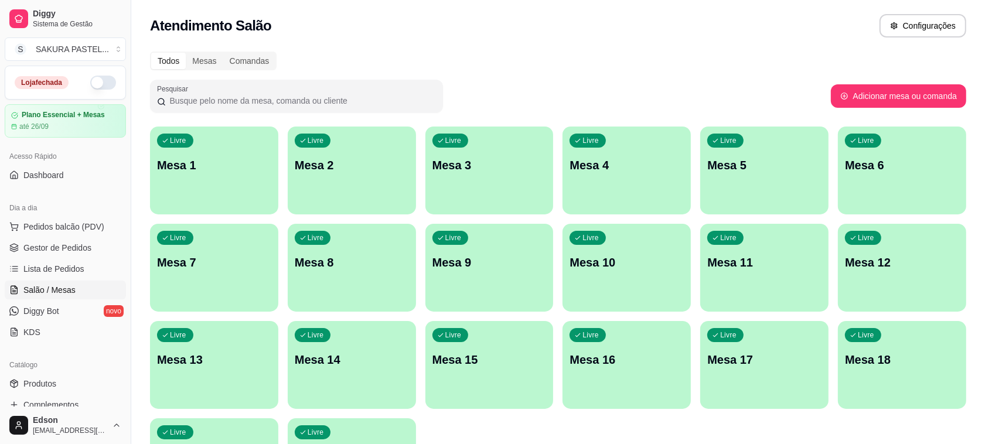
scroll to position [299, 0]
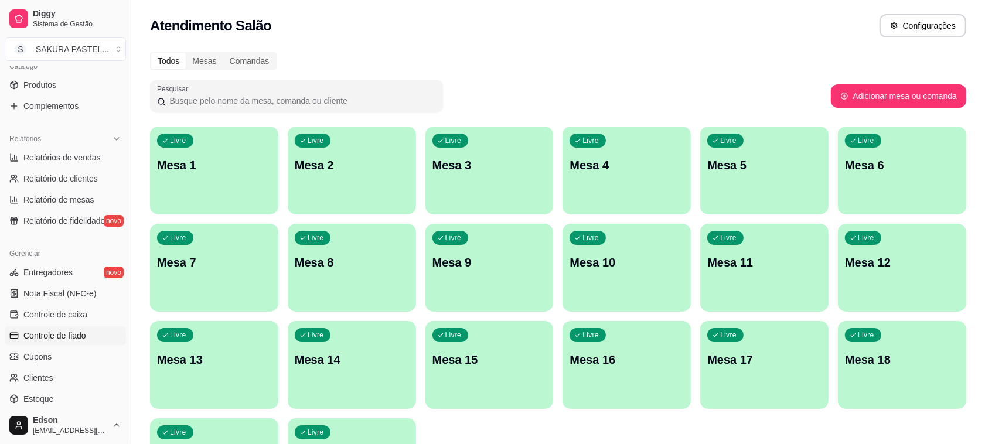
click at [79, 344] on link "Controle de fiado" at bounding box center [65, 335] width 121 height 19
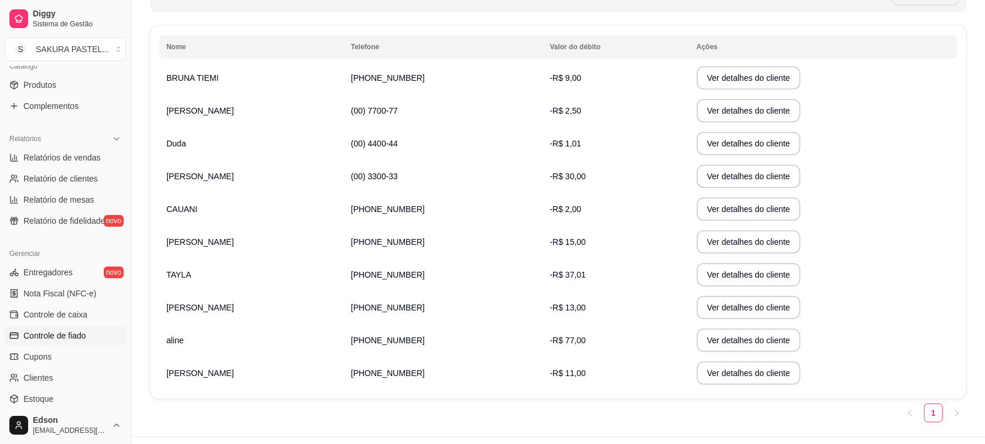
scroll to position [205, 0]
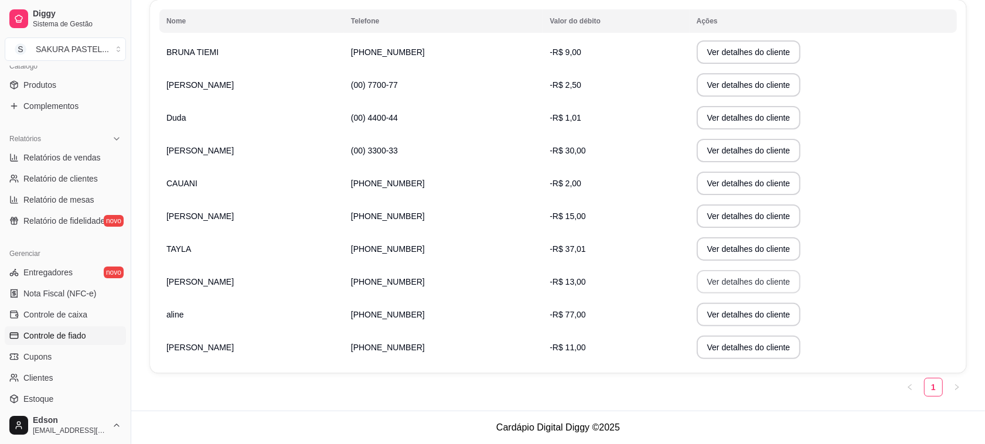
click at [715, 277] on button "Ver detalhes do cliente" at bounding box center [749, 281] width 104 height 23
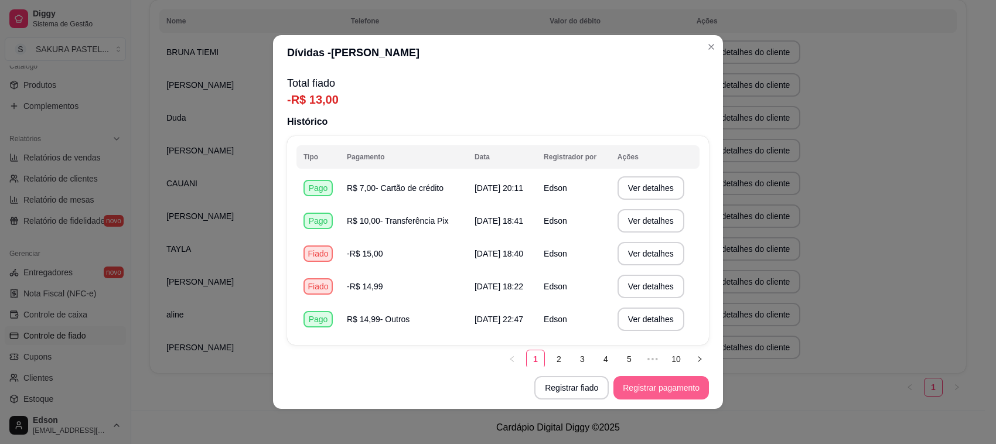
click at [654, 391] on button "Registrar pagamento" at bounding box center [660, 387] width 95 height 23
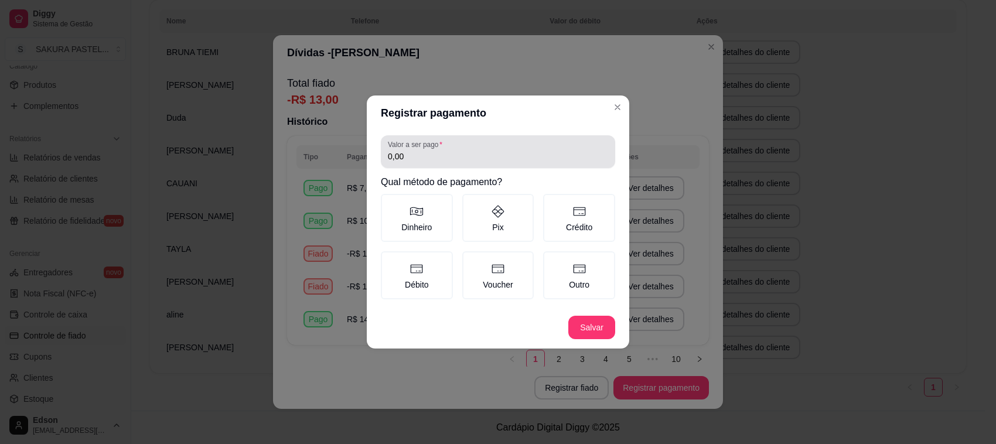
click at [507, 145] on div "0,00" at bounding box center [498, 151] width 220 height 23
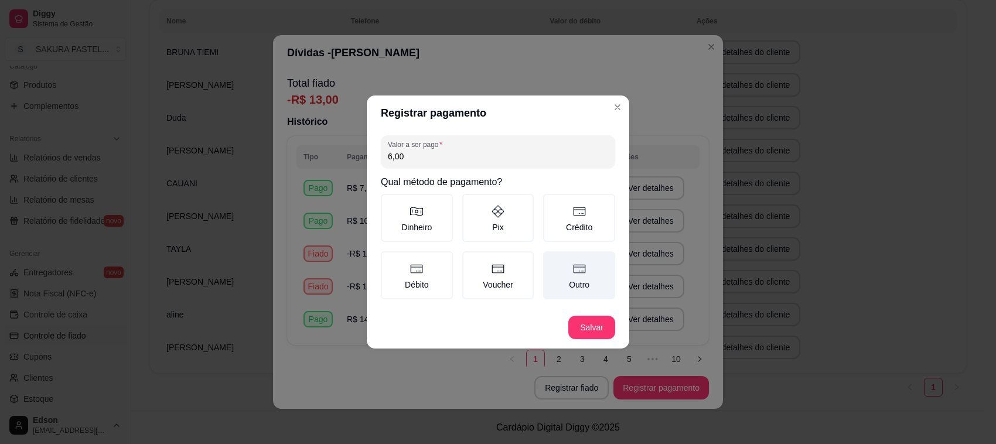
type input "6,00"
drag, startPoint x: 564, startPoint y: 271, endPoint x: 613, endPoint y: 292, distance: 53.9
click at [564, 271] on label "Outro" at bounding box center [579, 275] width 72 height 48
click at [552, 260] on button "Outro" at bounding box center [547, 255] width 9 height 9
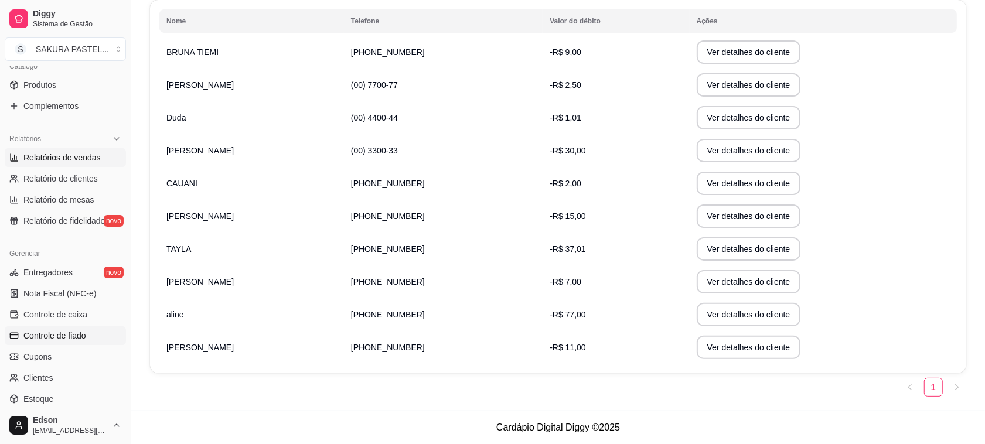
scroll to position [0, 0]
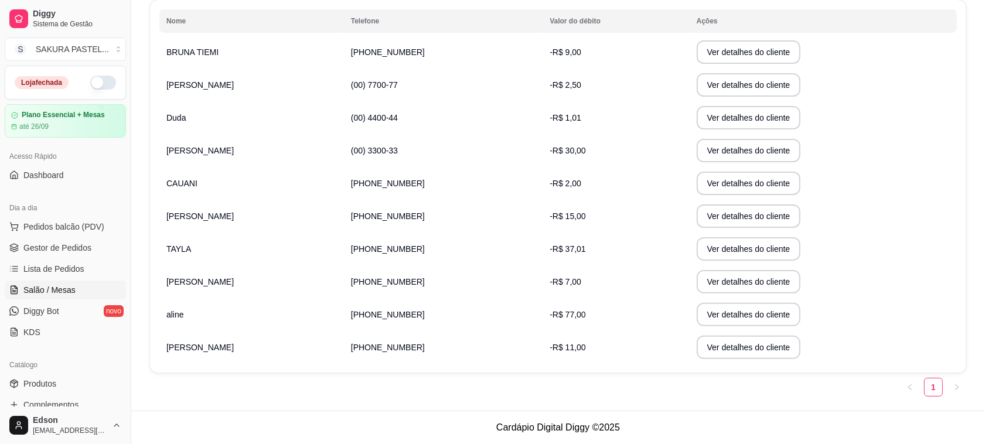
click at [59, 295] on span "Salão / Mesas" at bounding box center [49, 290] width 52 height 12
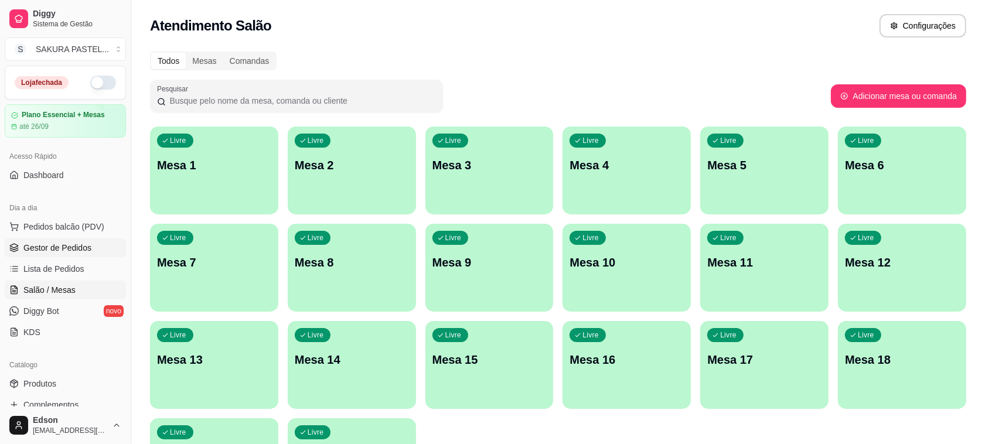
click at [78, 250] on span "Gestor de Pedidos" at bounding box center [57, 248] width 68 height 12
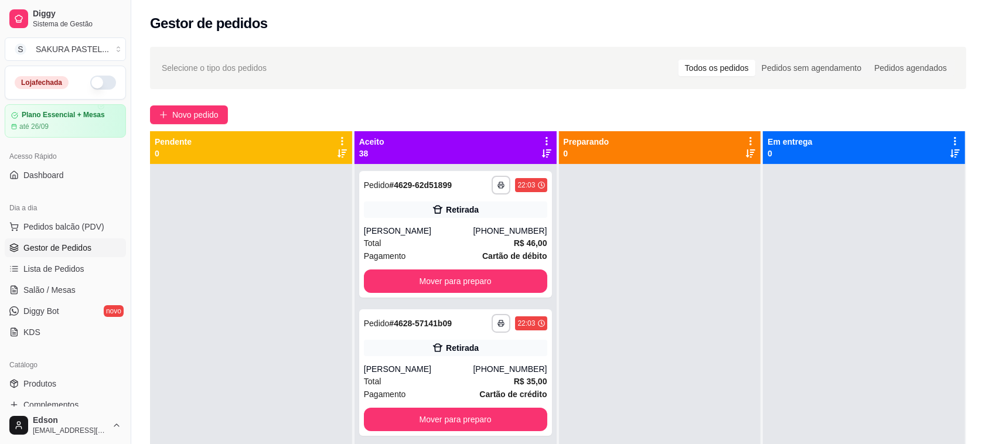
click at [541, 138] on icon at bounding box center [546, 141] width 11 height 11
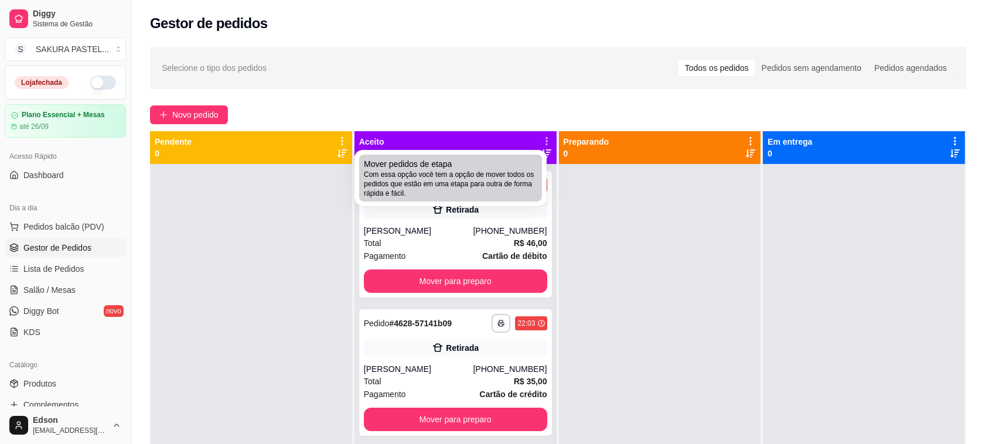
click at [505, 167] on div "Mover pedidos de etapa Com essa opção você tem a opção de mover todos os pedido…" at bounding box center [450, 178] width 173 height 40
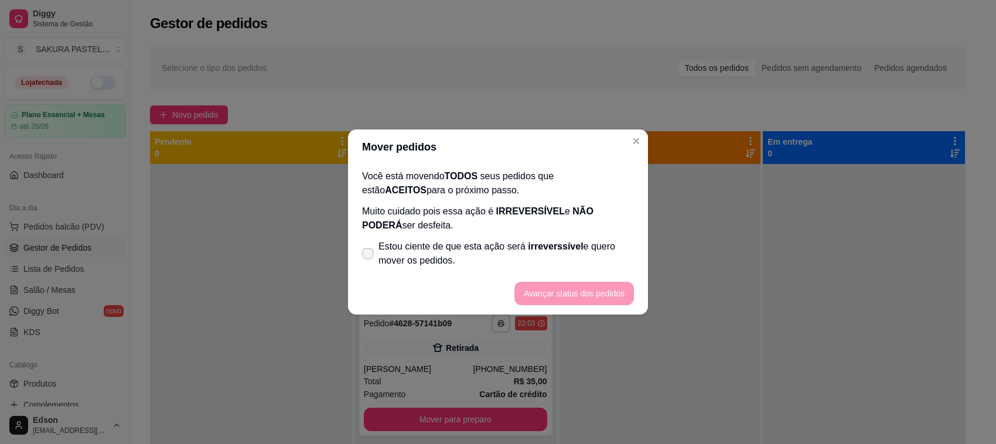
click at [496, 254] on span "Estou ciente de que esta ação será irreverssível e quero mover os pedidos." at bounding box center [505, 254] width 255 height 28
click at [369, 256] on input "Estou ciente de que esta ação será irreverssível e quero mover os pedidos." at bounding box center [365, 260] width 8 height 8
checkbox input "true"
click at [578, 288] on button "Avançar status dos pedidos" at bounding box center [574, 293] width 116 height 23
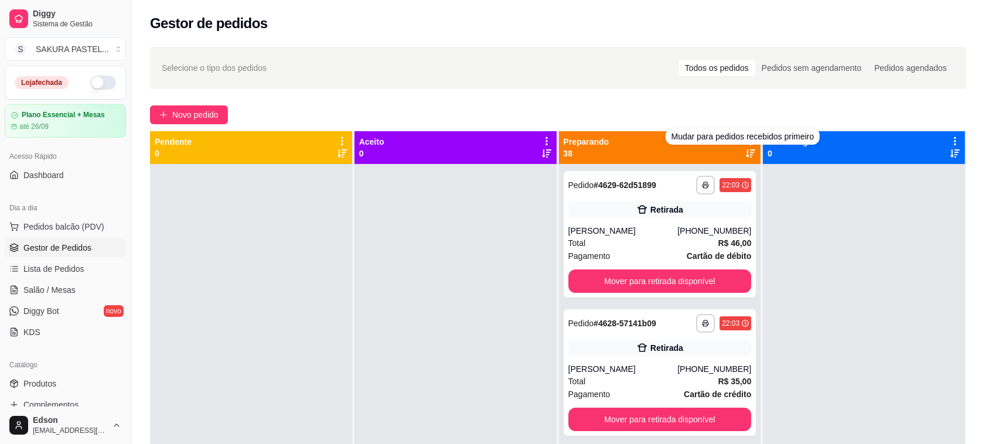
click at [704, 120] on div "Novo pedido" at bounding box center [558, 114] width 816 height 19
click at [618, 138] on div "Preparando 38" at bounding box center [660, 147] width 193 height 23
click at [745, 139] on icon at bounding box center [750, 141] width 11 height 11
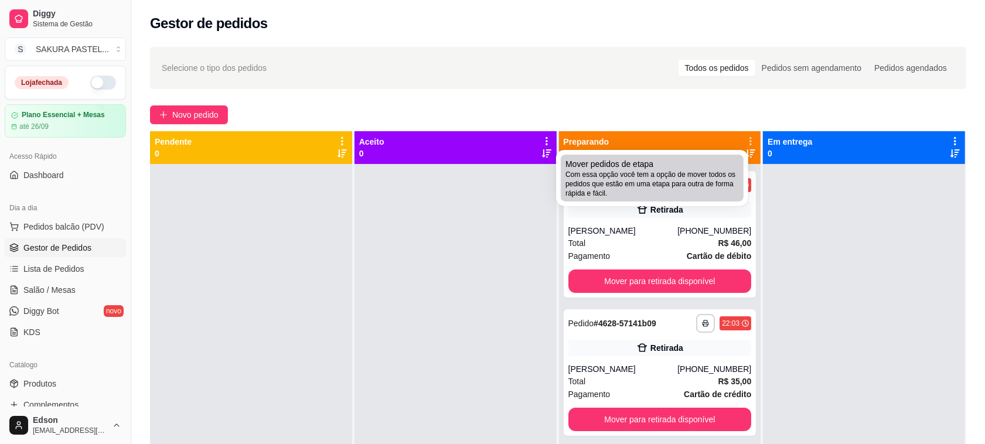
click at [706, 194] on span "Com essa opção você tem a opção de mover todos os pedidos que estão em uma etap…" at bounding box center [651, 184] width 173 height 28
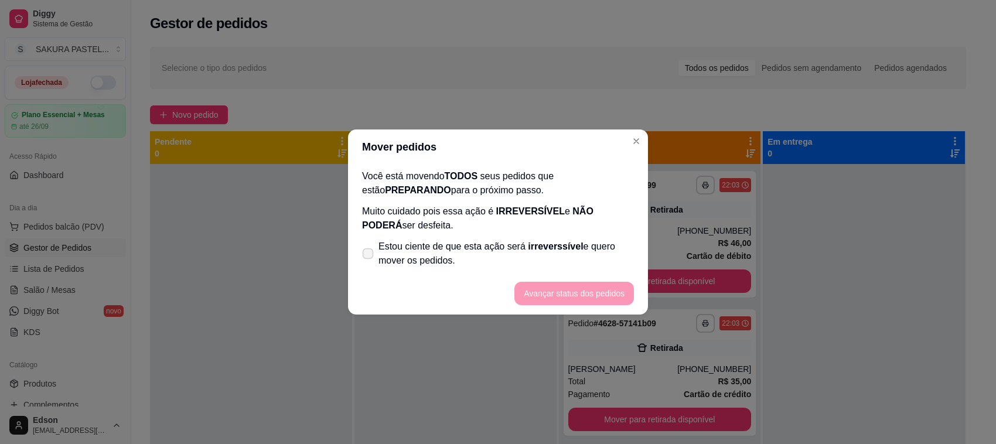
click at [460, 236] on label "Estou ciente de que esta ação será irreverssível e quero mover os pedidos." at bounding box center [497, 253] width 281 height 37
click at [369, 256] on input "Estou ciente de que esta ação será irreverssível e quero mover os pedidos." at bounding box center [365, 260] width 8 height 8
checkbox input "true"
click at [634, 311] on footer "Avançar status dos pedidos" at bounding box center [498, 293] width 300 height 42
click at [608, 283] on button "Avançar status dos pedidos" at bounding box center [574, 293] width 116 height 23
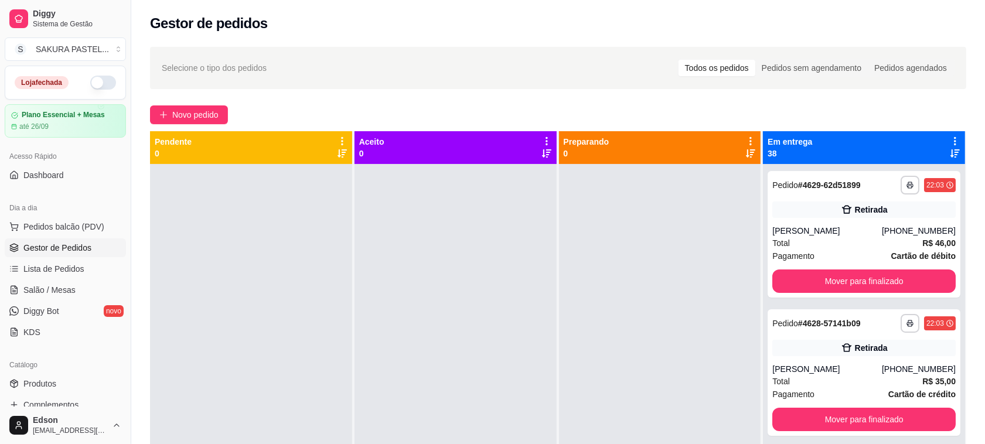
click at [950, 136] on icon at bounding box center [955, 141] width 11 height 11
click at [856, 158] on div "Em entrega 38" at bounding box center [863, 147] width 193 height 23
click at [950, 137] on icon at bounding box center [955, 141] width 11 height 11
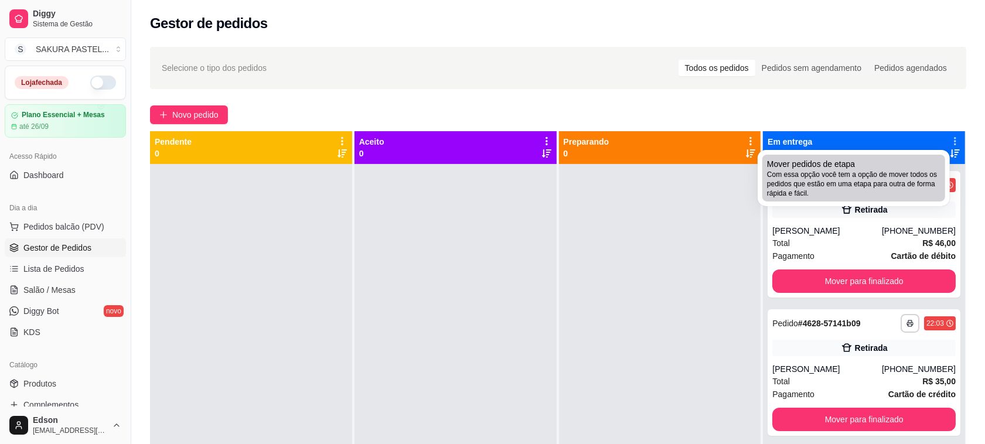
click at [864, 177] on span "Com essa opção você tem a opção de mover todos os pedidos que estão em uma etap…" at bounding box center [853, 184] width 173 height 28
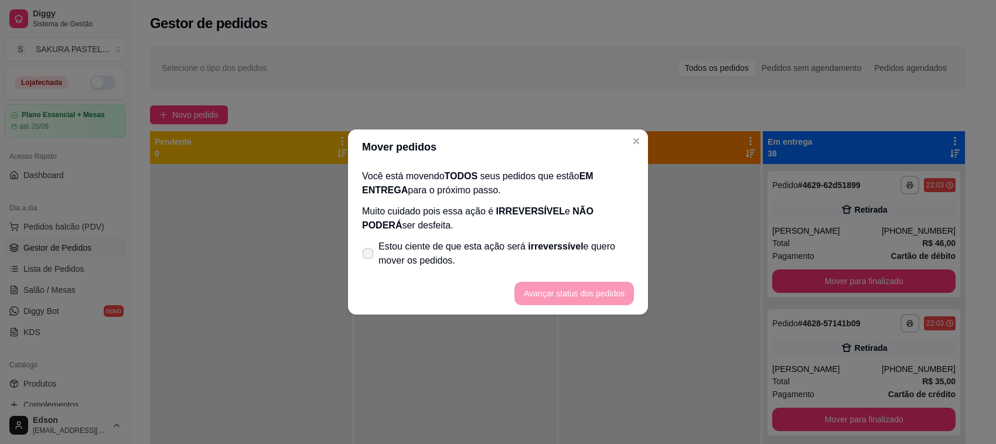
click at [483, 257] on span "Estou ciente de que esta ação será irreverssível e quero mover os pedidos." at bounding box center [505, 254] width 255 height 28
click at [369, 257] on input "Estou ciente de que esta ação será irreverssível e quero mover os pedidos." at bounding box center [365, 260] width 8 height 8
checkbox input "true"
click at [567, 299] on button "Avançar status dos pedidos" at bounding box center [574, 293] width 120 height 23
